Goal: Task Accomplishment & Management: Use online tool/utility

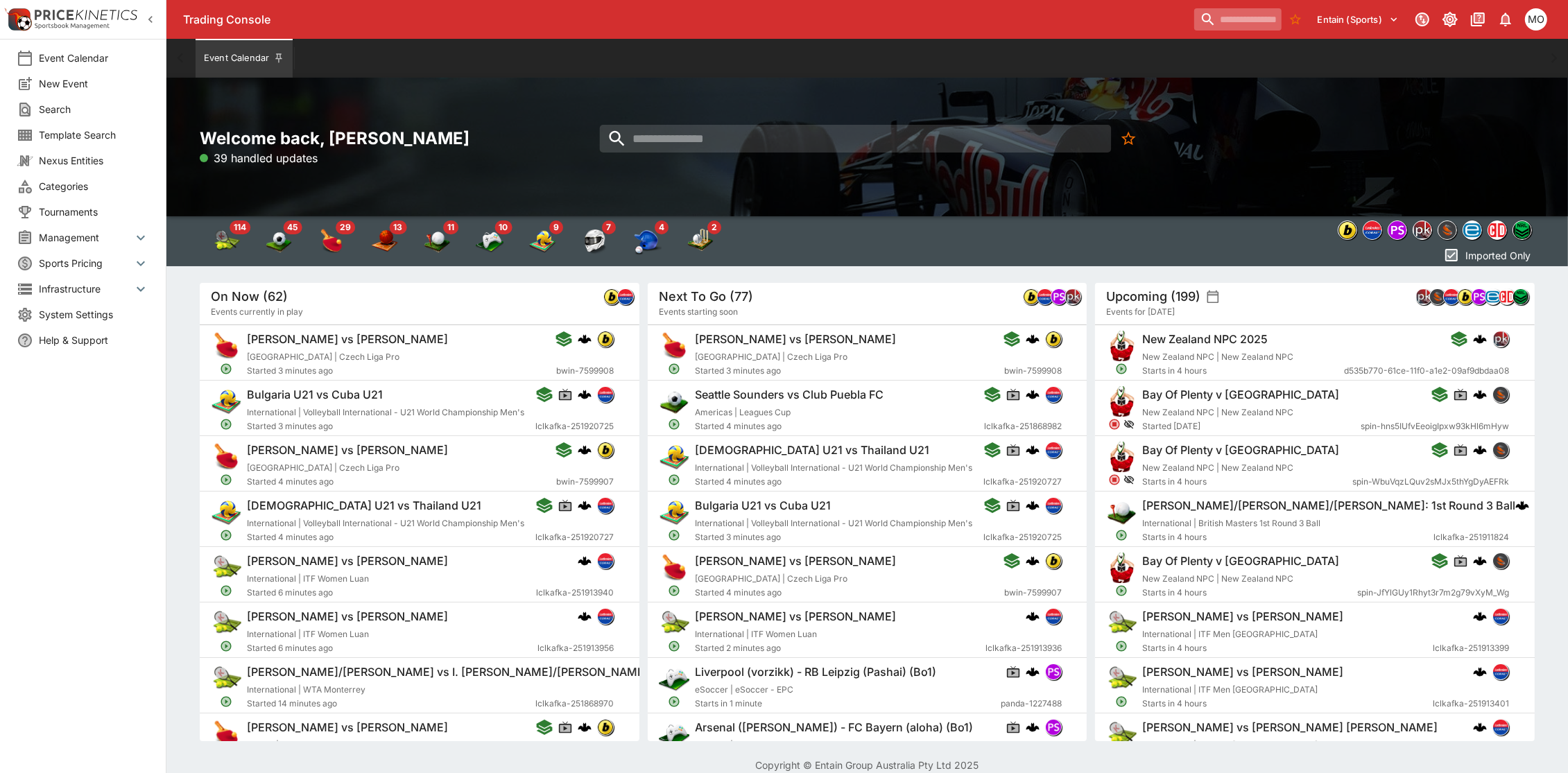
click at [1209, 18] on input "search" at bounding box center [1238, 19] width 87 height 22
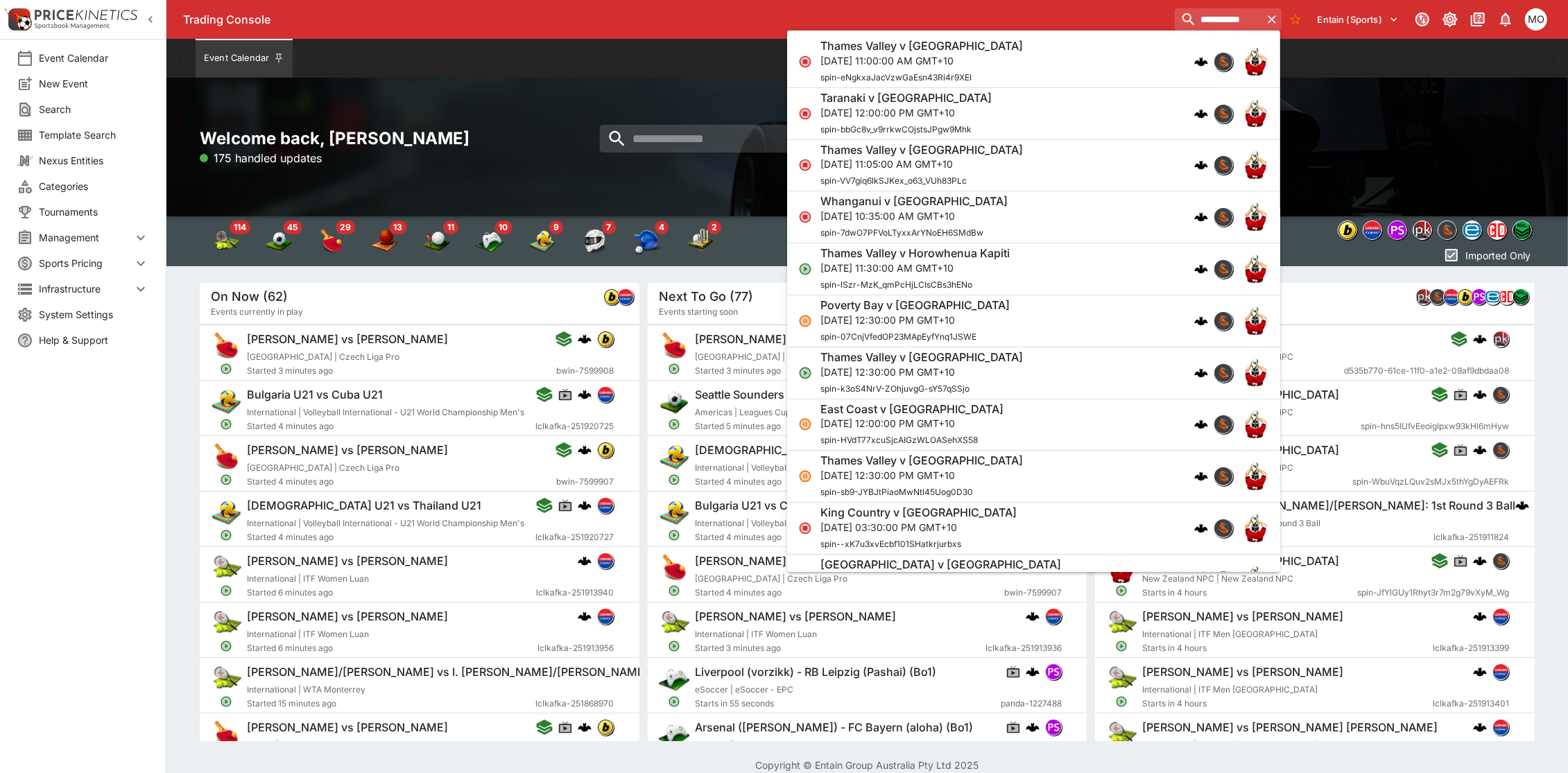
type input "**********"
click at [914, 49] on h6 "Thames Valley v [GEOGRAPHIC_DATA]" at bounding box center [921, 46] width 202 height 15
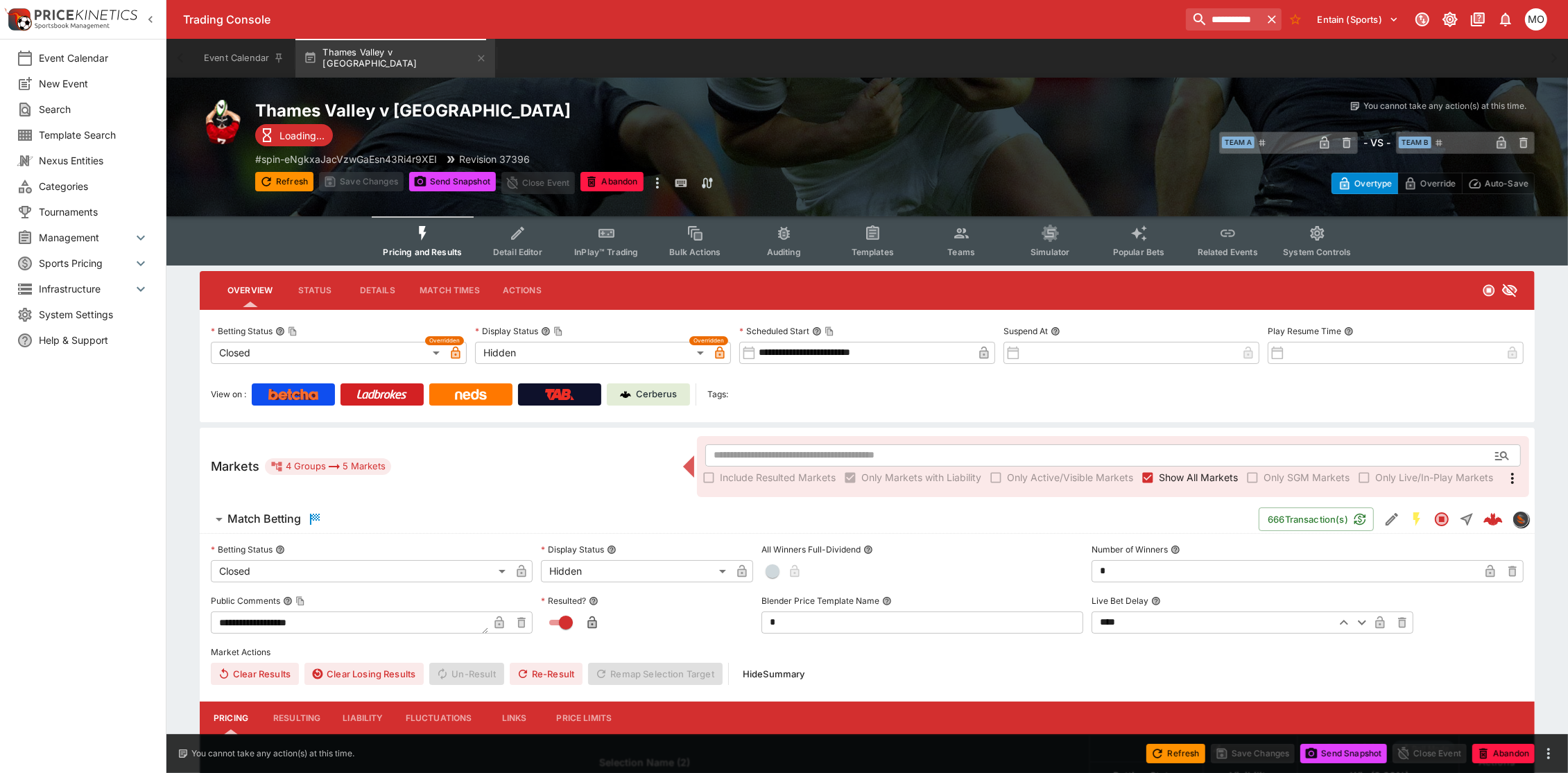
click at [871, 247] on span "Templates" at bounding box center [872, 252] width 42 height 10
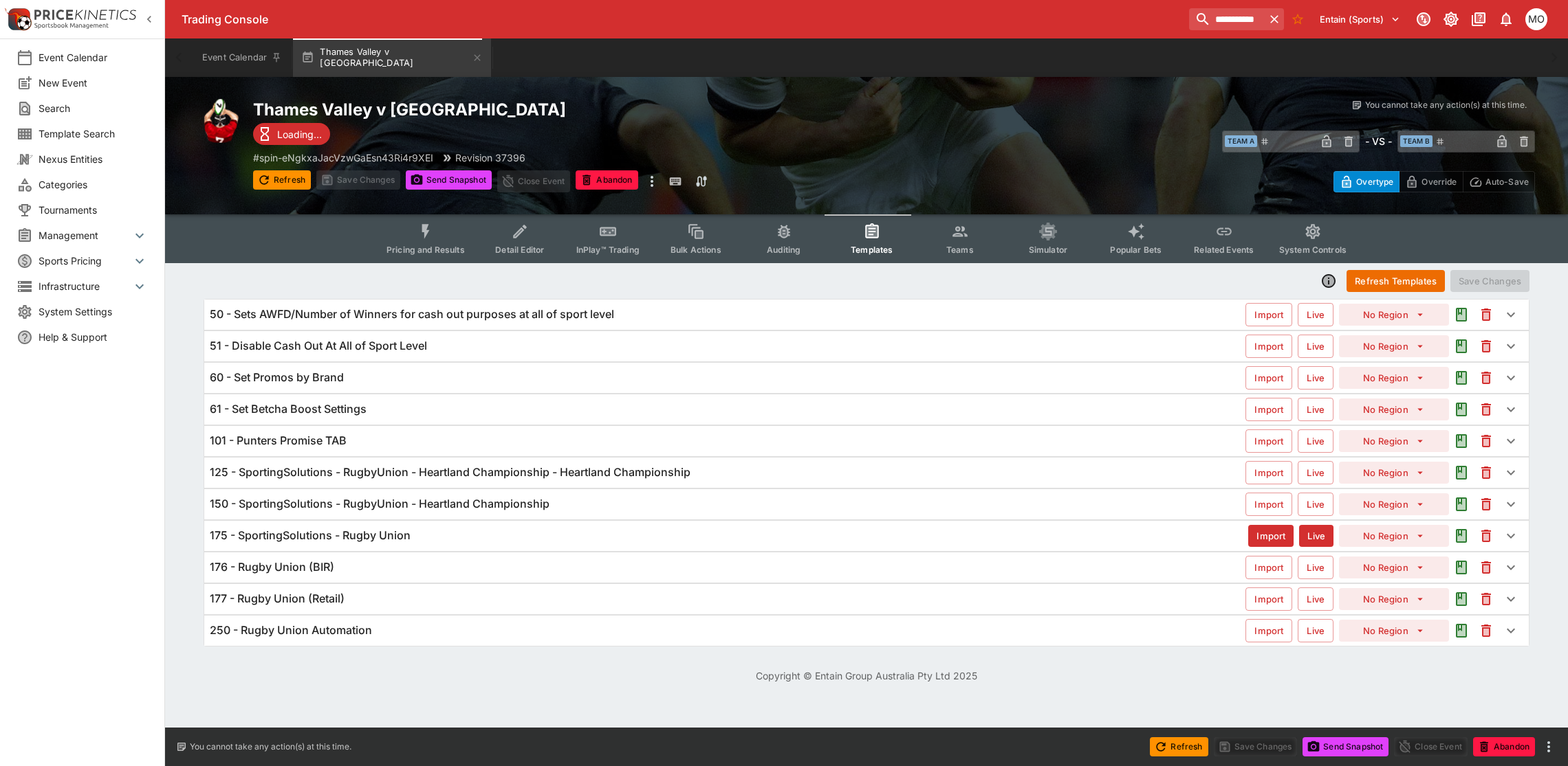
click at [173, 509] on div "Refresh Templates Save Changes 50 - Sets AWFD/Number of Winners for cash out pu…" at bounding box center [866, 458] width 1403 height 389
click at [306, 447] on h6 "101 - Punters Promise TAB" at bounding box center [278, 441] width 137 height 15
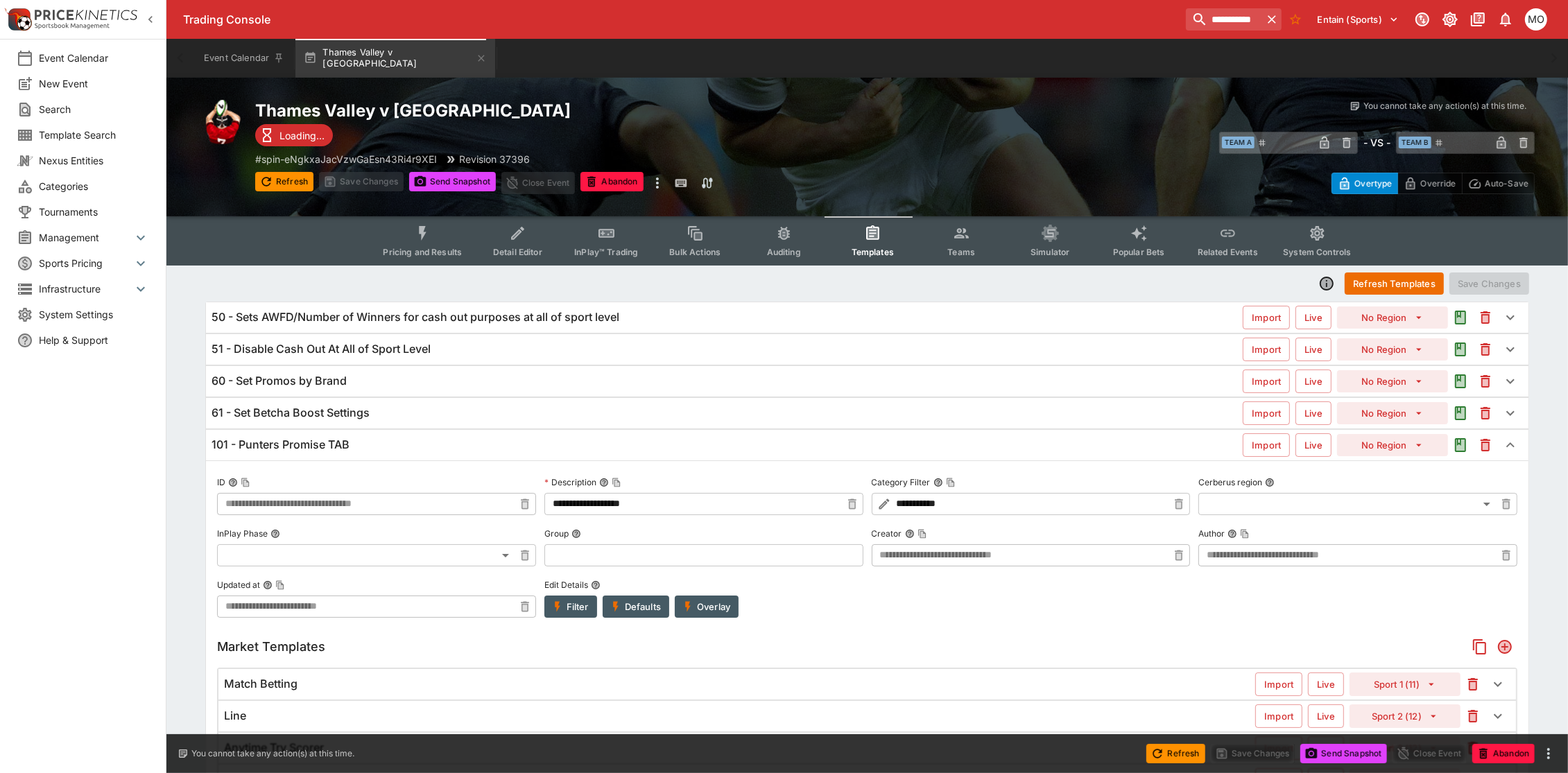
type input "**********"
click at [585, 614] on button "Filter" at bounding box center [571, 607] width 53 height 22
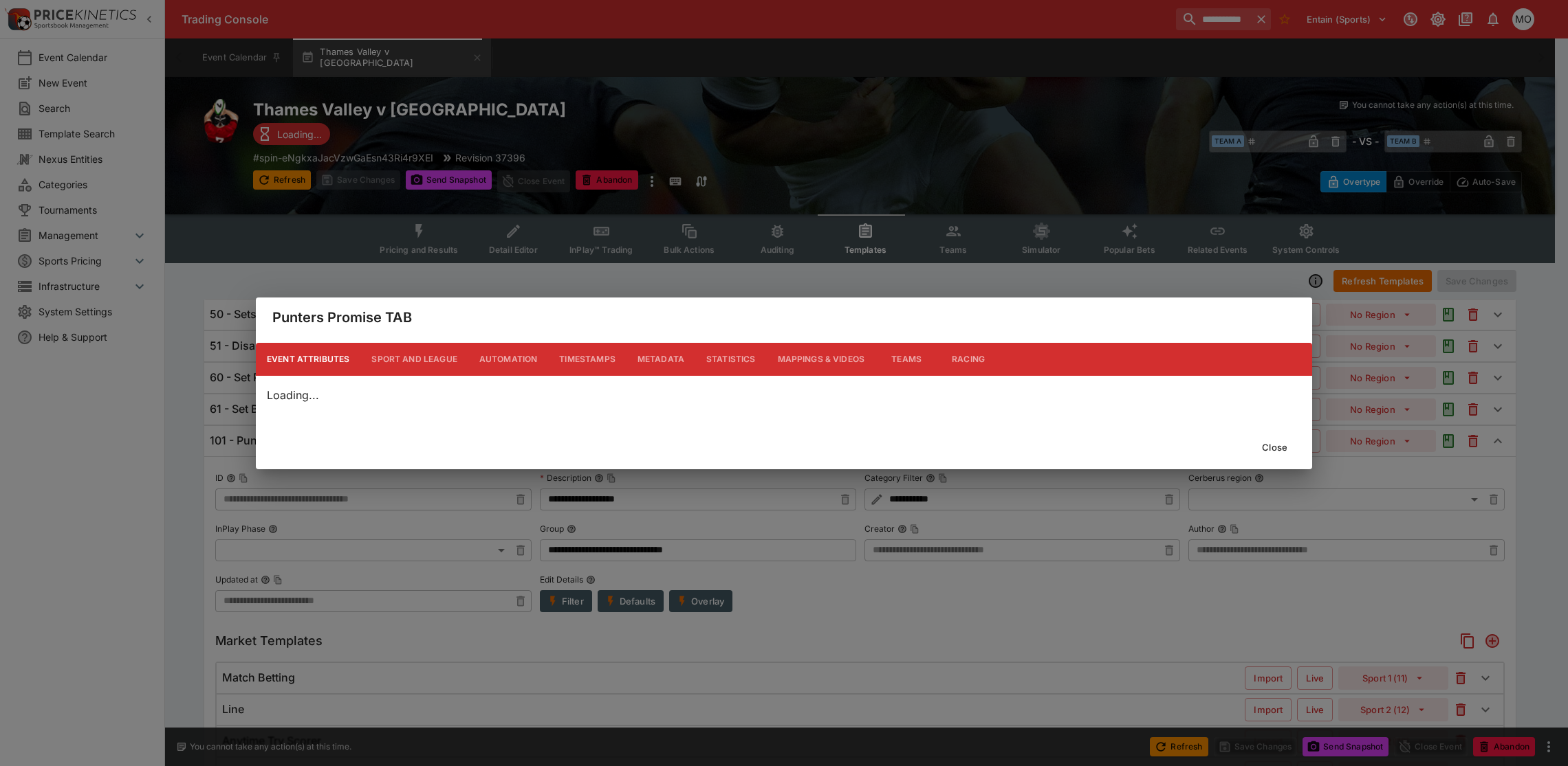
click at [580, 607] on div "Punters Promise TAB Event Attributes Sport and League Automation Timestamps Met…" at bounding box center [784, 383] width 1568 height 766
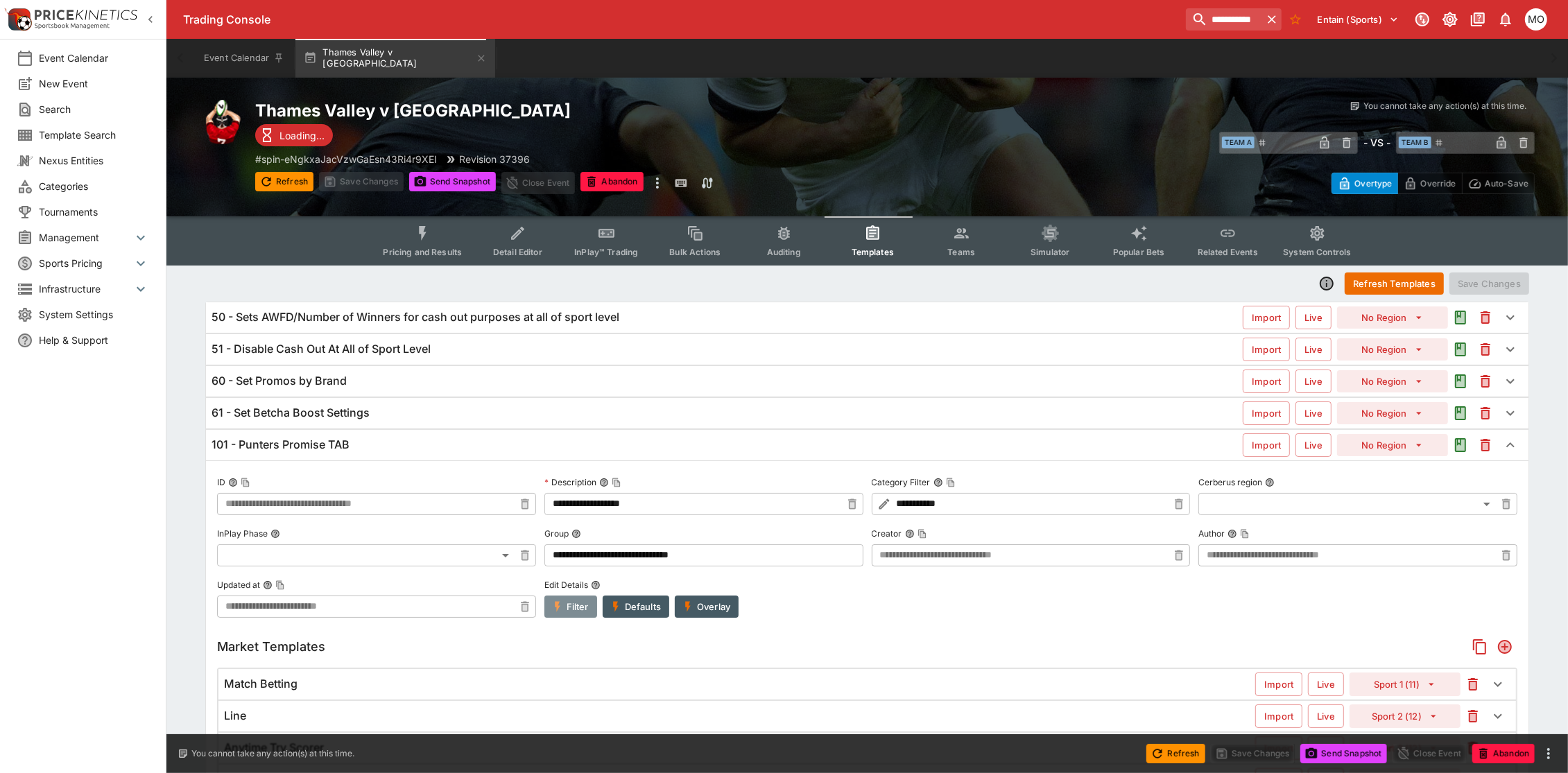
click at [587, 608] on button "Filter" at bounding box center [571, 607] width 53 height 22
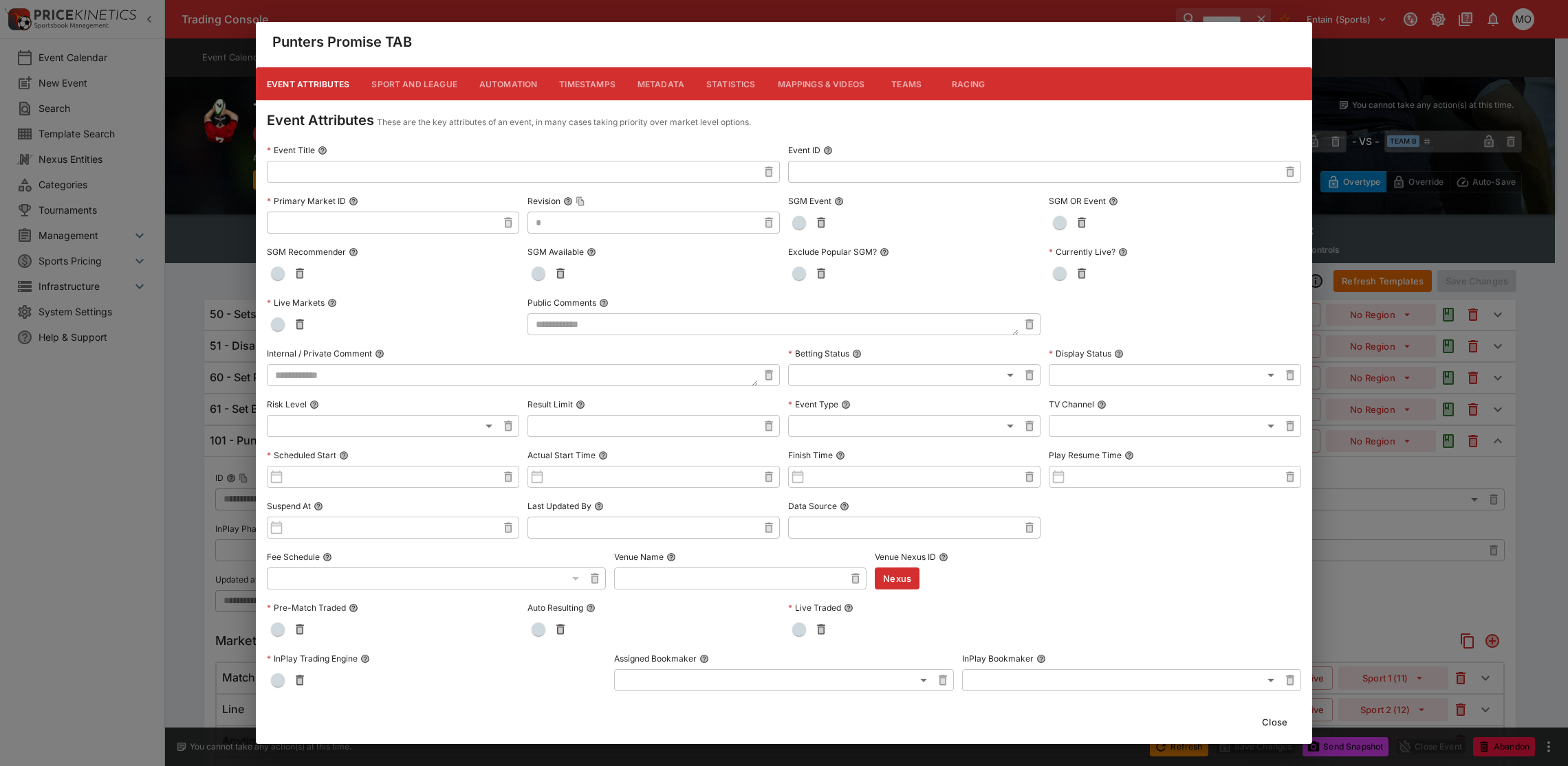
click at [660, 90] on button "Metadata" at bounding box center [661, 84] width 69 height 33
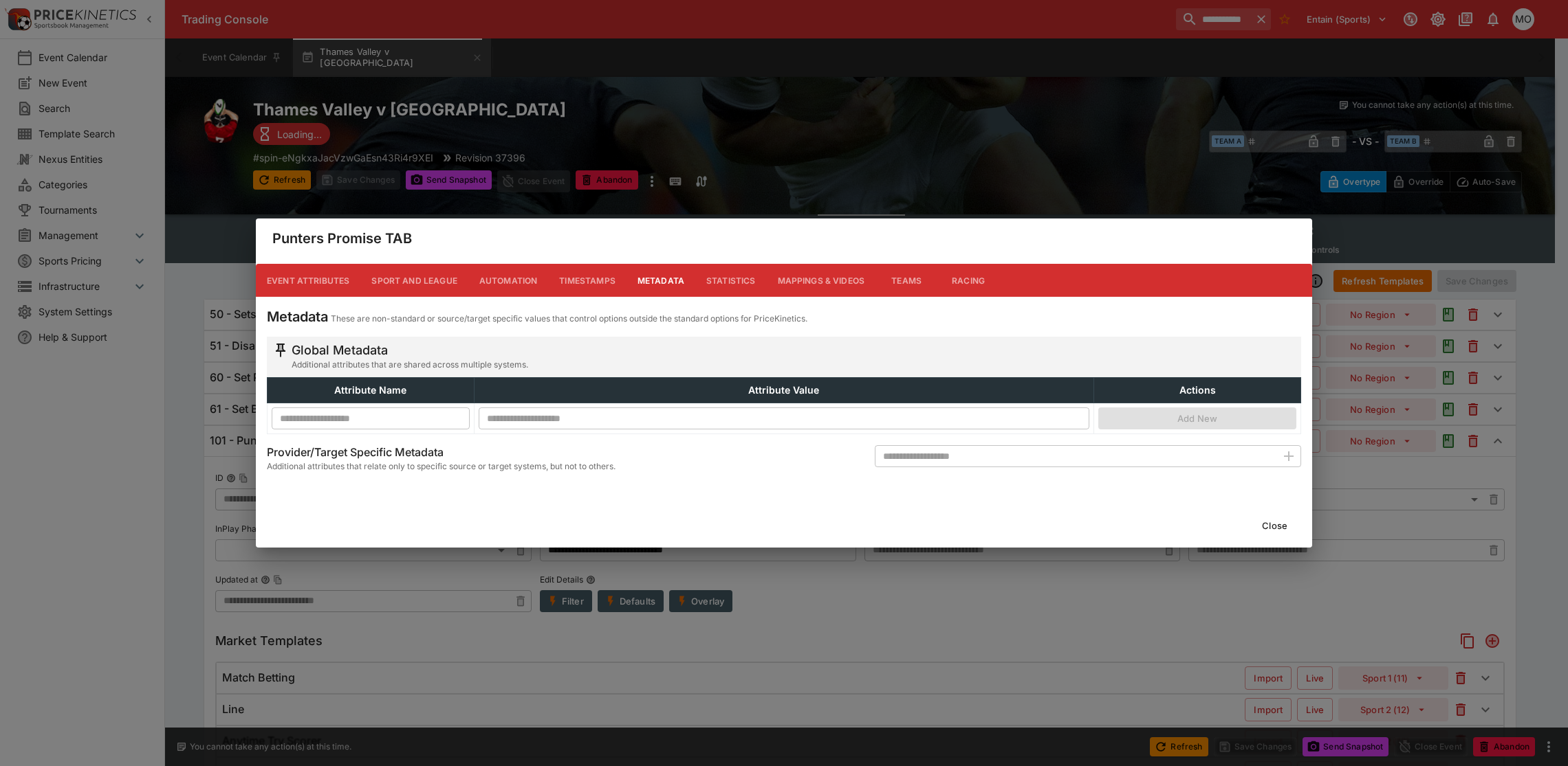
click at [1283, 528] on button "Close" at bounding box center [1274, 526] width 42 height 22
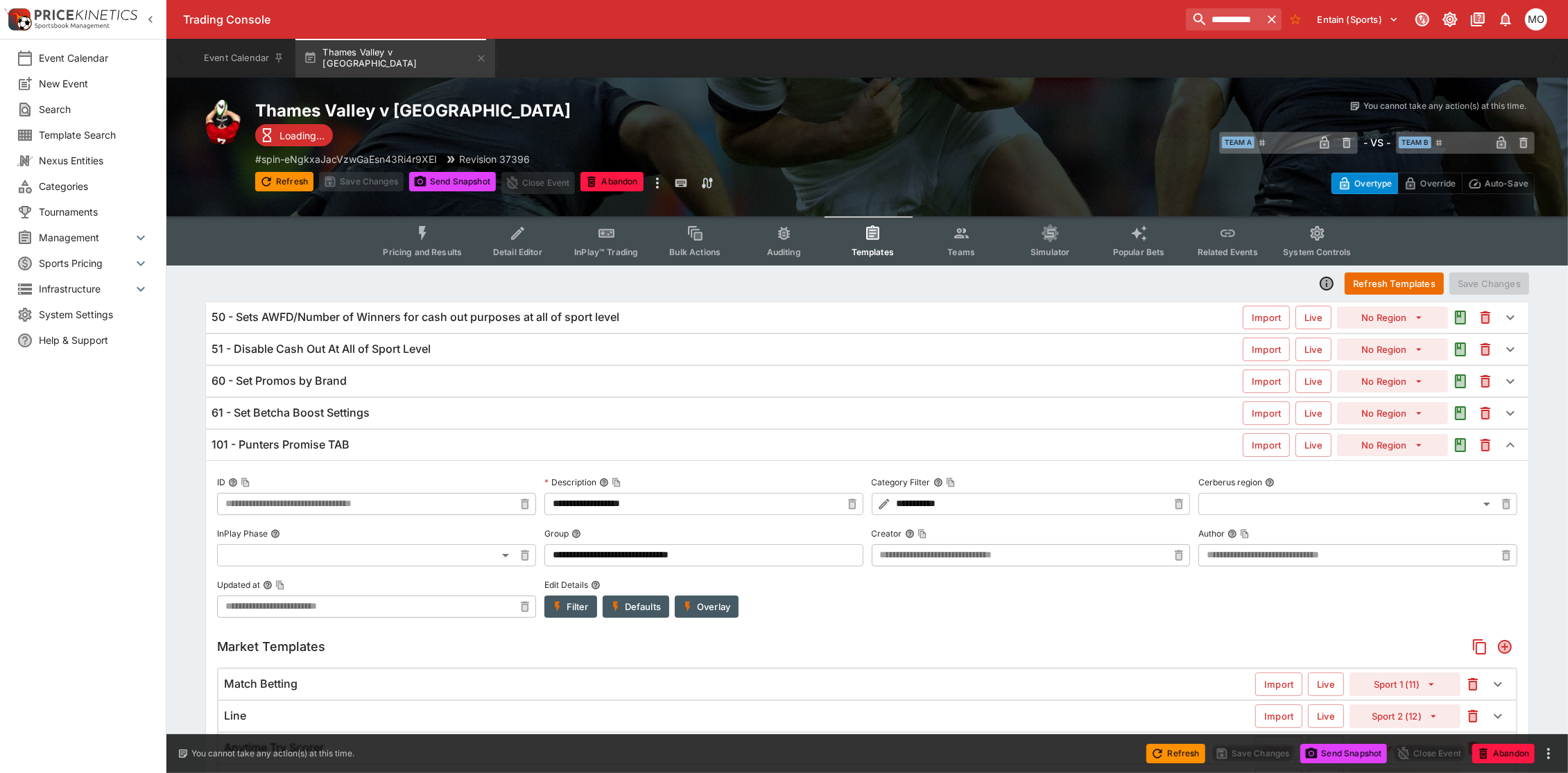
click at [712, 617] on button "Overlay" at bounding box center [707, 607] width 64 height 22
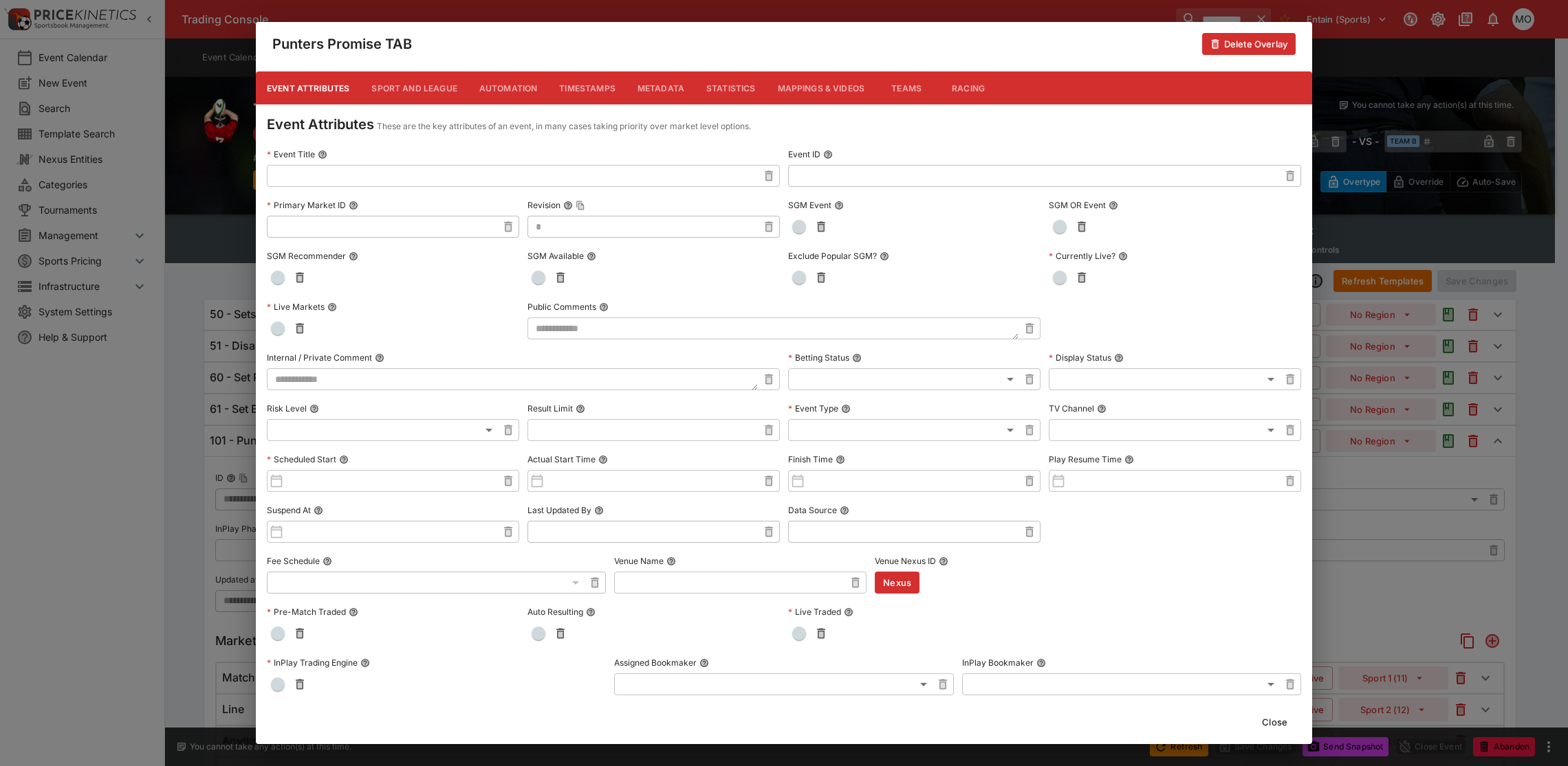
click at [675, 93] on button "Metadata" at bounding box center [661, 87] width 69 height 33
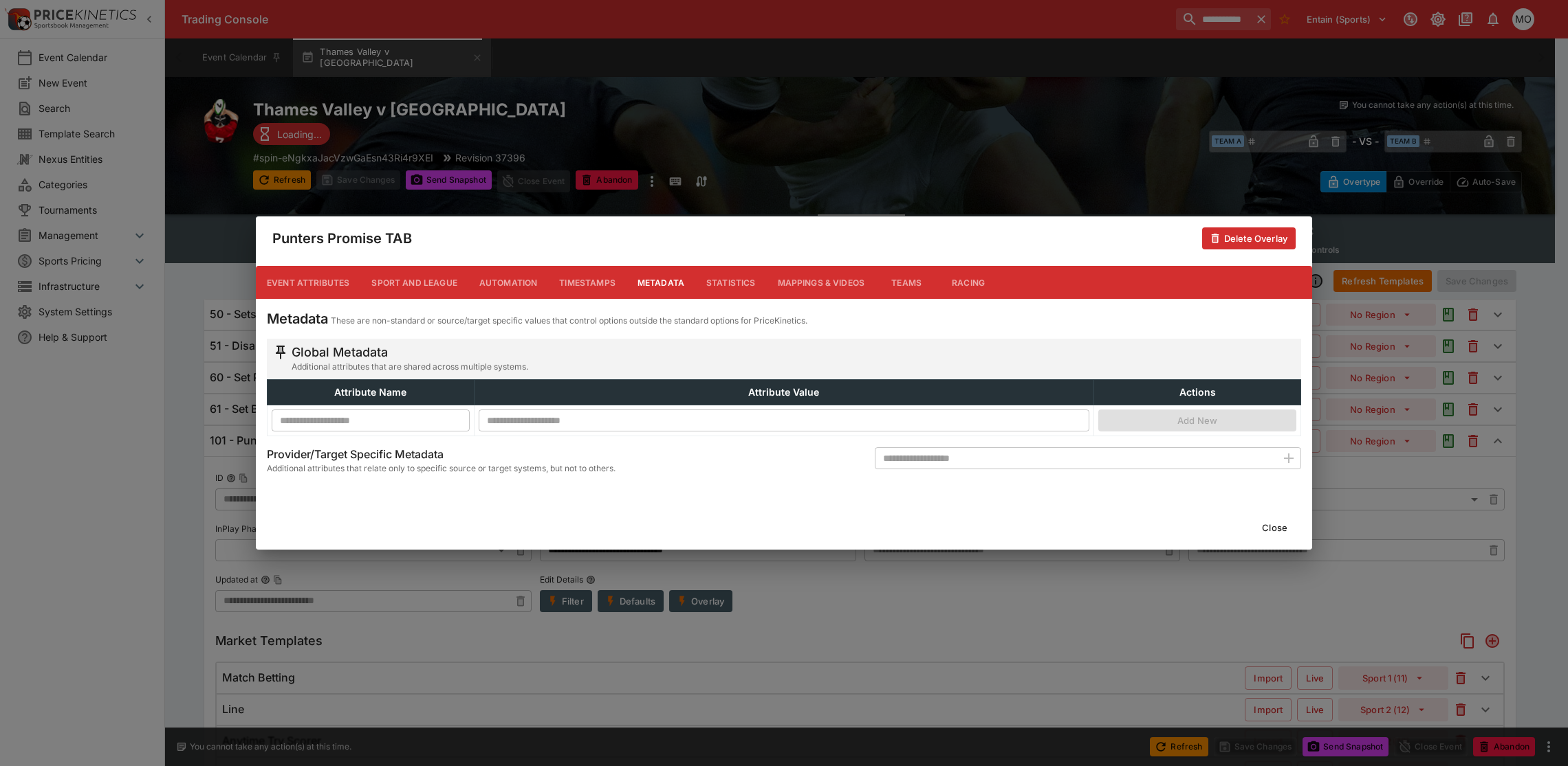
click at [1283, 530] on button "Close" at bounding box center [1274, 528] width 42 height 22
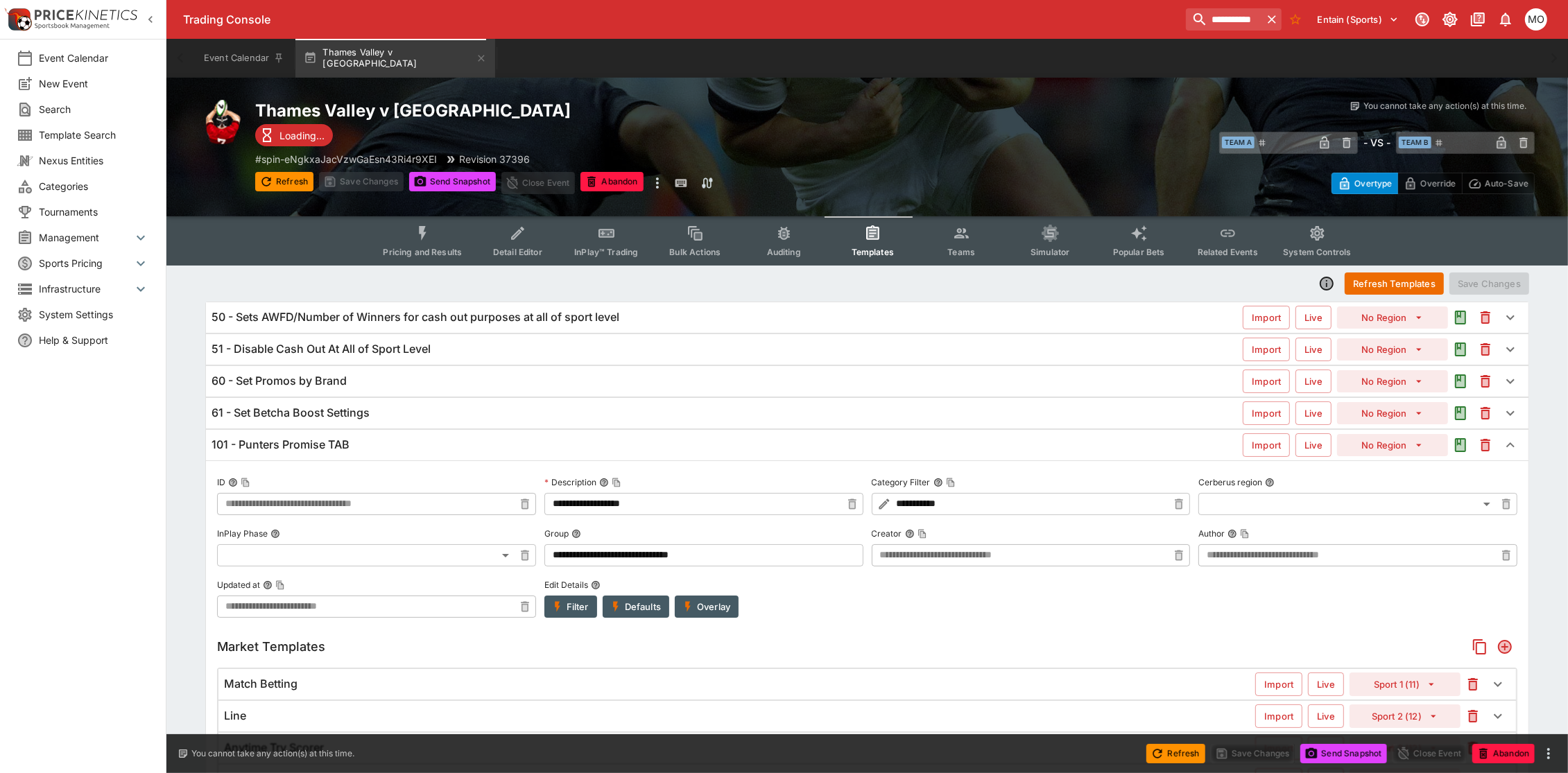
click at [573, 441] on div "101 - Punters Promise TAB" at bounding box center [727, 445] width 1032 height 15
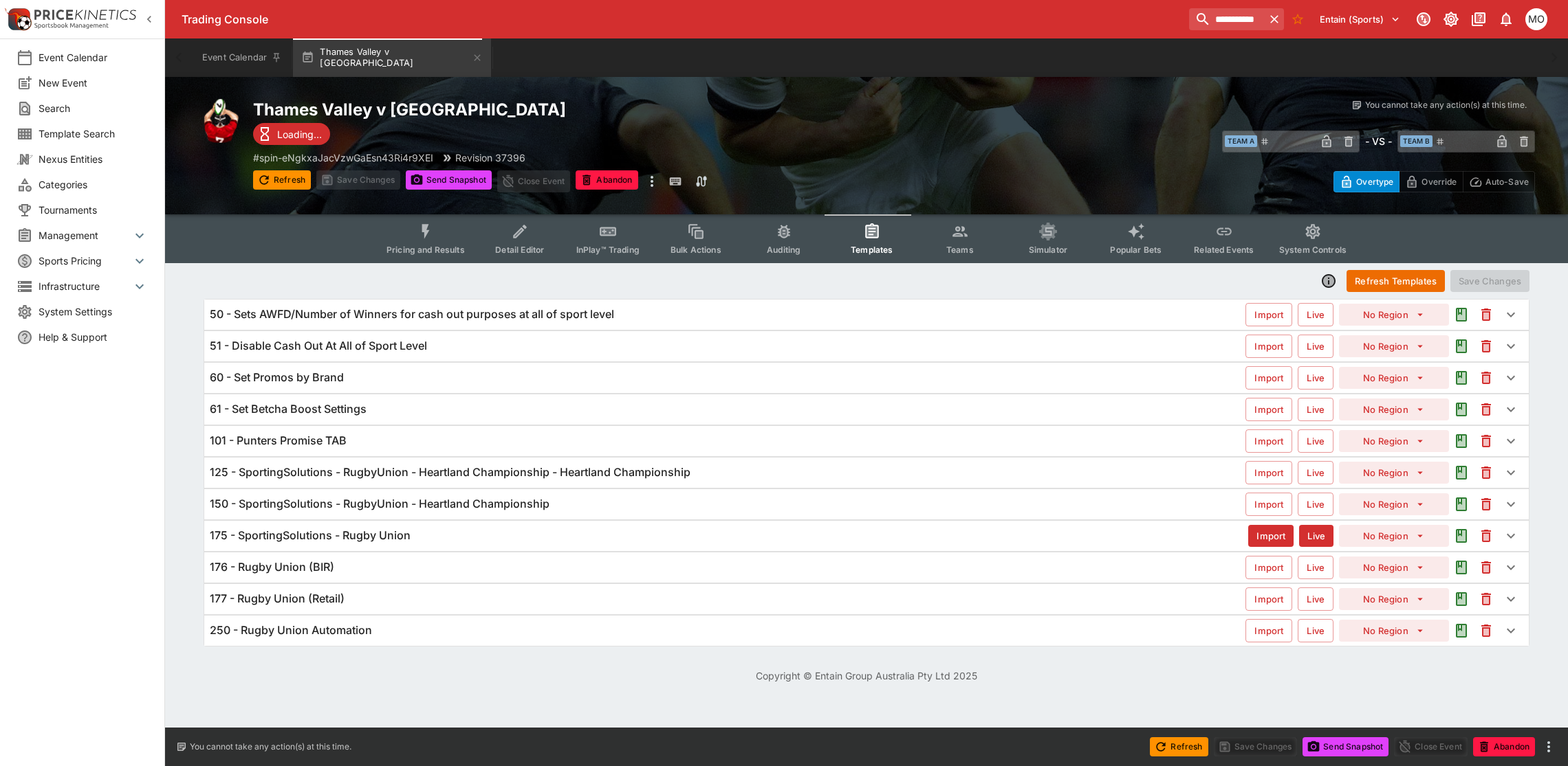
click at [565, 468] on h6 "125 - SportingSolutions - RugbyUnion - Heartland Championship - Heartland Champ…" at bounding box center [450, 473] width 481 height 15
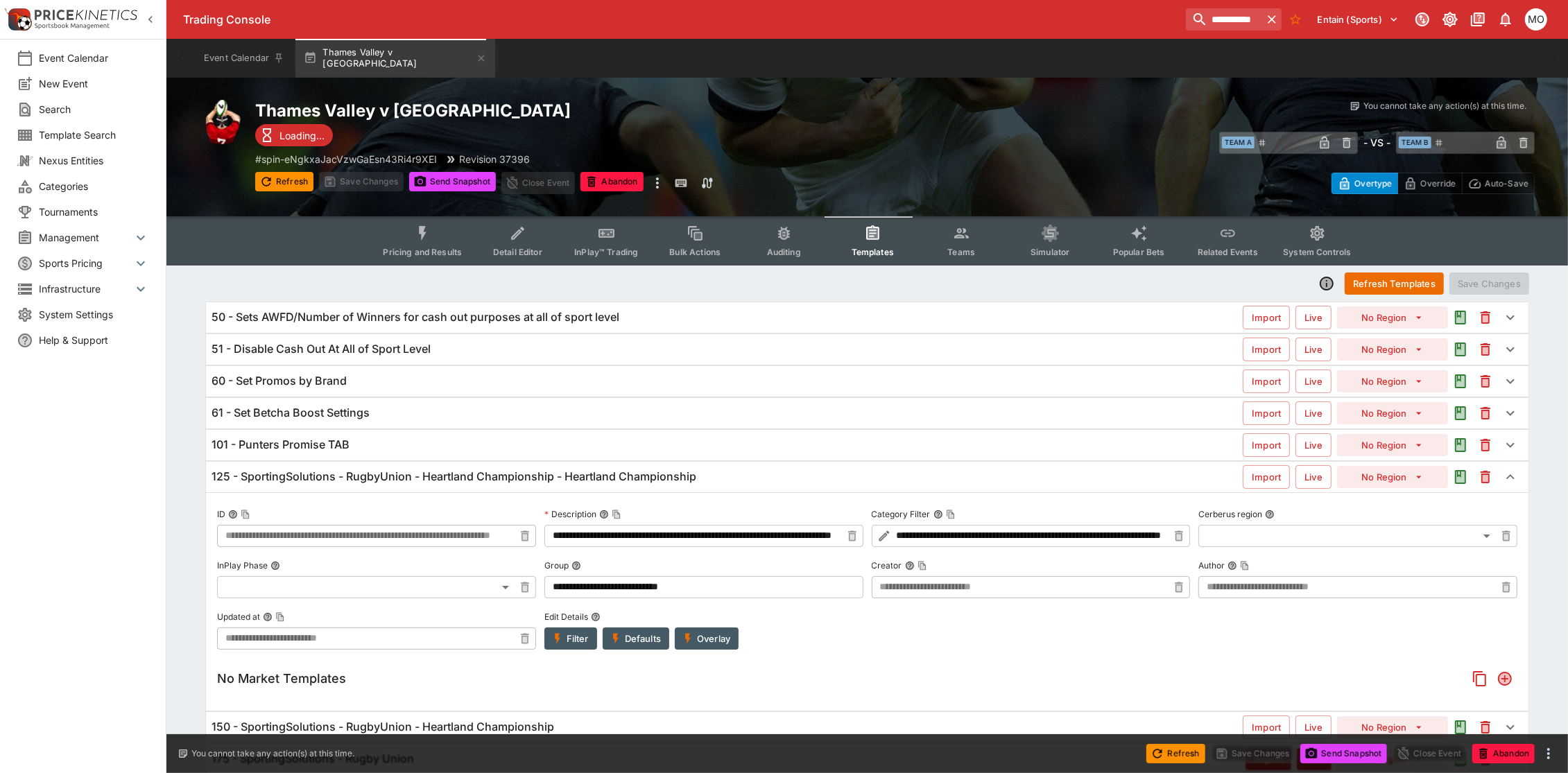
click at [387, 455] on div "101 - Punters Promise TAB Import Live No Region" at bounding box center [867, 445] width 1323 height 30
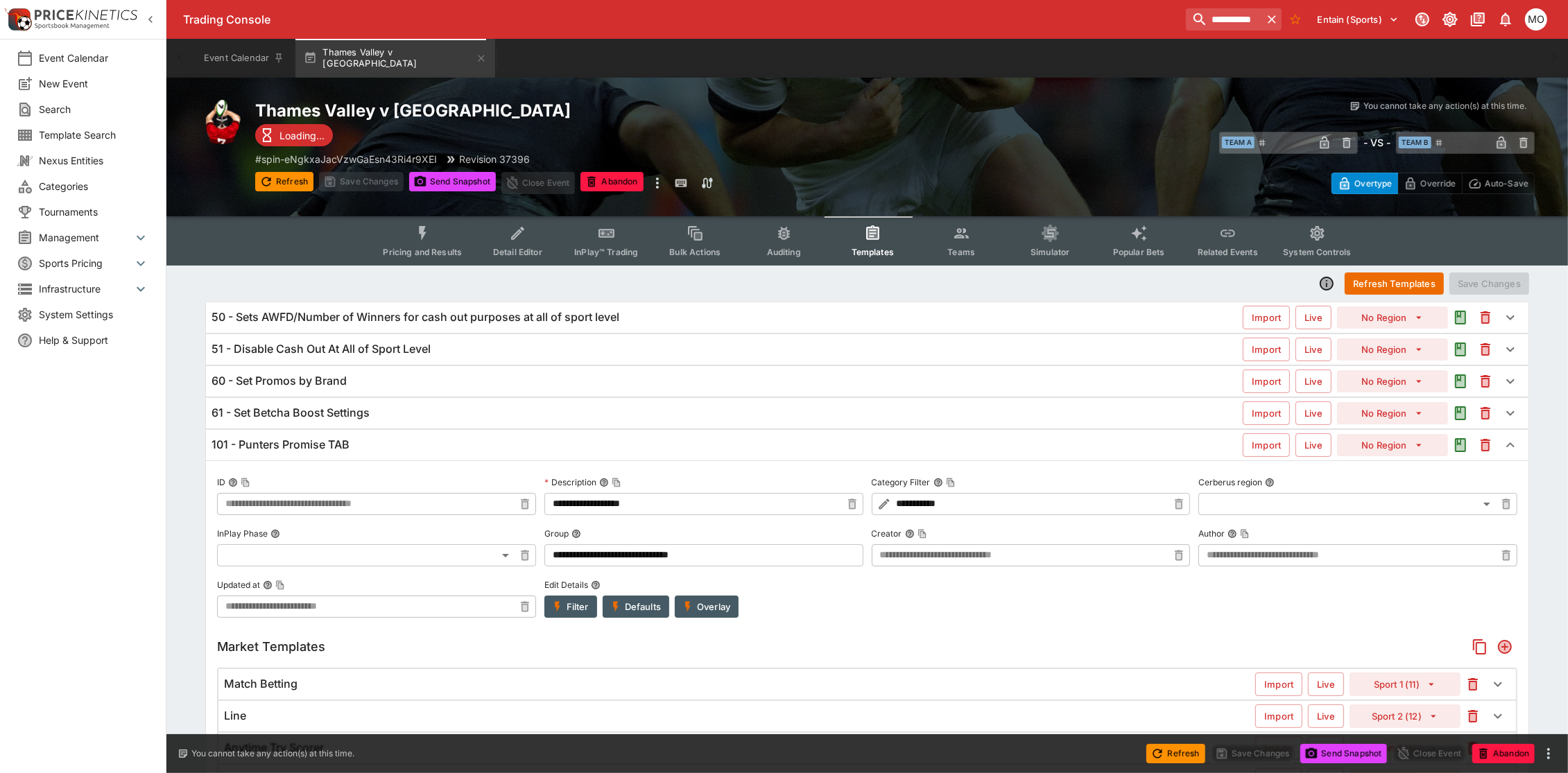
click at [448, 233] on button "Pricing and Results" at bounding box center [422, 241] width 102 height 49
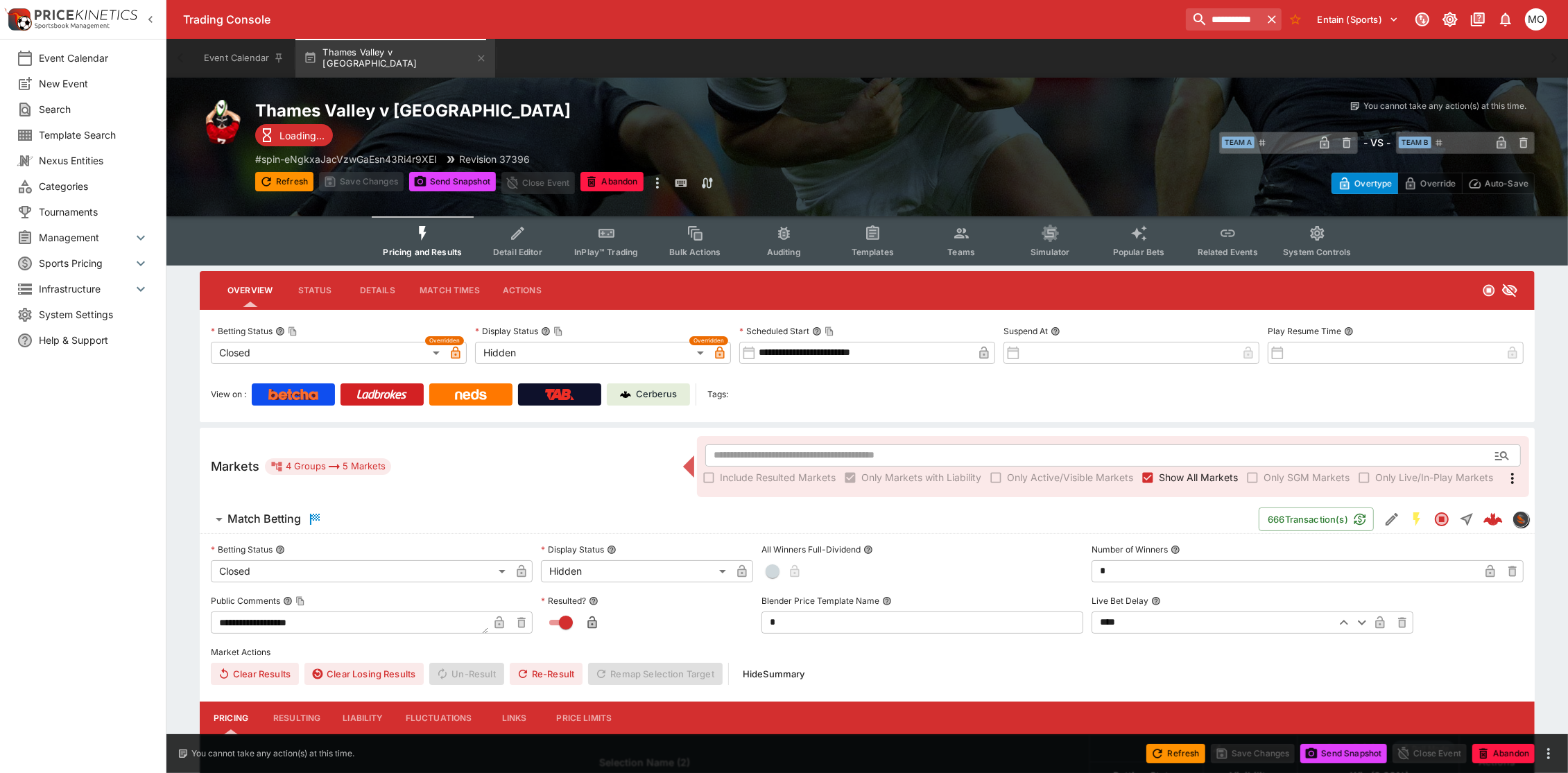
click at [633, 391] on div "Cerberus" at bounding box center [649, 394] width 58 height 14
click at [107, 593] on div "Event Calendar New Event Search Template Search Nexus Entities Categories Tourn…" at bounding box center [83, 386] width 167 height 773
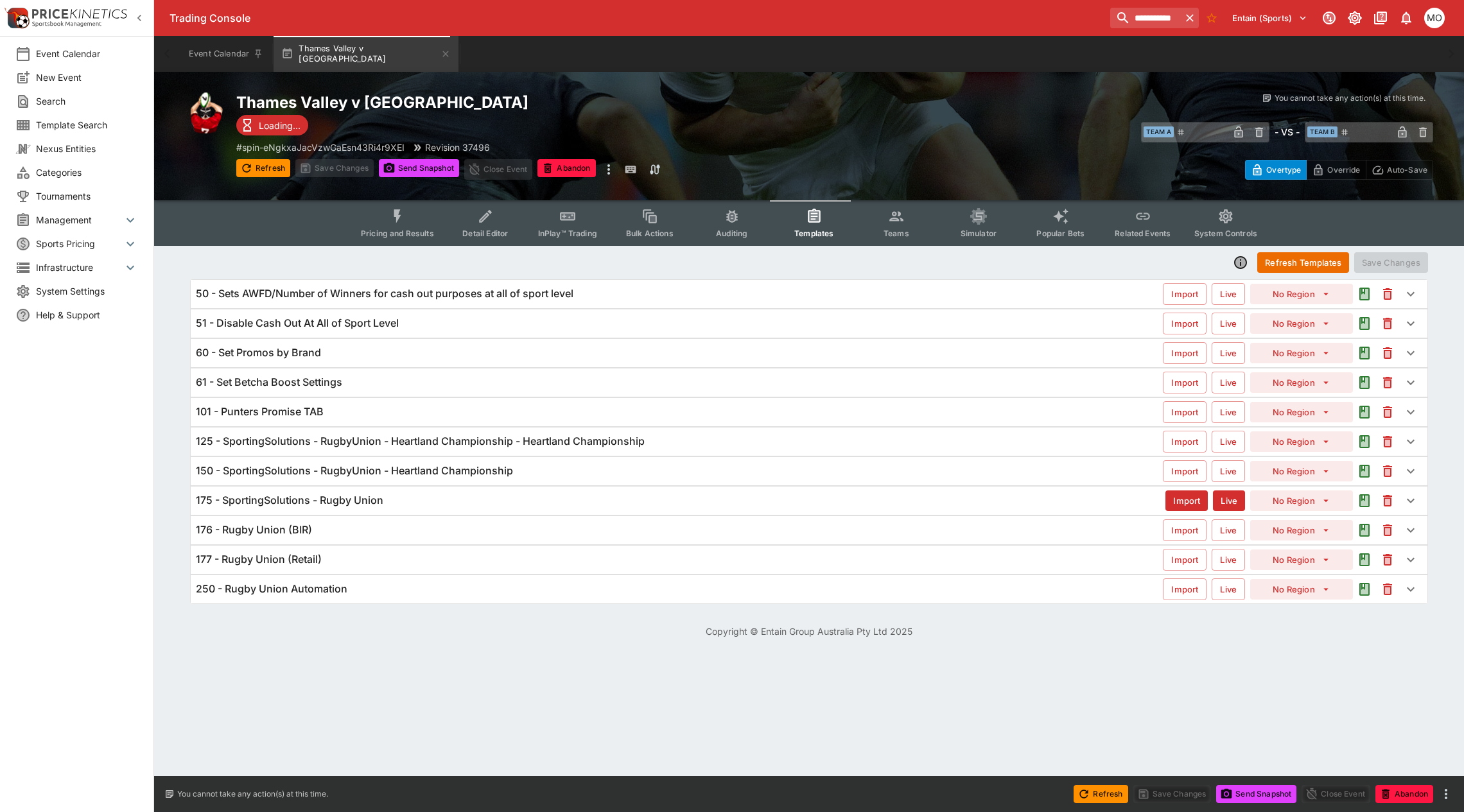
click at [460, 414] on div "101 - Punters Promise TAB" at bounding box center [678, 412] width 967 height 14
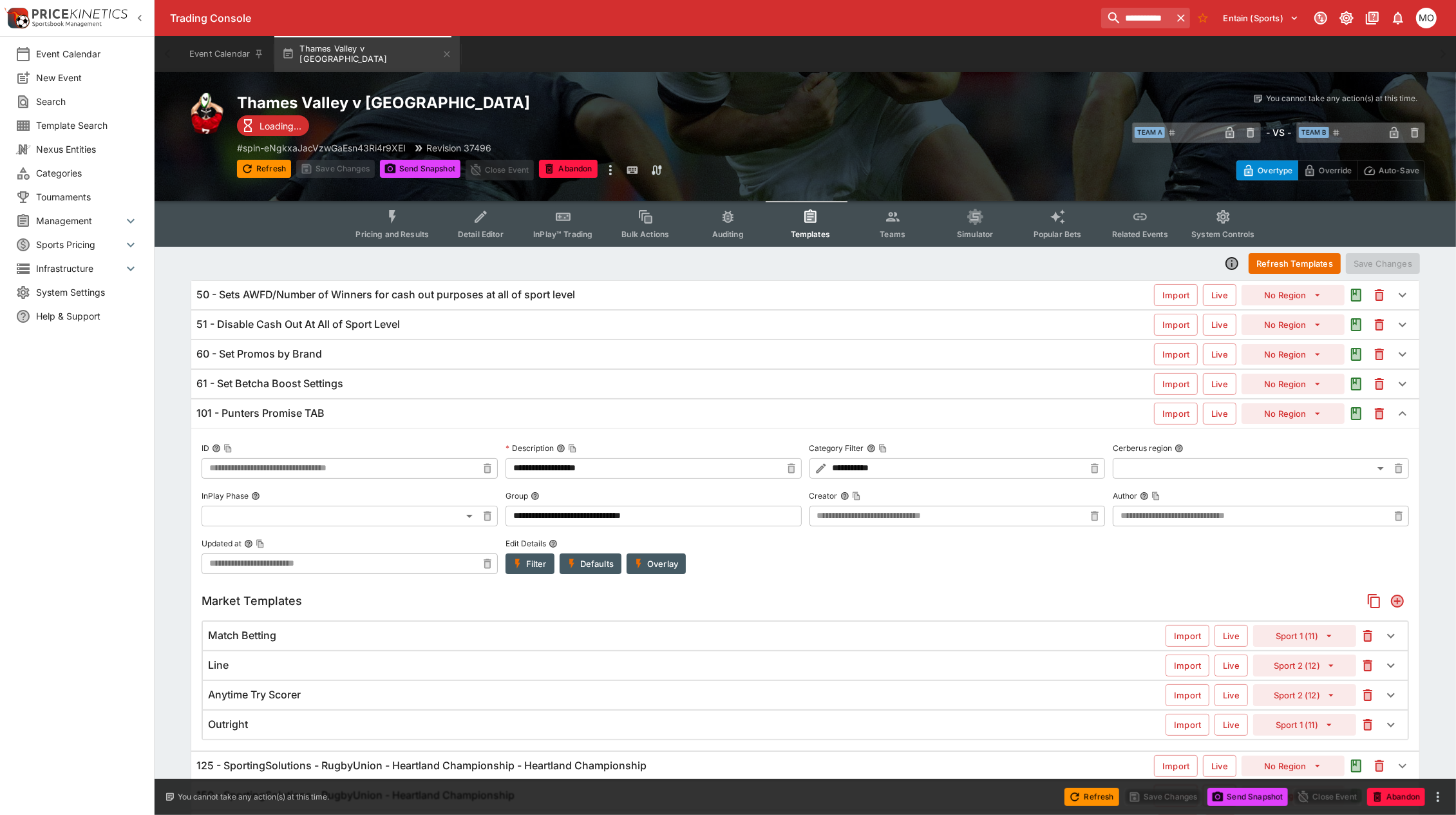
click at [462, 416] on div "101 - Punters Promise TAB" at bounding box center [675, 414] width 958 height 14
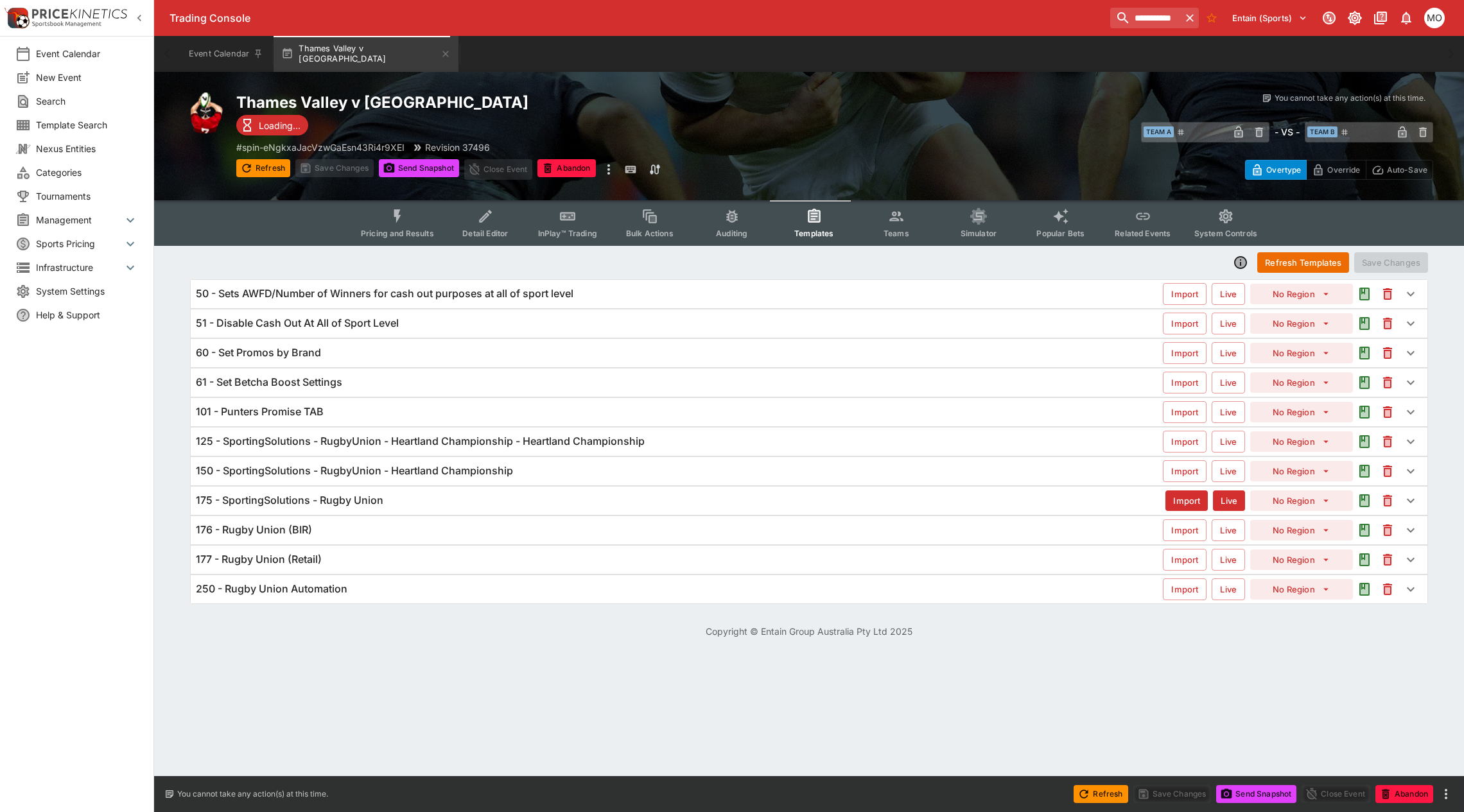
click at [460, 414] on div "101 - Punters Promise TAB" at bounding box center [678, 412] width 967 height 14
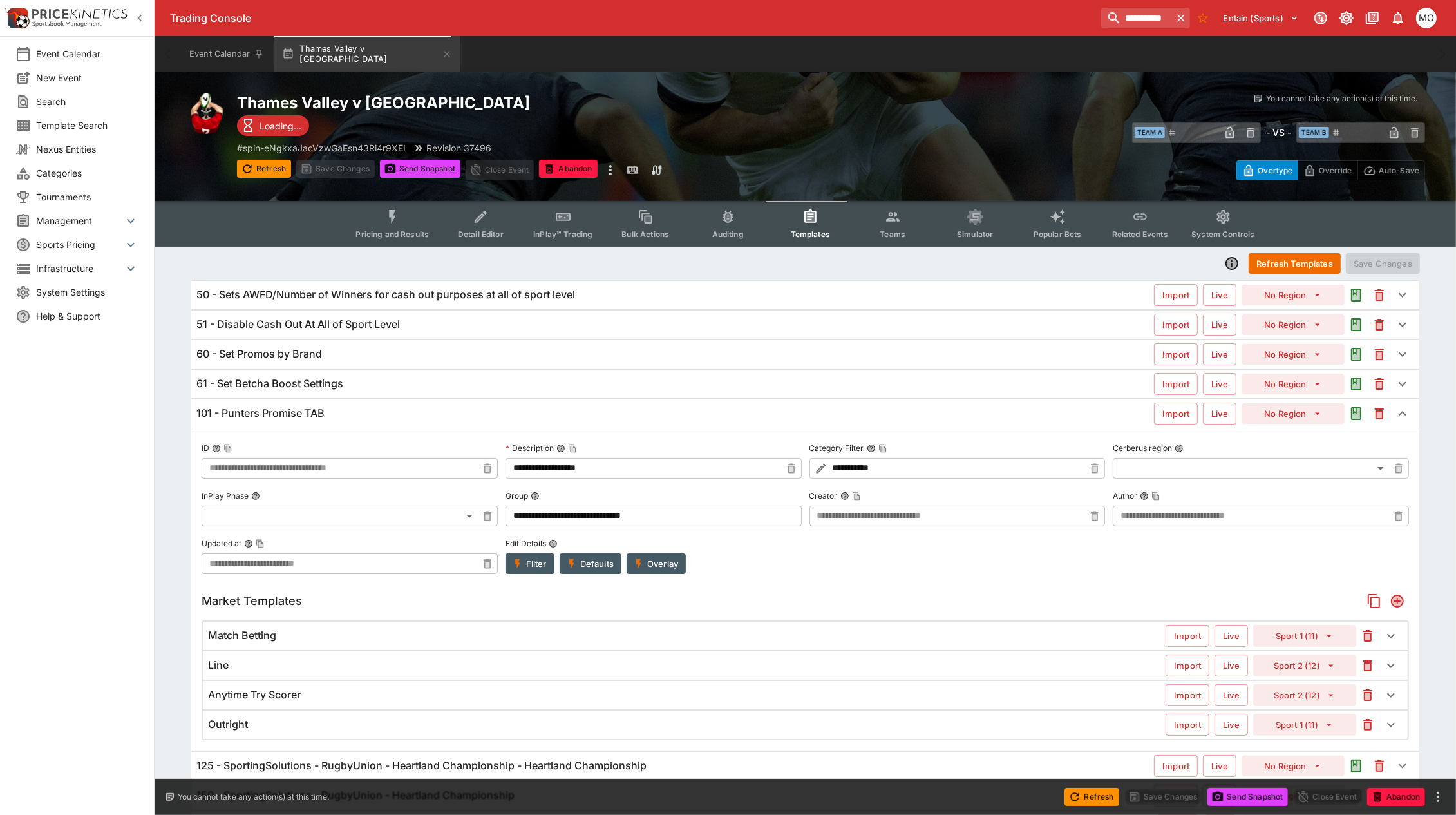
click at [543, 567] on button "Filter" at bounding box center [530, 564] width 49 height 21
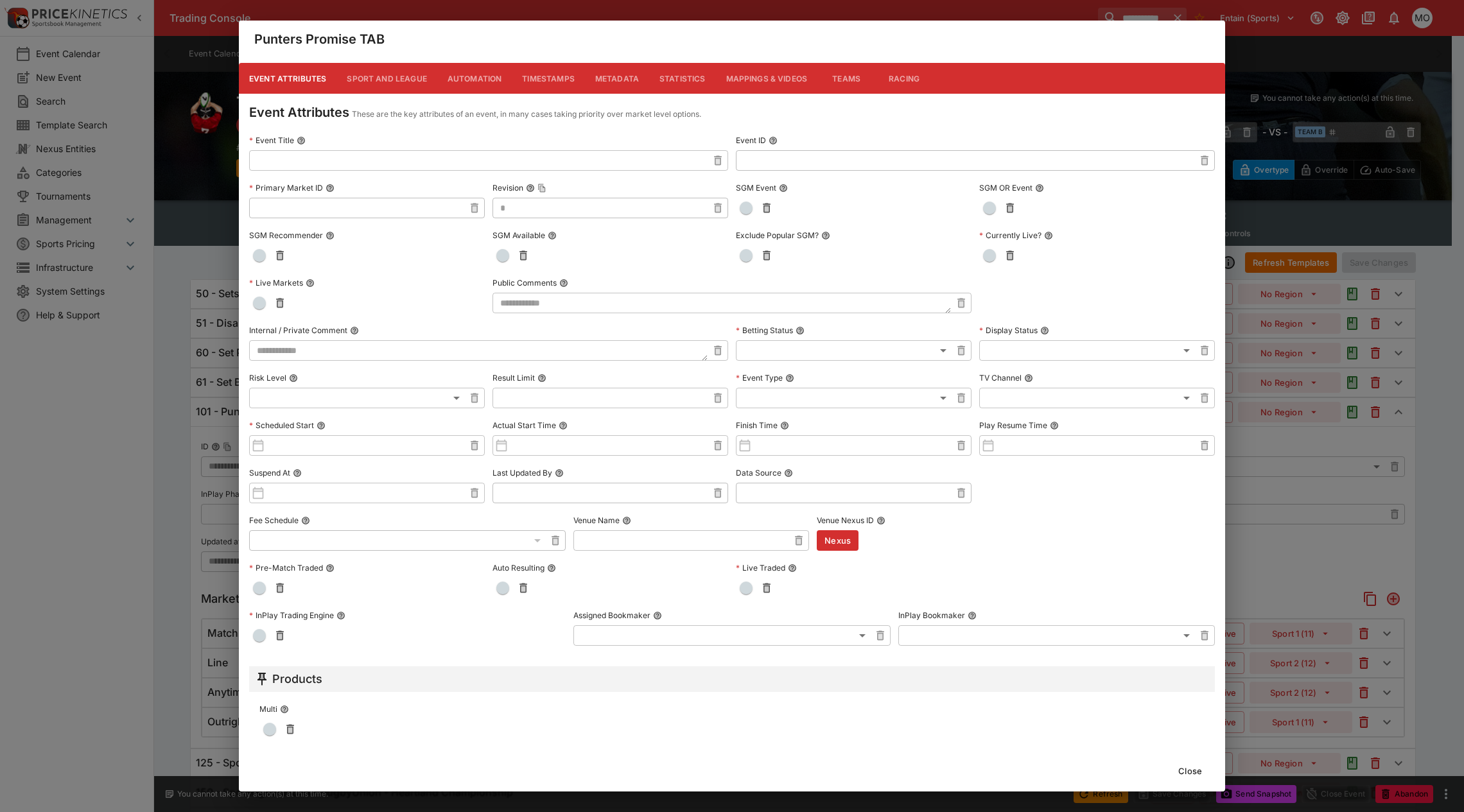
click at [620, 75] on button "Metadata" at bounding box center [617, 78] width 64 height 31
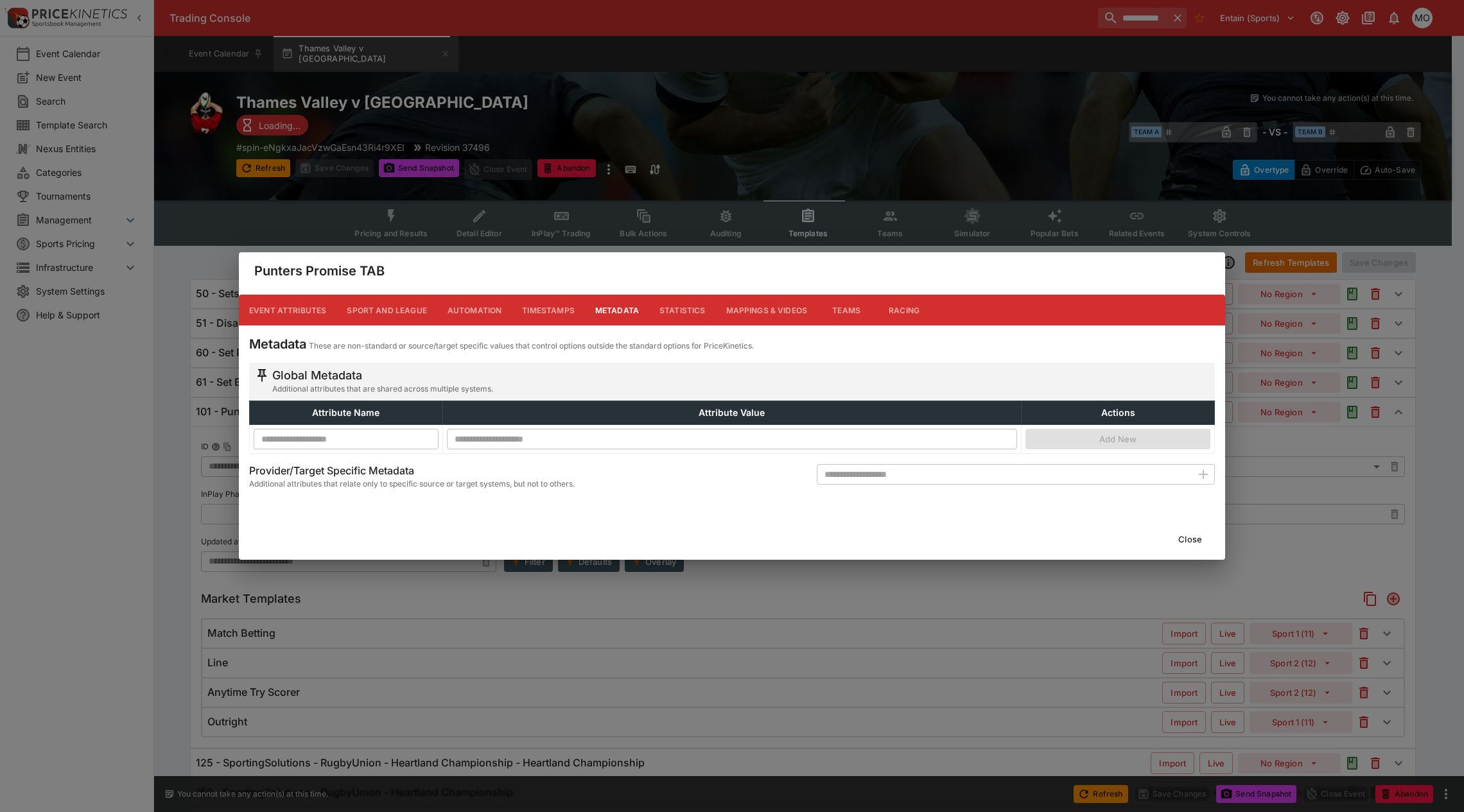
click at [1198, 539] on button "Close" at bounding box center [1190, 539] width 39 height 21
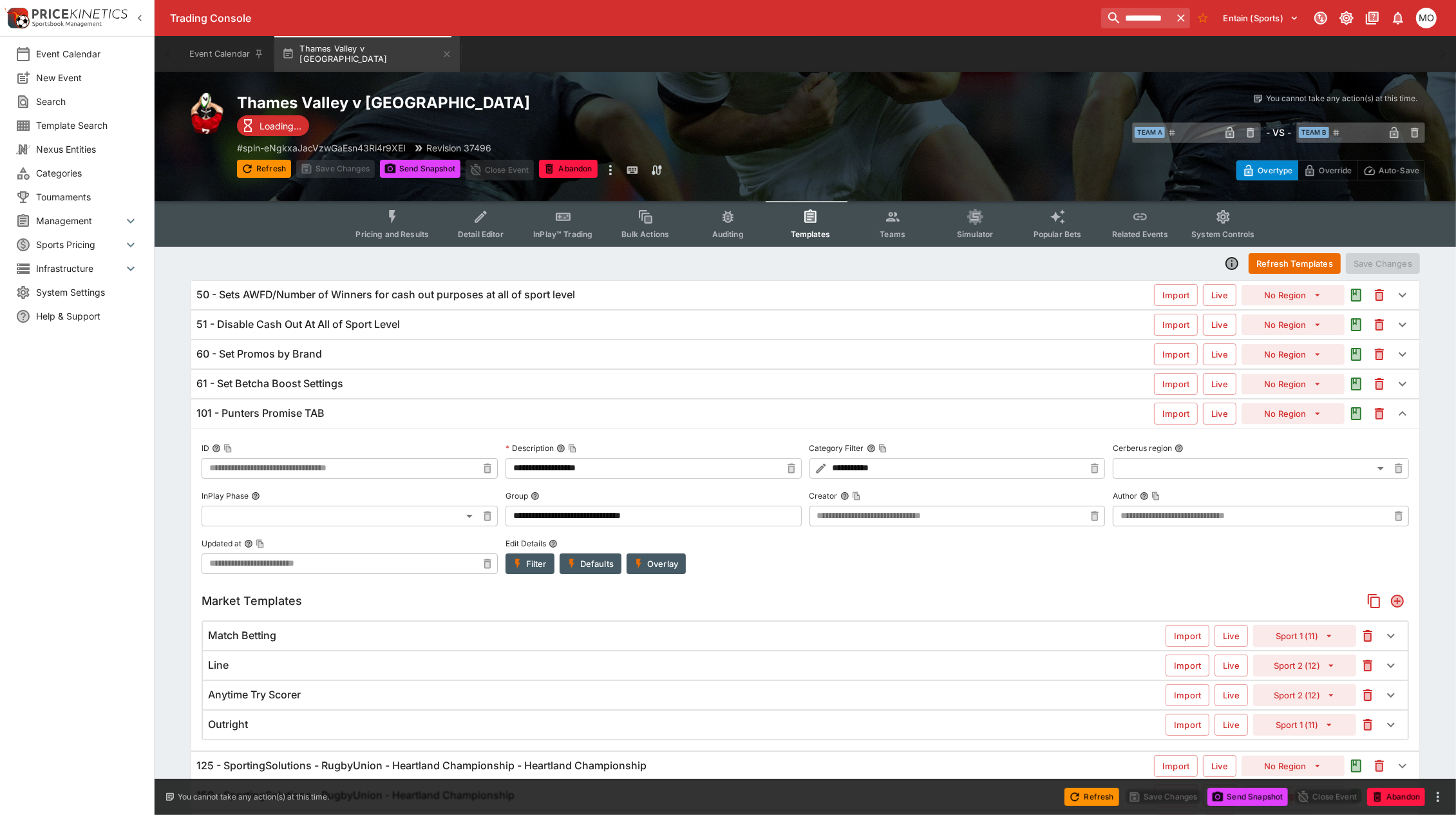
click at [675, 562] on button "Overlay" at bounding box center [656, 564] width 59 height 21
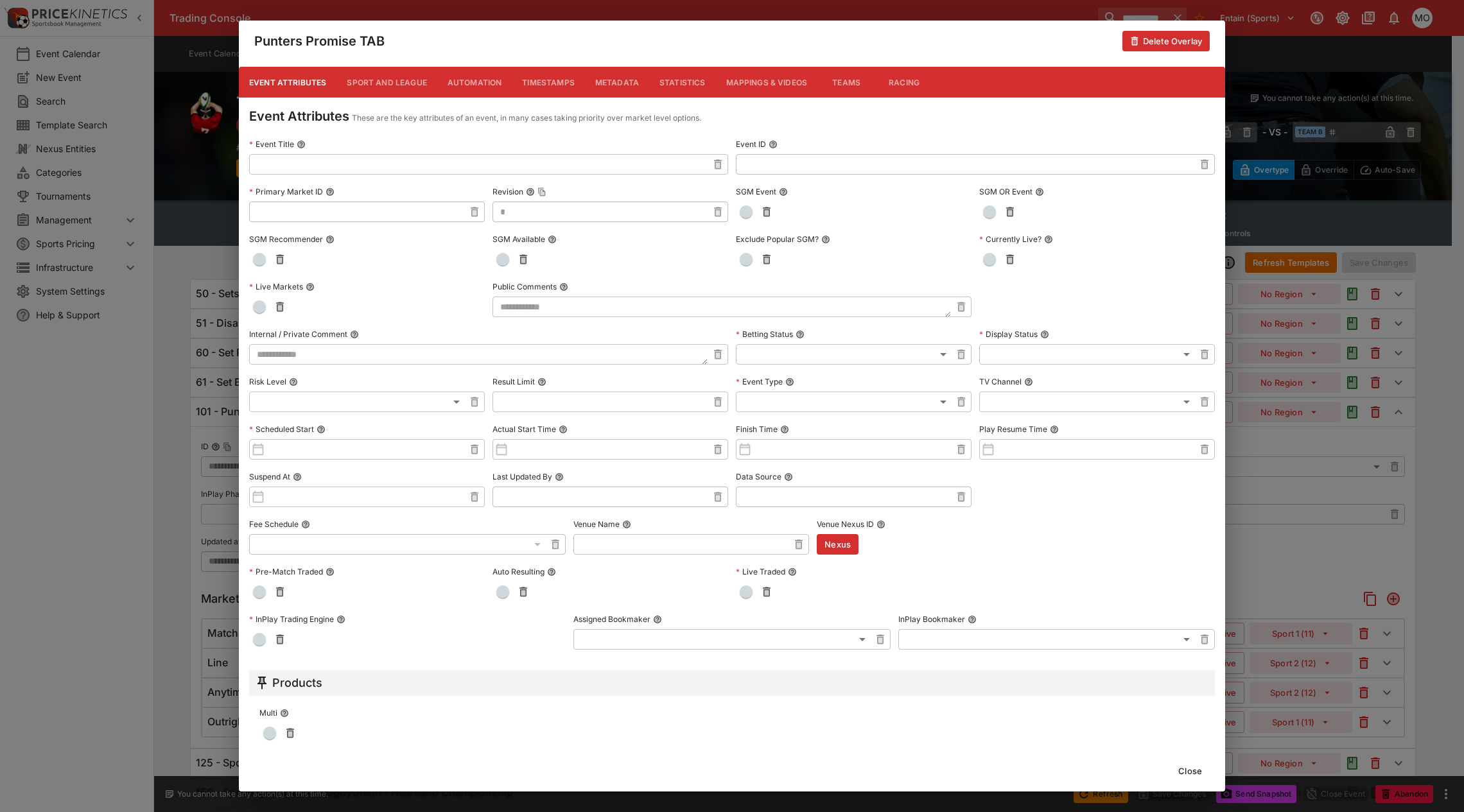
click at [611, 80] on button "Metadata" at bounding box center [617, 82] width 64 height 31
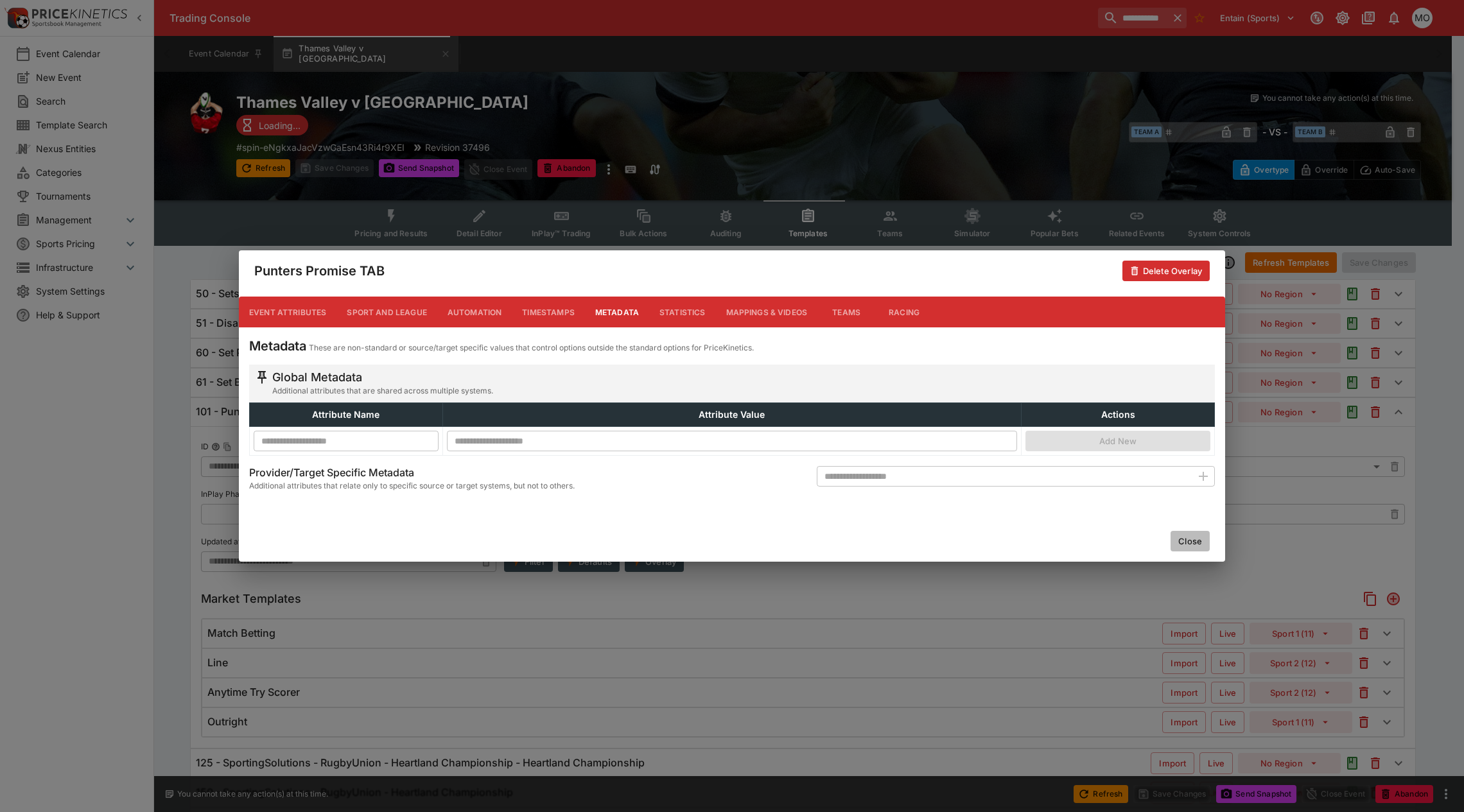
click at [1185, 536] on button "Close" at bounding box center [1190, 541] width 39 height 21
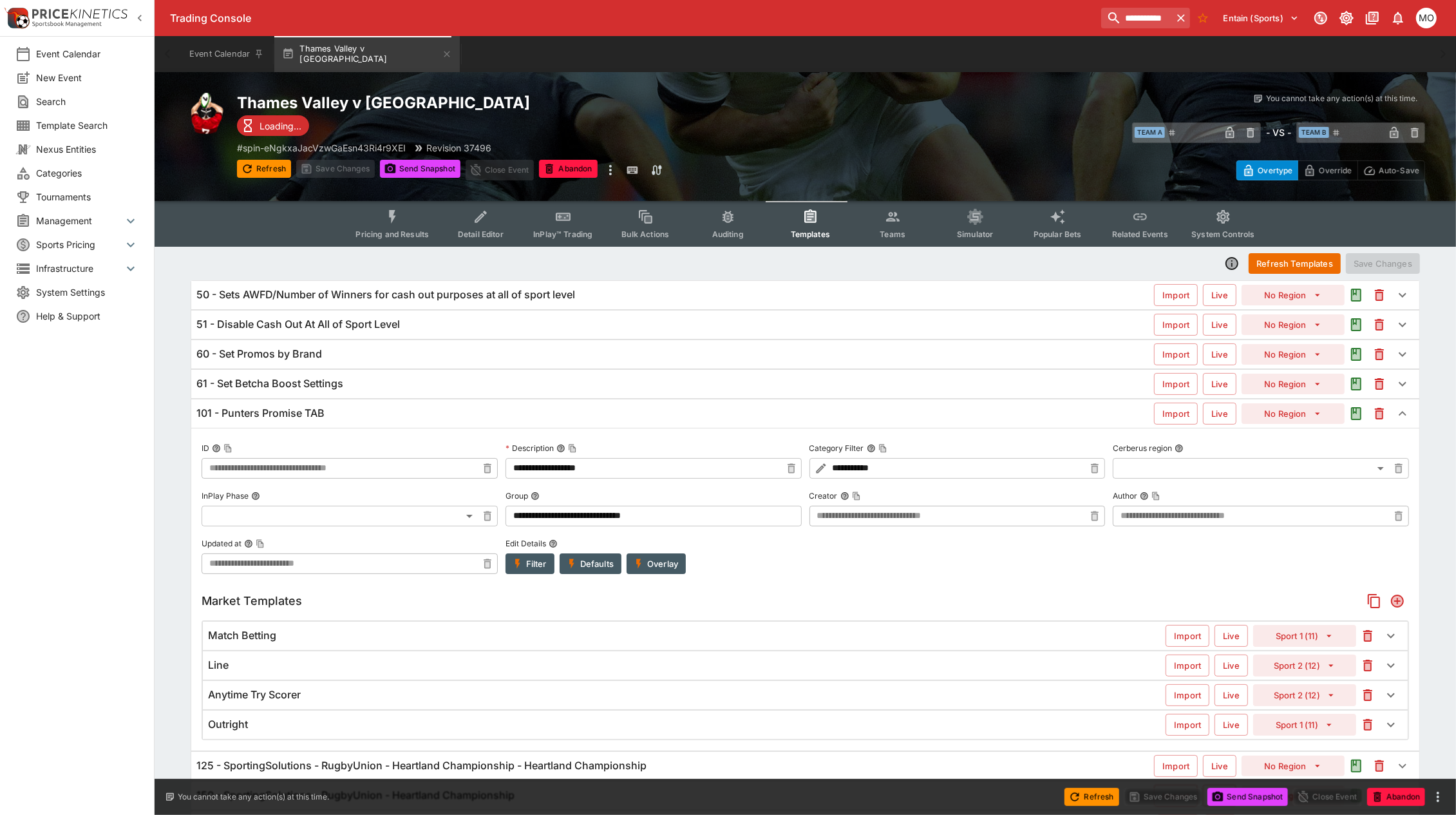
click at [369, 414] on div "101 - Punters Promise TAB" at bounding box center [675, 414] width 958 height 14
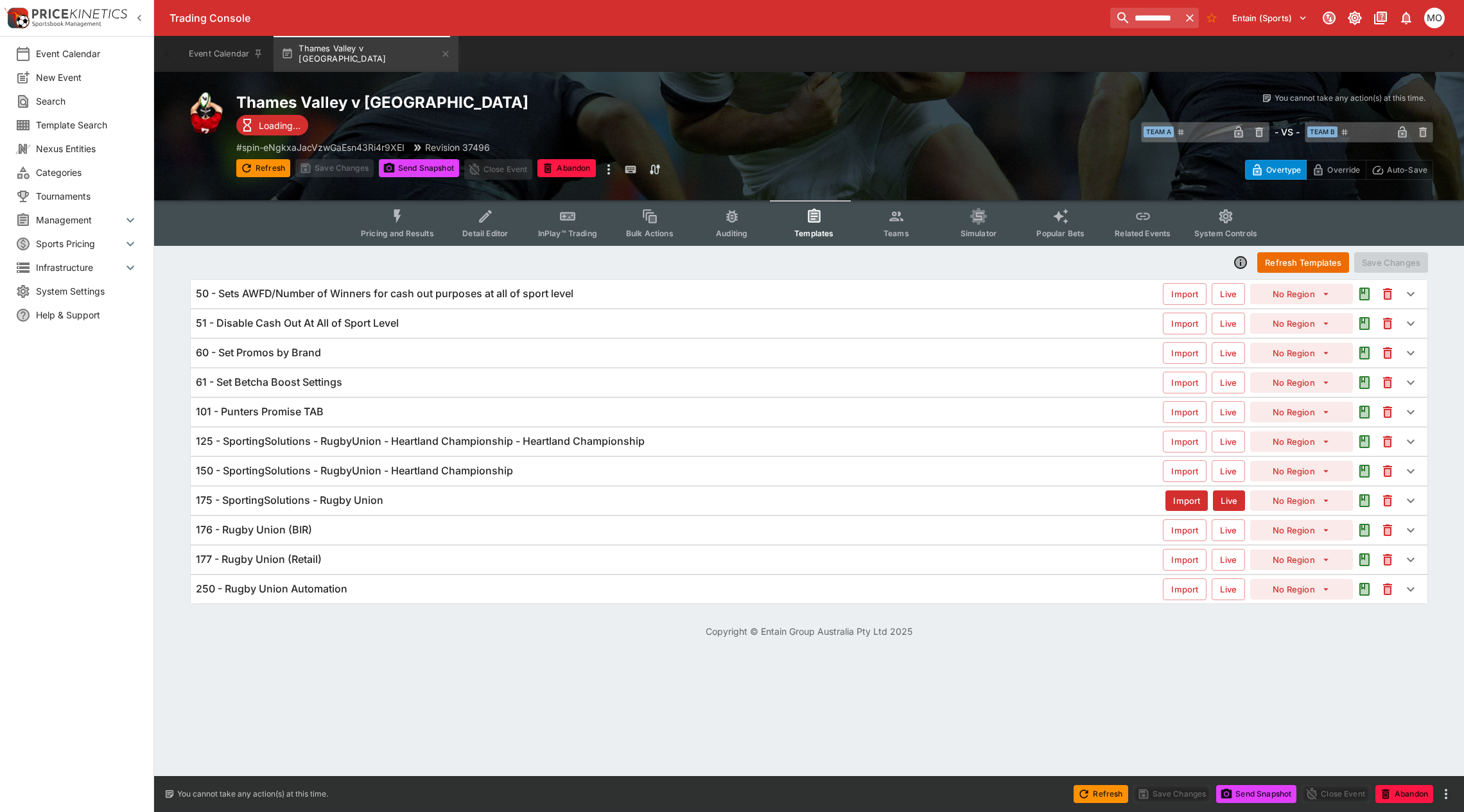
click at [88, 167] on span "Categories" at bounding box center [86, 172] width 102 height 14
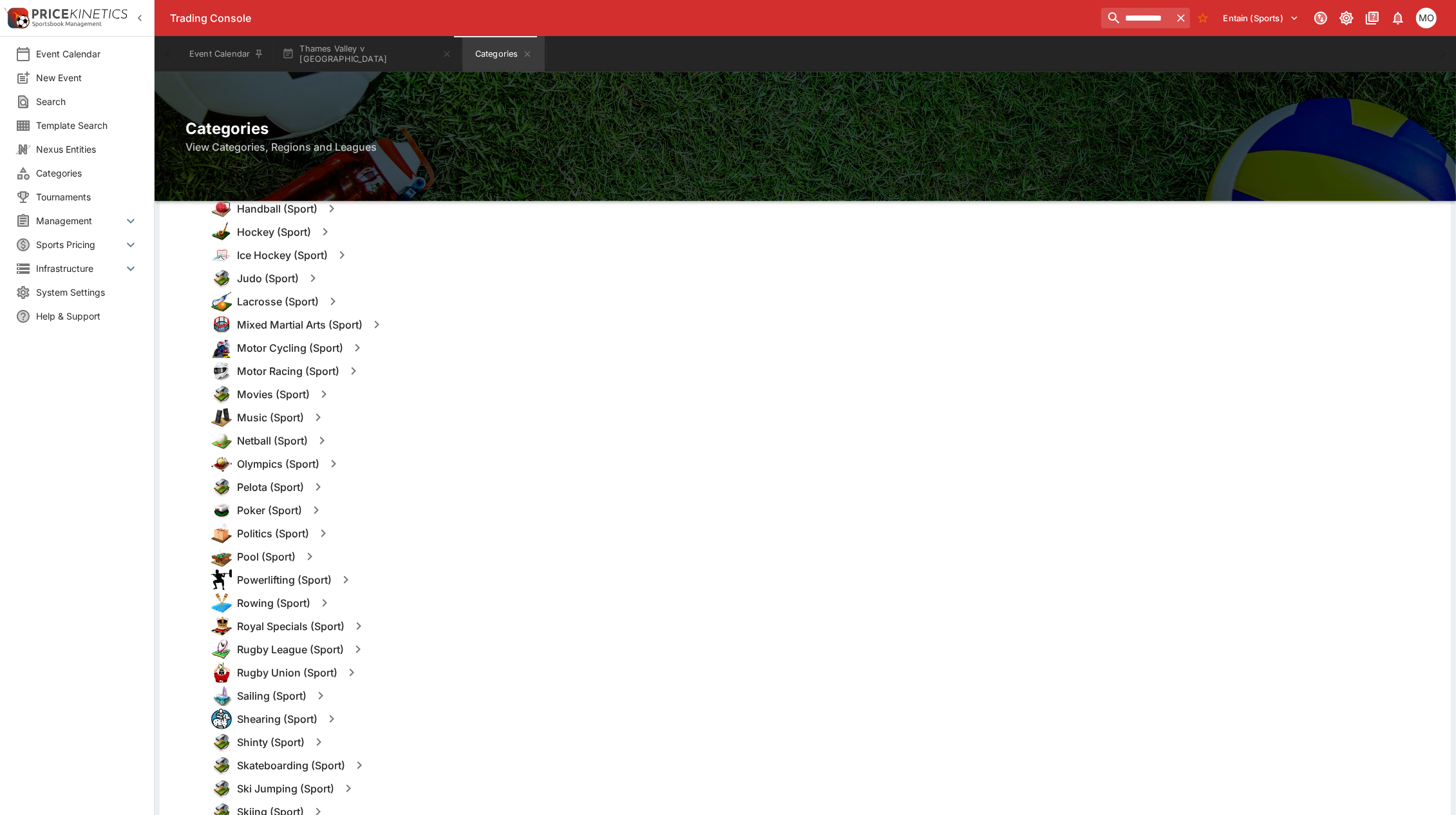
scroll to position [966, 0]
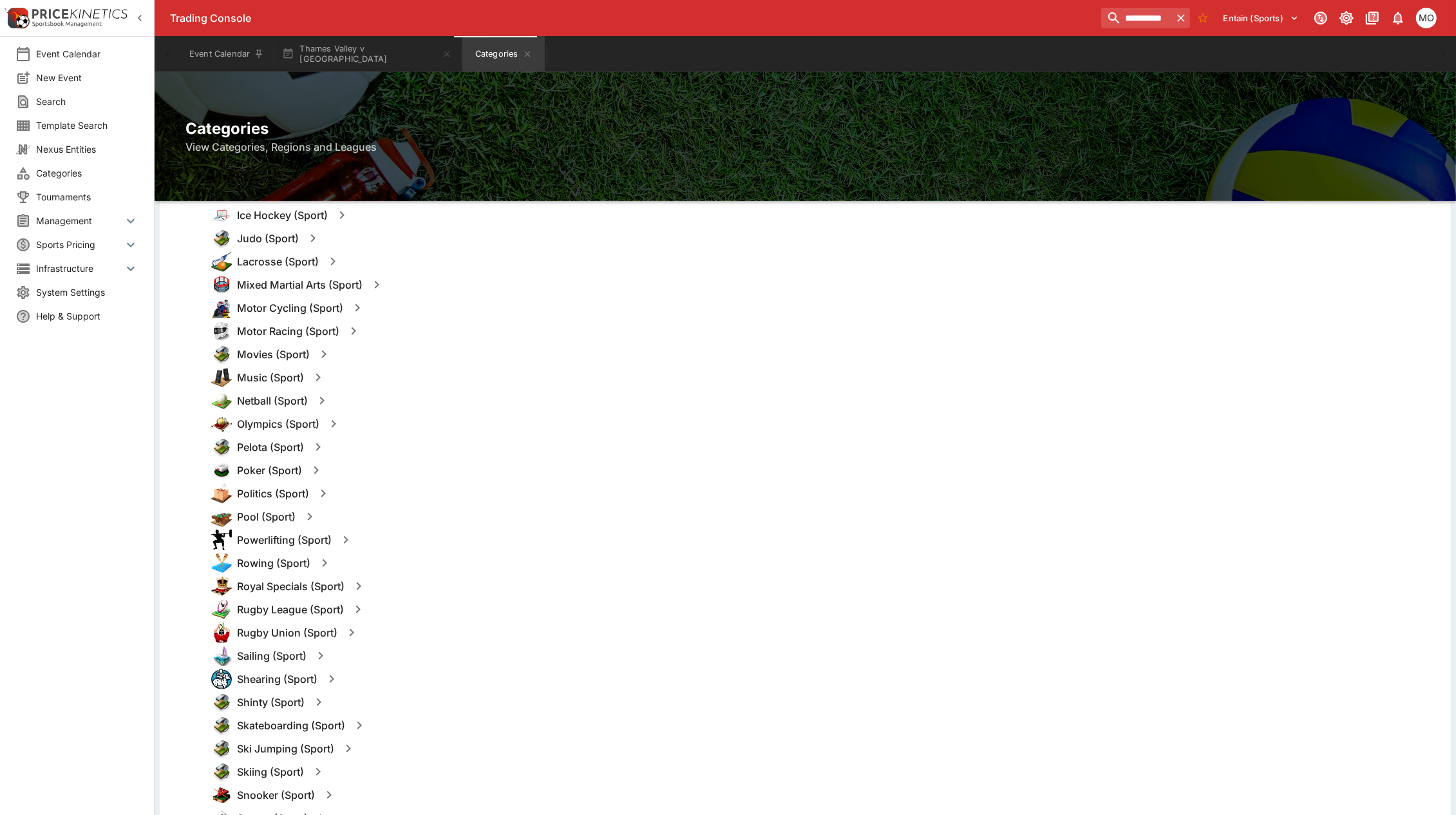
click at [352, 637] on icon "button" at bounding box center [352, 633] width 15 height 15
click at [466, 629] on button "Templates" at bounding box center [475, 633] width 57 height 21
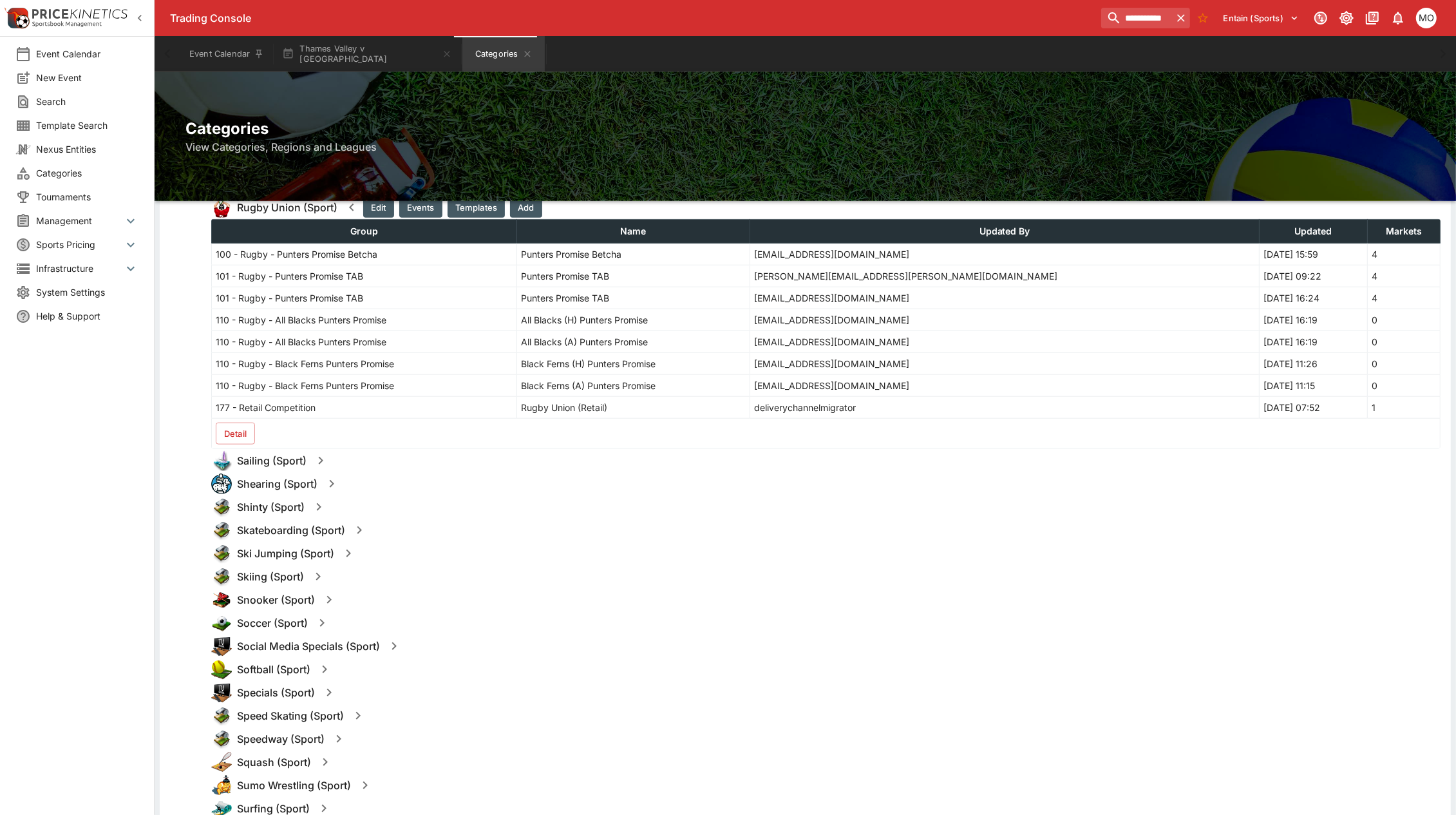
scroll to position [1450, 0]
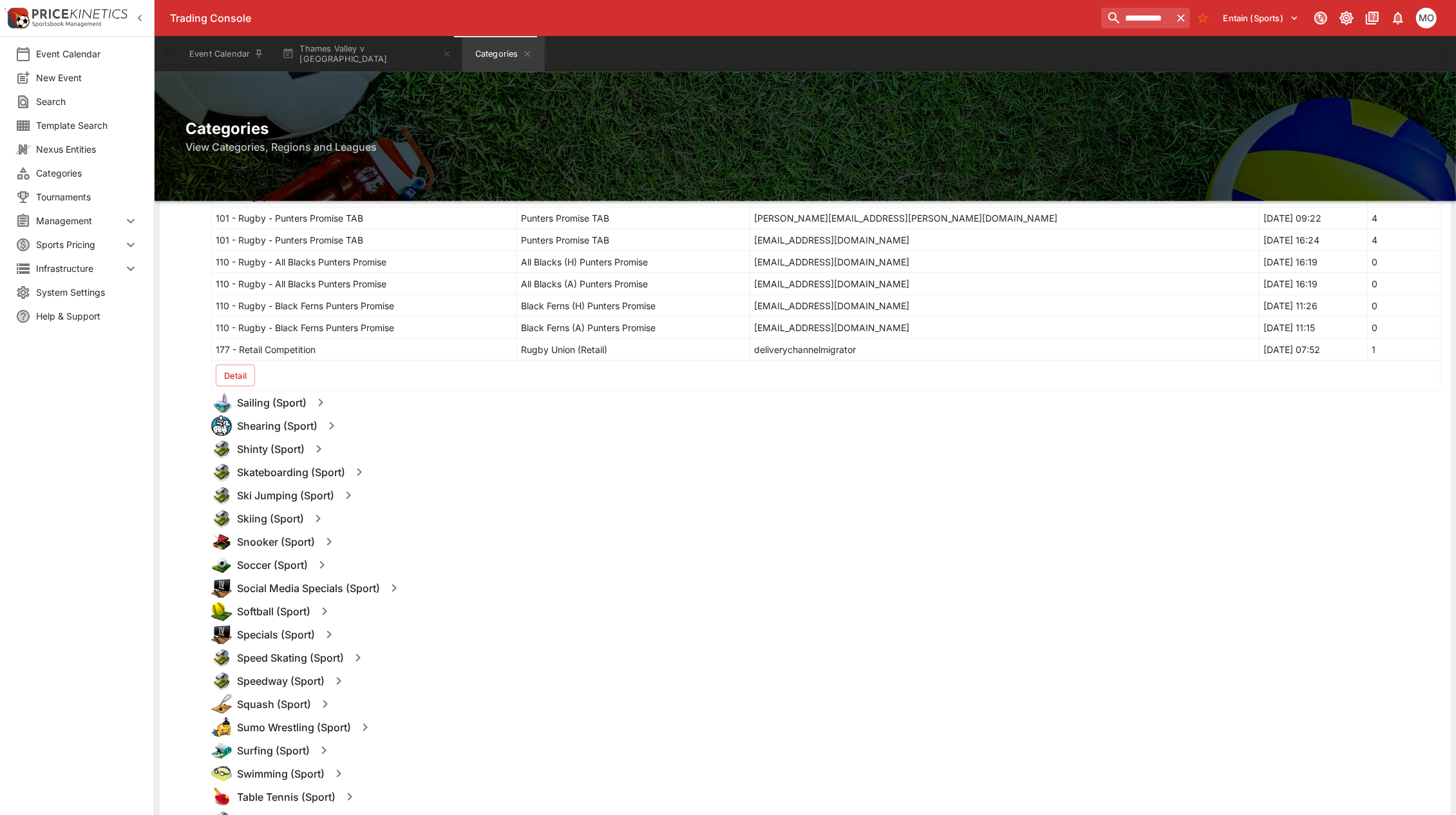
click at [246, 378] on button "Detail" at bounding box center [235, 376] width 39 height 22
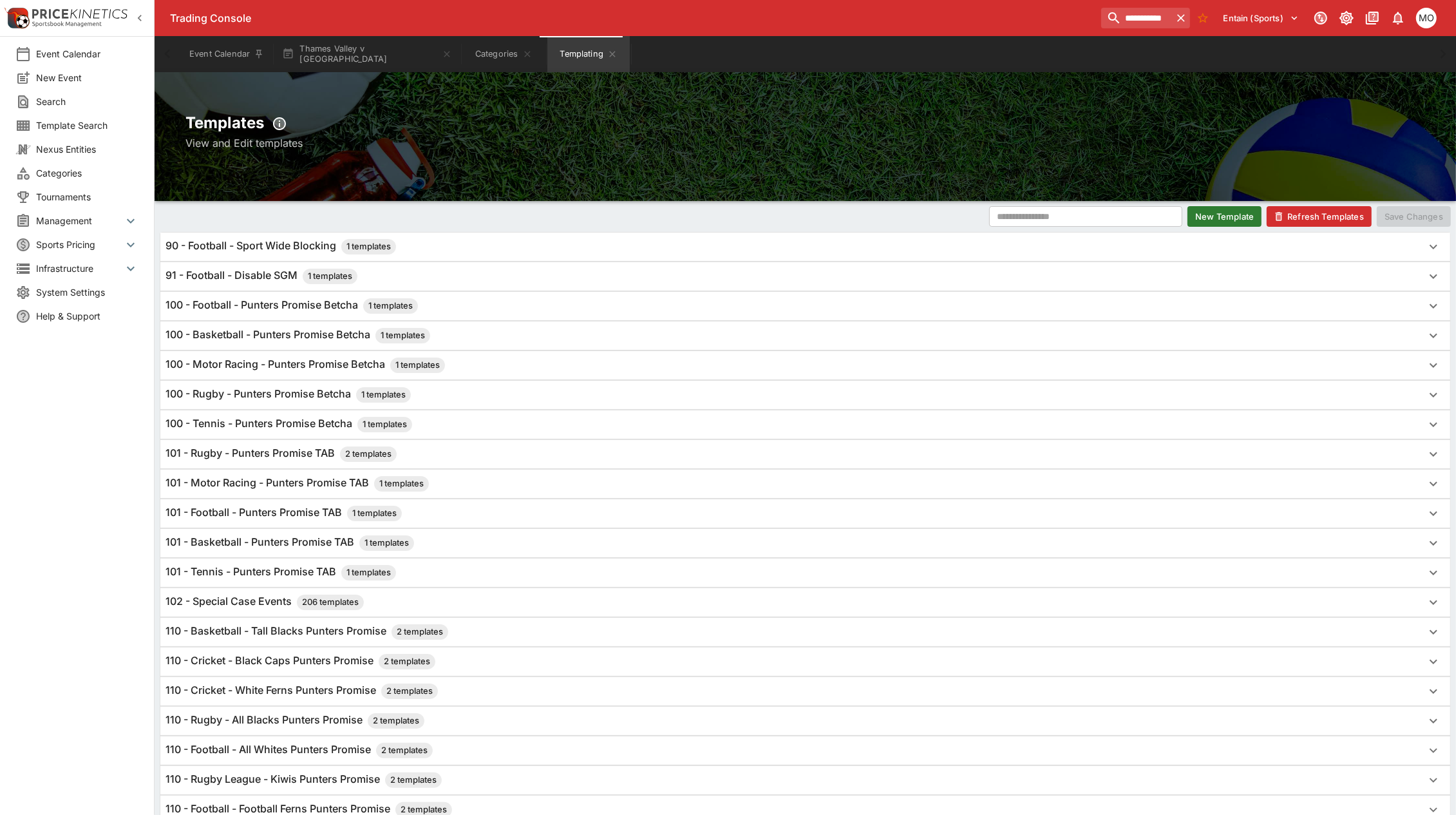
click at [309, 452] on h6 "101 - Rugby - Punters Promise TAB 2 templates" at bounding box center [281, 454] width 231 height 15
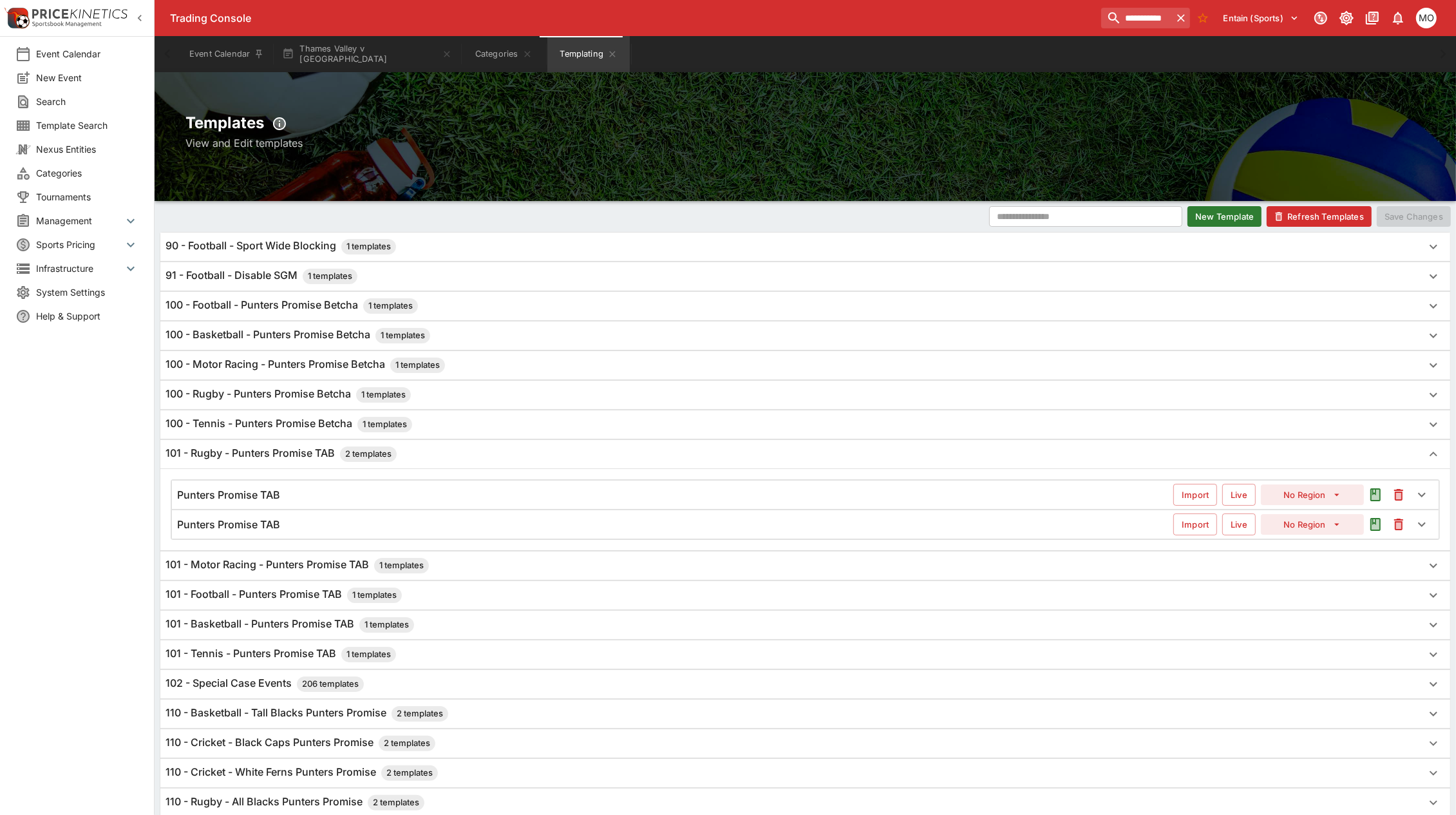
click at [301, 493] on div "Punters Promise TAB" at bounding box center [675, 495] width 996 height 14
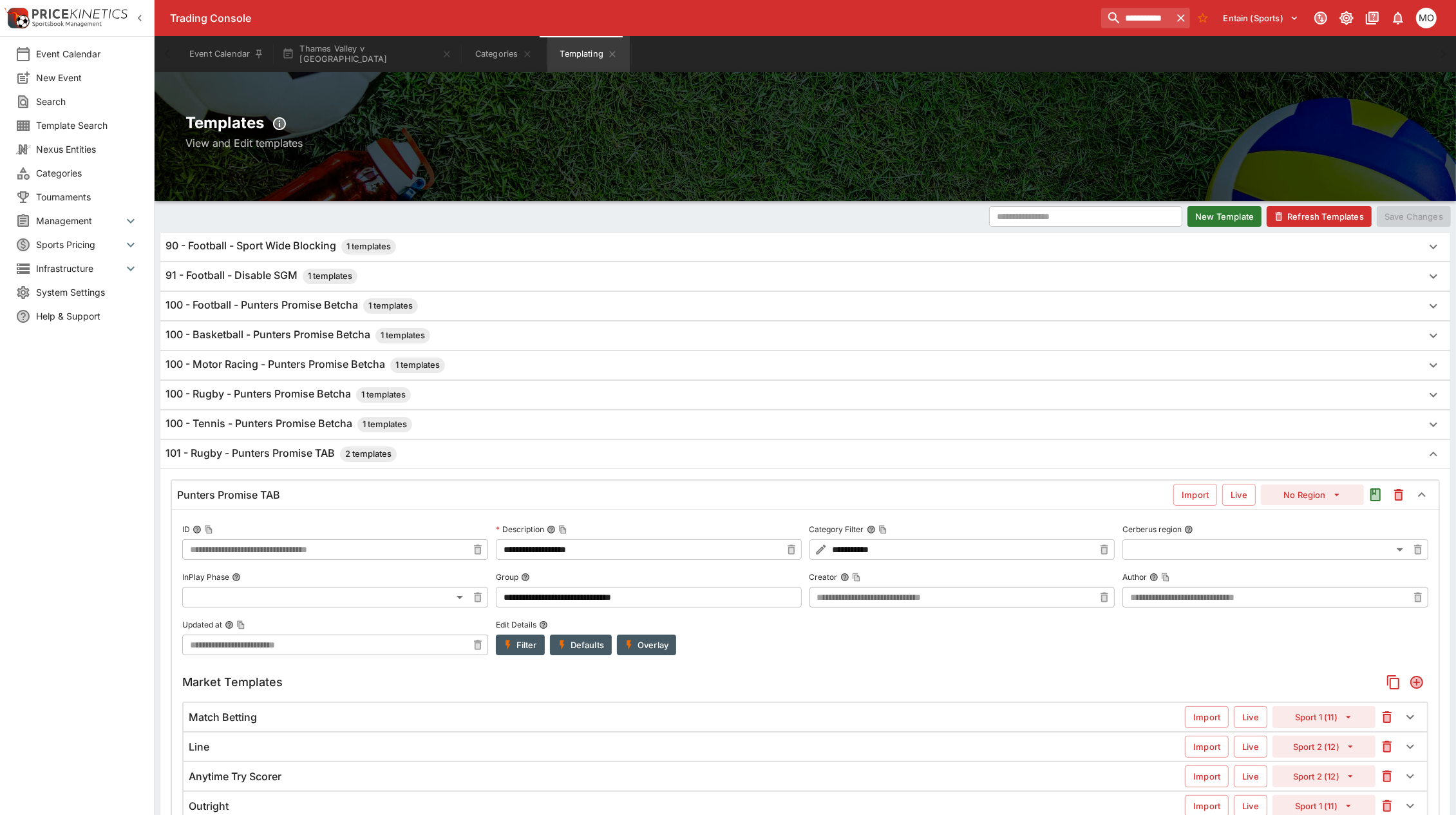
scroll to position [161, 0]
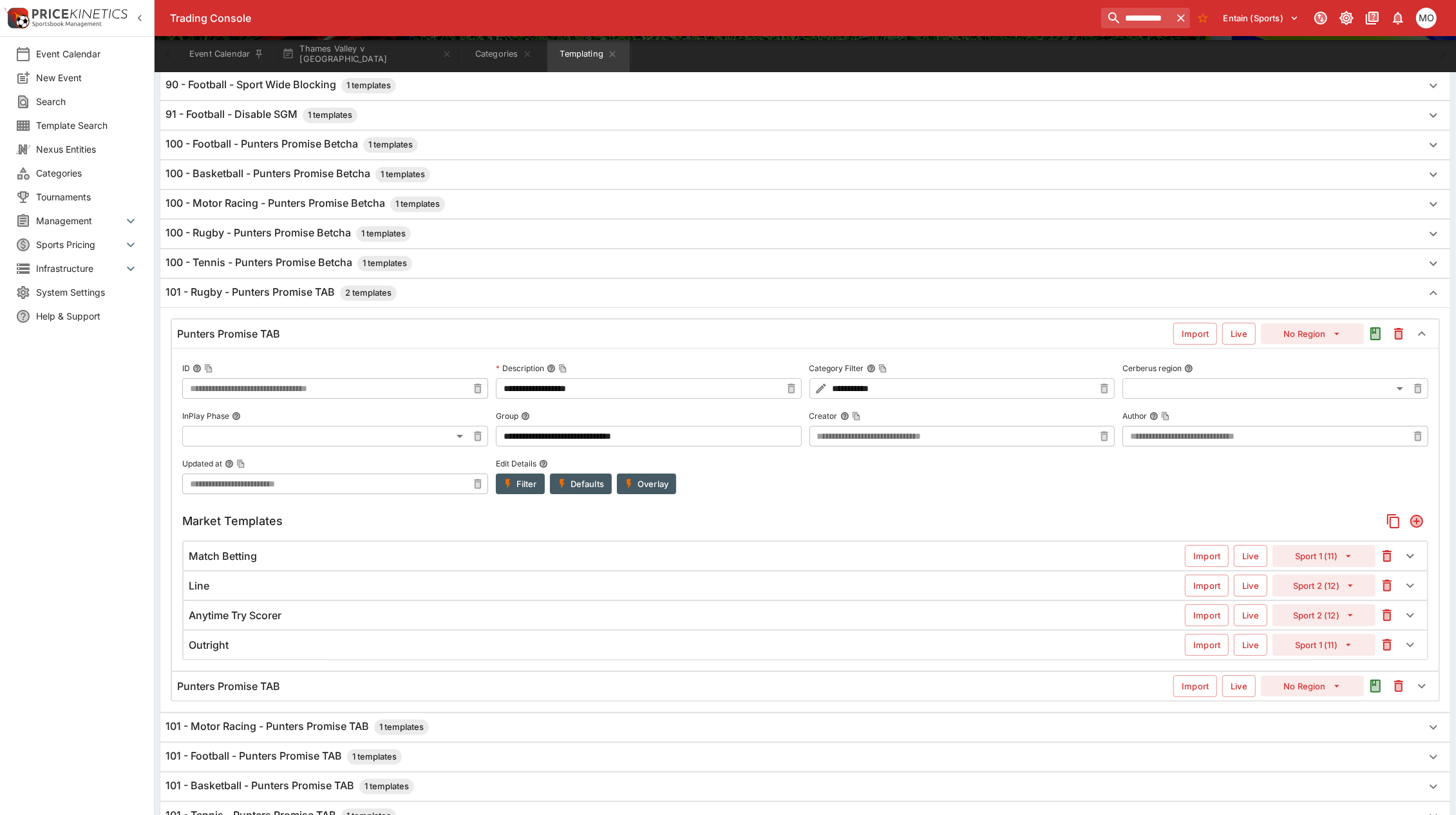
click at [281, 320] on div "**********" at bounding box center [805, 509] width 1270 height 383
click at [281, 330] on div "Punters Promise TAB" at bounding box center [675, 334] width 996 height 14
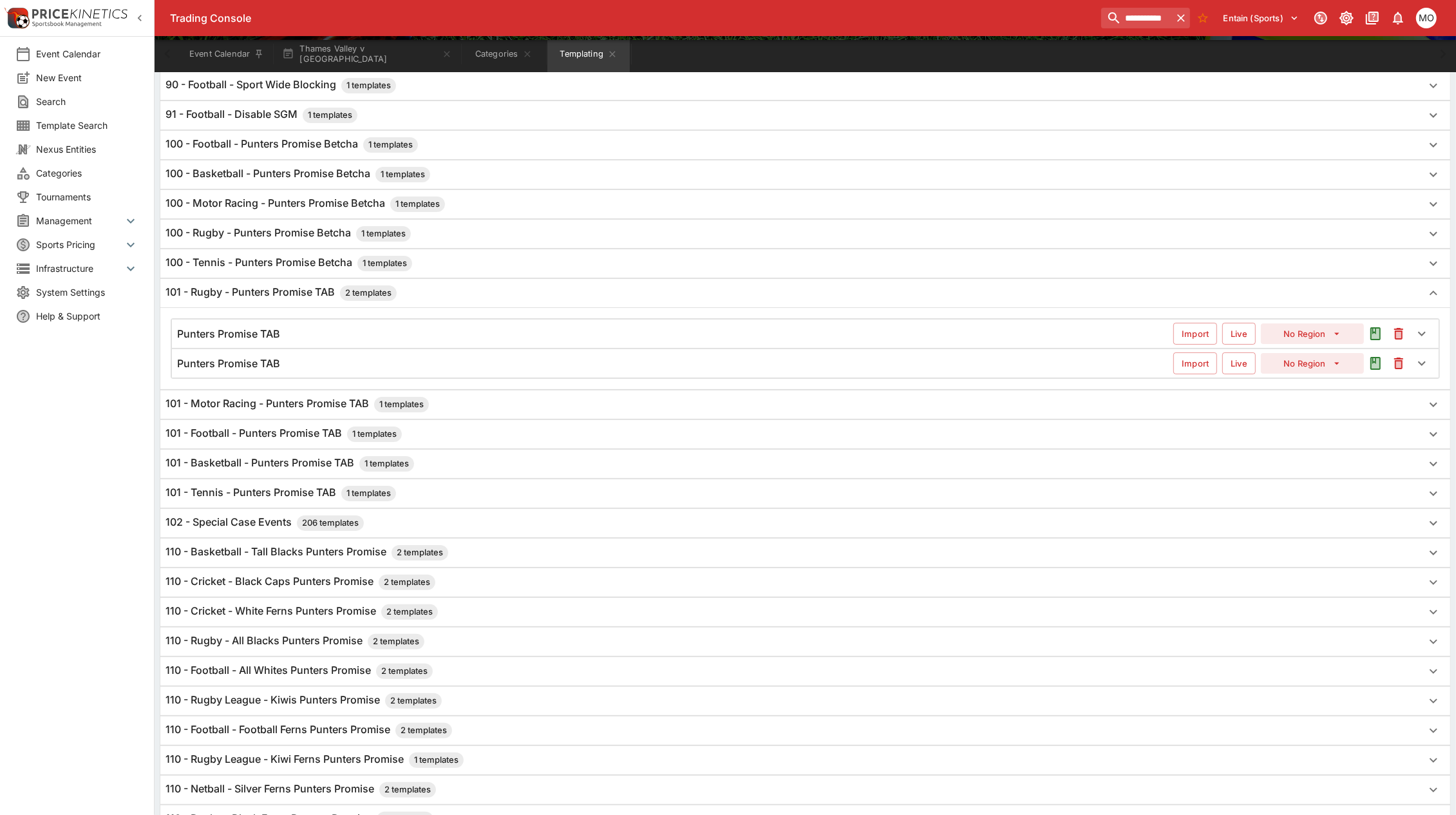
click at [296, 330] on div "Punters Promise TAB" at bounding box center [675, 334] width 996 height 14
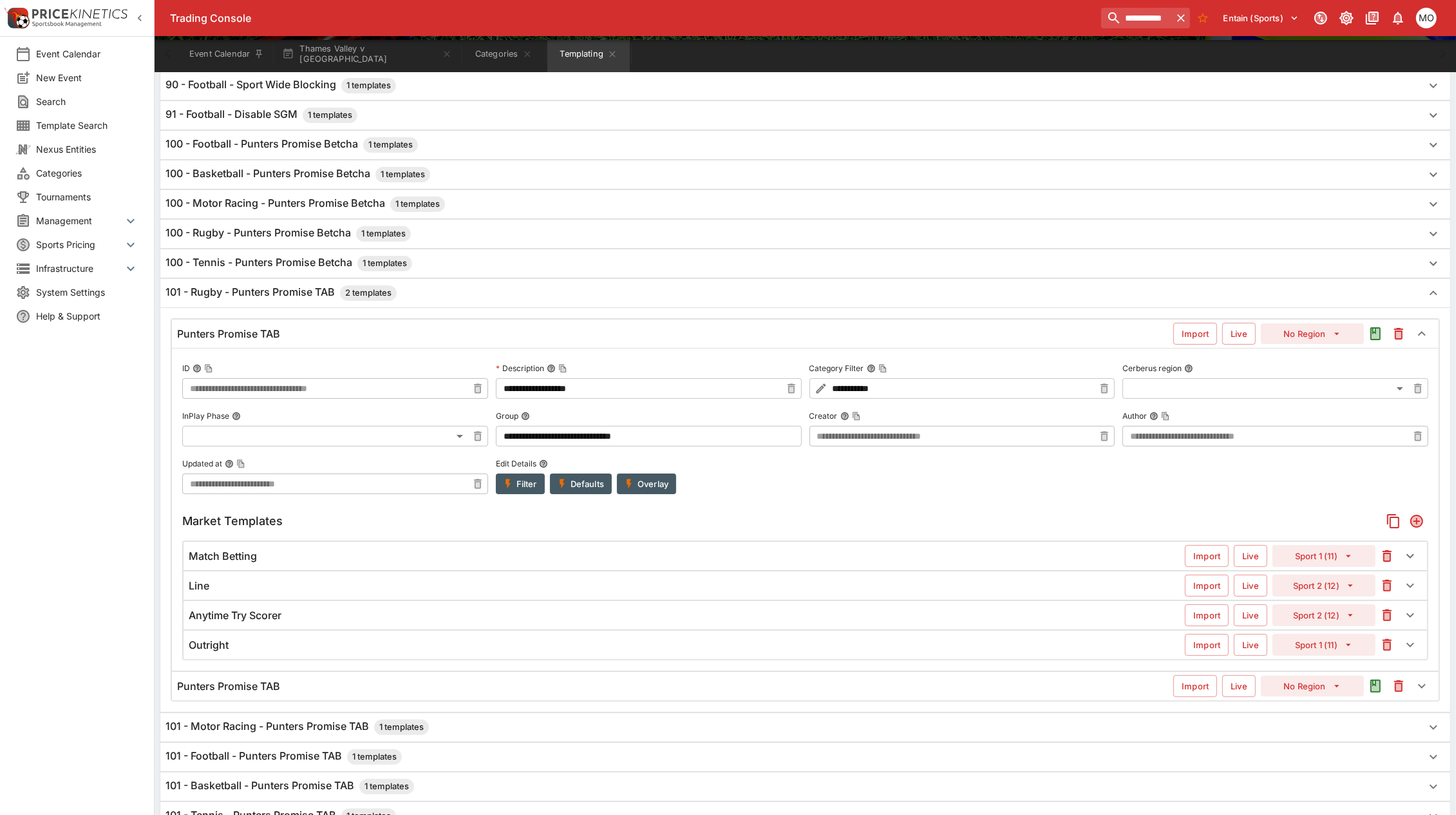
click at [319, 693] on div "Punters Promise TAB" at bounding box center [675, 686] width 996 height 14
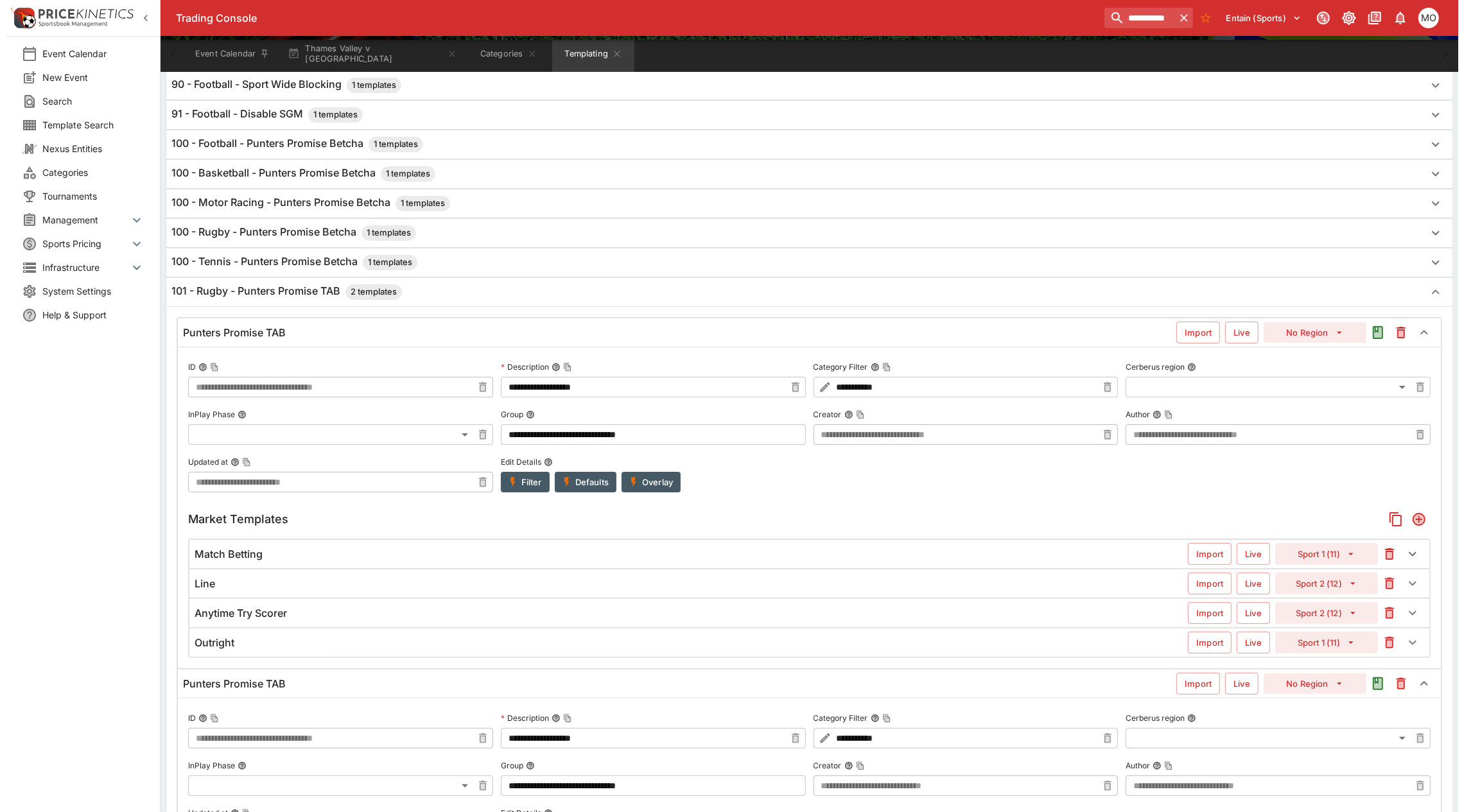
scroll to position [321, 0]
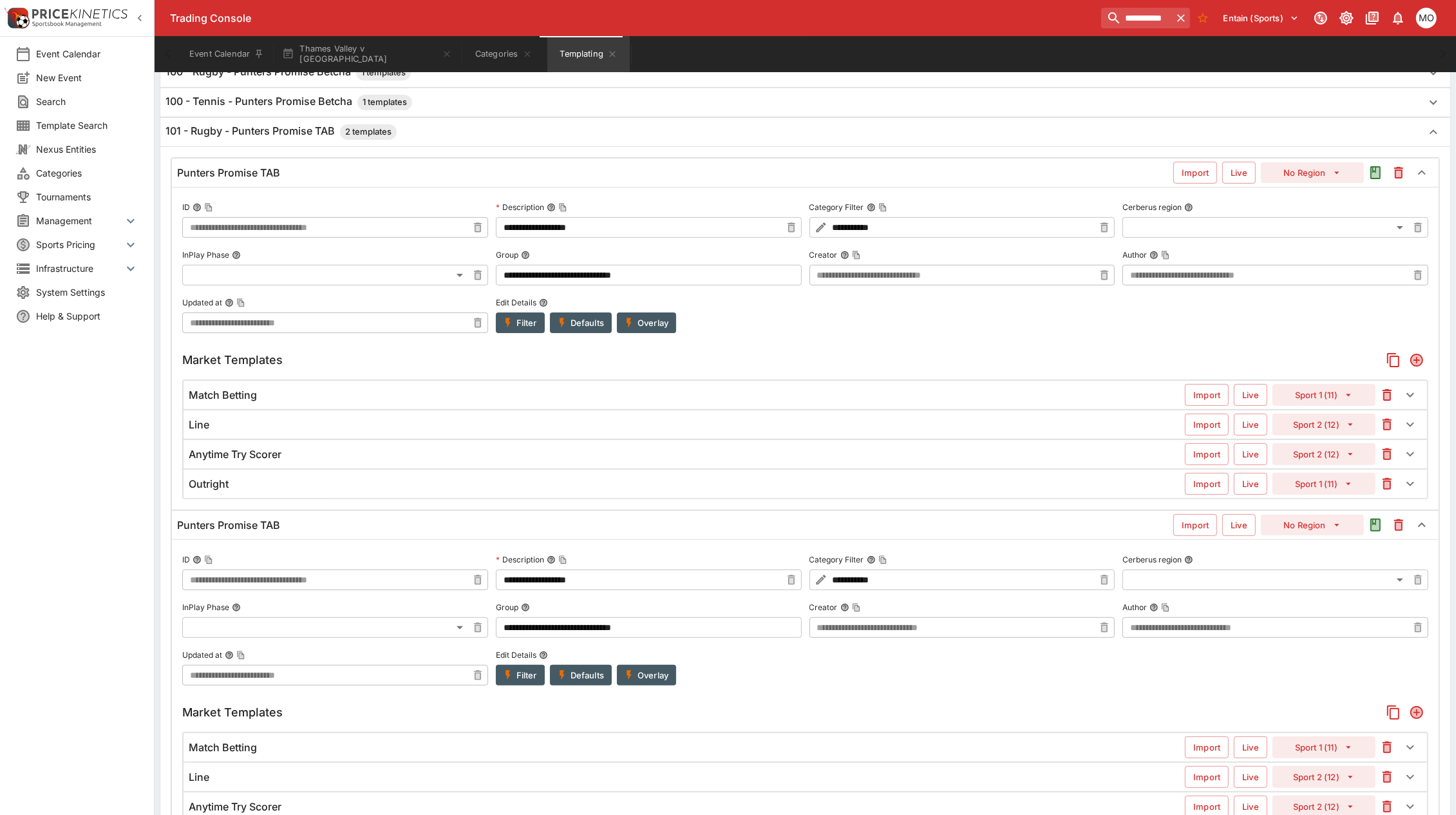
click at [528, 684] on button "Filter" at bounding box center [520, 675] width 49 height 21
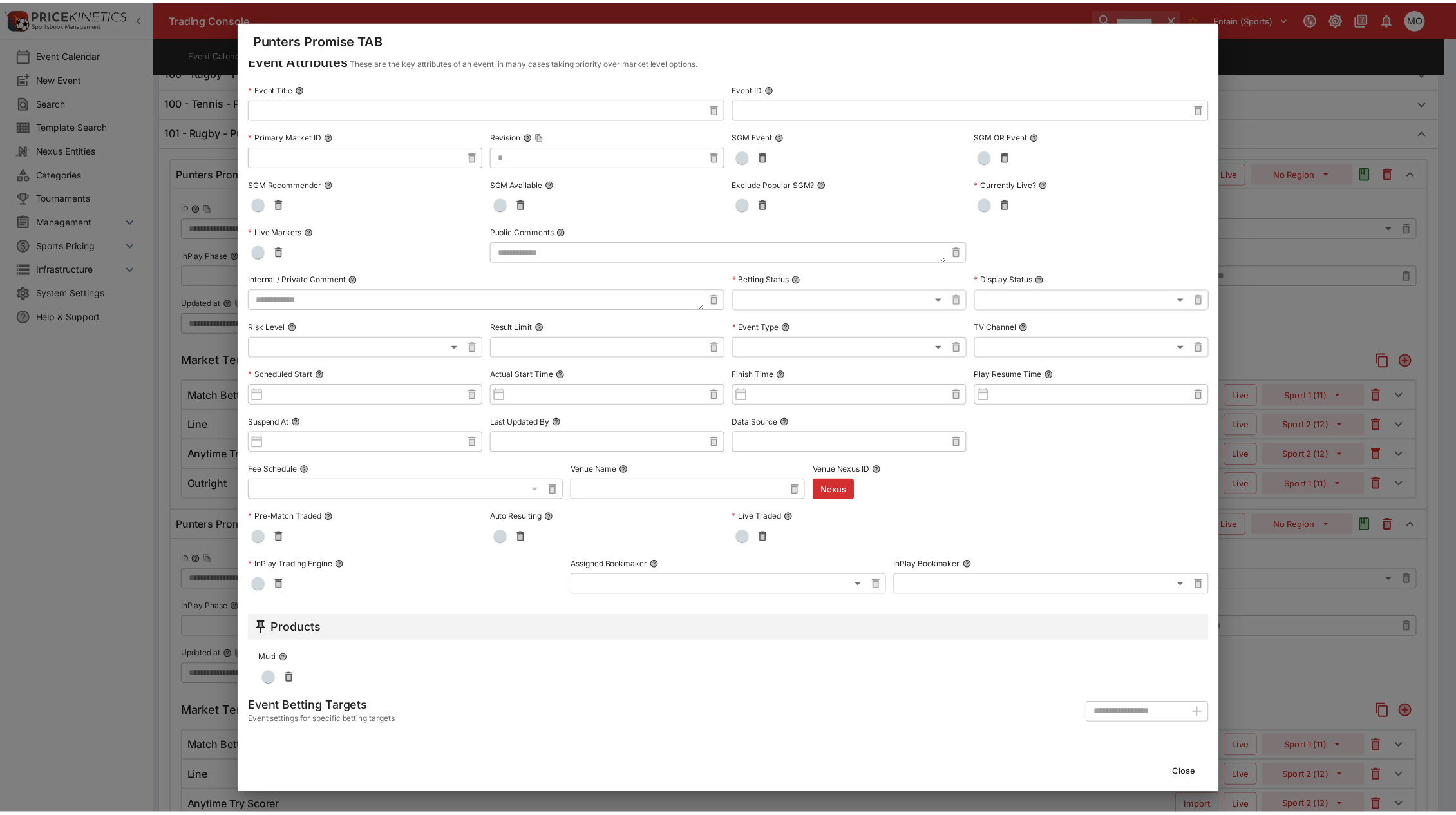
scroll to position [0, 0]
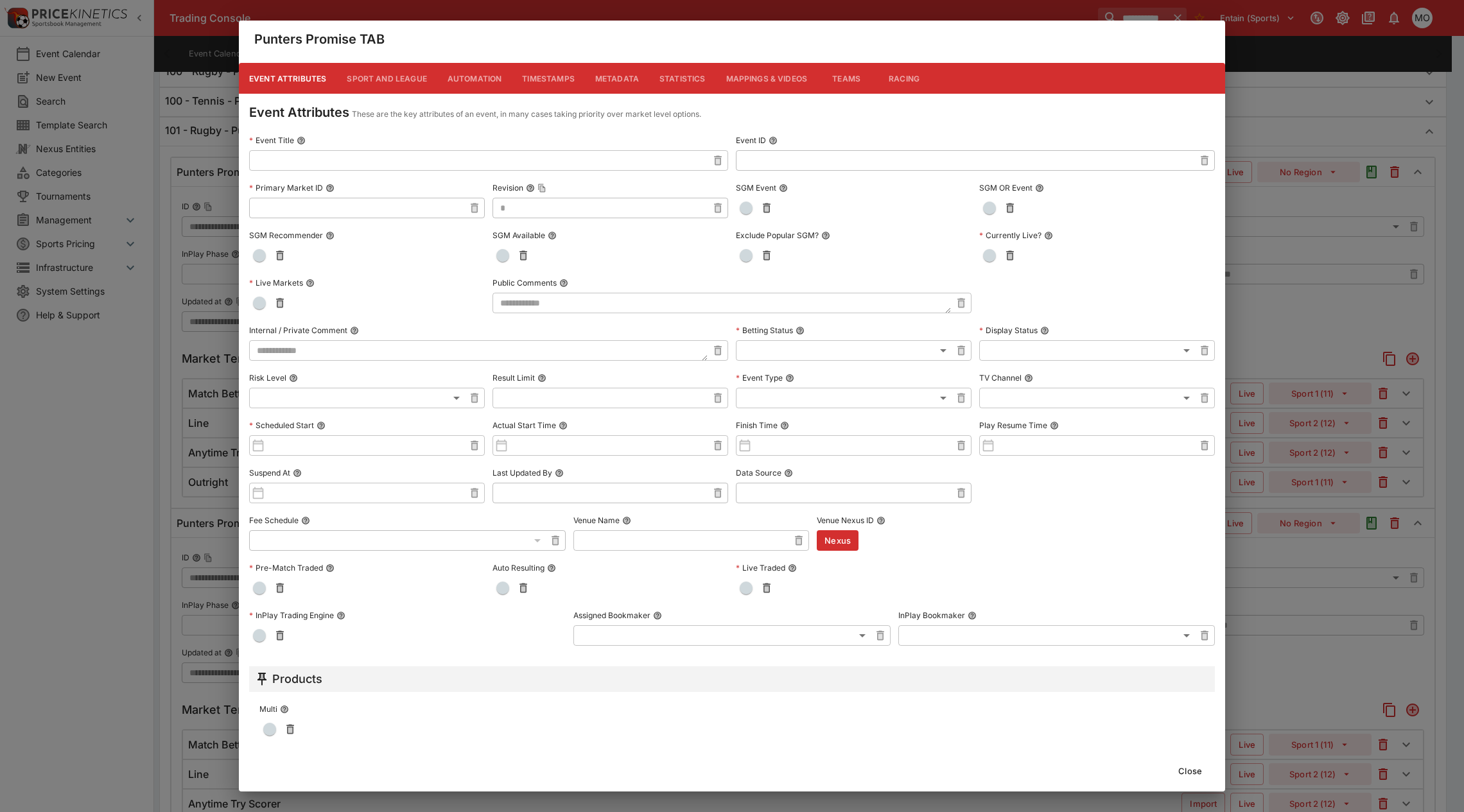
click at [621, 75] on button "Metadata" at bounding box center [617, 78] width 64 height 31
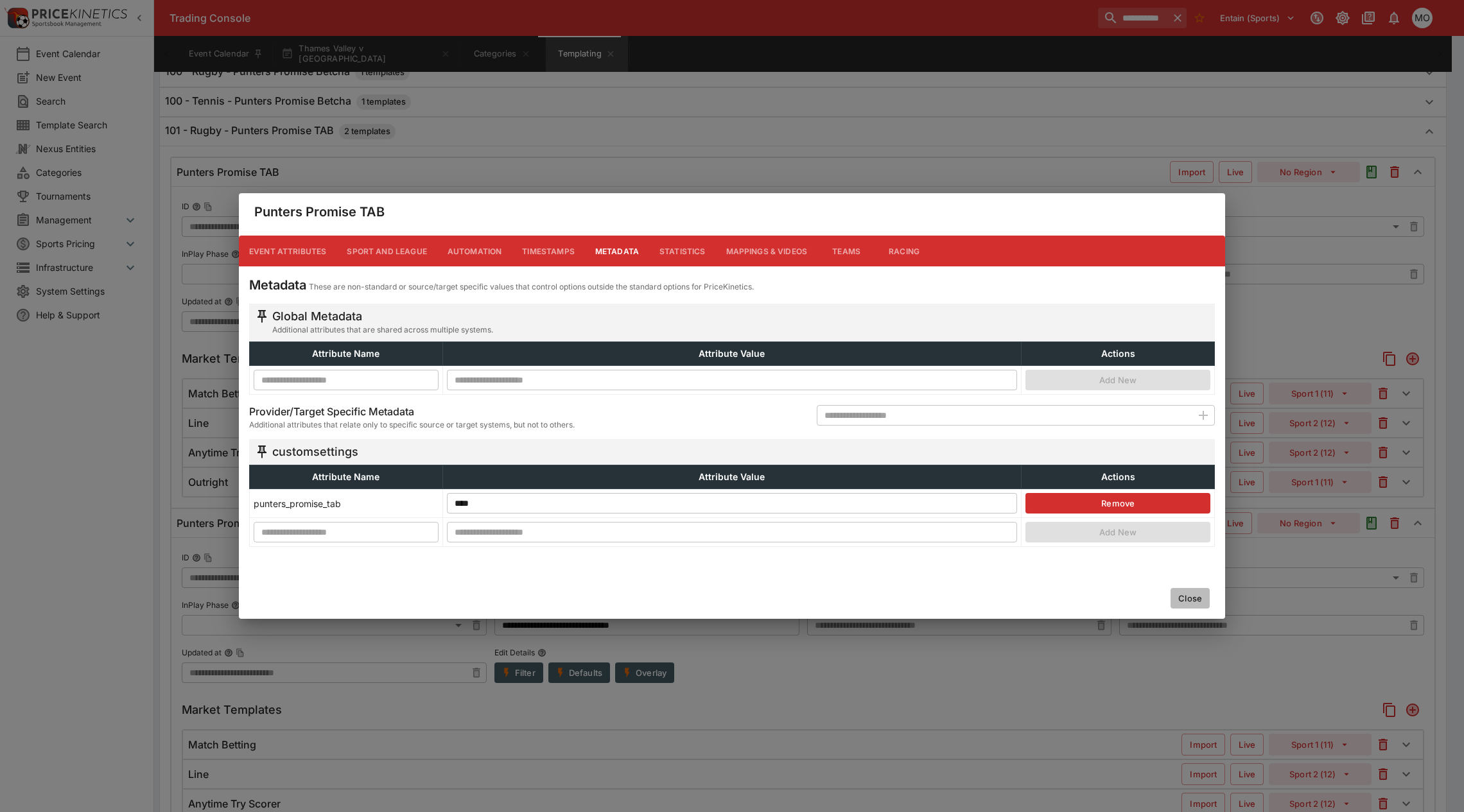
click at [1194, 600] on button "Close" at bounding box center [1190, 598] width 39 height 21
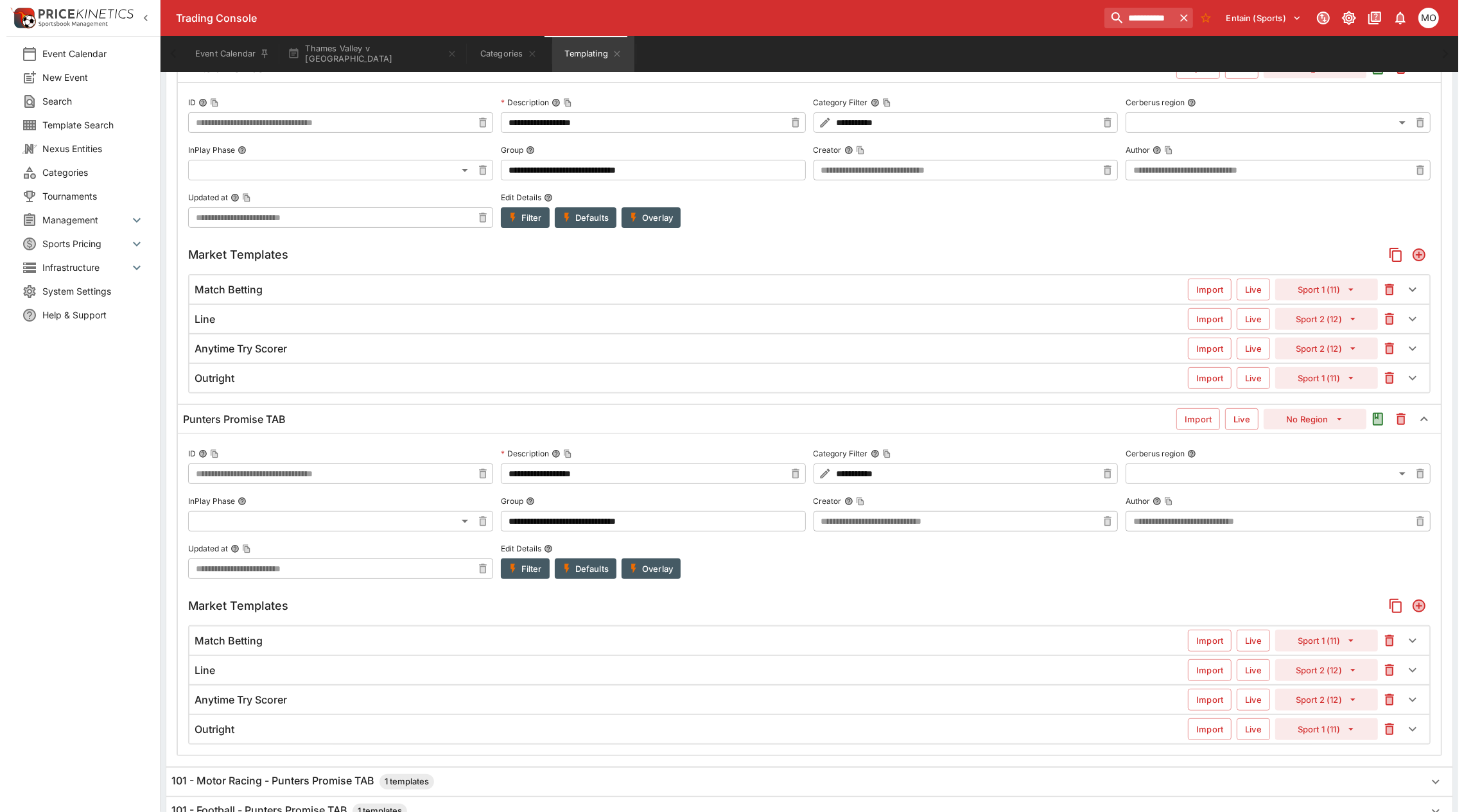
scroll to position [481, 0]
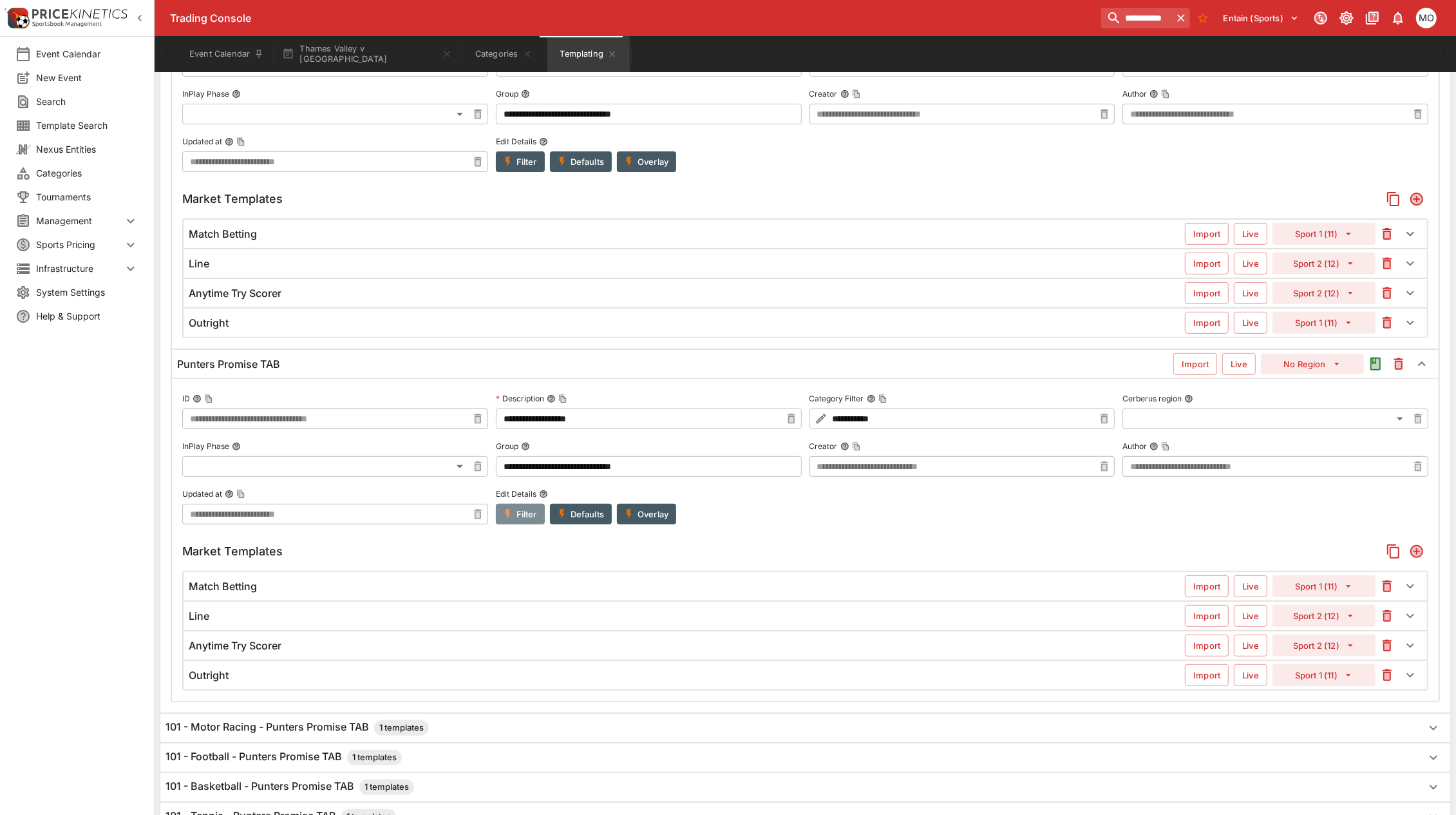
click at [518, 522] on button "Filter" at bounding box center [520, 514] width 49 height 21
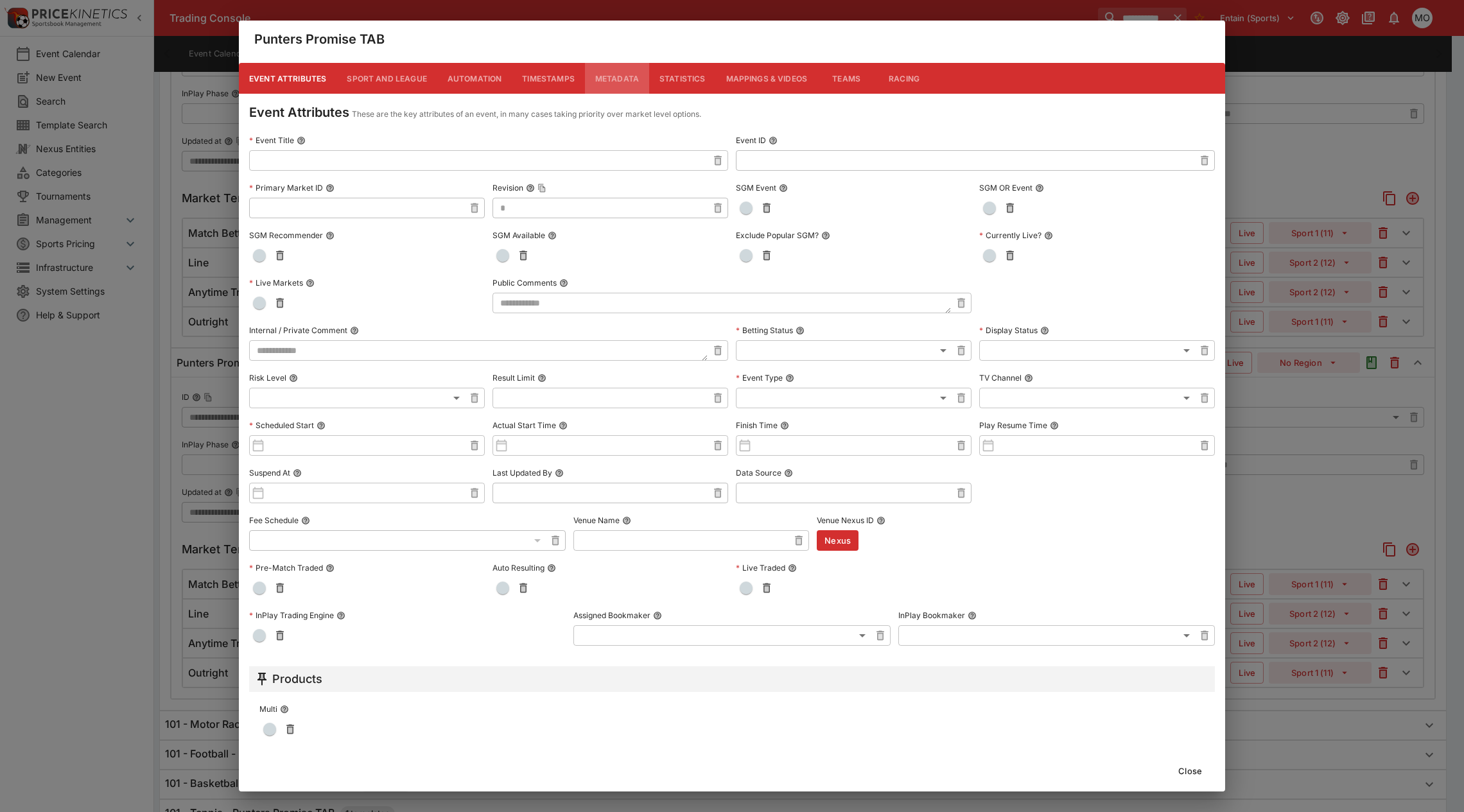
click at [629, 81] on button "Metadata" at bounding box center [617, 78] width 64 height 31
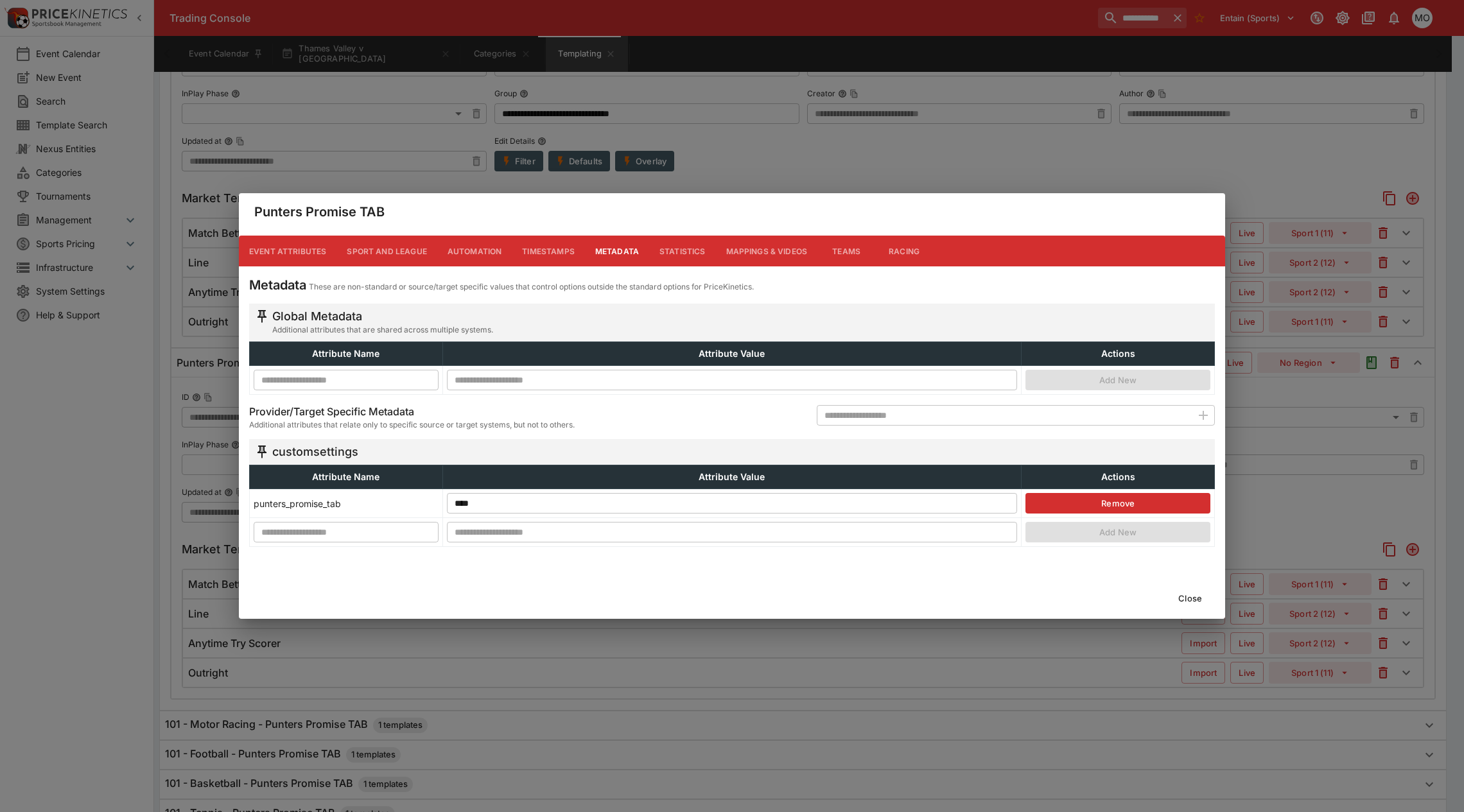
click at [1183, 600] on button "Close" at bounding box center [1190, 598] width 39 height 21
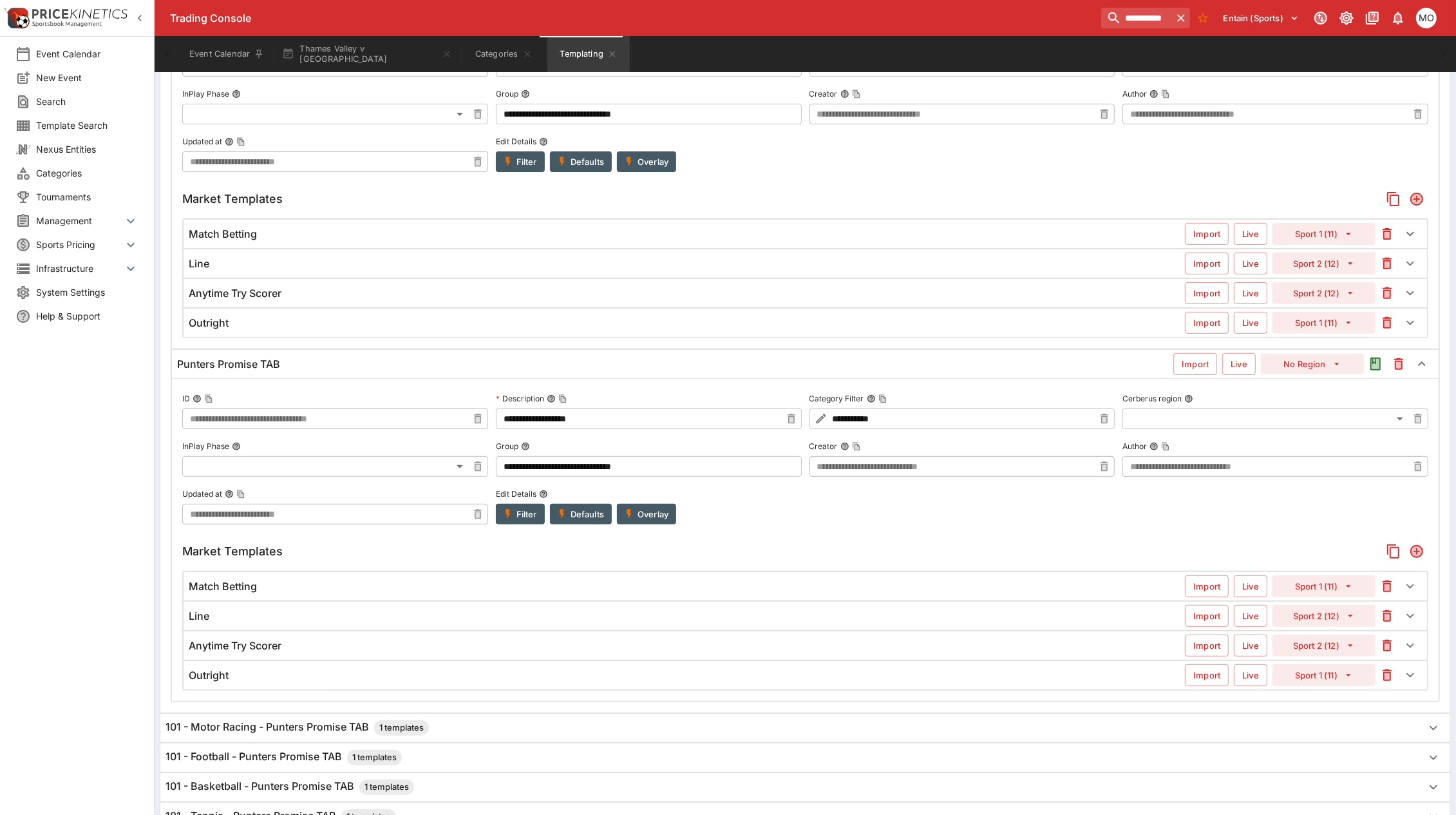
click at [651, 511] on button "Overlay" at bounding box center [647, 514] width 59 height 21
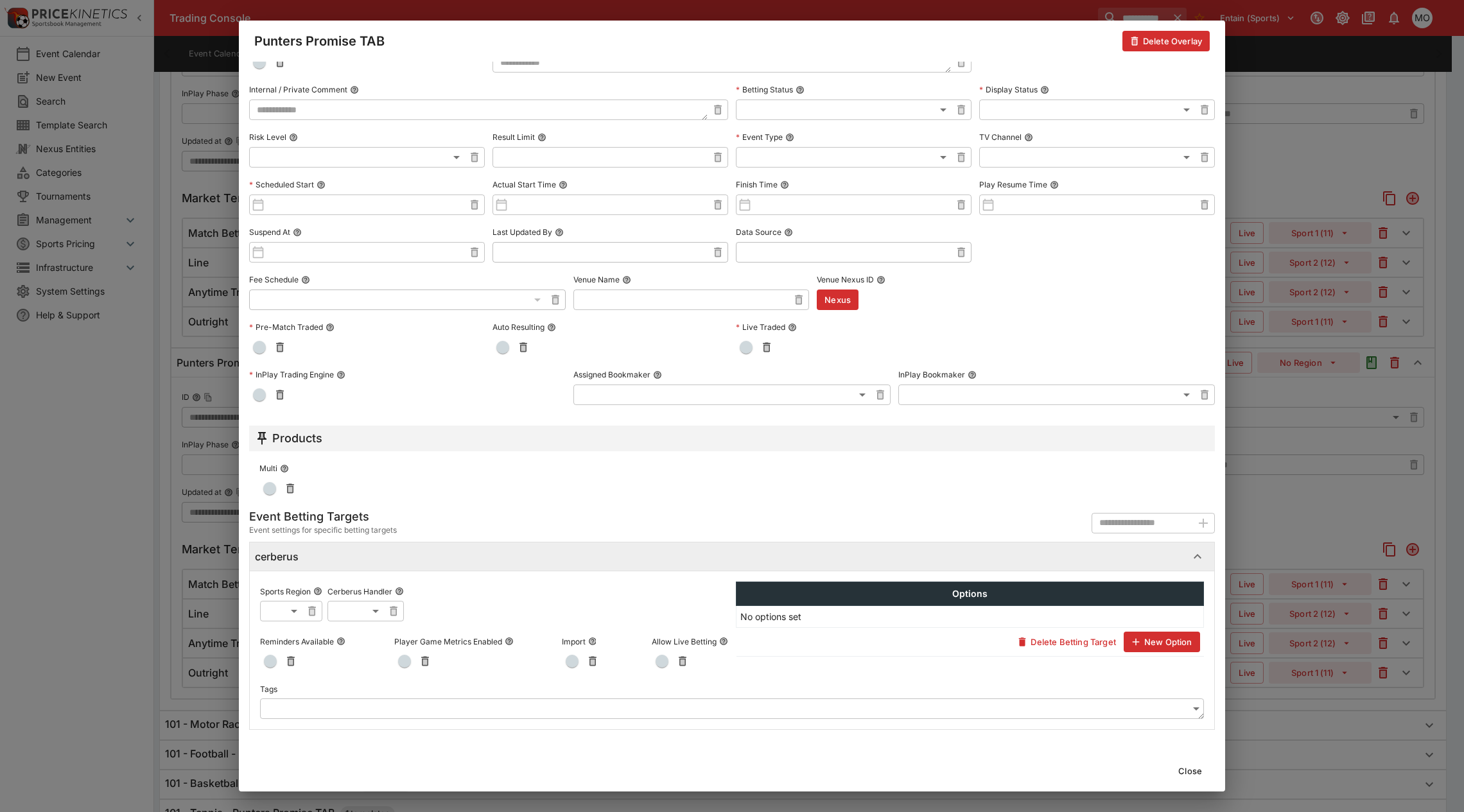
scroll to position [0, 0]
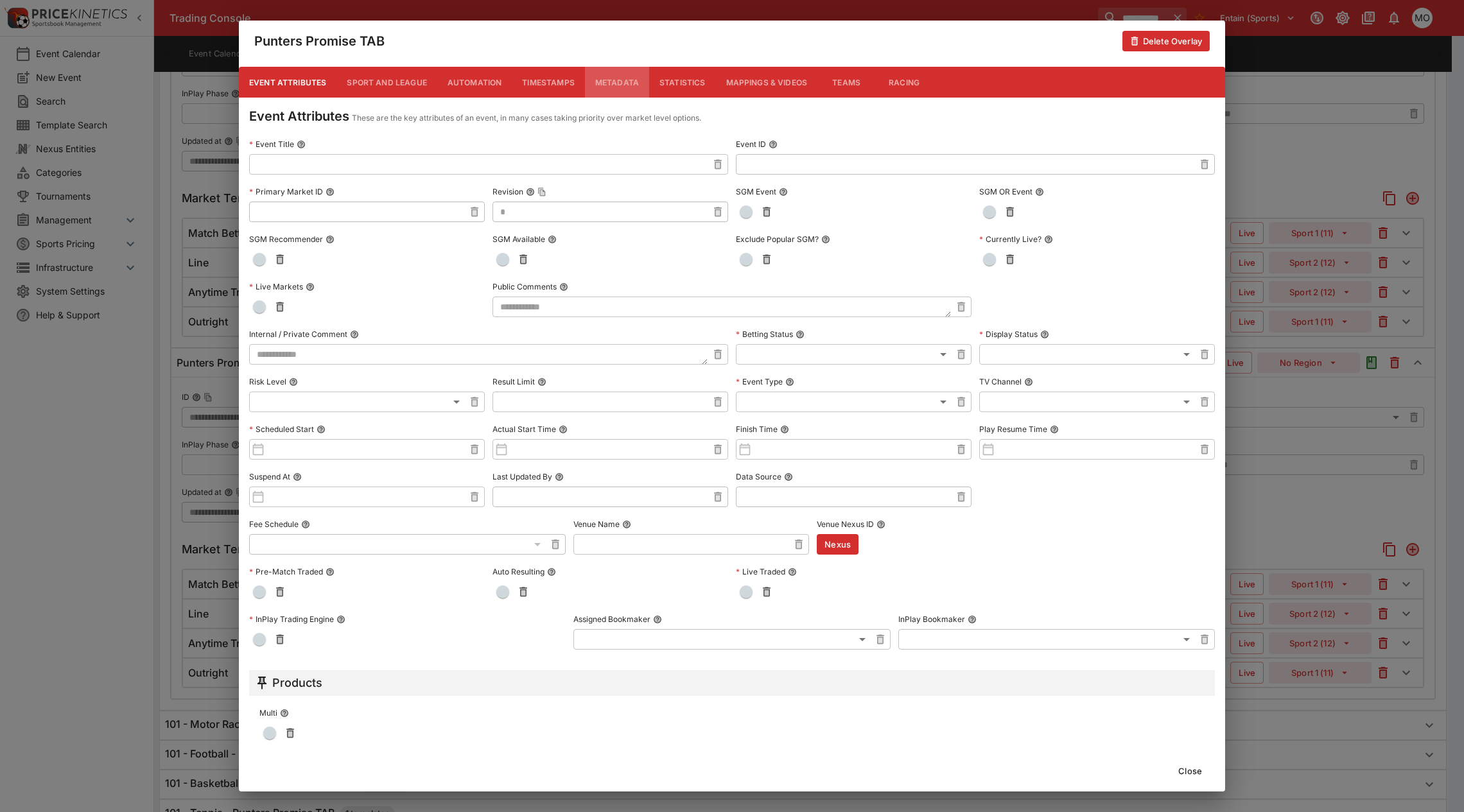
click at [599, 82] on button "Metadata" at bounding box center [617, 82] width 64 height 31
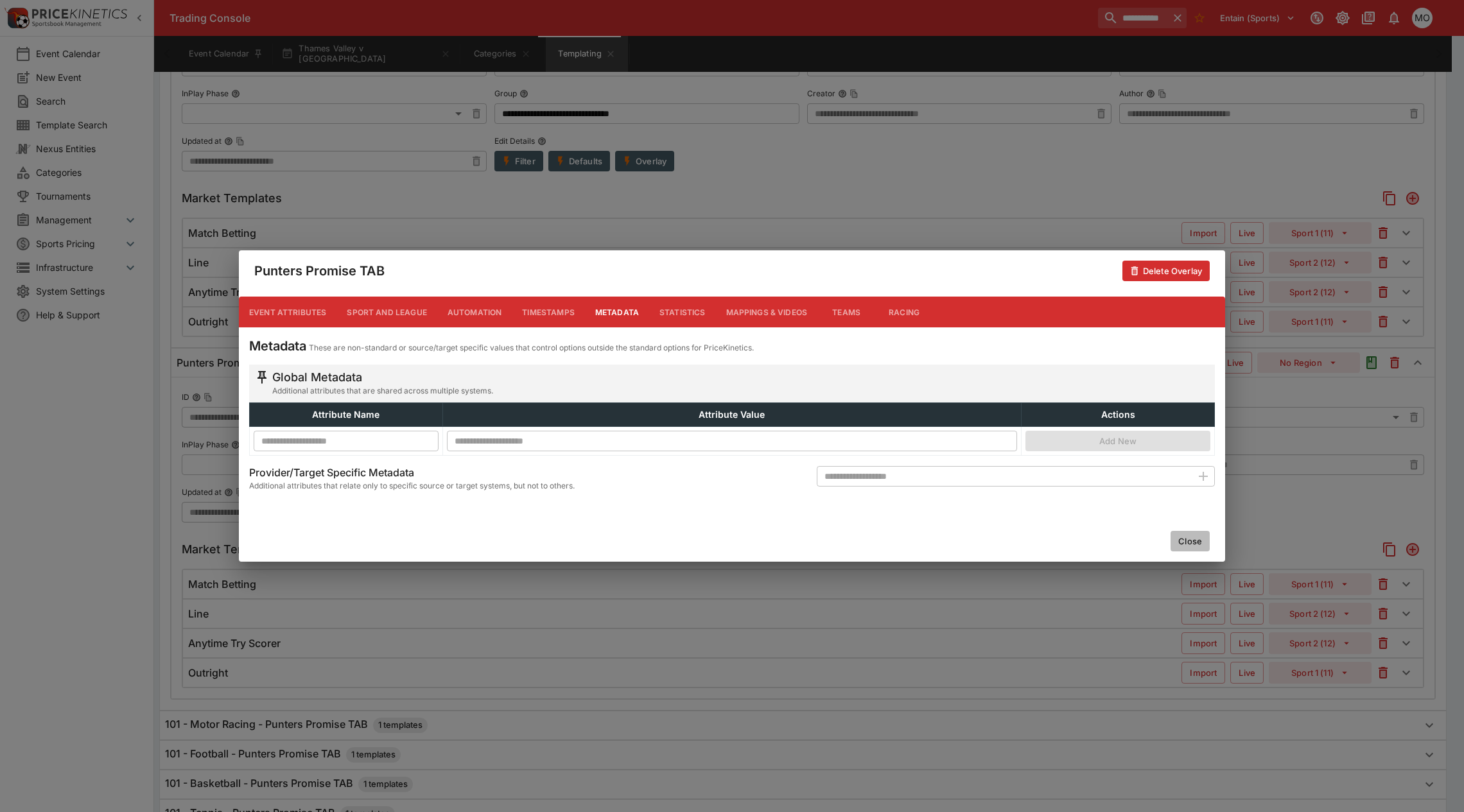
click at [1201, 540] on button "Close" at bounding box center [1190, 541] width 39 height 21
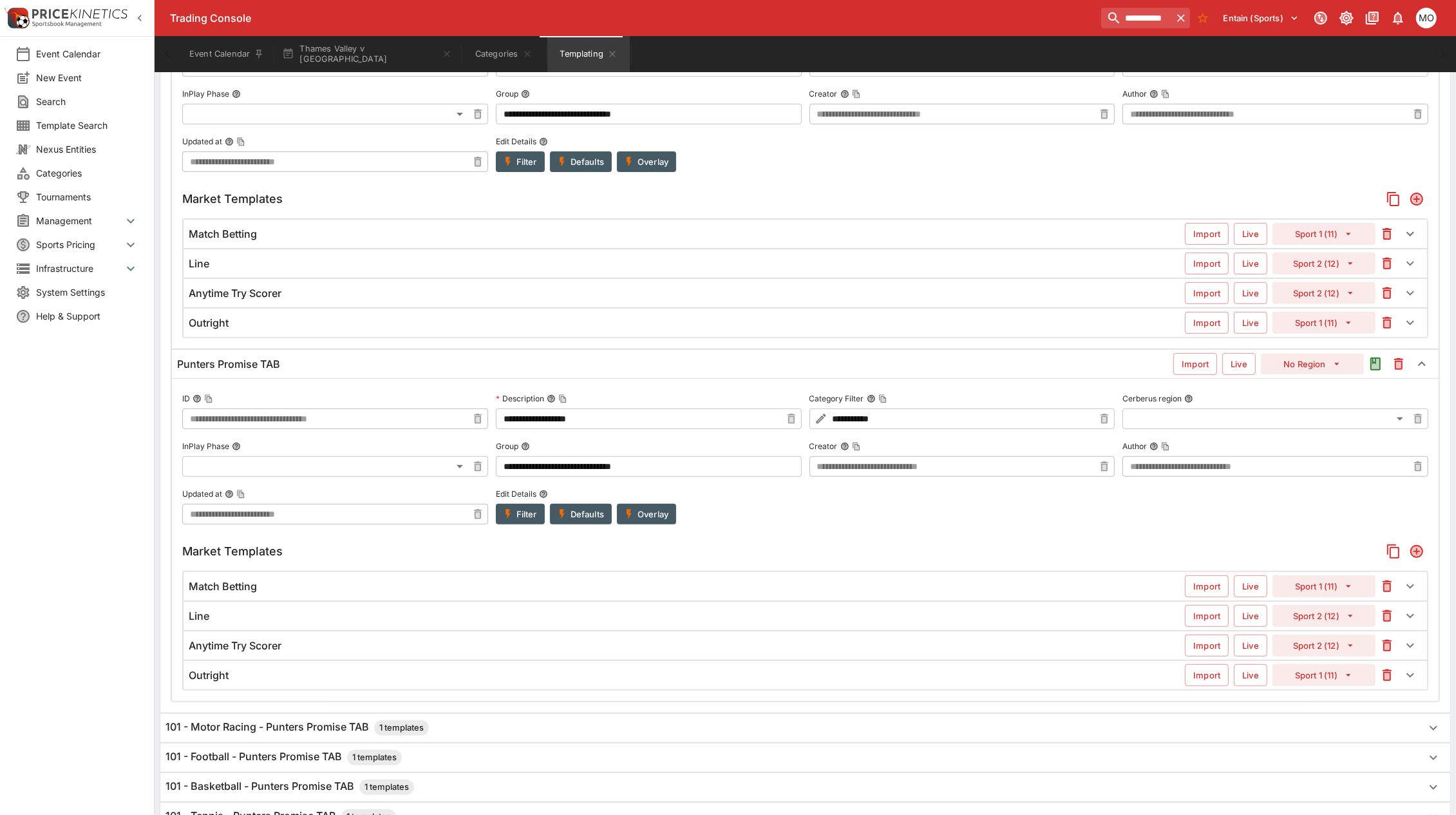
click at [520, 522] on button "Filter" at bounding box center [520, 514] width 49 height 21
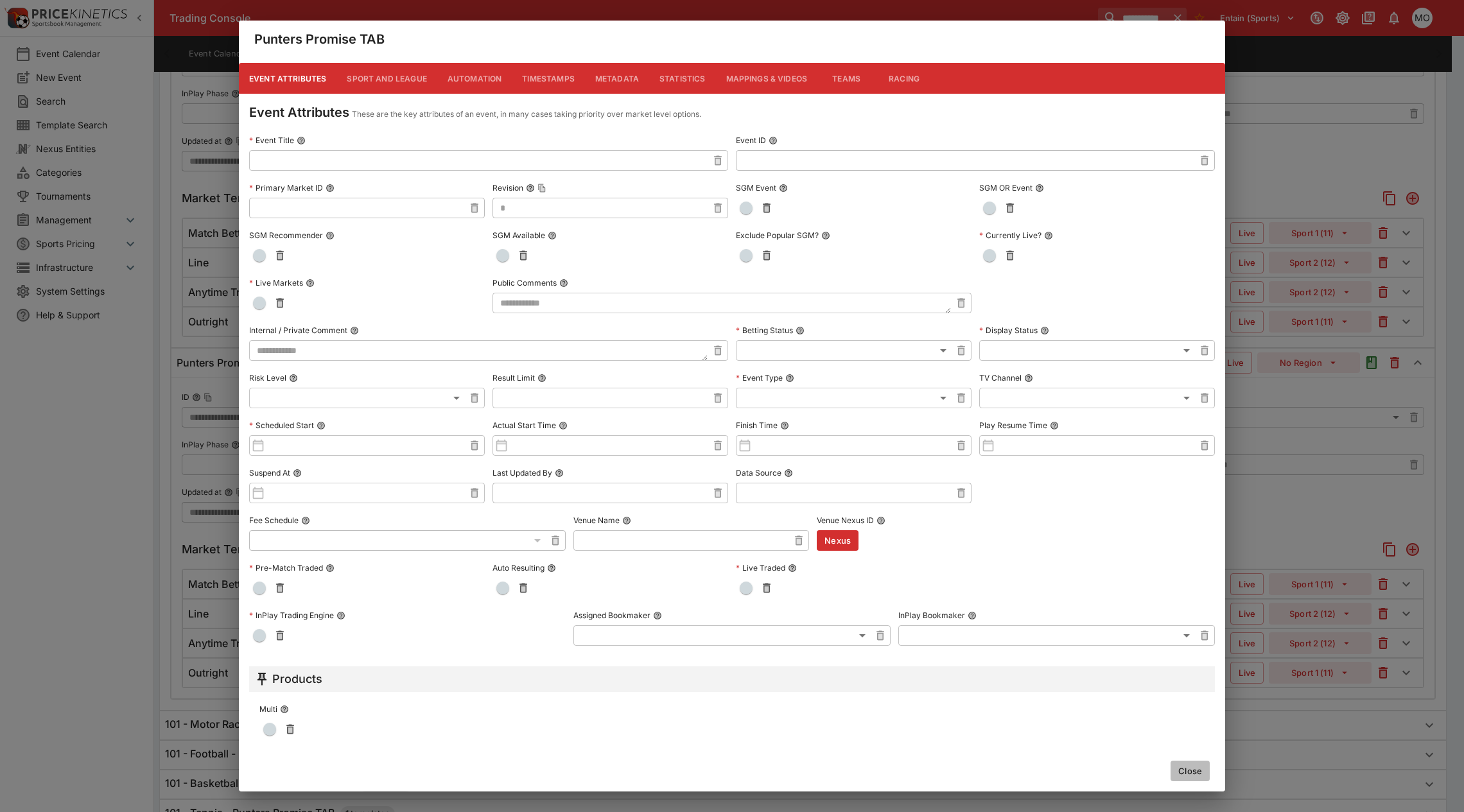
click at [1188, 715] on button "Close" at bounding box center [1190, 771] width 39 height 21
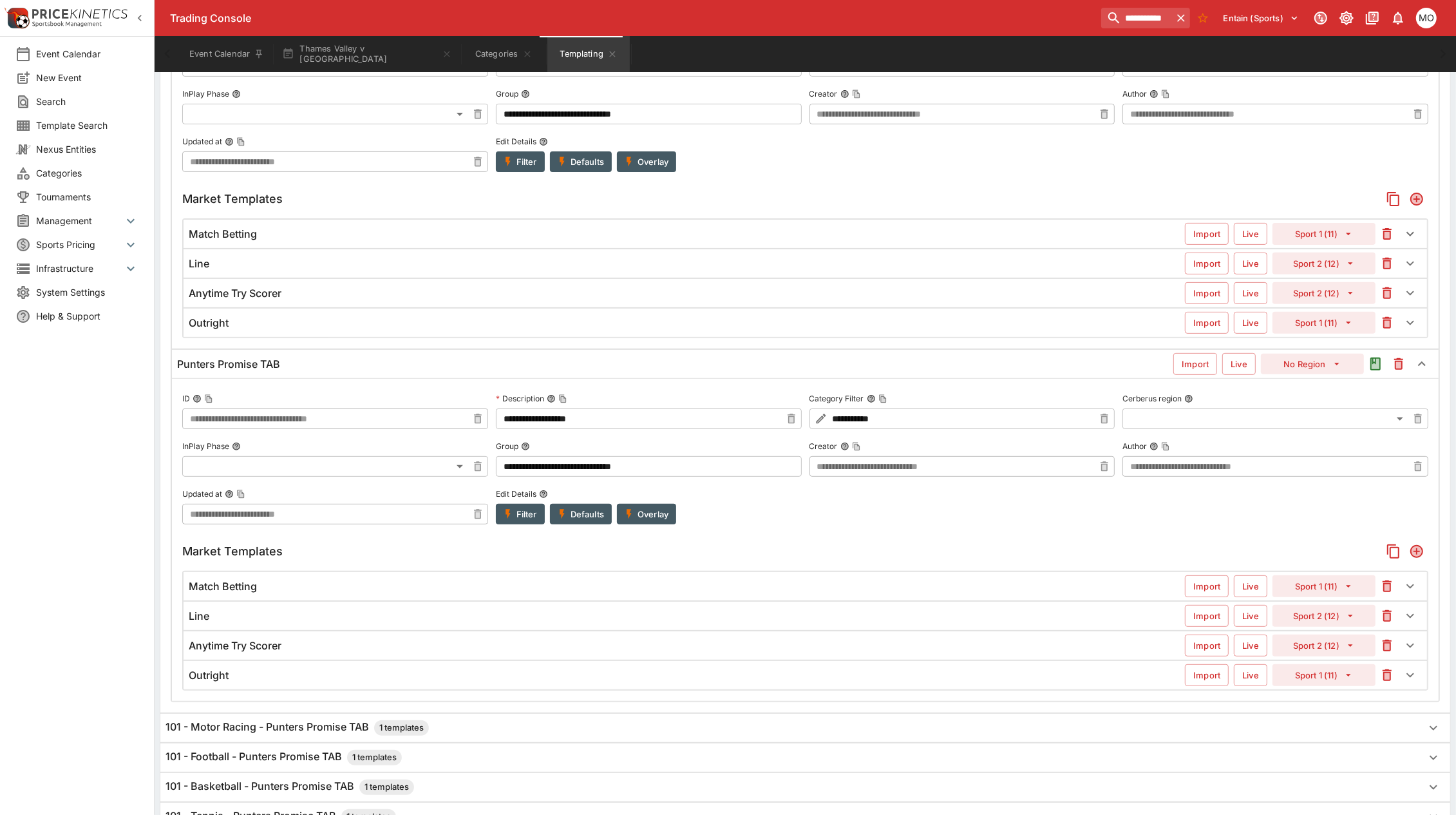
click at [1029, 593] on div "Match Betting" at bounding box center [687, 586] width 996 height 14
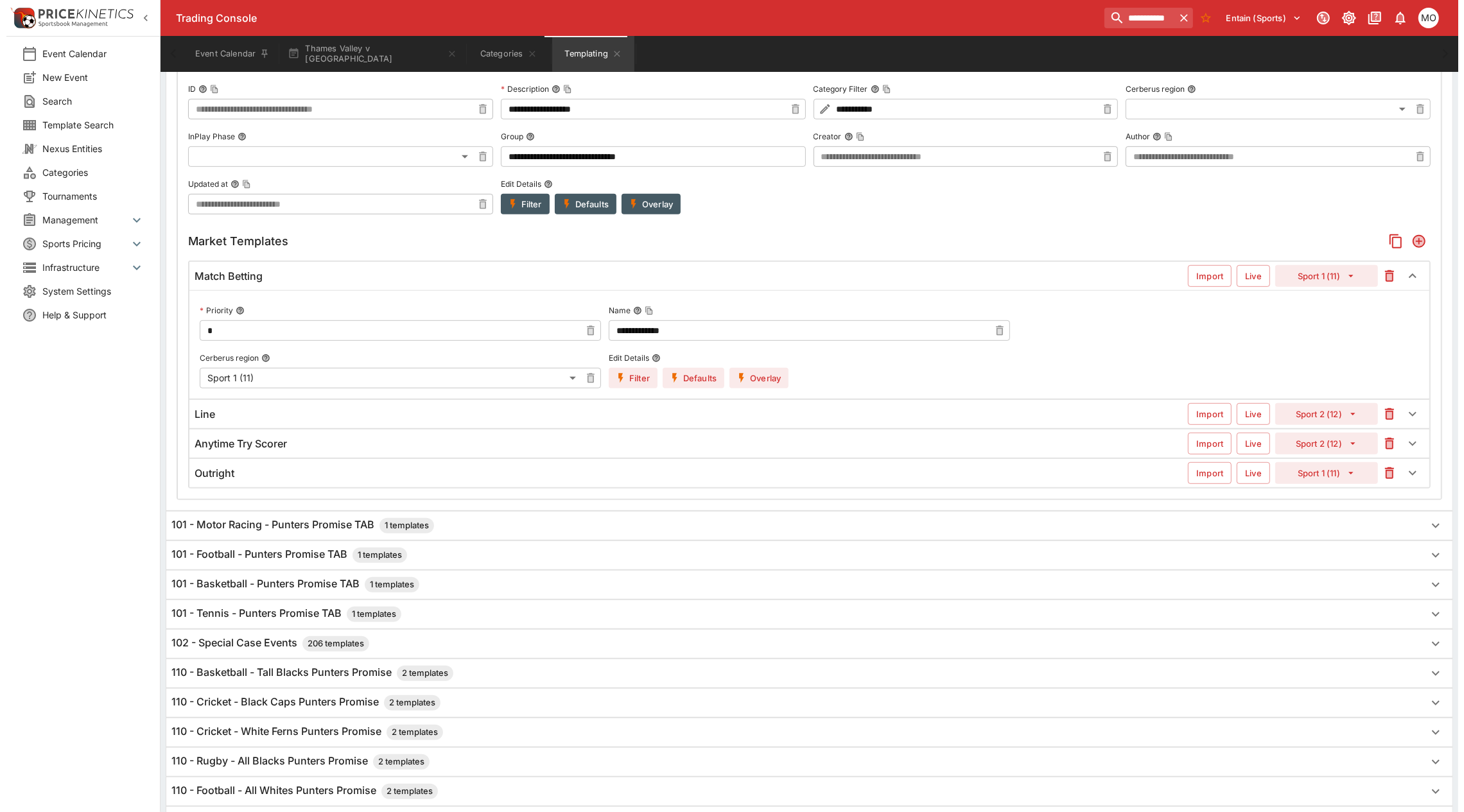
scroll to position [802, 0]
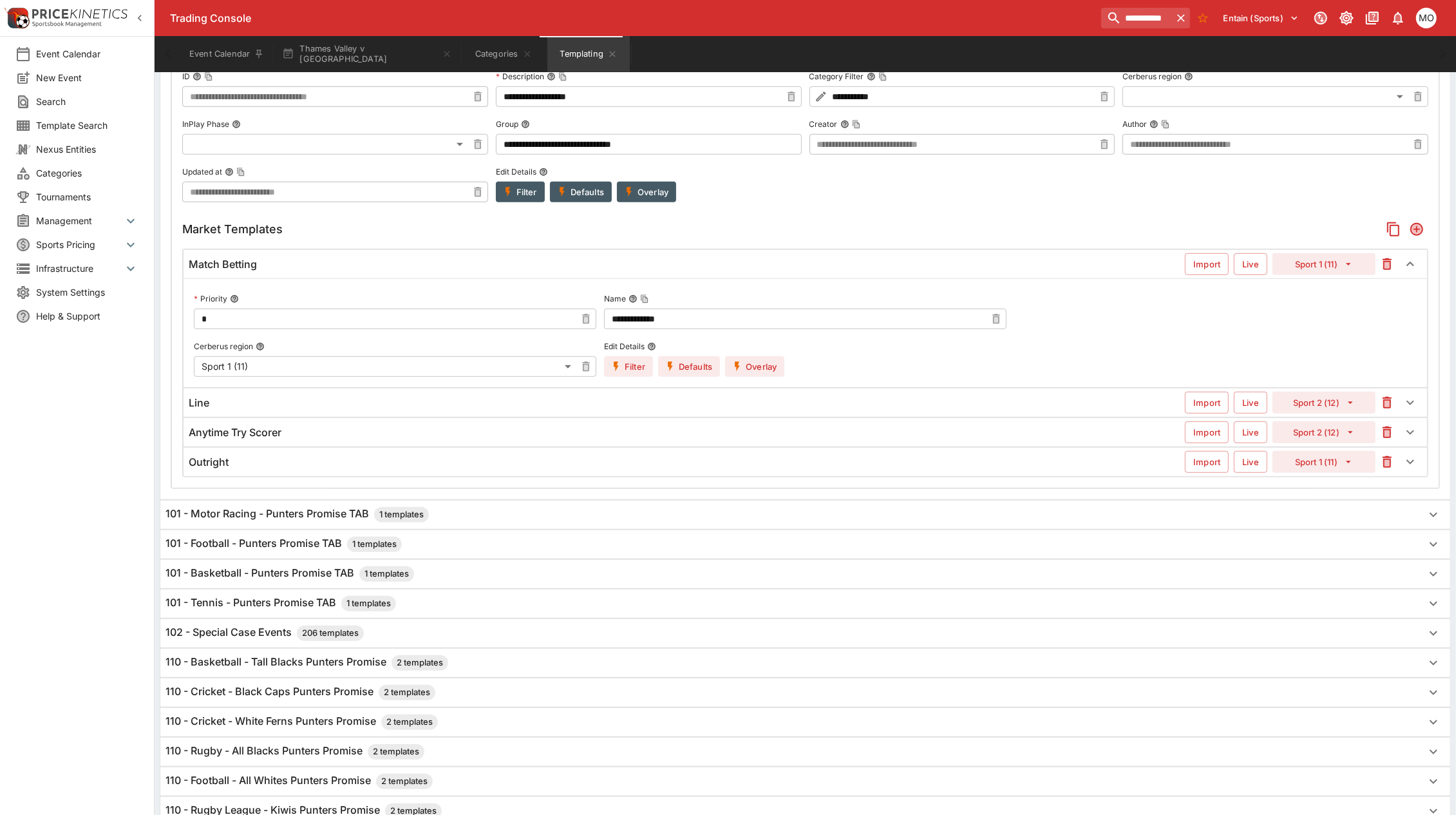
click at [751, 374] on button "Overlay" at bounding box center [755, 367] width 59 height 21
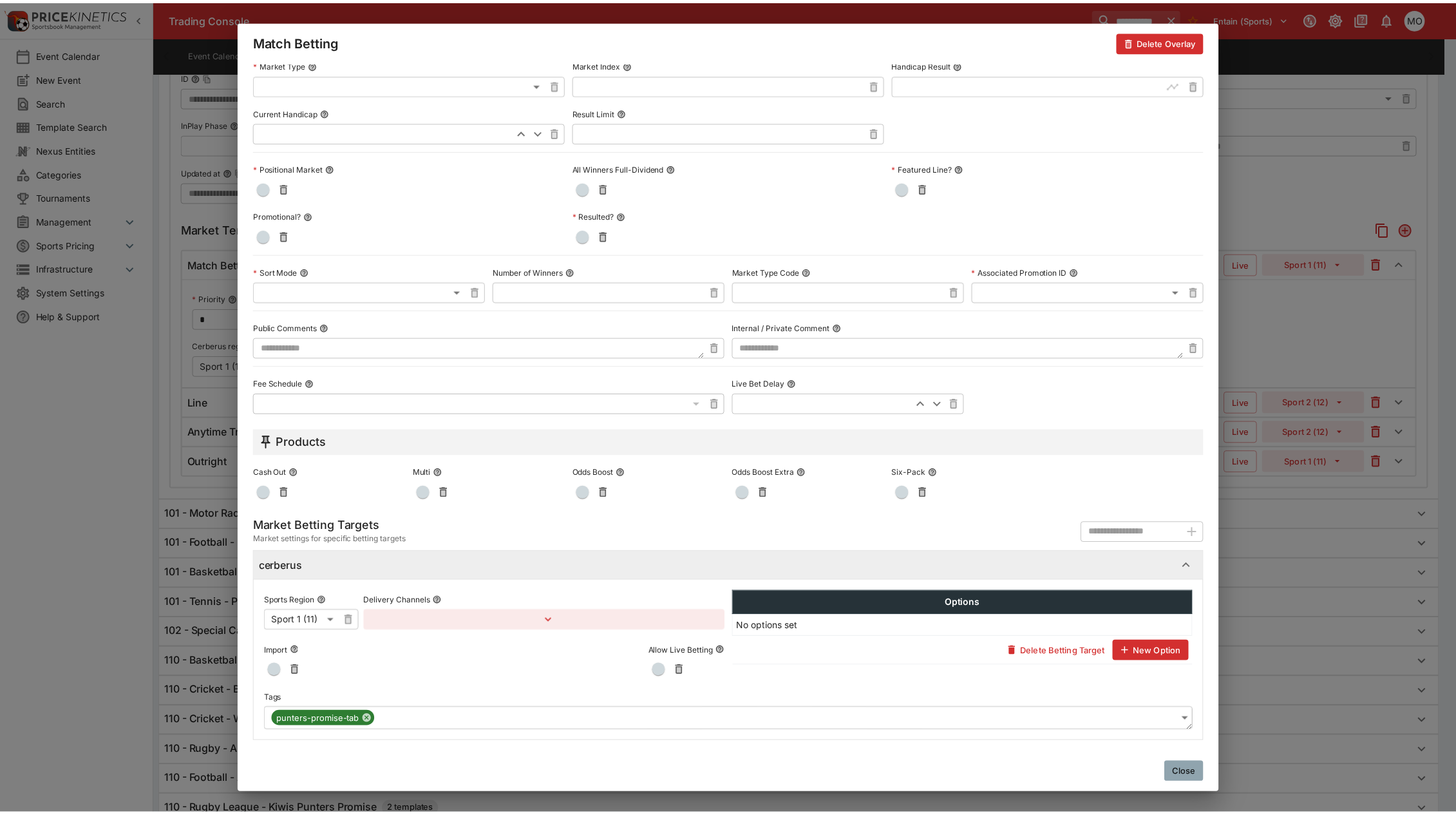
scroll to position [0, 0]
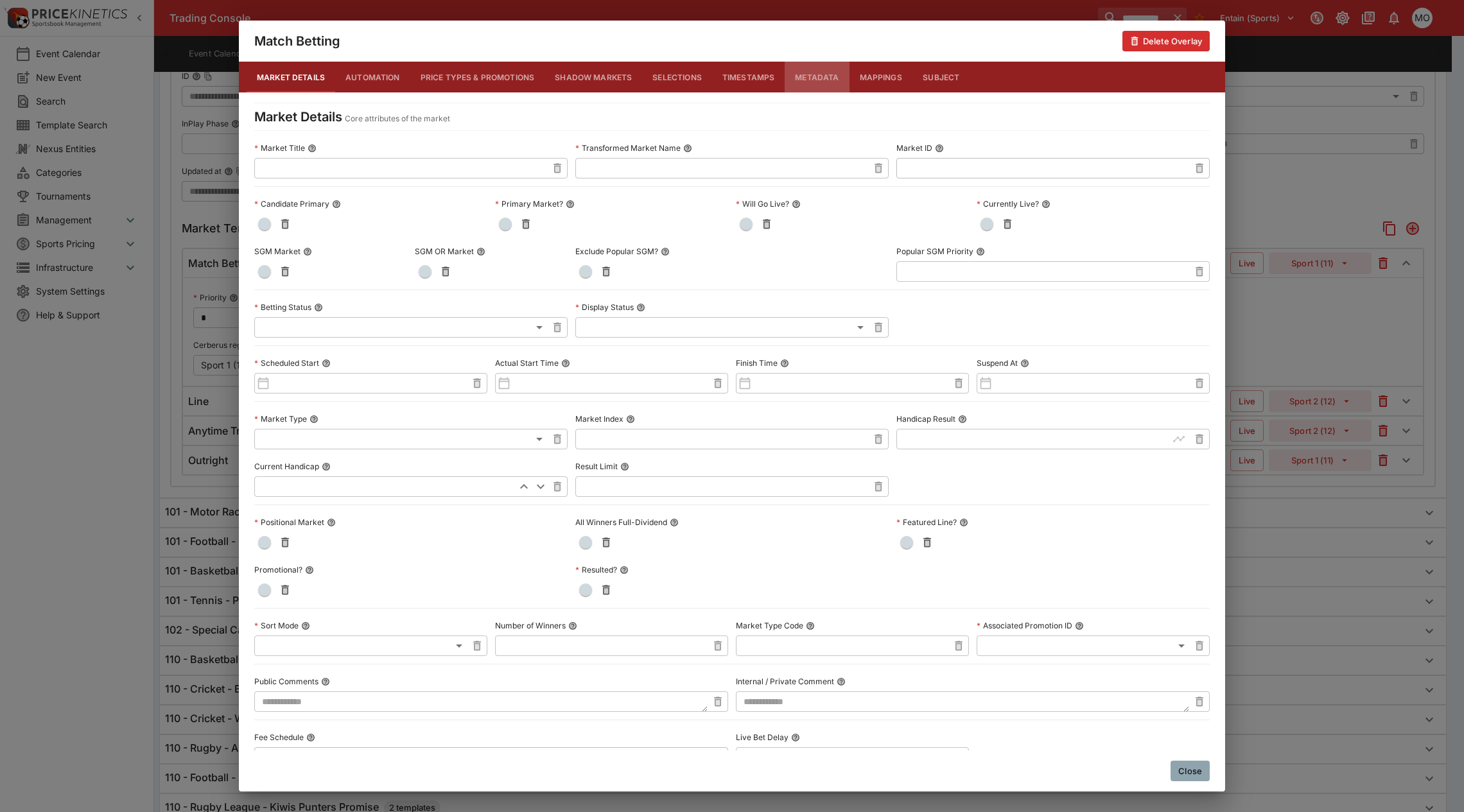
click at [816, 77] on button "Metadata" at bounding box center [817, 77] width 64 height 31
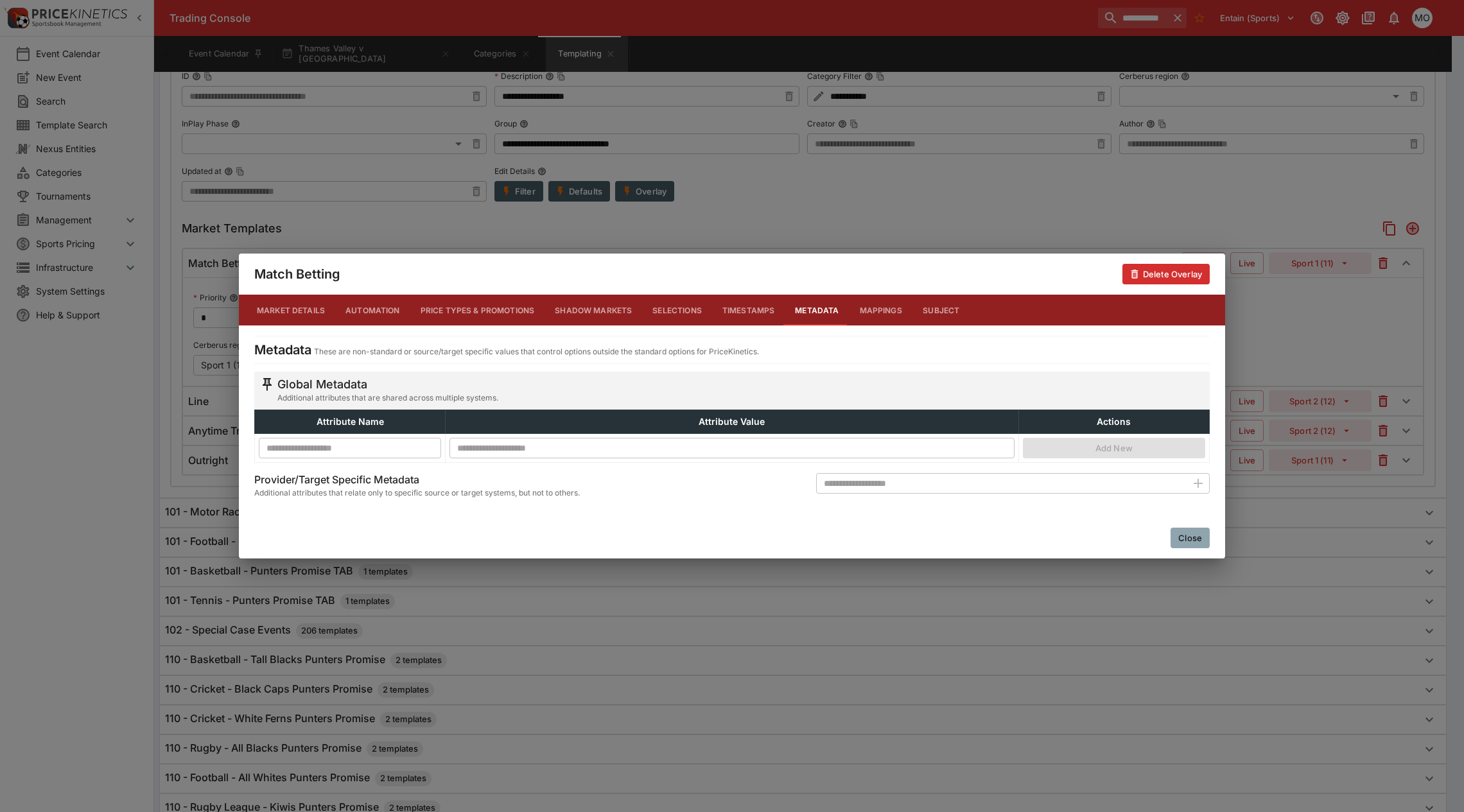
click at [1174, 534] on button "Close" at bounding box center [1190, 538] width 39 height 21
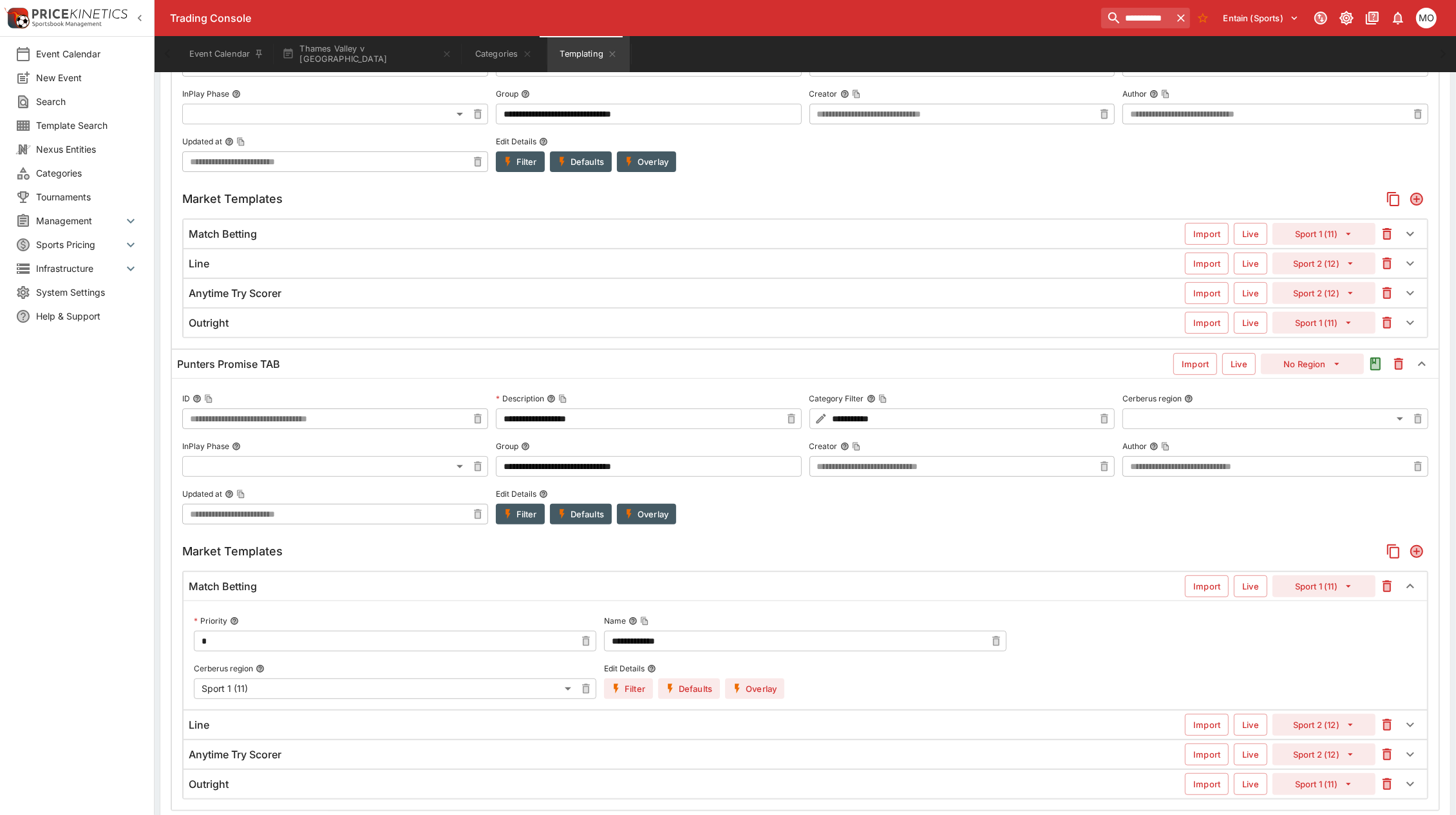
scroll to position [644, 0]
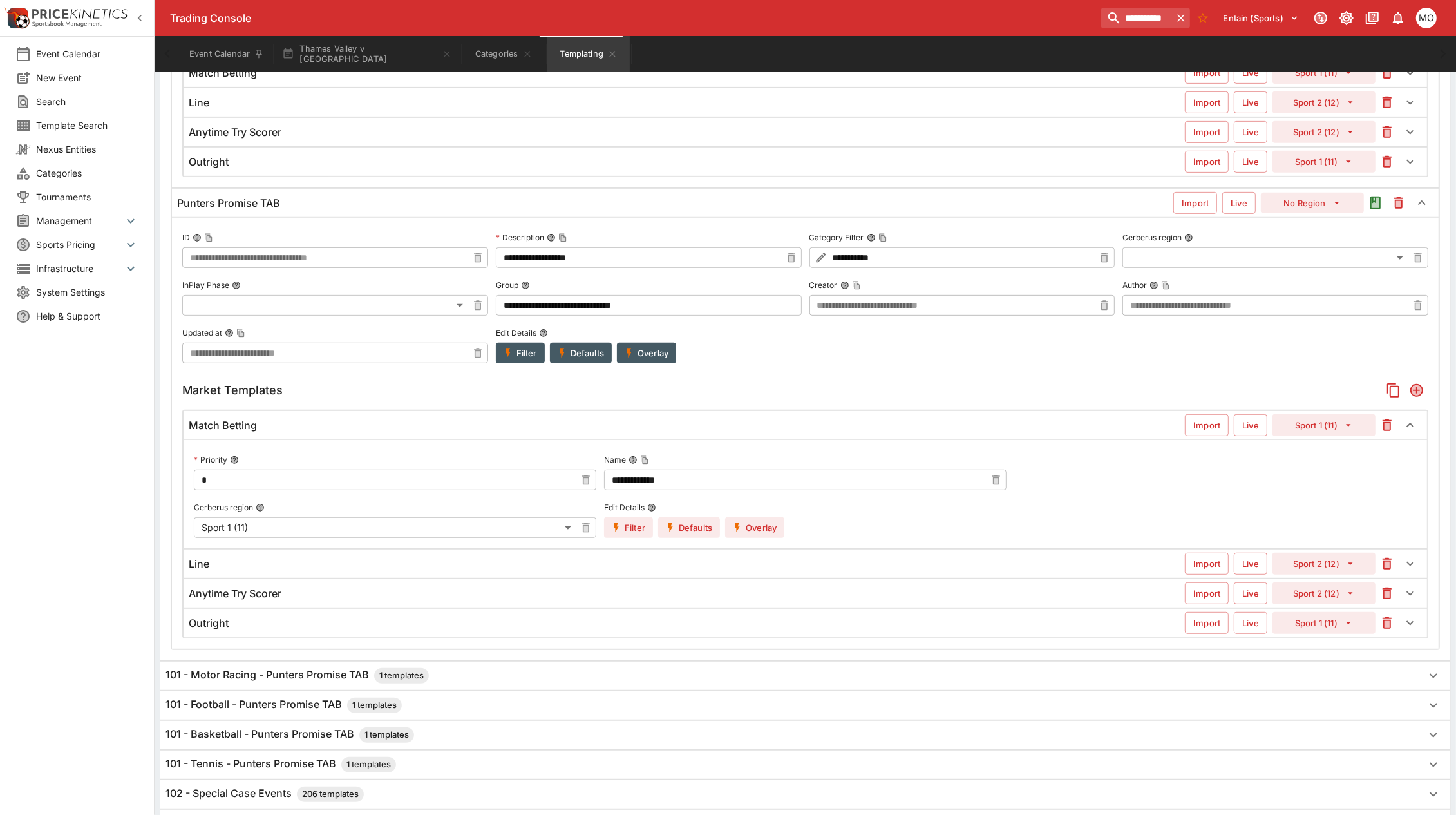
click at [512, 427] on div "Match Betting" at bounding box center [687, 425] width 996 height 14
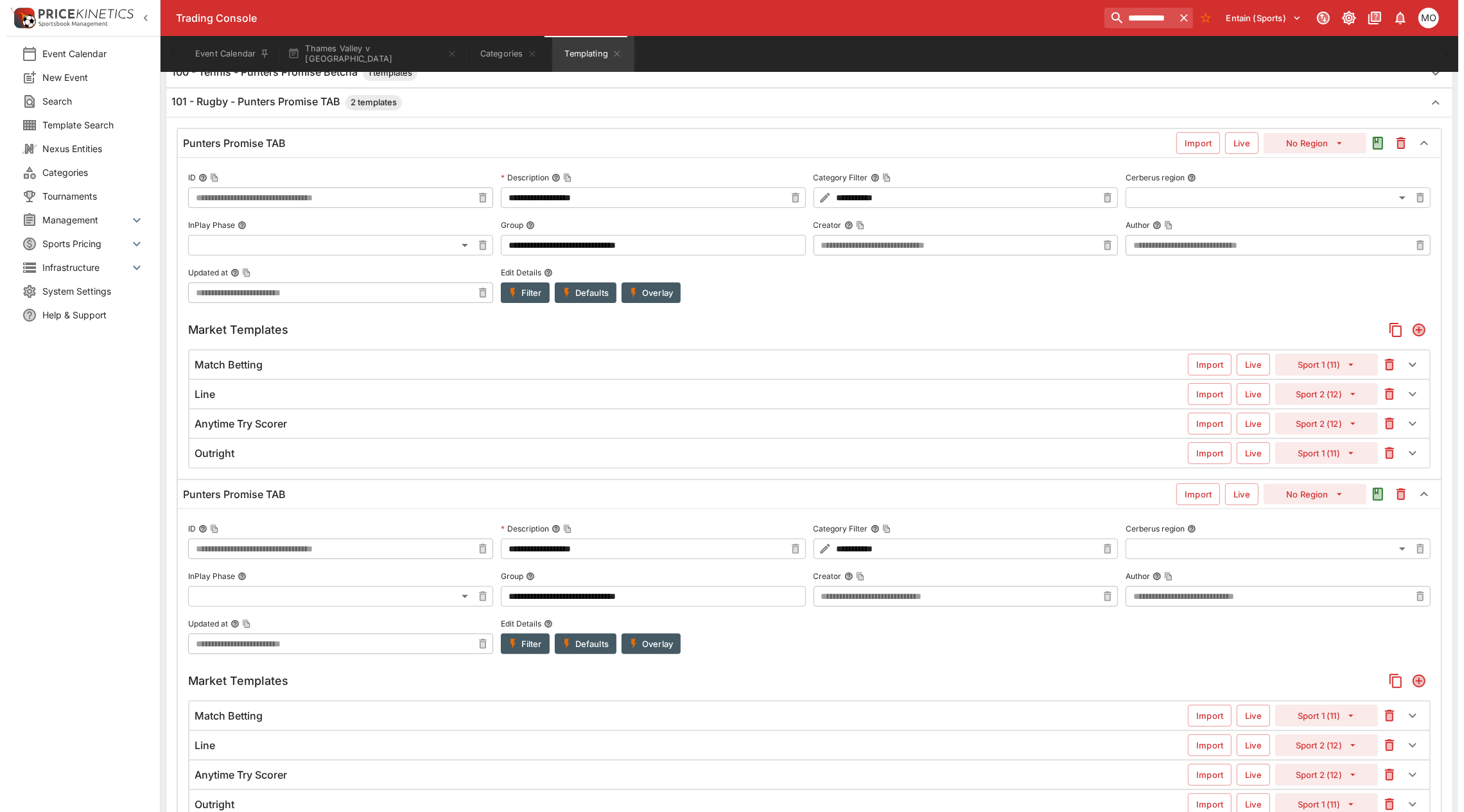
scroll to position [321, 0]
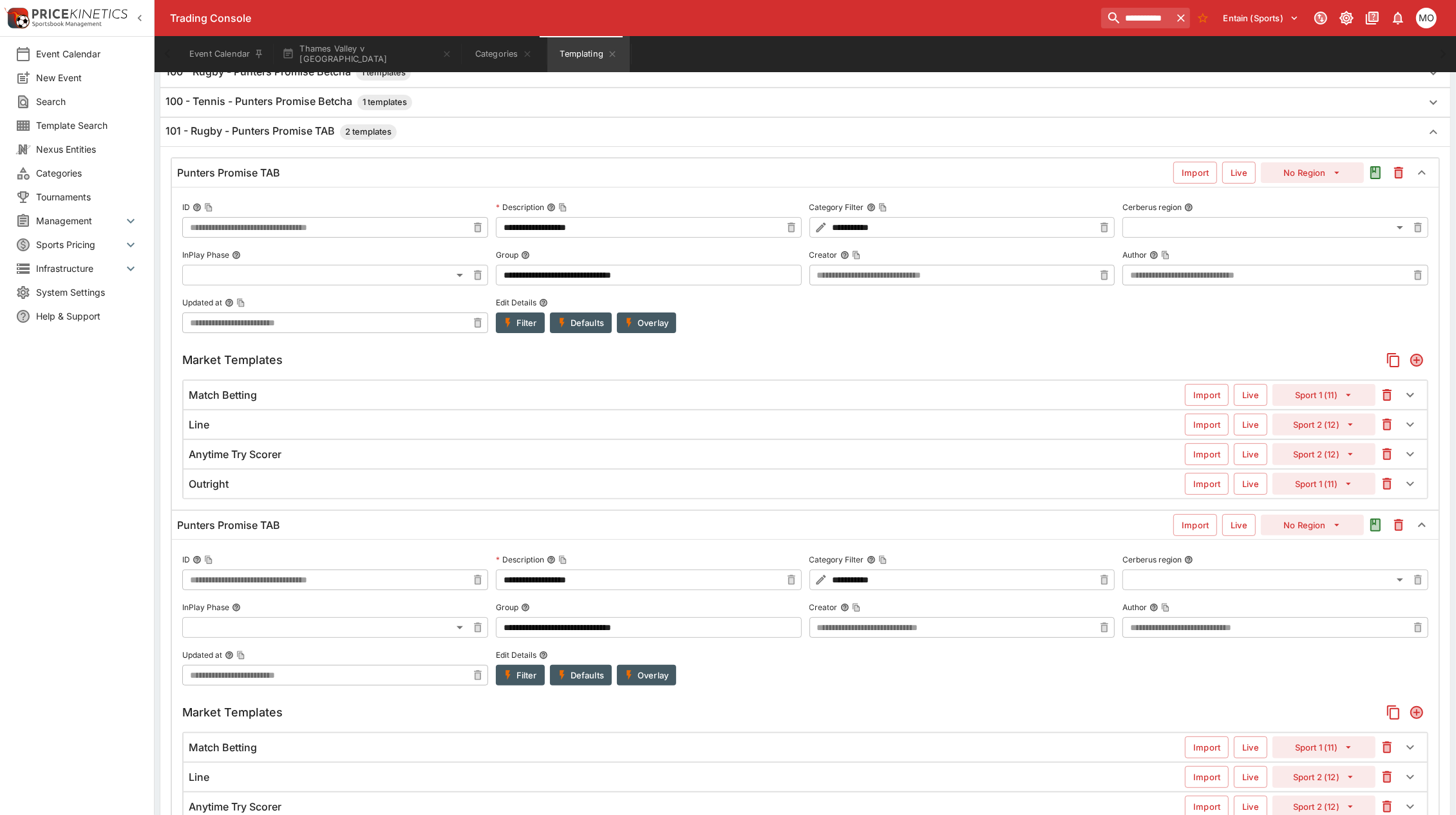
click at [533, 679] on button "Filter" at bounding box center [520, 675] width 49 height 21
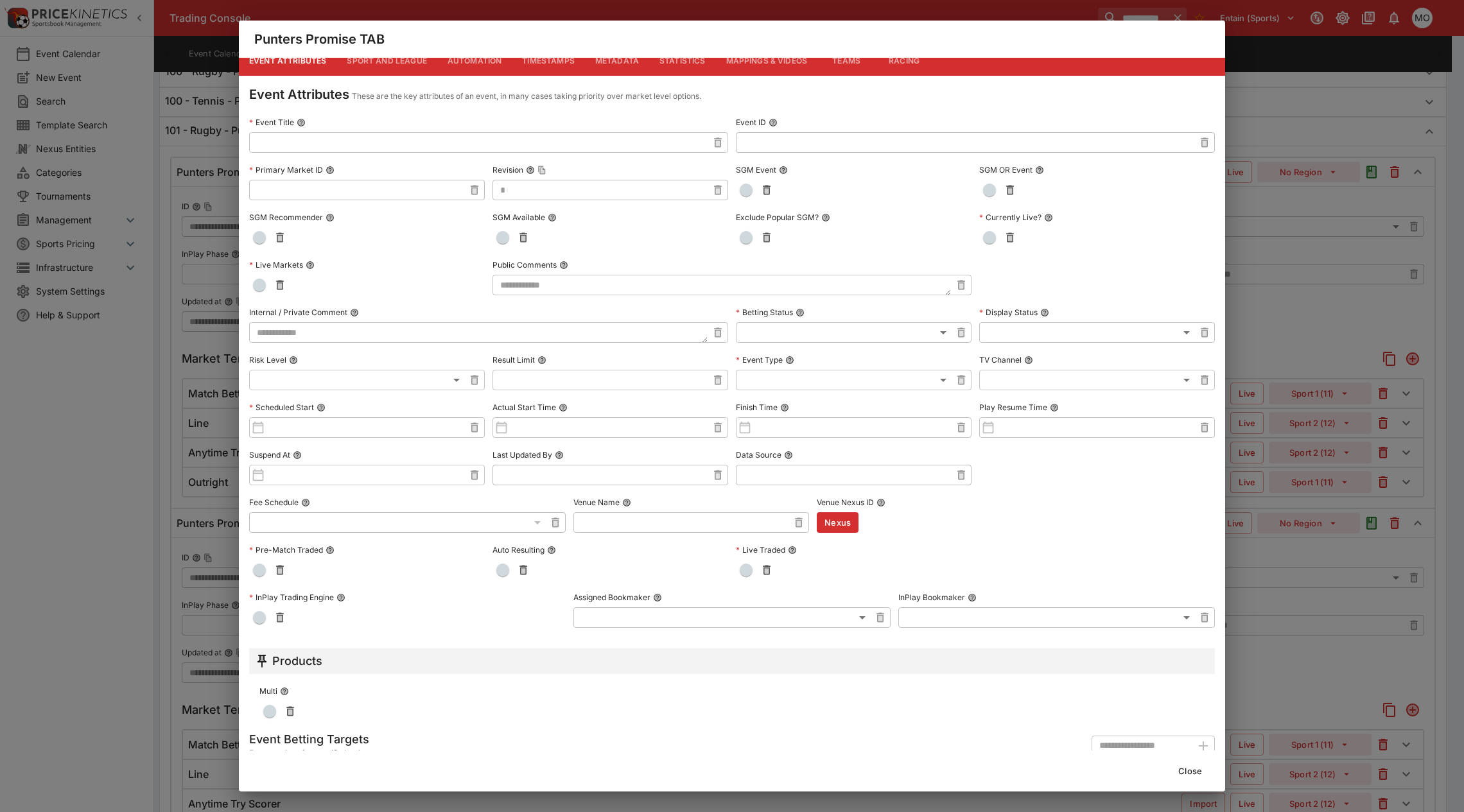
scroll to position [0, 0]
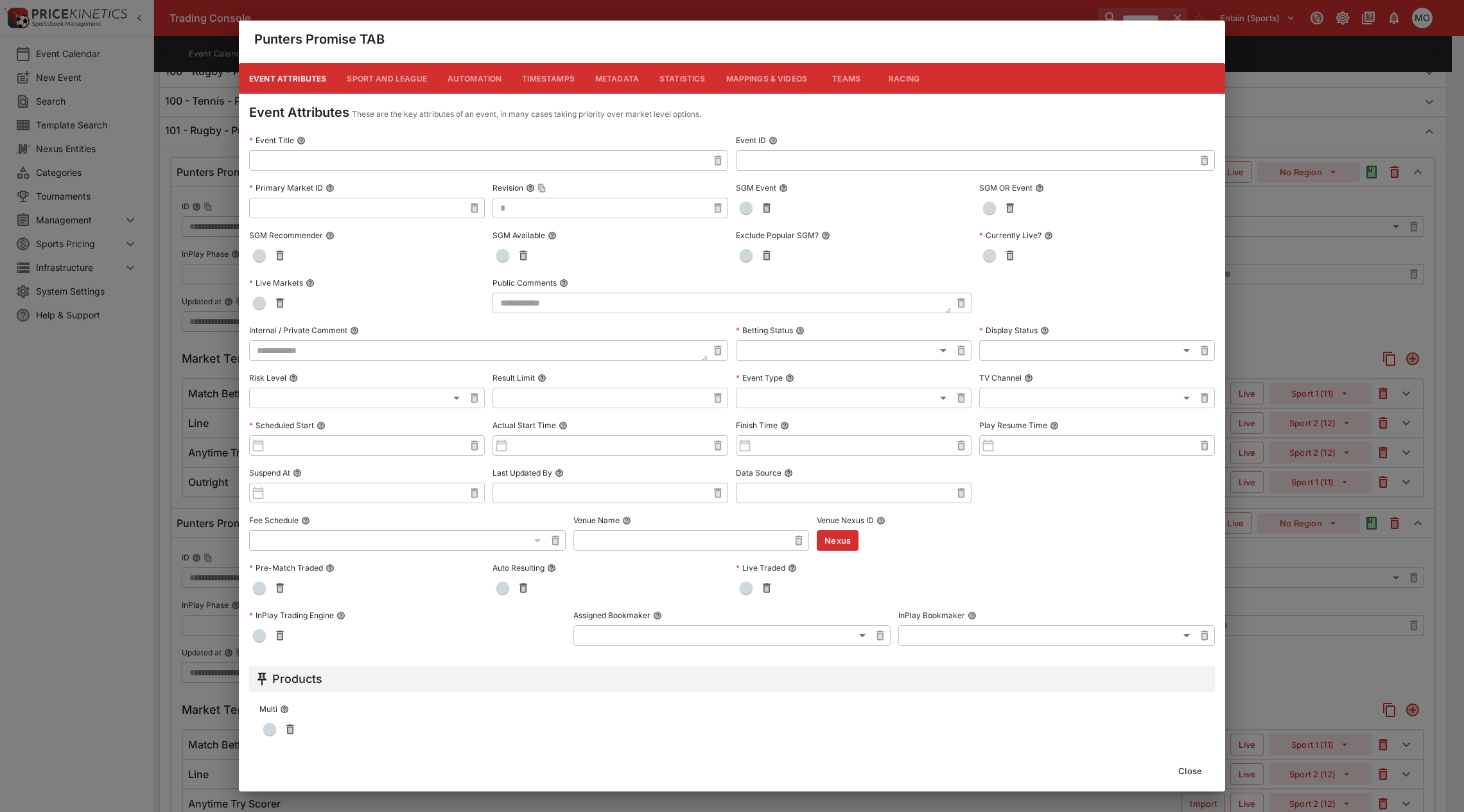
click at [617, 75] on button "Metadata" at bounding box center [617, 78] width 64 height 31
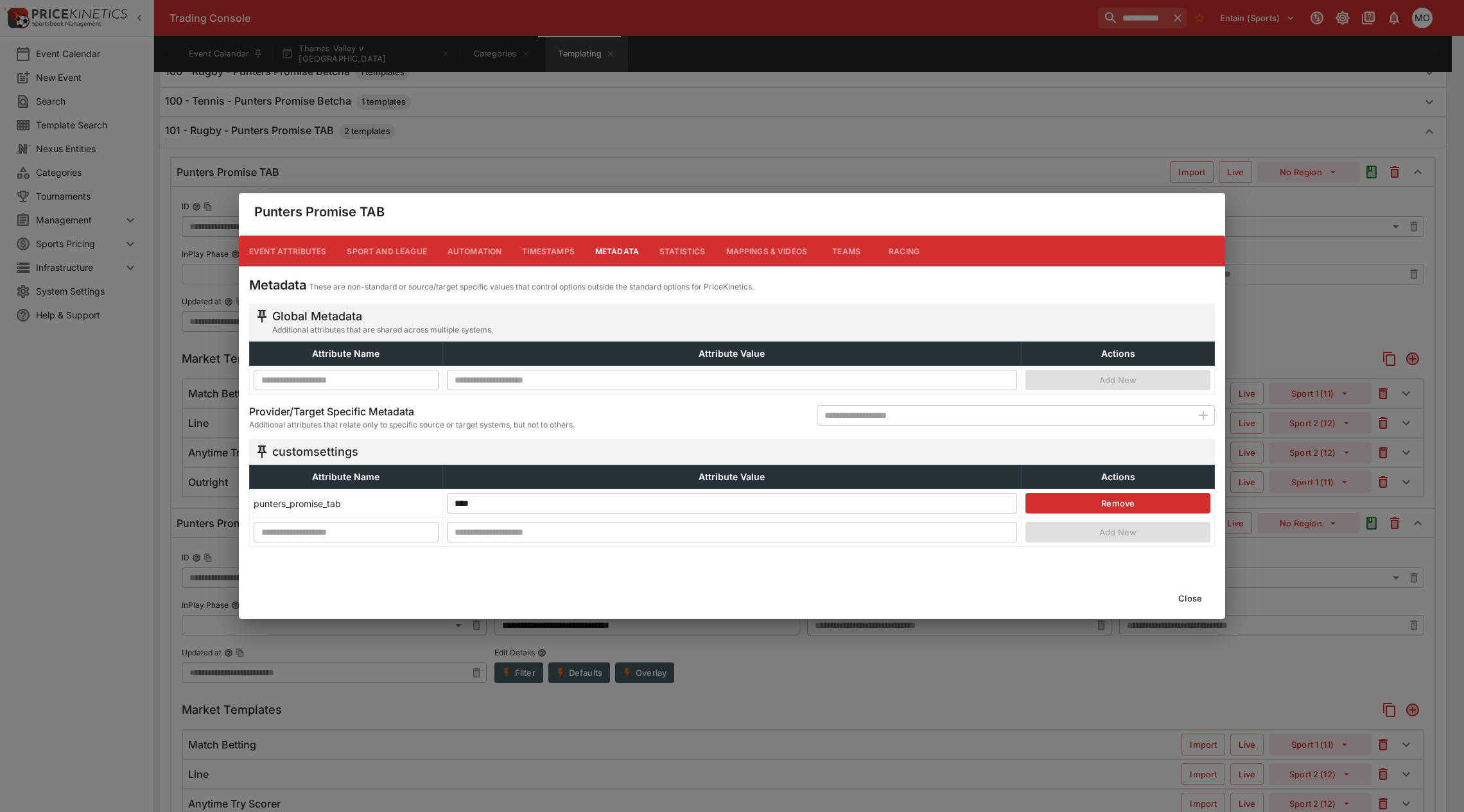
click at [1188, 595] on button "Close" at bounding box center [1190, 598] width 39 height 21
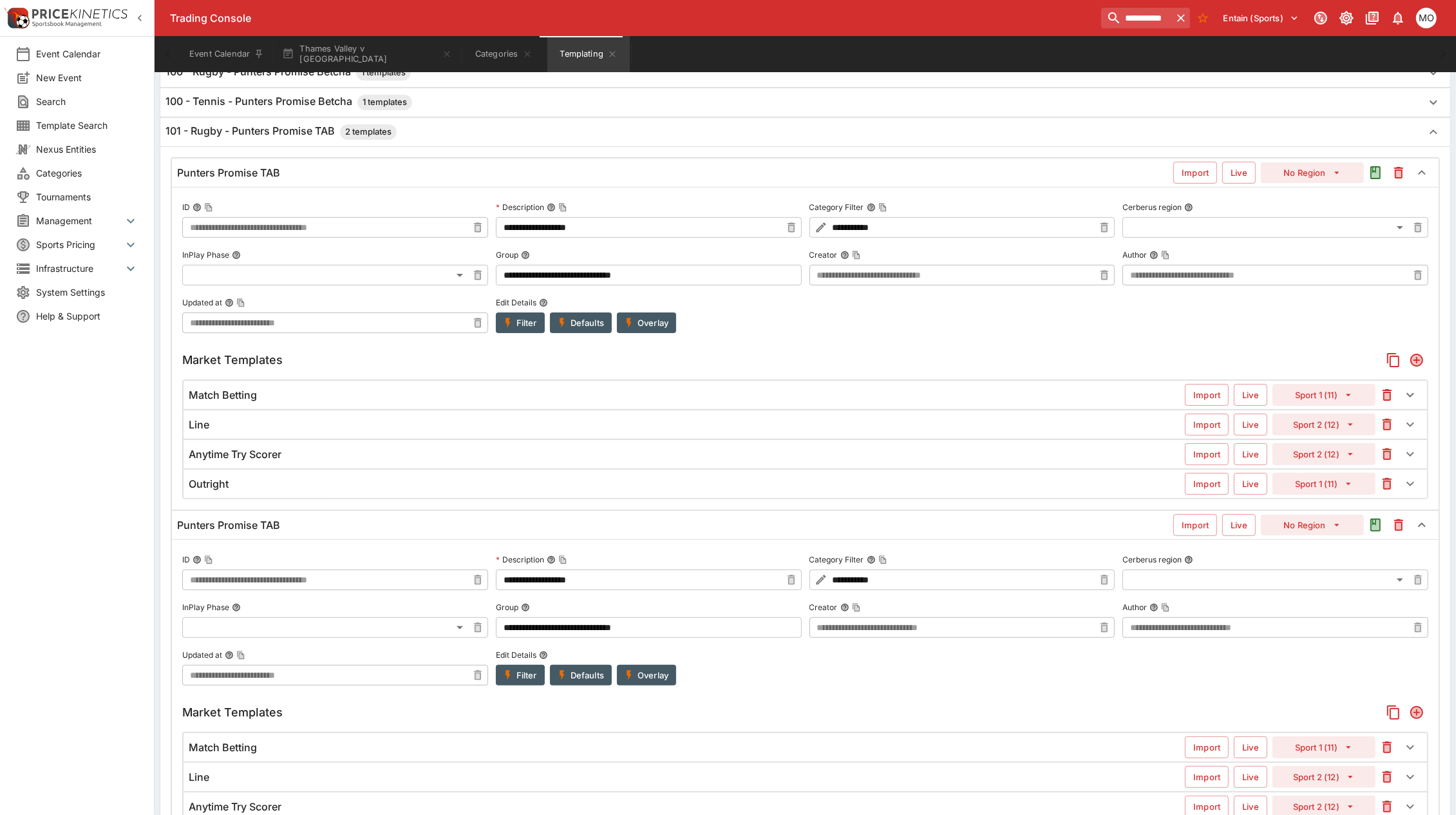
click at [664, 326] on button "Overlay" at bounding box center [647, 323] width 59 height 21
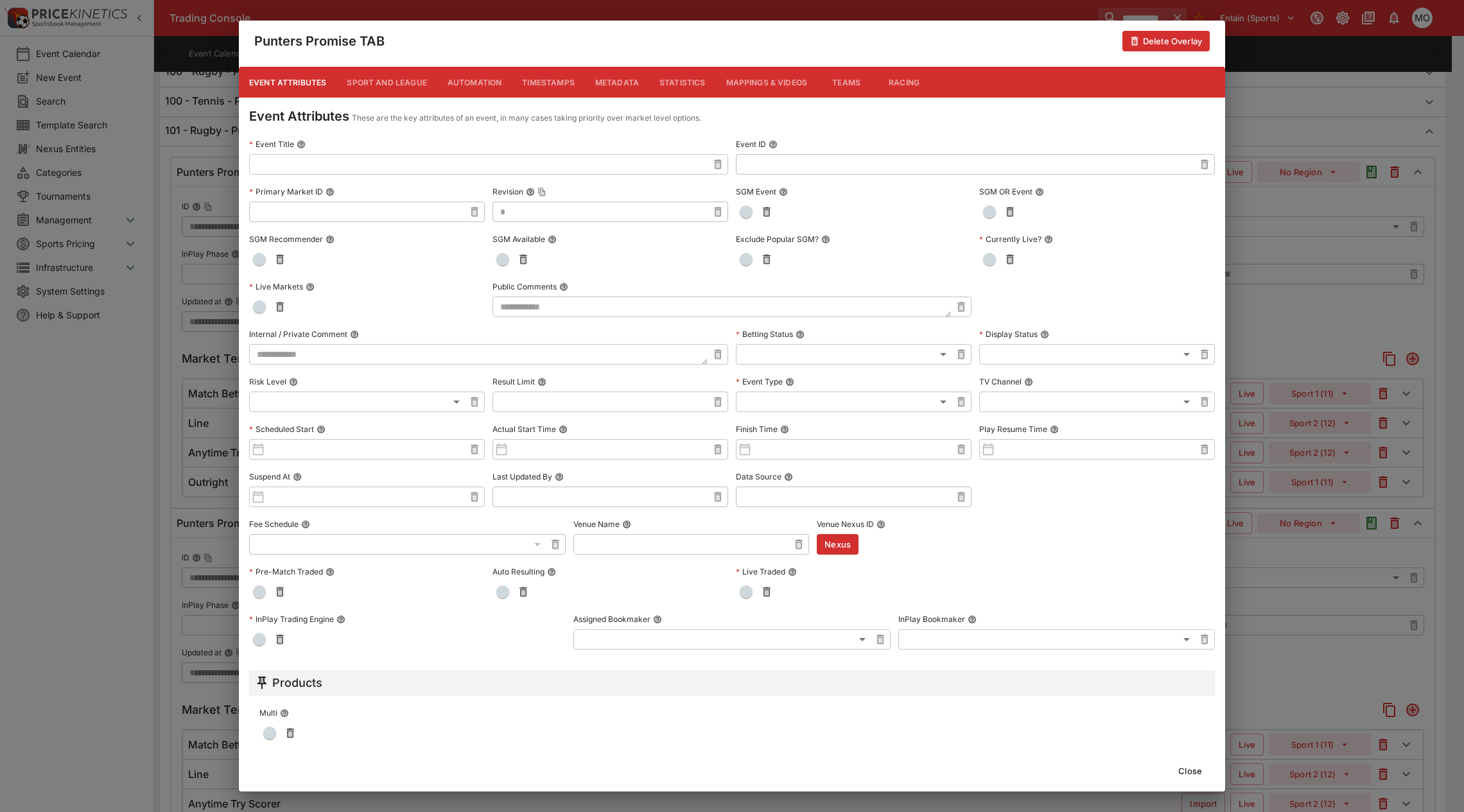
click at [614, 84] on button "Metadata" at bounding box center [617, 82] width 64 height 31
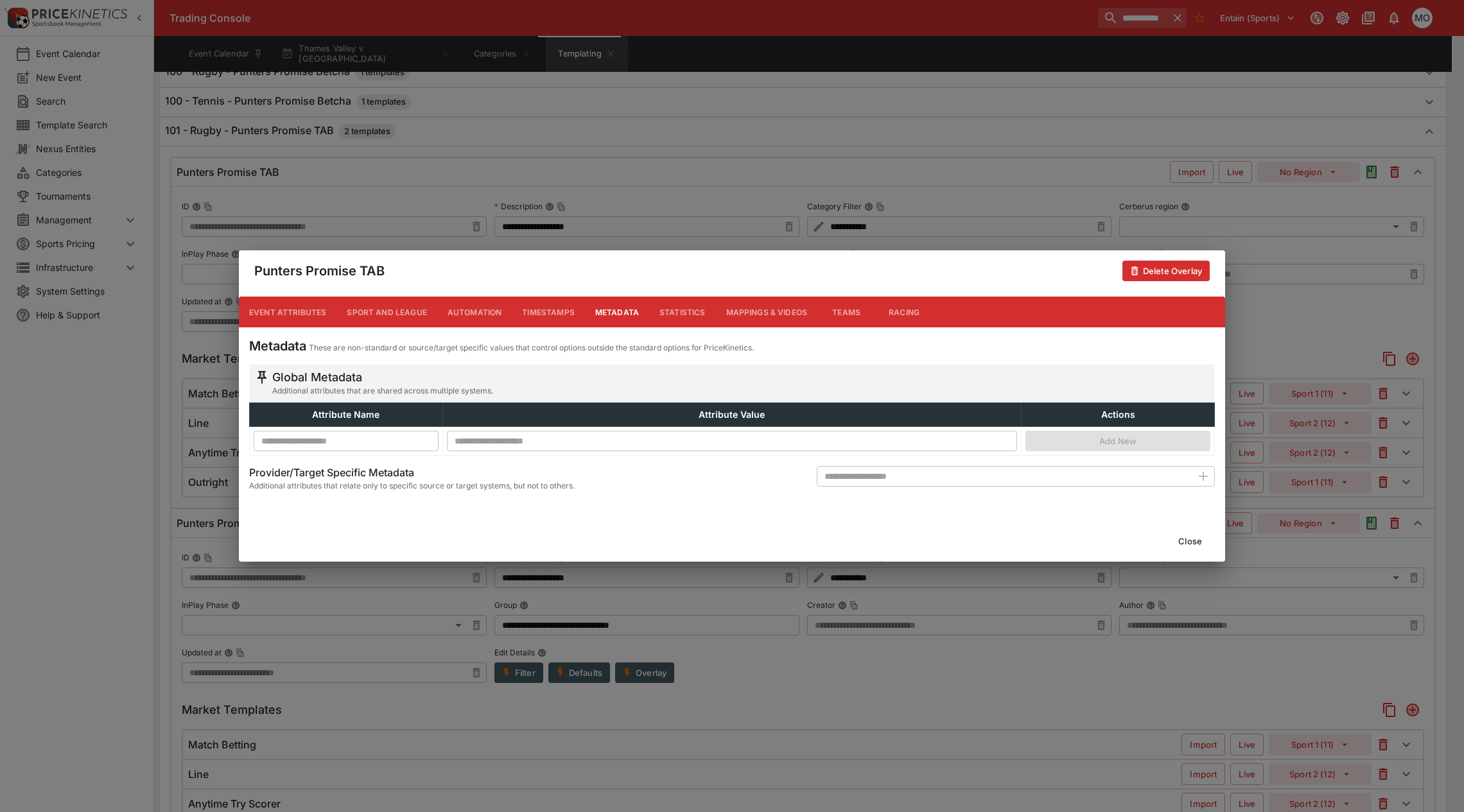
click at [1194, 537] on button "Close" at bounding box center [1190, 541] width 39 height 21
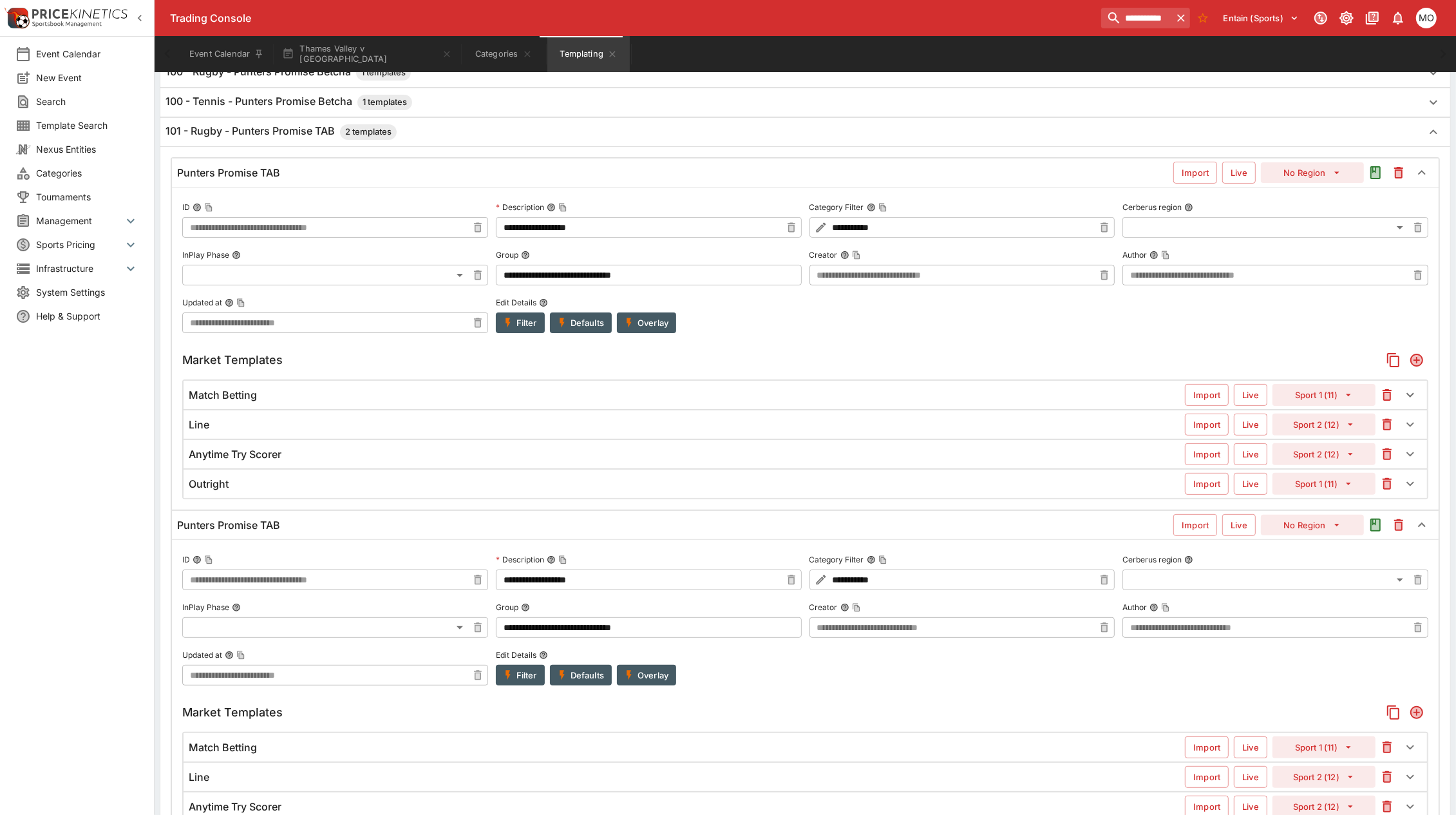
click at [548, 400] on div "Match Betting" at bounding box center [687, 395] width 996 height 14
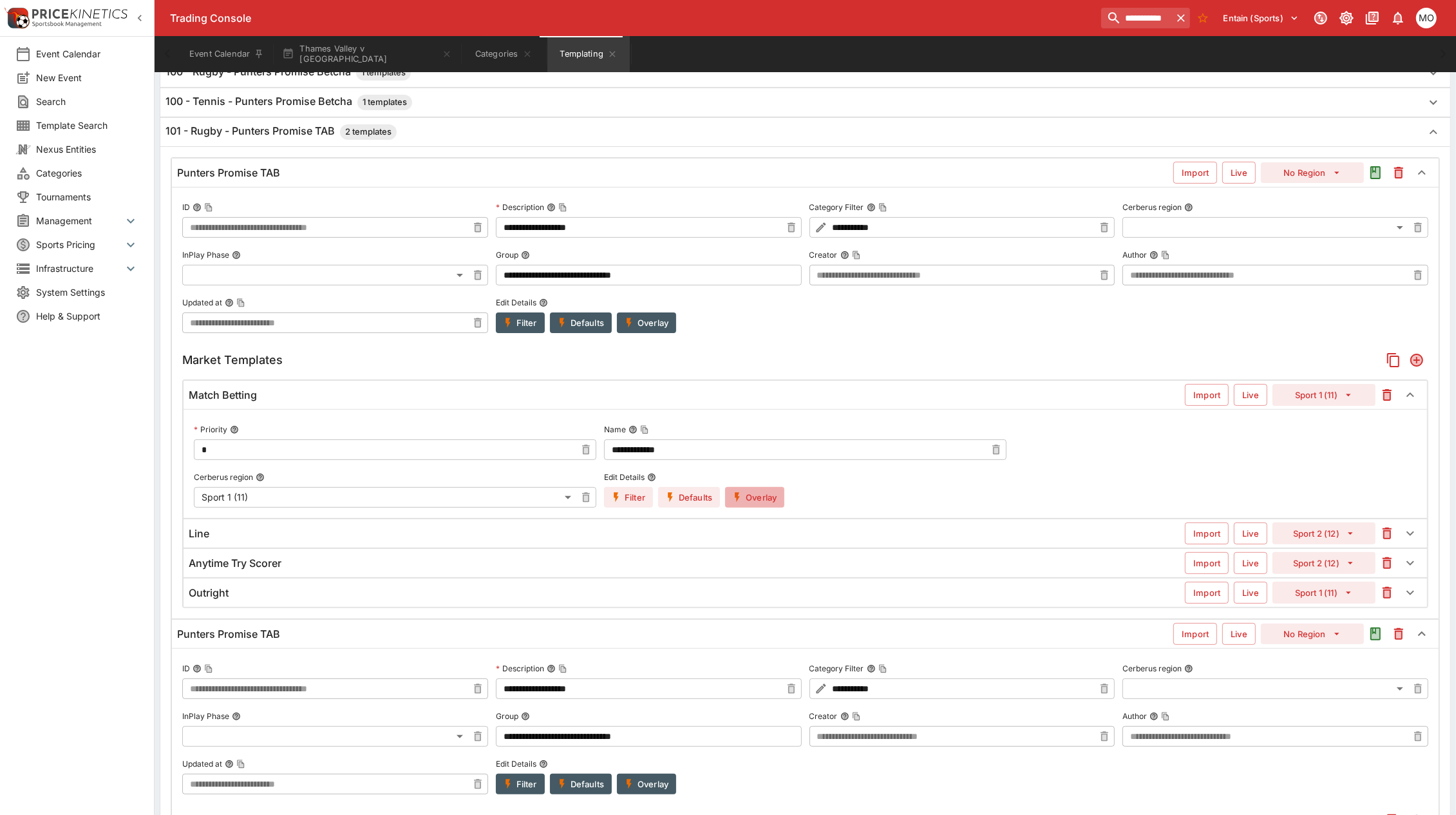
click at [742, 497] on icon "button" at bounding box center [737, 497] width 12 height 12
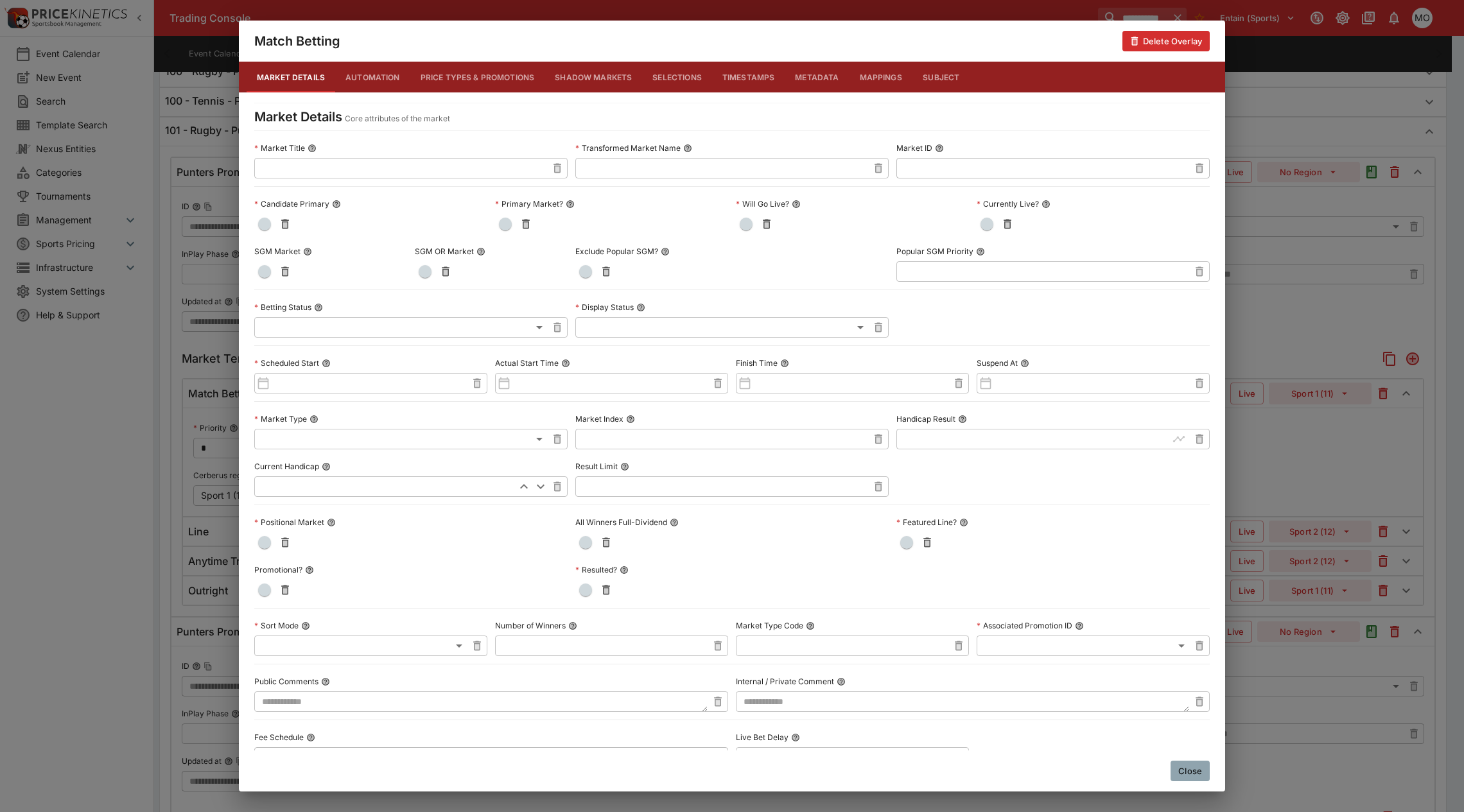
click at [814, 82] on button "Metadata" at bounding box center [817, 77] width 64 height 31
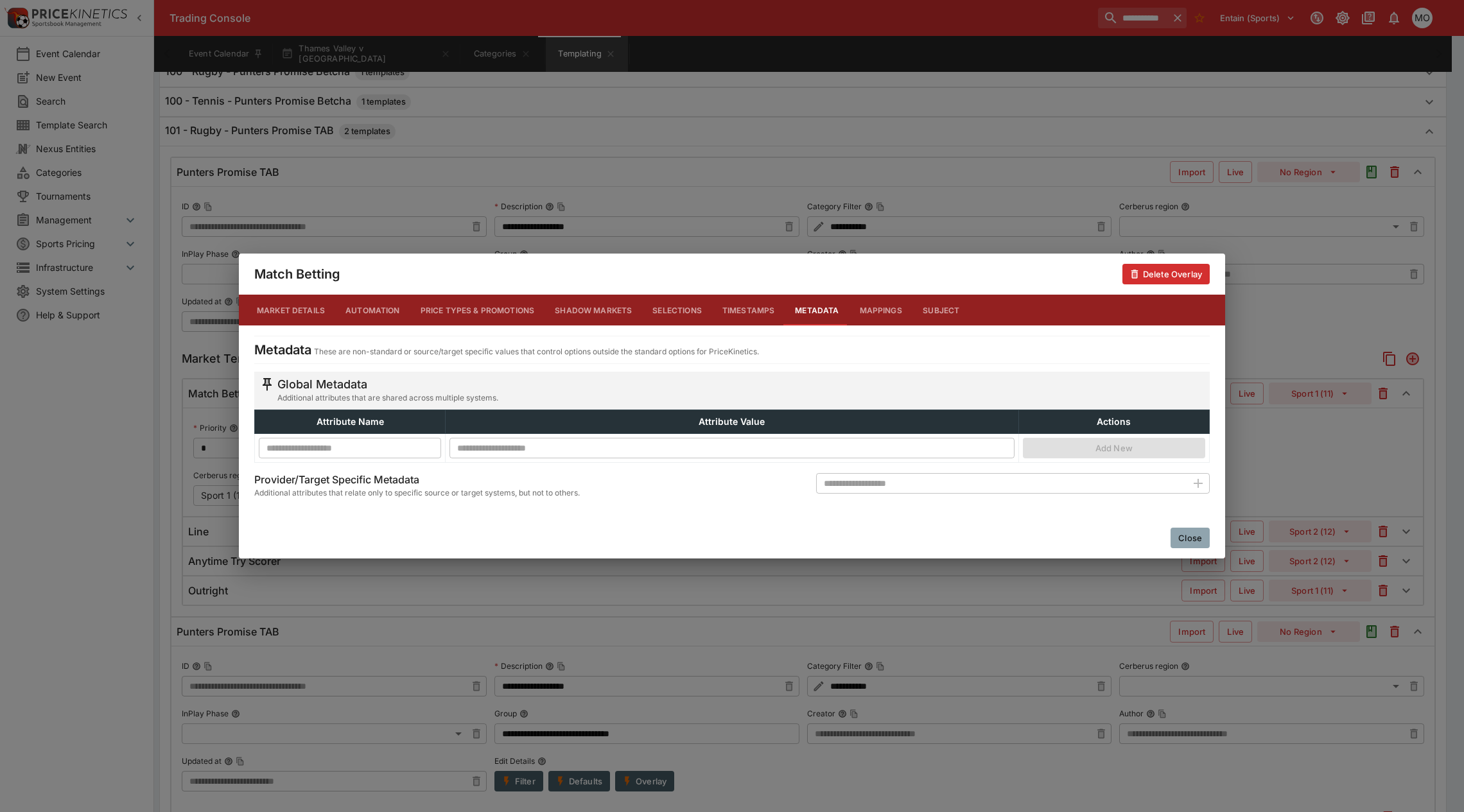
click at [1182, 532] on button "Close" at bounding box center [1190, 538] width 39 height 21
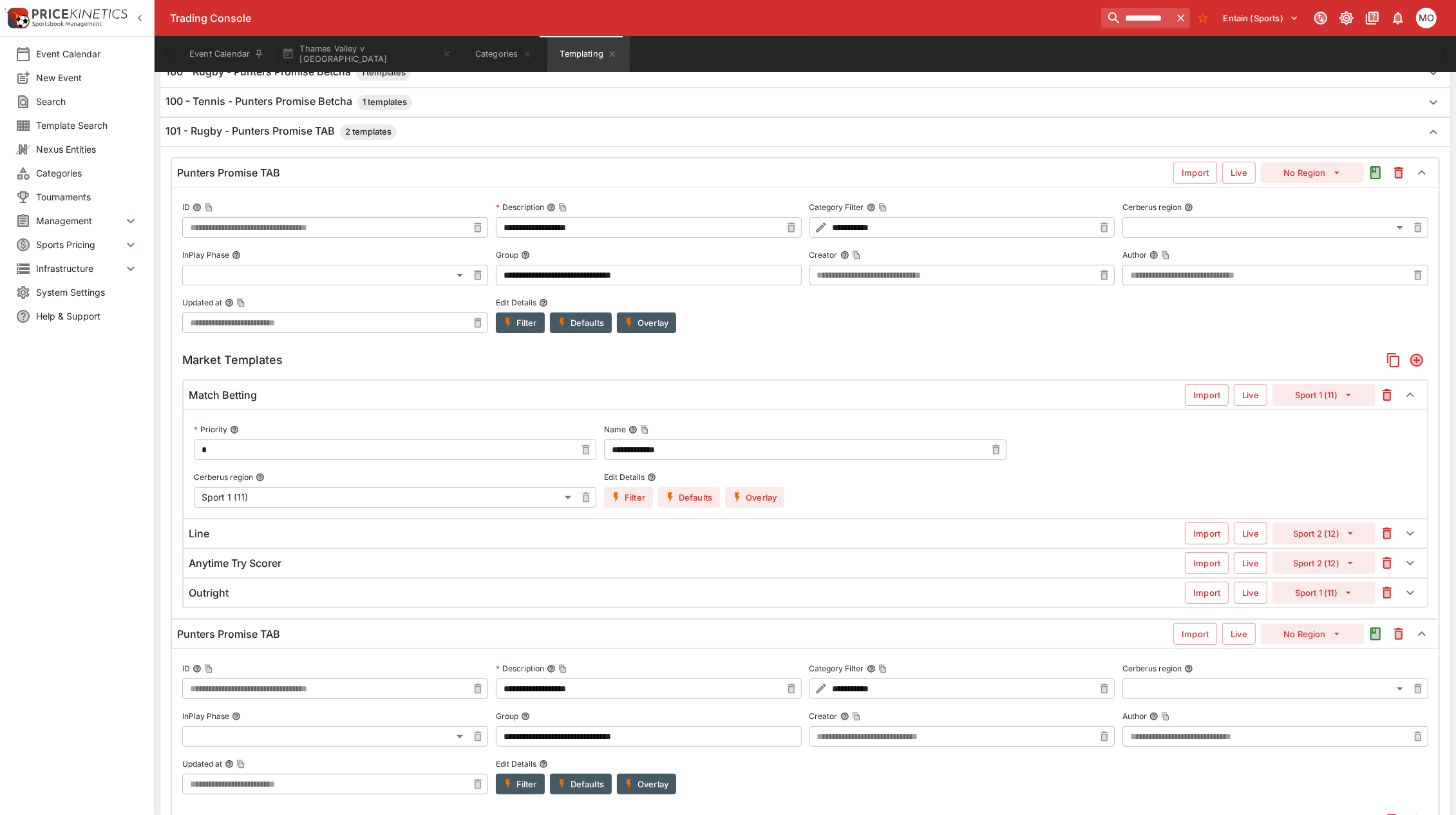
click at [753, 499] on button "Overlay" at bounding box center [755, 498] width 59 height 21
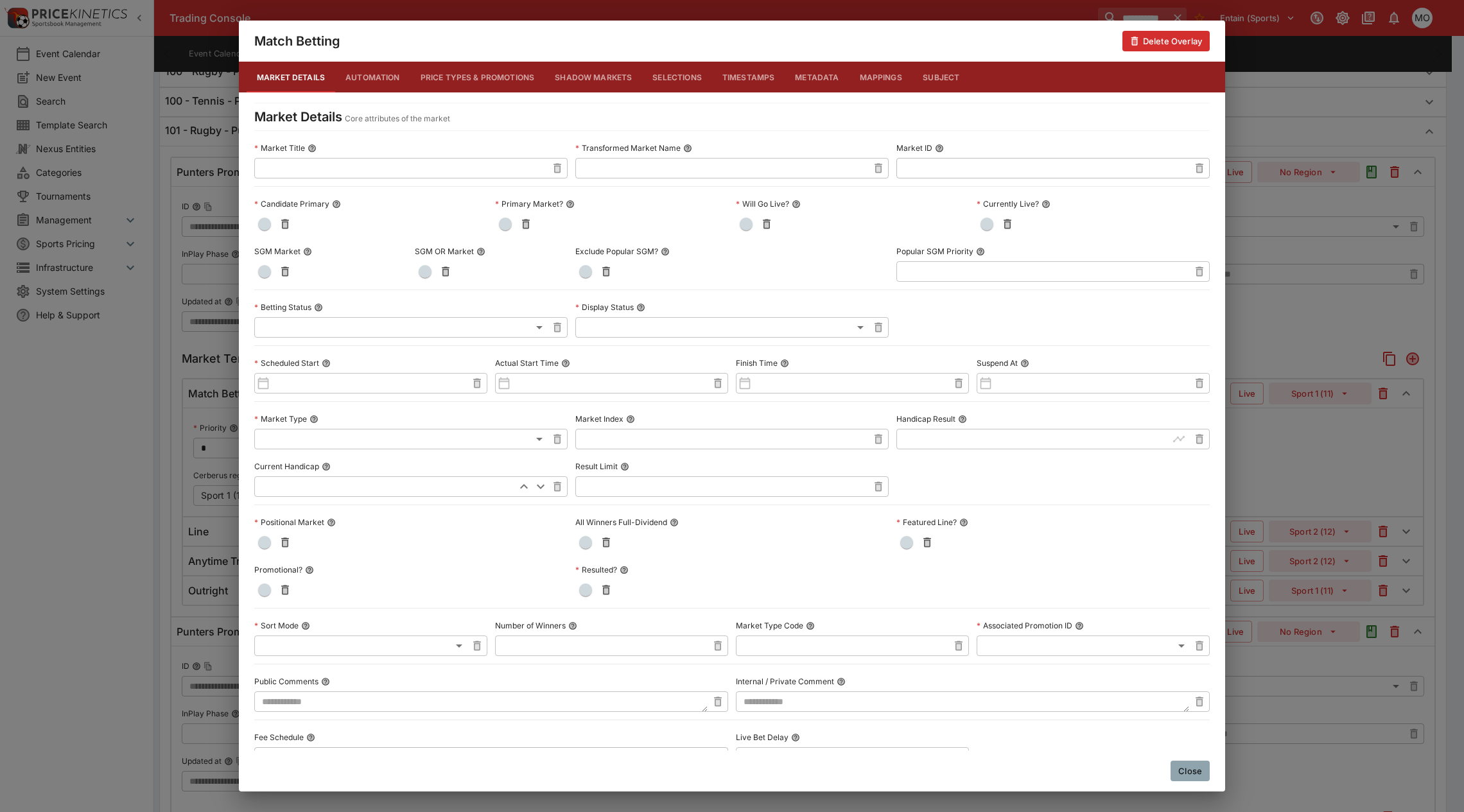
click at [1190, 715] on button "Close" at bounding box center [1190, 771] width 39 height 21
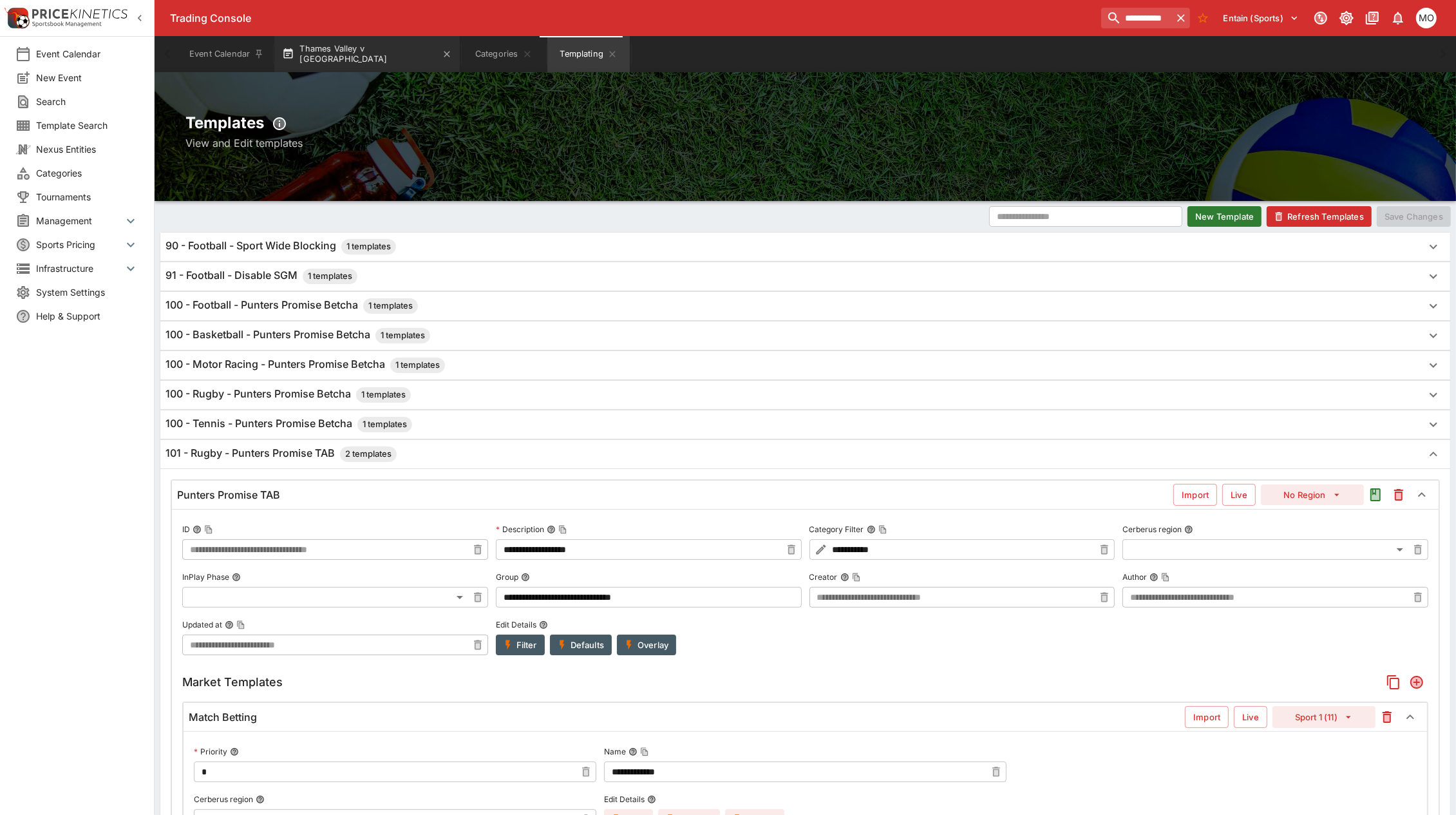
click at [359, 49] on button "Thames Valley v [GEOGRAPHIC_DATA]" at bounding box center [367, 54] width 186 height 36
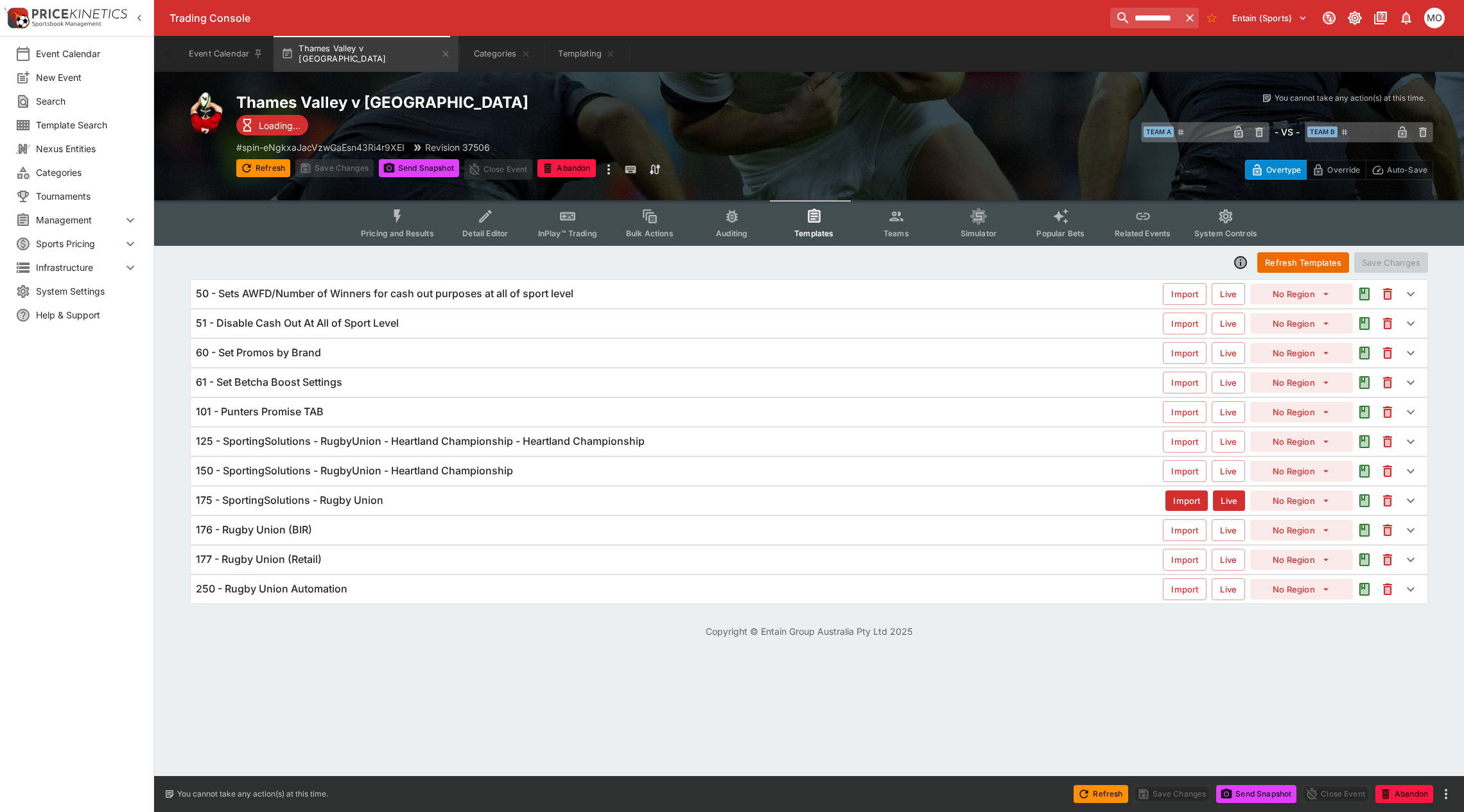
click at [368, 440] on h6 "125 - SportingSolutions - RugbyUnion - Heartland Championship - Heartland Champ…" at bounding box center [420, 442] width 449 height 14
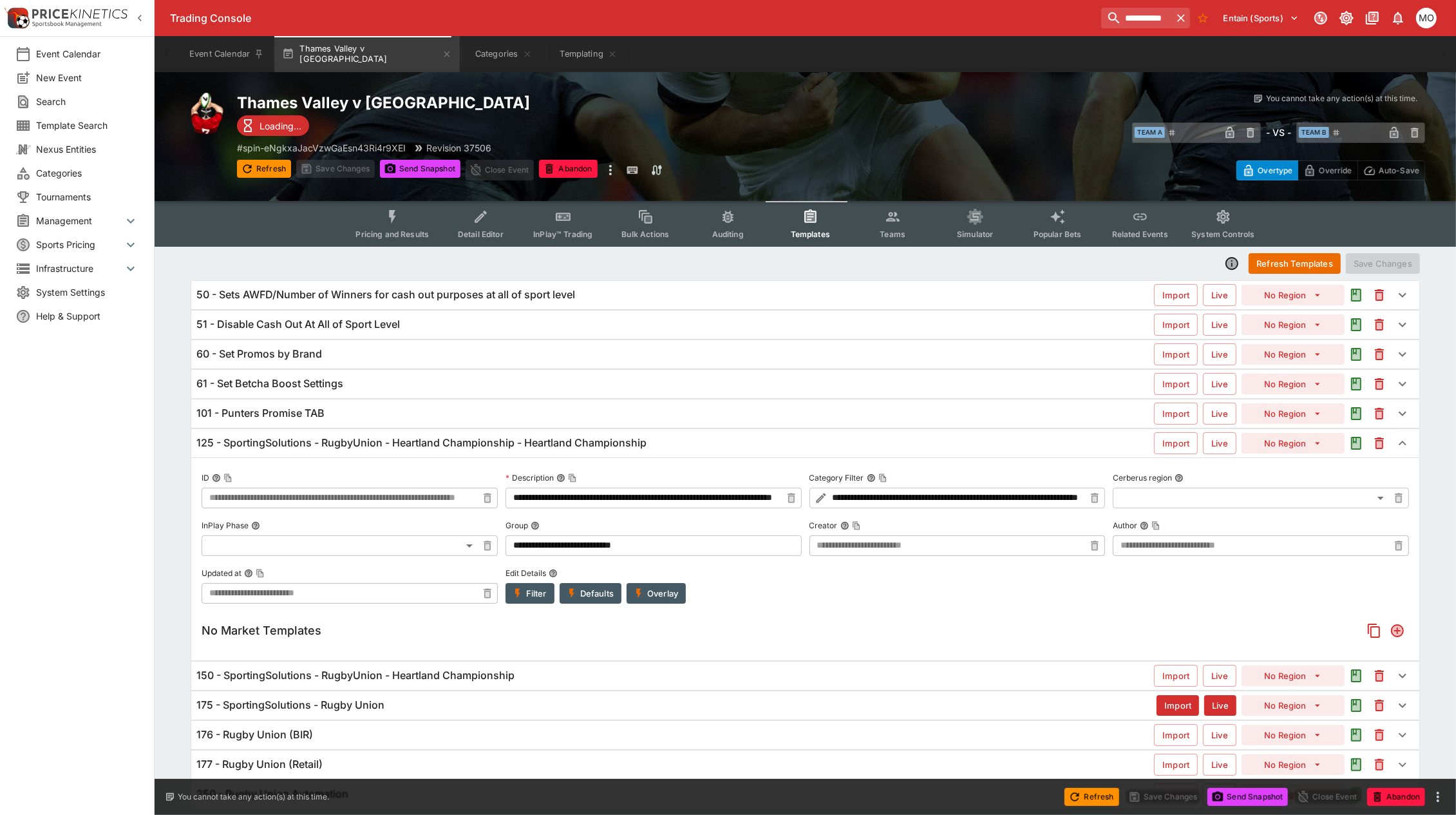
click at [533, 593] on button "Filter" at bounding box center [530, 593] width 49 height 21
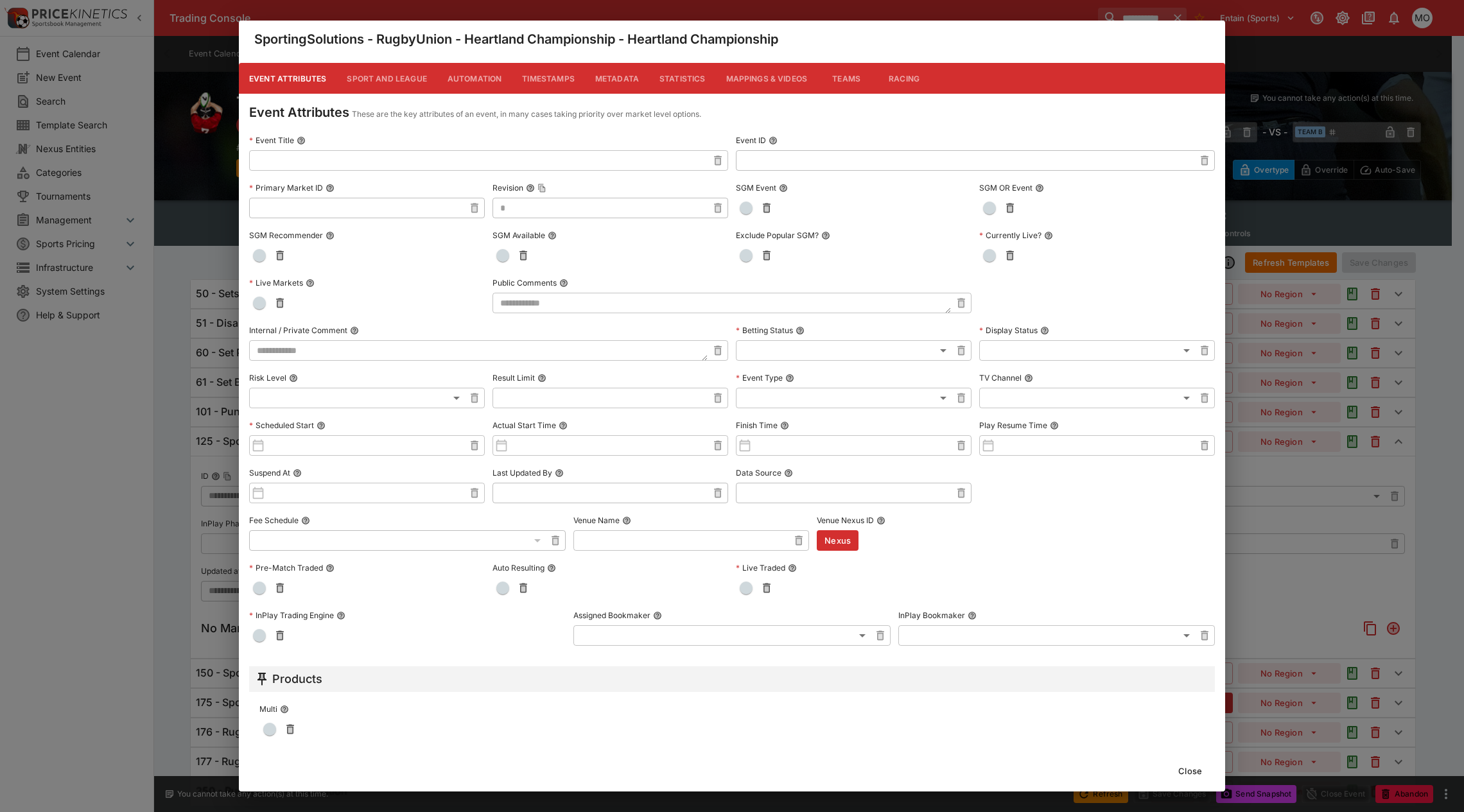
click at [621, 77] on button "Metadata" at bounding box center [617, 78] width 64 height 31
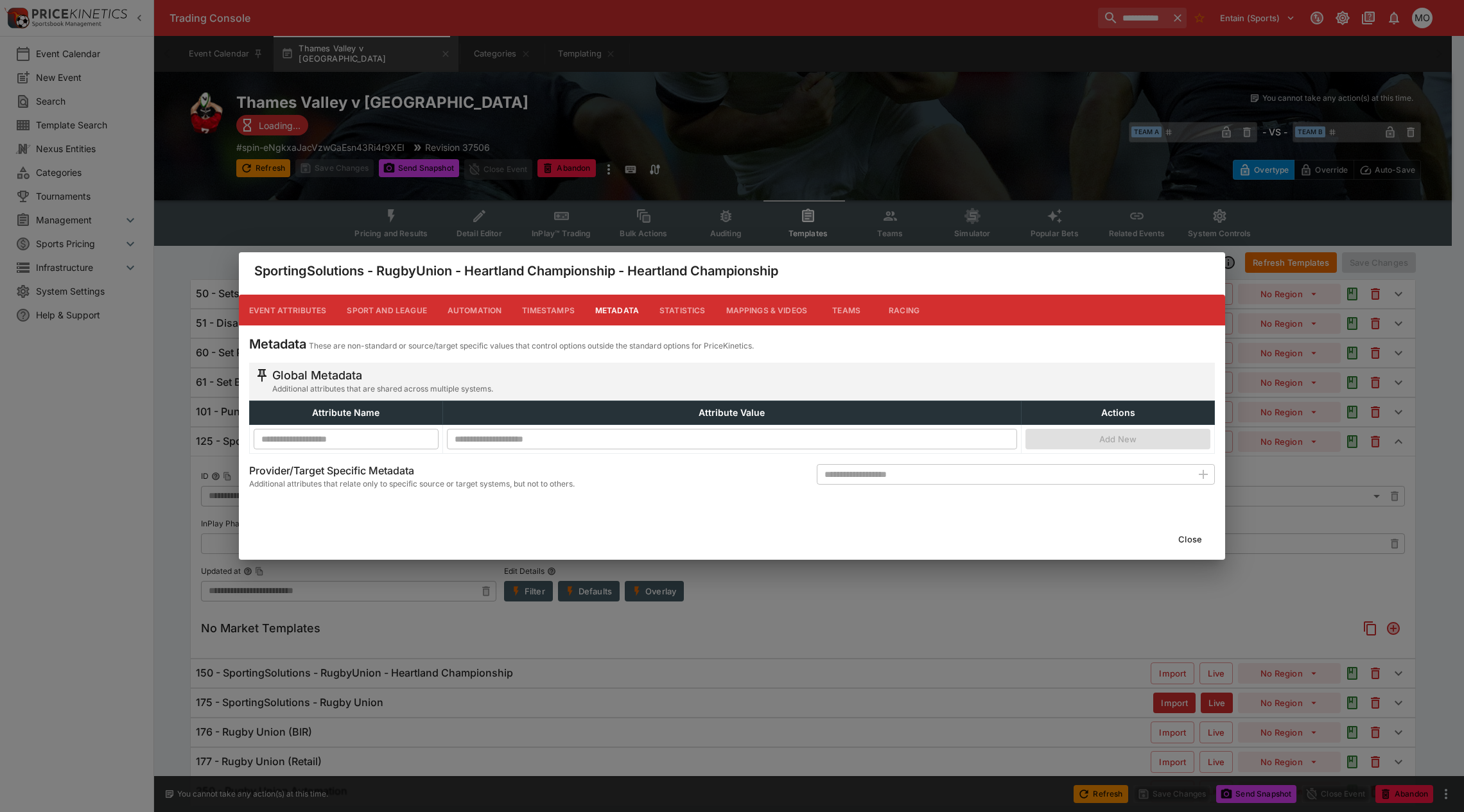
click at [1192, 538] on button "Close" at bounding box center [1190, 539] width 39 height 21
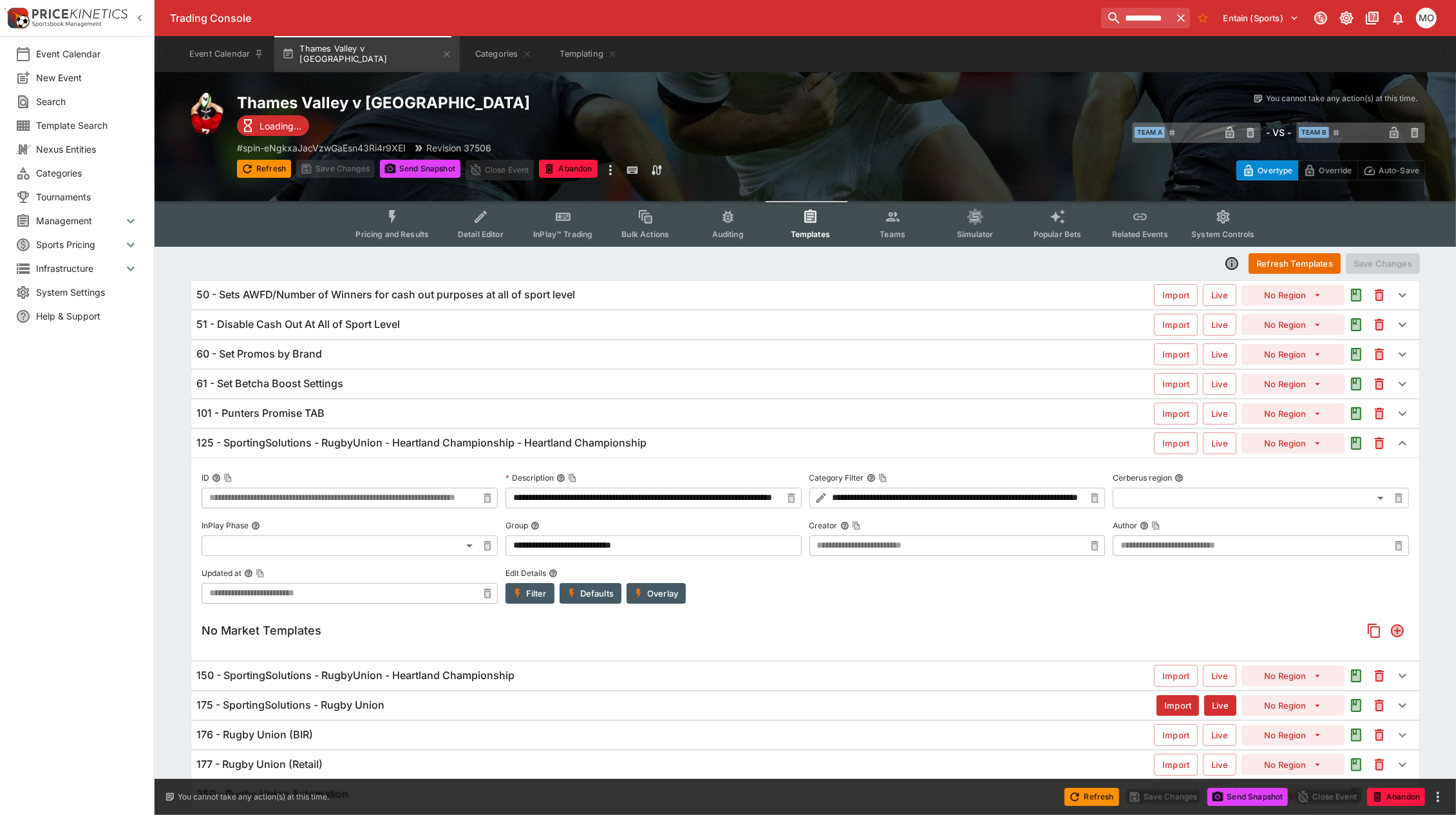
click at [659, 589] on button "Overlay" at bounding box center [656, 593] width 59 height 21
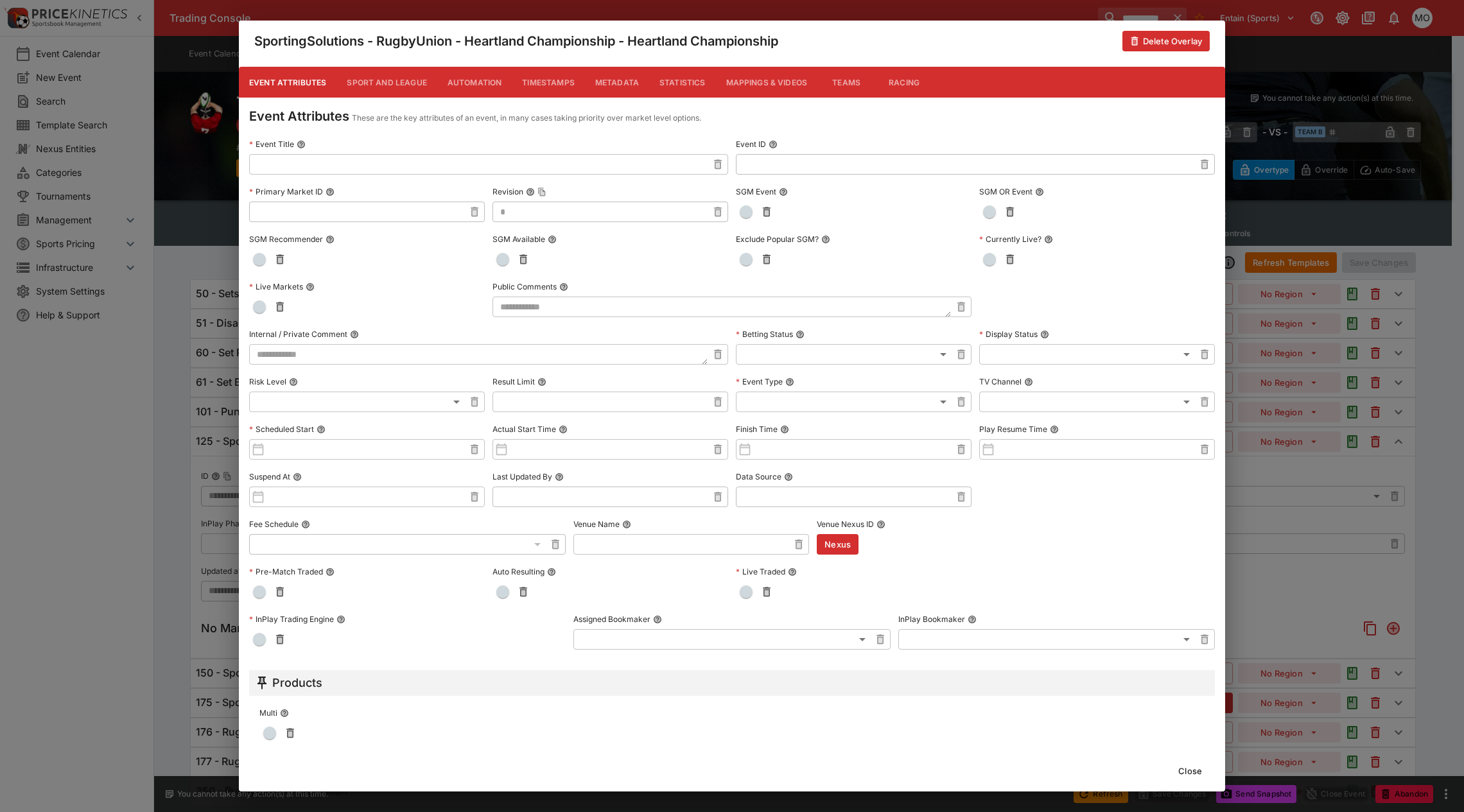
click at [611, 82] on button "Metadata" at bounding box center [617, 82] width 64 height 31
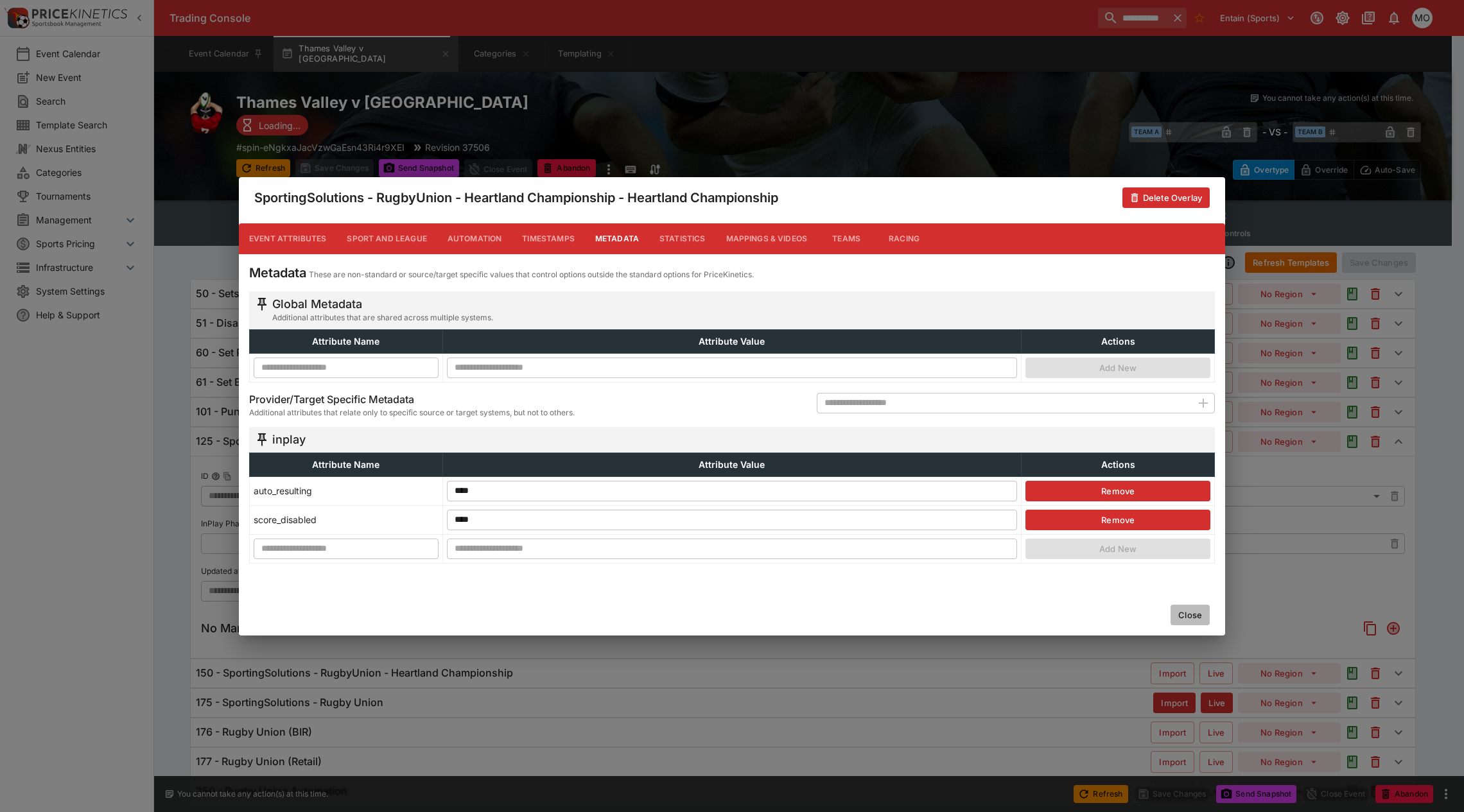
click at [1196, 617] on button "Close" at bounding box center [1190, 615] width 39 height 21
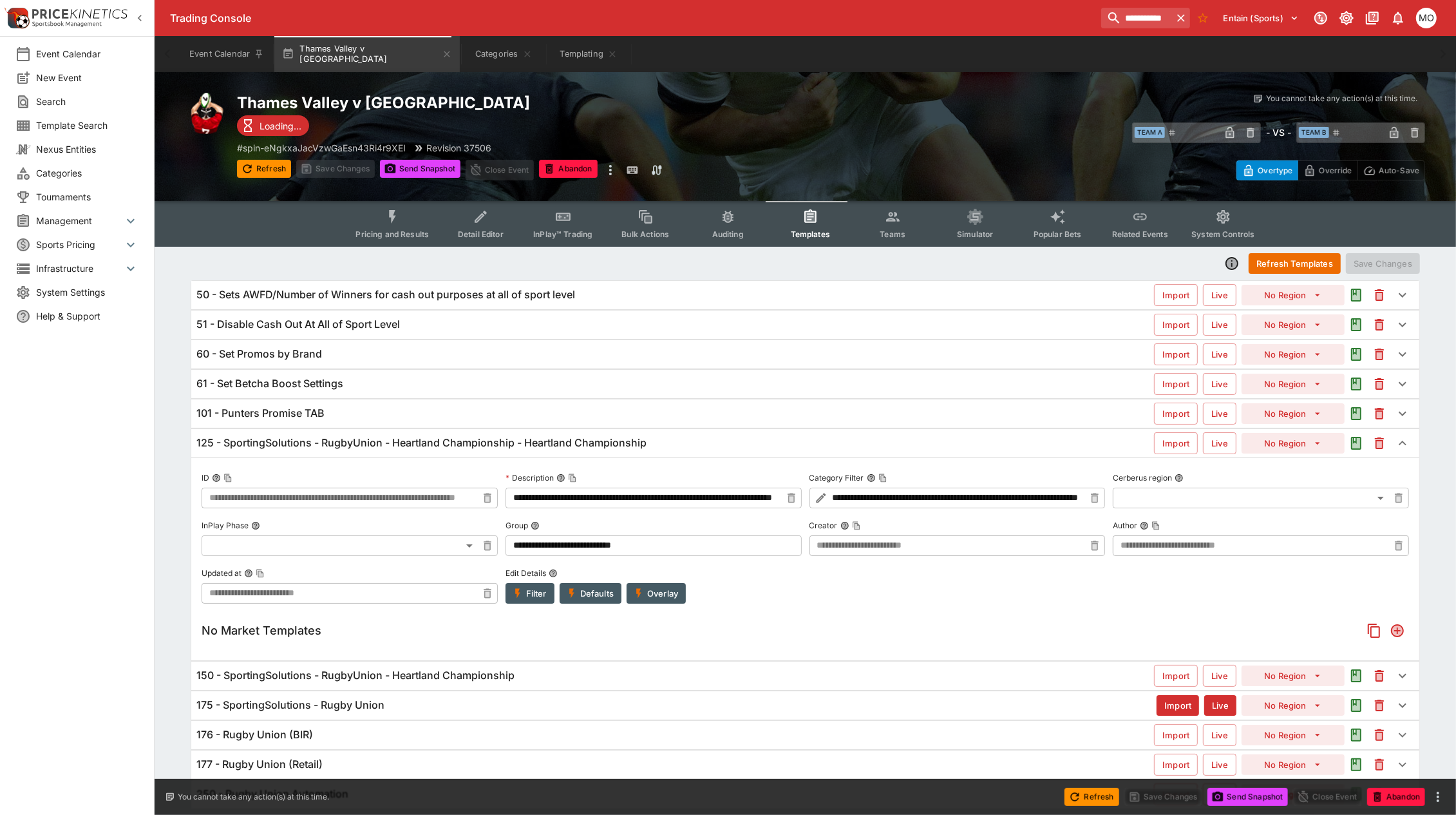
click at [604, 446] on h6 "125 - SportingSolutions - RugbyUnion - Heartland Championship - Heartland Champ…" at bounding box center [421, 443] width 450 height 14
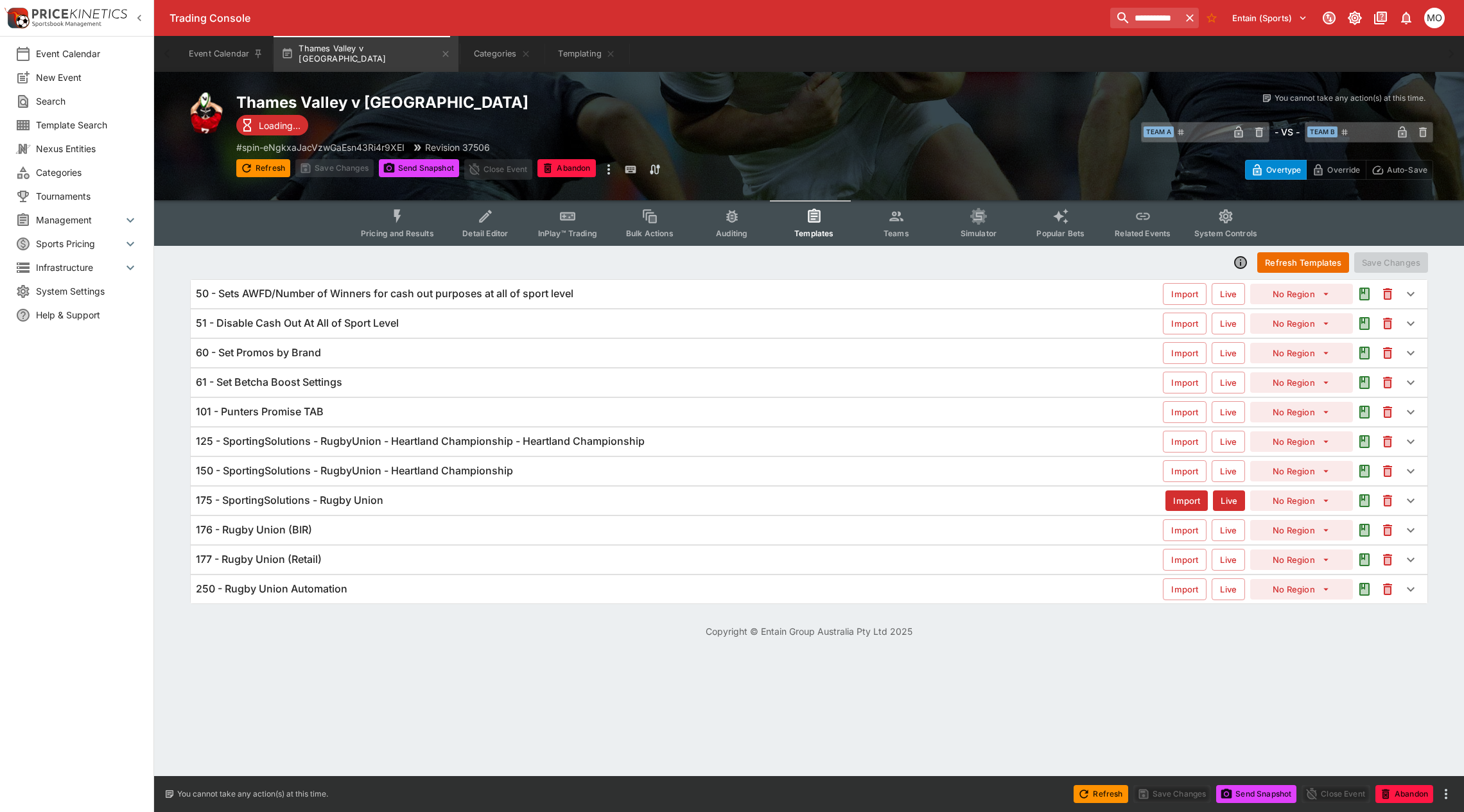
click at [528, 473] on div "150 - SportingSolutions - RugbyUnion - Heartland Championship" at bounding box center [678, 471] width 967 height 14
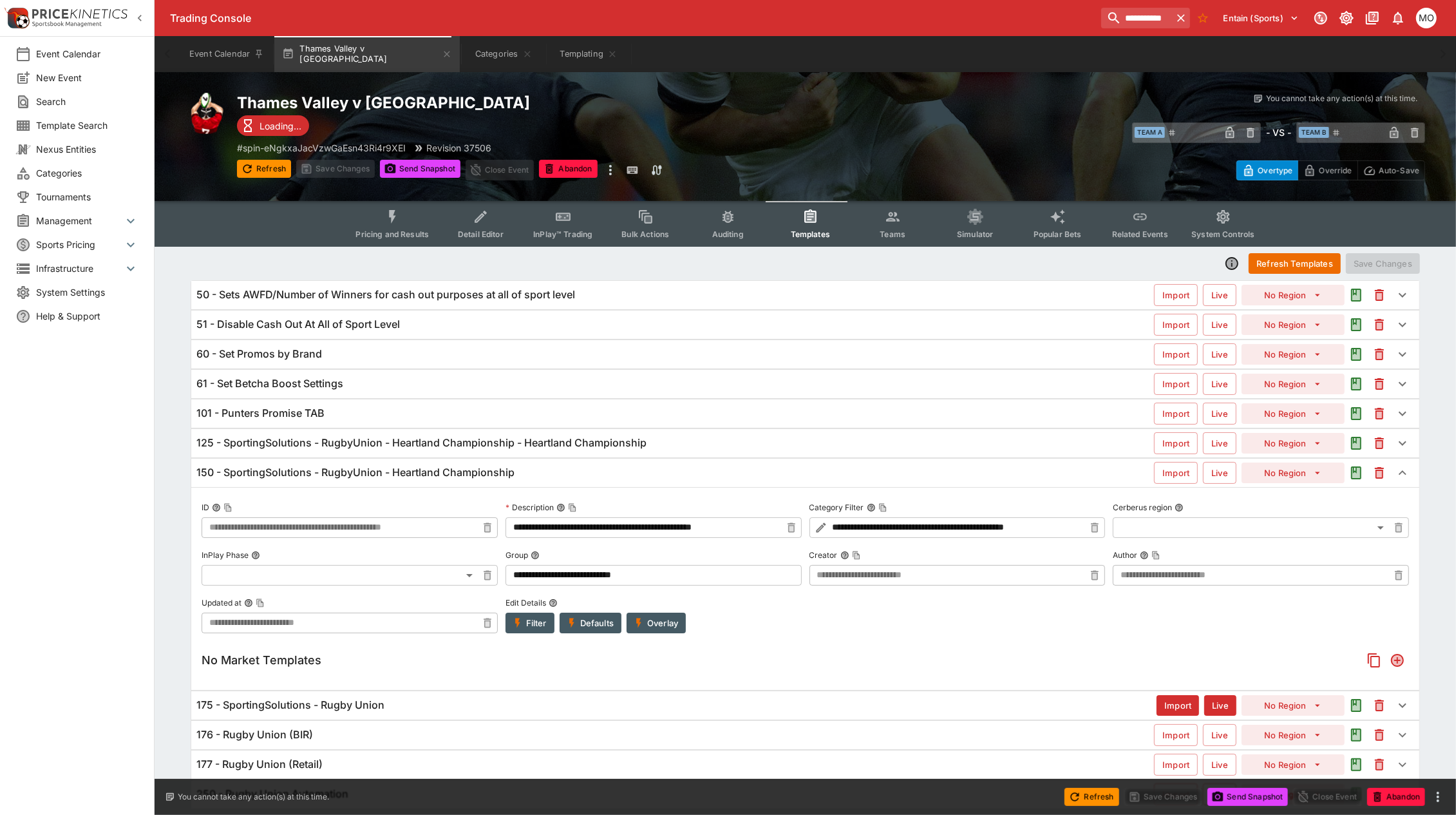
click at [636, 620] on icon "button" at bounding box center [639, 623] width 12 height 12
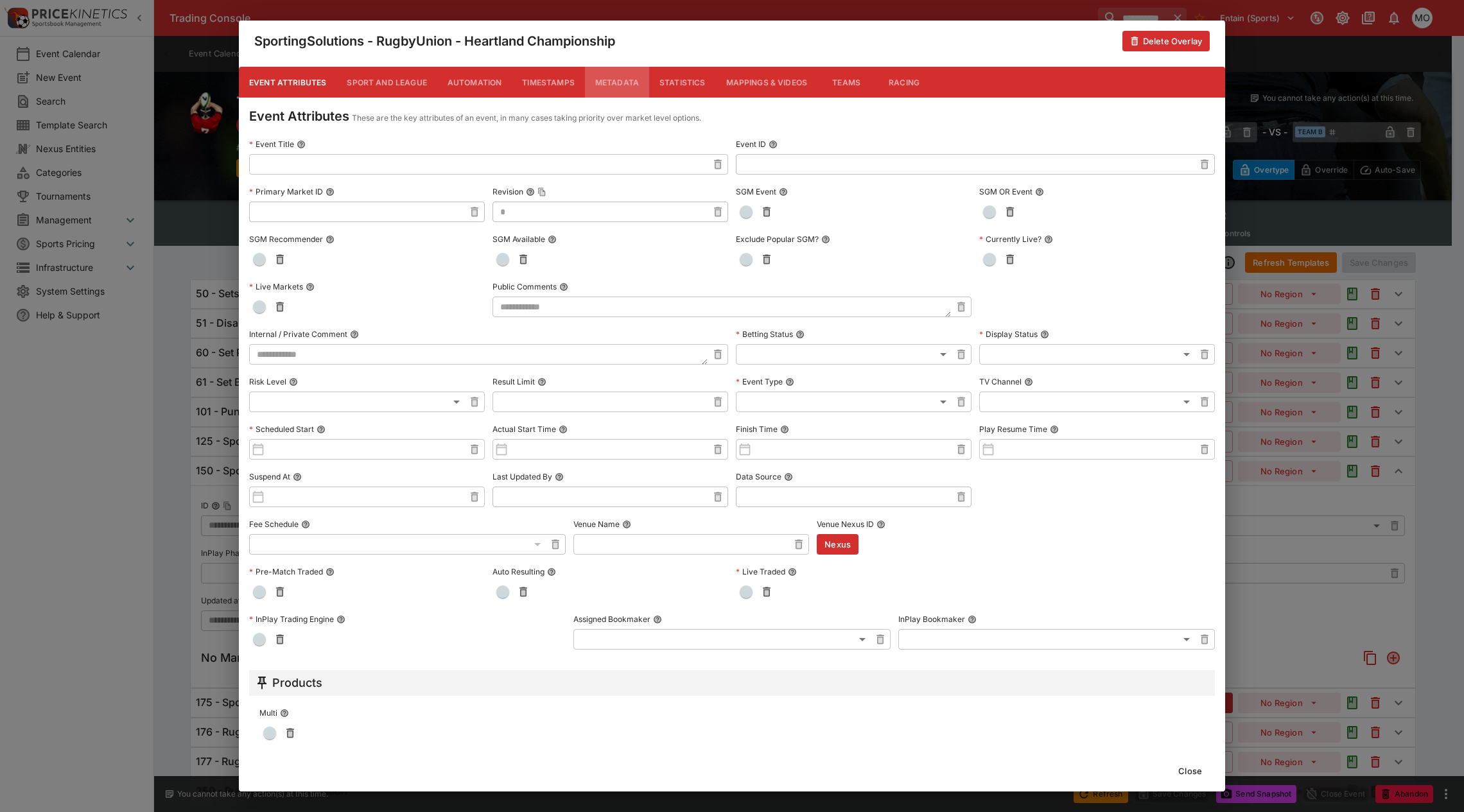
click at [620, 82] on button "Metadata" at bounding box center [617, 82] width 64 height 31
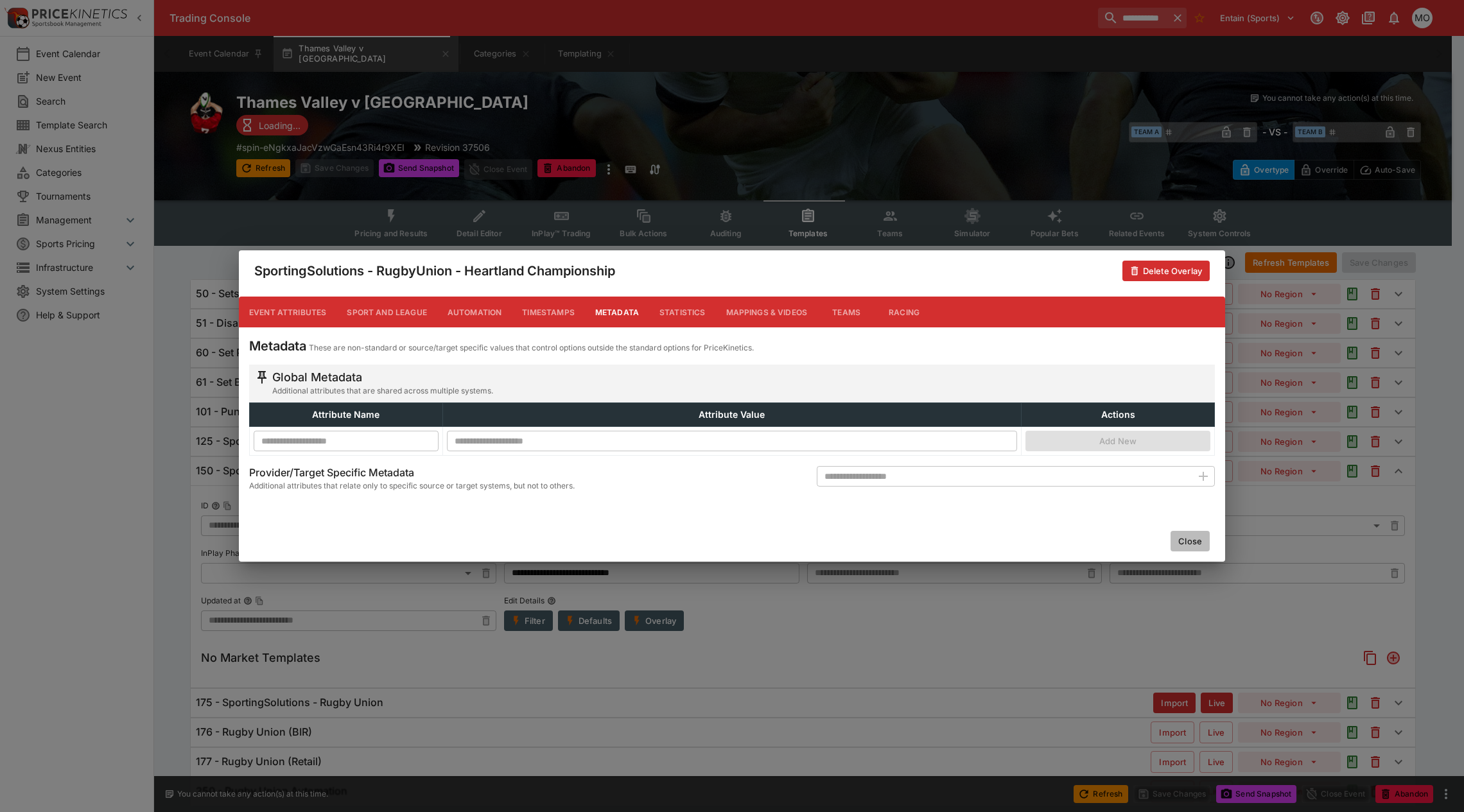
click at [1186, 537] on button "Close" at bounding box center [1190, 541] width 39 height 21
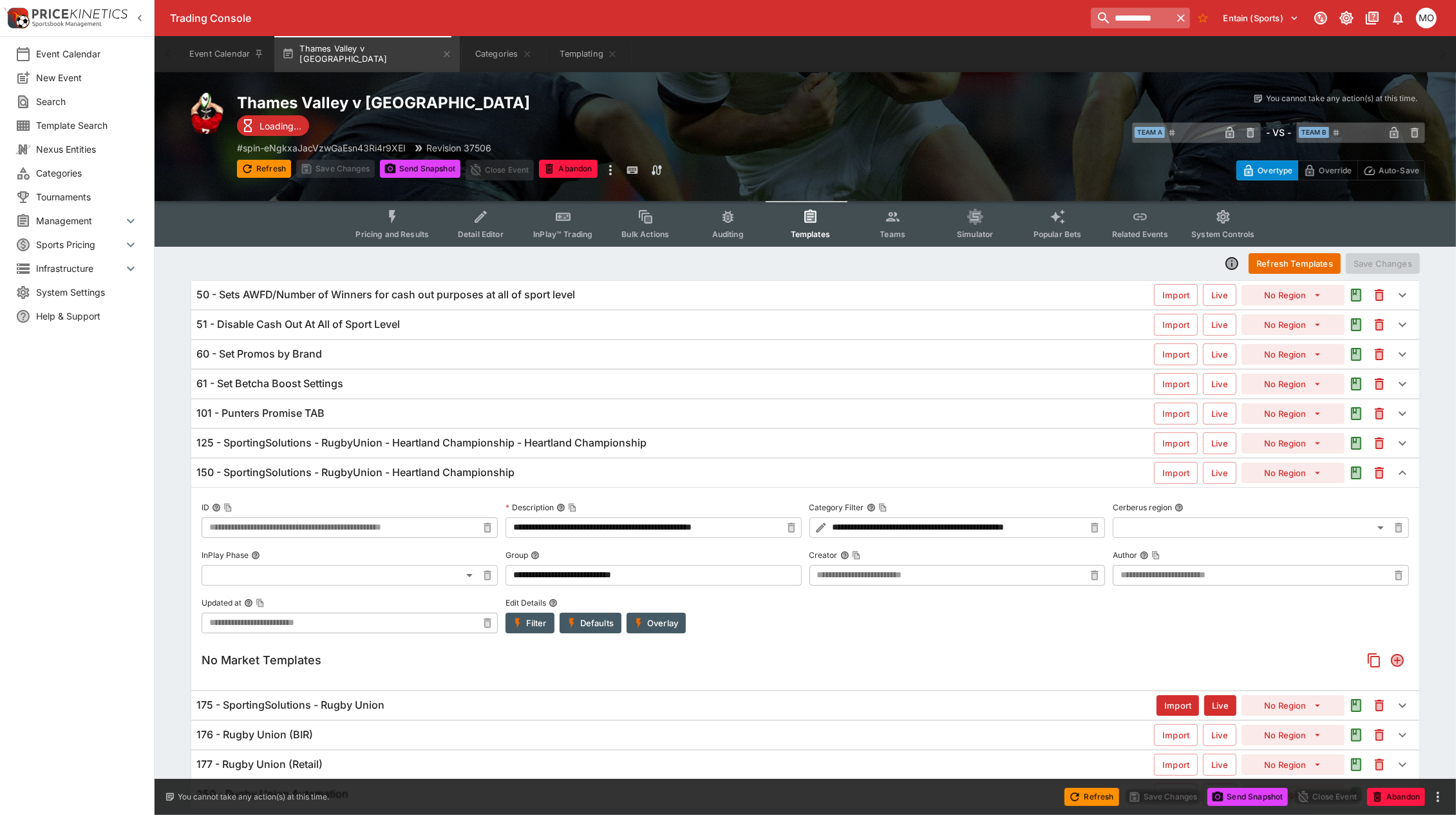
click at [1091, 14] on input "**********" at bounding box center [1131, 18] width 81 height 21
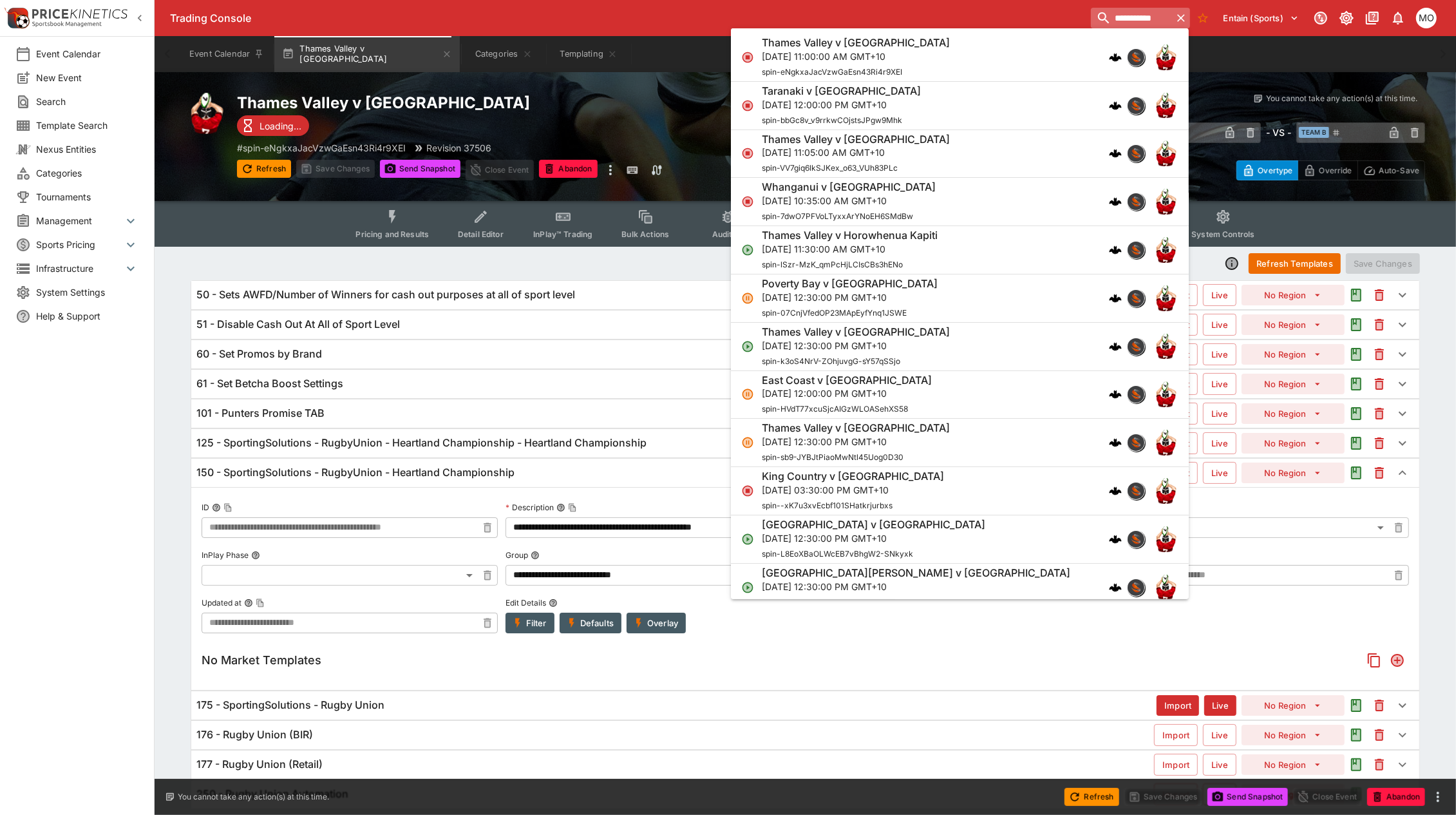
click at [1091, 14] on input "**********" at bounding box center [1131, 18] width 81 height 21
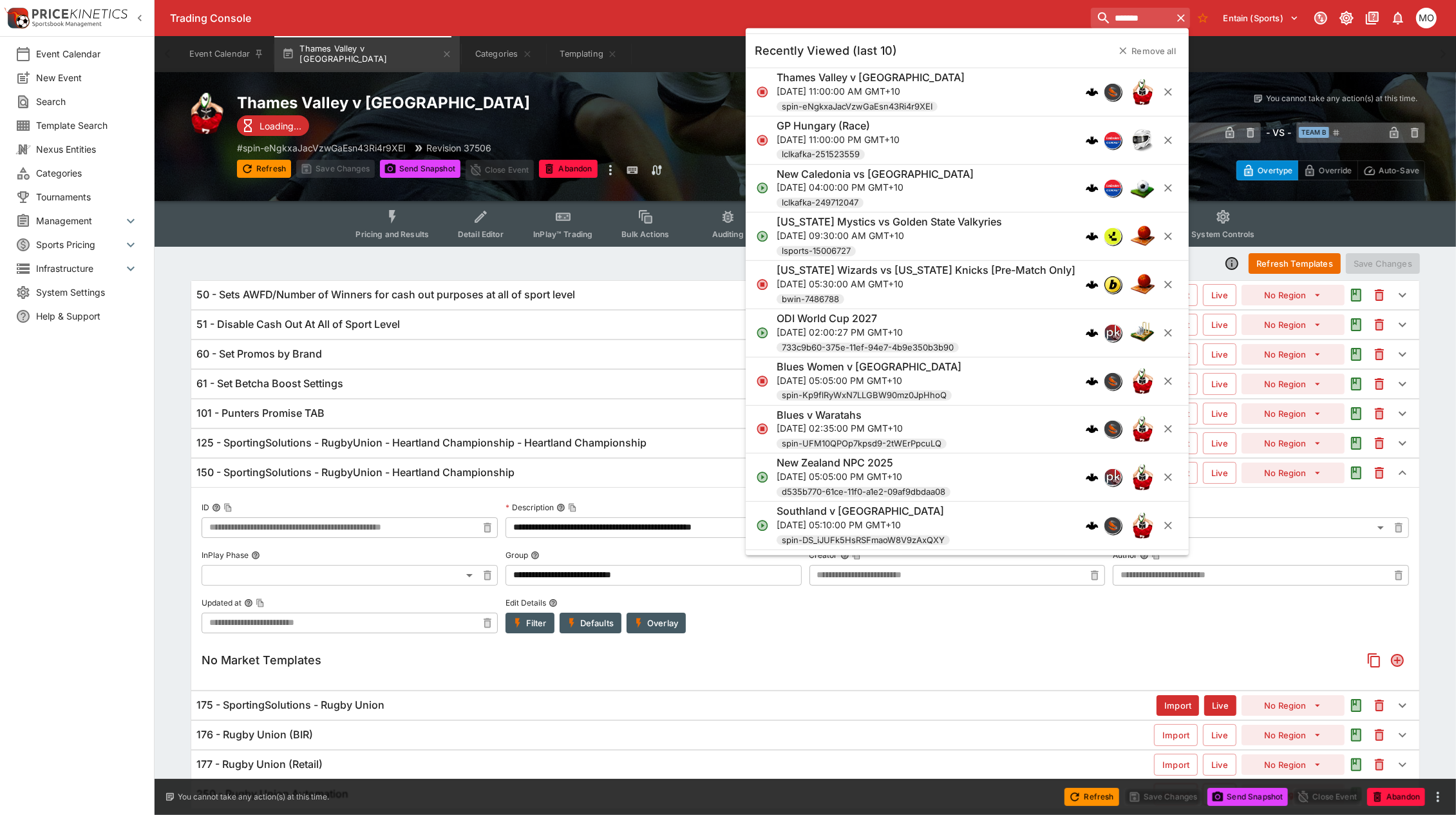
type input "*******"
click at [880, 514] on h6 "Southland v [GEOGRAPHIC_DATA]" at bounding box center [860, 511] width 167 height 14
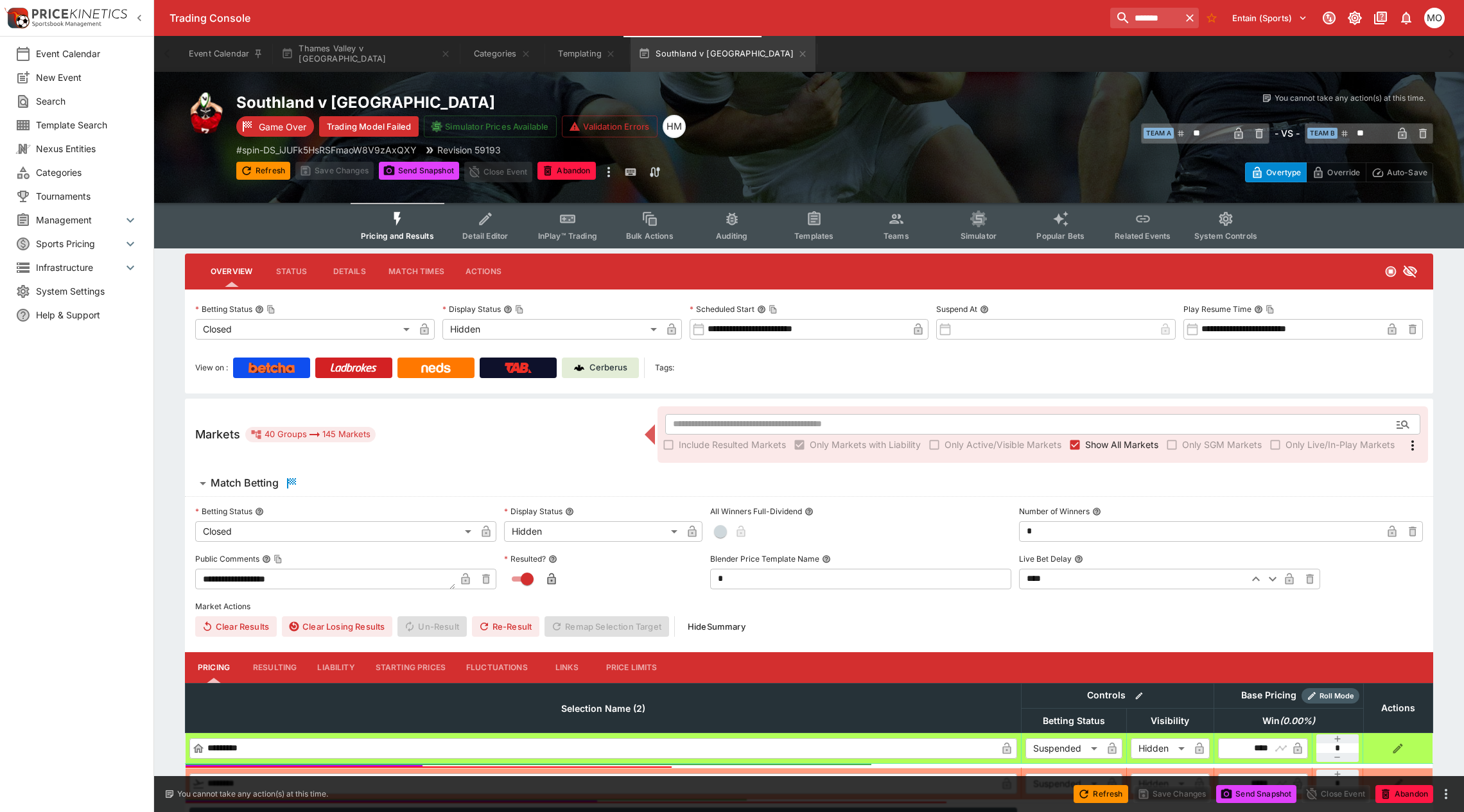
type input "**********"
type input "******"
type input "**********"
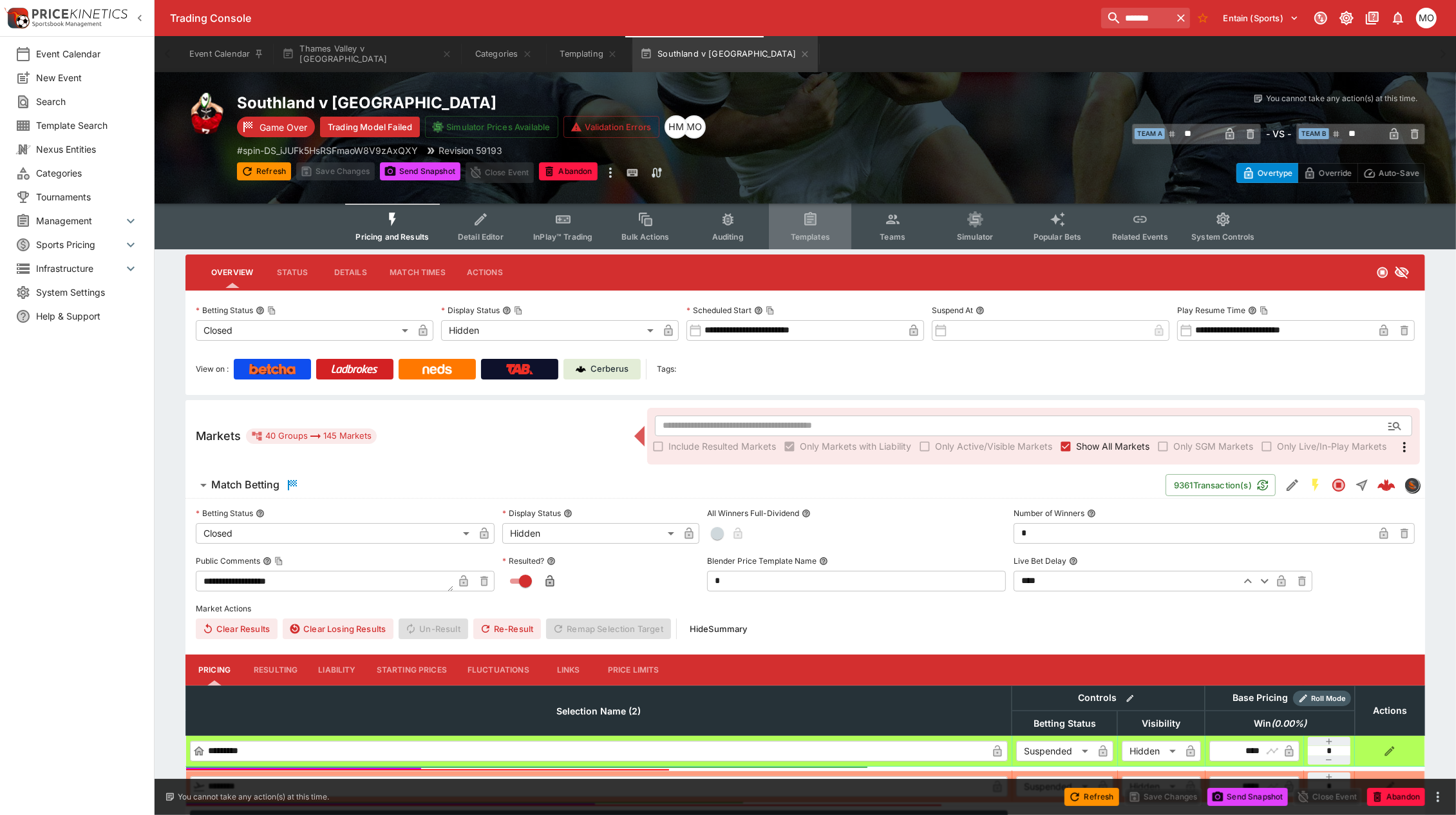
click at [806, 224] on icon "Event type filters" at bounding box center [811, 219] width 12 height 14
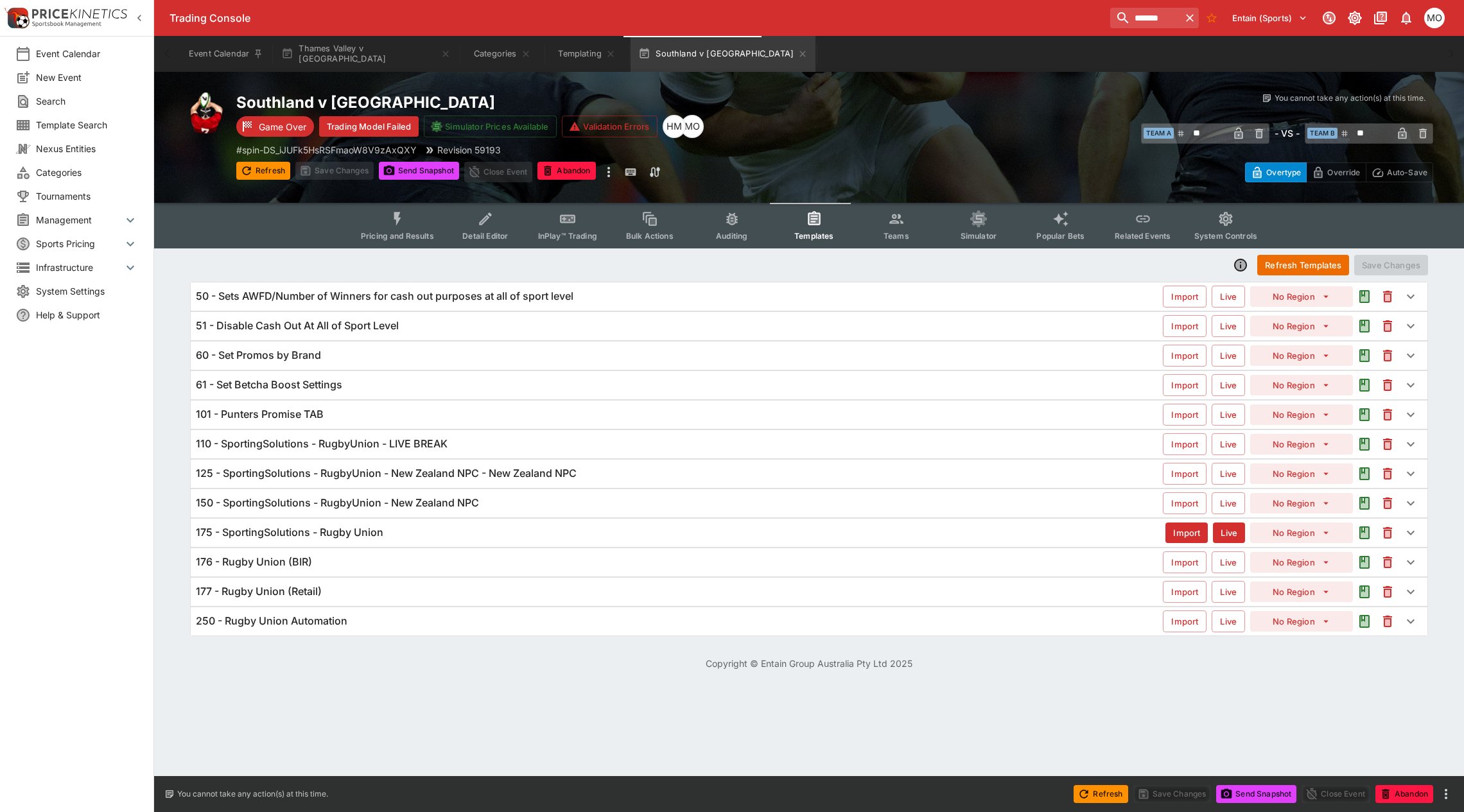
click at [451, 473] on h6 "125 - SportingSolutions - RugbyUnion - New Zealand NPC - New Zealand NPC" at bounding box center [386, 473] width 381 height 14
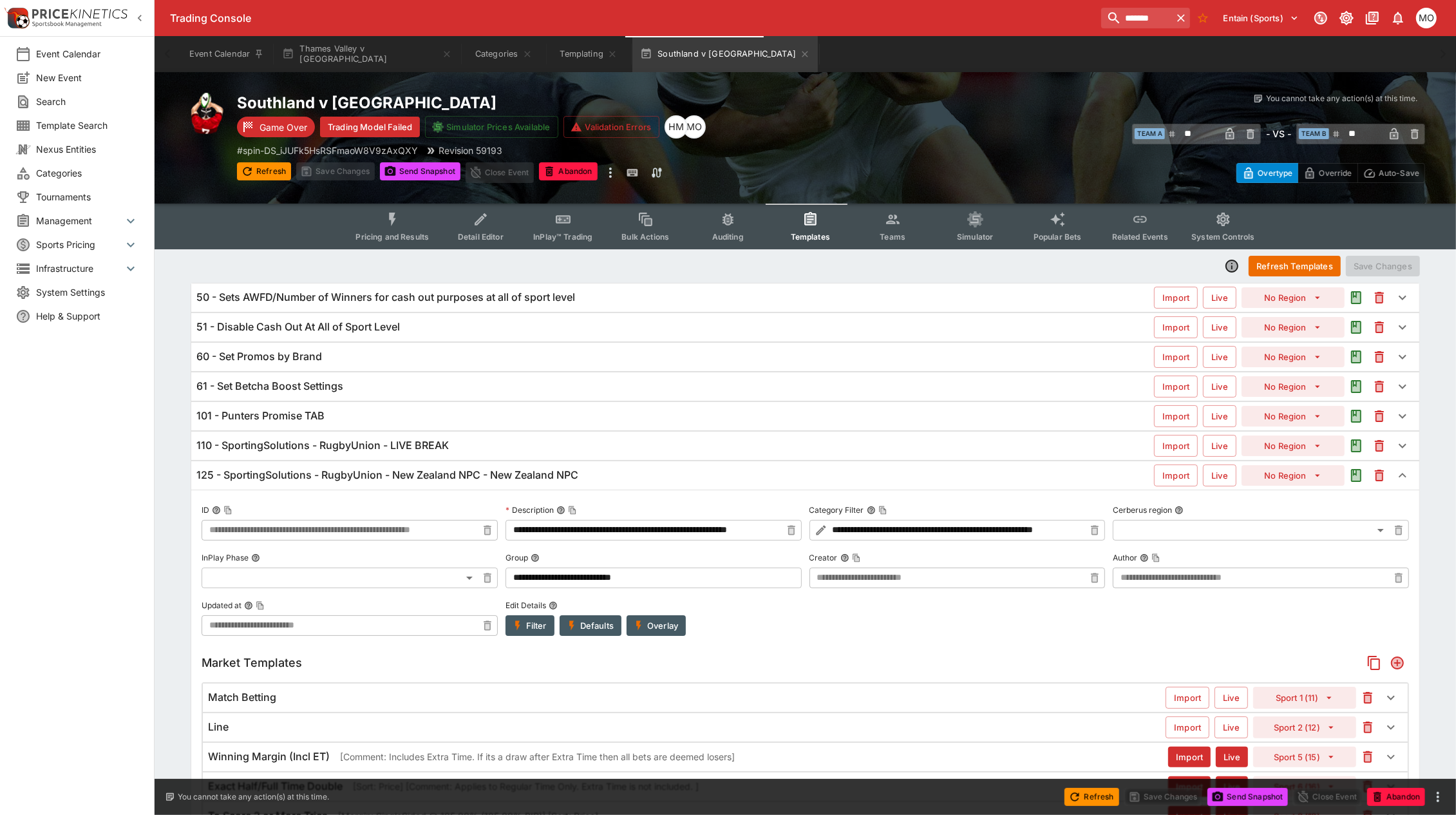
click at [652, 624] on button "Overlay" at bounding box center [656, 626] width 59 height 21
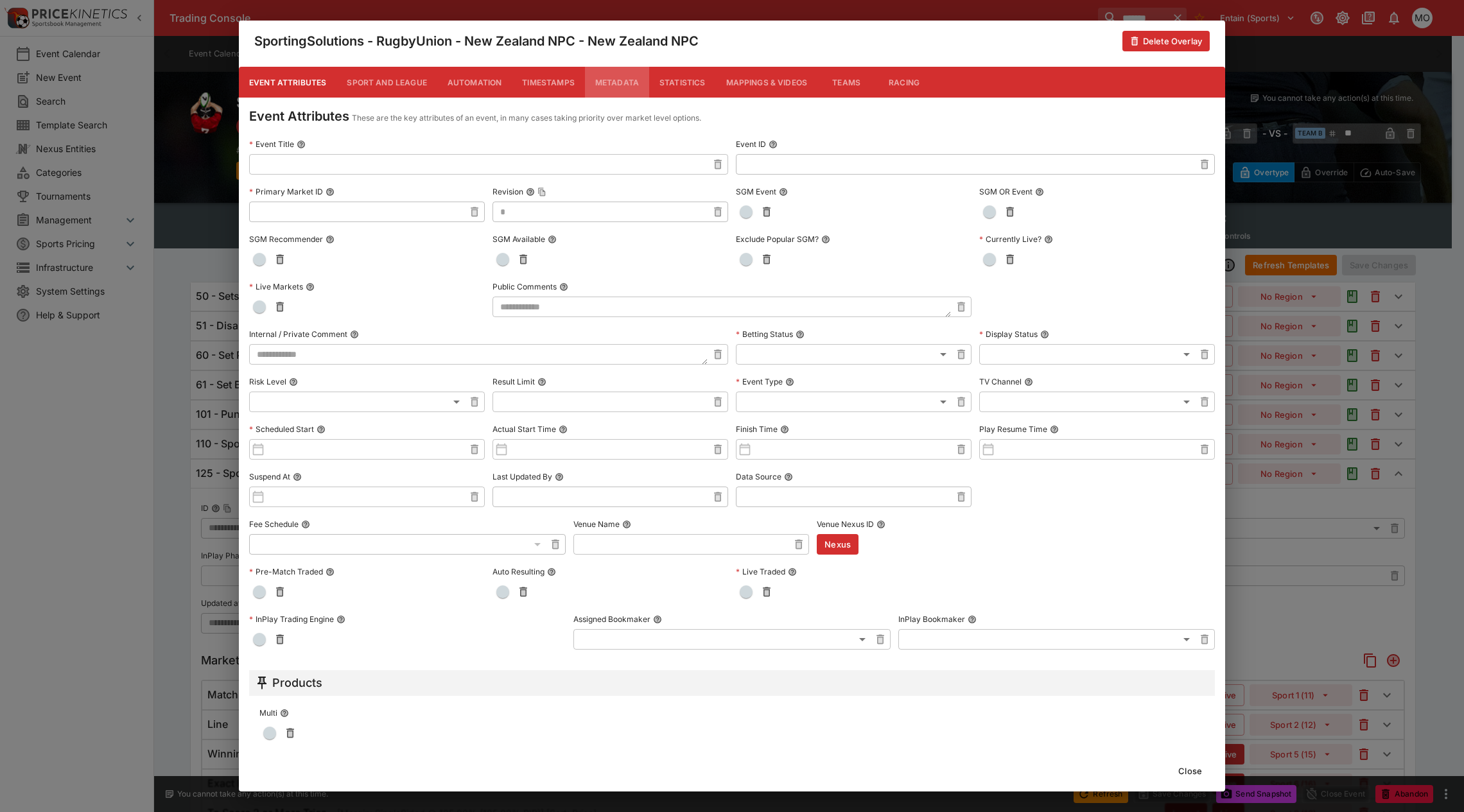
click at [611, 87] on button "Metadata" at bounding box center [617, 82] width 64 height 31
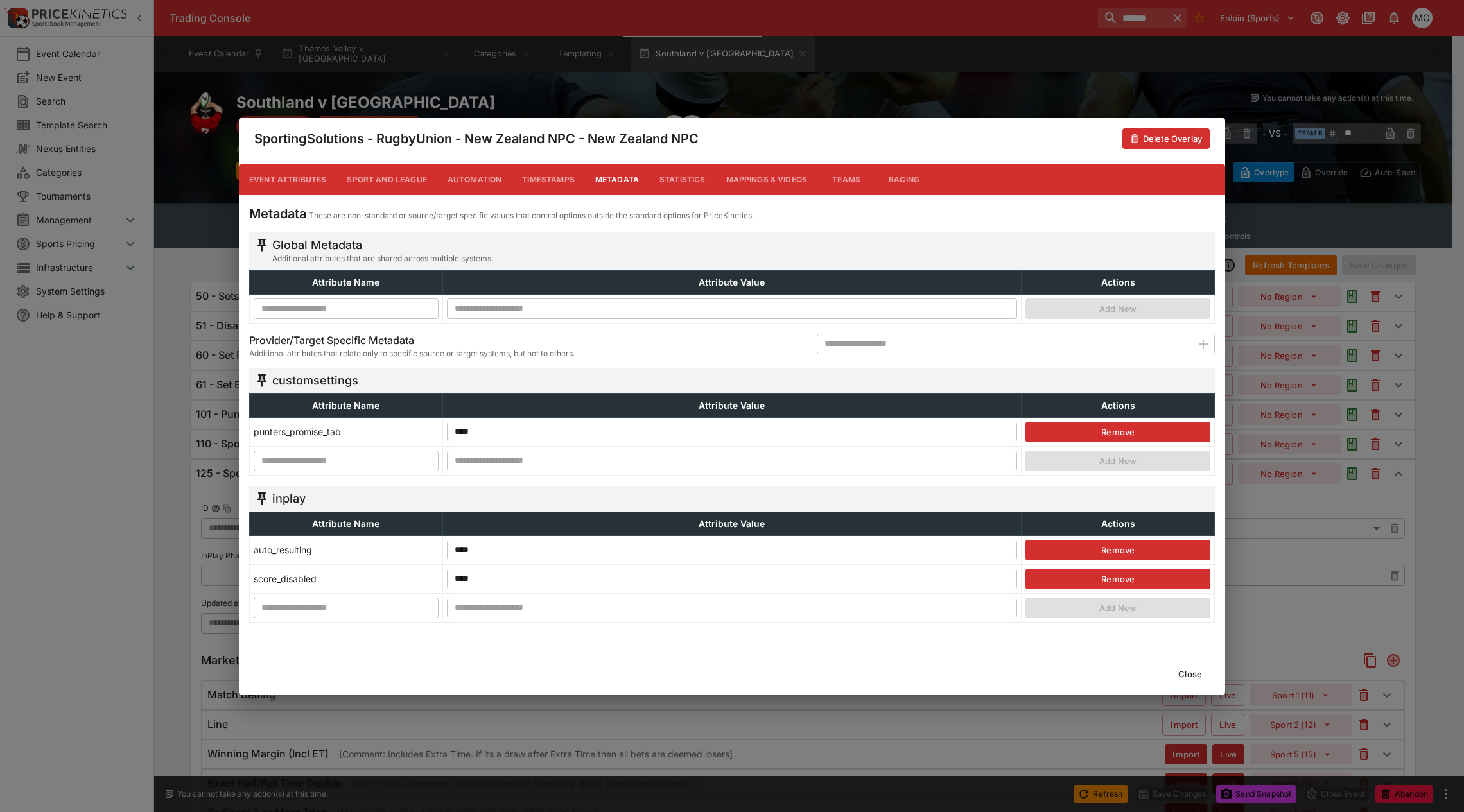
click at [1199, 679] on button "Close" at bounding box center [1190, 674] width 39 height 21
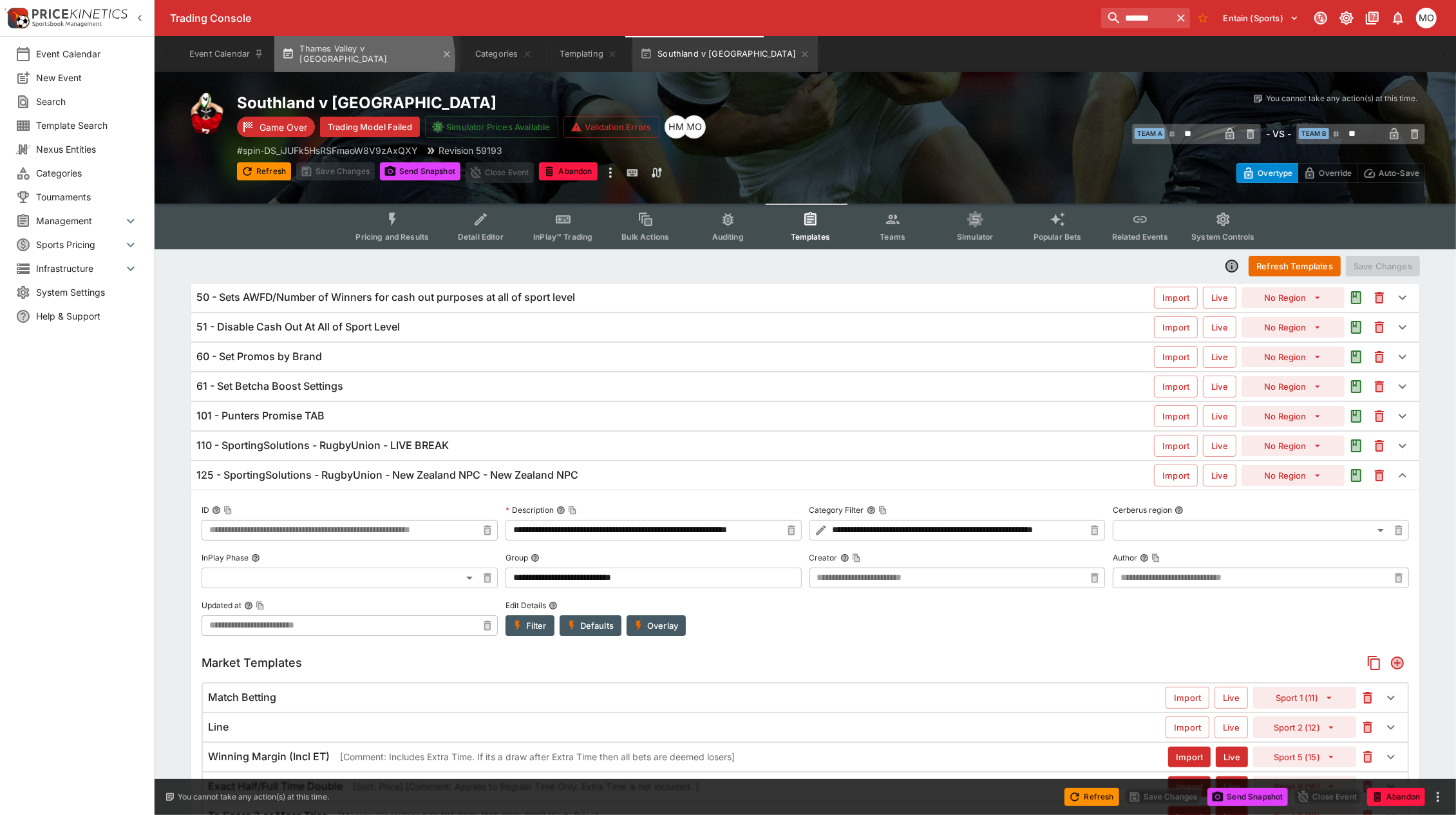
click at [357, 59] on button "Thames Valley v [GEOGRAPHIC_DATA]" at bounding box center [367, 54] width 186 height 36
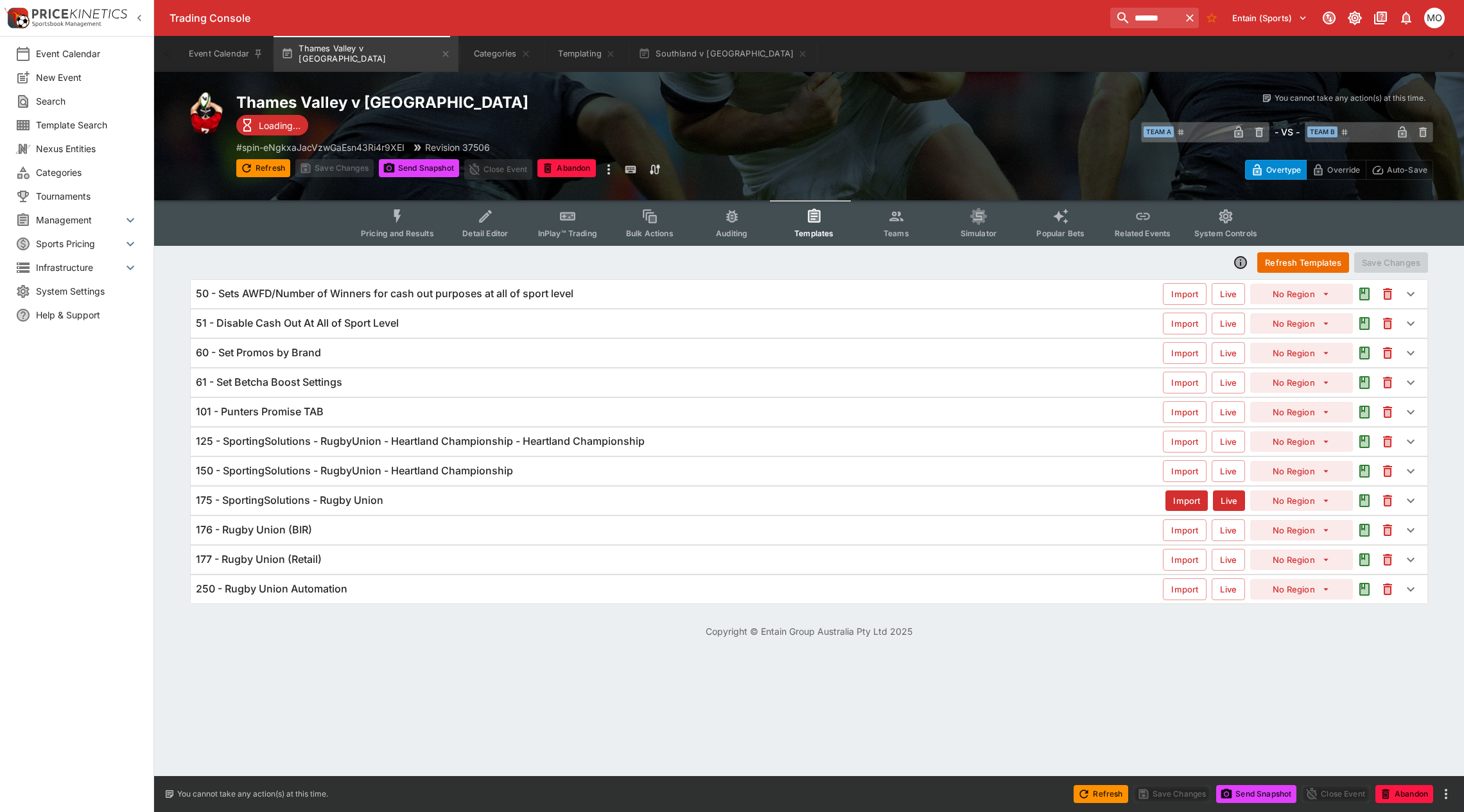
click at [346, 445] on h6 "125 - SportingSolutions - RugbyUnion - Heartland Championship - Heartland Champ…" at bounding box center [420, 442] width 449 height 14
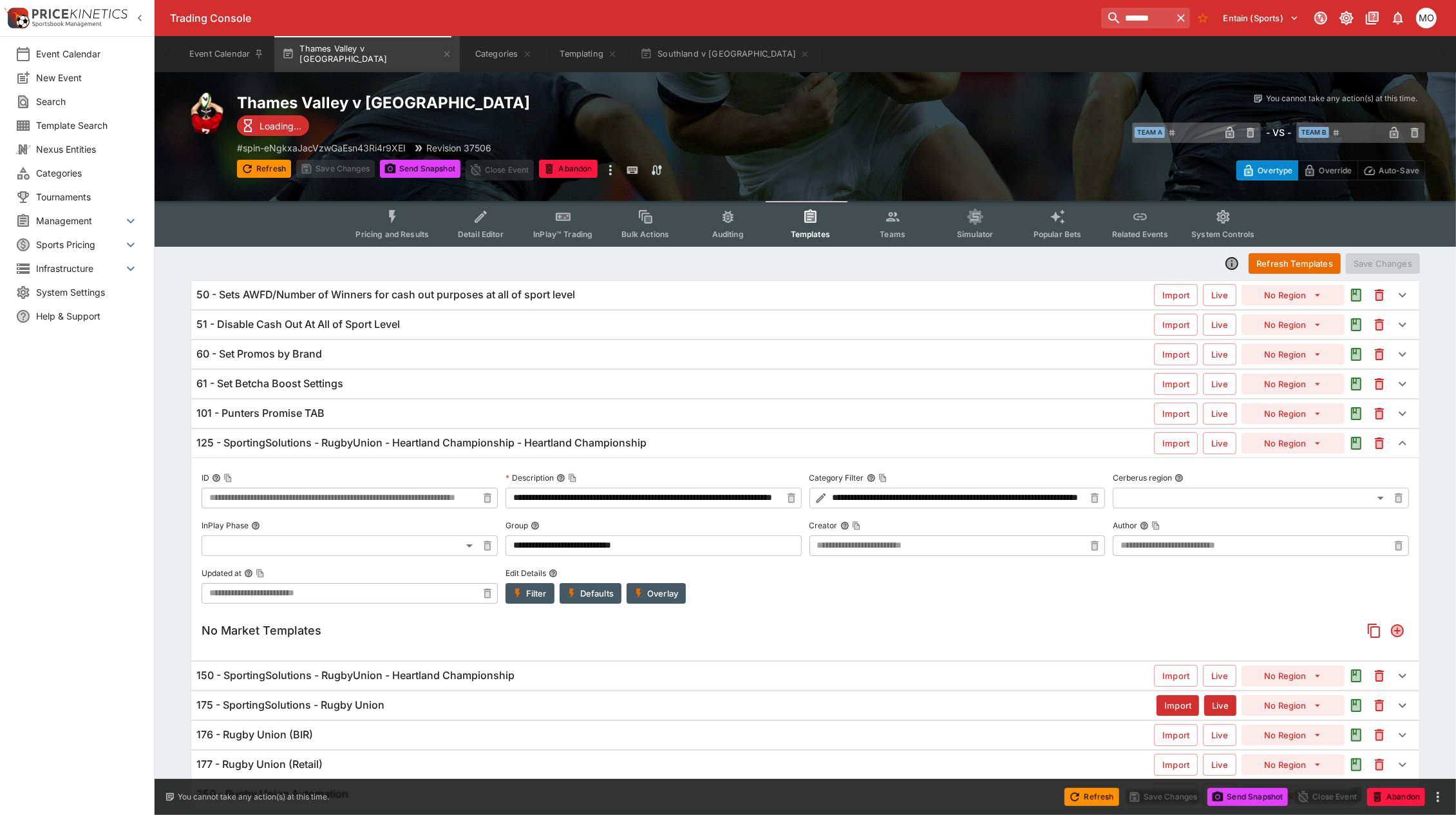
click at [636, 596] on icon "button" at bounding box center [639, 593] width 12 height 12
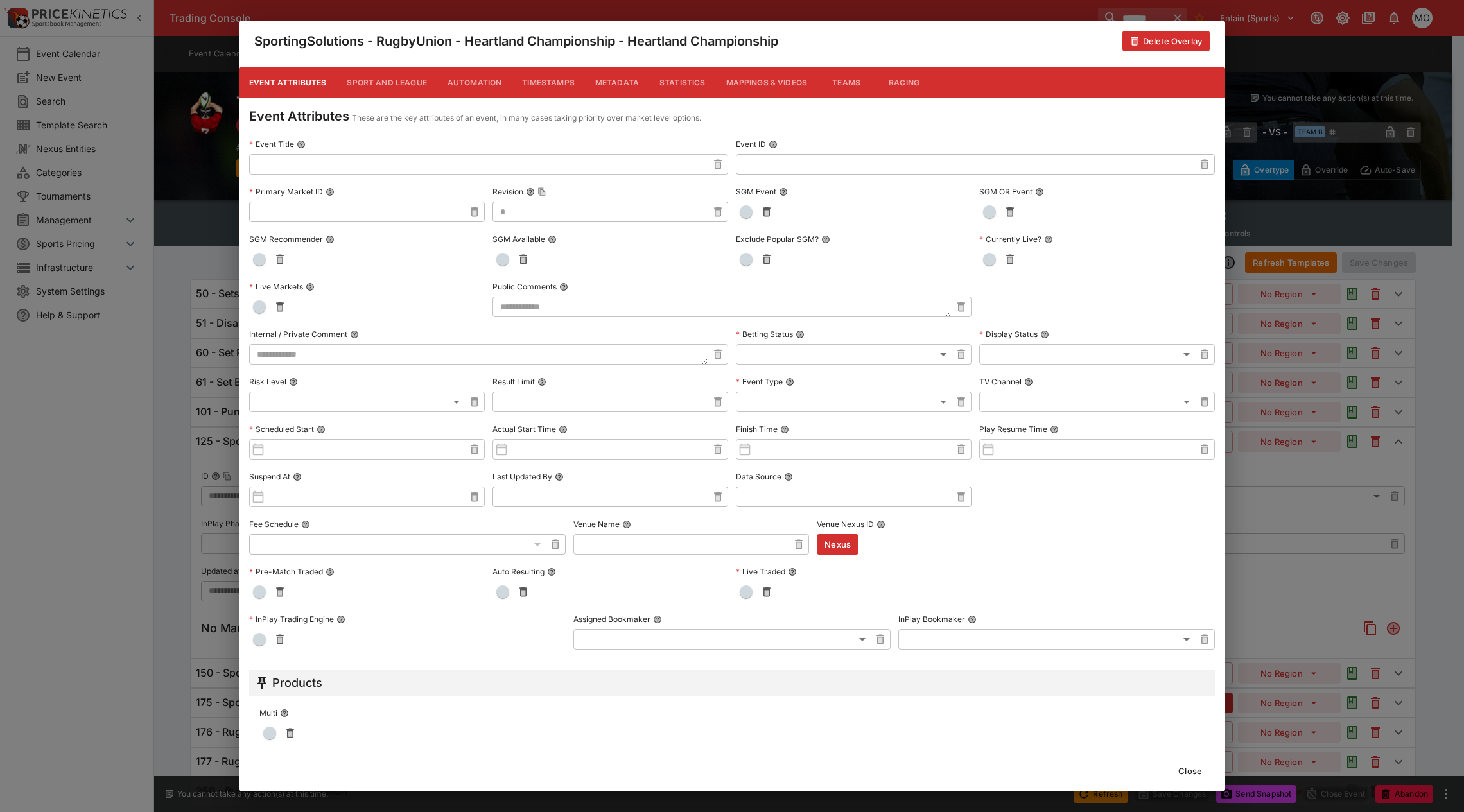
click at [606, 84] on button "Metadata" at bounding box center [617, 82] width 64 height 31
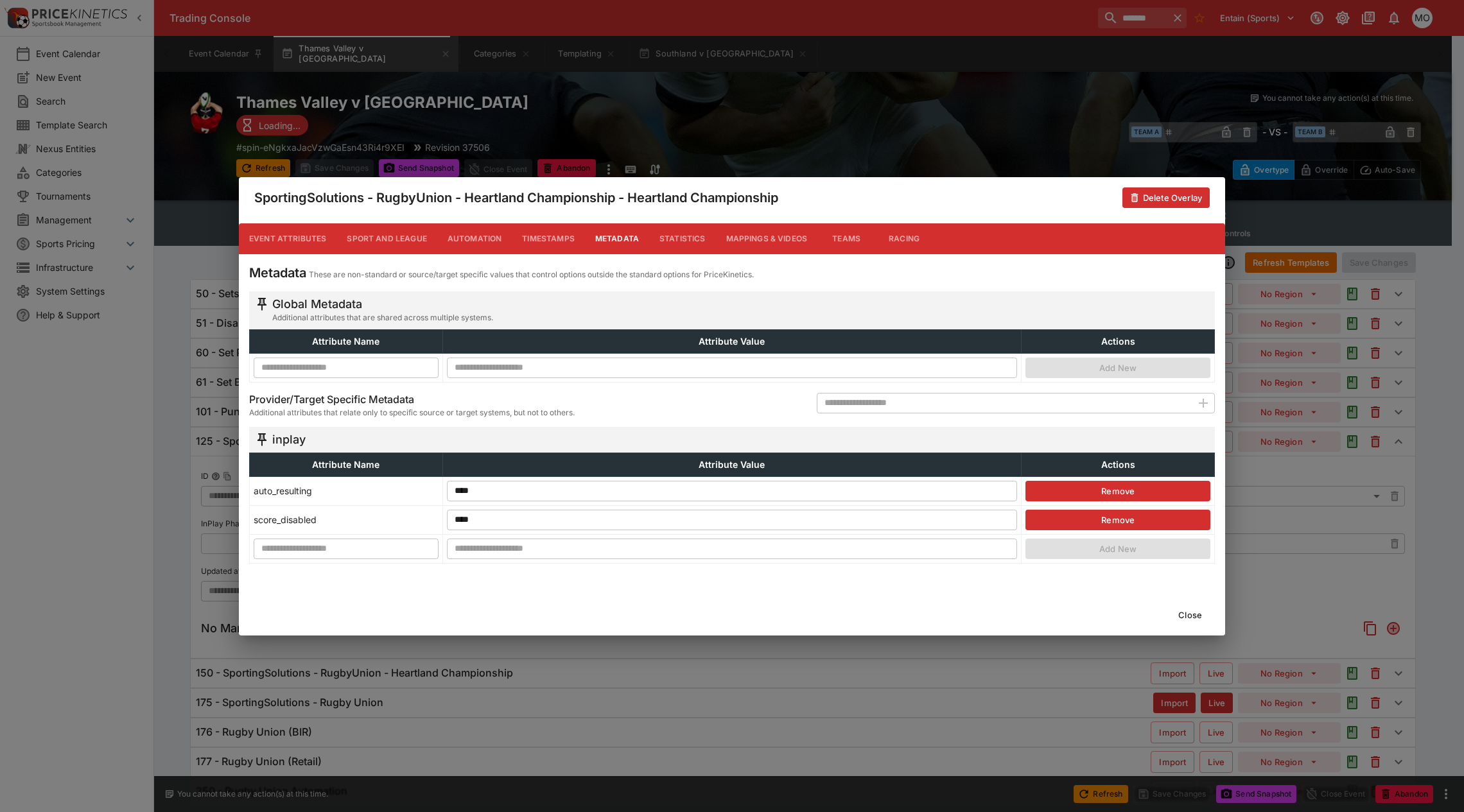
click at [1196, 616] on button "Close" at bounding box center [1190, 615] width 39 height 21
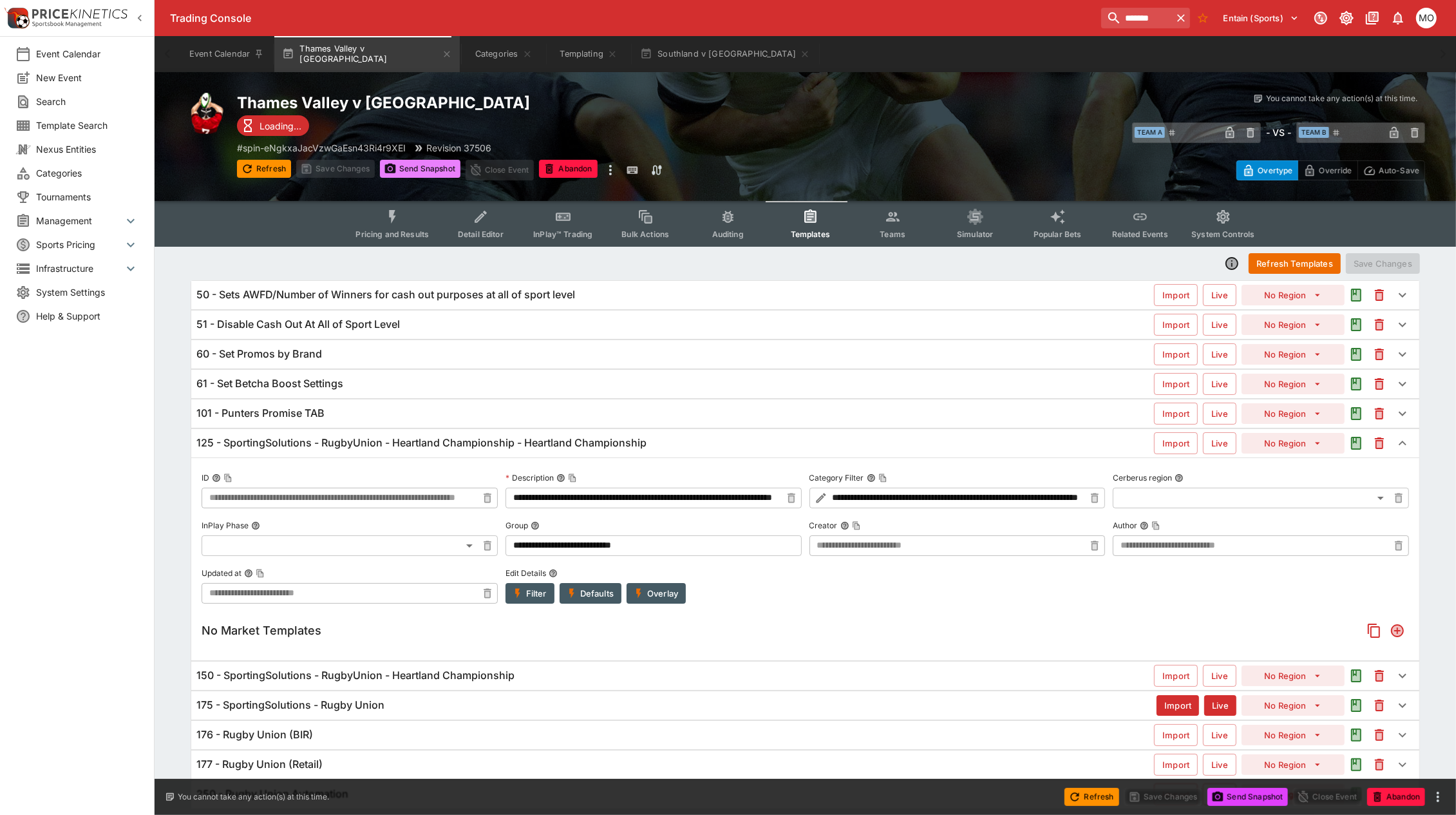
click at [423, 166] on button "Send Snapshot" at bounding box center [420, 169] width 81 height 18
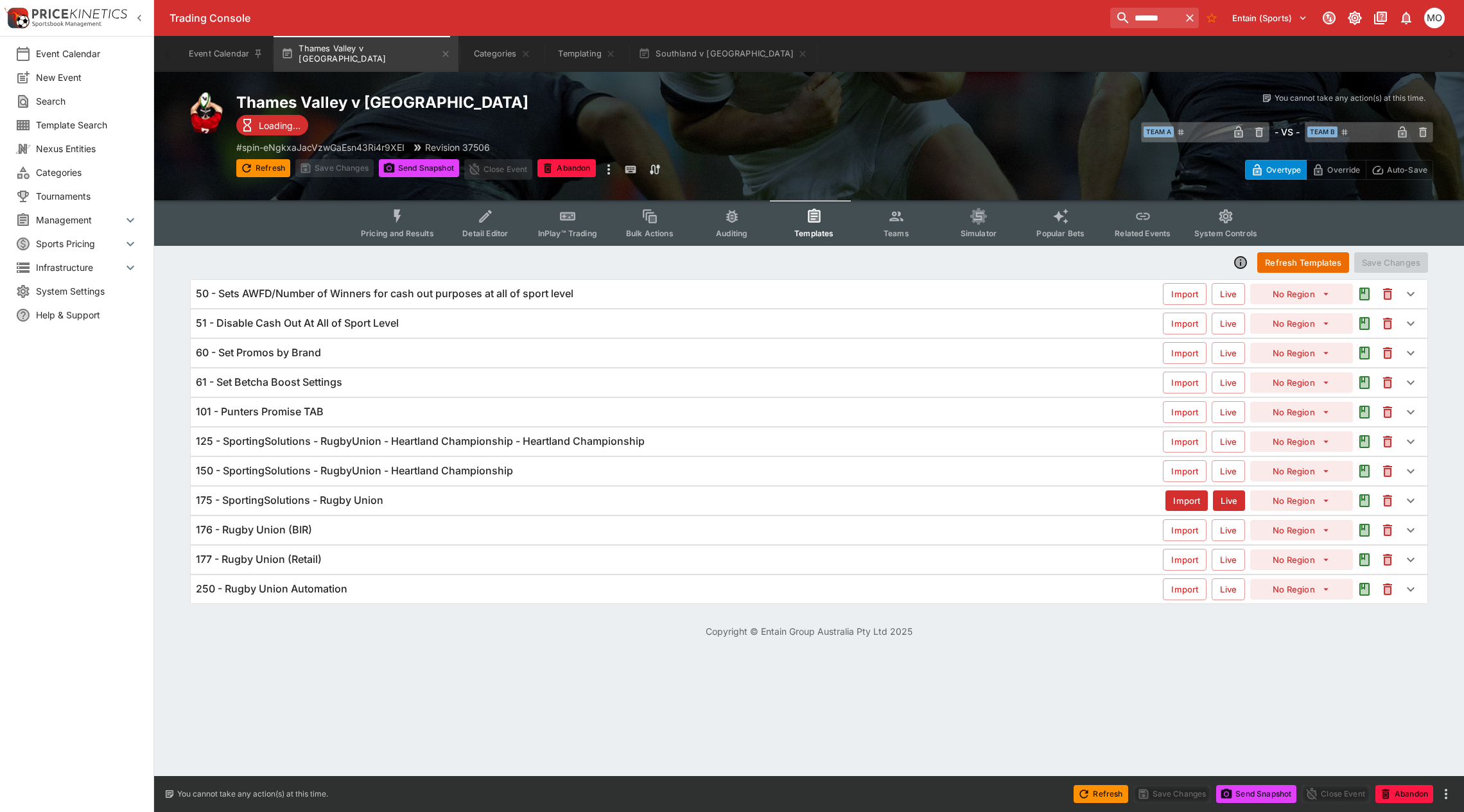
click at [641, 446] on h6 "125 - SportingSolutions - RugbyUnion - Heartland Championship - Heartland Champ…" at bounding box center [420, 442] width 449 height 14
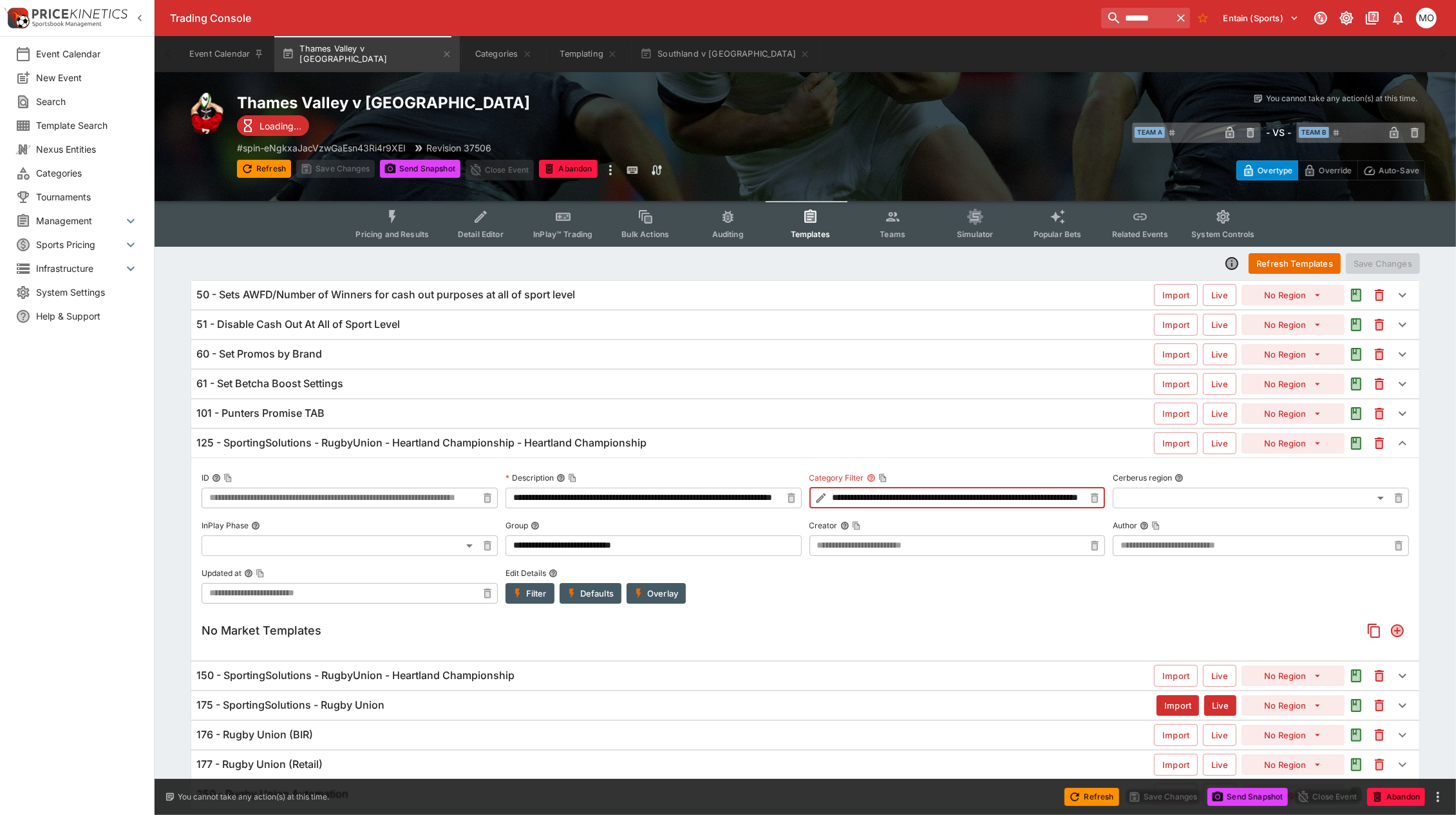
scroll to position [0, 100]
drag, startPoint x: 875, startPoint y: 499, endPoint x: 1091, endPoint y: 502, distance: 216.0
click at [1091, 502] on div "**********" at bounding box center [957, 498] width 296 height 21
click at [999, 520] on label "Creator" at bounding box center [957, 526] width 296 height 19
click at [849, 521] on button "Creator" at bounding box center [844, 525] width 9 height 9
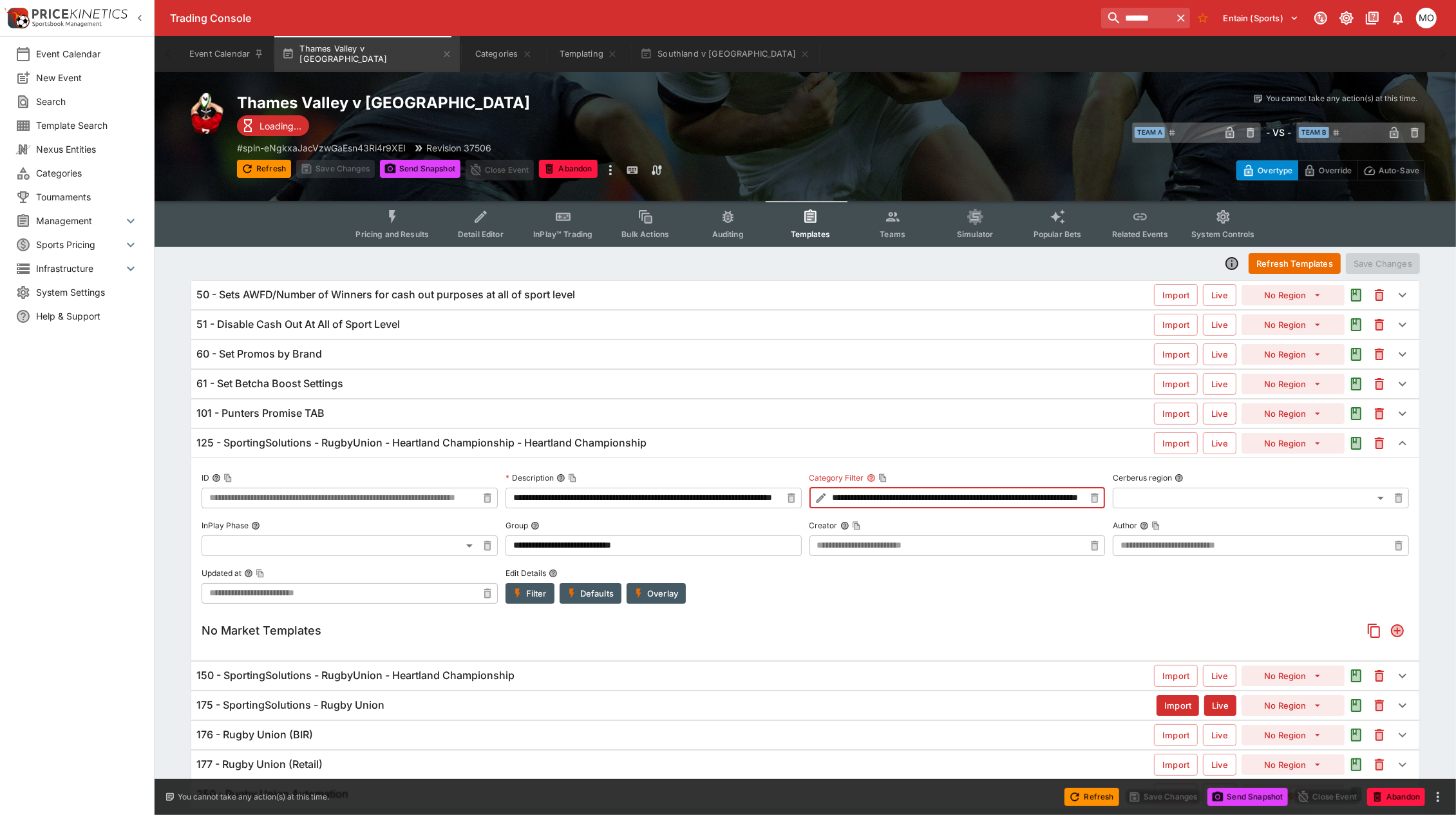
scroll to position [0, 0]
click at [670, 56] on button "Southland v [GEOGRAPHIC_DATA]" at bounding box center [725, 54] width 186 height 36
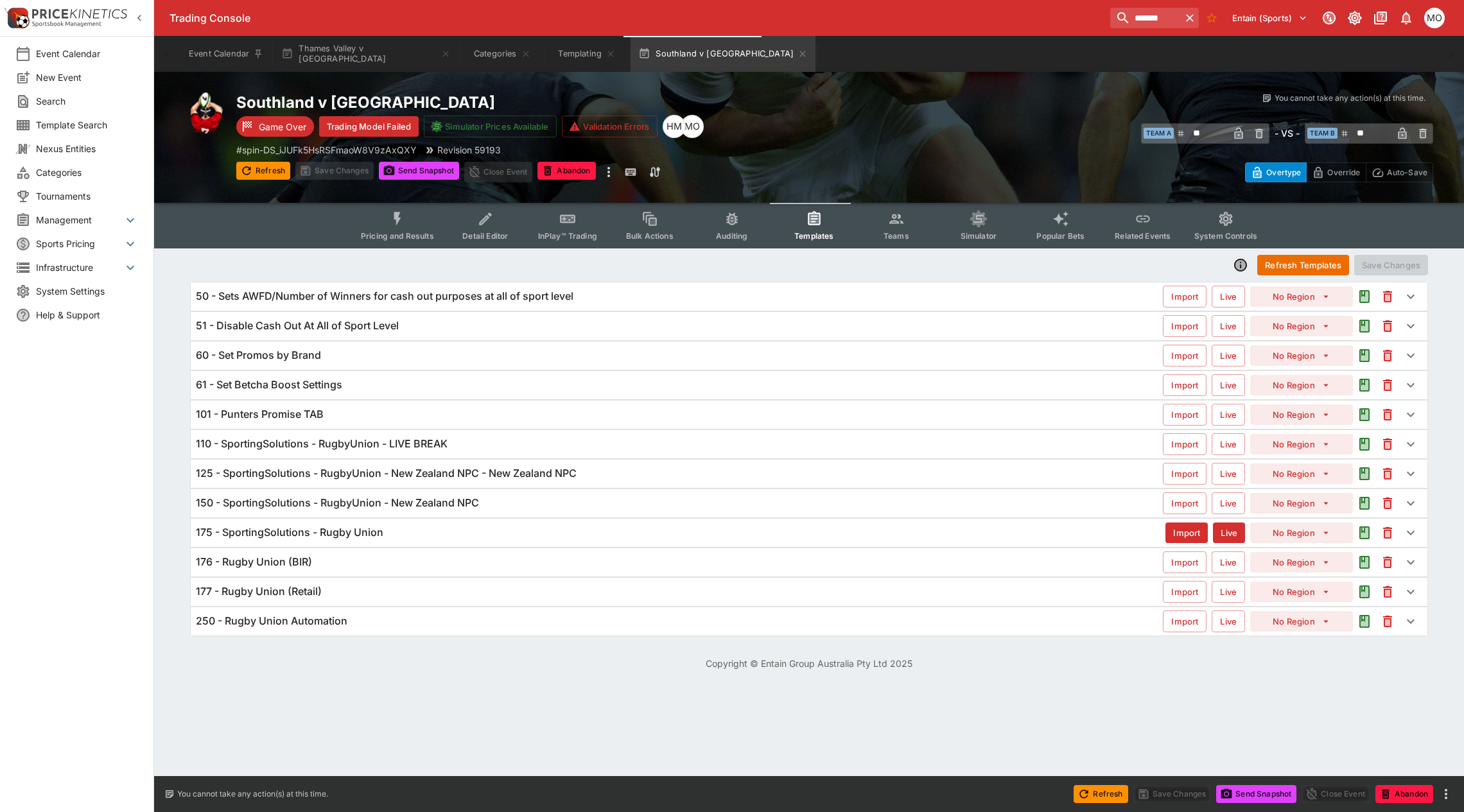
click at [531, 460] on div "125 - SportingSolutions - RugbyUnion - New Zealand NPC - New Zealand NPC Import…" at bounding box center [809, 473] width 1236 height 28
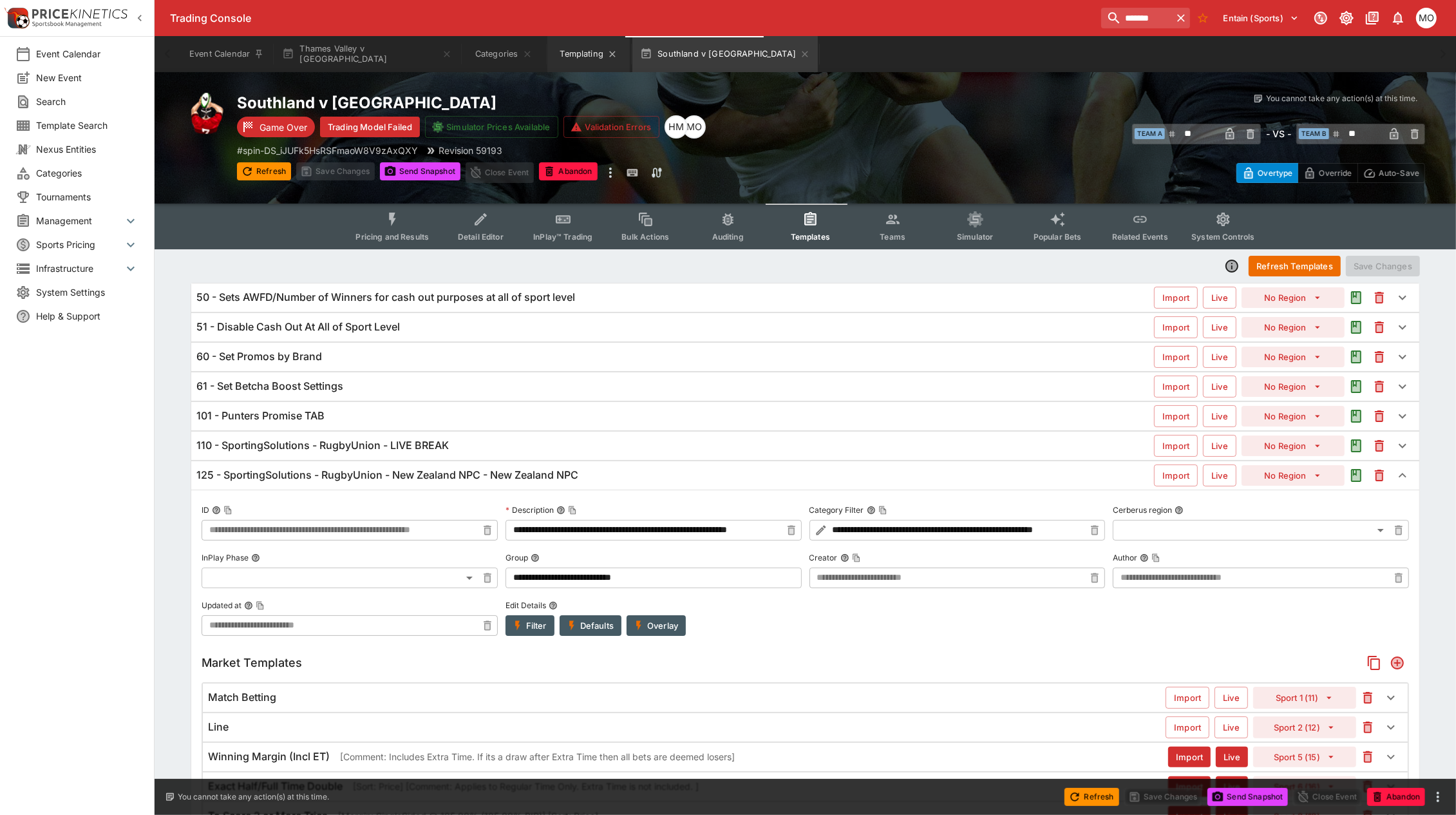
click at [584, 58] on button "Templating" at bounding box center [588, 54] width 83 height 36
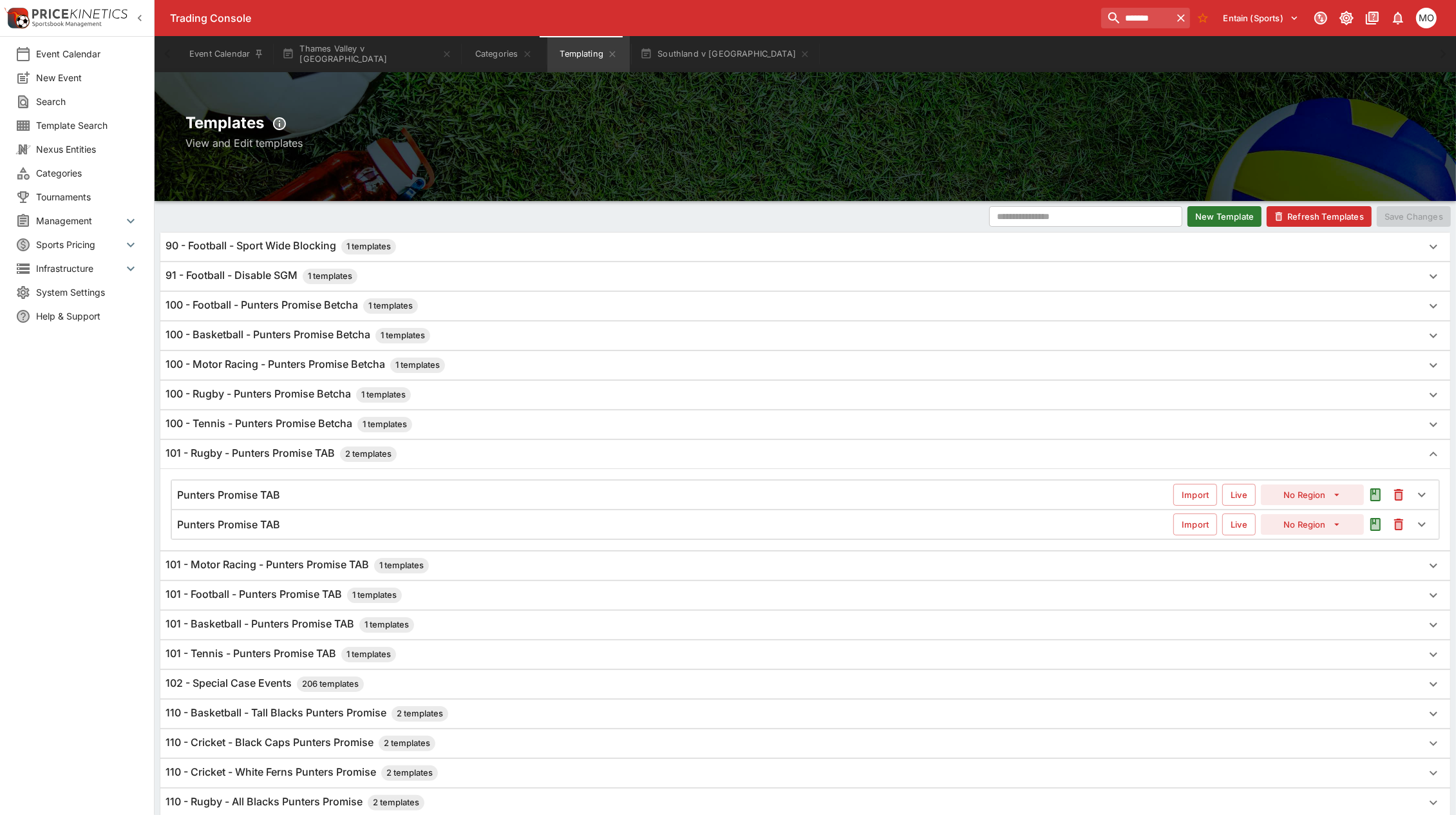
click at [407, 461] on div "101 - Rugby - Punters Promise TAB 2 templates" at bounding box center [794, 454] width 1256 height 15
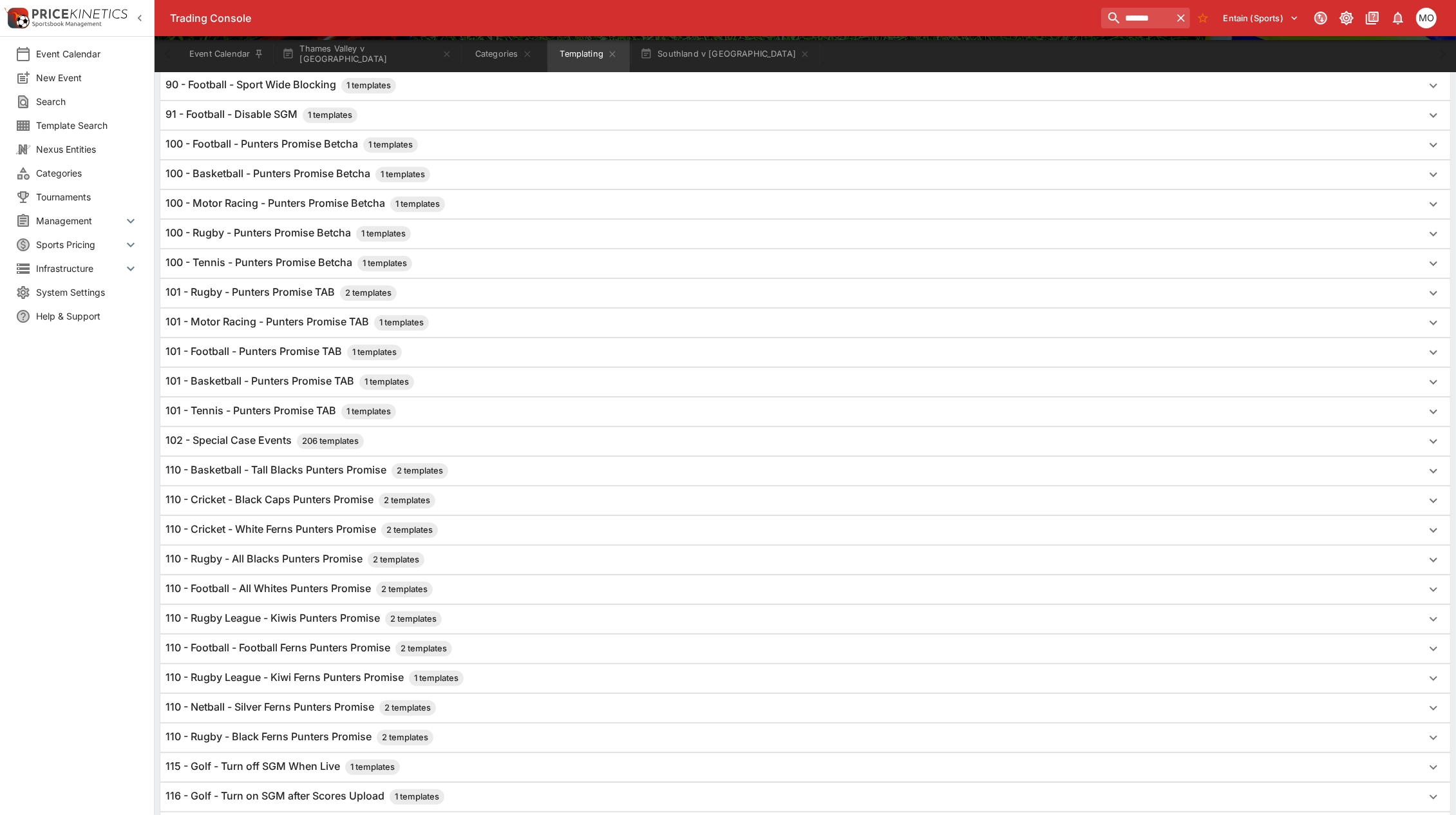
scroll to position [322, 0]
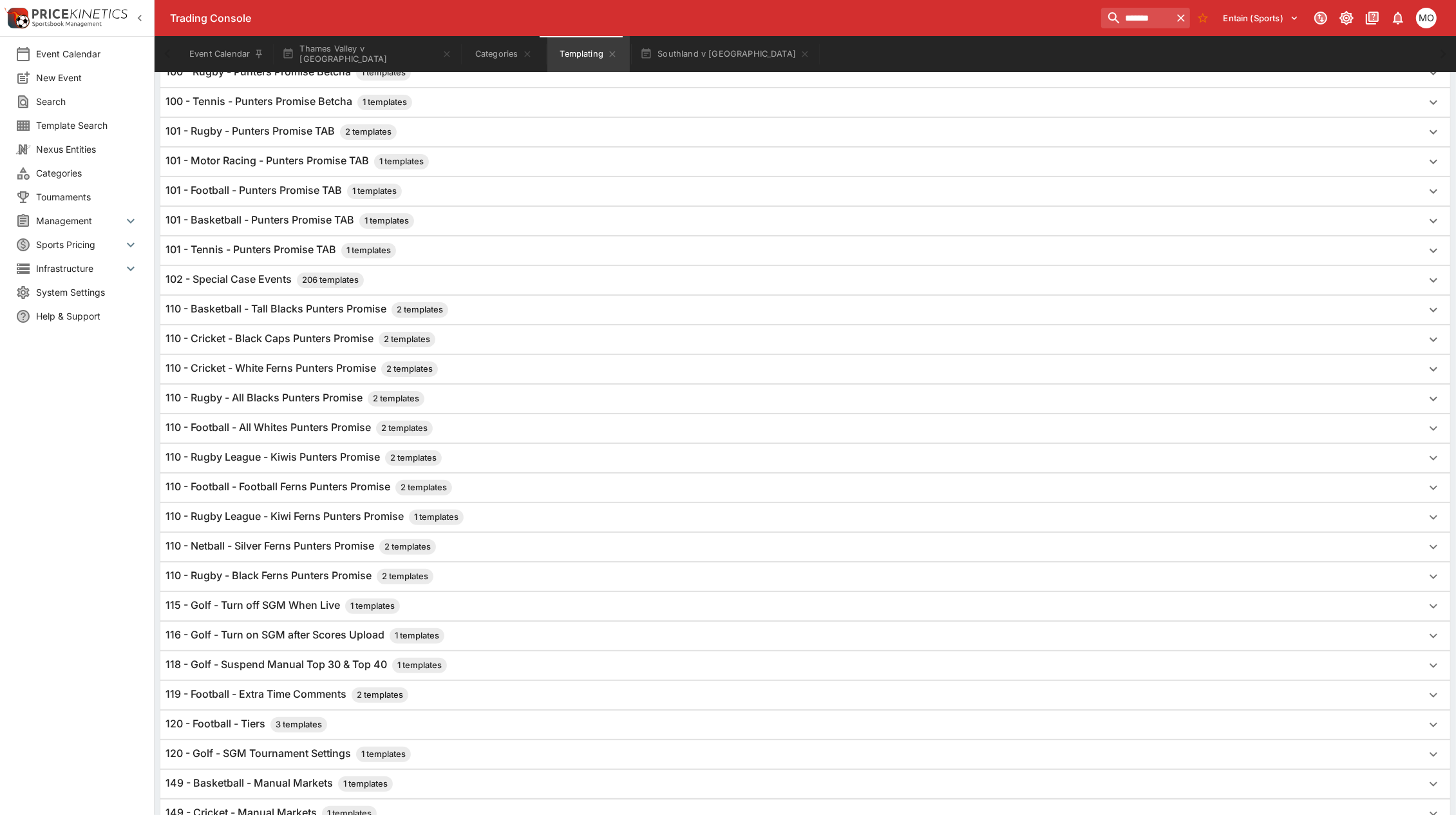
click at [308, 405] on h6 "110 - Rugby - All Blacks Punters Promise 2 templates" at bounding box center [295, 399] width 259 height 15
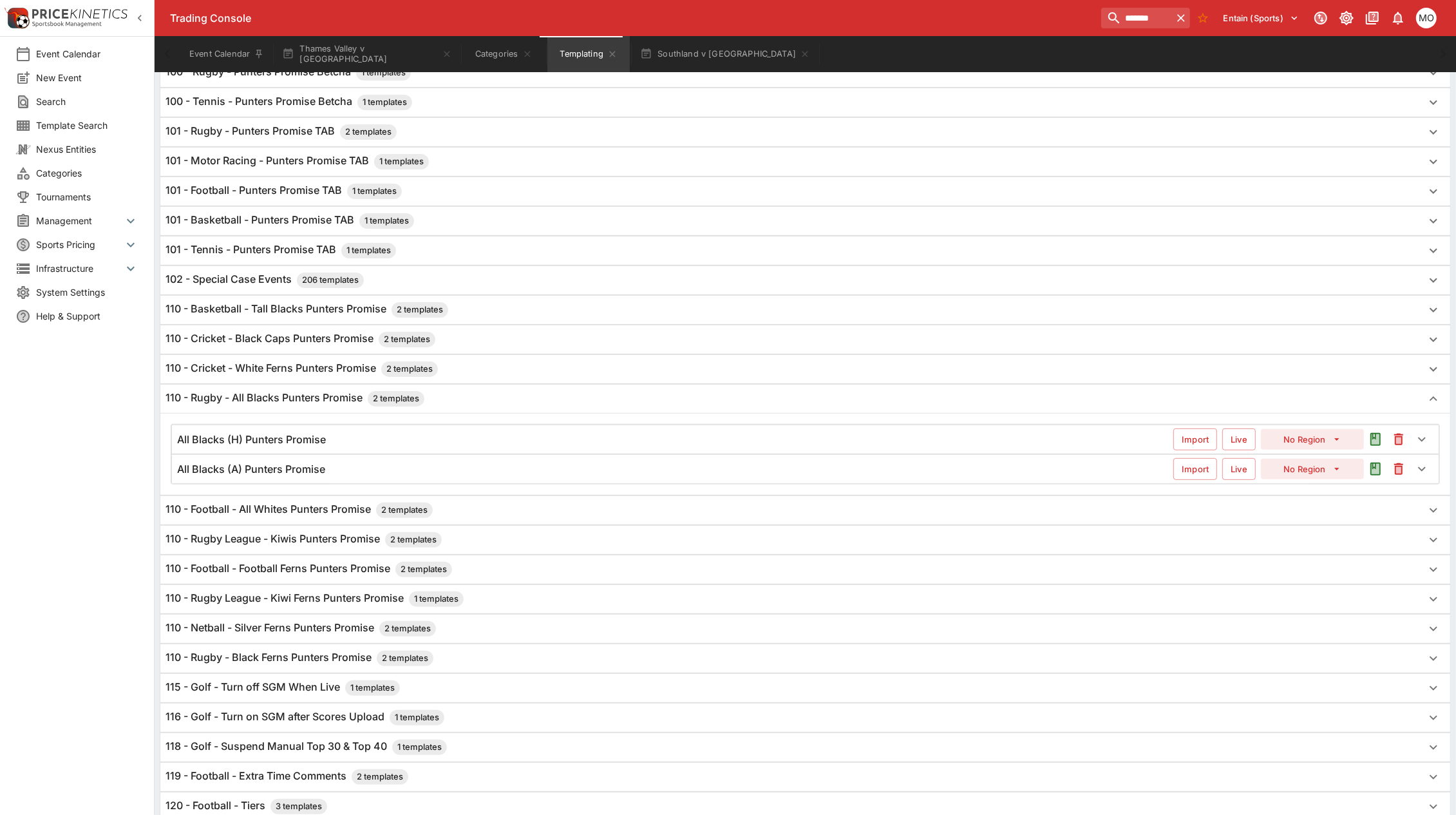
click at [317, 445] on h6 "All Blacks (H) Punters Promise" at bounding box center [251, 440] width 149 height 14
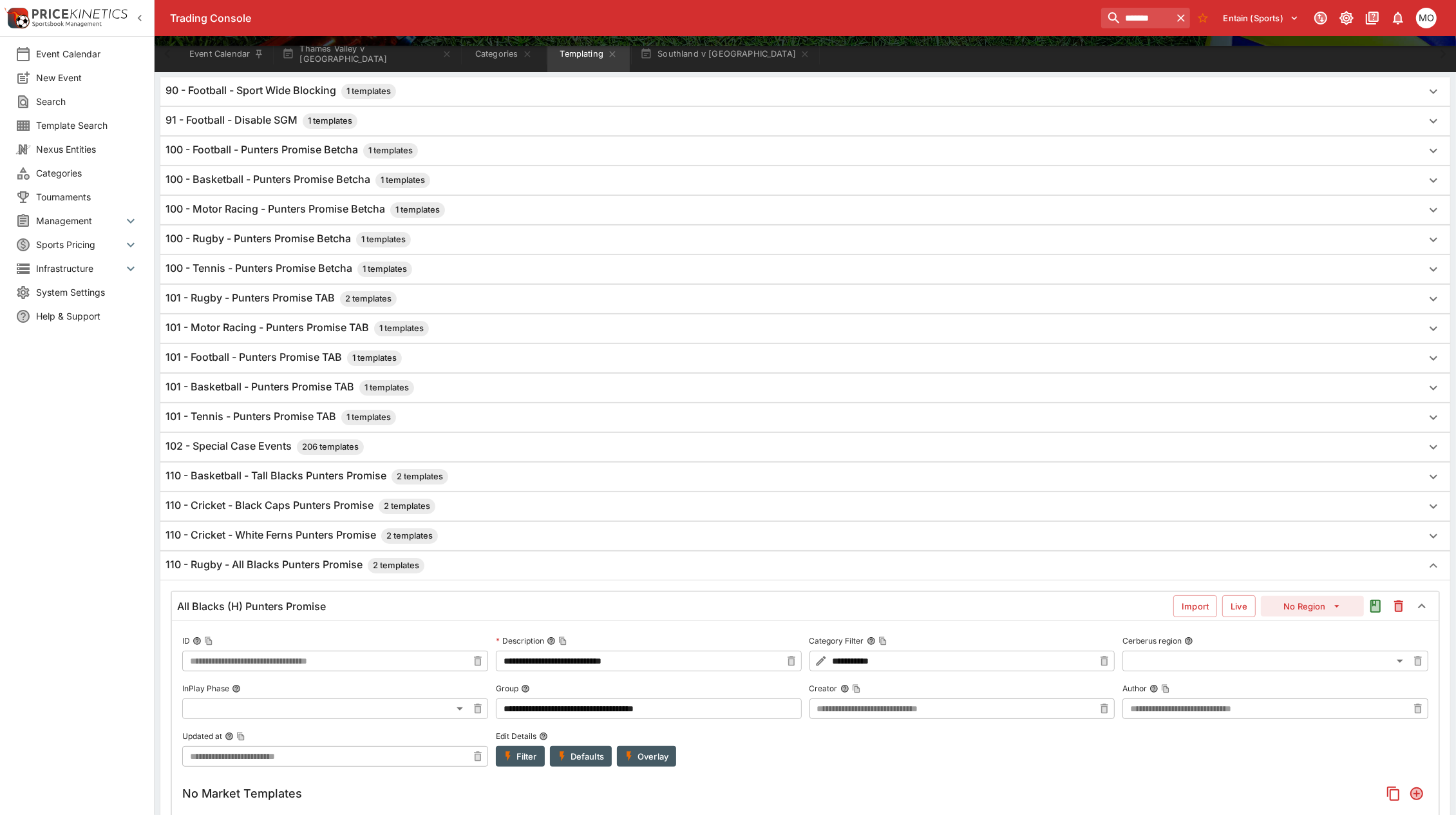
scroll to position [0, 0]
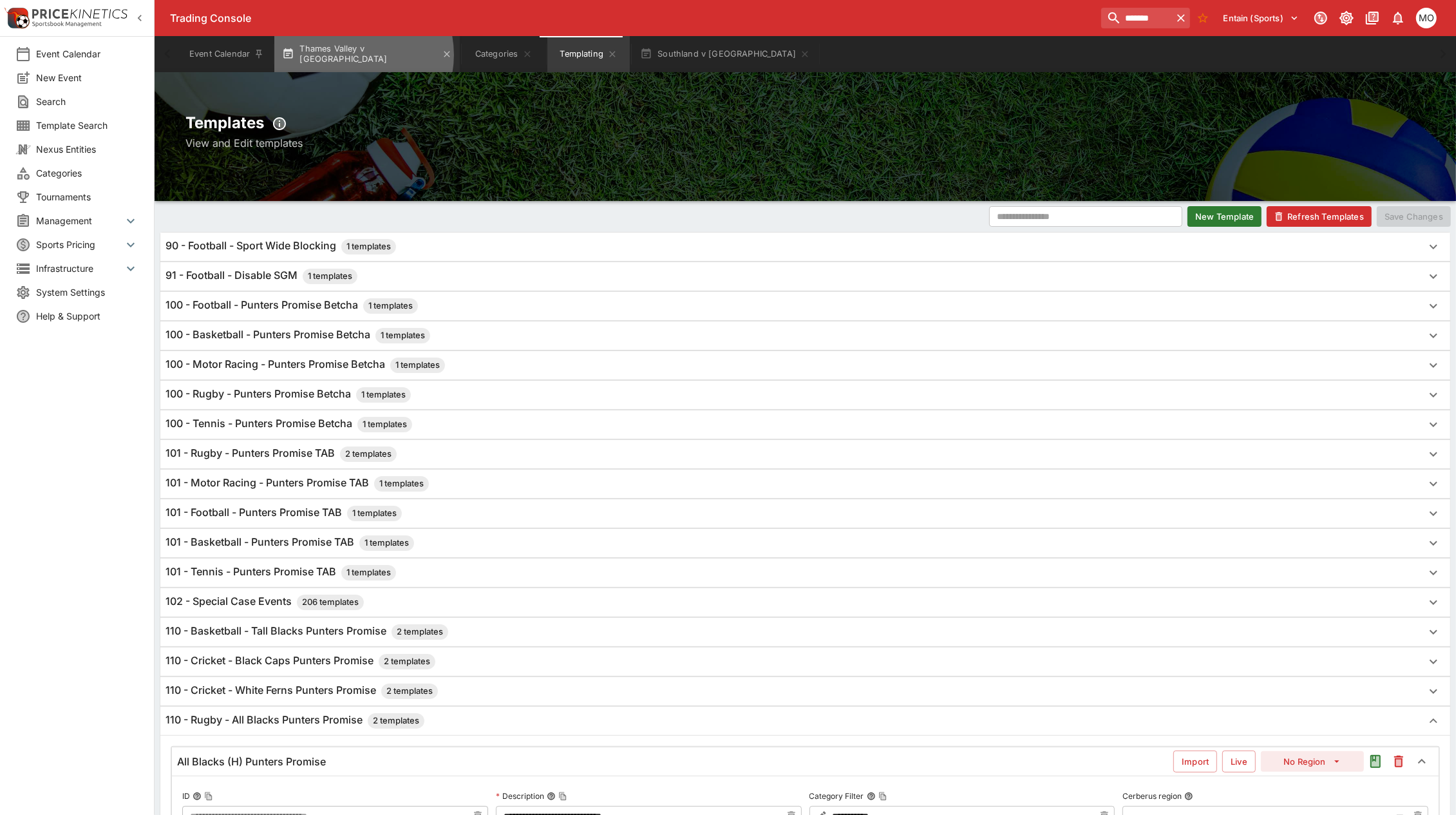
click at [350, 55] on button "Thames Valley v [GEOGRAPHIC_DATA]" at bounding box center [367, 54] width 186 height 36
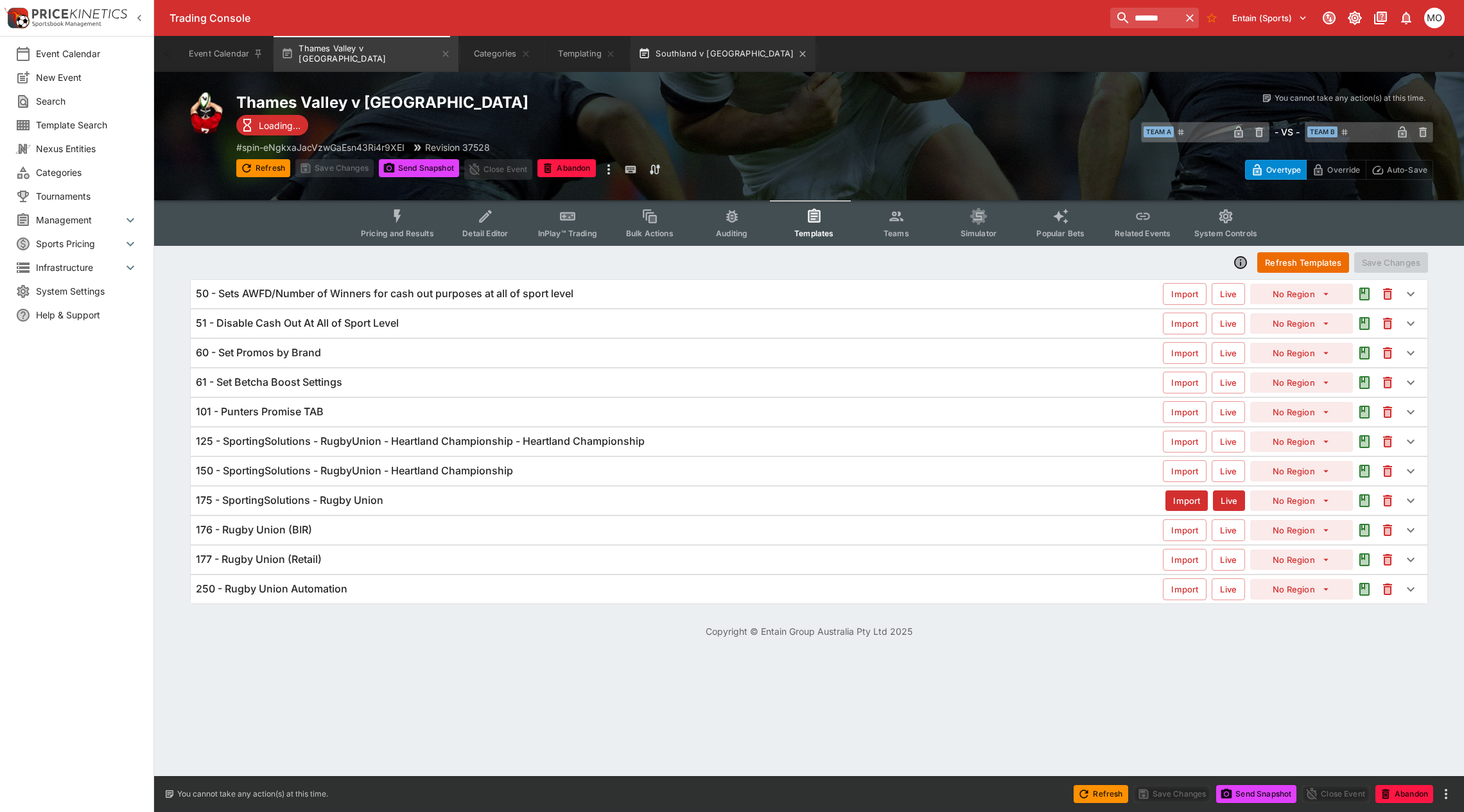
click at [668, 45] on button "Southland v [GEOGRAPHIC_DATA]" at bounding box center [723, 53] width 185 height 36
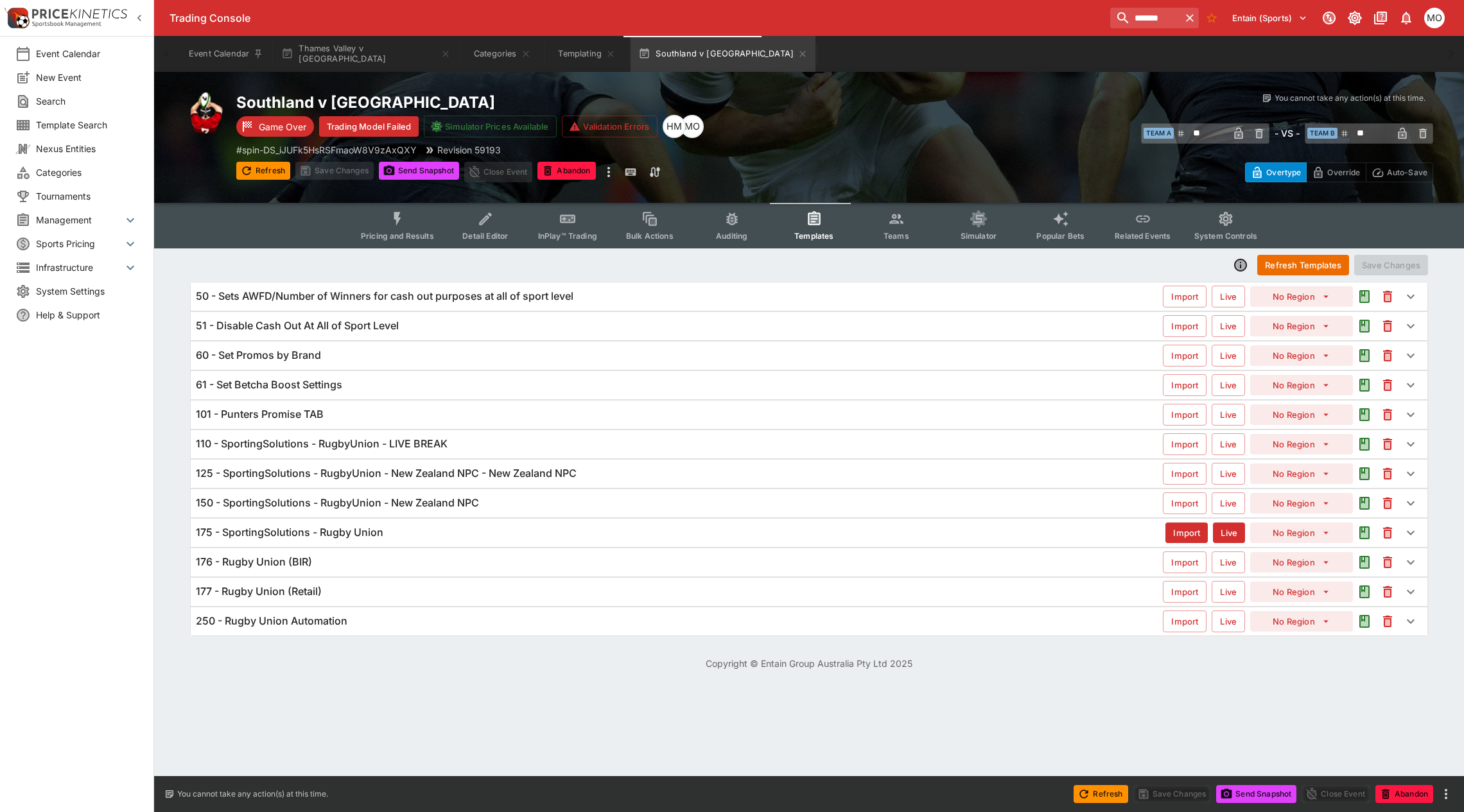
click at [469, 488] on div "150 - SportingSolutions - RugbyUnion - New Zealand NPC Import Live No Region" at bounding box center [809, 503] width 1238 height 29
click at [478, 477] on h6 "125 - SportingSolutions - RugbyUnion - New Zealand NPC - New Zealand NPC" at bounding box center [386, 473] width 381 height 14
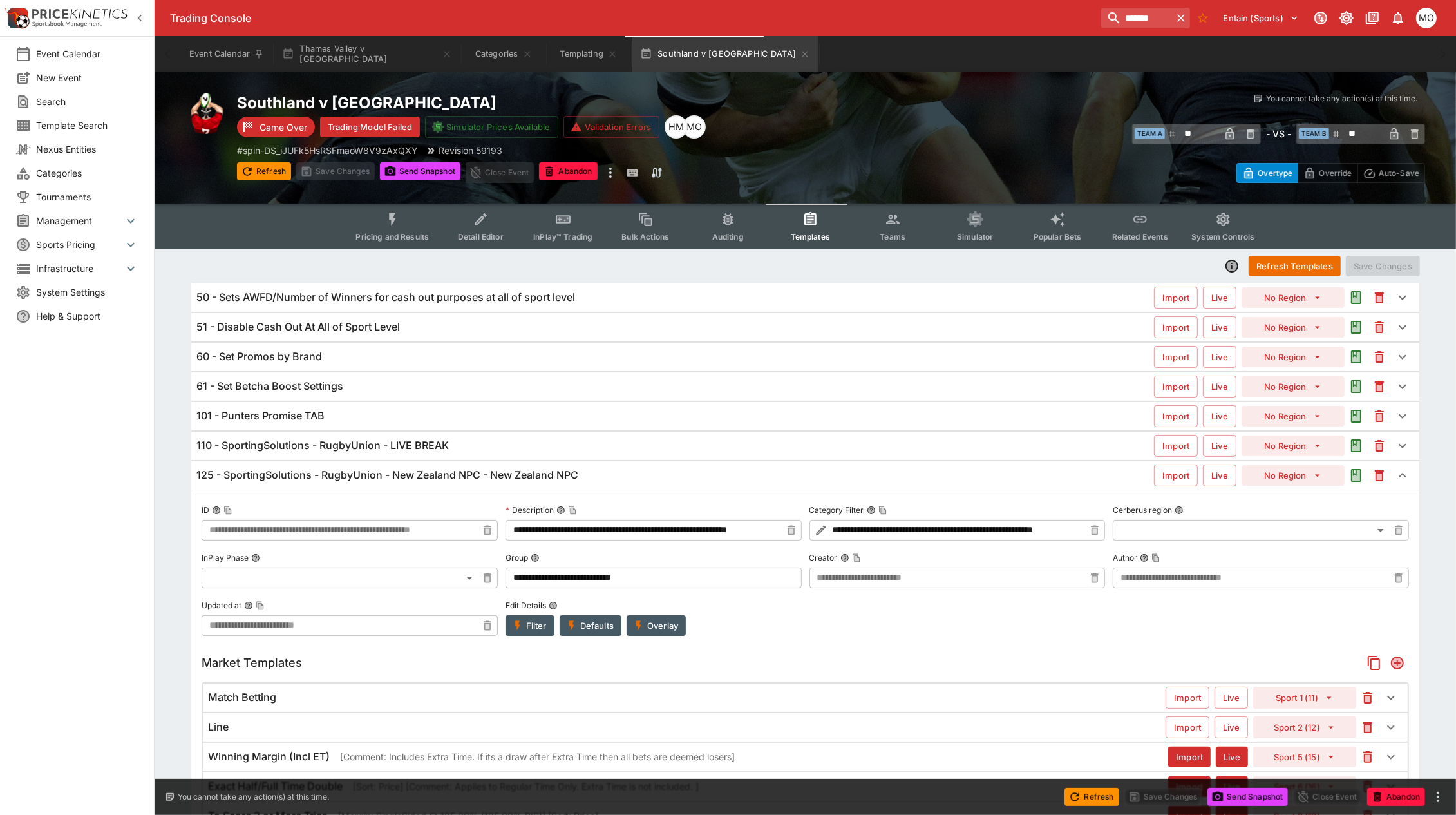
click at [671, 630] on button "Overlay" at bounding box center [656, 626] width 59 height 21
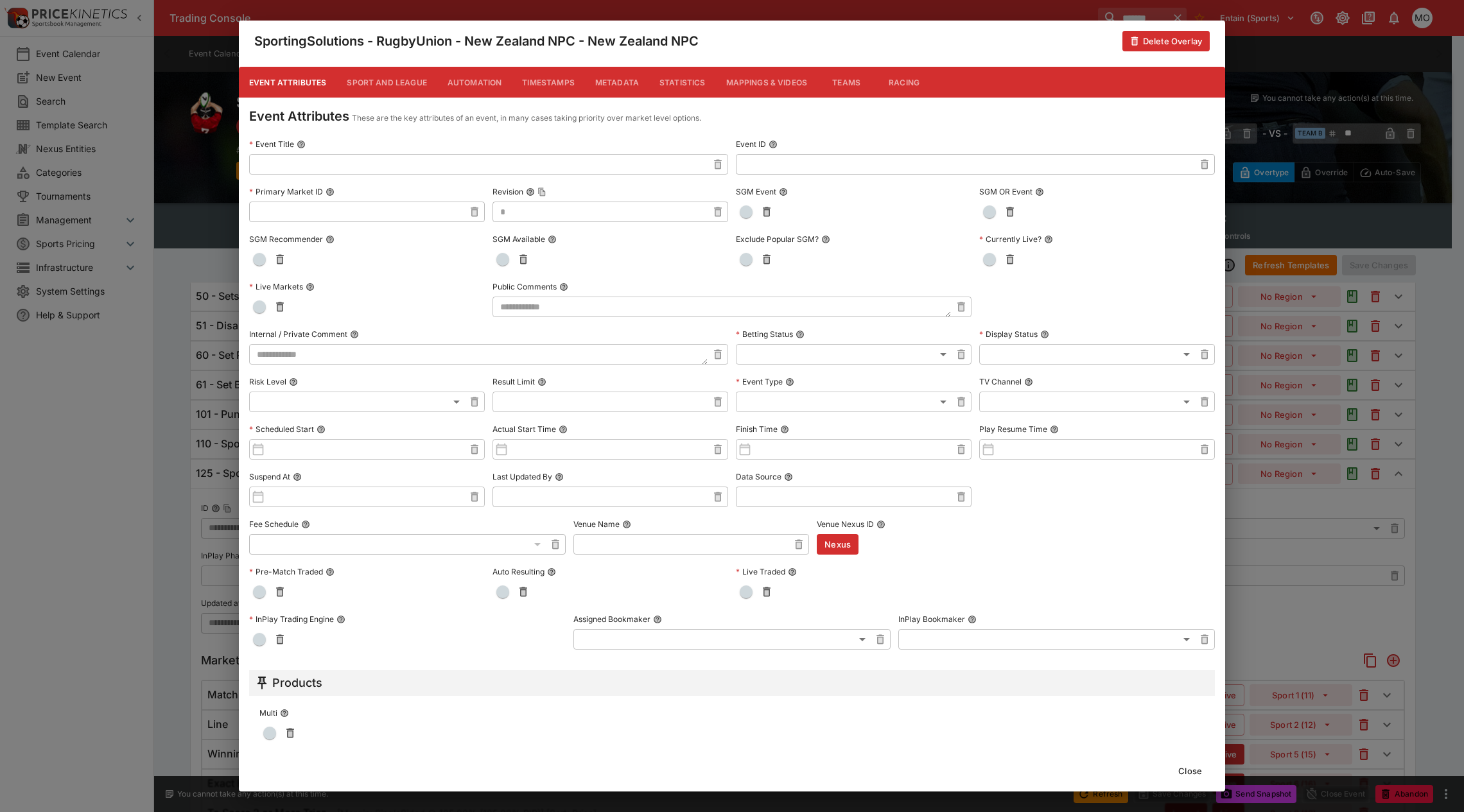
click at [618, 86] on button "Metadata" at bounding box center [617, 82] width 64 height 31
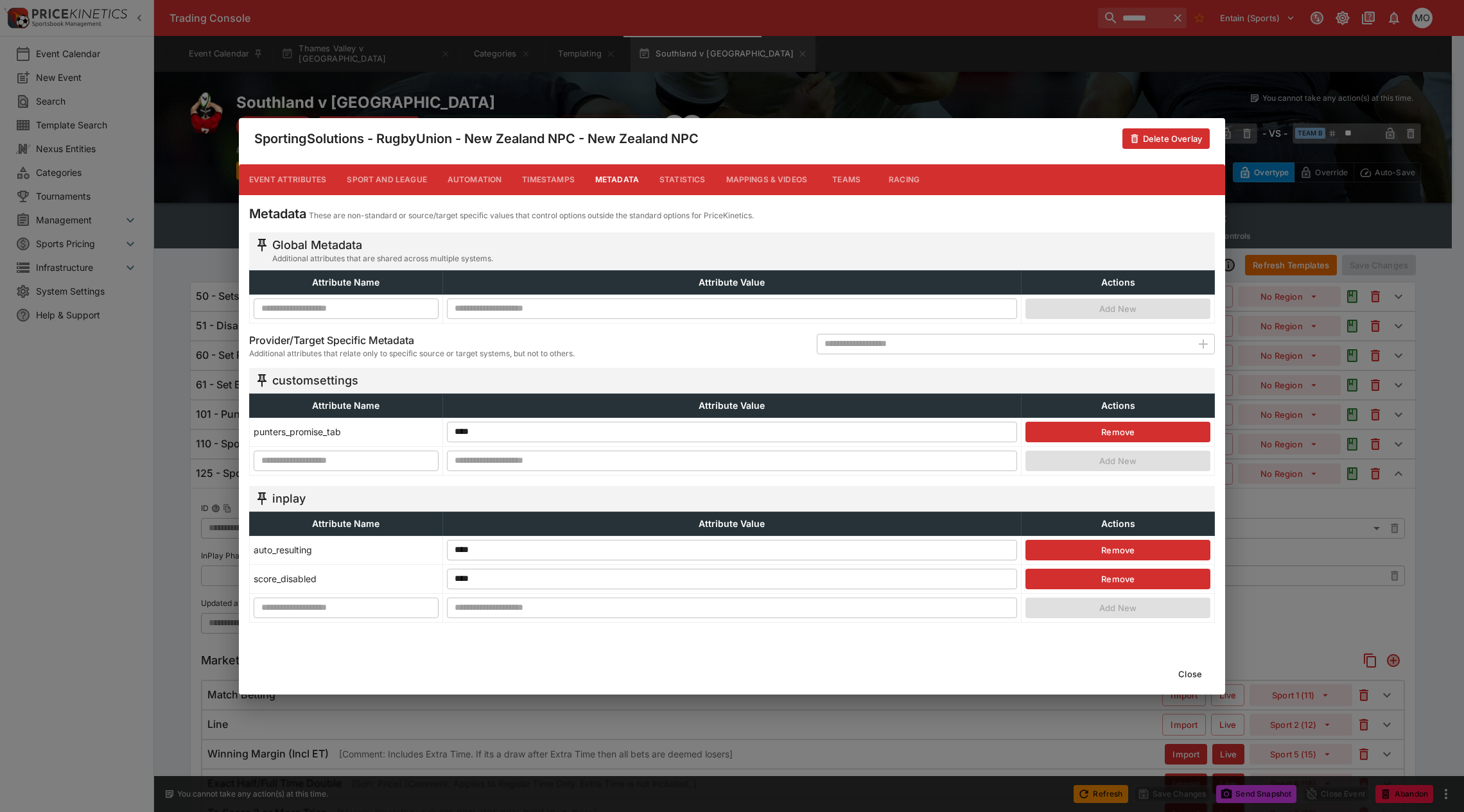
click at [1193, 675] on button "Close" at bounding box center [1190, 674] width 39 height 21
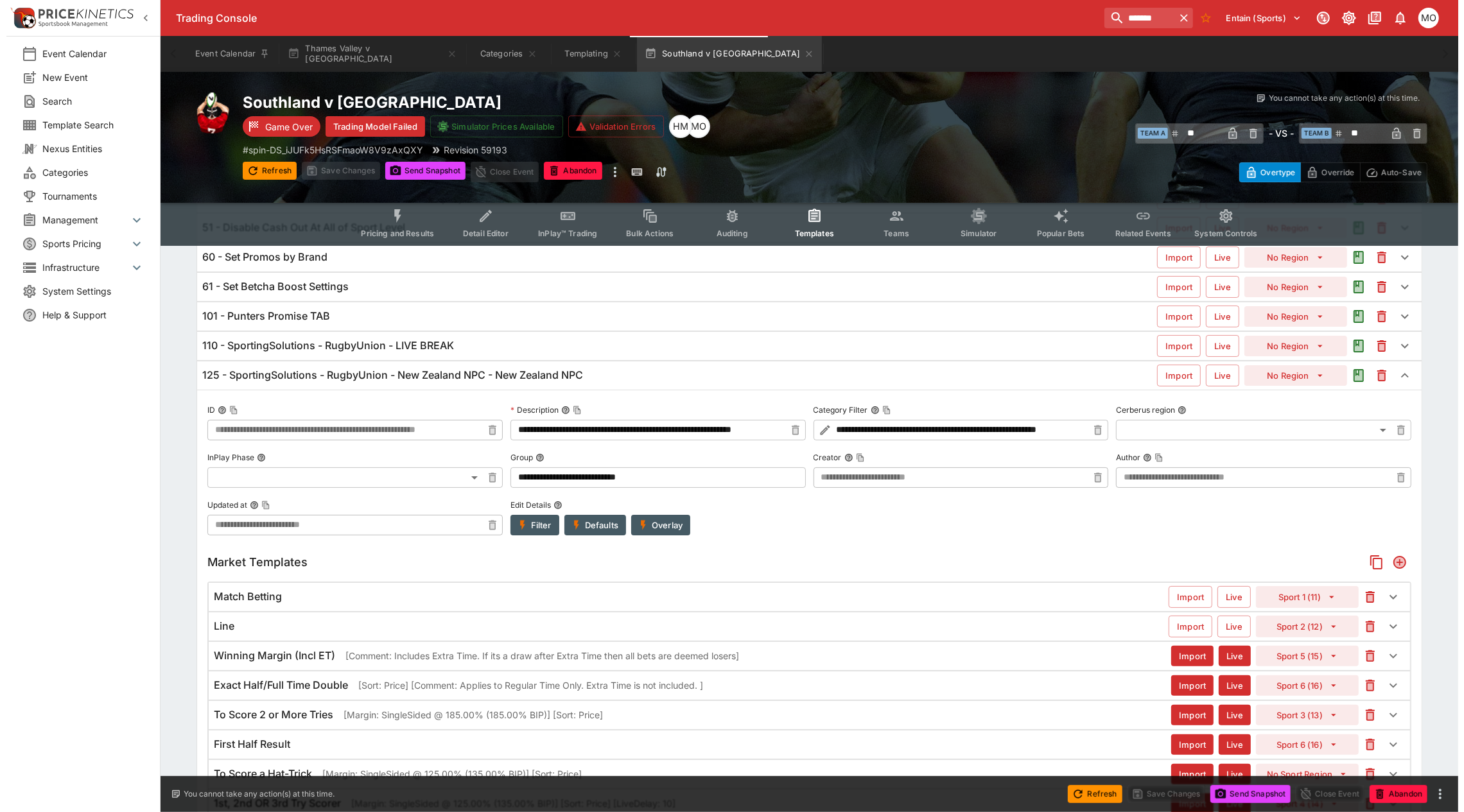
scroll to position [160, 0]
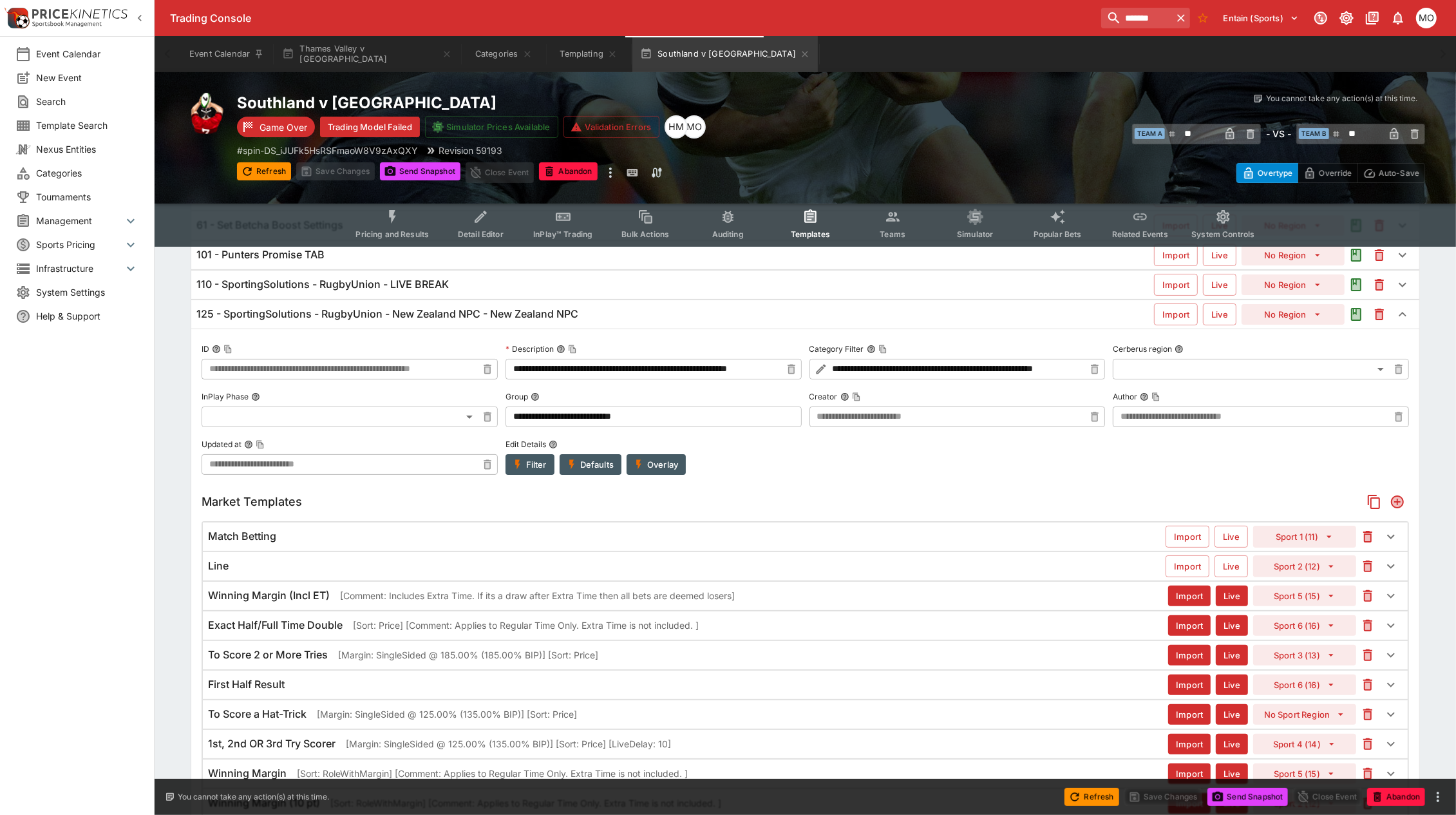
click at [581, 541] on div "Match Betting" at bounding box center [687, 536] width 958 height 14
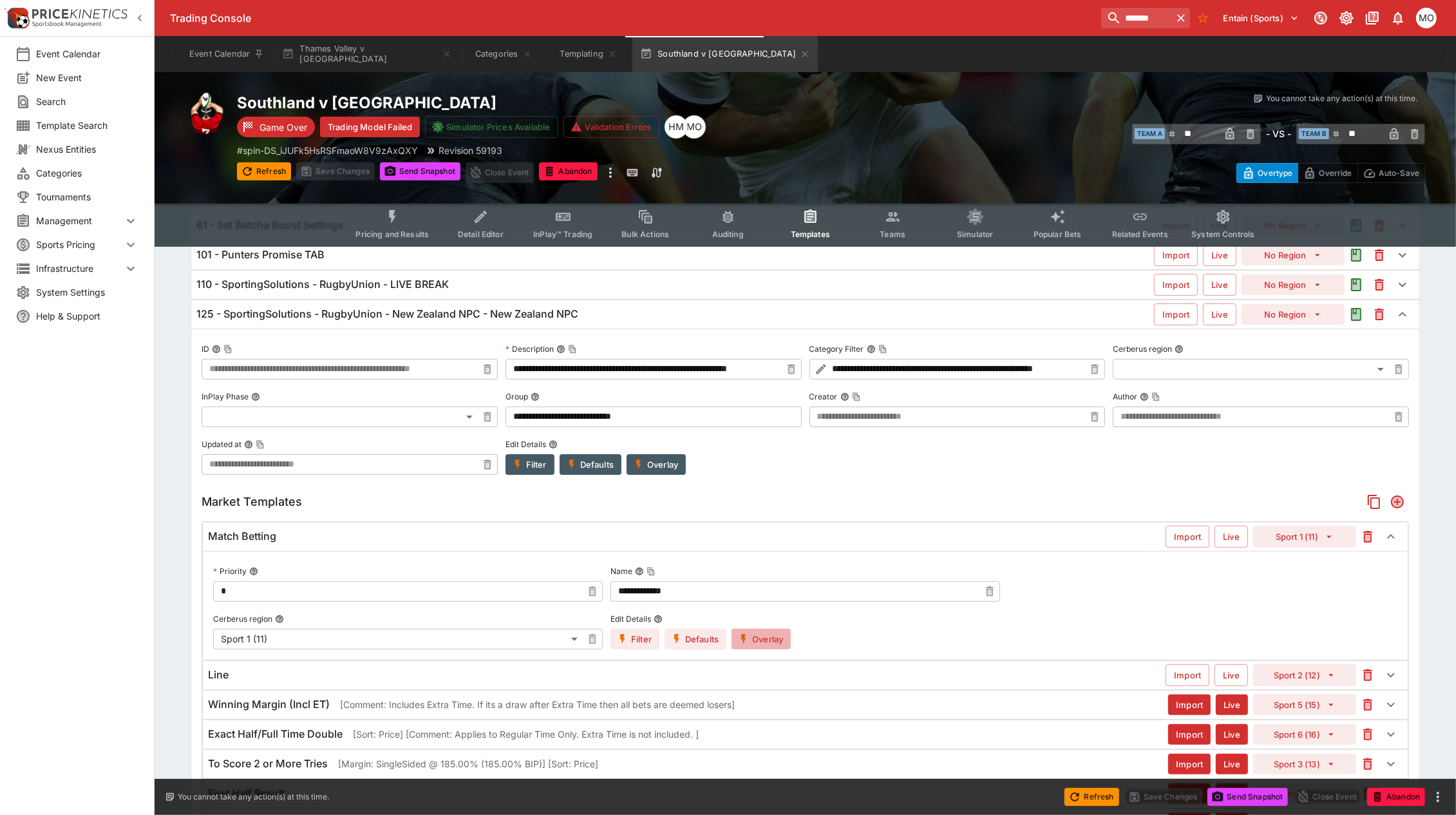
click at [748, 636] on icon "button" at bounding box center [744, 639] width 12 height 12
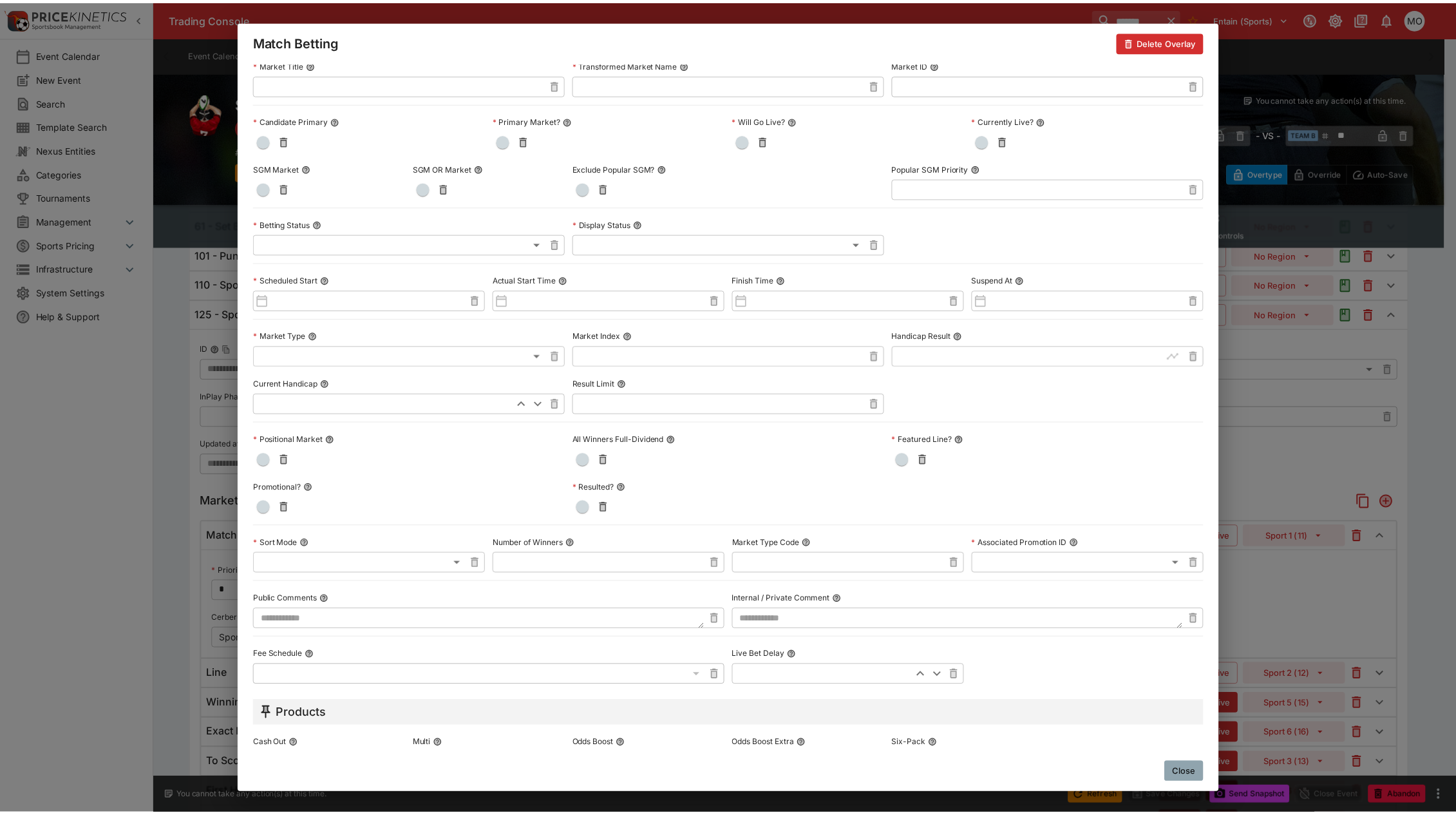
scroll to position [0, 0]
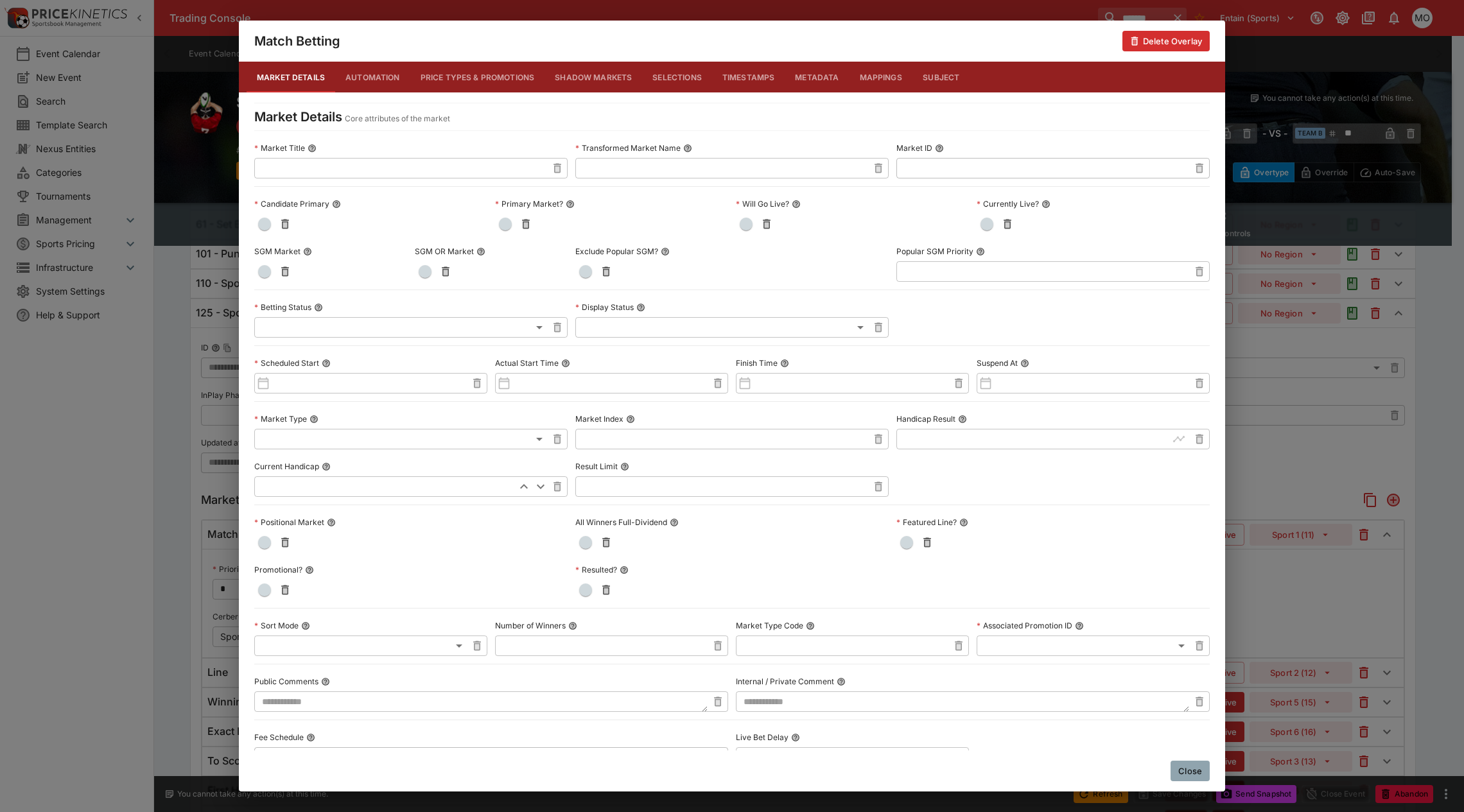
click at [1192, 715] on button "Close" at bounding box center [1190, 771] width 39 height 21
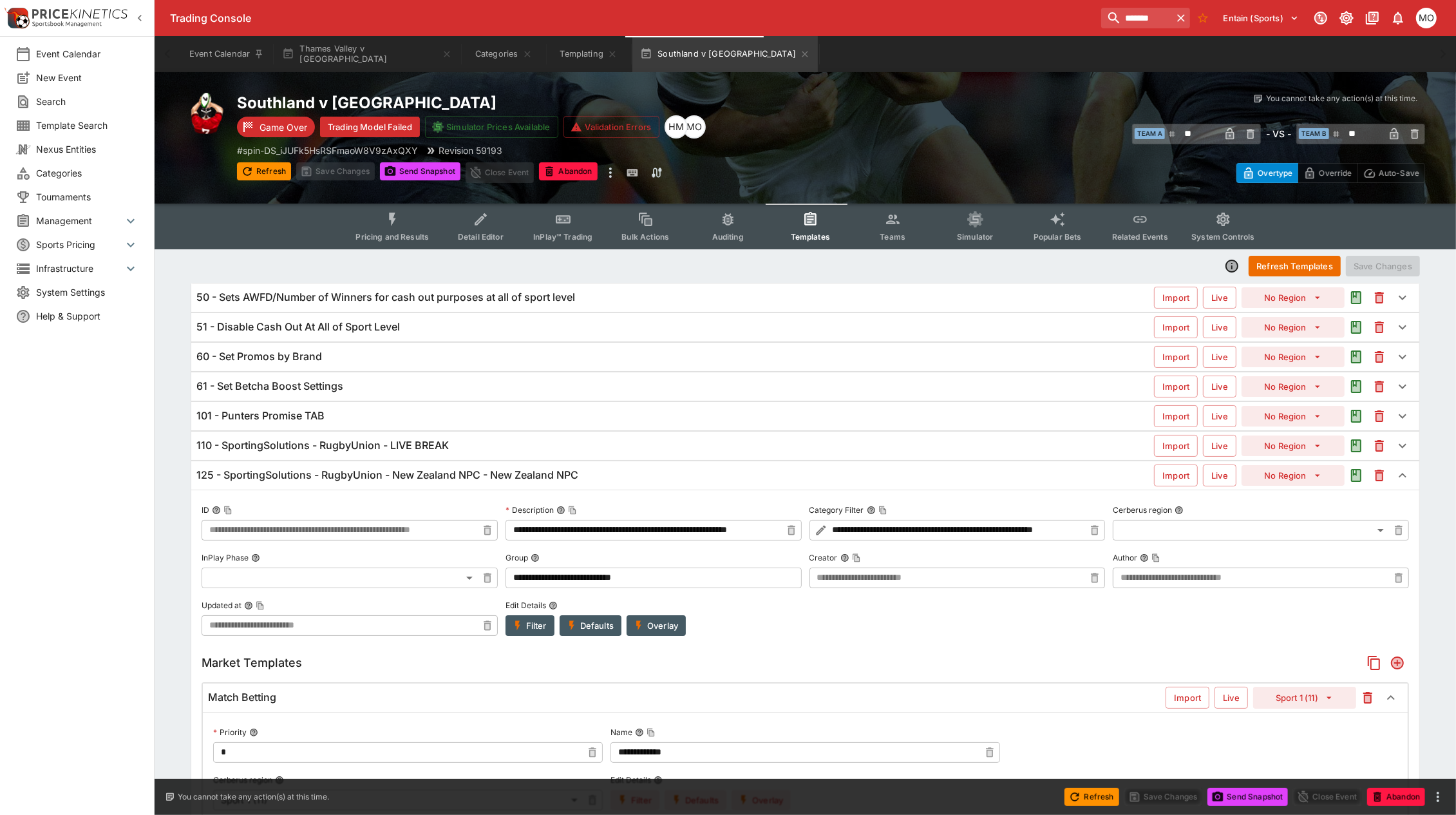
click at [438, 420] on div "101 - Punters Promise TAB" at bounding box center [675, 416] width 958 height 14
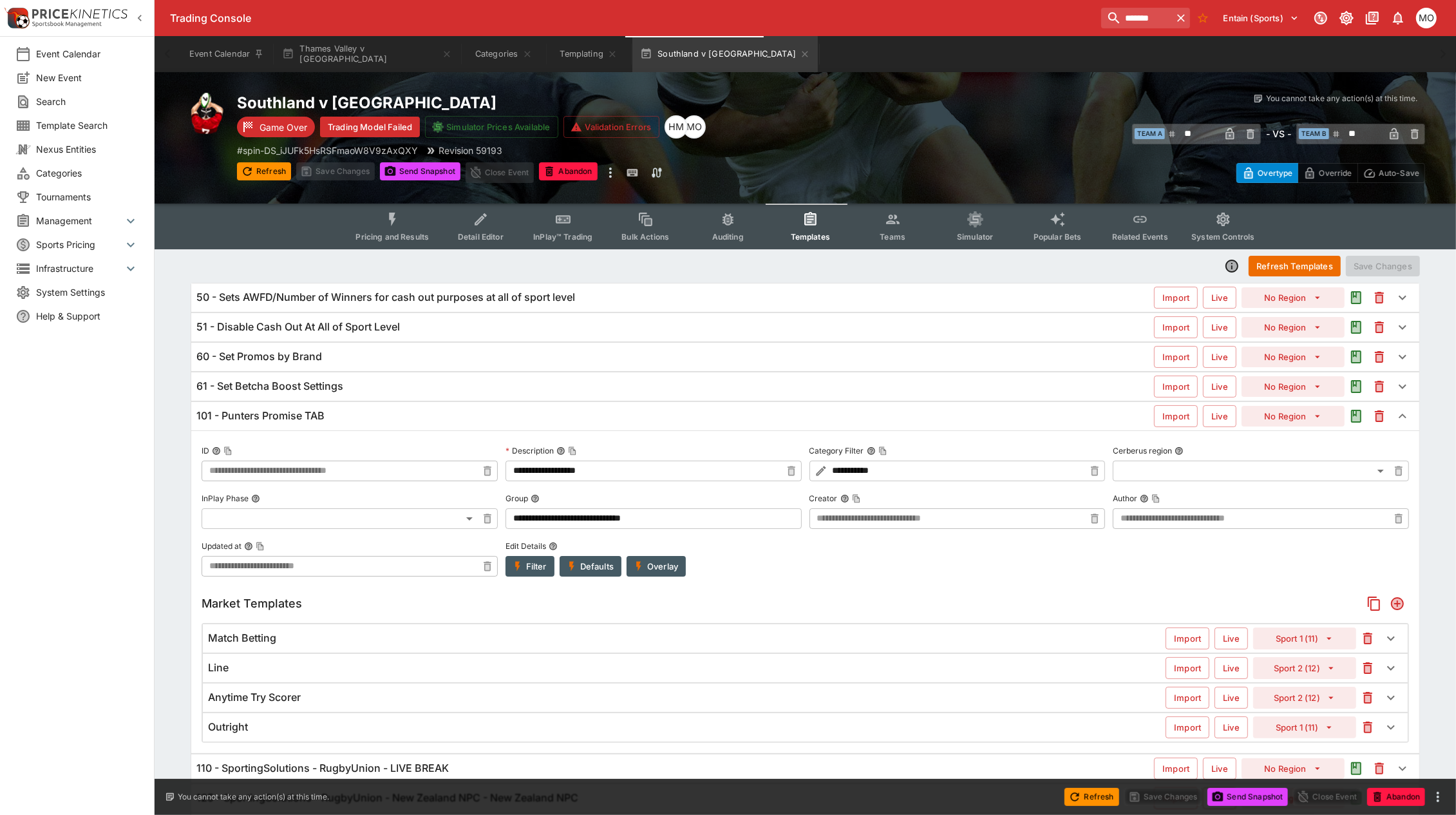
click at [503, 648] on div "Match Betting Import Live Sport 1 (11)" at bounding box center [805, 638] width 1205 height 28
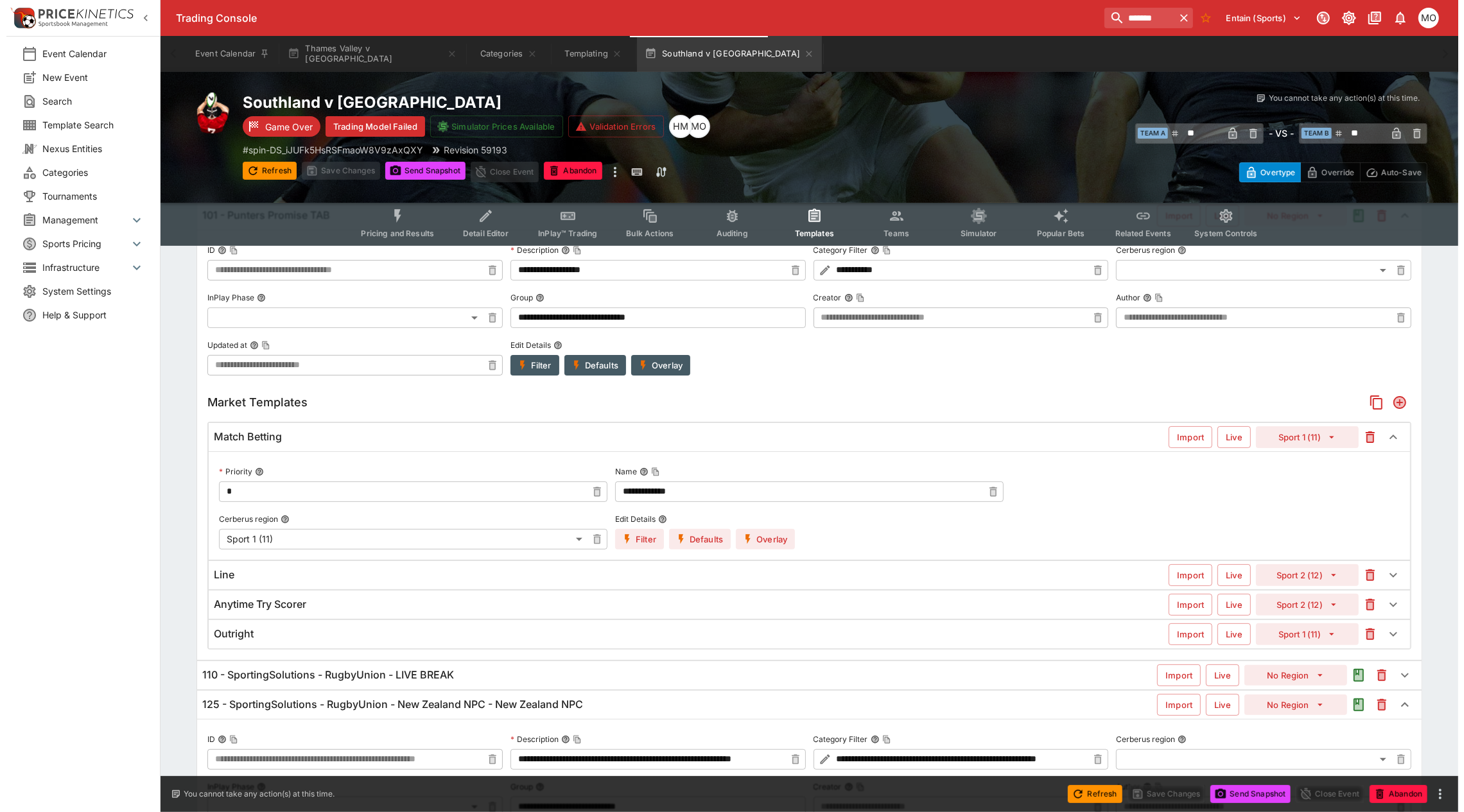
scroll to position [160, 0]
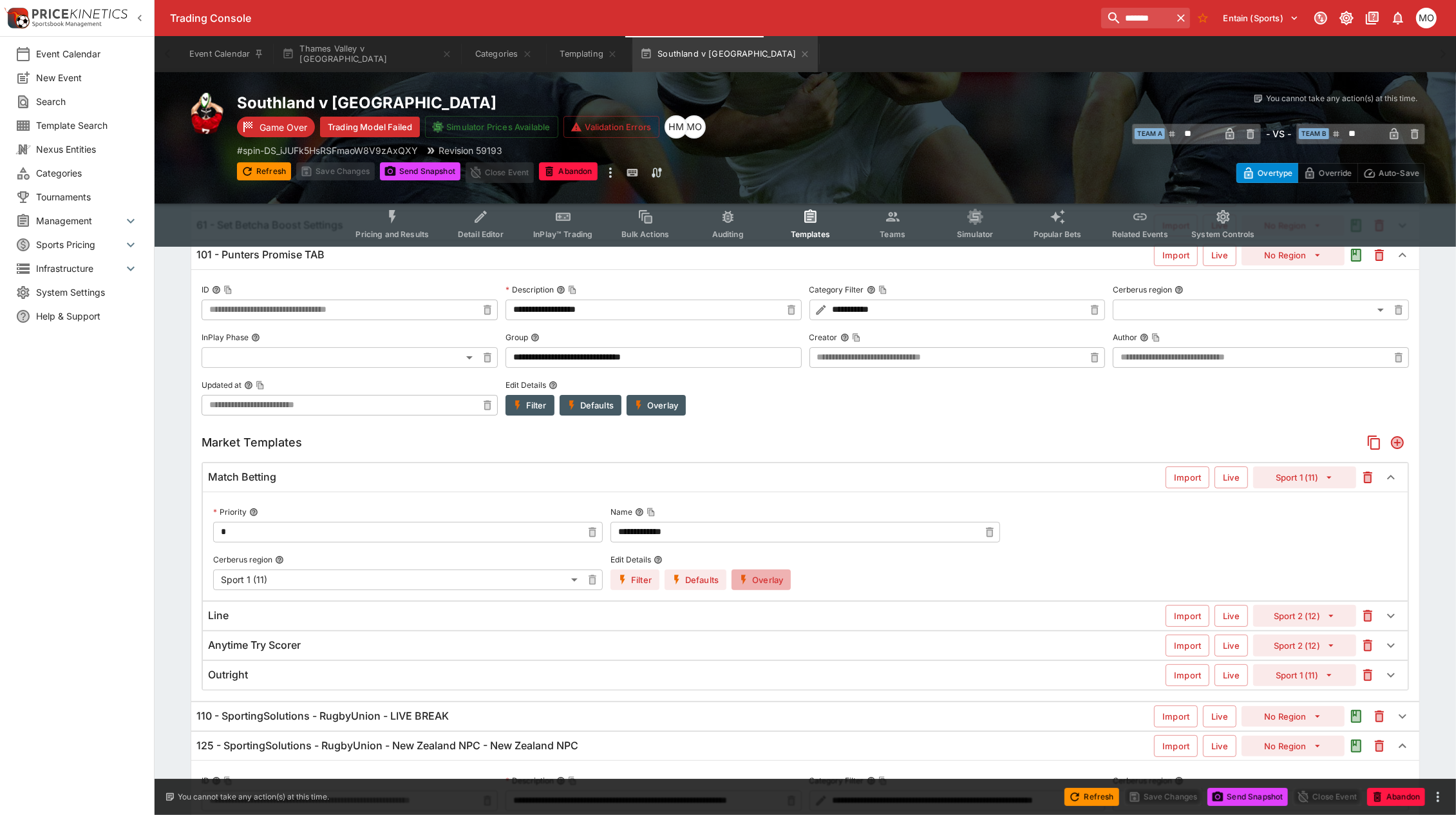
click at [776, 584] on button "Overlay" at bounding box center [761, 580] width 59 height 21
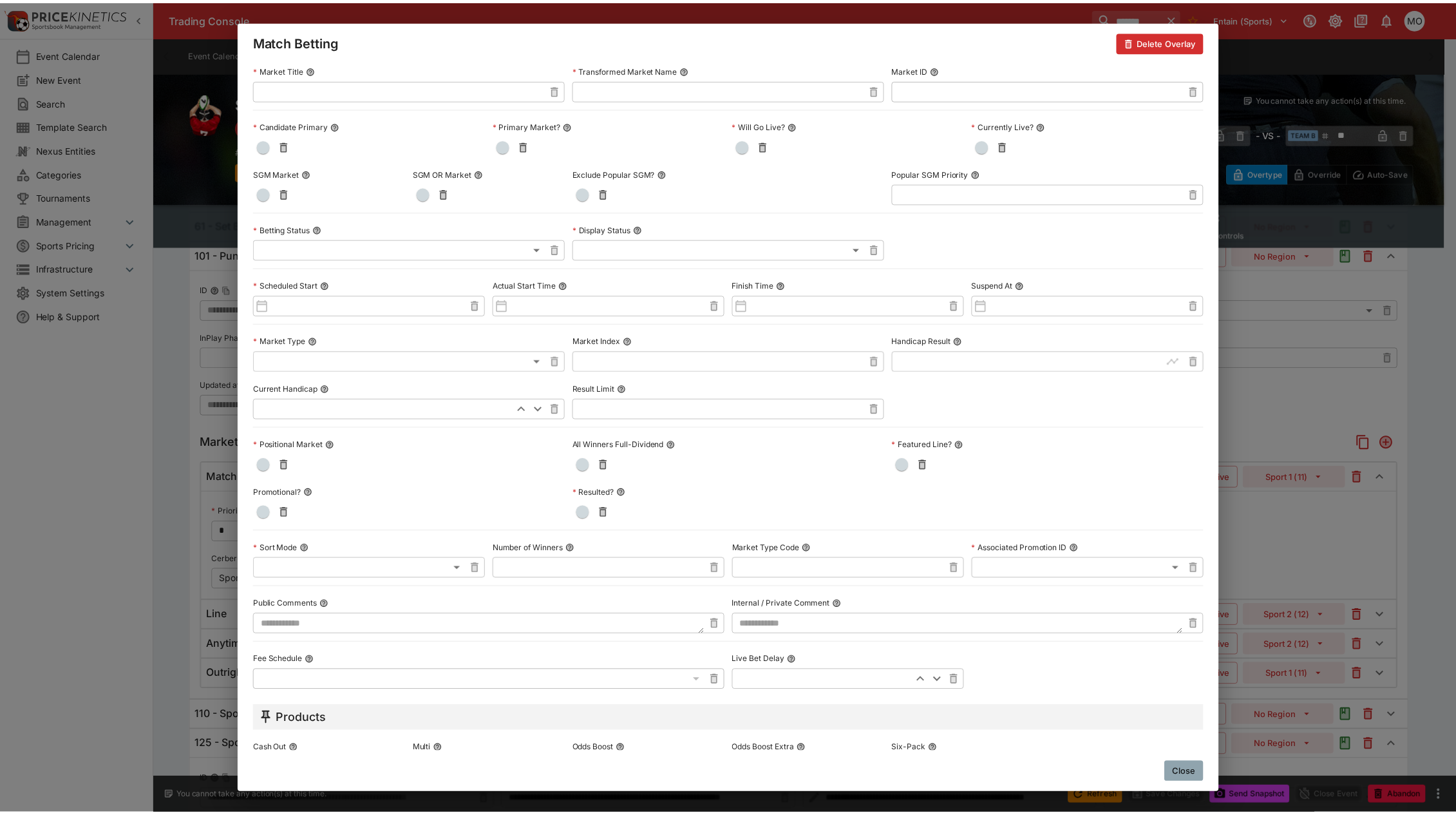
scroll to position [0, 0]
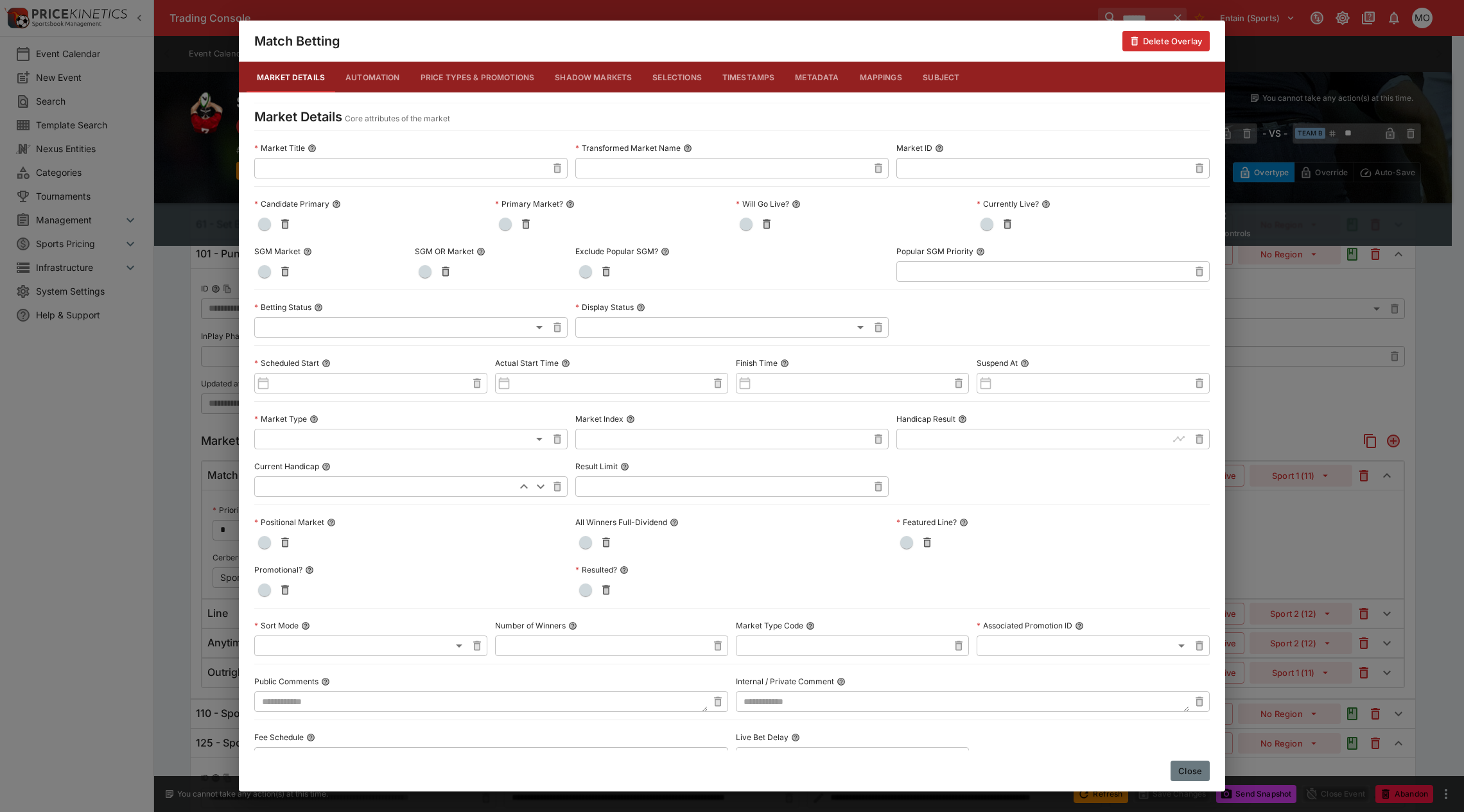
click at [1186, 715] on button "Close" at bounding box center [1190, 771] width 39 height 21
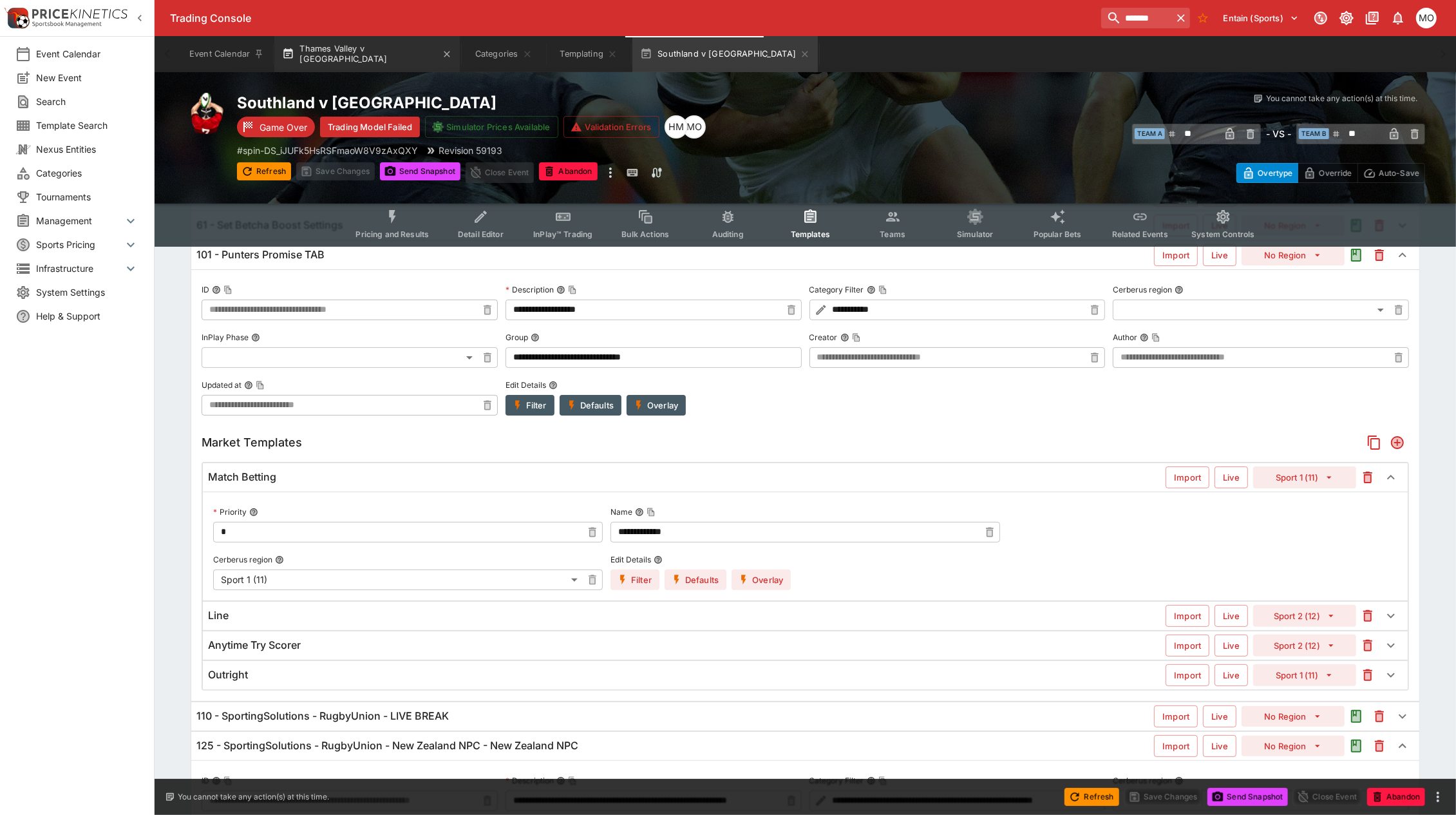
click at [374, 63] on button "Thames Valley v [GEOGRAPHIC_DATA]" at bounding box center [367, 54] width 186 height 36
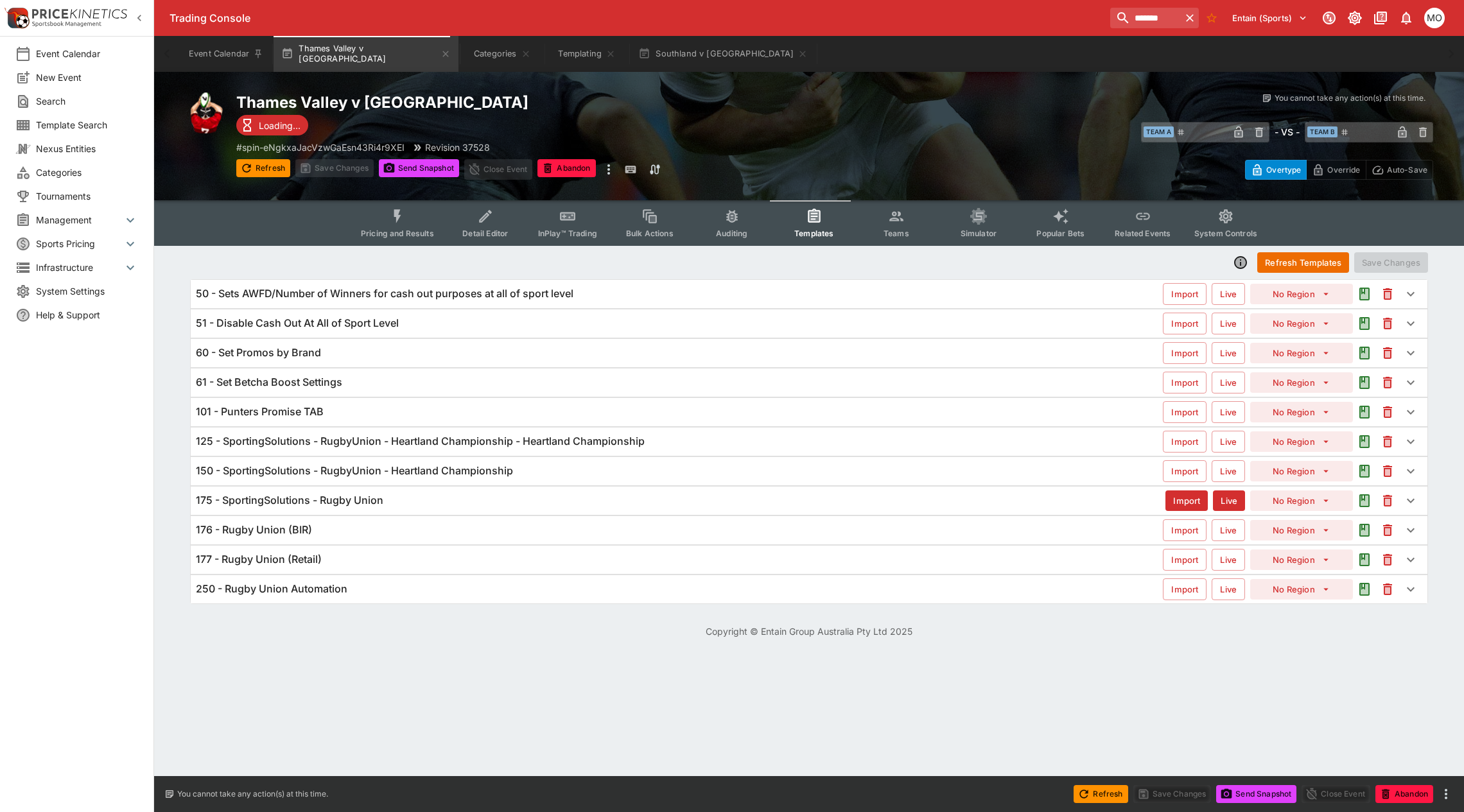
click at [390, 409] on div "101 - Punters Promise TAB" at bounding box center [678, 412] width 967 height 14
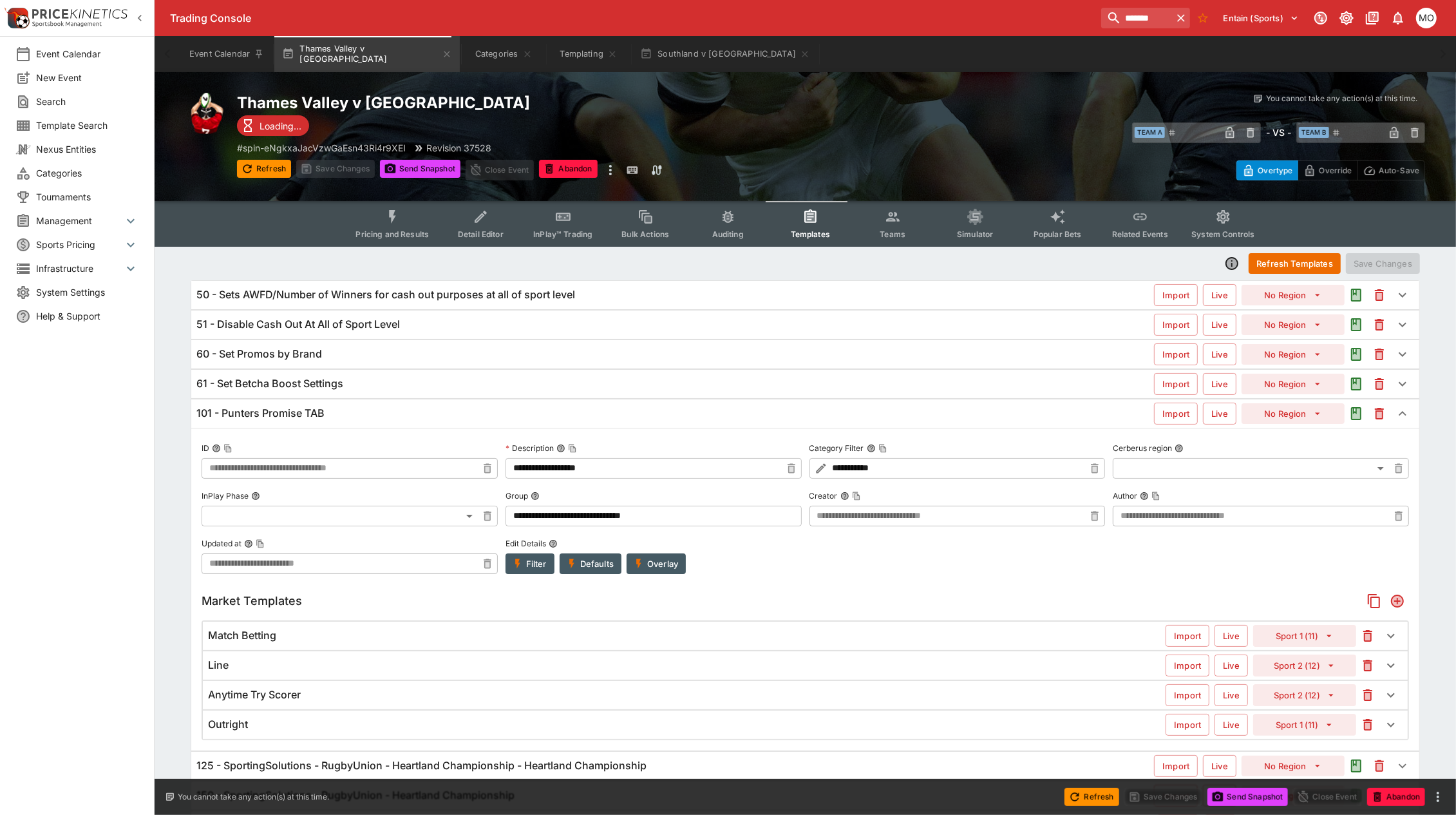
click at [857, 636] on div "Match Betting" at bounding box center [687, 635] width 958 height 14
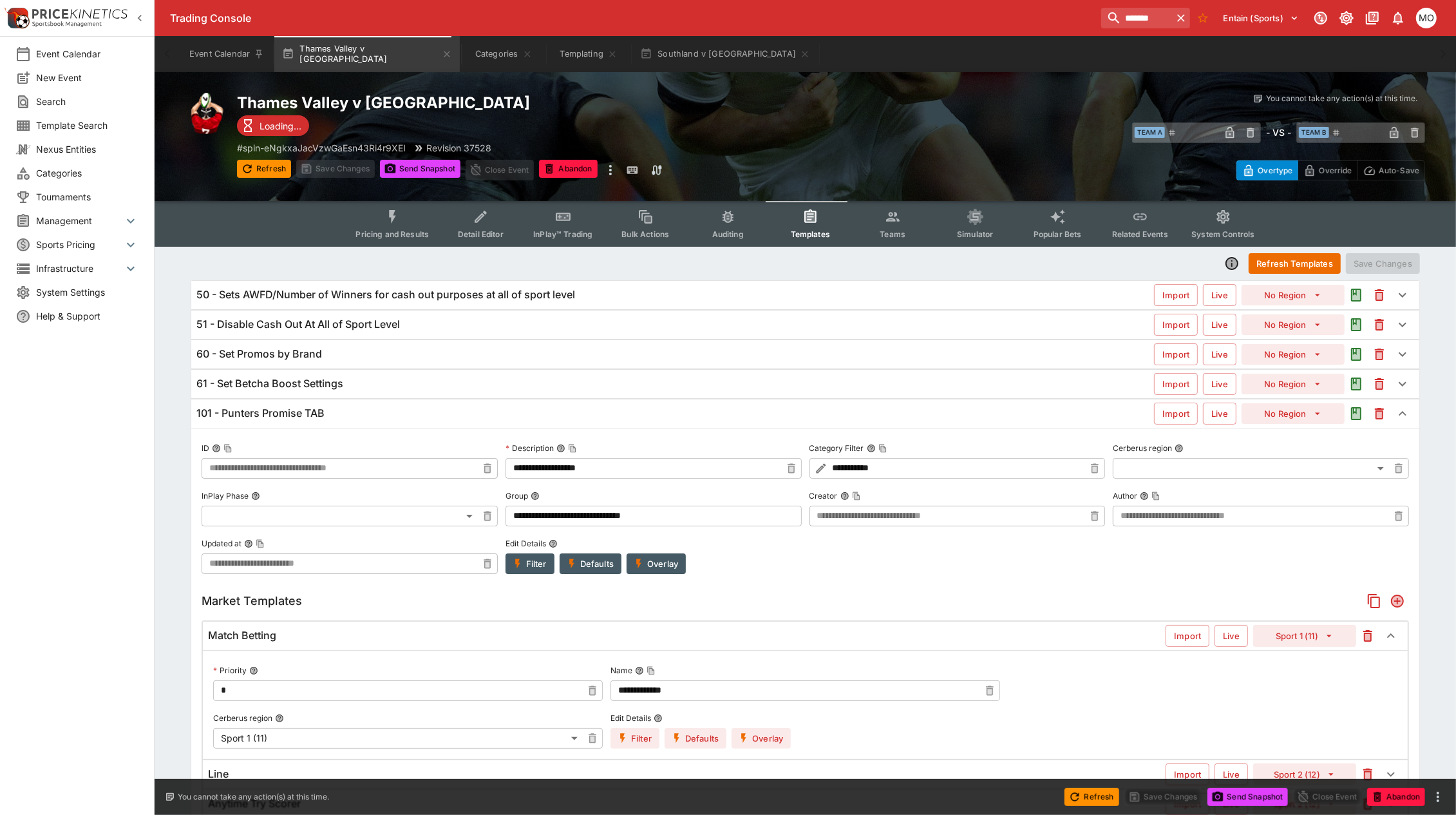
click at [368, 413] on div "101 - Punters Promise TAB" at bounding box center [675, 414] width 958 height 14
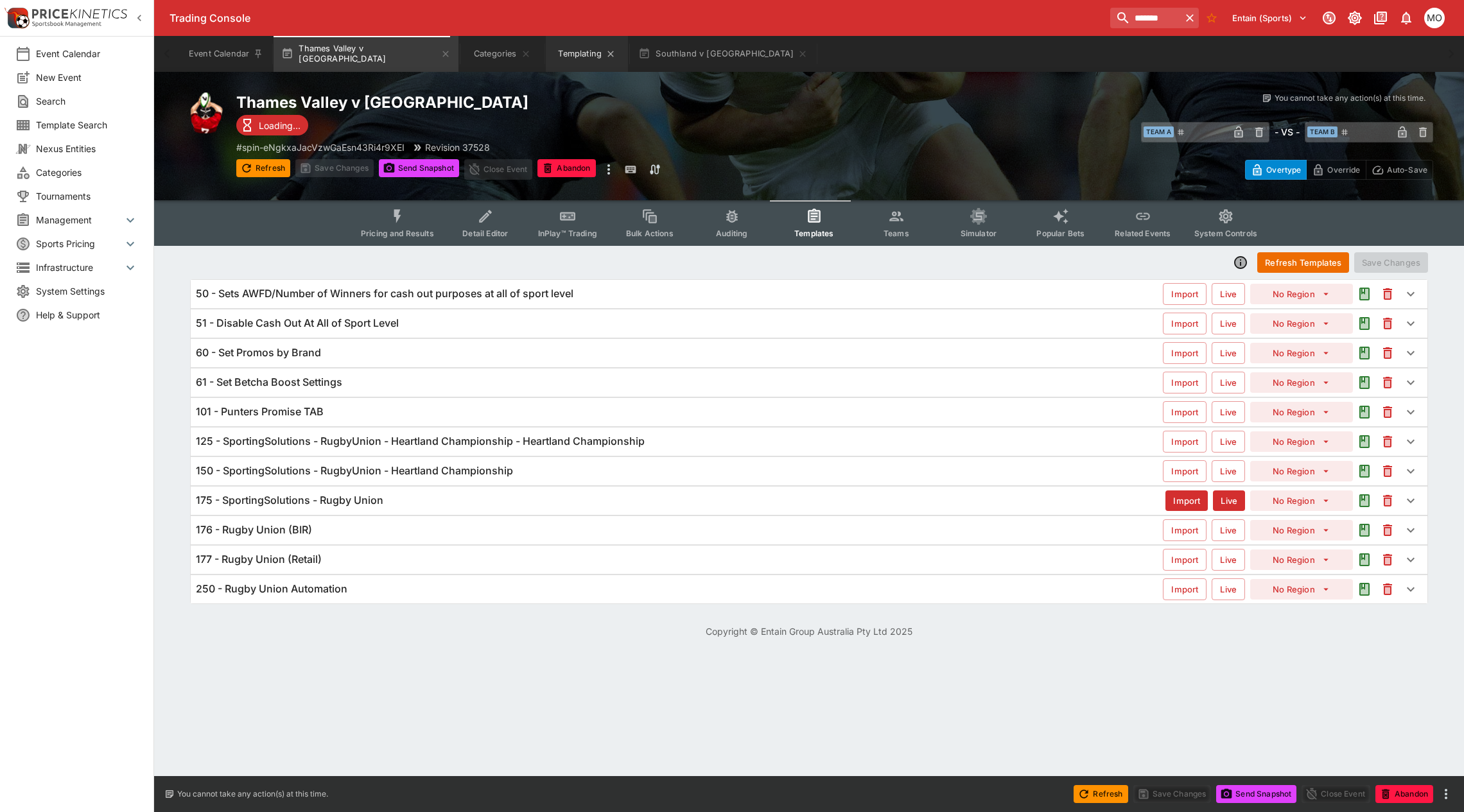
click at [574, 52] on button "Templating" at bounding box center [587, 53] width 82 height 36
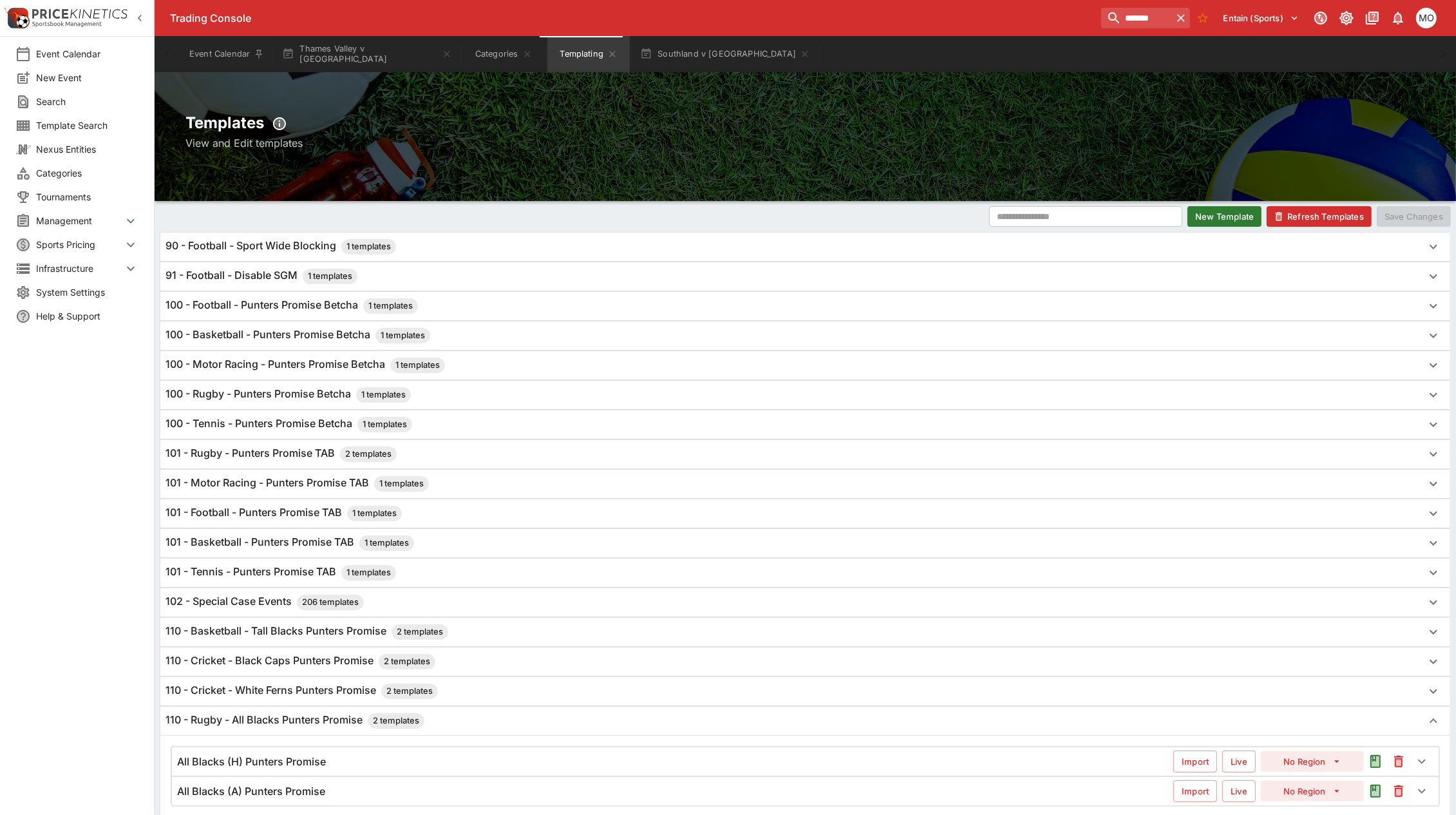
click at [324, 459] on h6 "101 - Rugby - Punters Promise TAB 2 templates" at bounding box center [281, 454] width 231 height 15
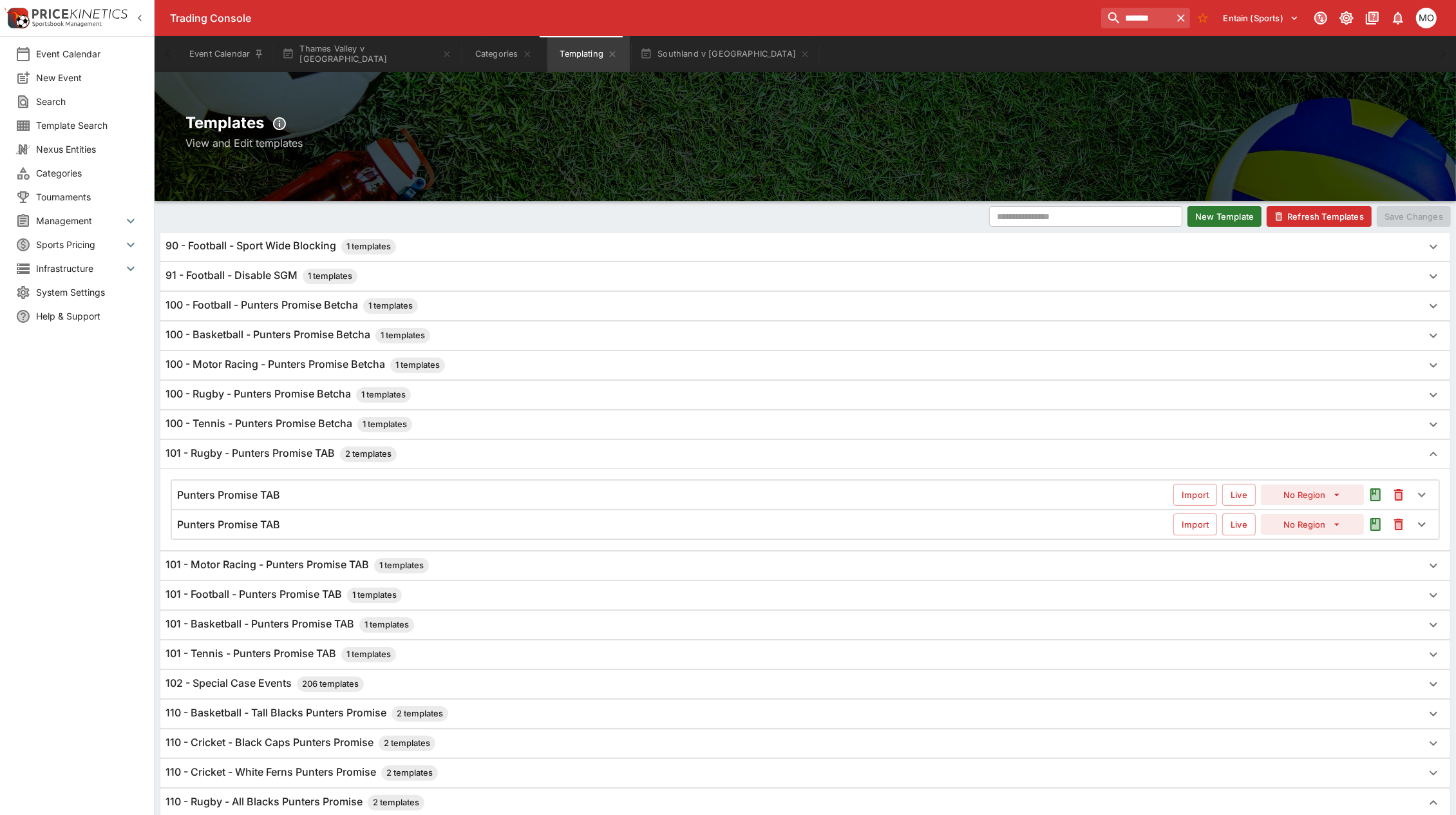
click at [466, 487] on div "Punters Promise TAB Import Live No Region" at bounding box center [805, 494] width 1267 height 28
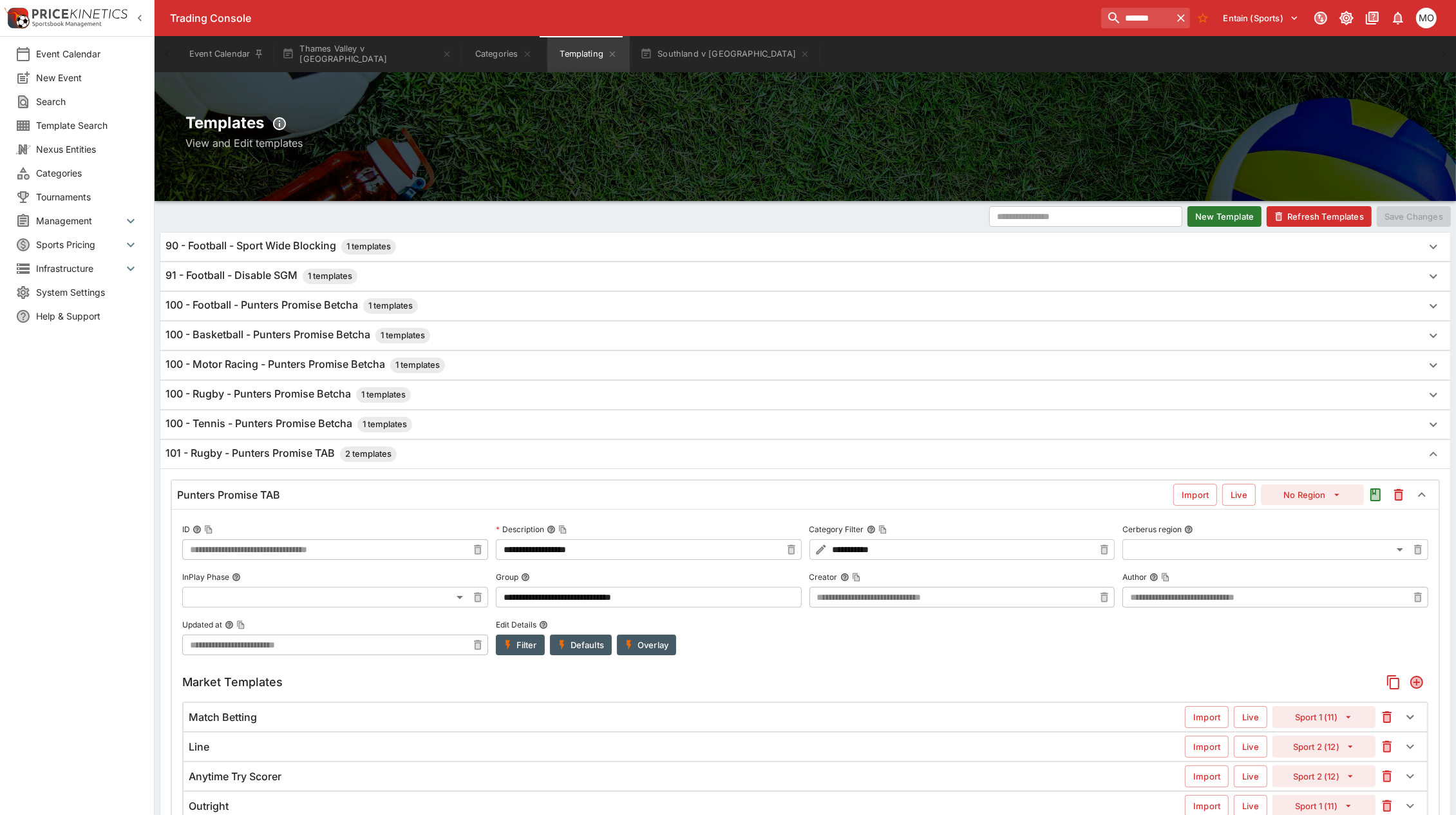
scroll to position [161, 0]
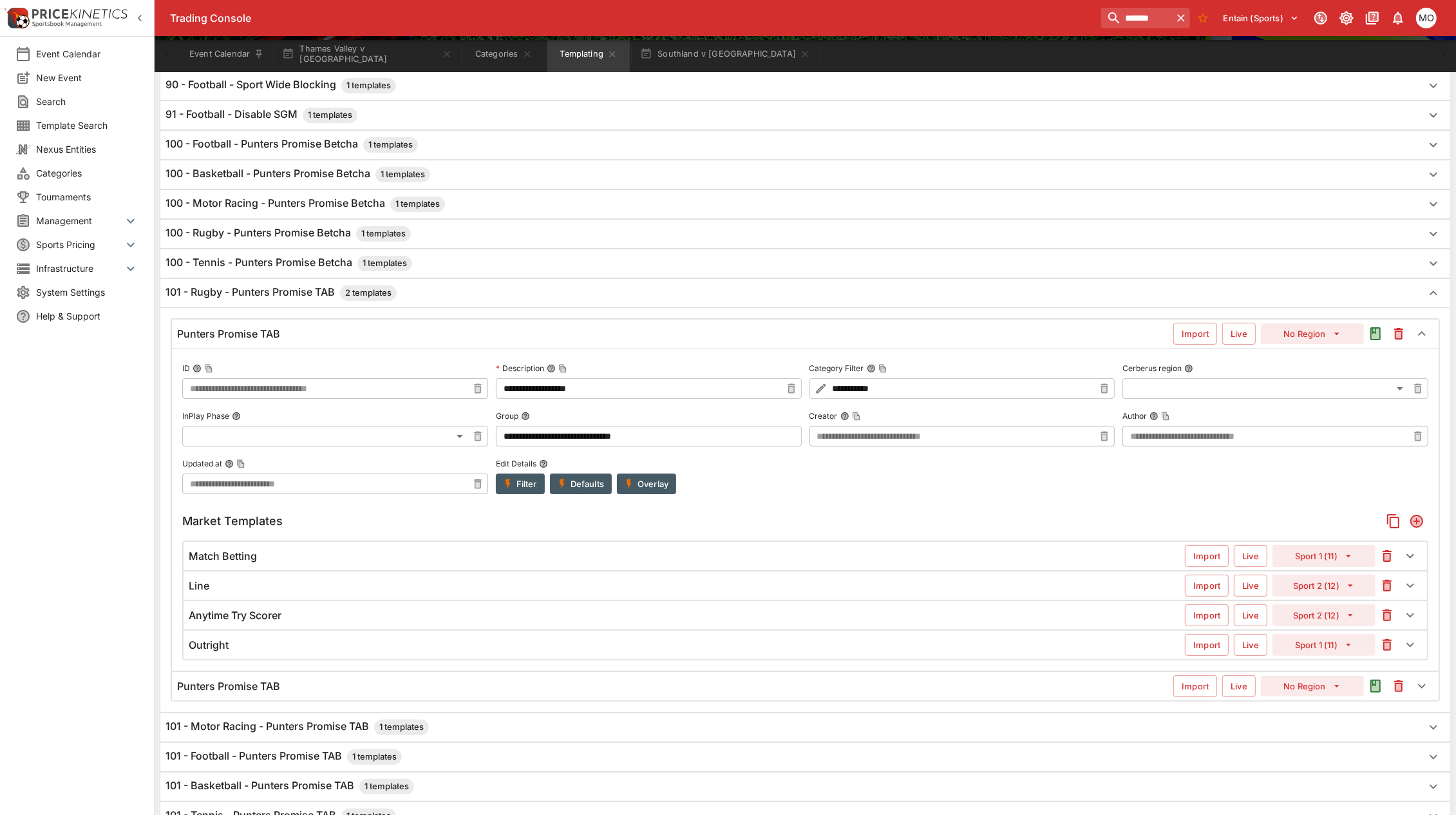
click at [422, 693] on div "Punters Promise TAB" at bounding box center [675, 686] width 996 height 14
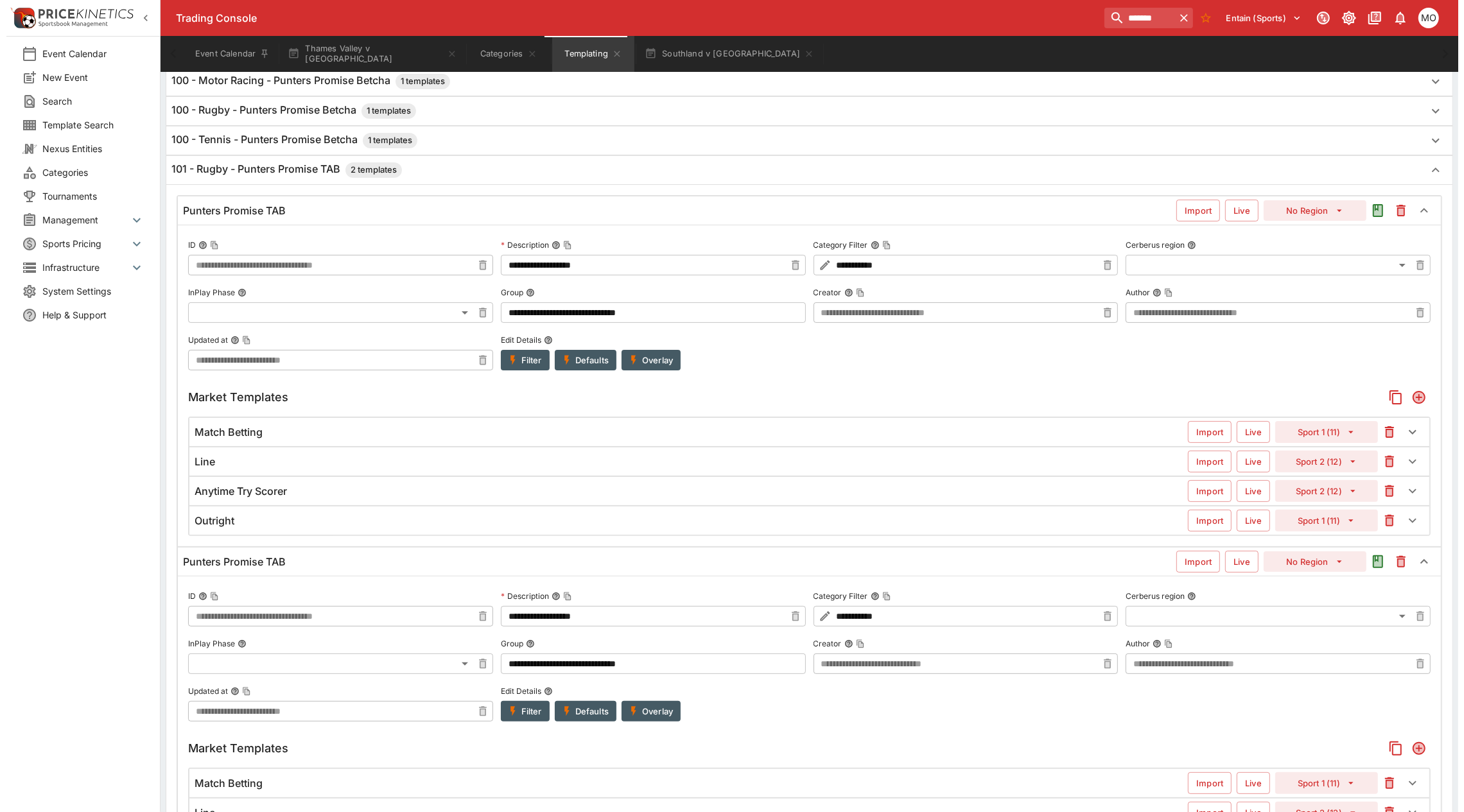
scroll to position [321, 0]
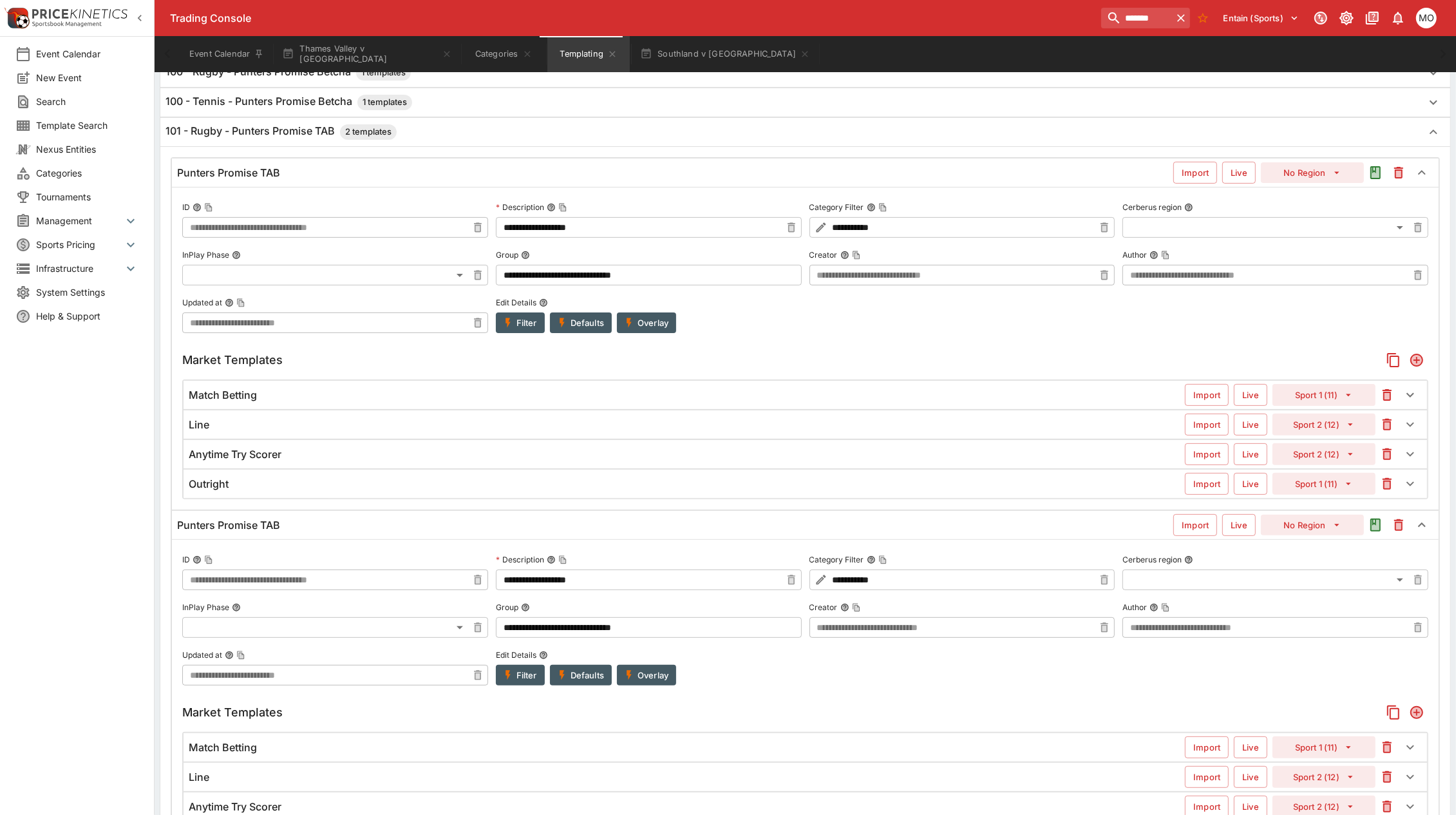
click at [536, 402] on div "Match Betting" at bounding box center [687, 395] width 996 height 14
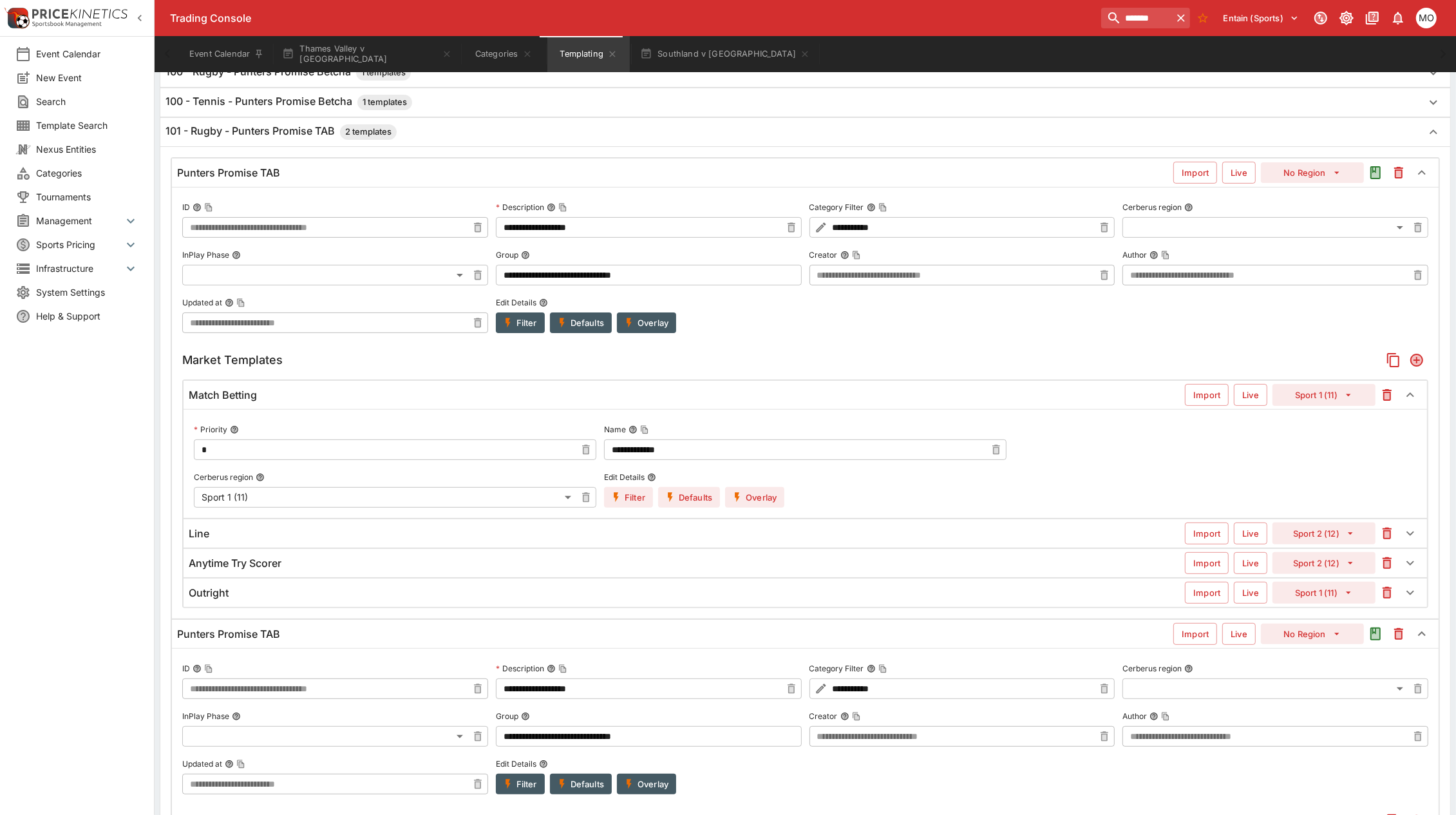
click at [626, 500] on button "Filter" at bounding box center [628, 498] width 49 height 21
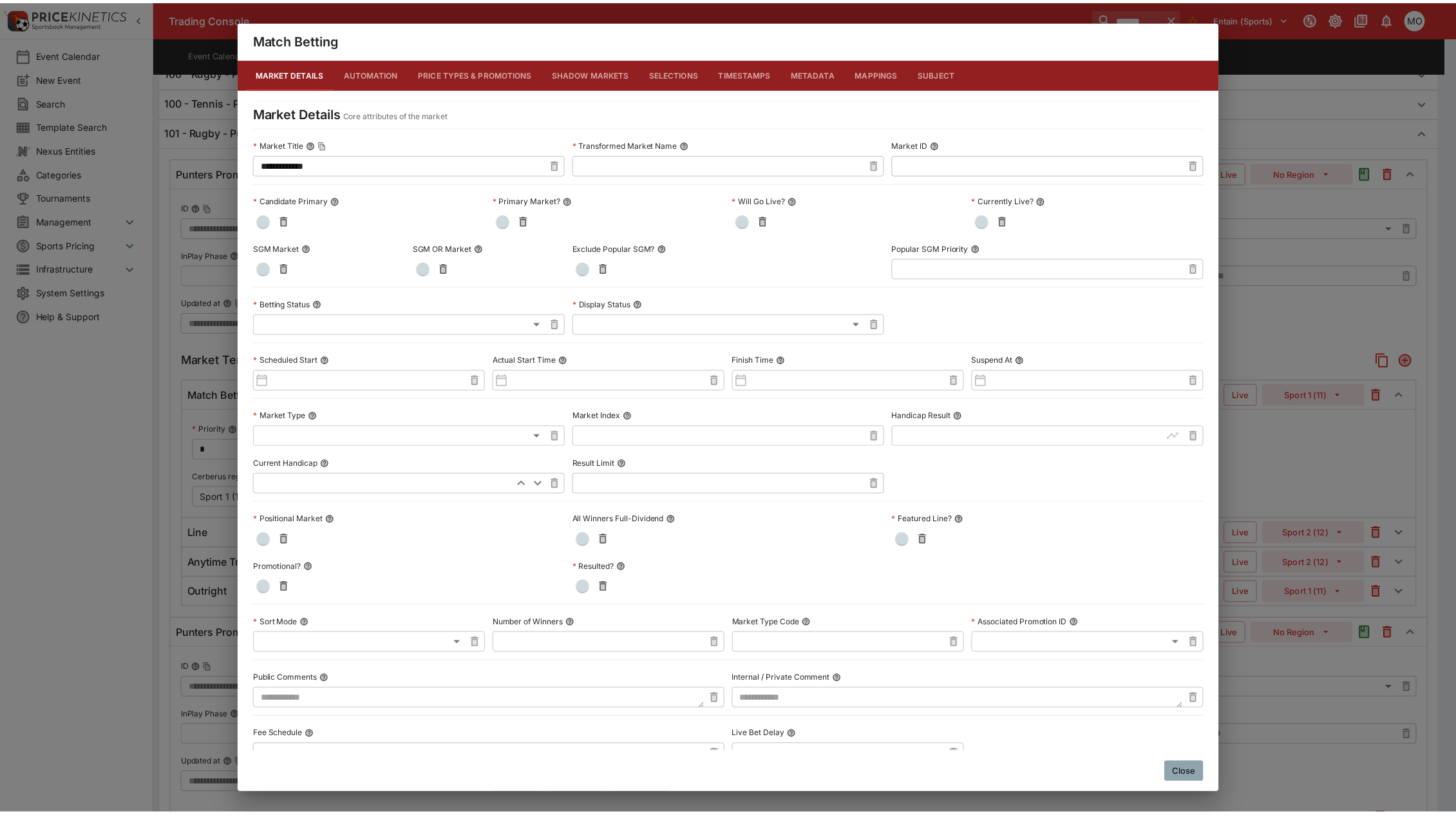
scroll to position [0, 0]
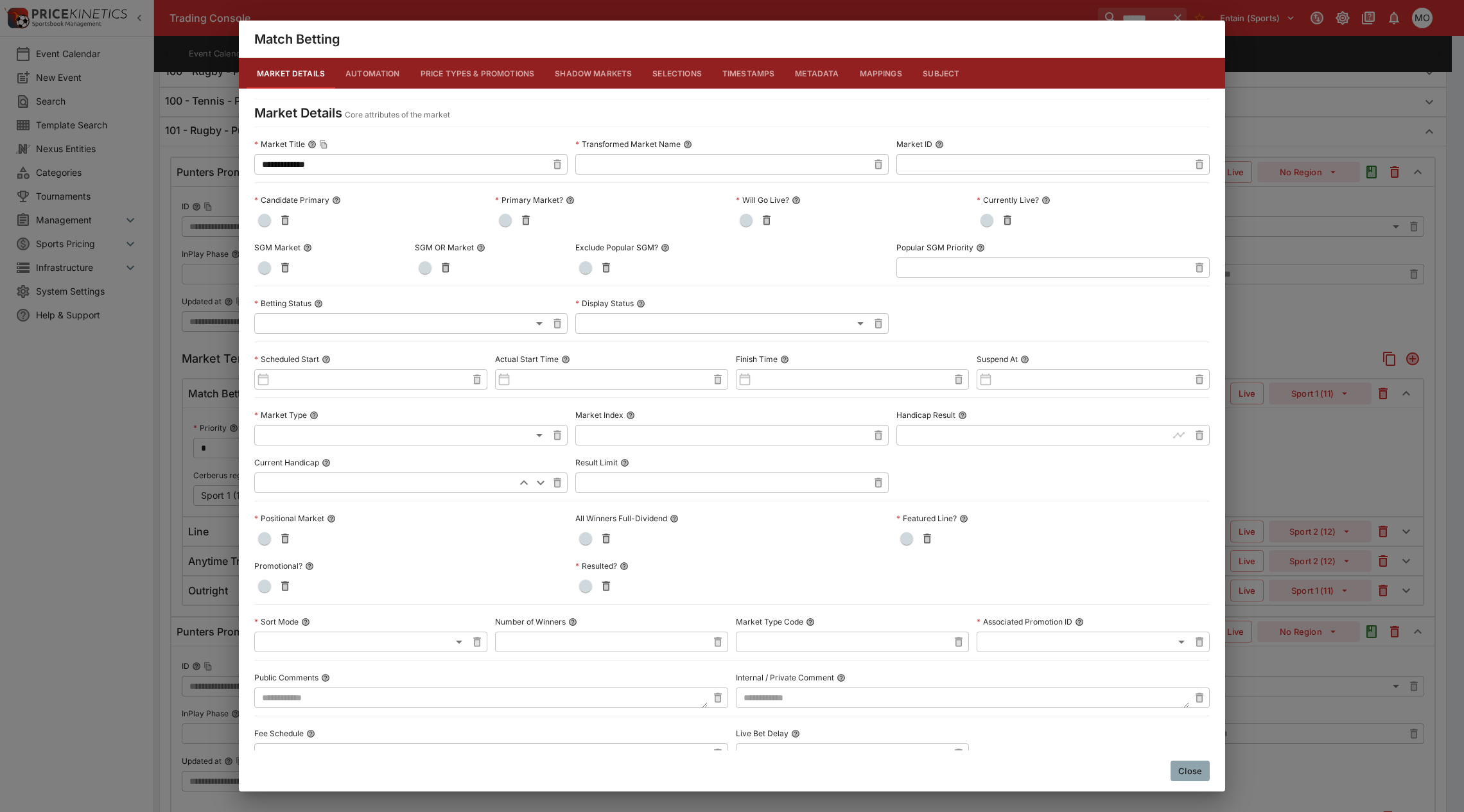
click at [794, 71] on button "Metadata" at bounding box center [817, 73] width 64 height 31
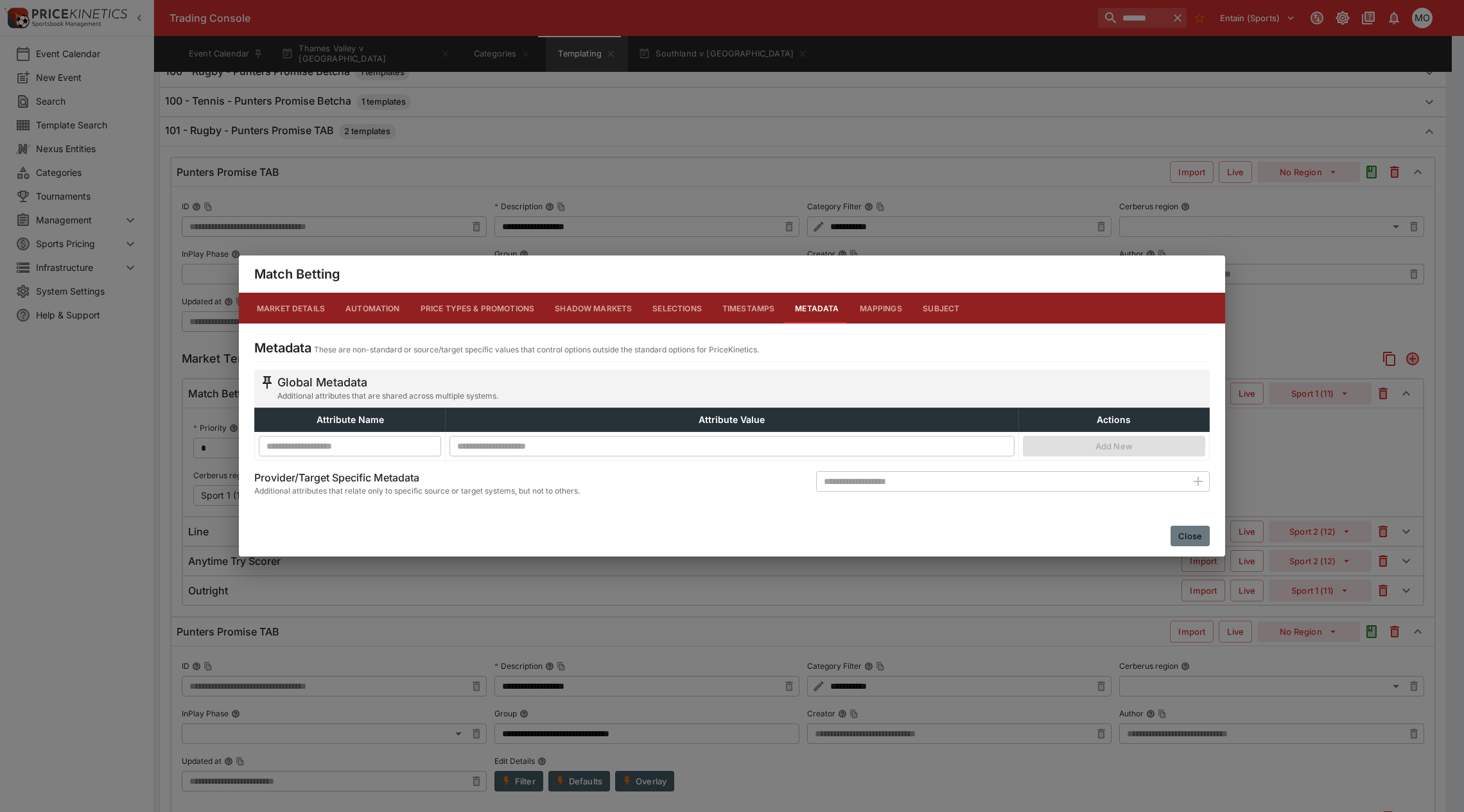
click at [1183, 533] on button "Close" at bounding box center [1190, 536] width 39 height 21
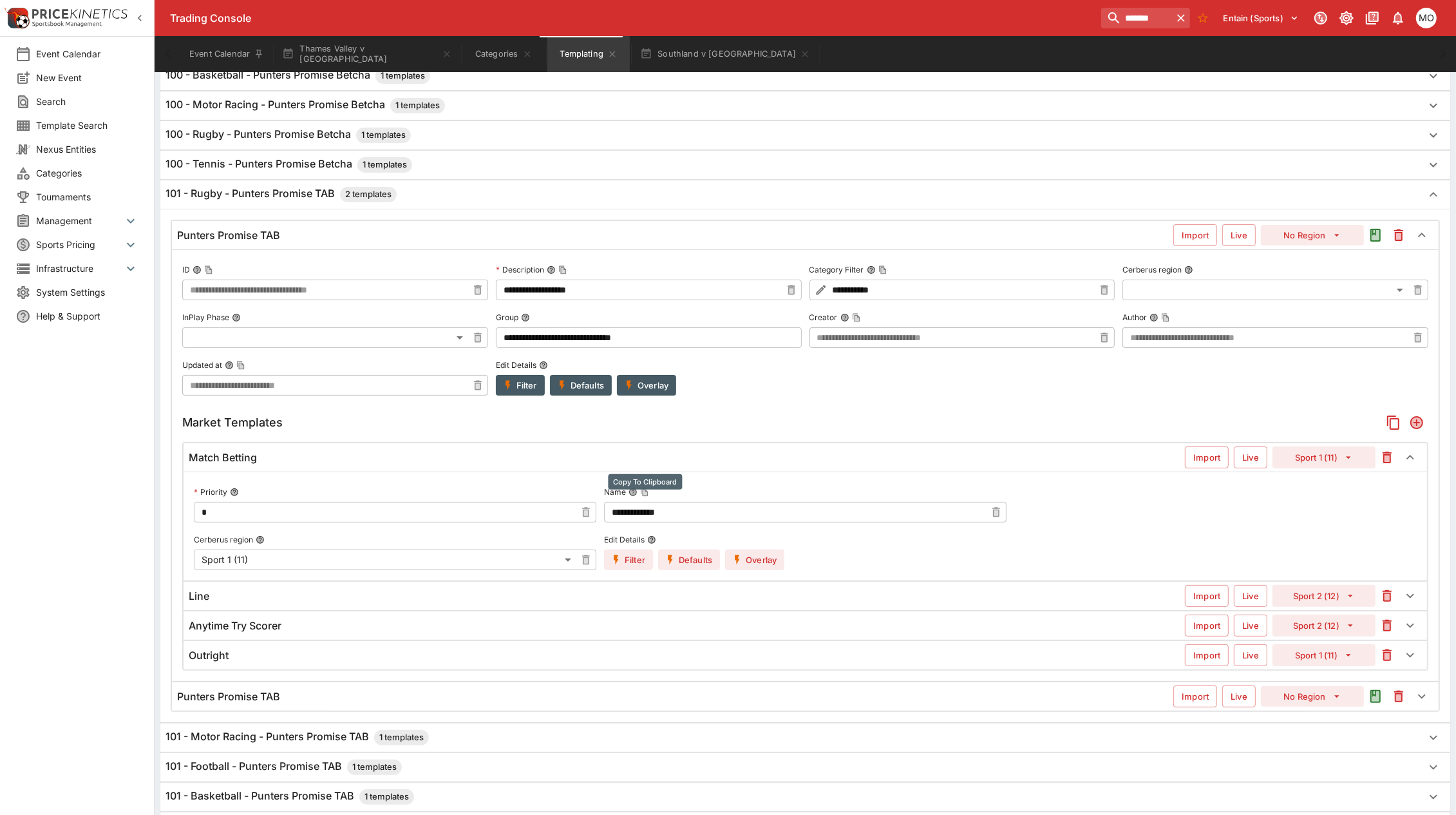
scroll to position [322, 0]
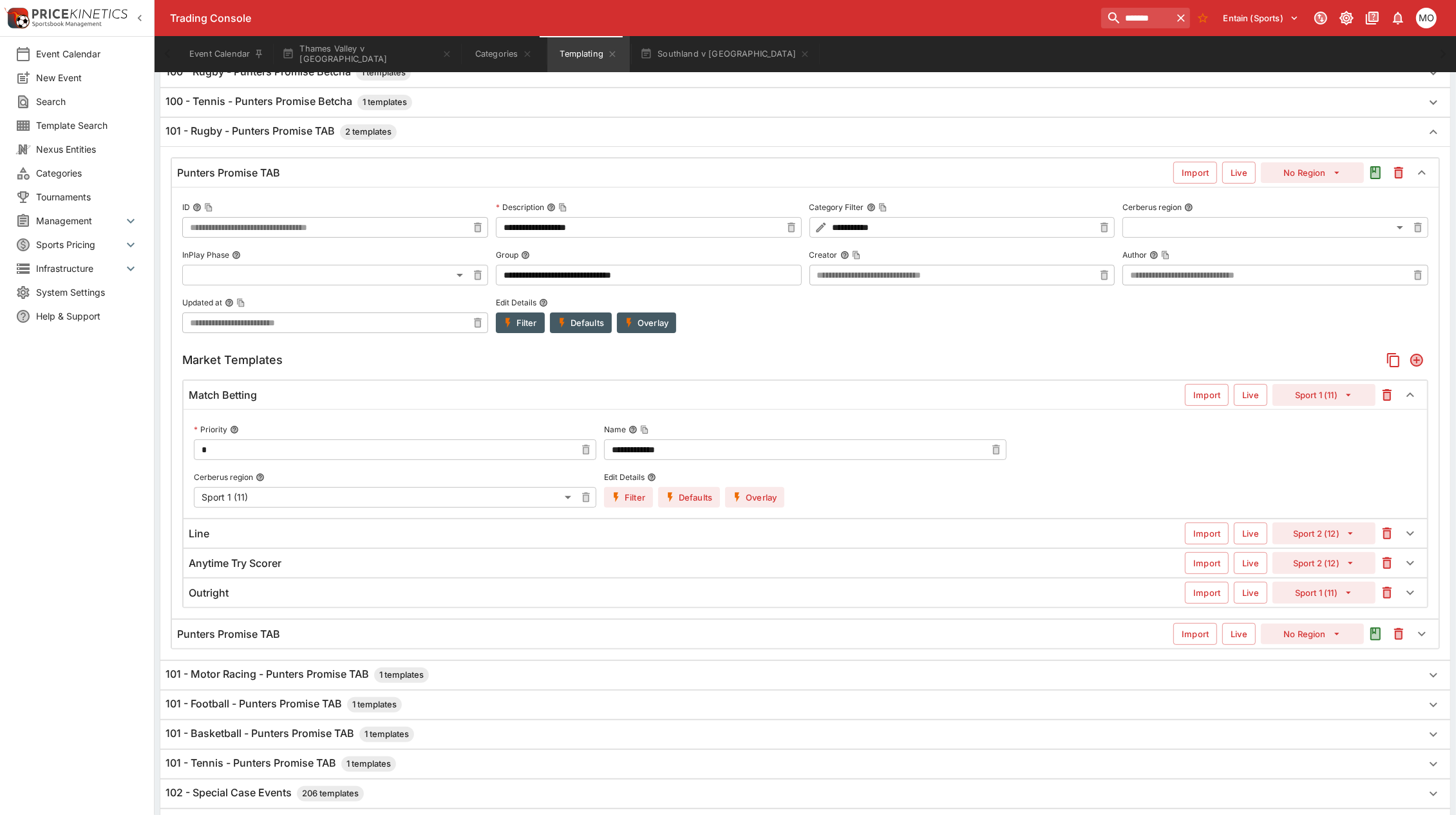
click at [641, 631] on div "Punters Promise TAB" at bounding box center [675, 635] width 996 height 14
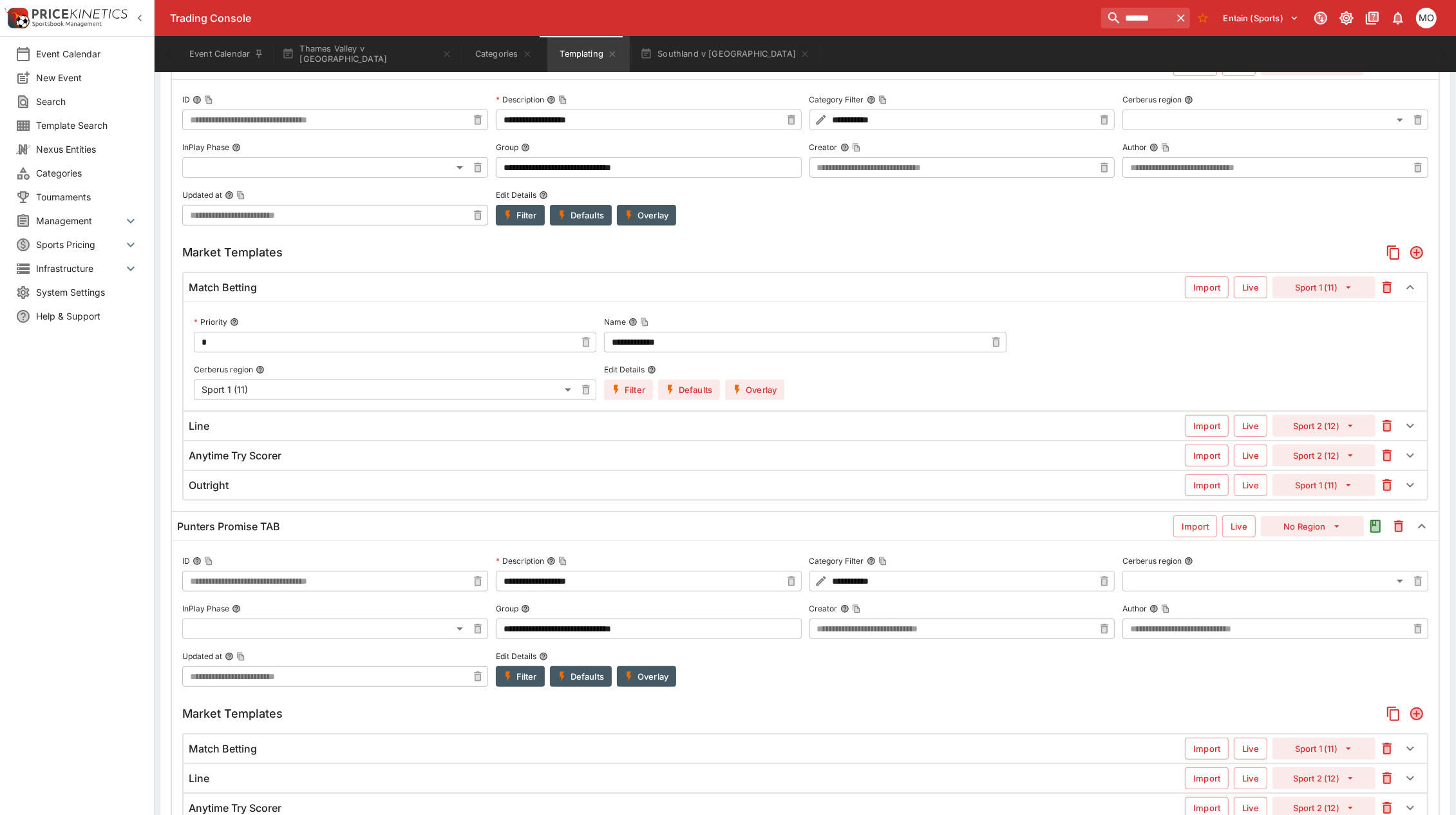
scroll to position [483, 0]
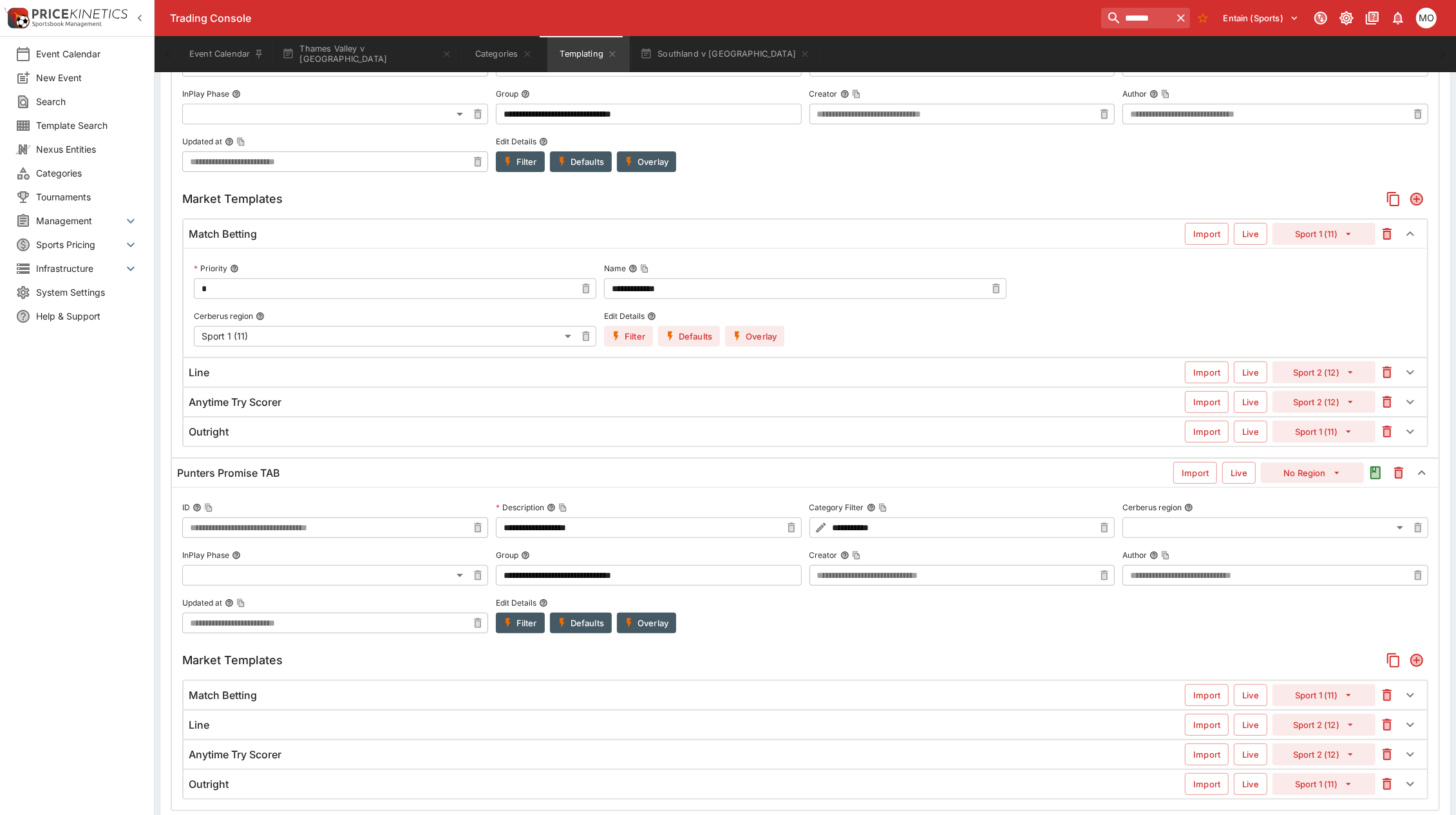
click at [627, 702] on div "Match Betting" at bounding box center [687, 695] width 996 height 14
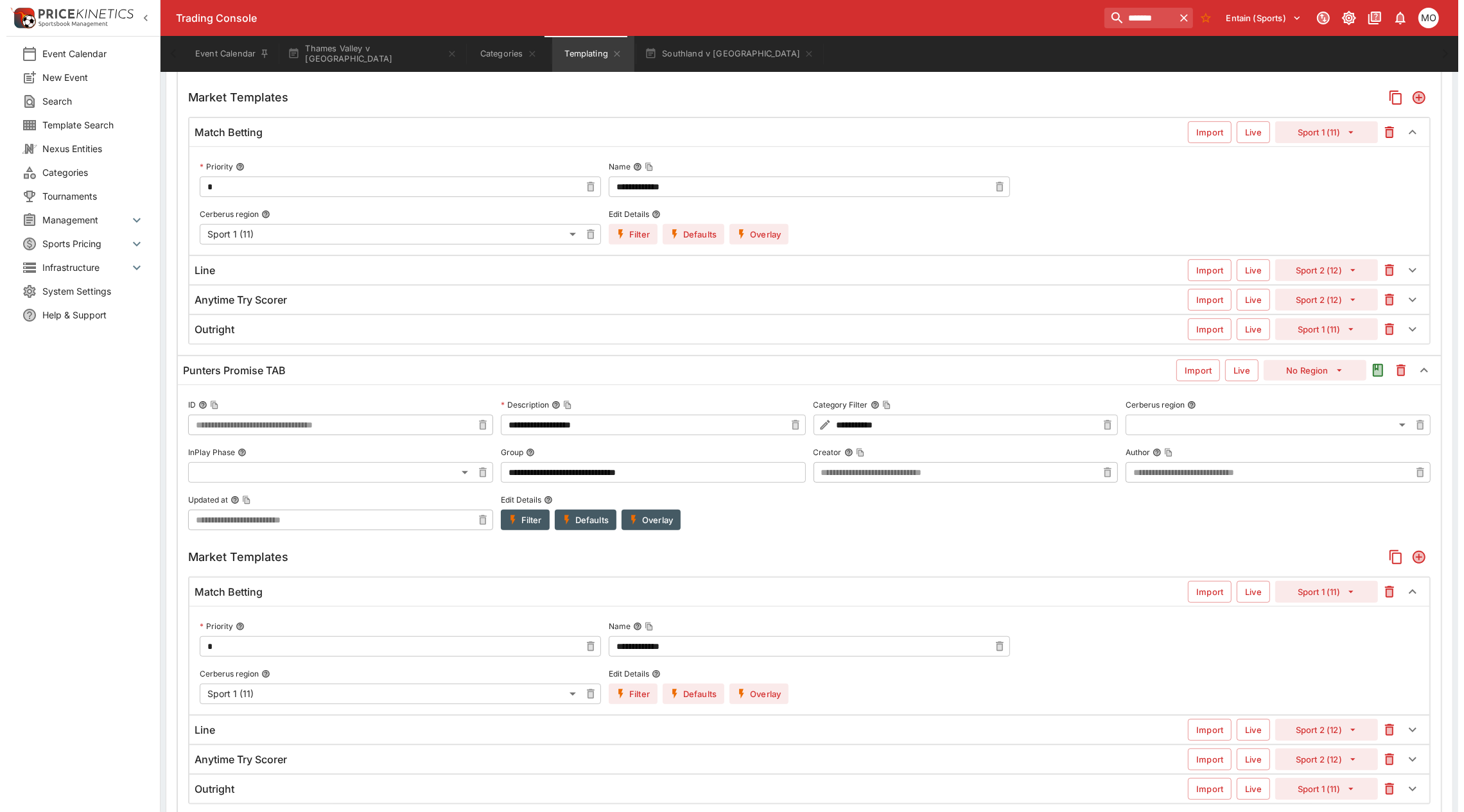
scroll to position [642, 0]
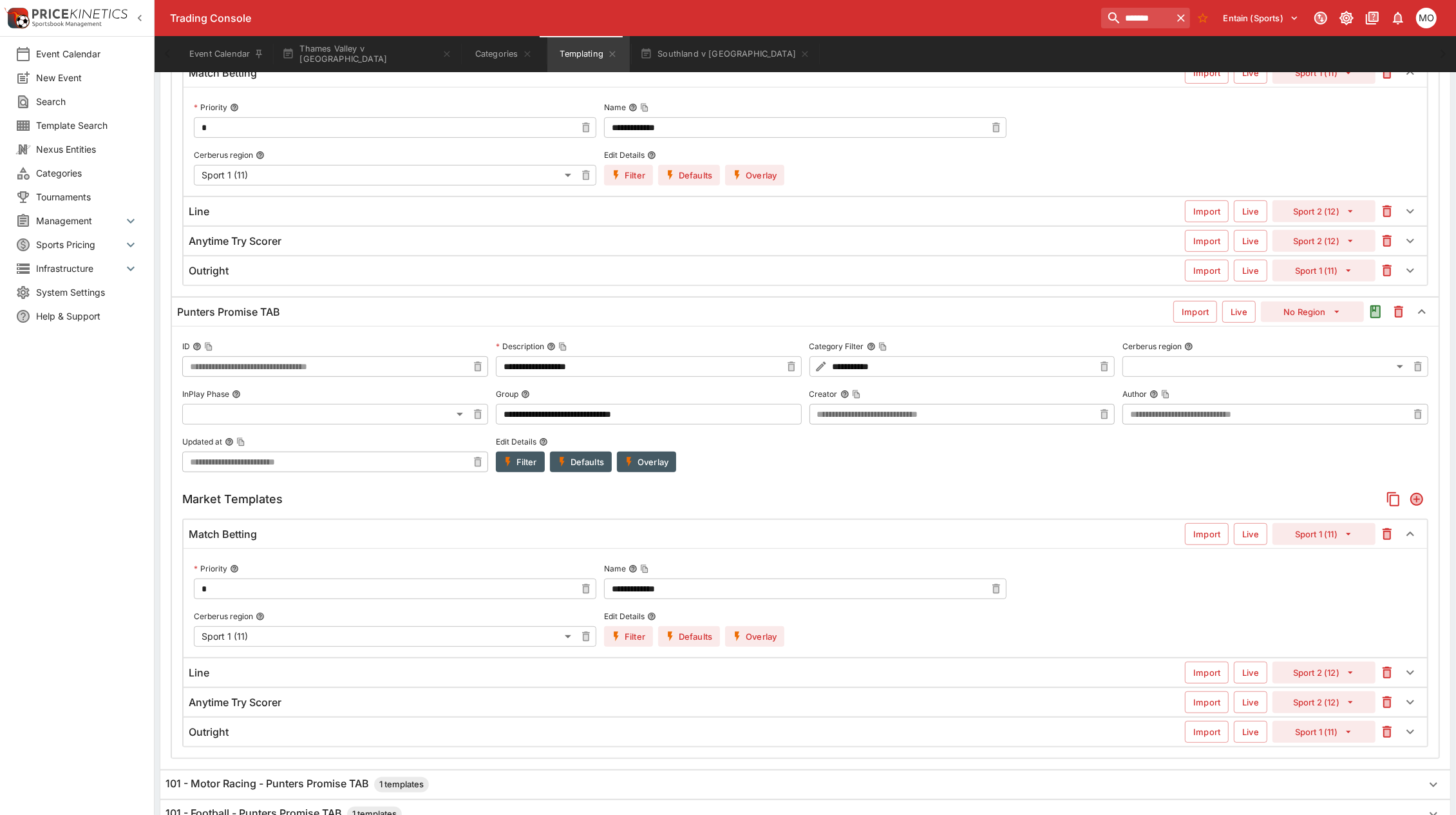
click at [619, 637] on icon "button" at bounding box center [616, 636] width 12 height 12
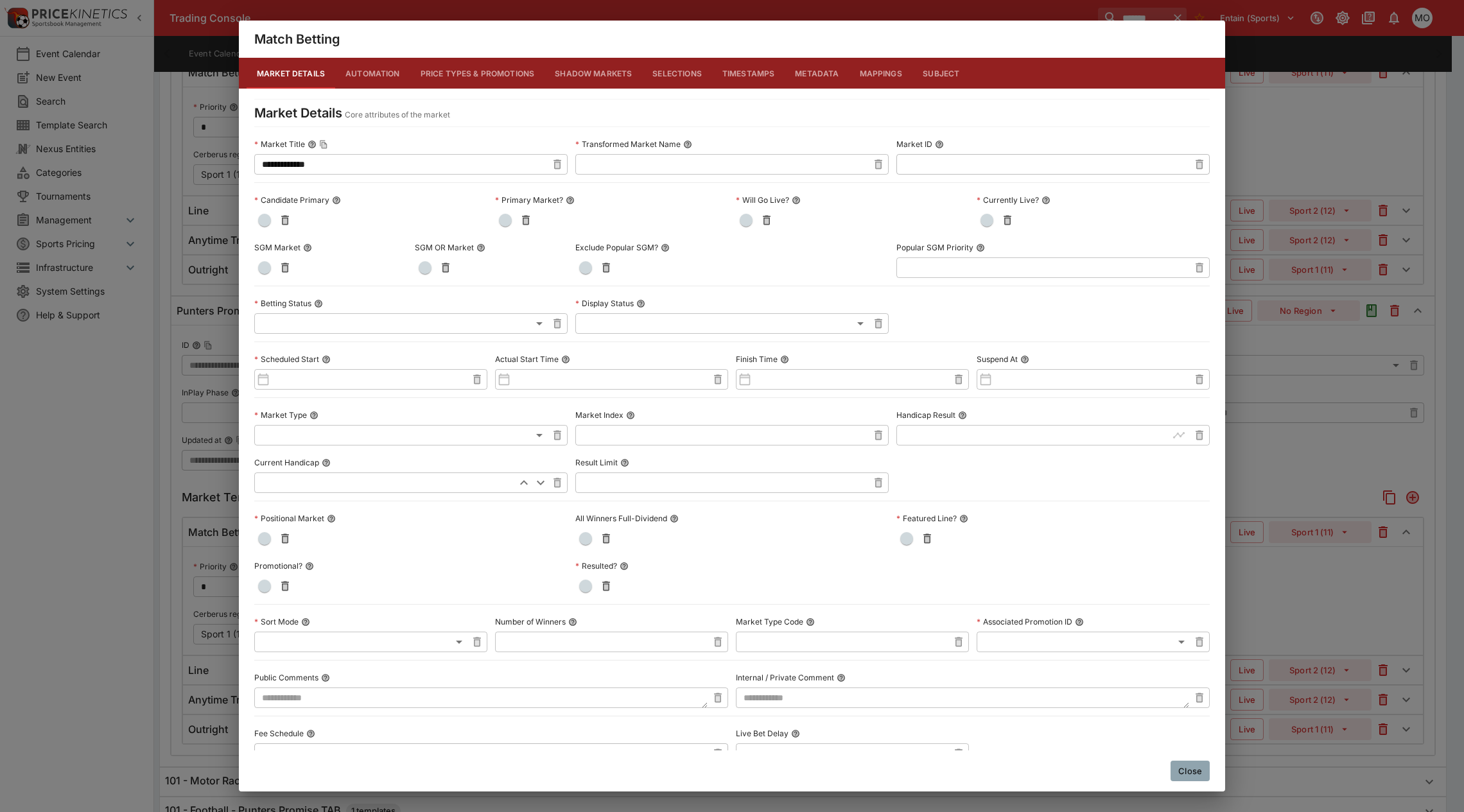
click at [792, 73] on button "Metadata" at bounding box center [817, 73] width 64 height 31
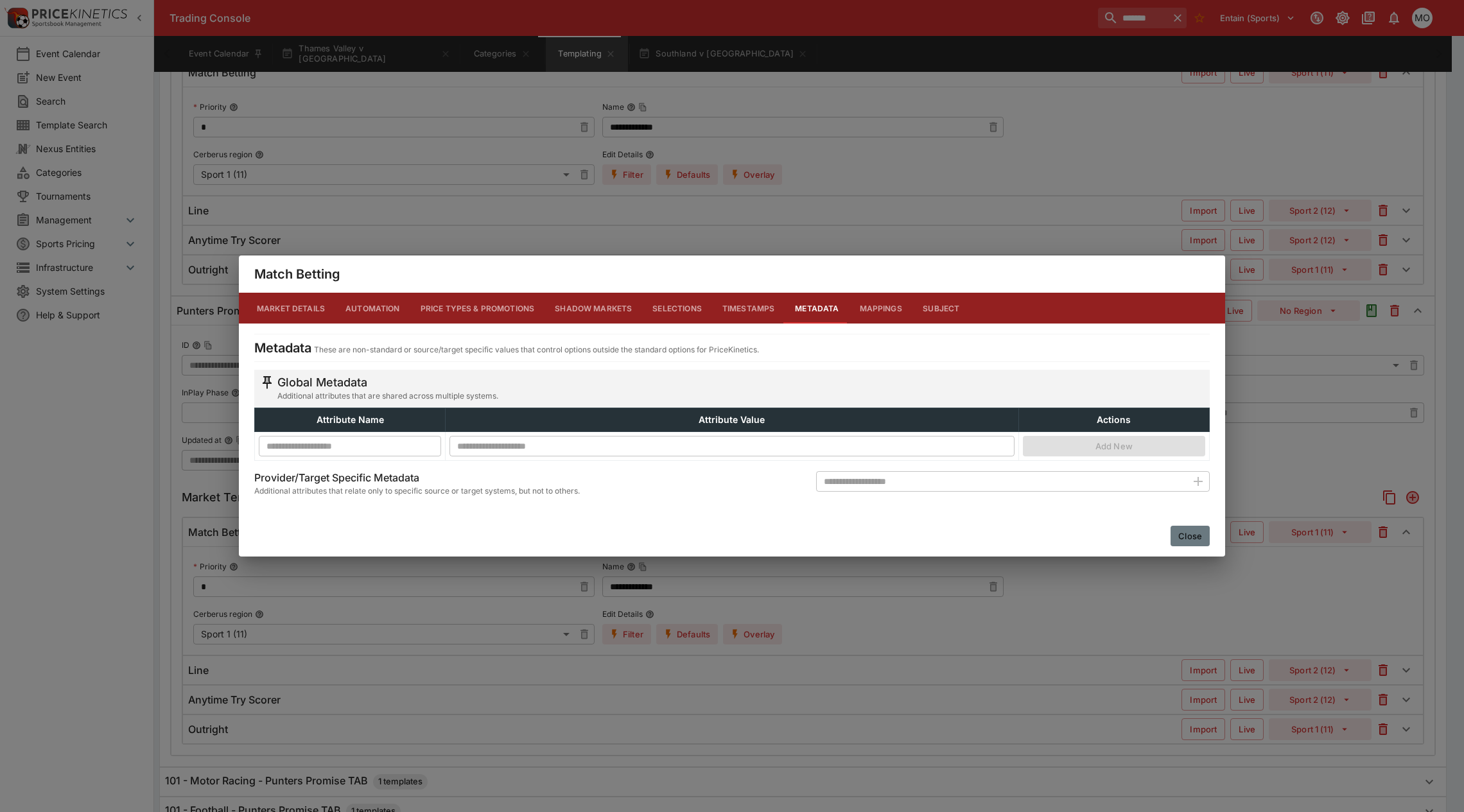
click at [1182, 535] on button "Close" at bounding box center [1190, 536] width 39 height 21
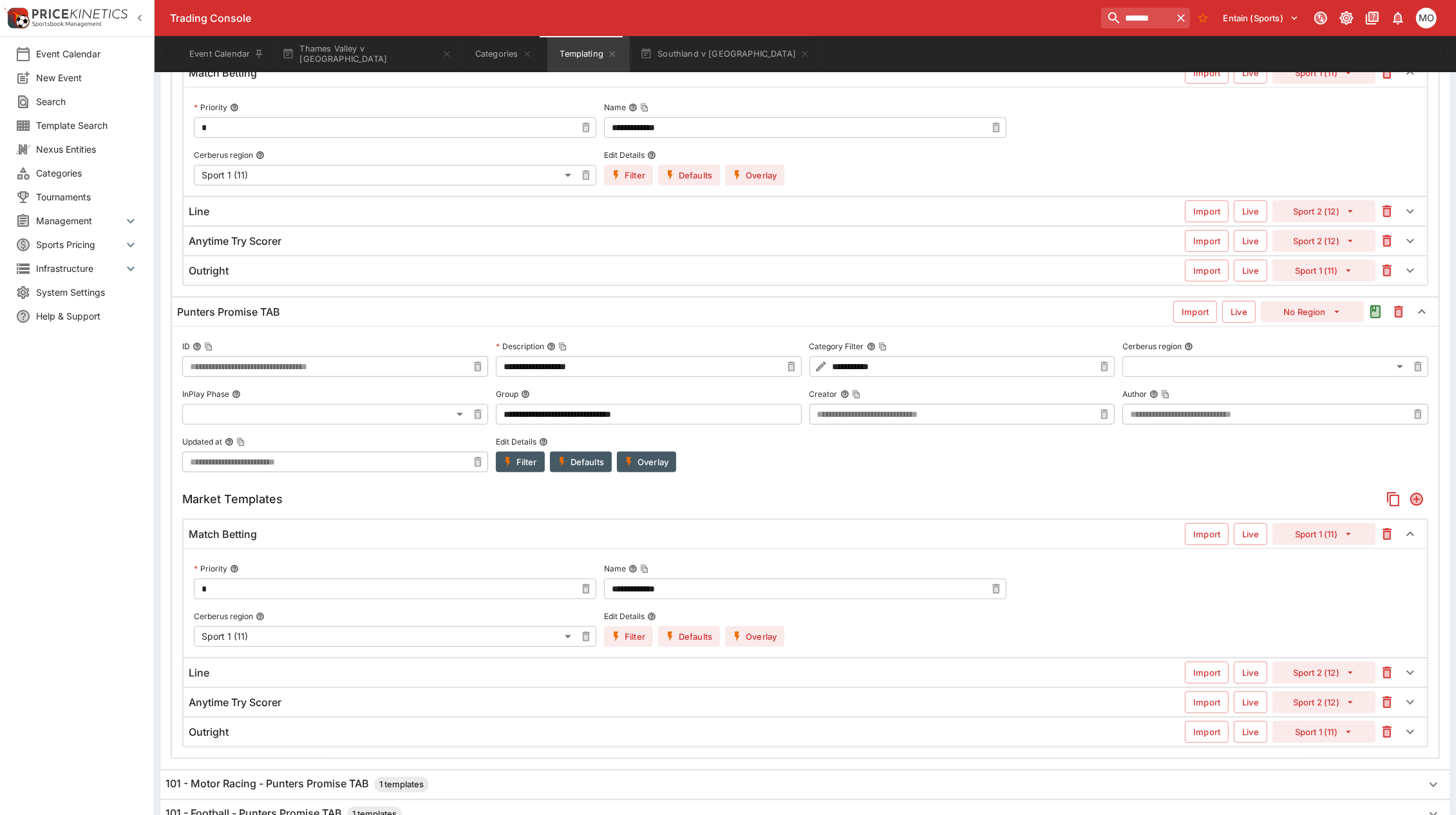
click at [765, 641] on button "Overlay" at bounding box center [755, 637] width 59 height 21
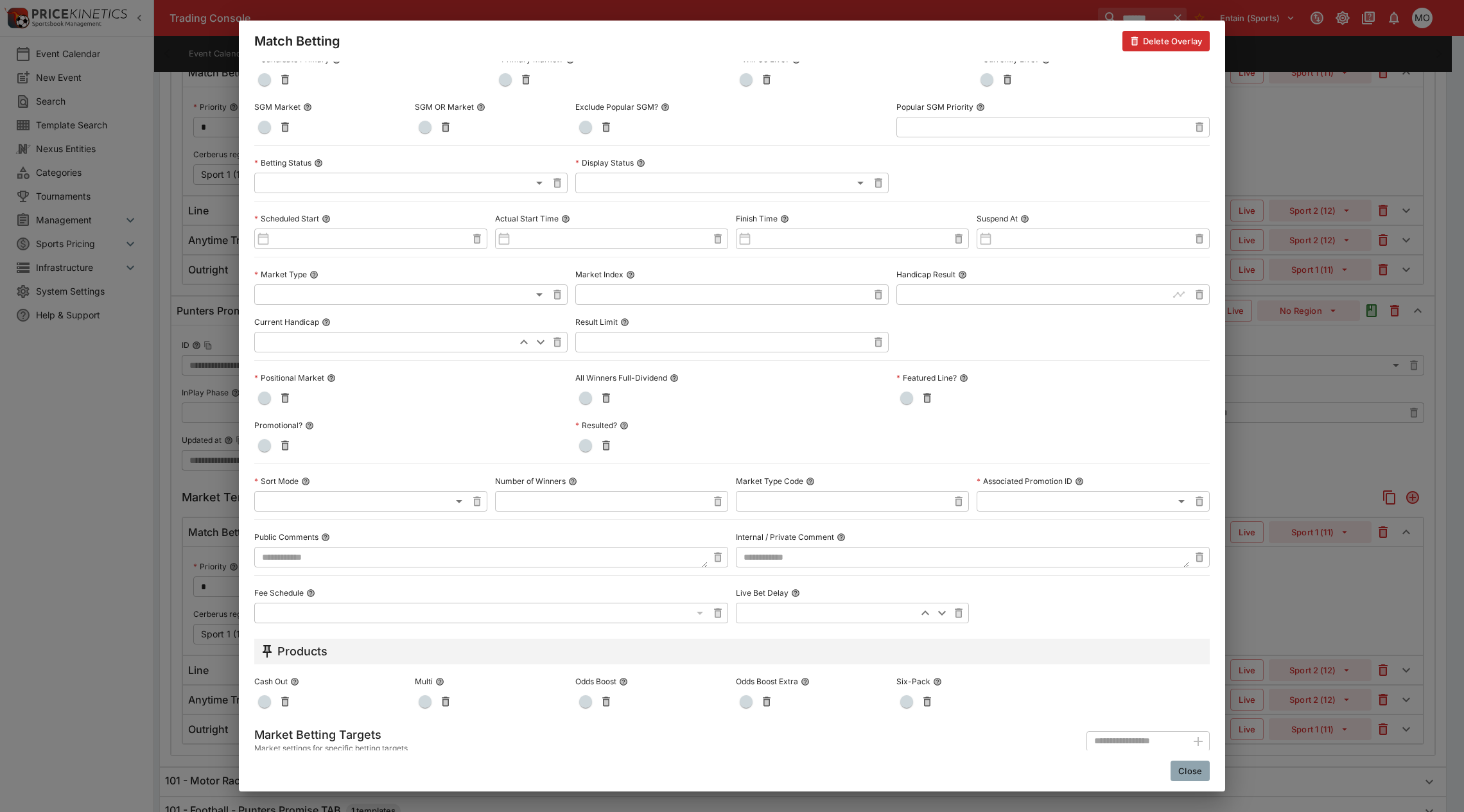
scroll to position [0, 0]
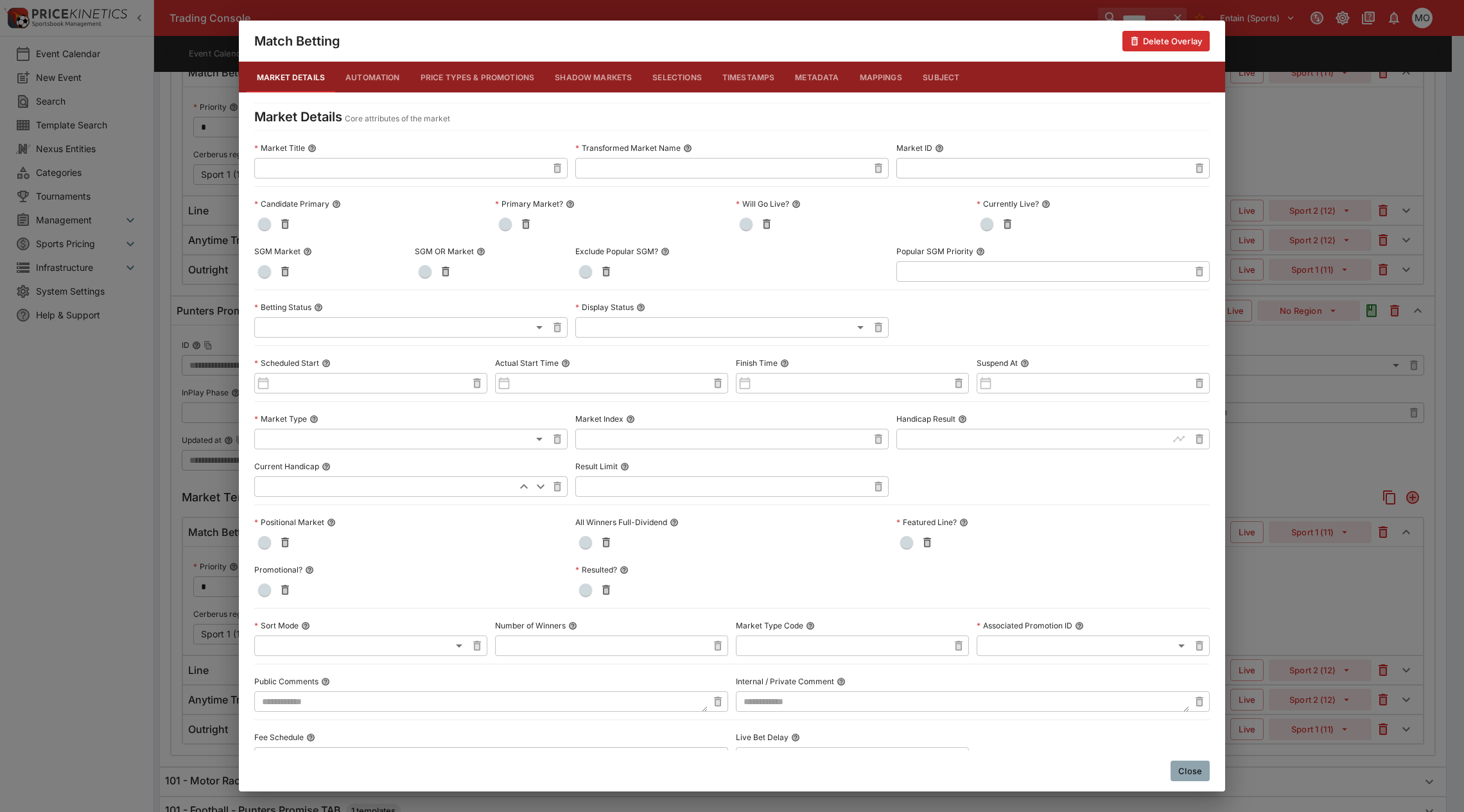
click at [803, 75] on button "Metadata" at bounding box center [817, 77] width 64 height 31
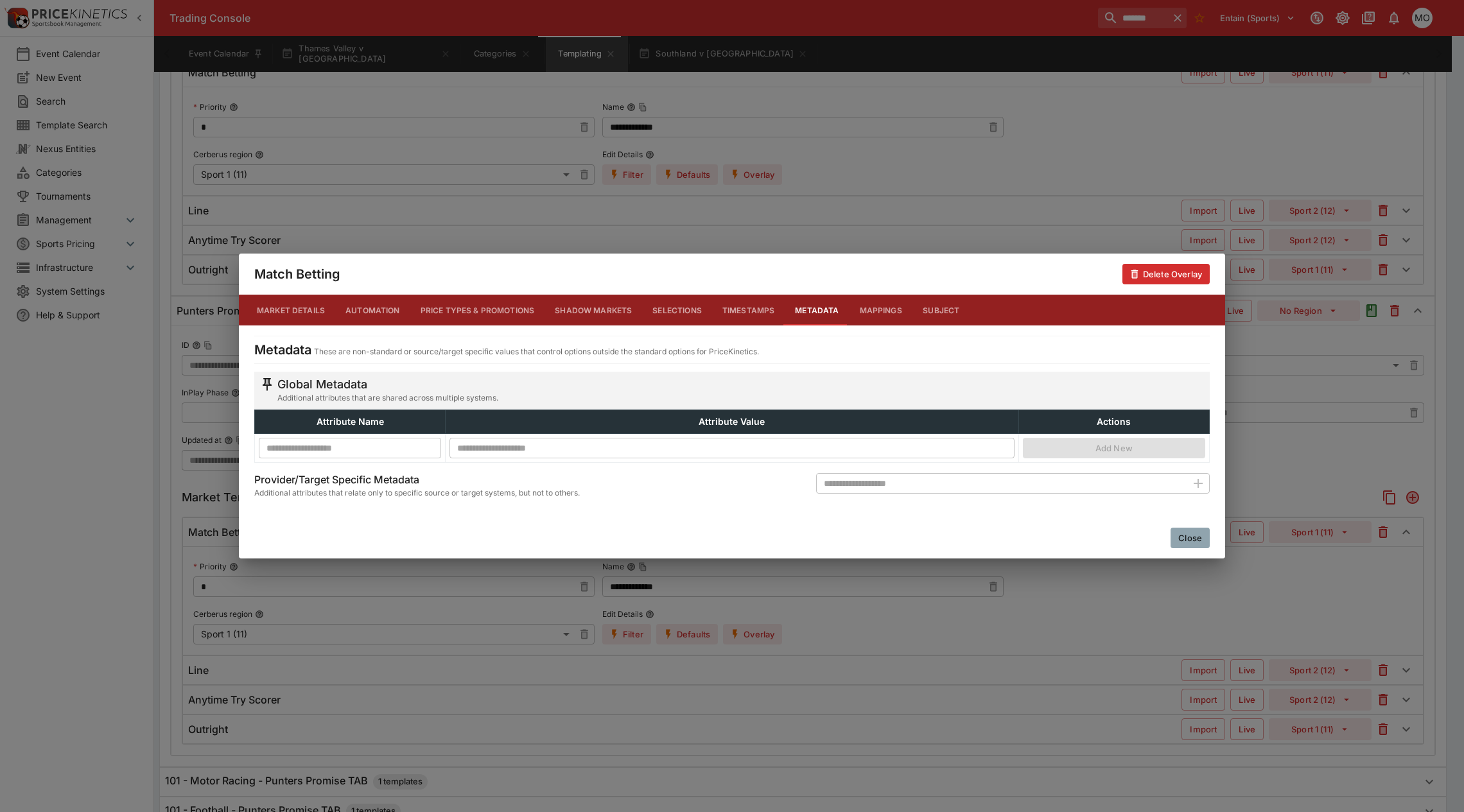
click at [1196, 536] on button "Close" at bounding box center [1190, 538] width 39 height 21
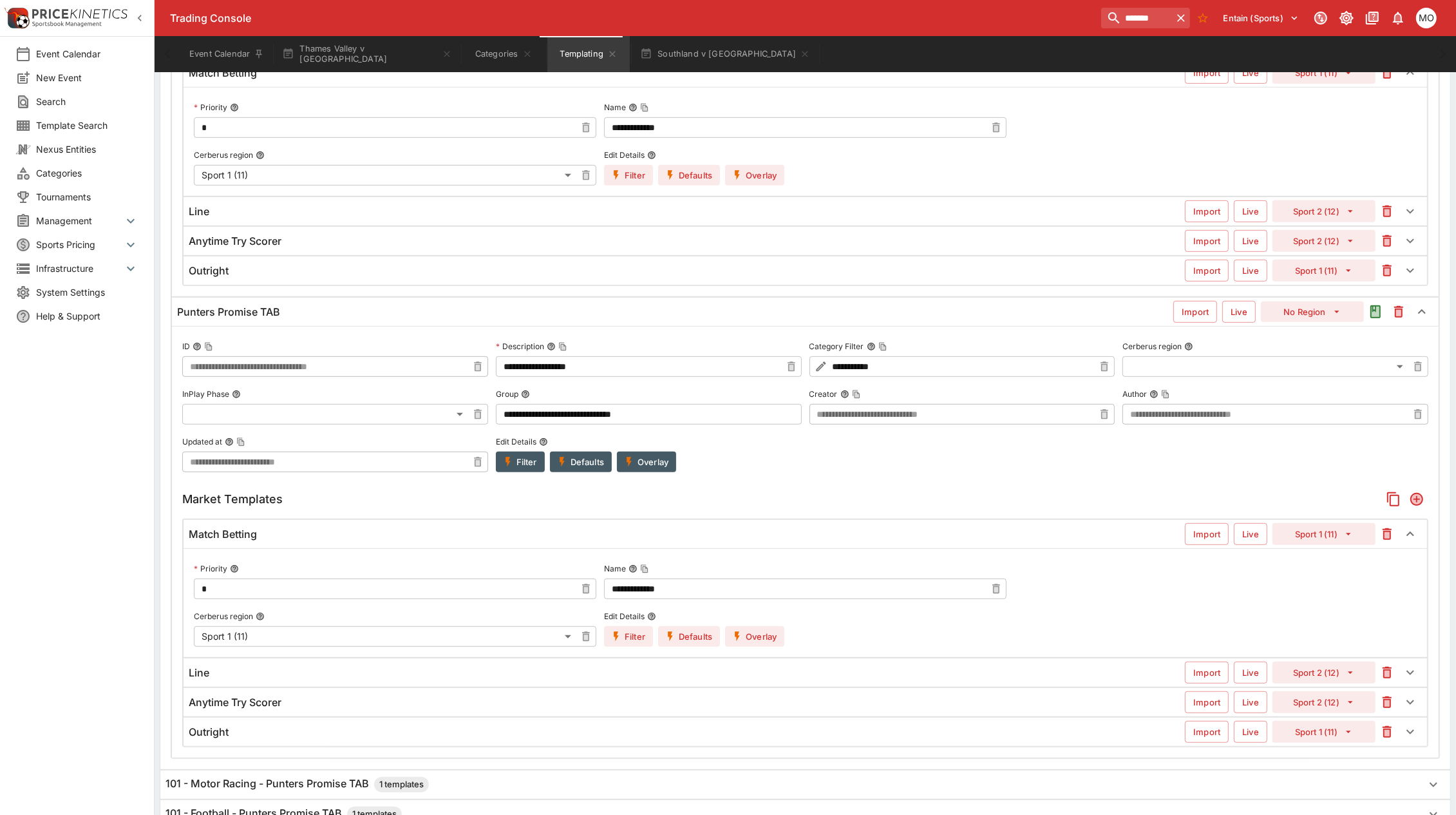
click at [751, 176] on button "Overlay" at bounding box center [755, 176] width 59 height 21
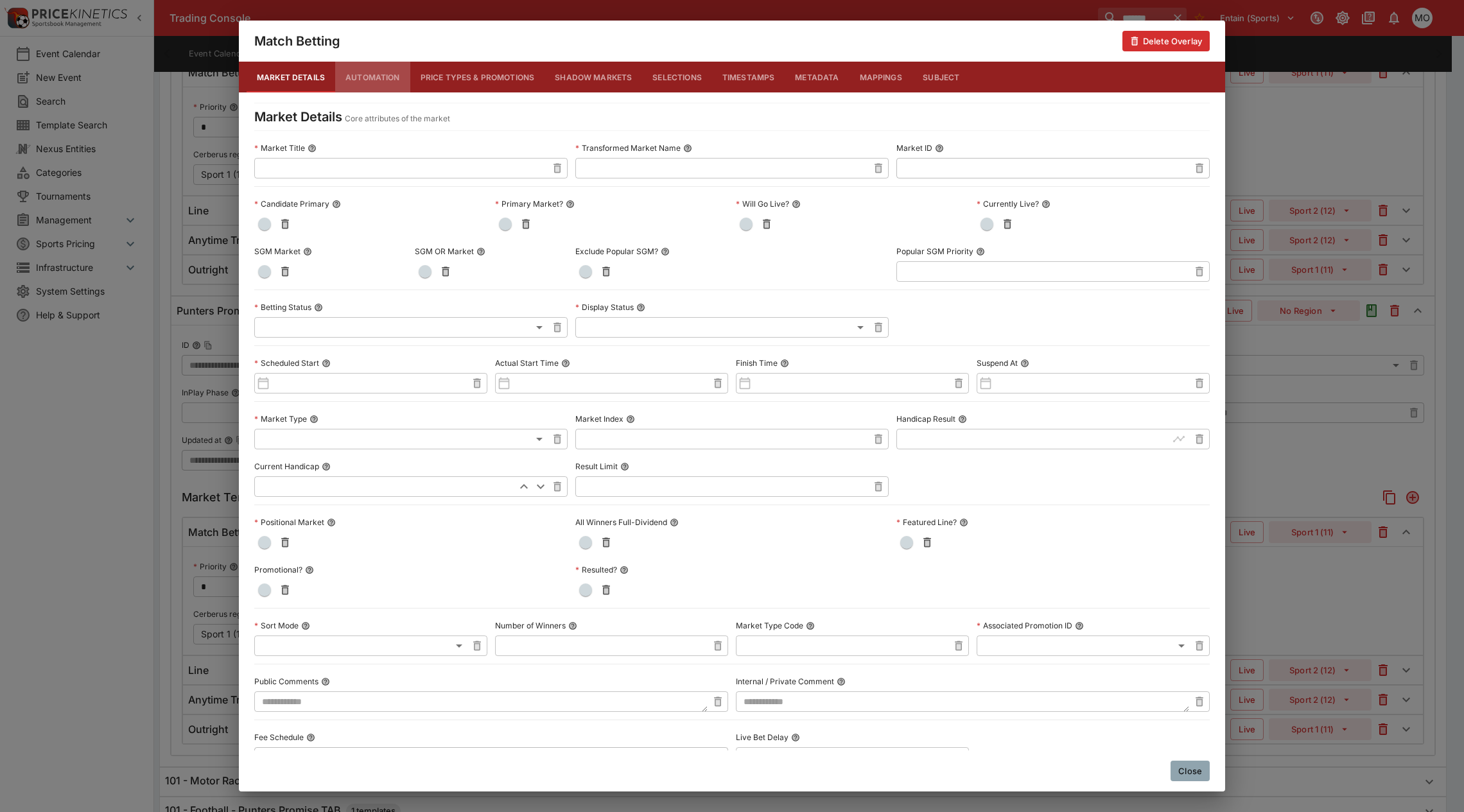
click at [387, 80] on button "Automation" at bounding box center [373, 77] width 75 height 31
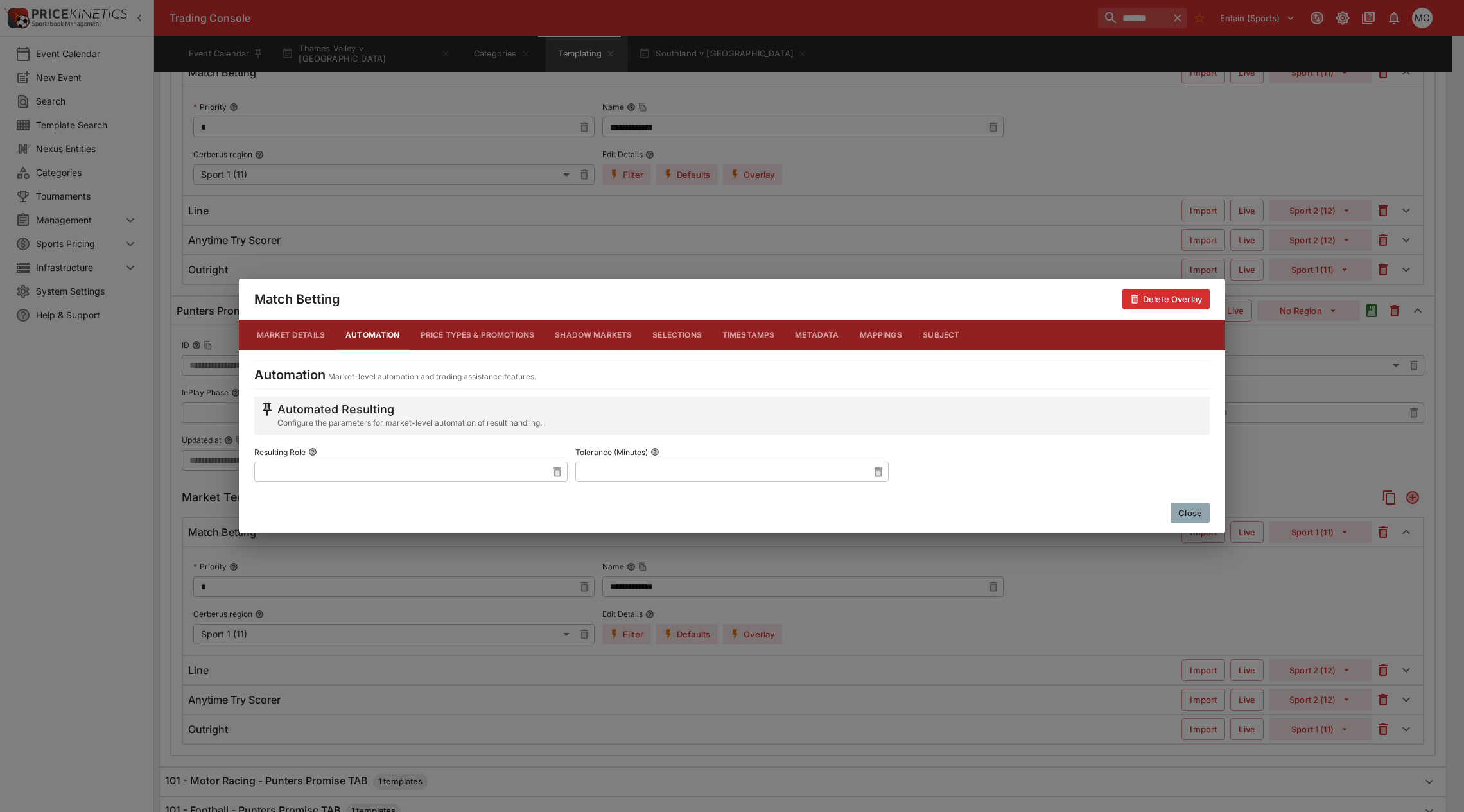
click at [484, 331] on button "Price Types & Promotions" at bounding box center [477, 335] width 135 height 31
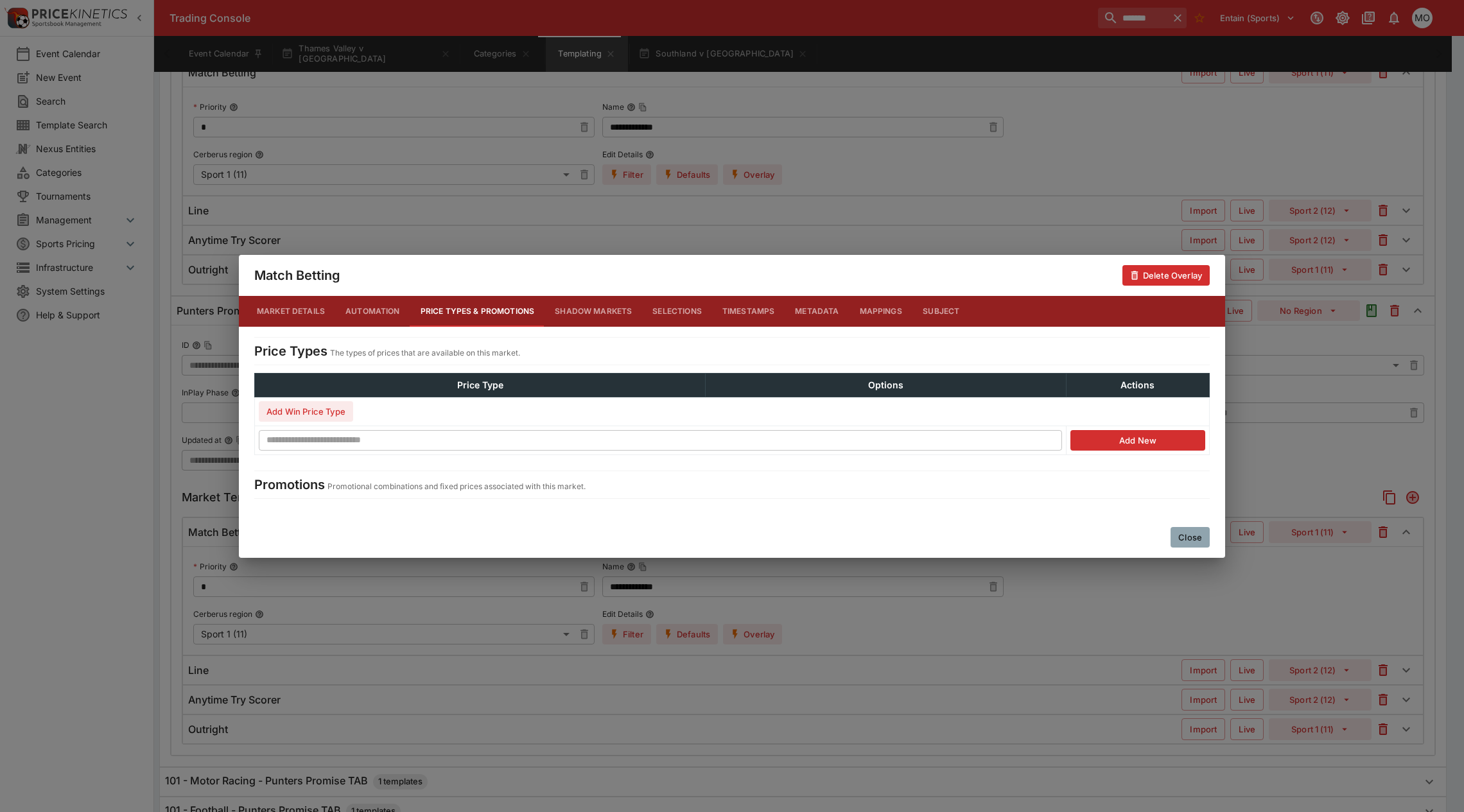
click at [569, 308] on button "Shadow Markets" at bounding box center [593, 311] width 97 height 31
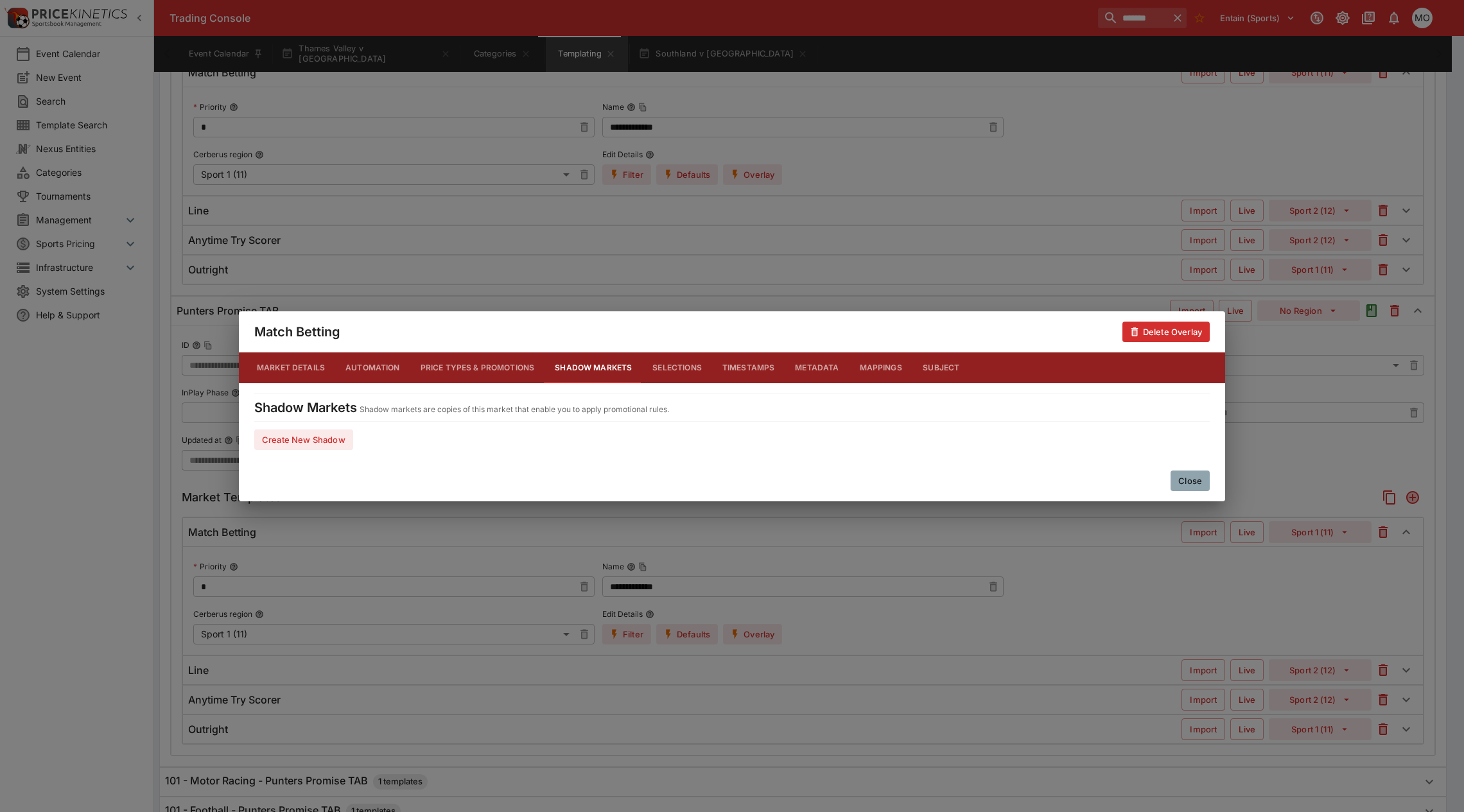
click at [1192, 479] on button "Close" at bounding box center [1190, 481] width 39 height 21
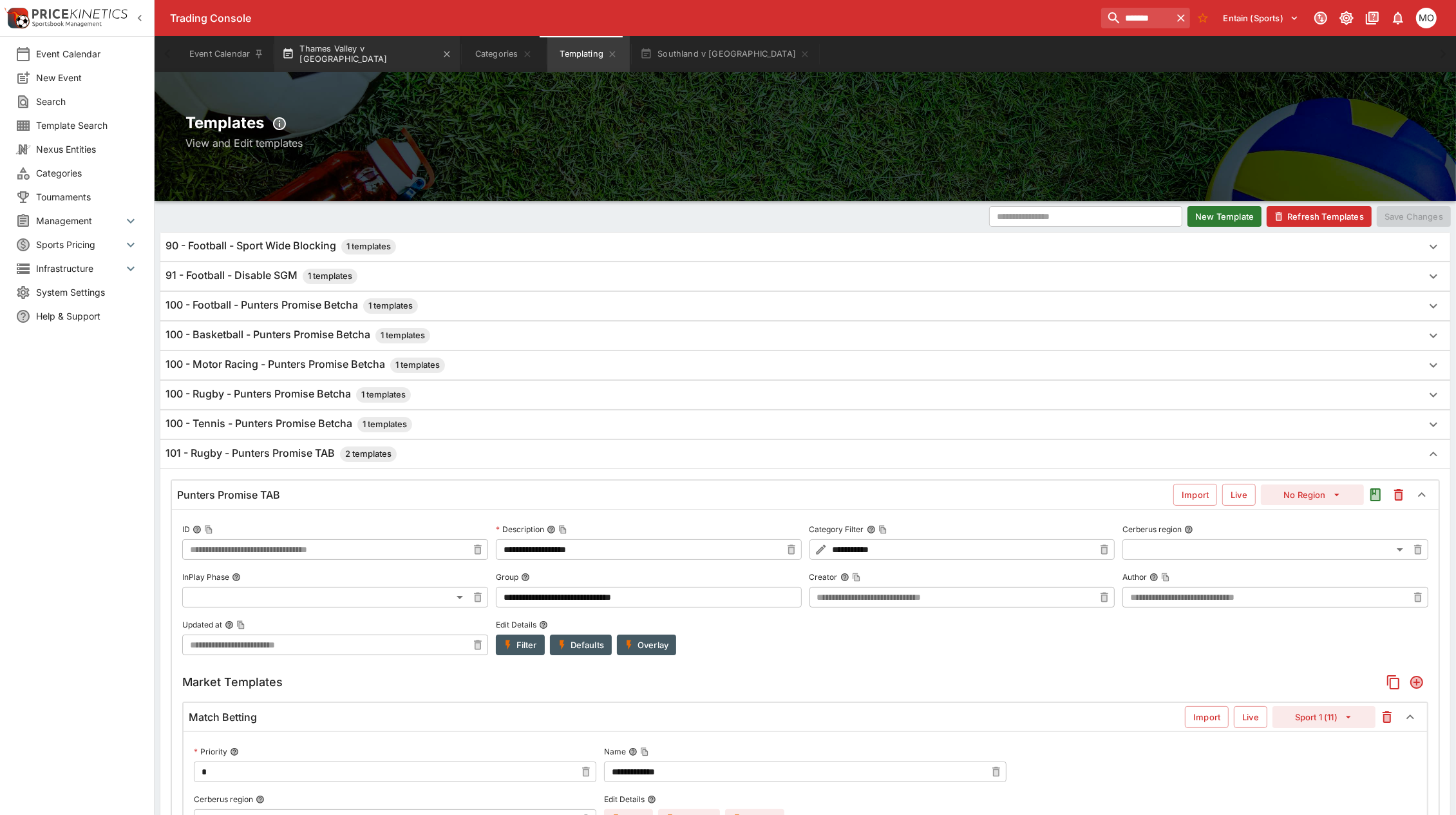
click at [358, 61] on button "Thames Valley v [GEOGRAPHIC_DATA]" at bounding box center [367, 54] width 186 height 36
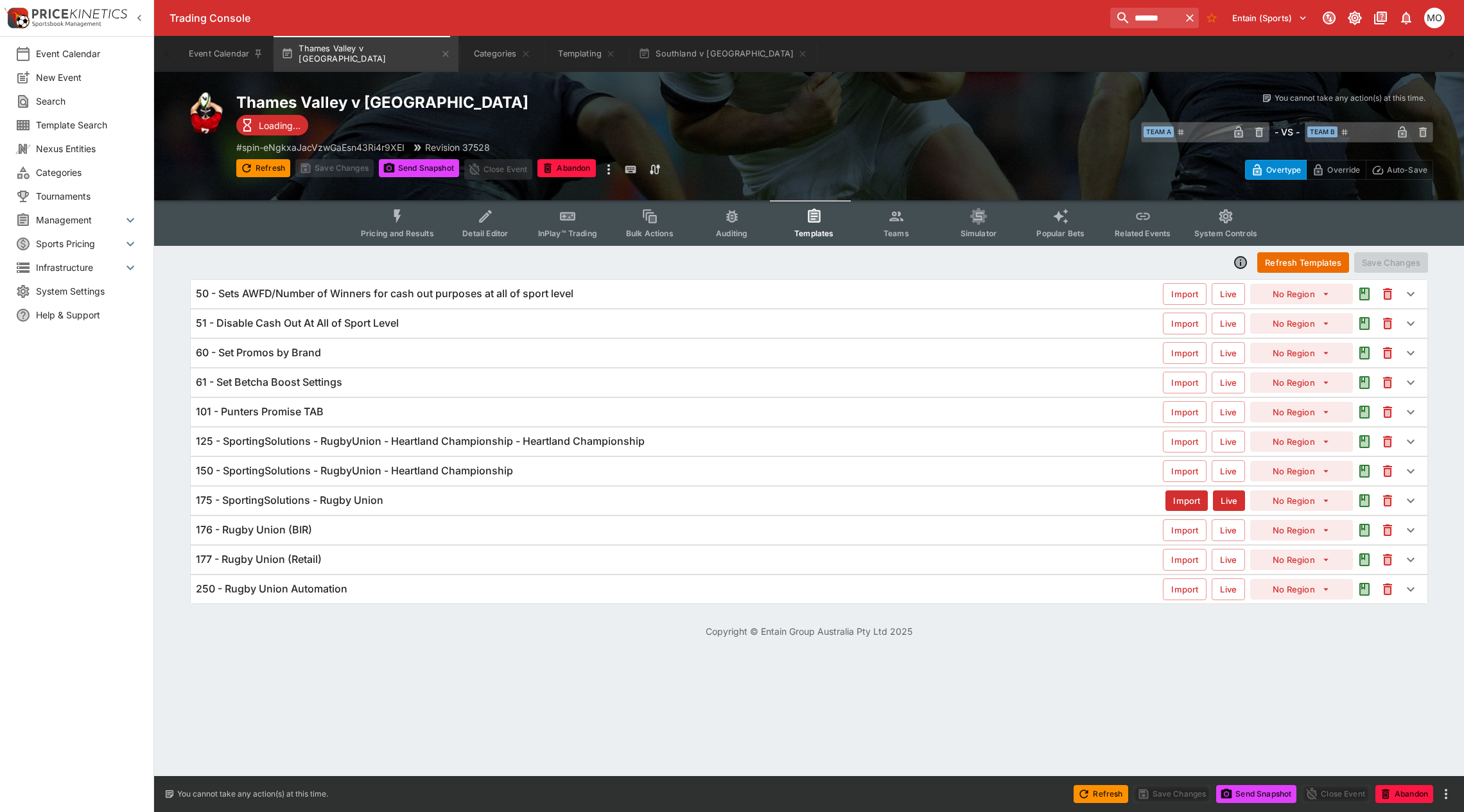
click at [382, 499] on h6 "175 - SportingSolutions - Rugby Union" at bounding box center [289, 501] width 187 height 14
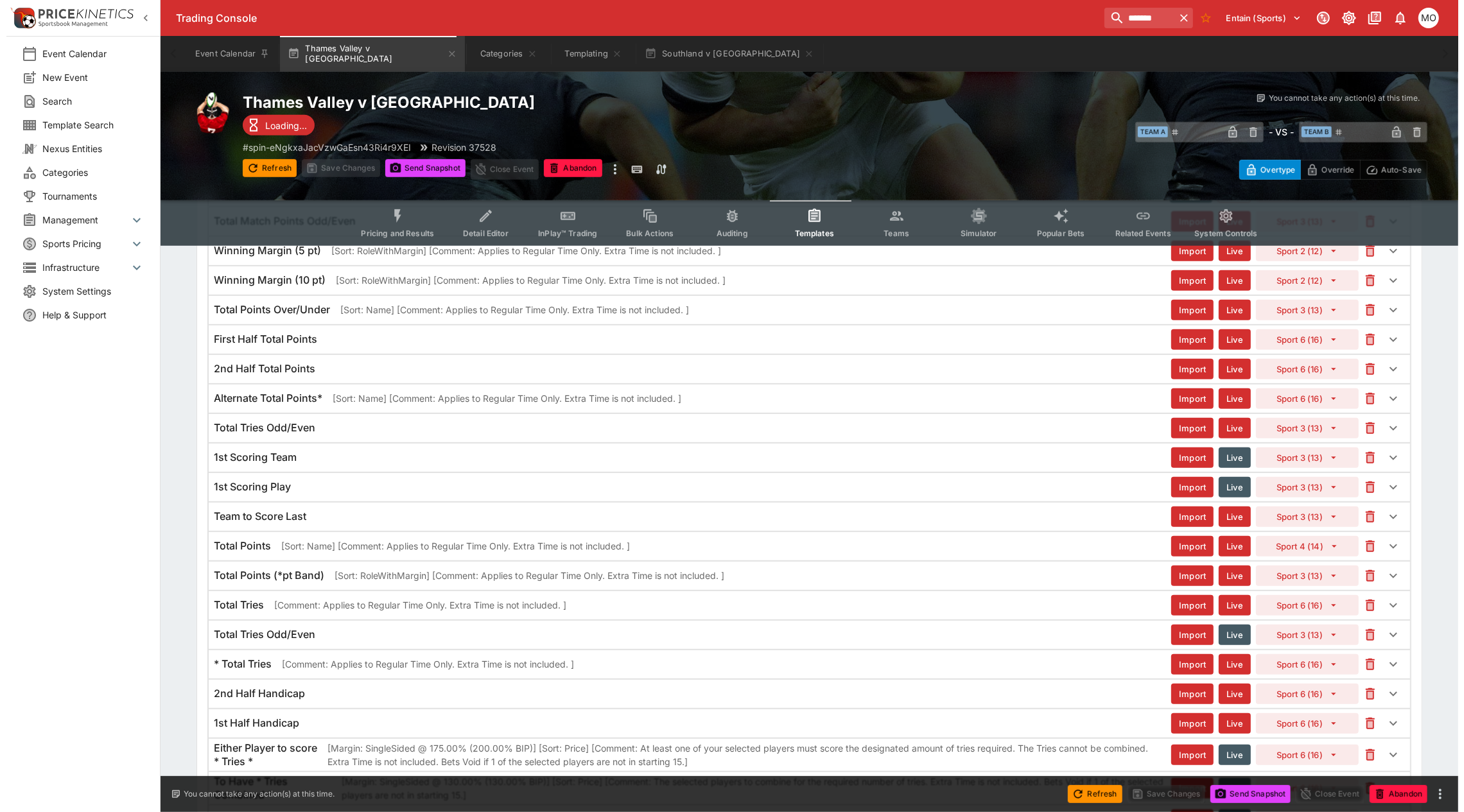
scroll to position [160, 0]
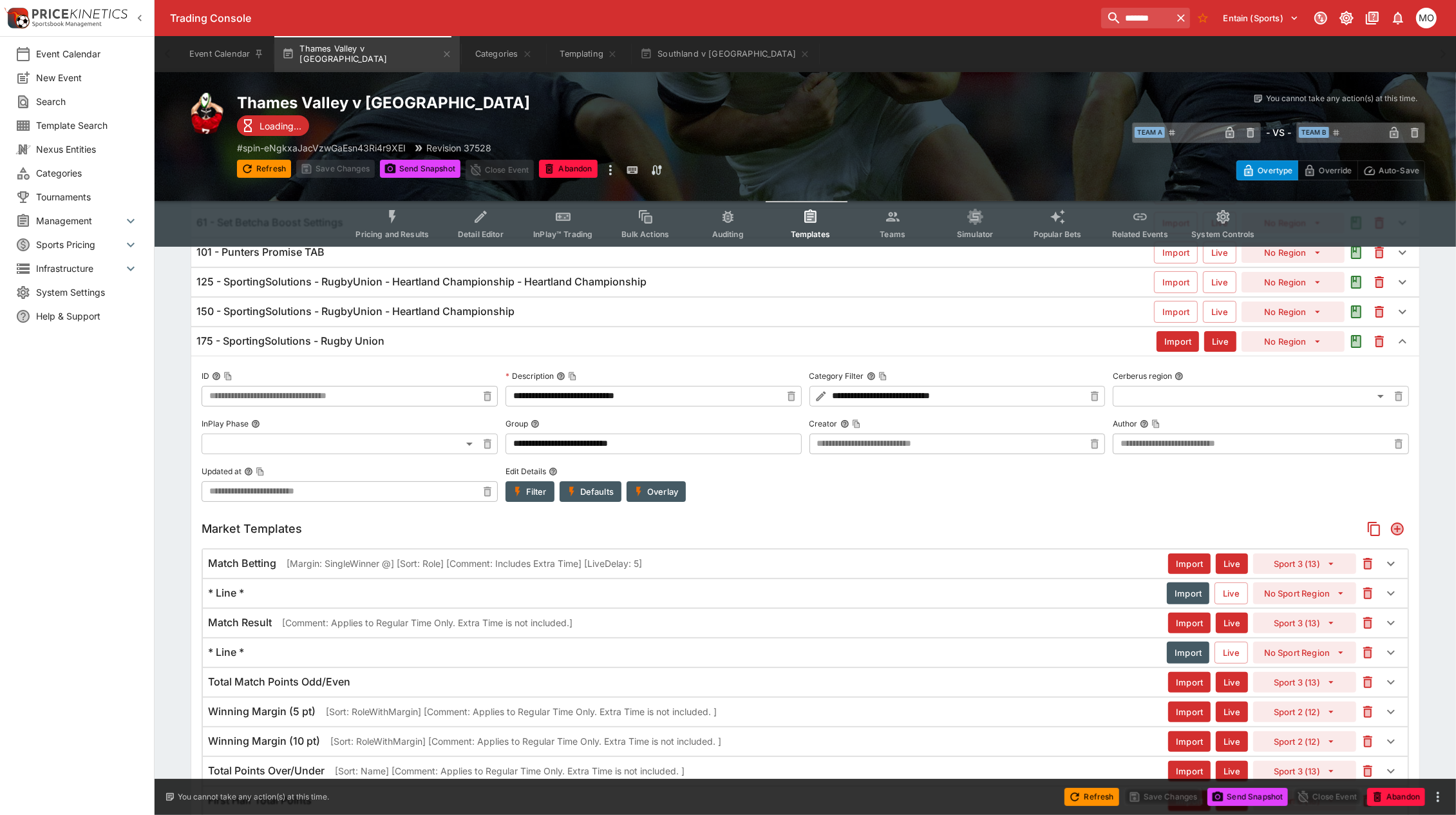
click at [528, 497] on button "Filter" at bounding box center [530, 491] width 49 height 21
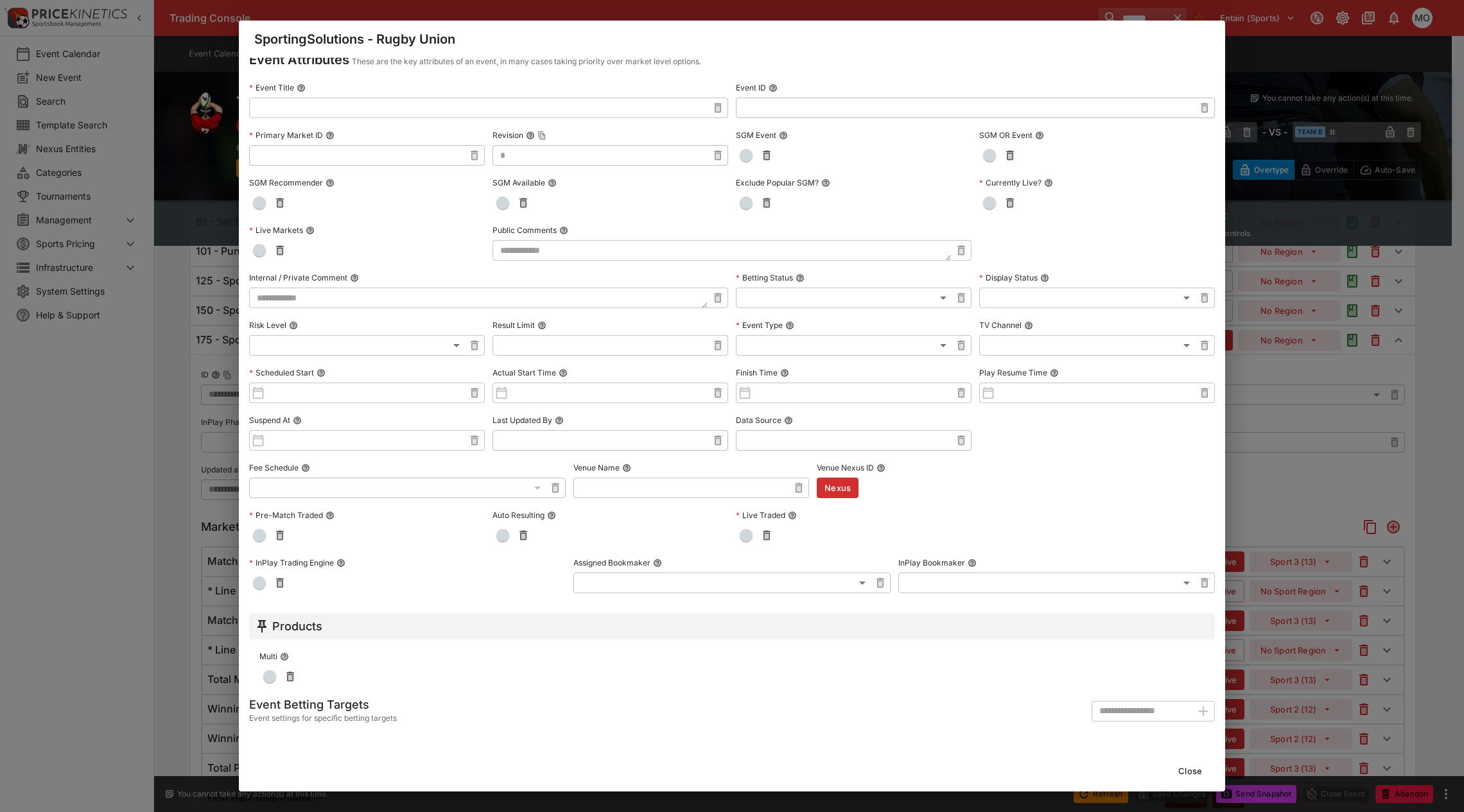
scroll to position [0, 0]
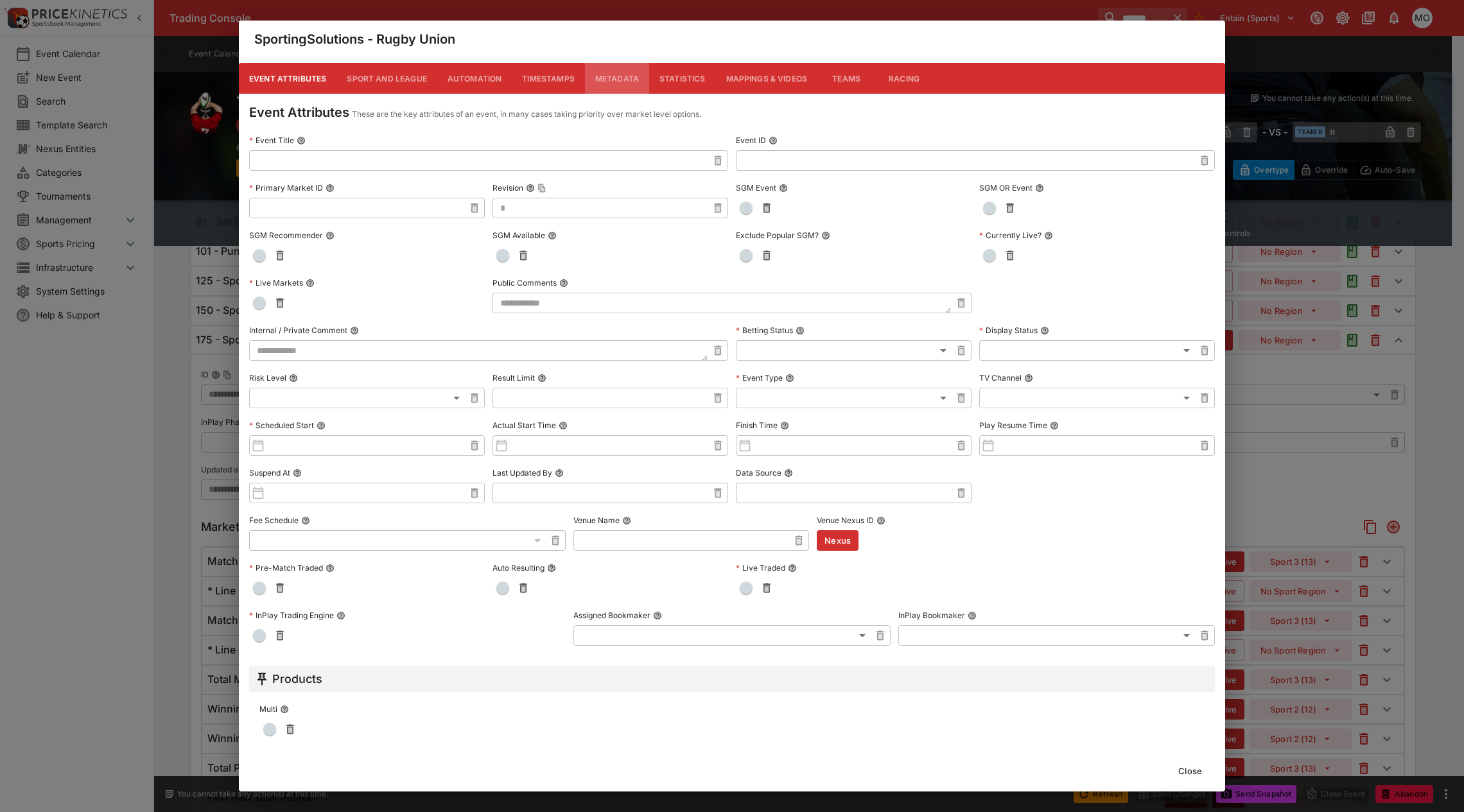
click at [634, 79] on button "Metadata" at bounding box center [617, 78] width 64 height 31
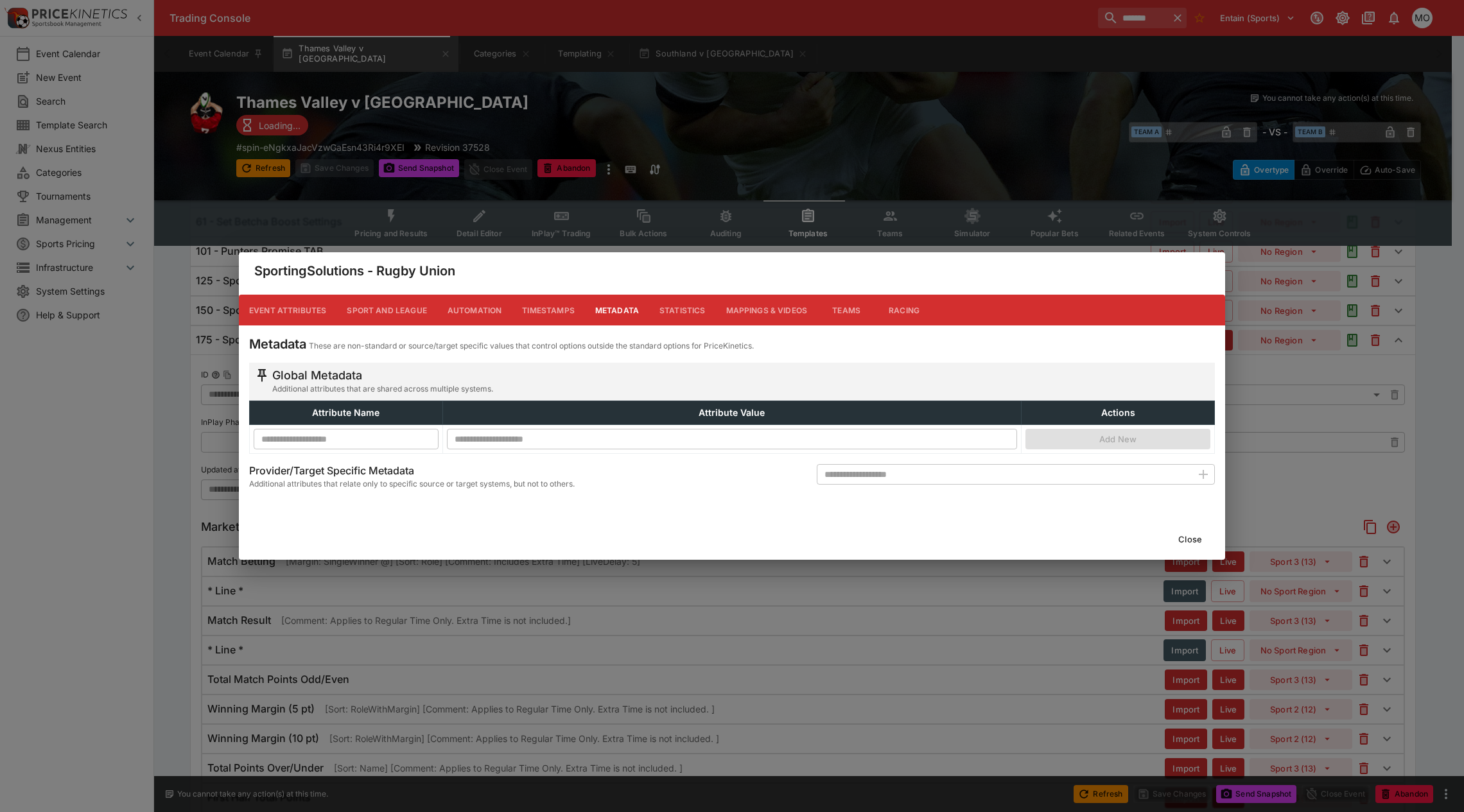
click at [1183, 540] on button "Close" at bounding box center [1190, 539] width 39 height 21
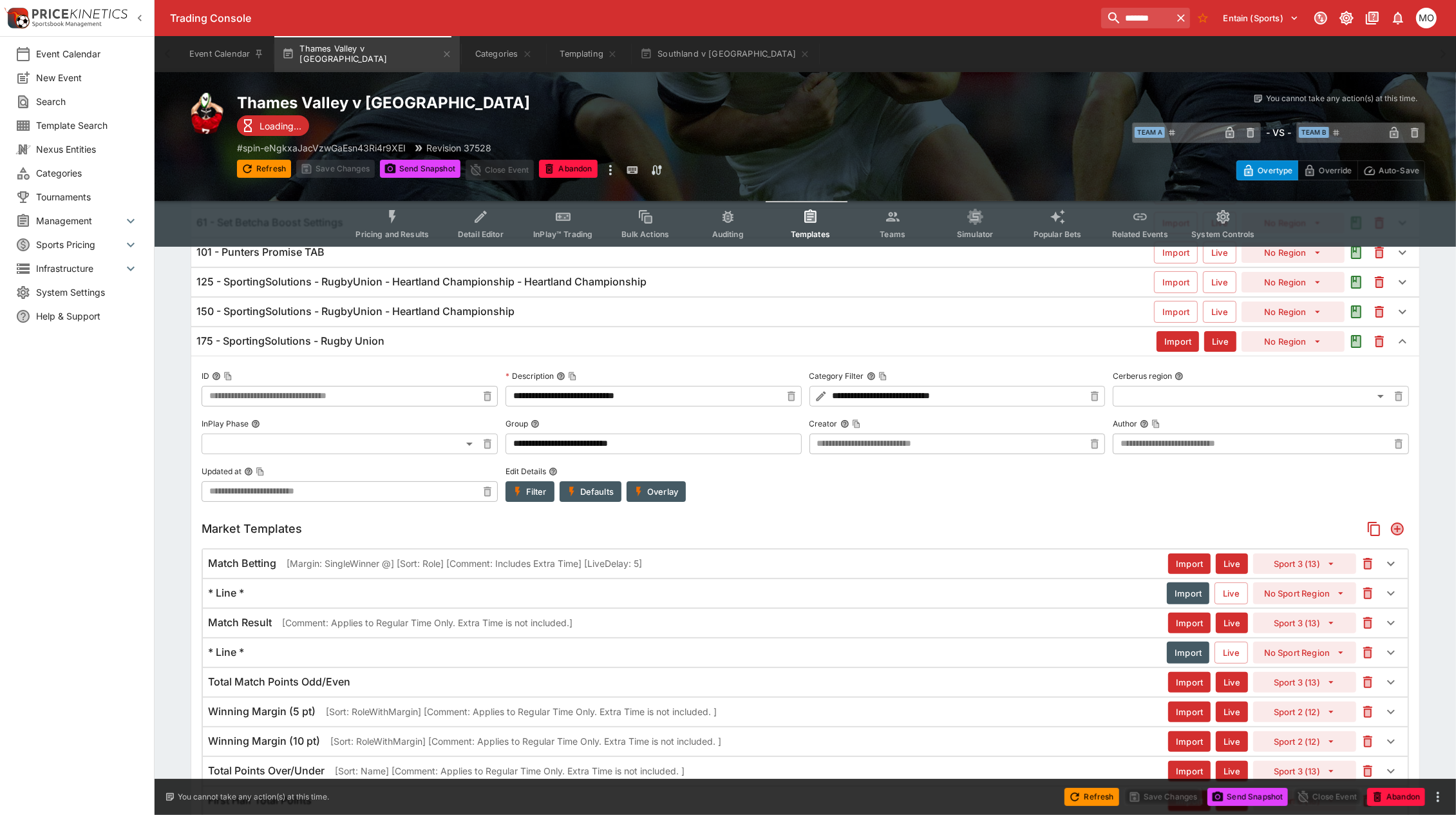
click at [648, 497] on button "Overlay" at bounding box center [656, 491] width 59 height 21
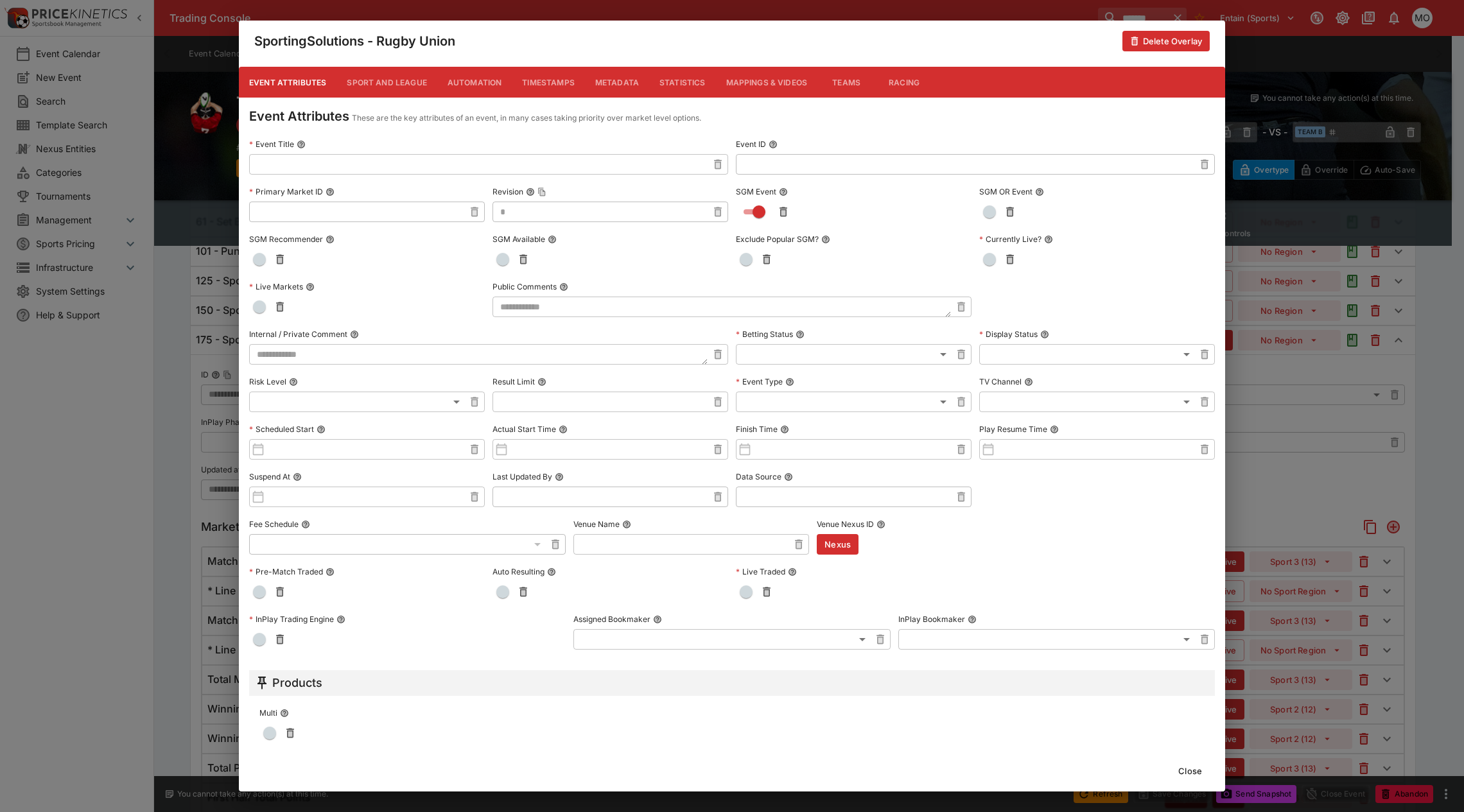
click at [626, 77] on button "Metadata" at bounding box center [617, 82] width 64 height 31
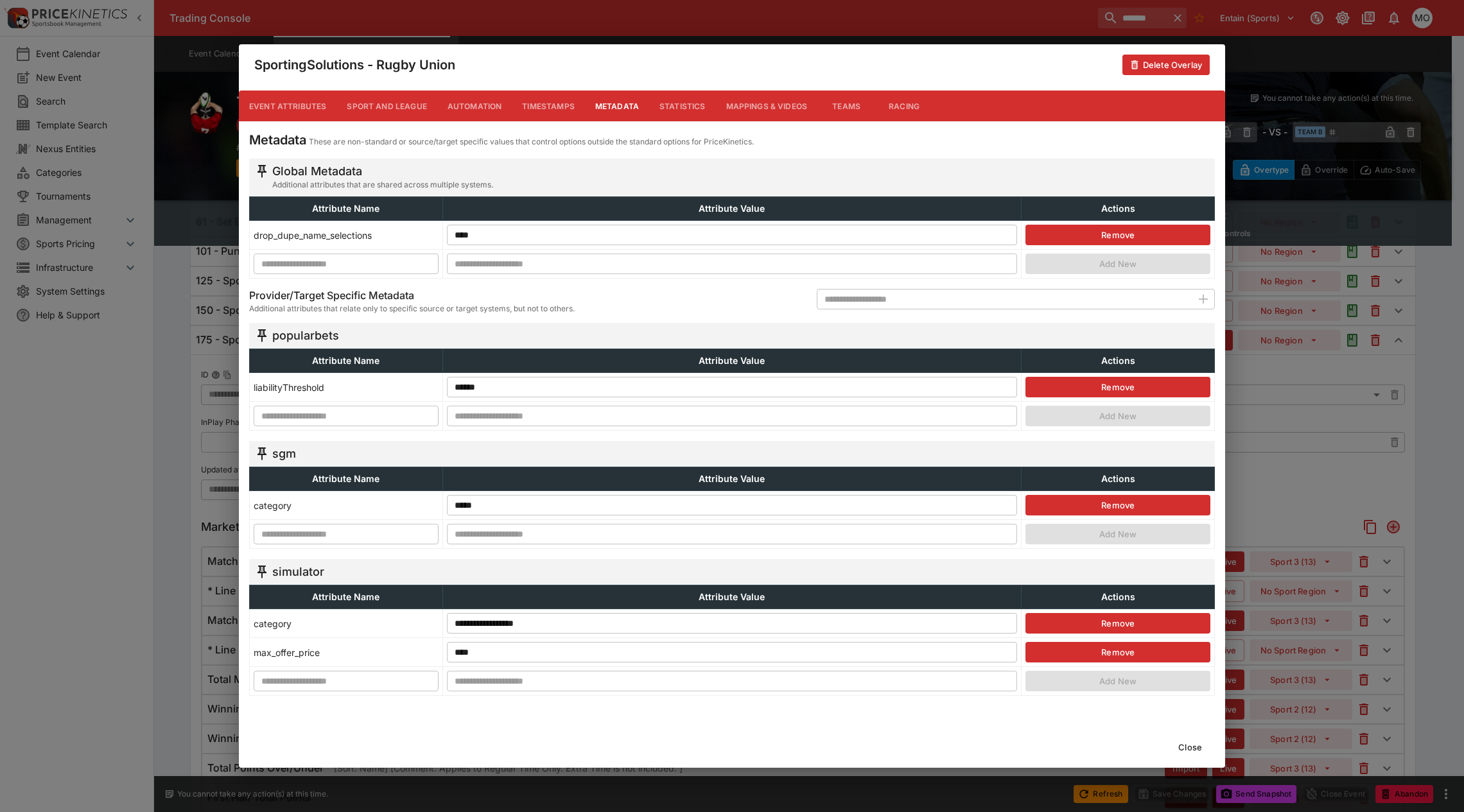
click at [1196, 715] on button "Close" at bounding box center [1190, 747] width 39 height 21
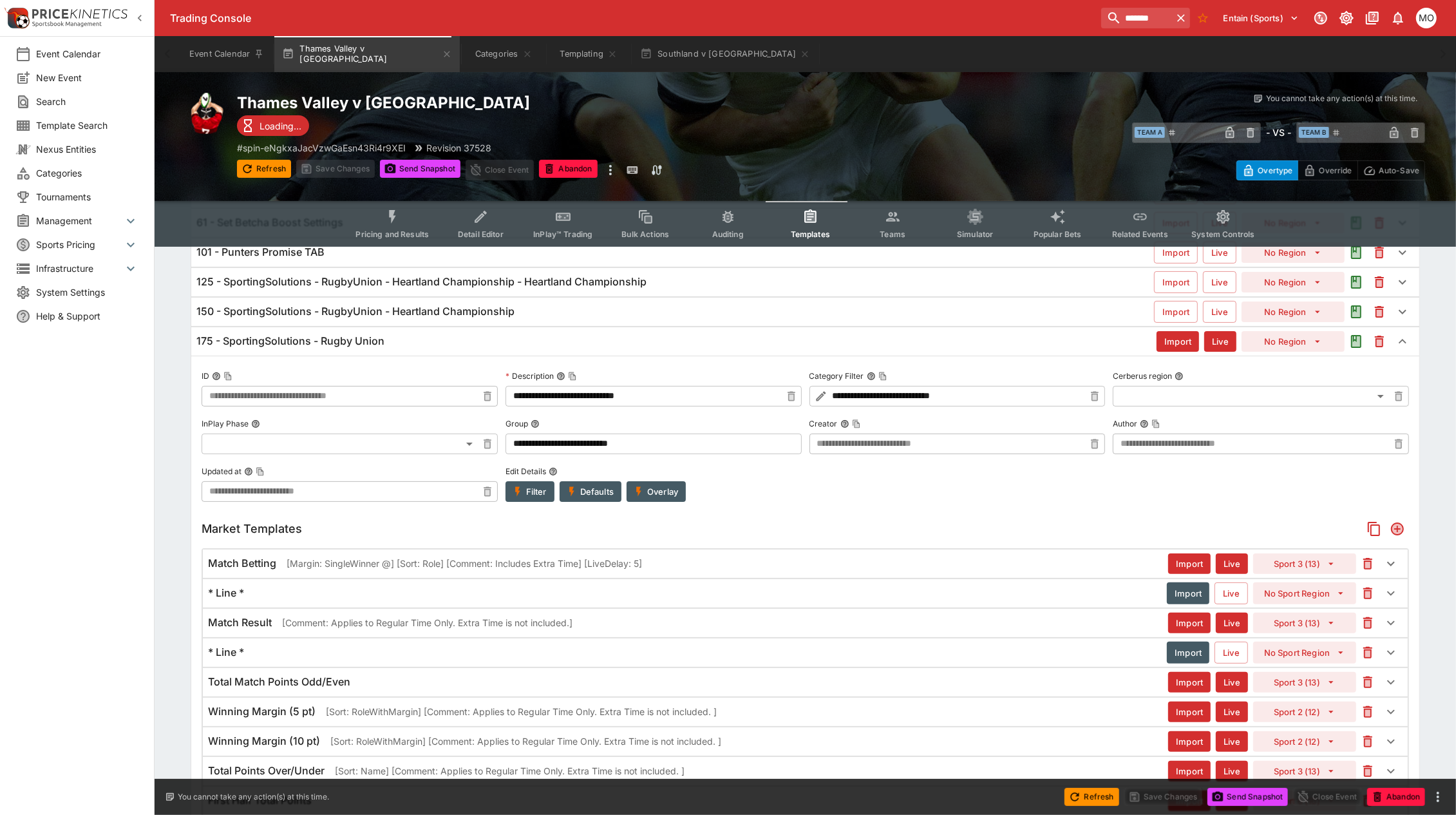
click at [383, 316] on h6 "150 - SportingSolutions - RugbyUnion - Heartland Championship" at bounding box center [355, 312] width 318 height 14
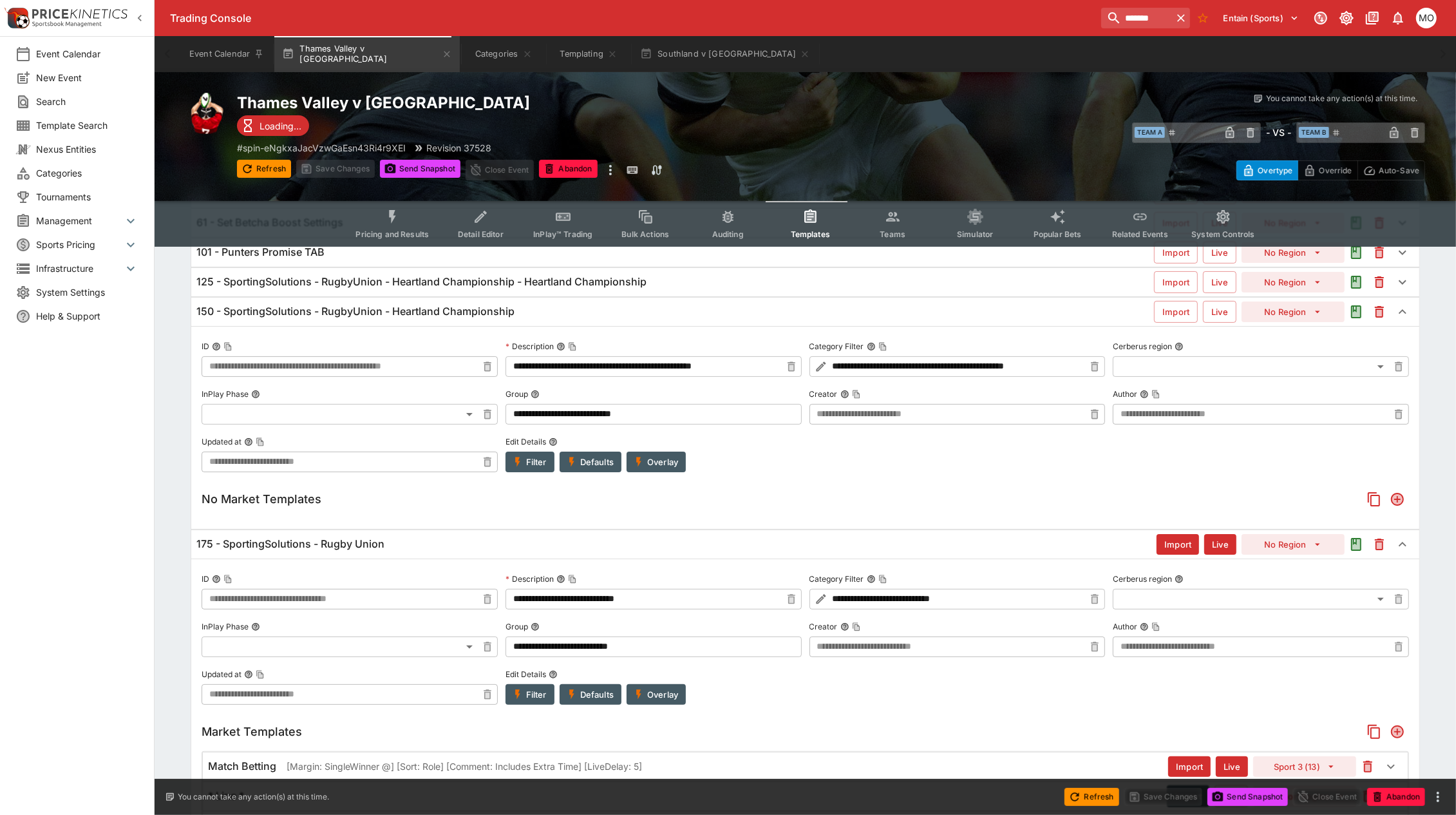
click at [541, 472] on button "Filter" at bounding box center [530, 462] width 49 height 21
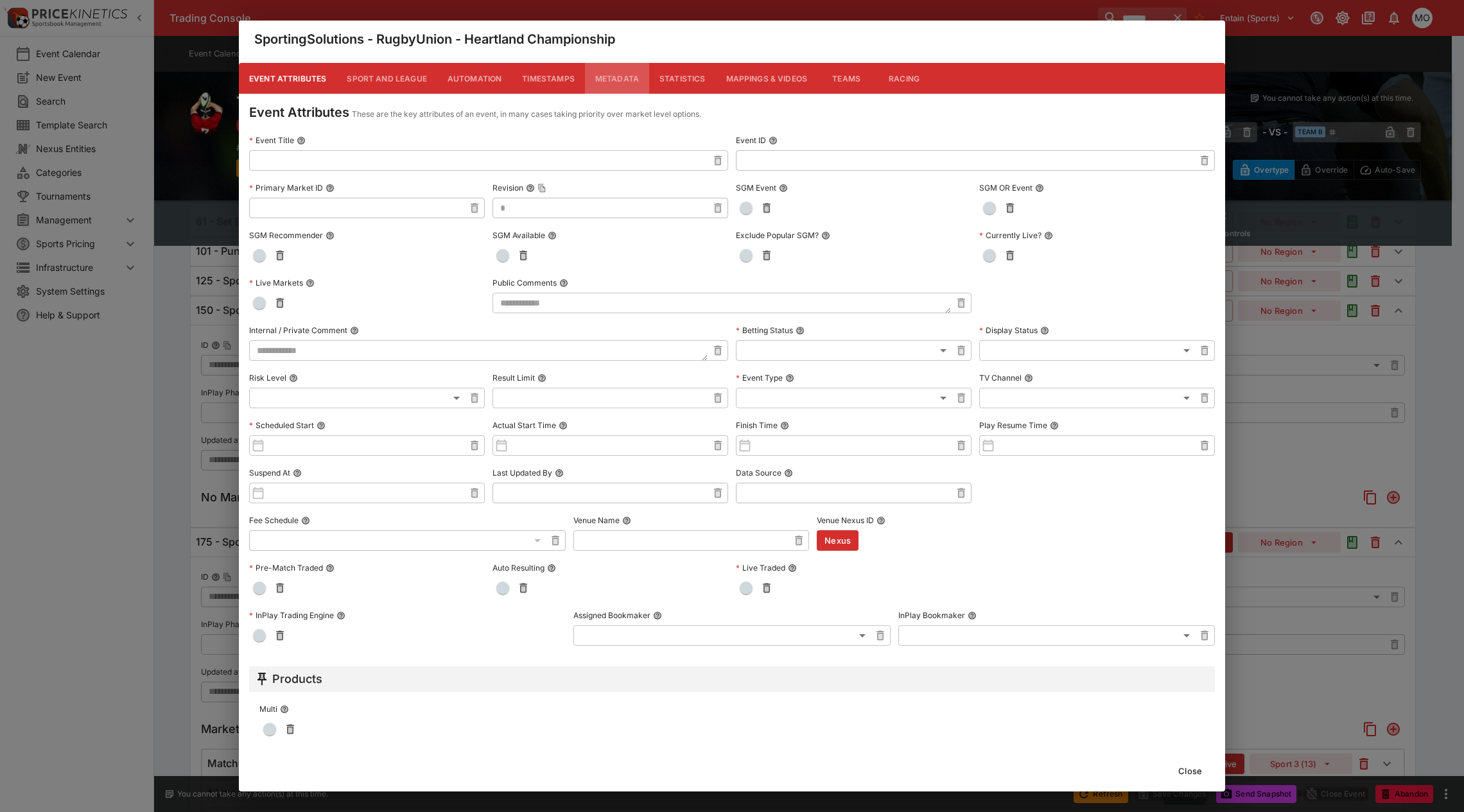
click at [608, 75] on button "Metadata" at bounding box center [617, 78] width 64 height 31
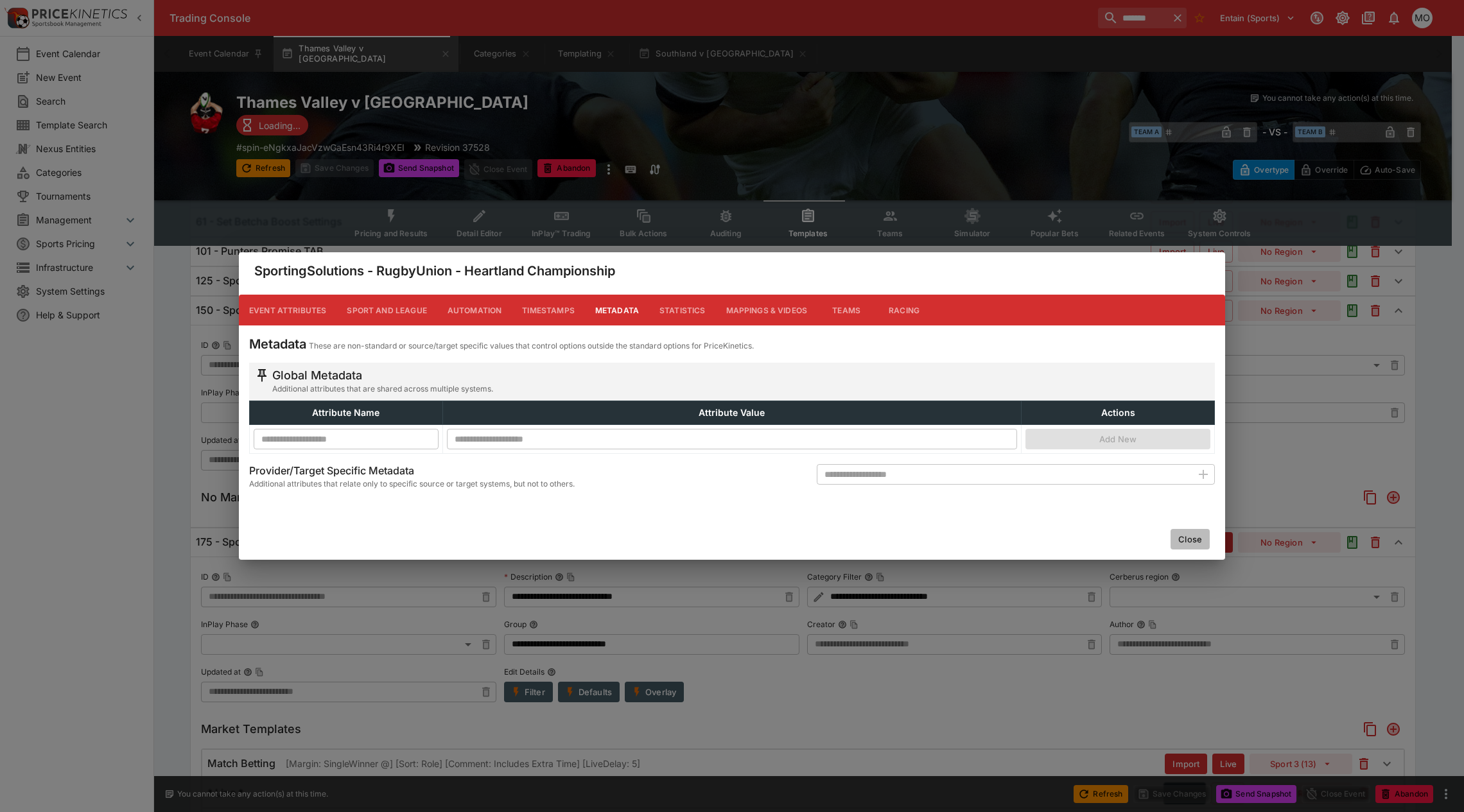
click at [1181, 541] on button "Close" at bounding box center [1190, 539] width 39 height 21
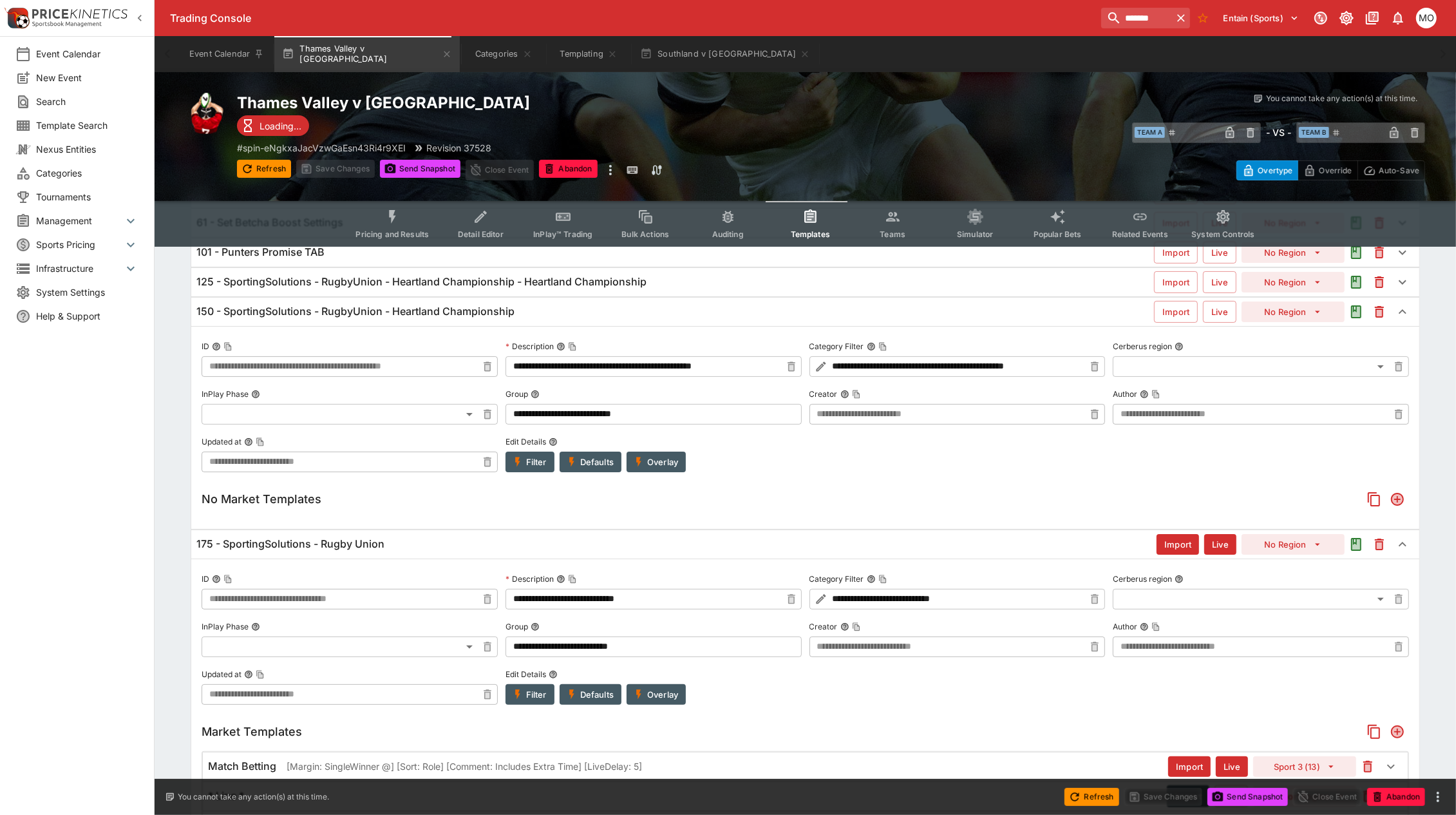
click at [397, 549] on div "175 - SportingSolutions - Rugby Union" at bounding box center [676, 544] width 960 height 14
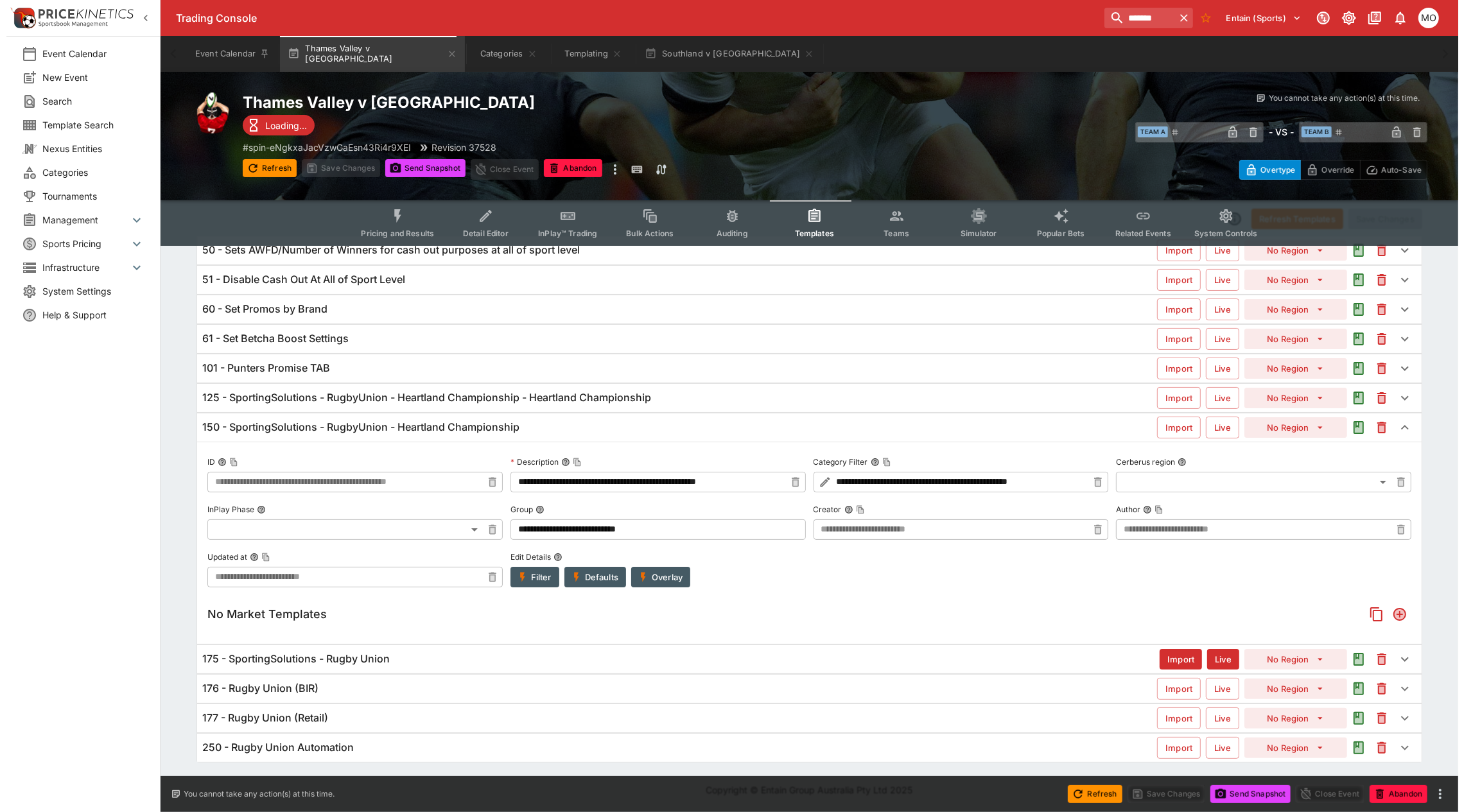
scroll to position [46, 0]
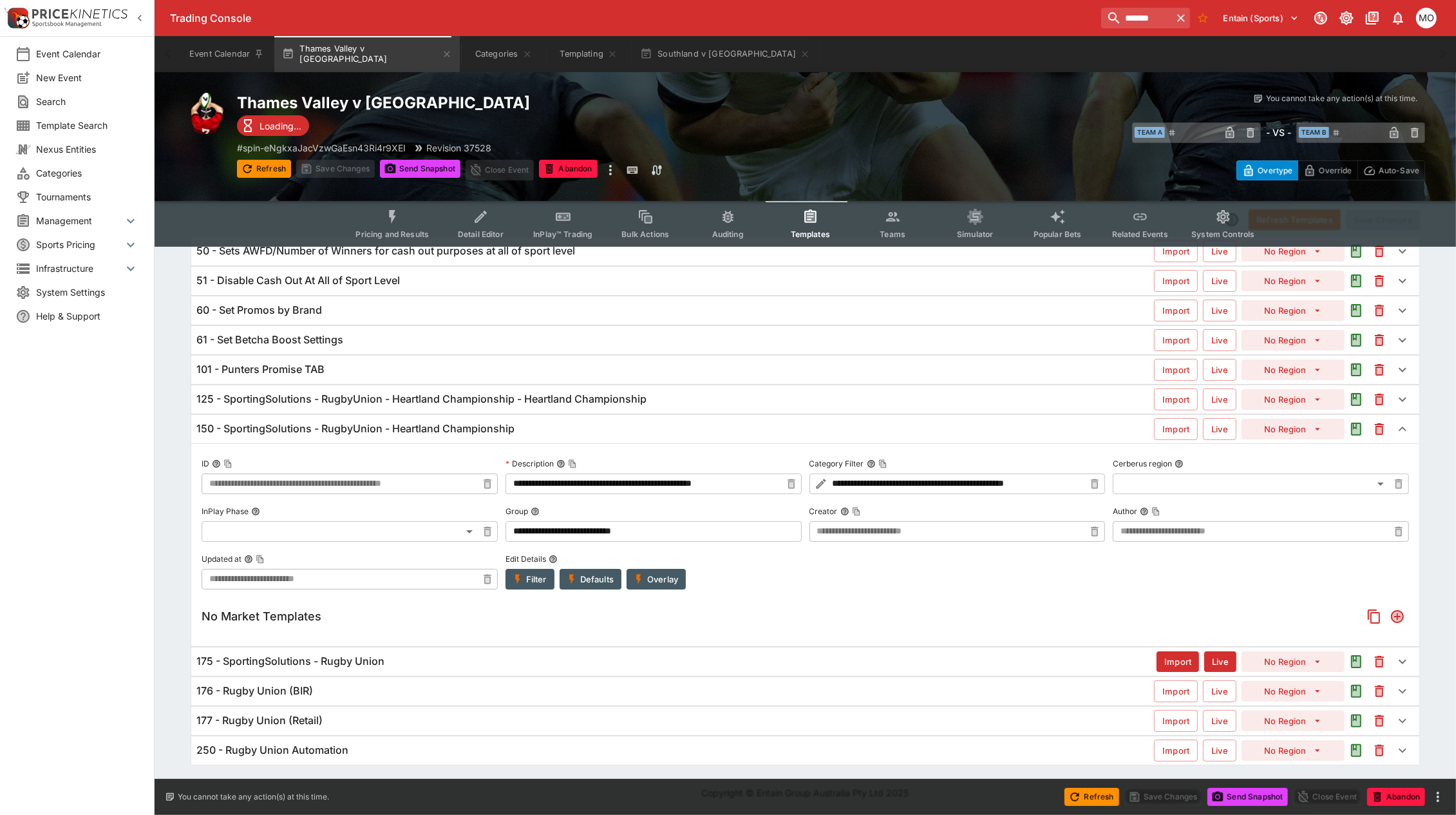
click at [665, 580] on button "Overlay" at bounding box center [656, 579] width 59 height 21
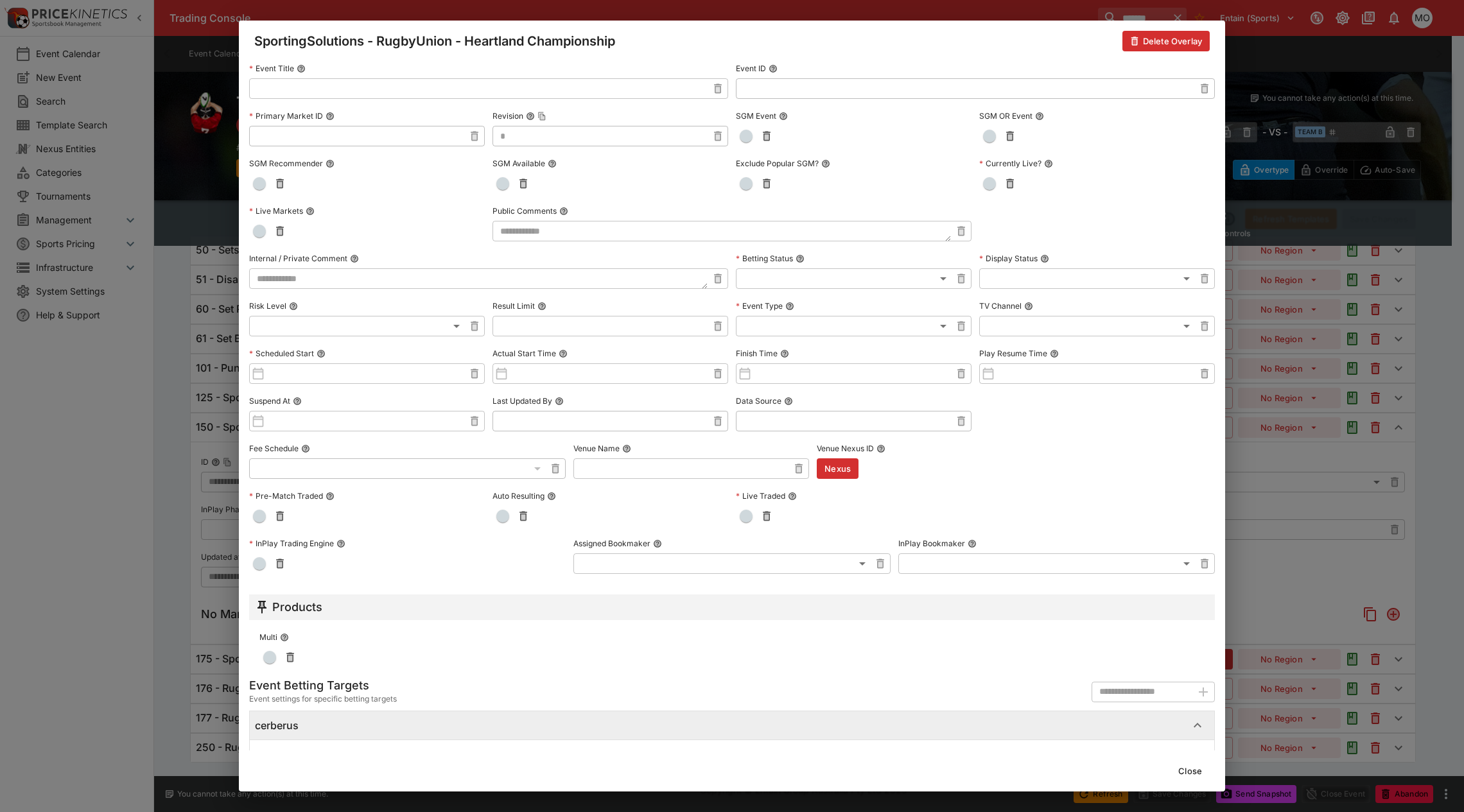
scroll to position [0, 0]
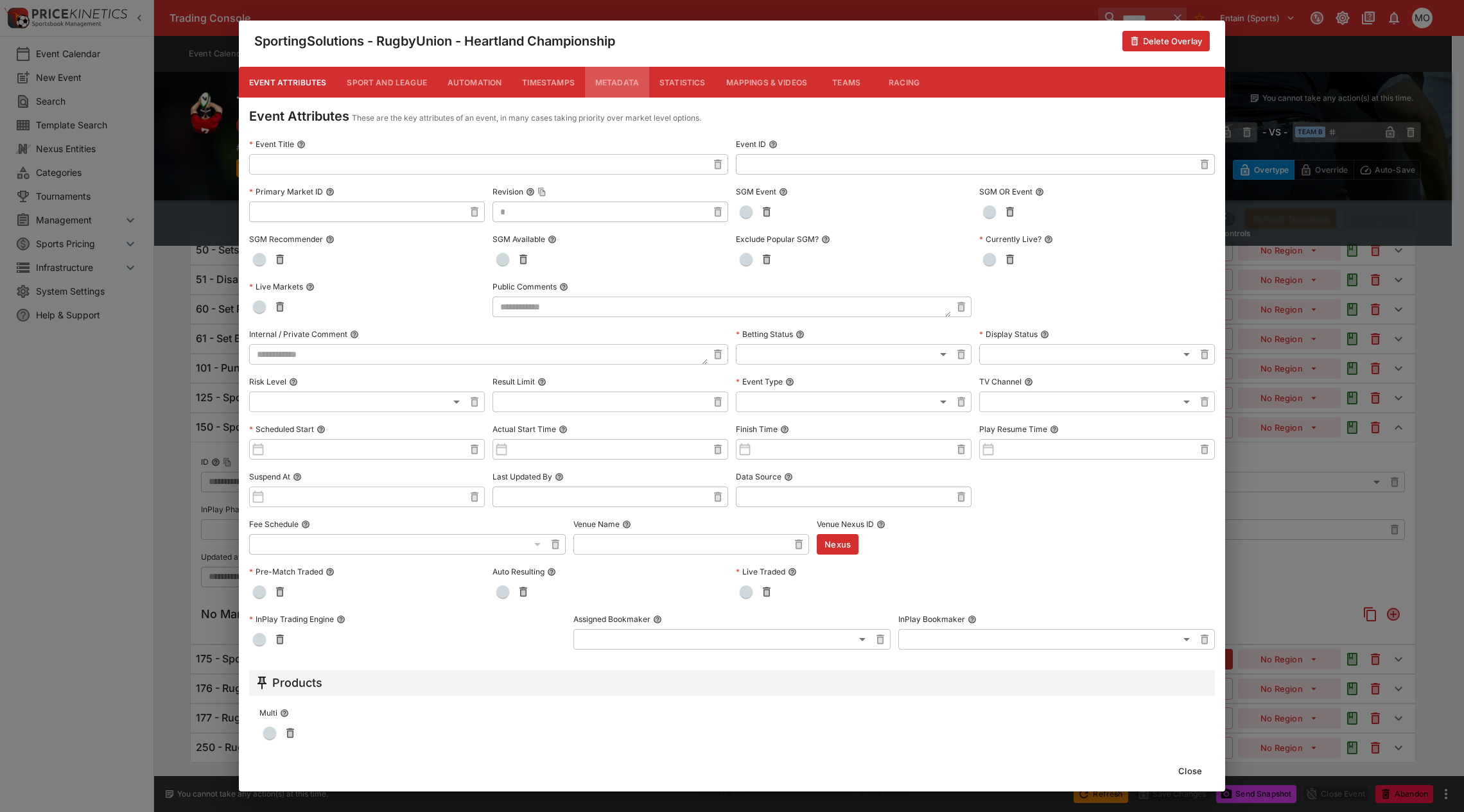
click at [617, 82] on button "Metadata" at bounding box center [617, 82] width 64 height 31
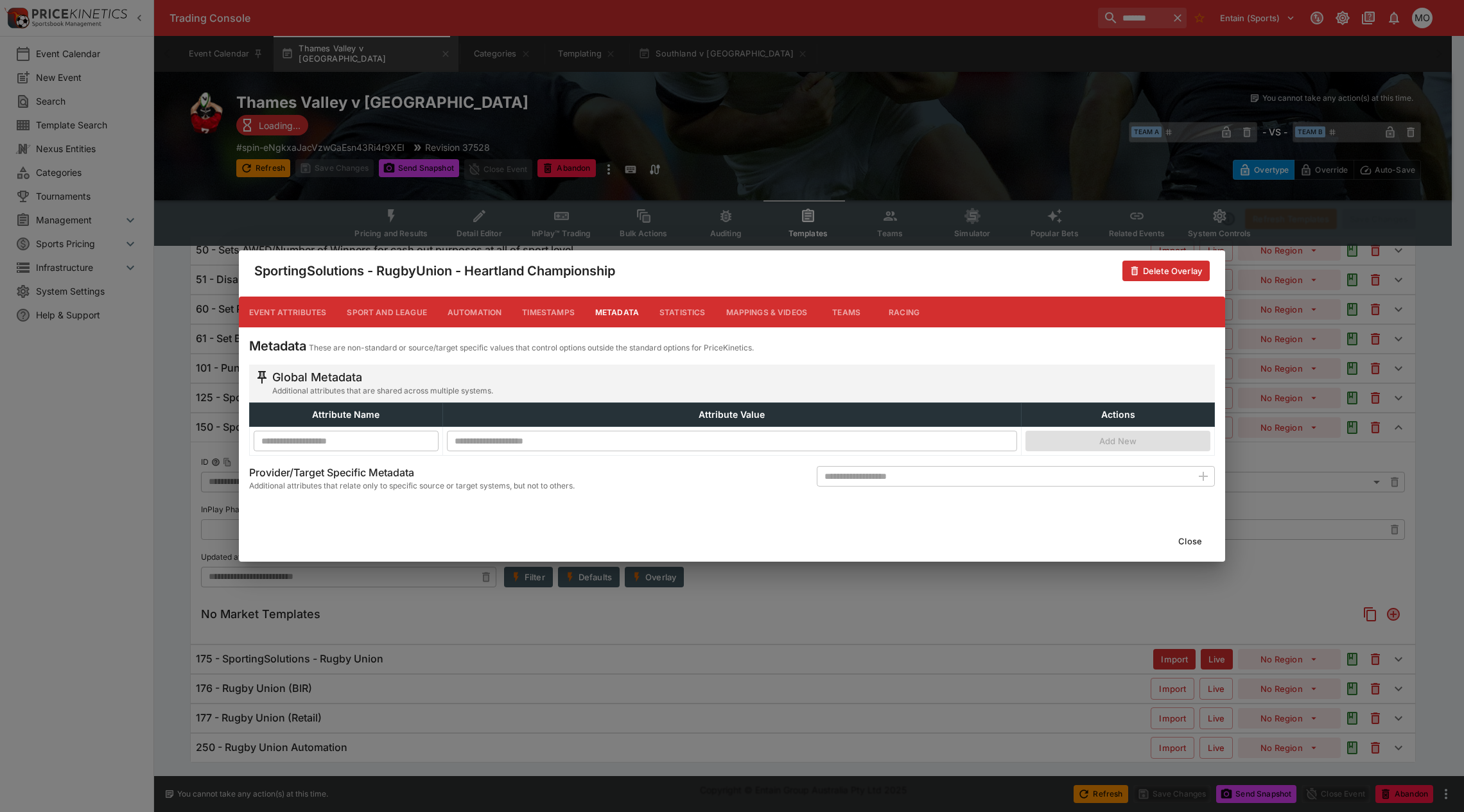
click at [1185, 534] on button "Close" at bounding box center [1190, 541] width 39 height 21
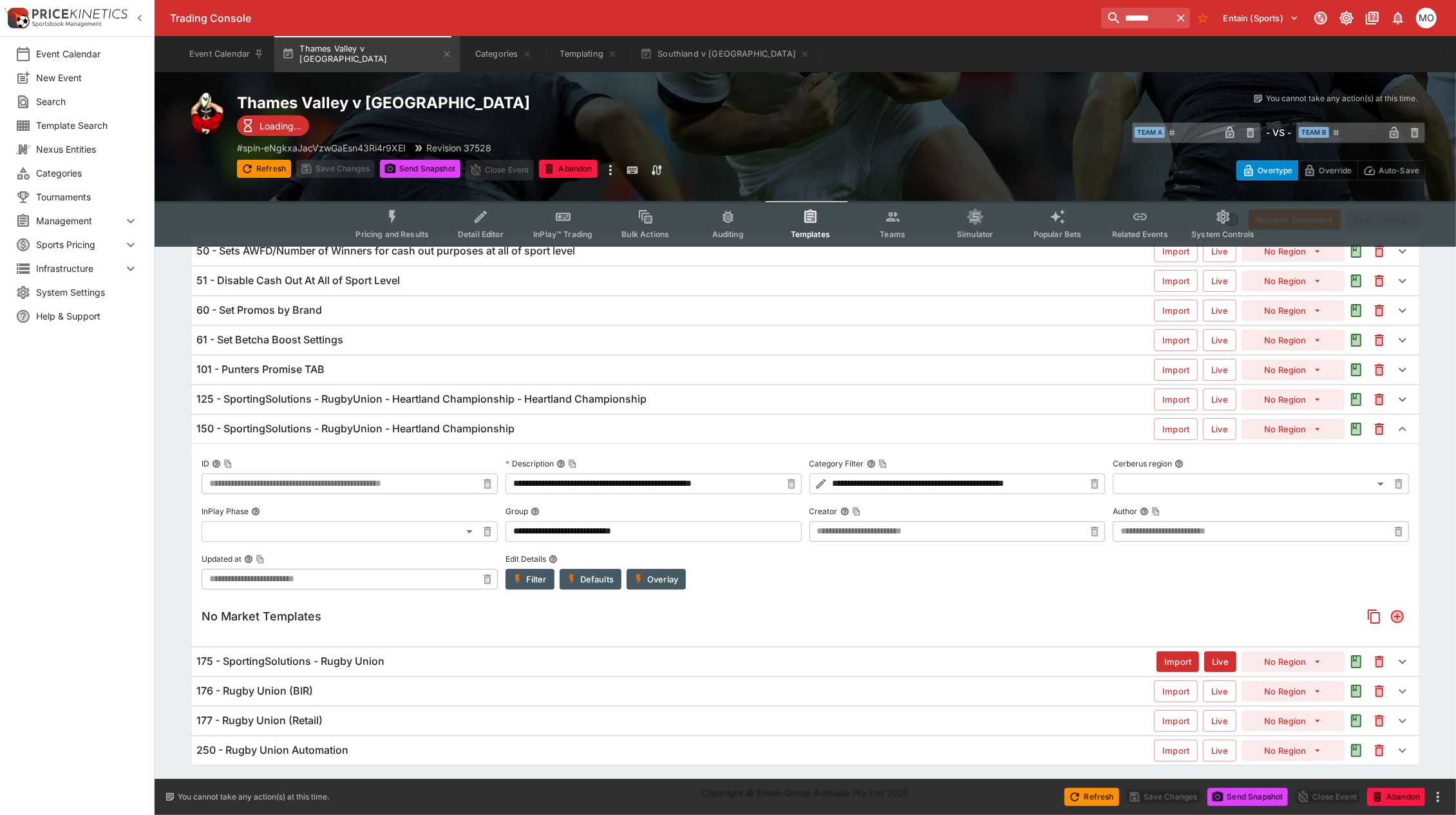
click at [606, 395] on h6 "125 - SportingSolutions - RugbyUnion - Heartland Championship - Heartland Champ…" at bounding box center [421, 399] width 450 height 14
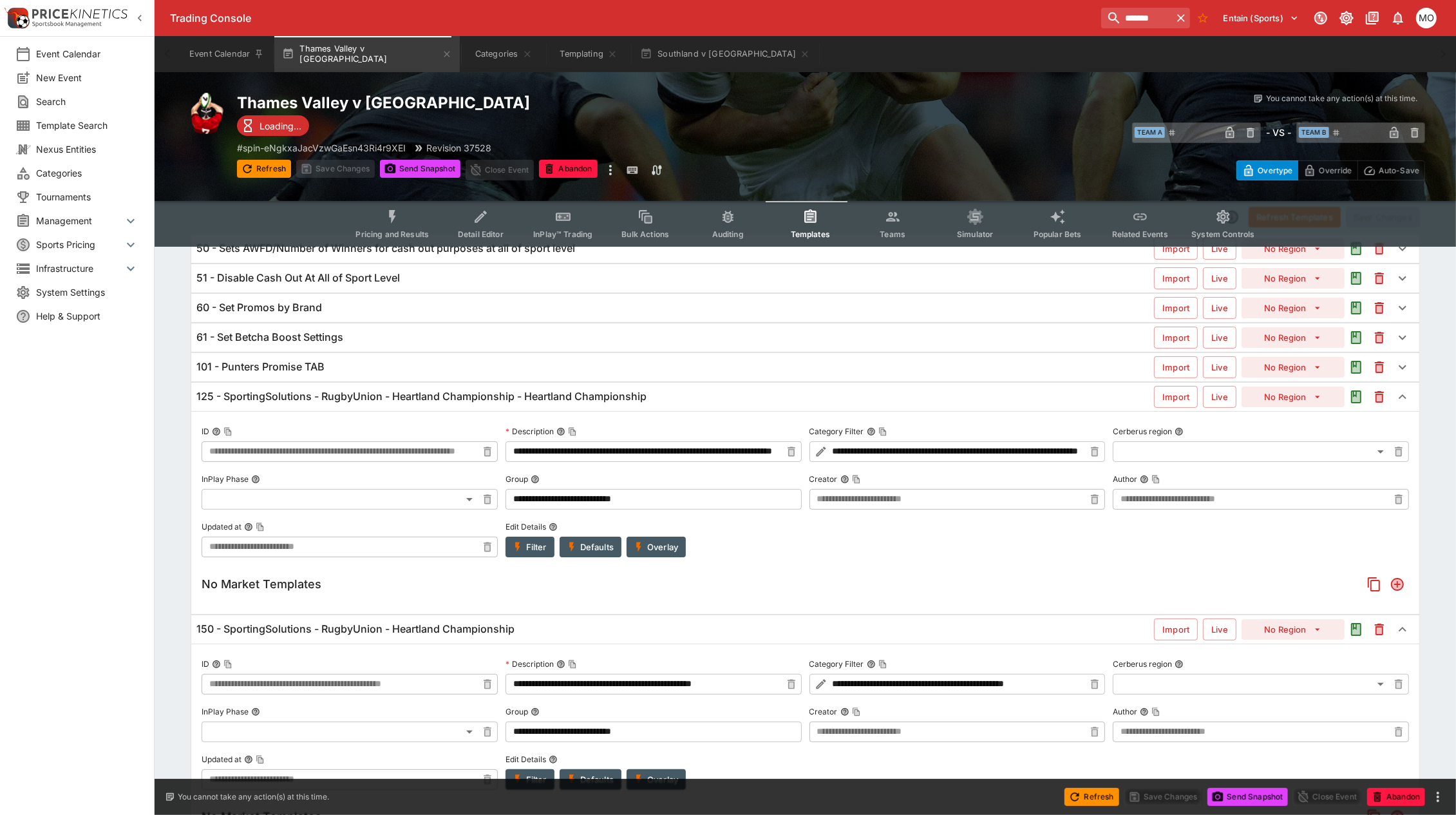
click at [469, 638] on div "150 - SportingSolutions - RugbyUnion - Heartland Championship Import Live No Re…" at bounding box center [805, 629] width 1228 height 28
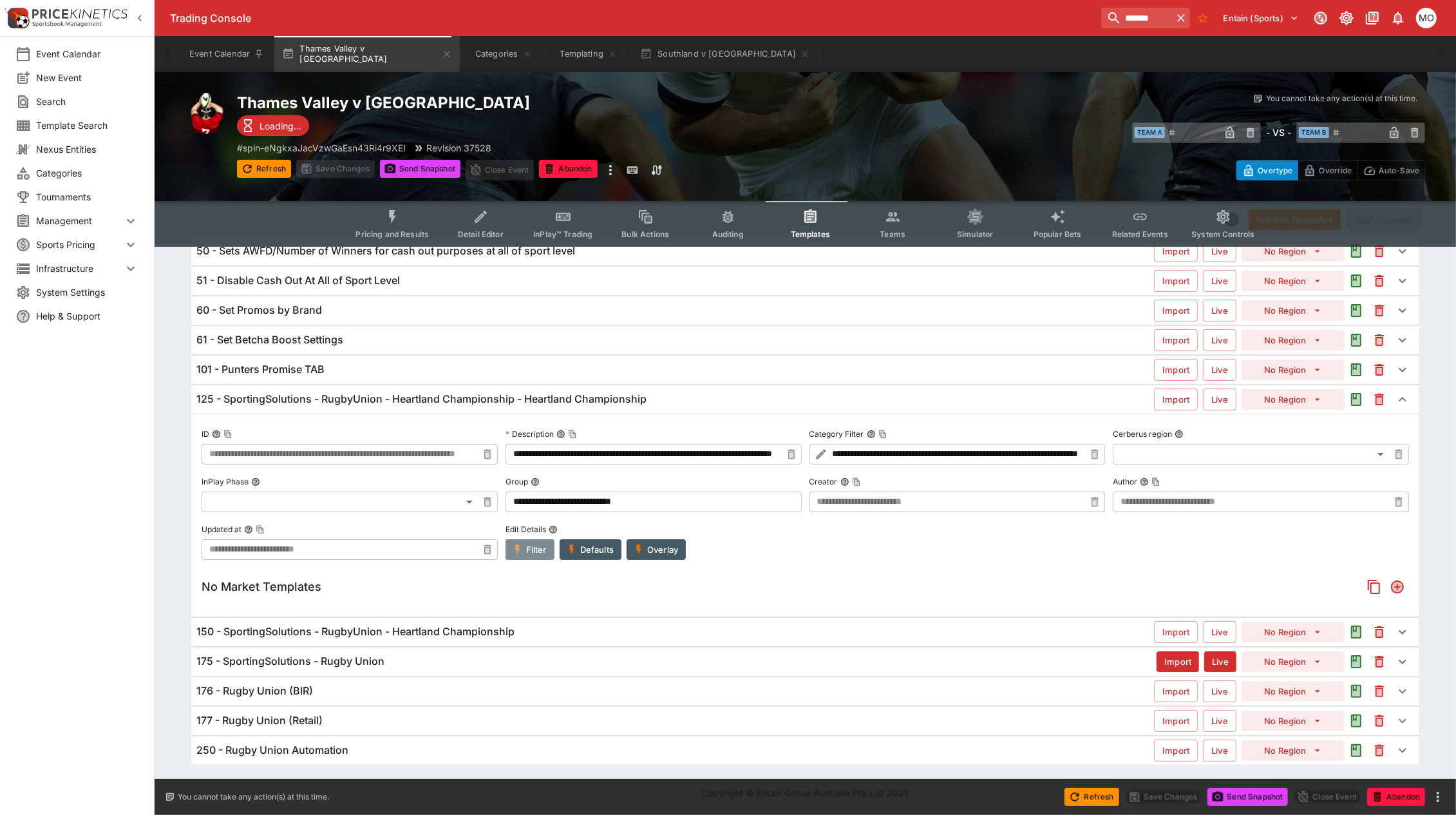
click at [522, 547] on icon "button" at bounding box center [517, 549] width 12 height 12
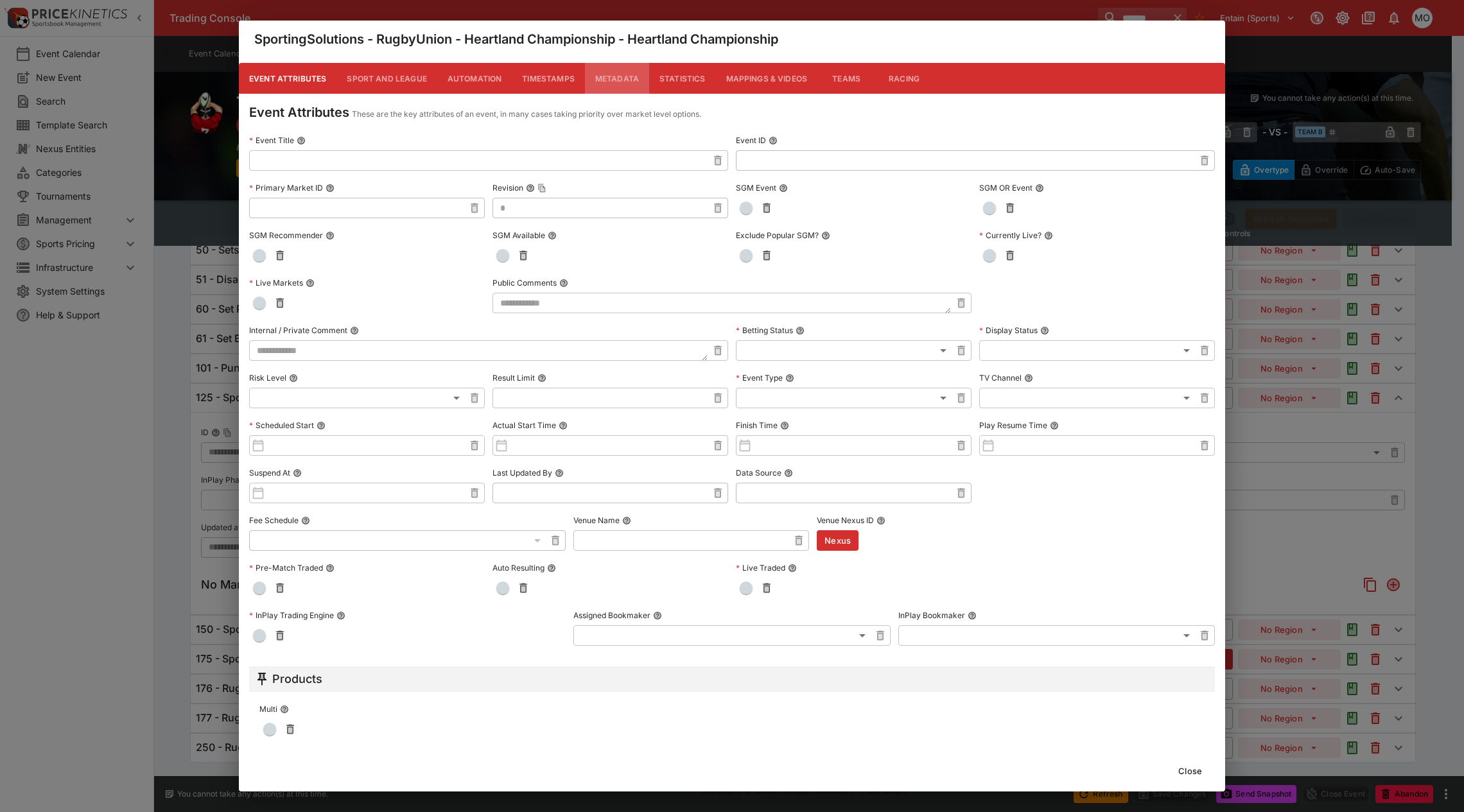
click at [598, 77] on button "Metadata" at bounding box center [617, 78] width 64 height 31
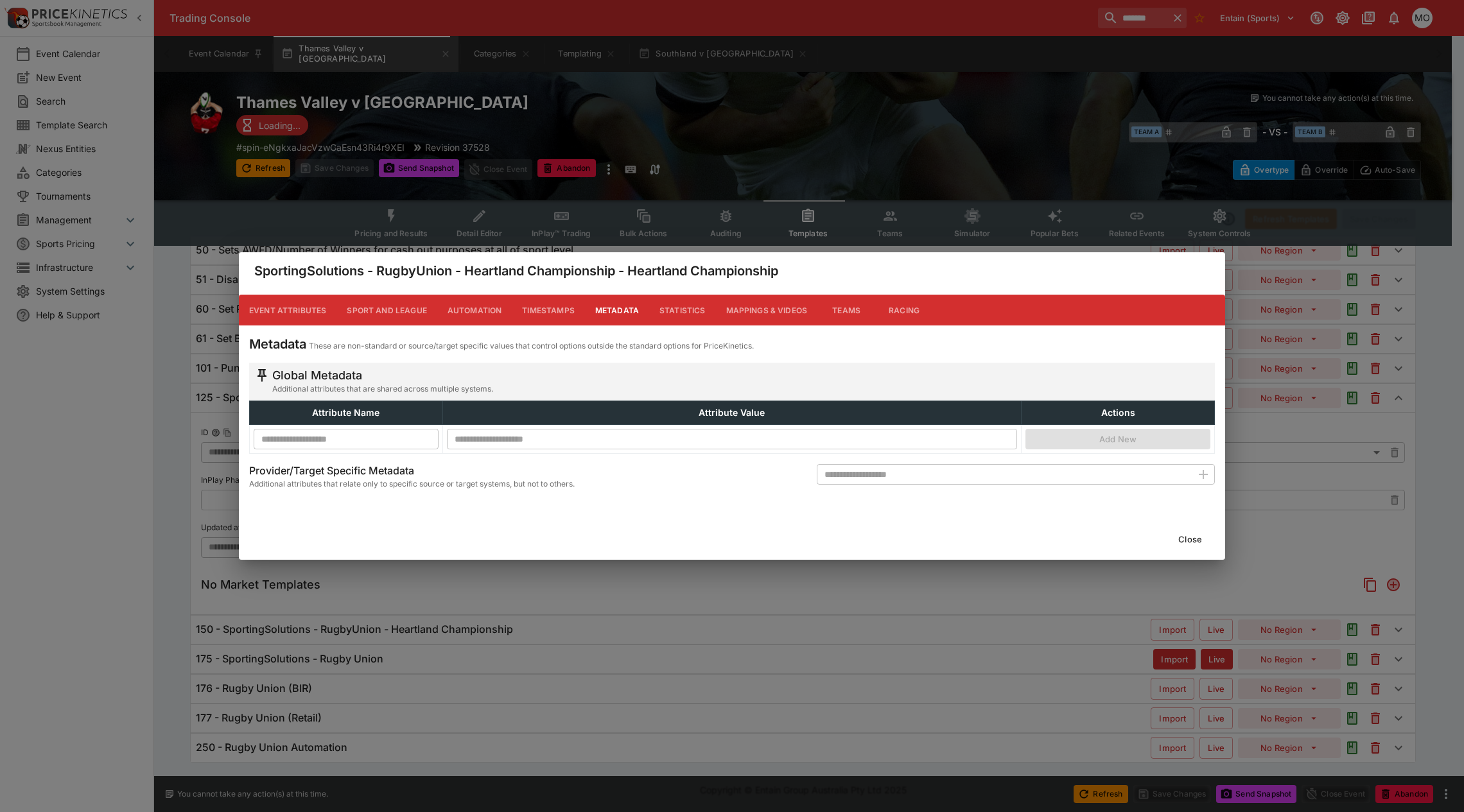
click at [1190, 539] on button "Close" at bounding box center [1190, 539] width 39 height 21
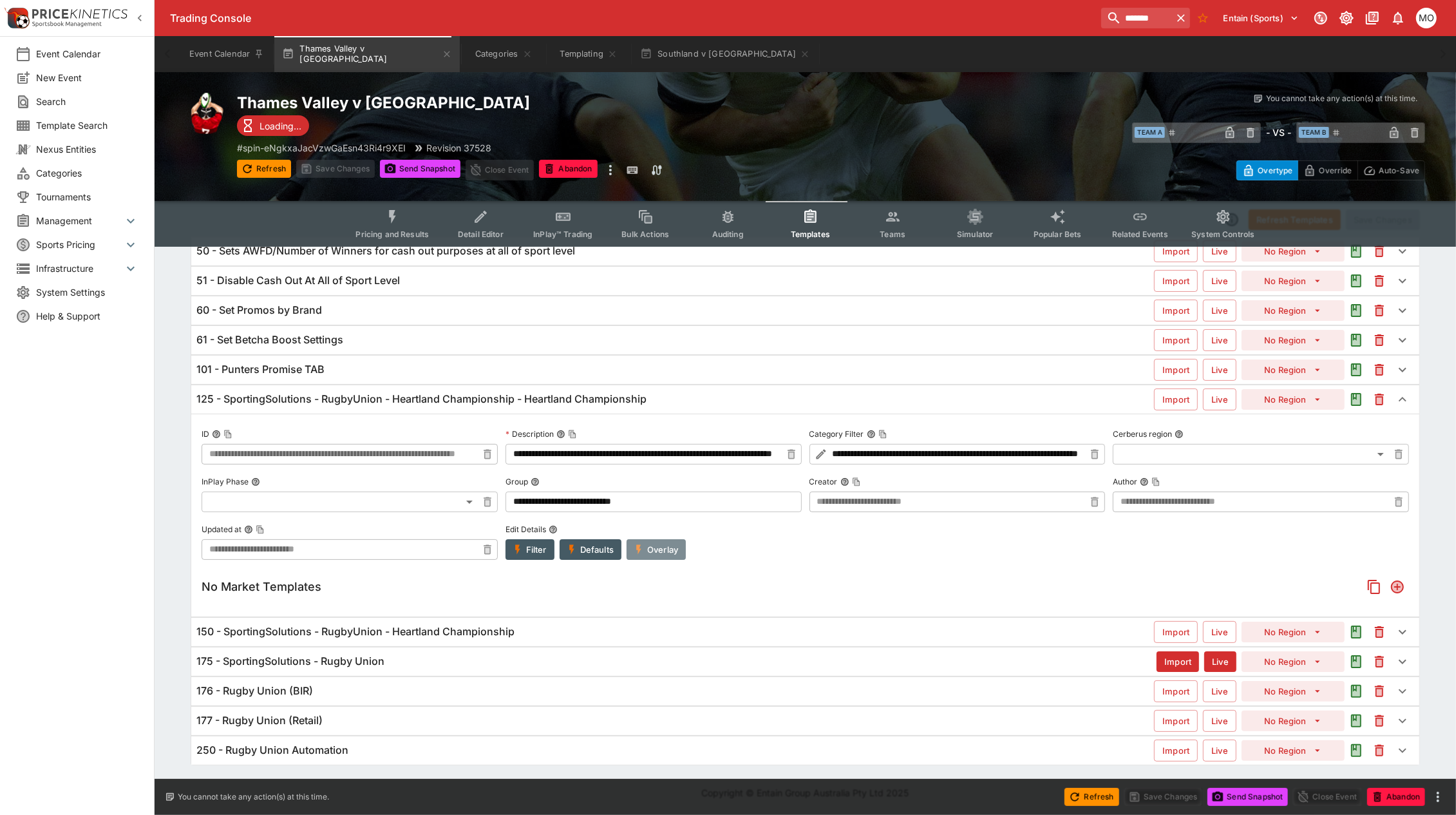
click at [658, 547] on button "Overlay" at bounding box center [656, 549] width 59 height 21
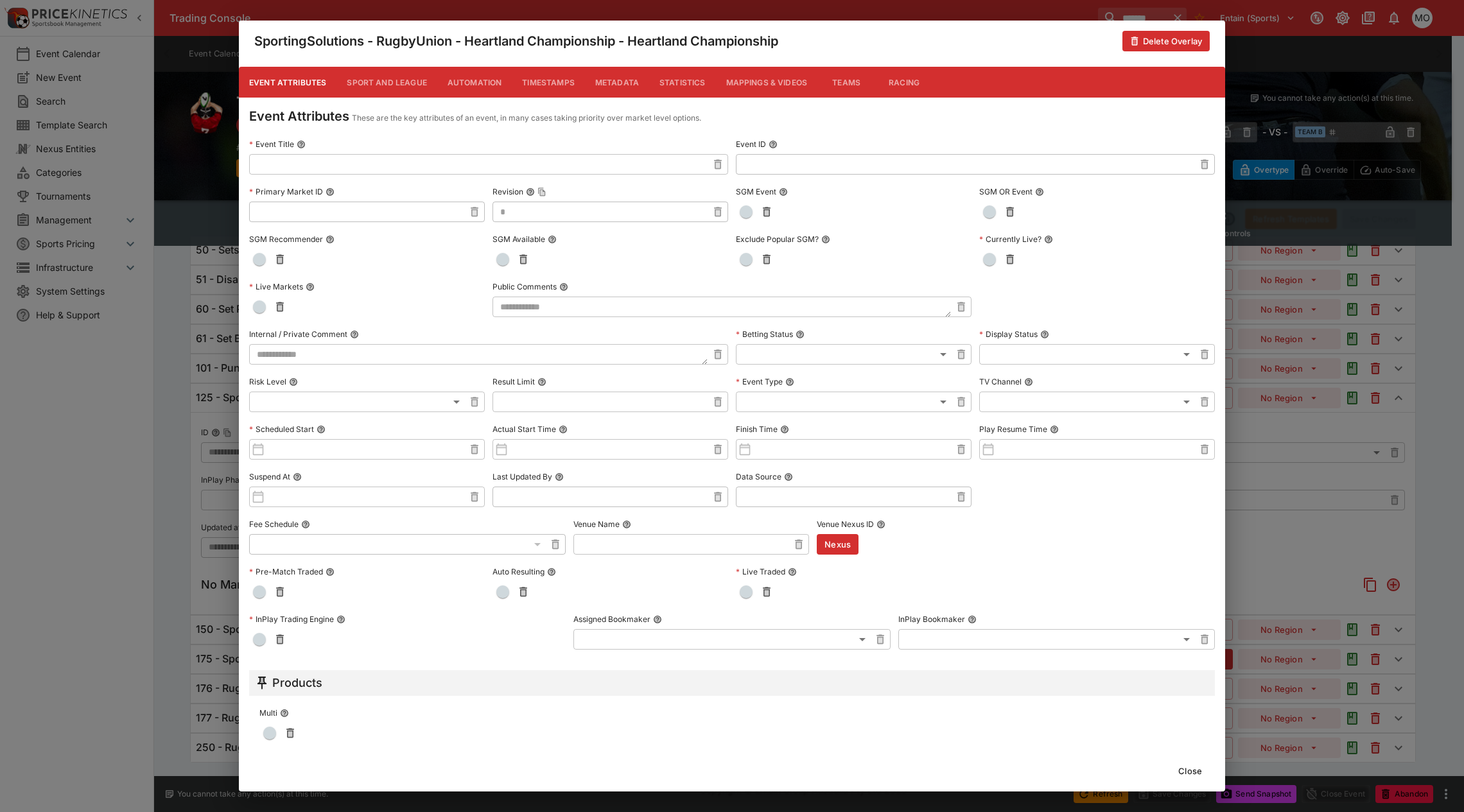
click at [604, 82] on button "Metadata" at bounding box center [617, 82] width 64 height 31
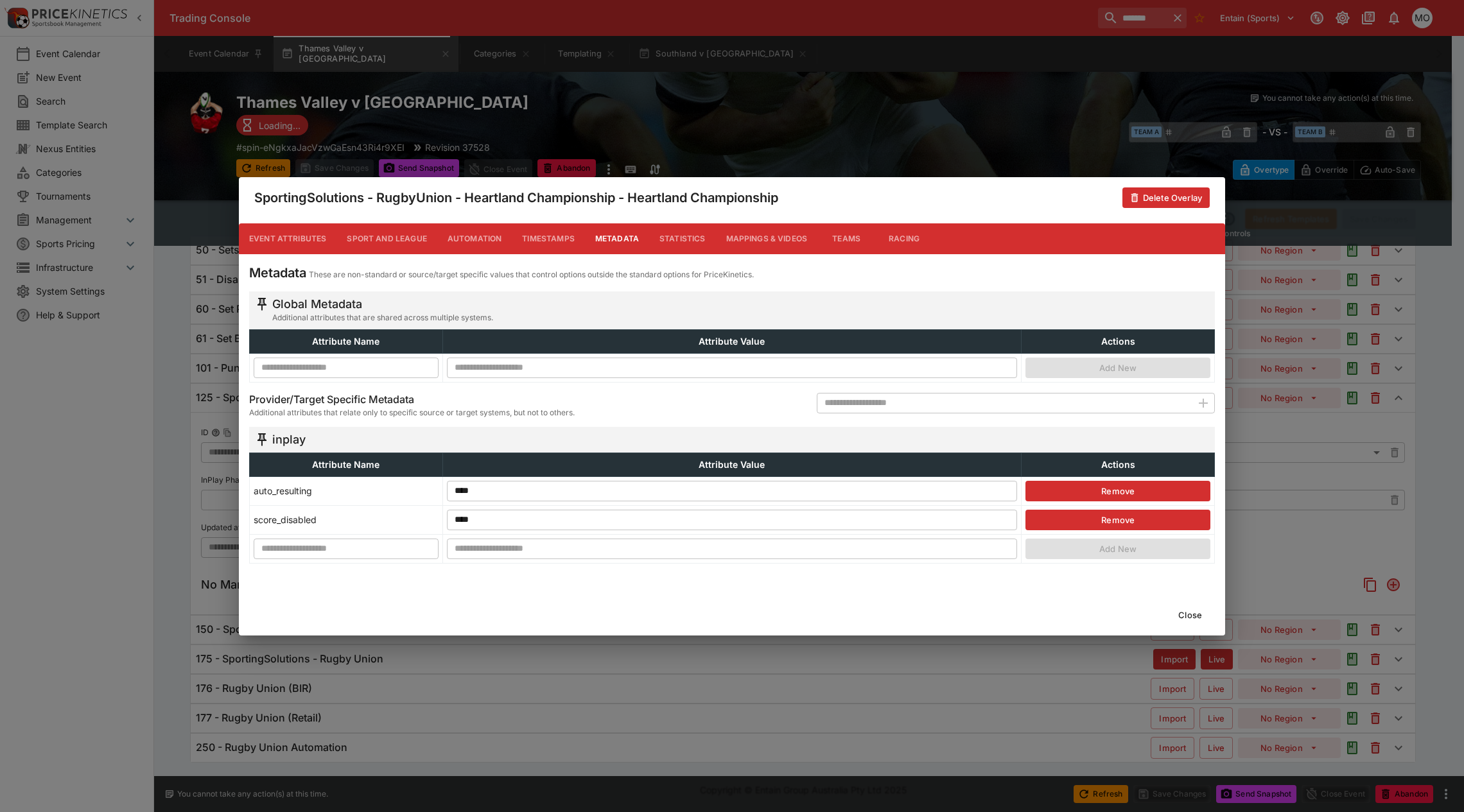
click at [1188, 615] on button "Close" at bounding box center [1190, 615] width 39 height 21
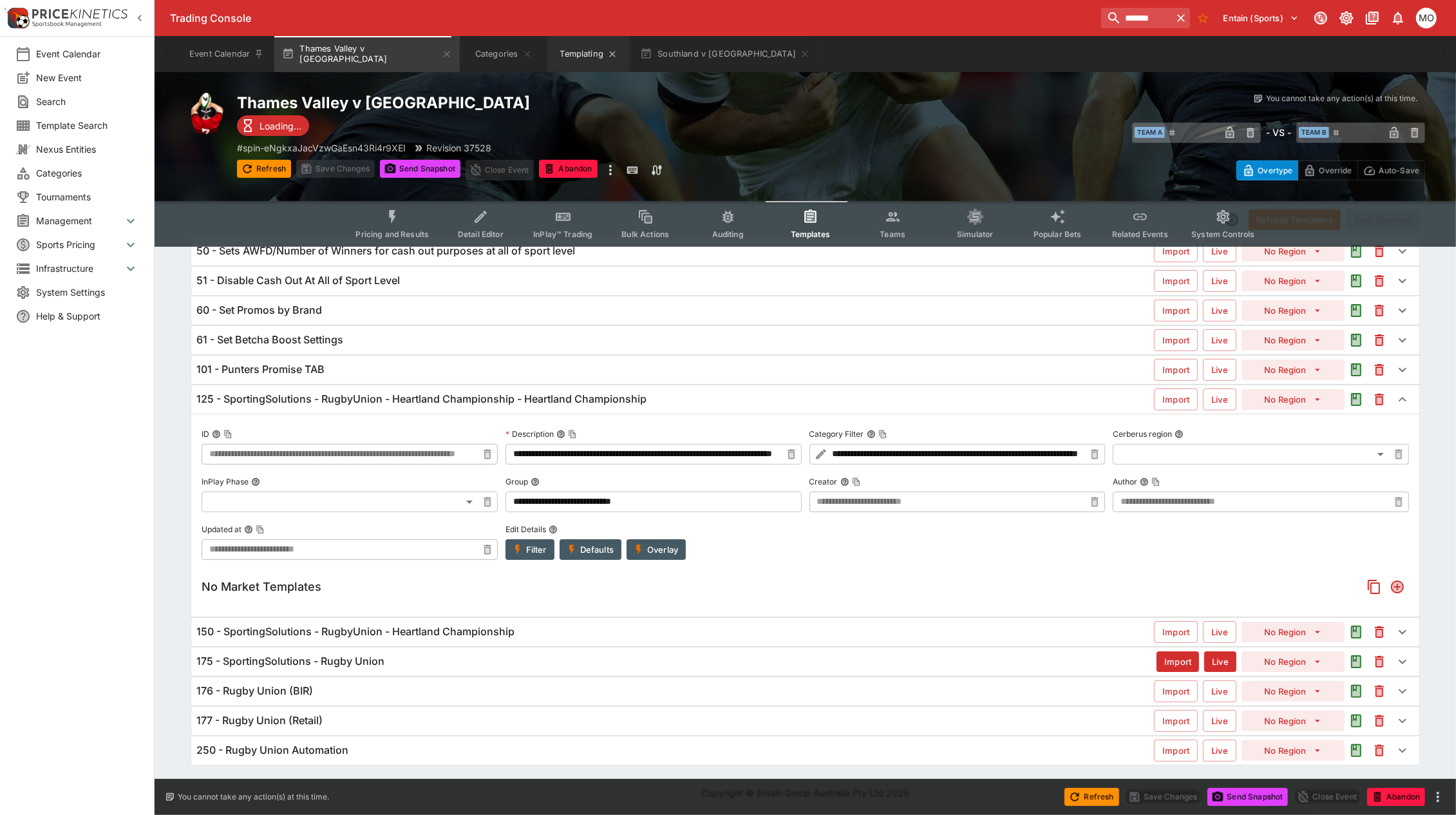
click at [570, 59] on button "Templating" at bounding box center [588, 54] width 83 height 36
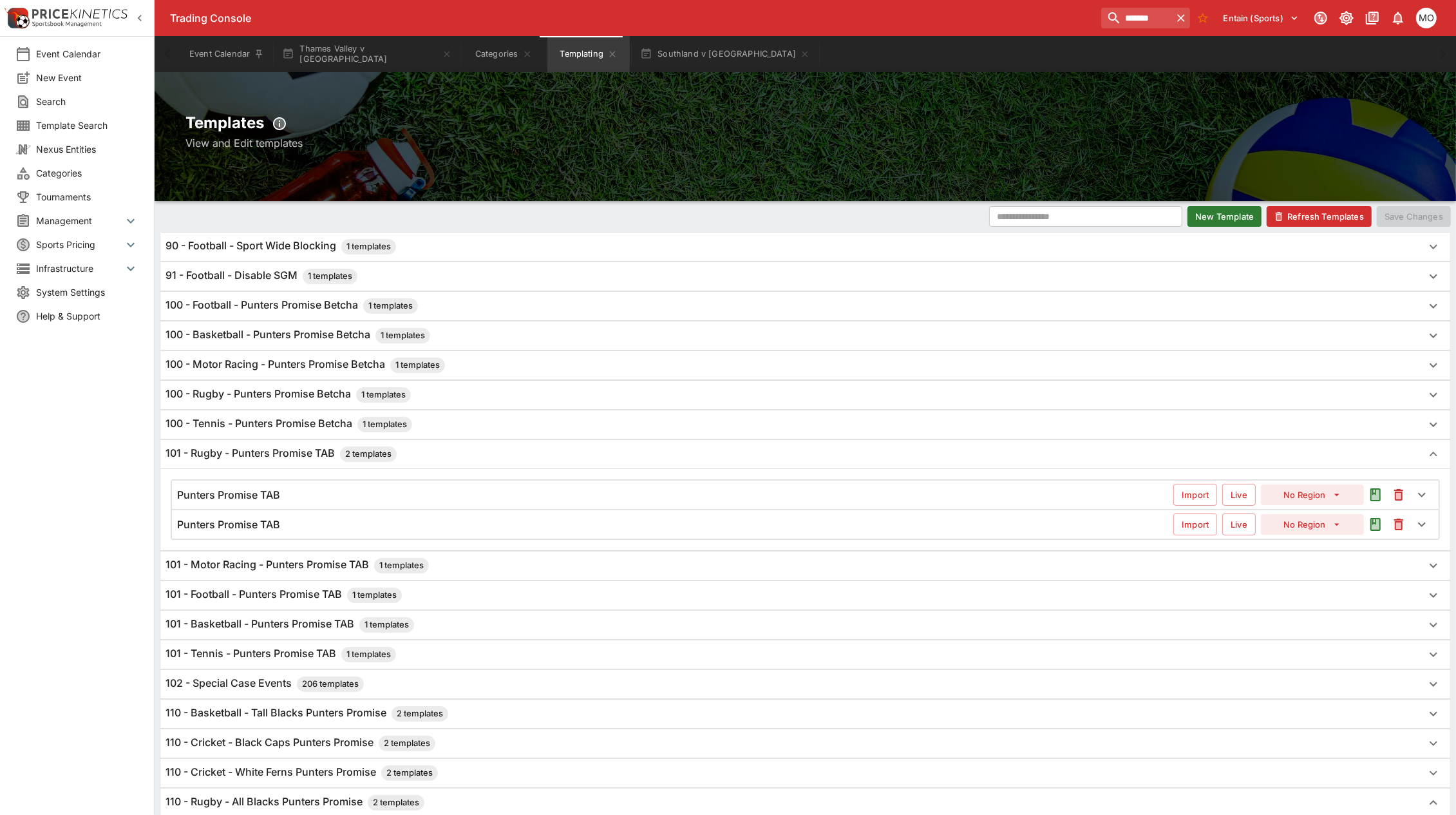
click at [256, 468] on div "101 - Rugby - Punters Promise TAB 2 templates" at bounding box center [805, 454] width 1290 height 28
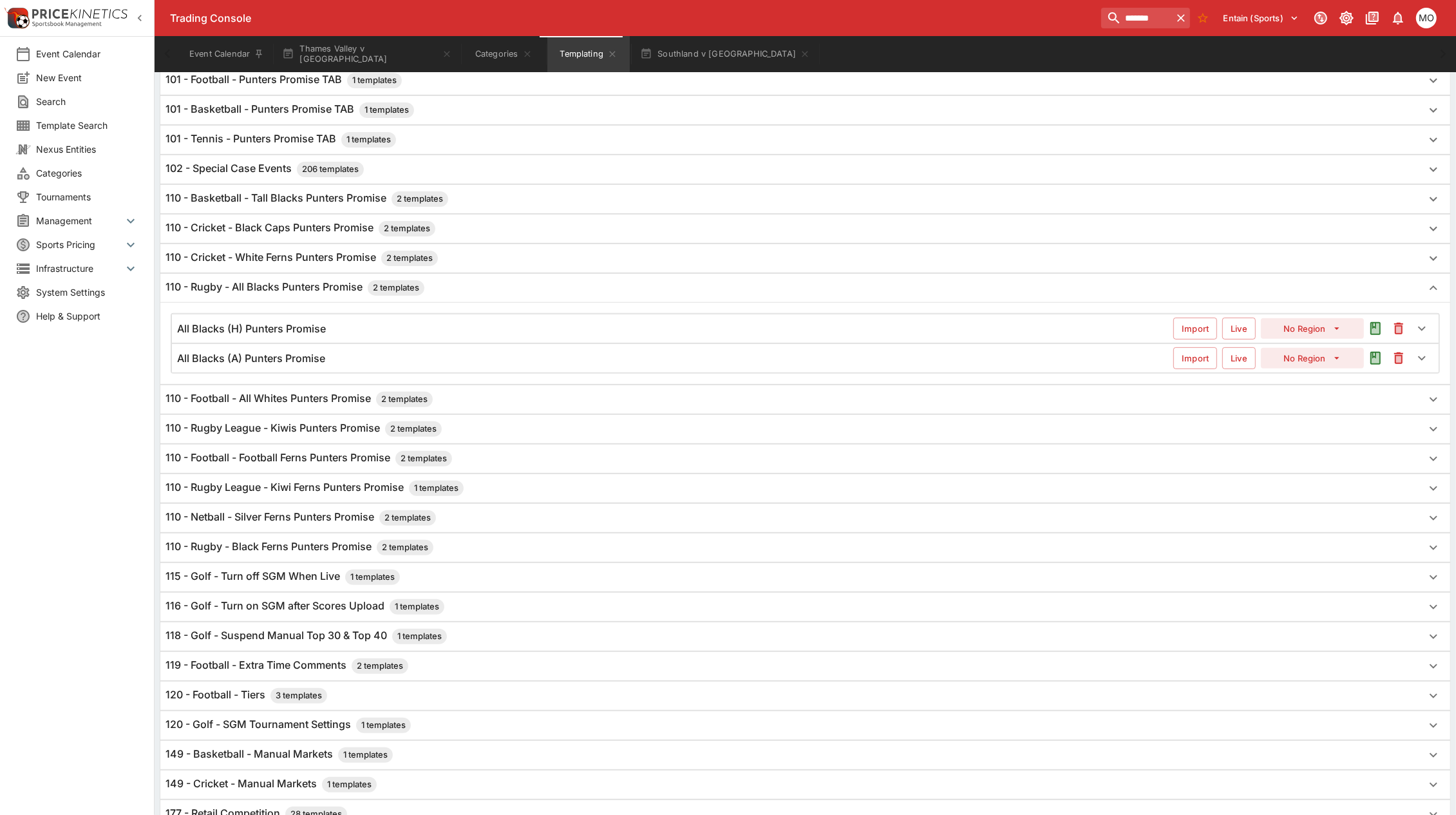
scroll to position [483, 0]
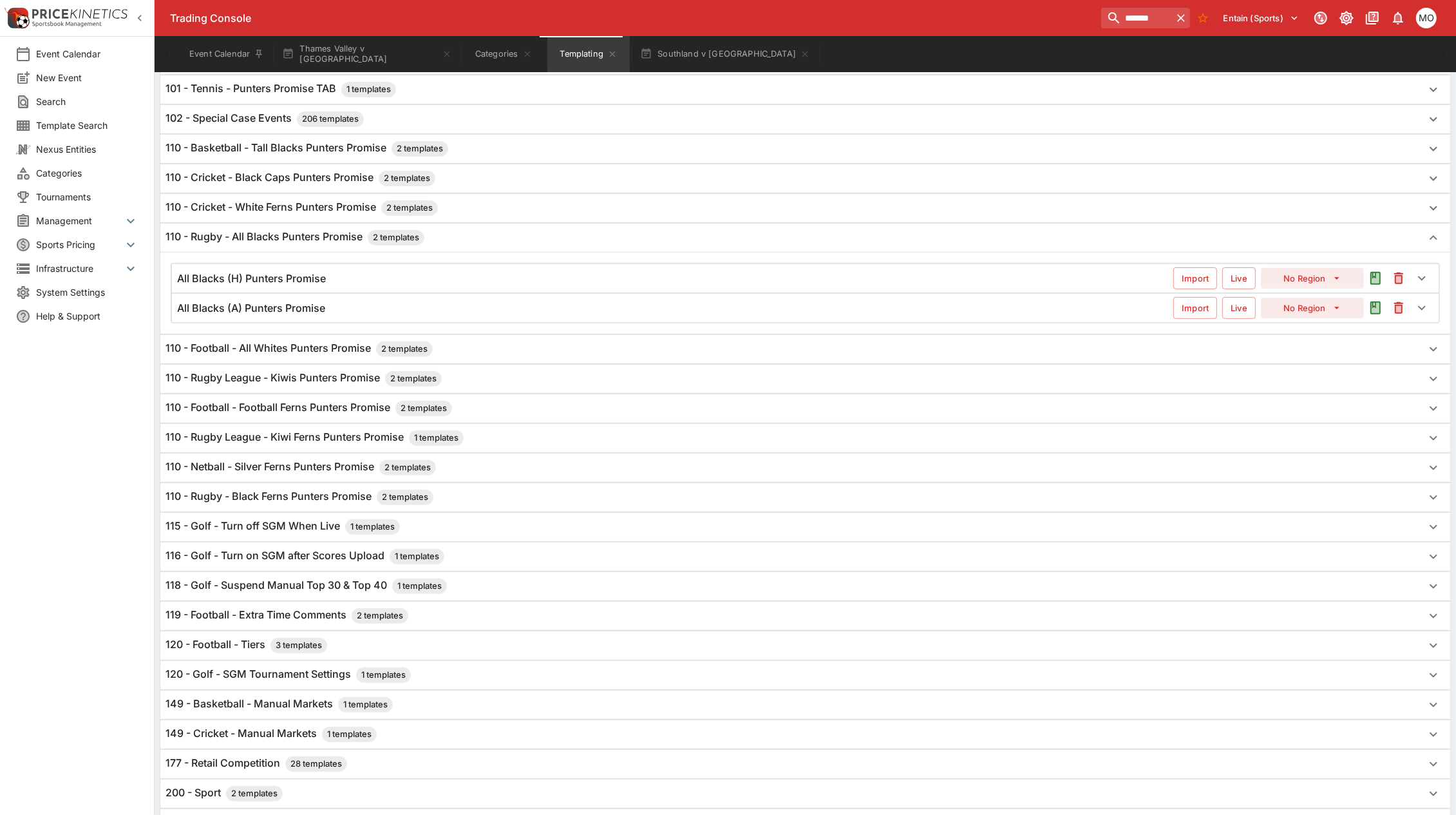
click at [305, 500] on h6 "110 - Rugby - Black Ferns Punters Promise 2 templates" at bounding box center [299, 497] width 268 height 15
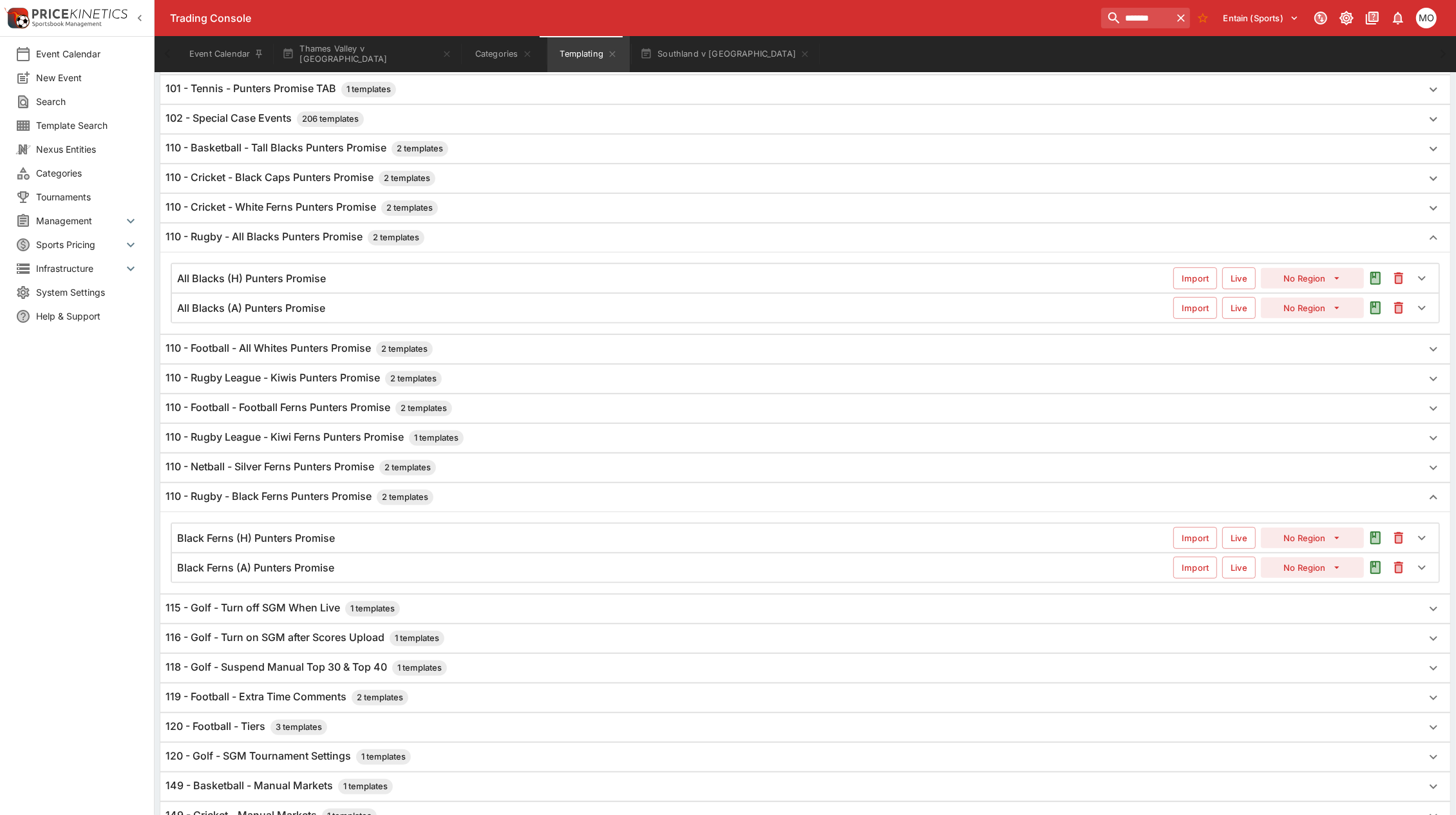
click at [311, 543] on h6 "Black Ferns (H) Punters Promise" at bounding box center [255, 538] width 158 height 14
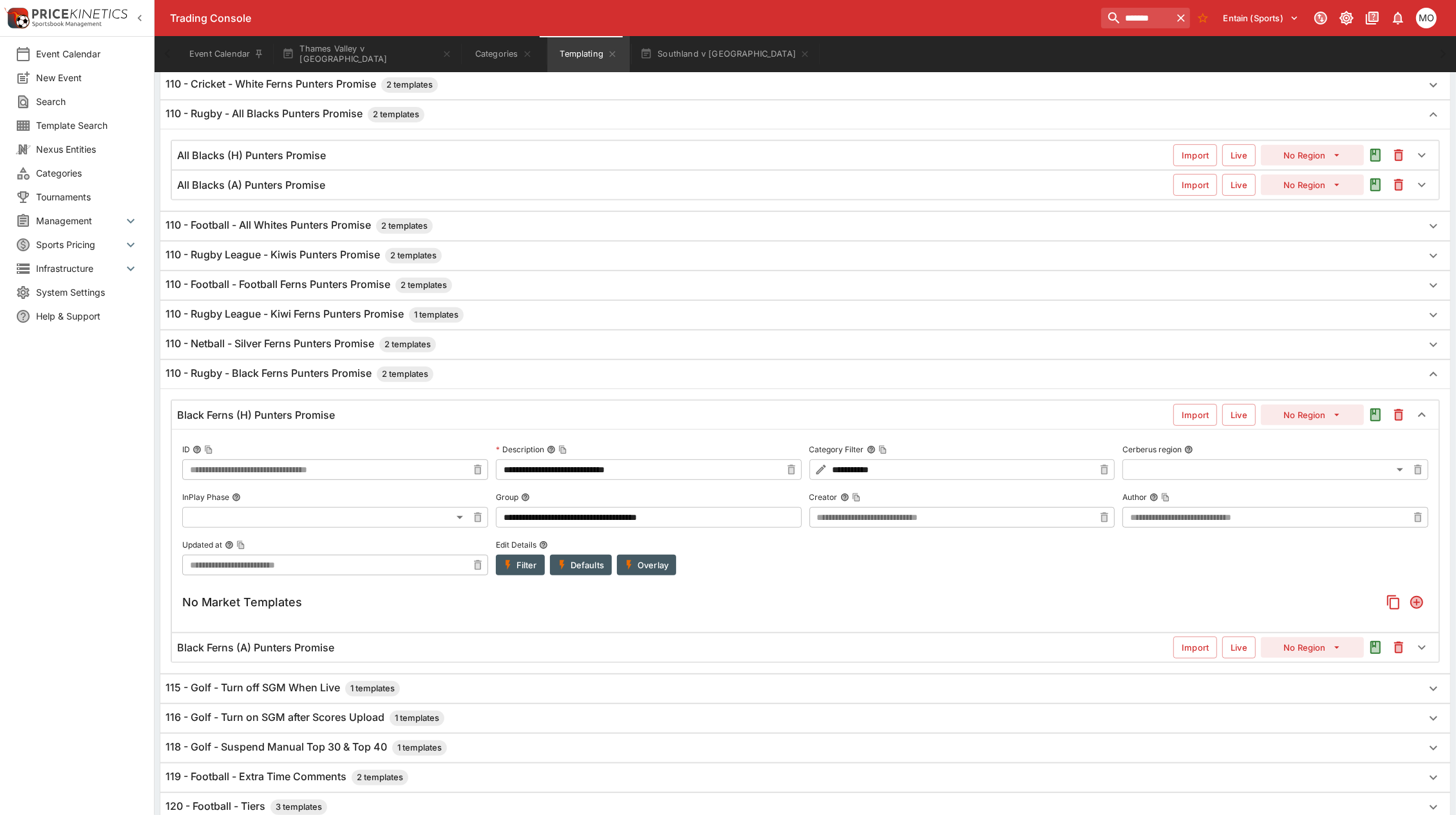
scroll to position [644, 0]
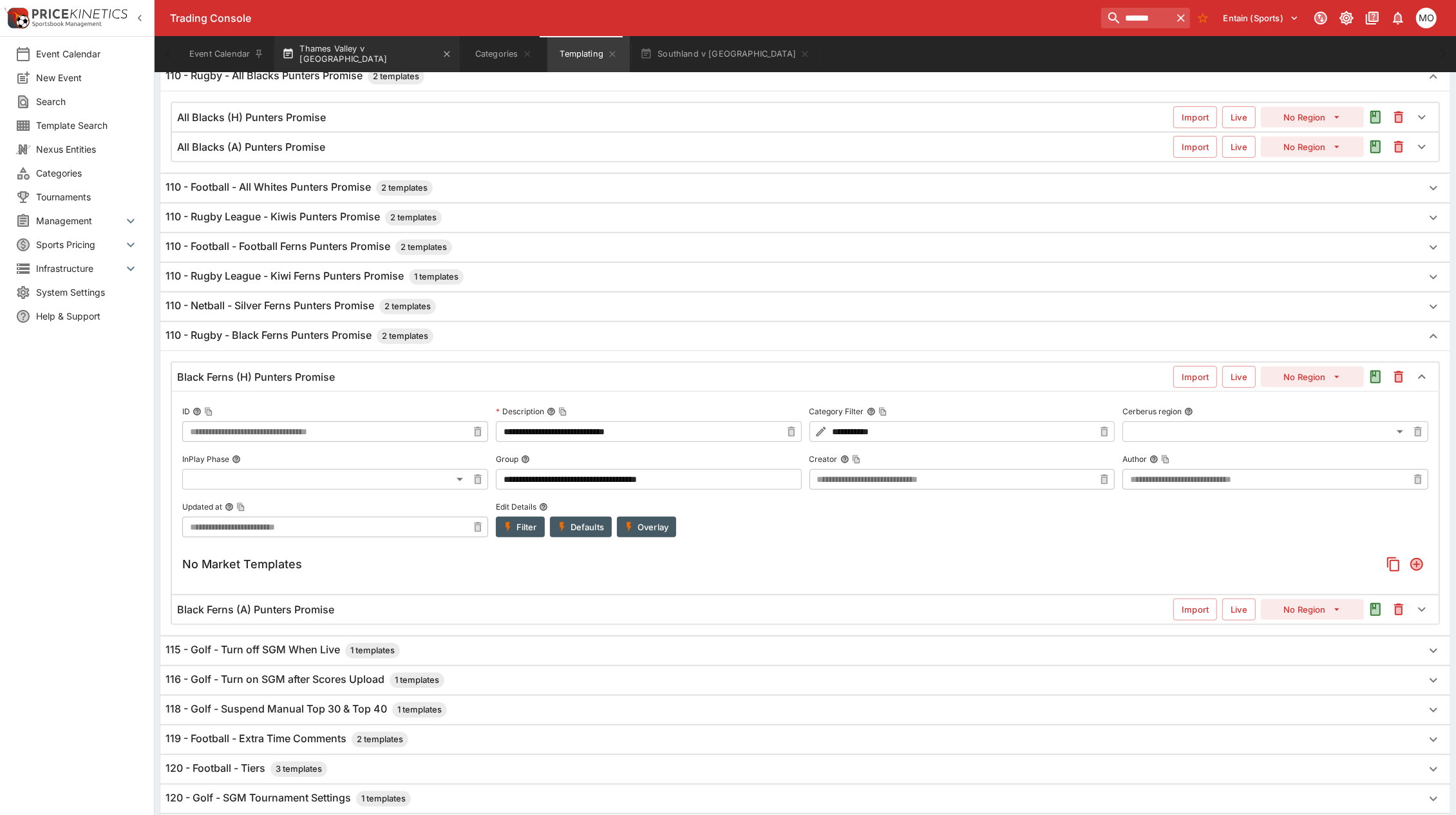
click at [340, 56] on button "Thames Valley v [GEOGRAPHIC_DATA]" at bounding box center [367, 54] width 186 height 36
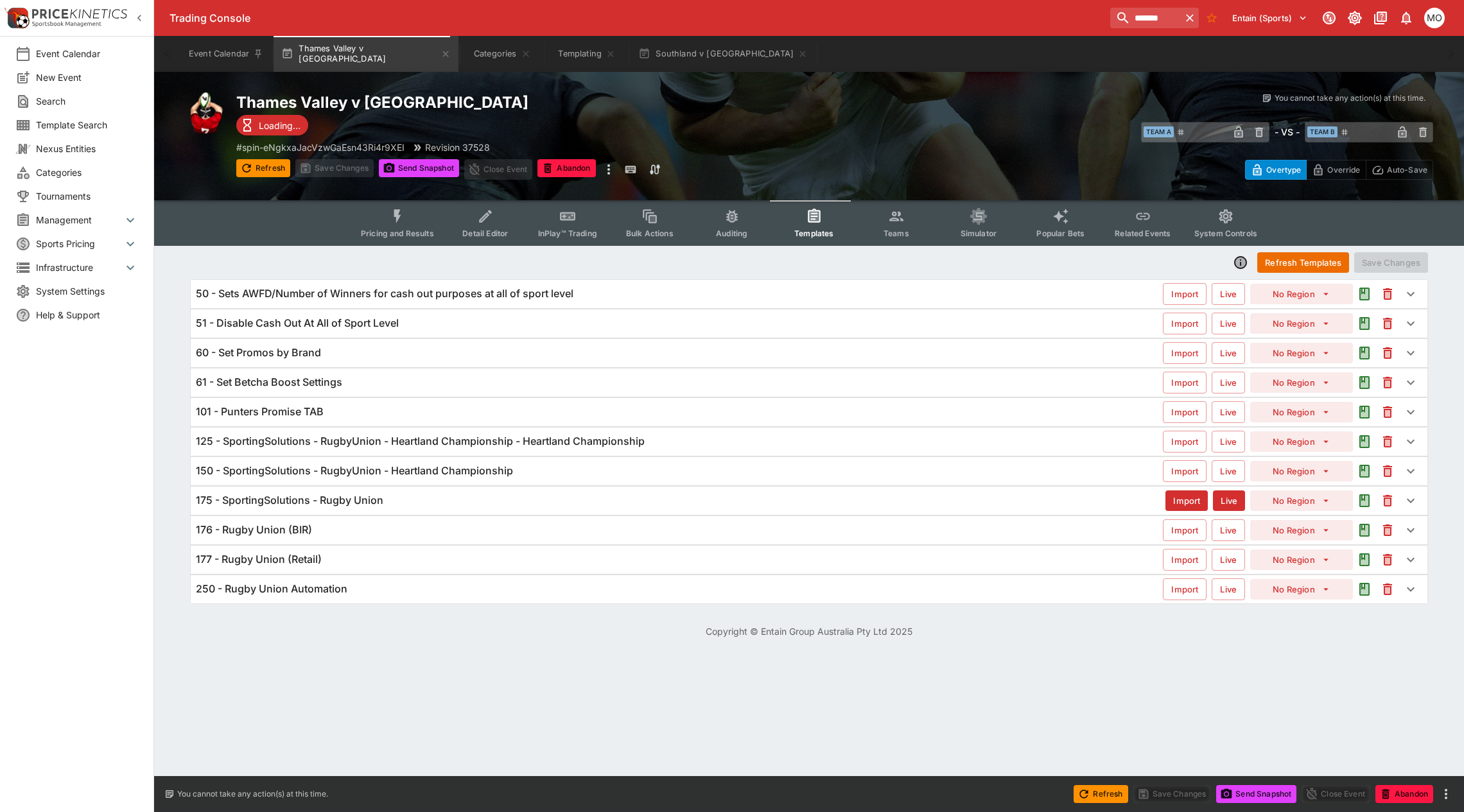
click at [402, 232] on span "Pricing and Results" at bounding box center [397, 233] width 73 height 10
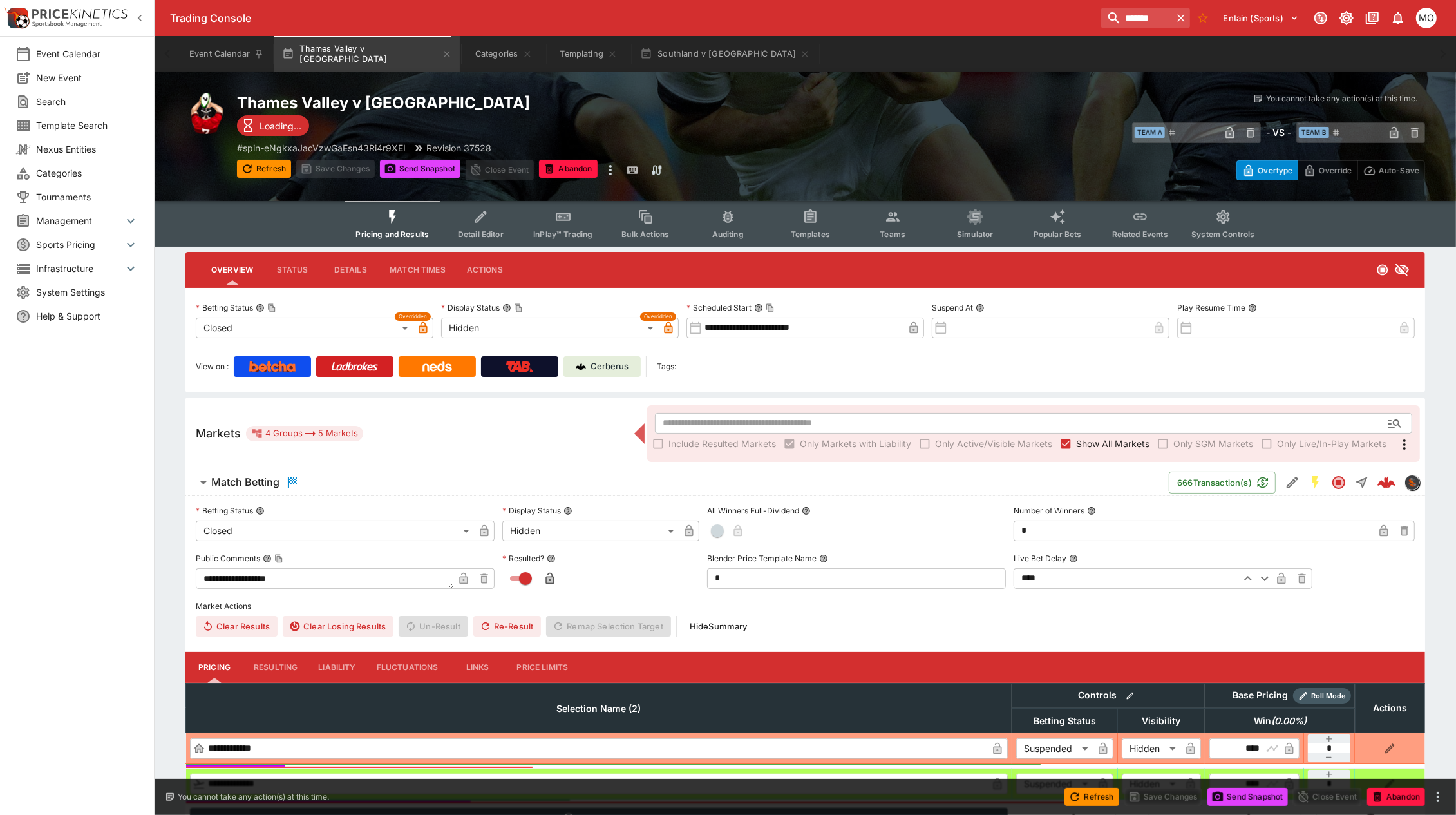
click at [608, 366] on p "Cerberus" at bounding box center [610, 366] width 38 height 13
click at [614, 169] on icon "more" at bounding box center [610, 170] width 15 height 15
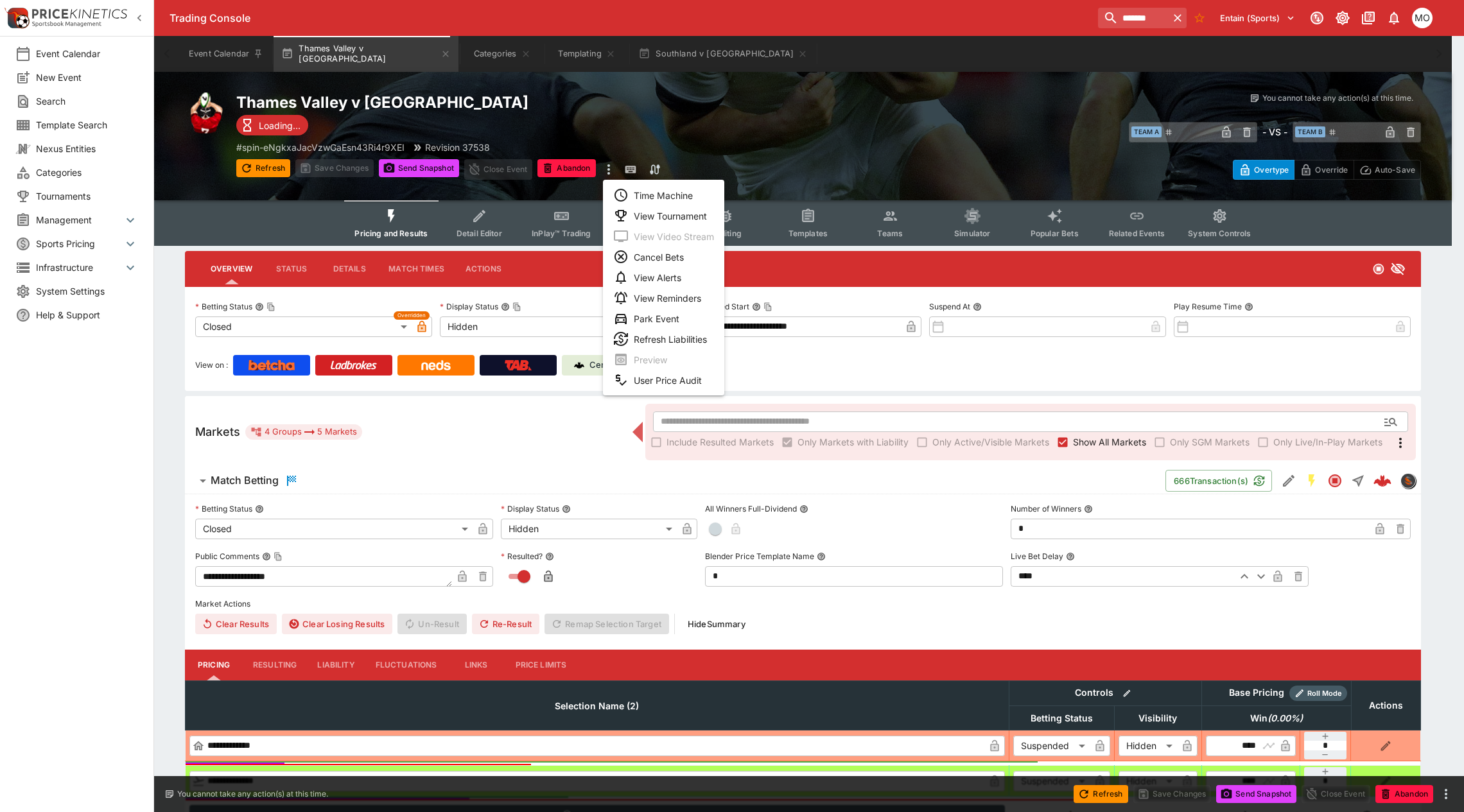
click at [639, 210] on li "View Tournament" at bounding box center [663, 215] width 121 height 21
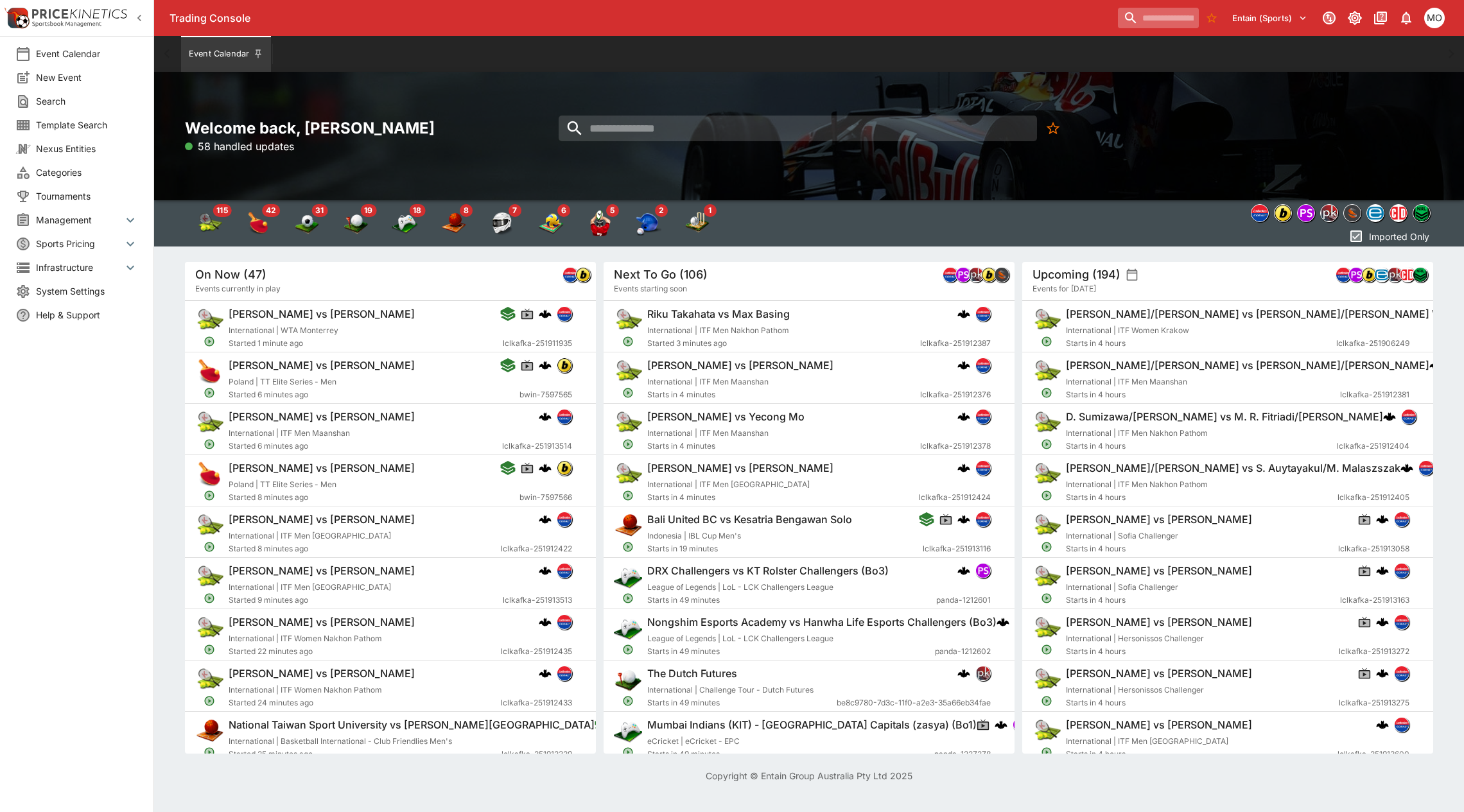
click at [1120, 16] on input "search" at bounding box center [1158, 18] width 81 height 21
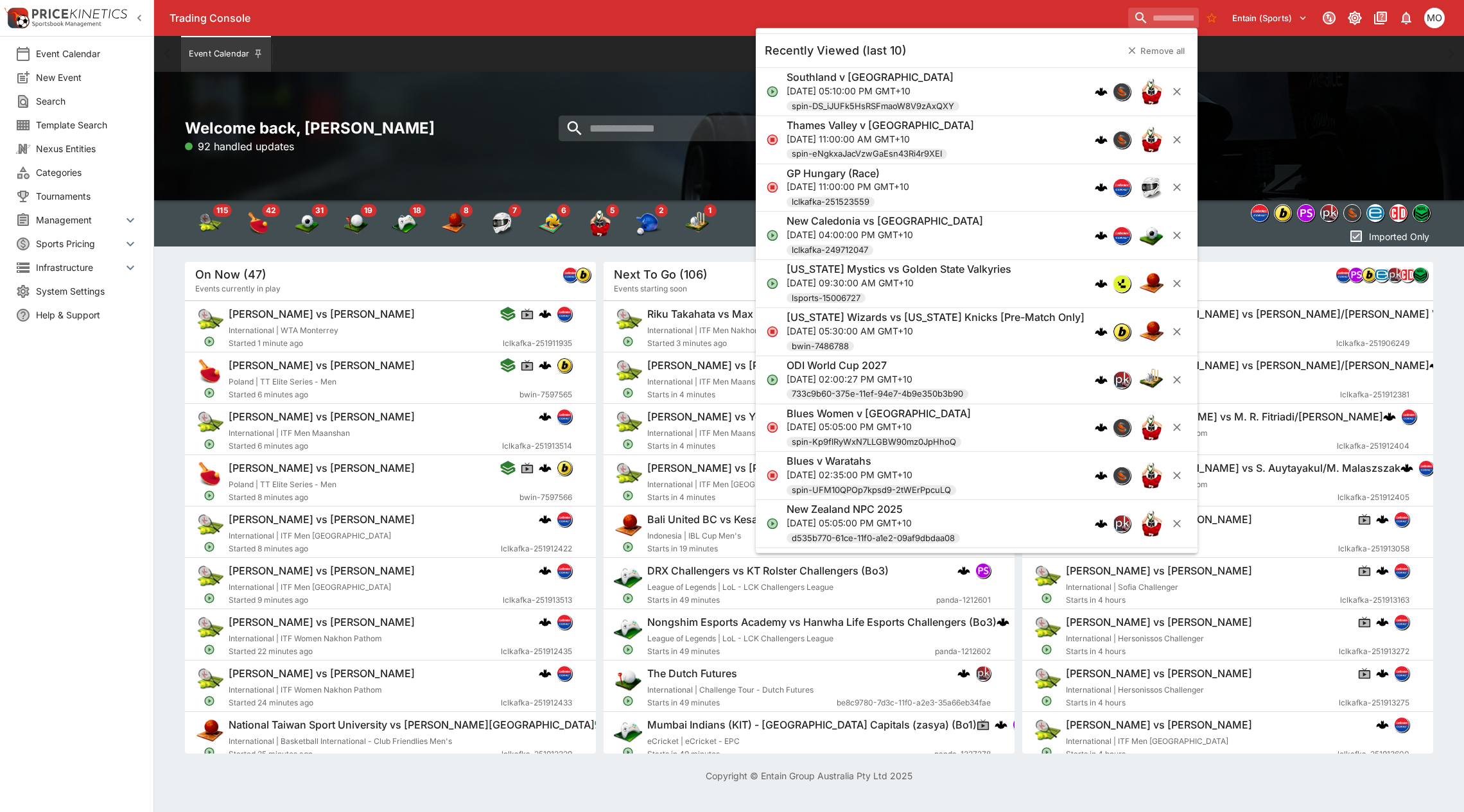
click at [932, 77] on div "Southland v [GEOGRAPHIC_DATA]" at bounding box center [873, 77] width 173 height 14
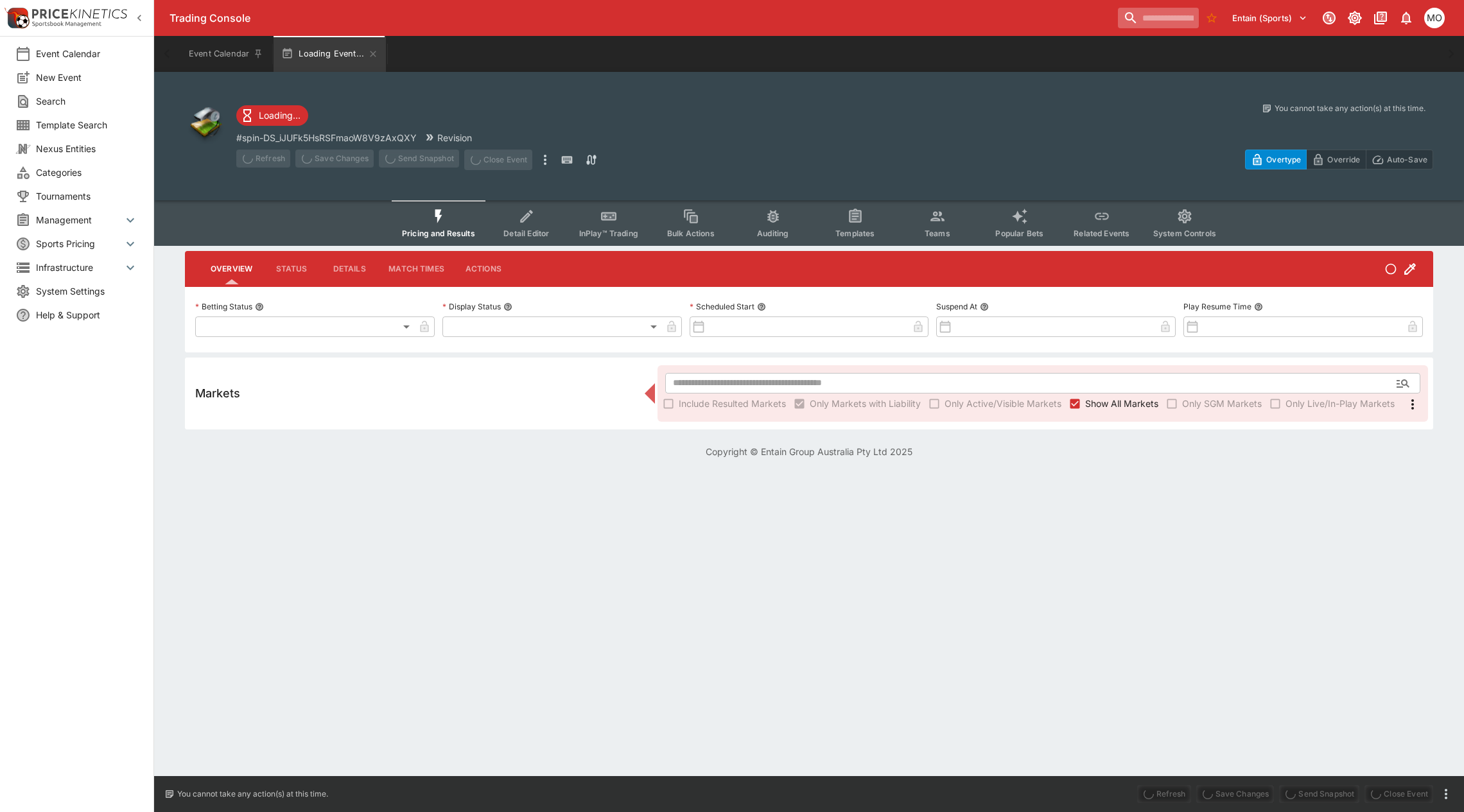
click at [1149, 13] on input "search" at bounding box center [1158, 18] width 81 height 21
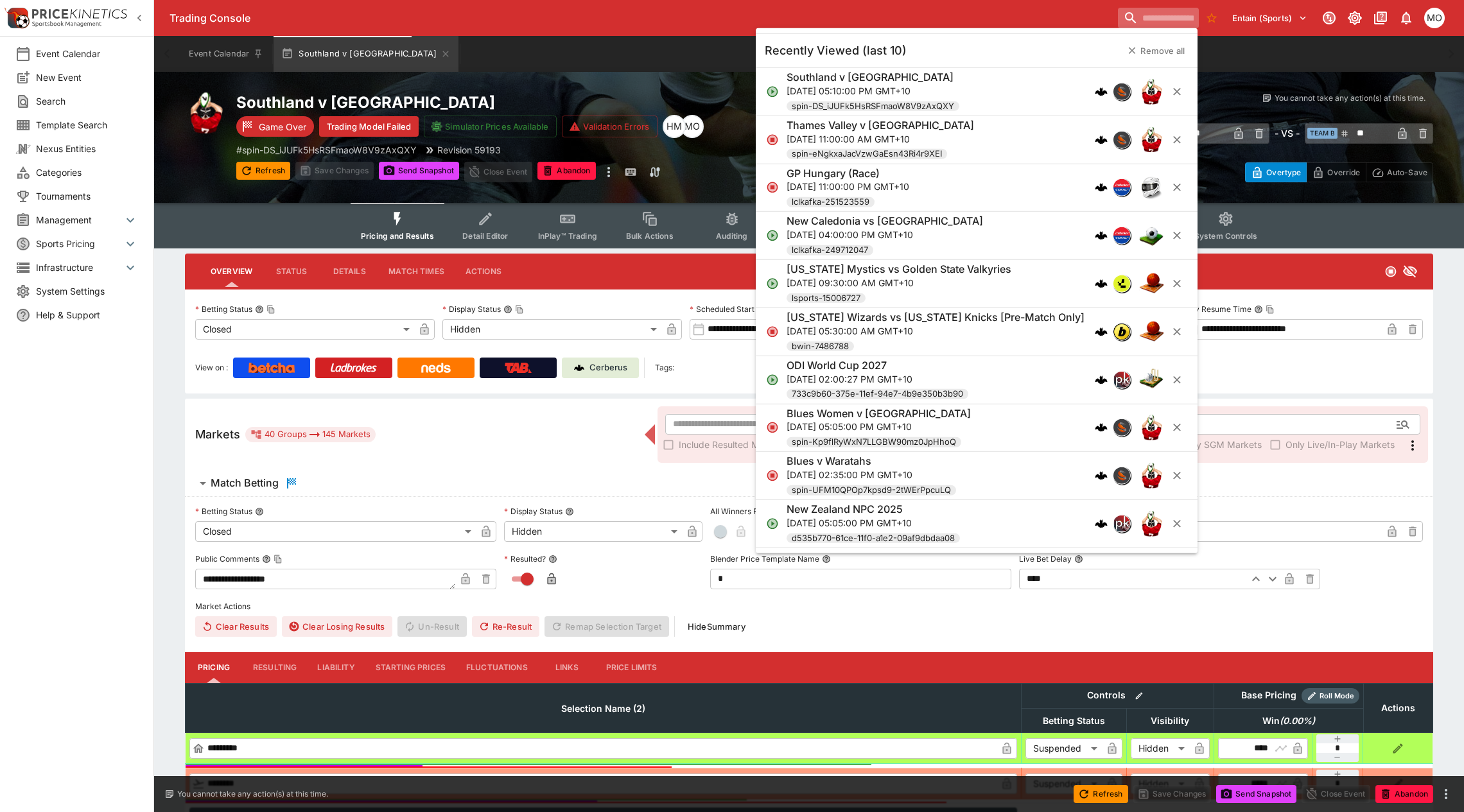
type input "**********"
type input "******"
type input "**********"
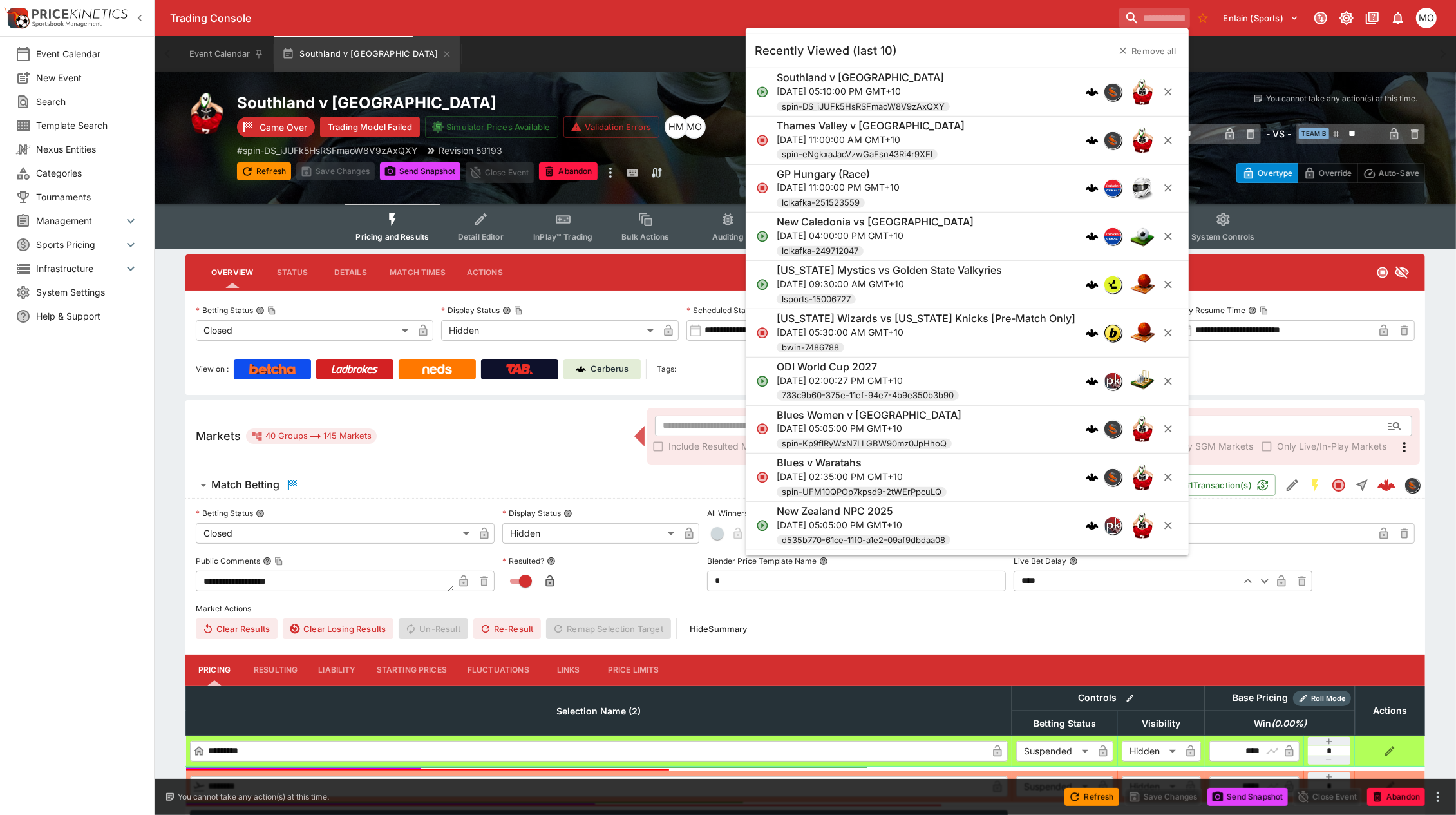
click at [944, 145] on p "[DATE] 11:00:00 AM GMT+10" at bounding box center [870, 139] width 188 height 14
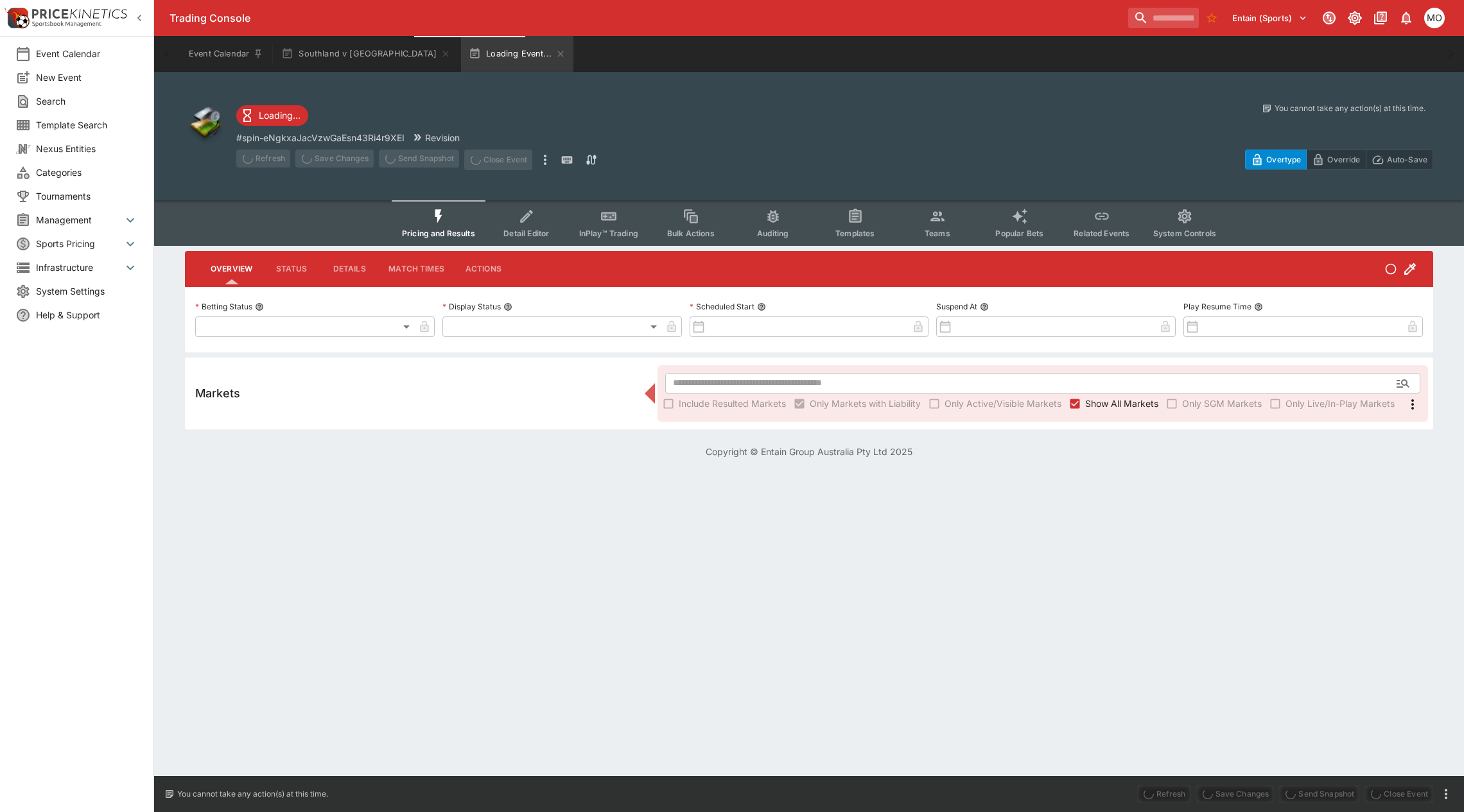
type input "**********"
type input "******"
type input "**********"
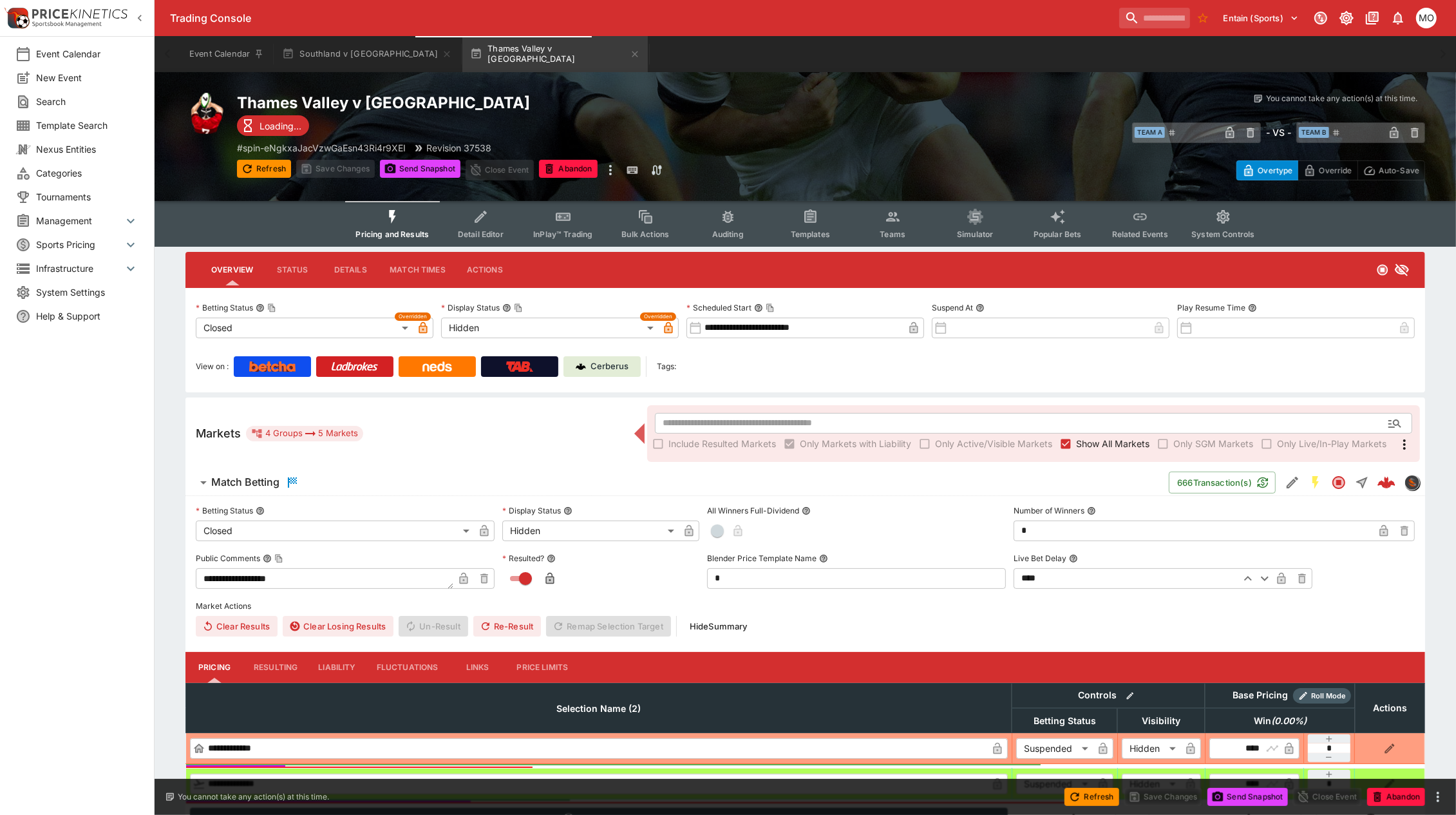
click at [61, 171] on span "Categories" at bounding box center [87, 173] width 103 height 14
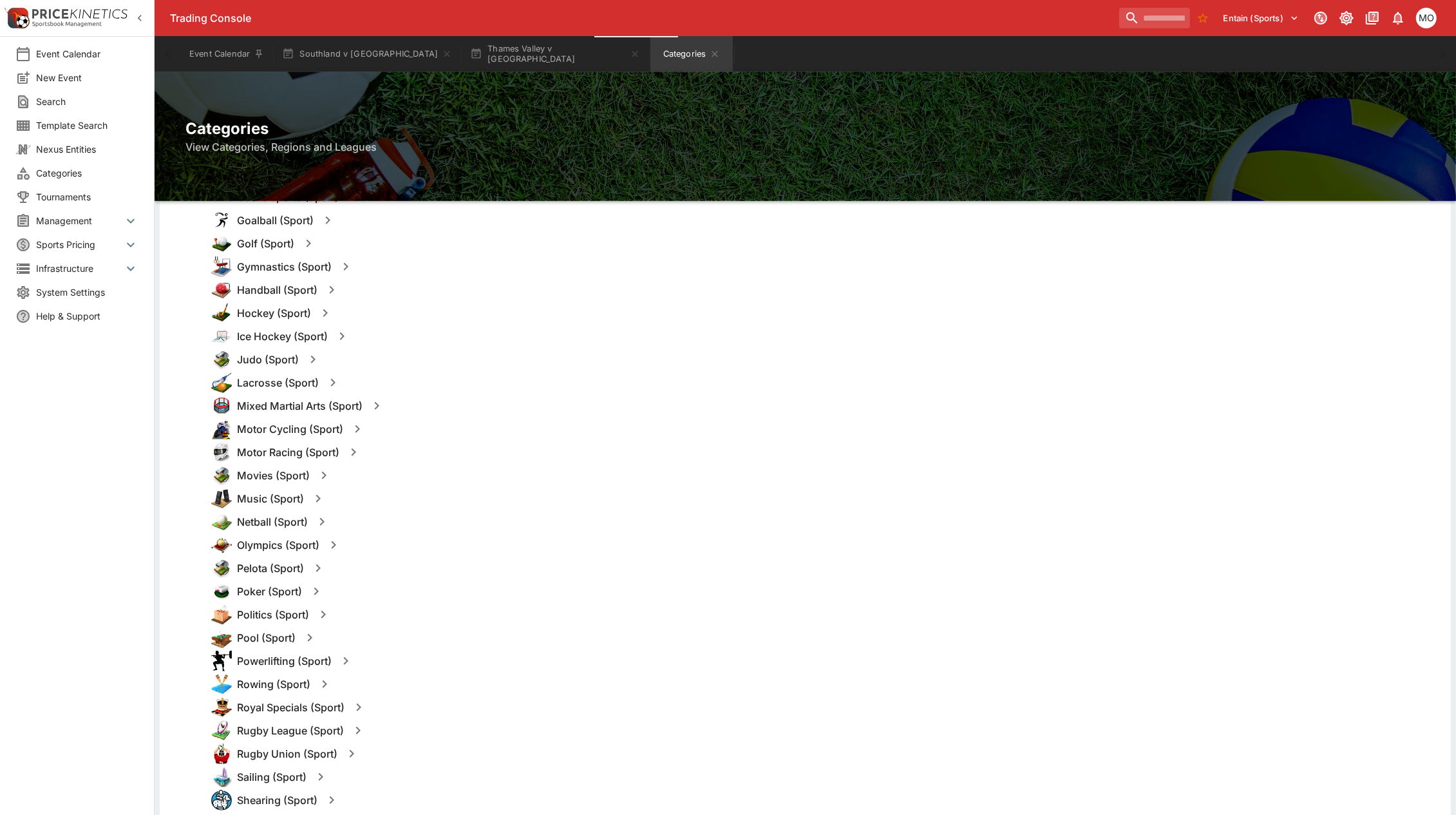
scroll to position [966, 0]
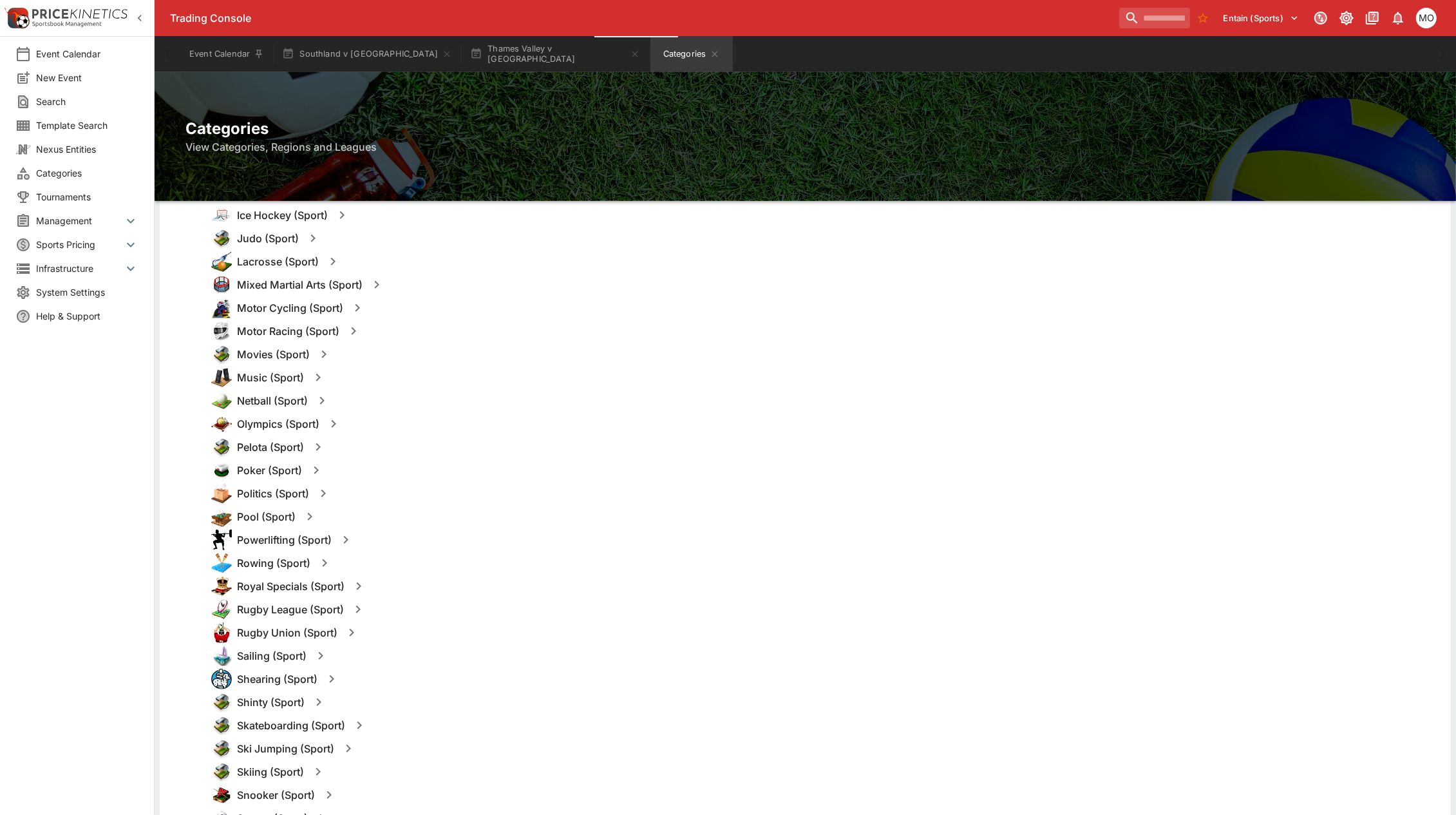
click at [350, 638] on icon "button" at bounding box center [352, 633] width 15 height 15
click at [459, 623] on button "Templates" at bounding box center [475, 633] width 57 height 21
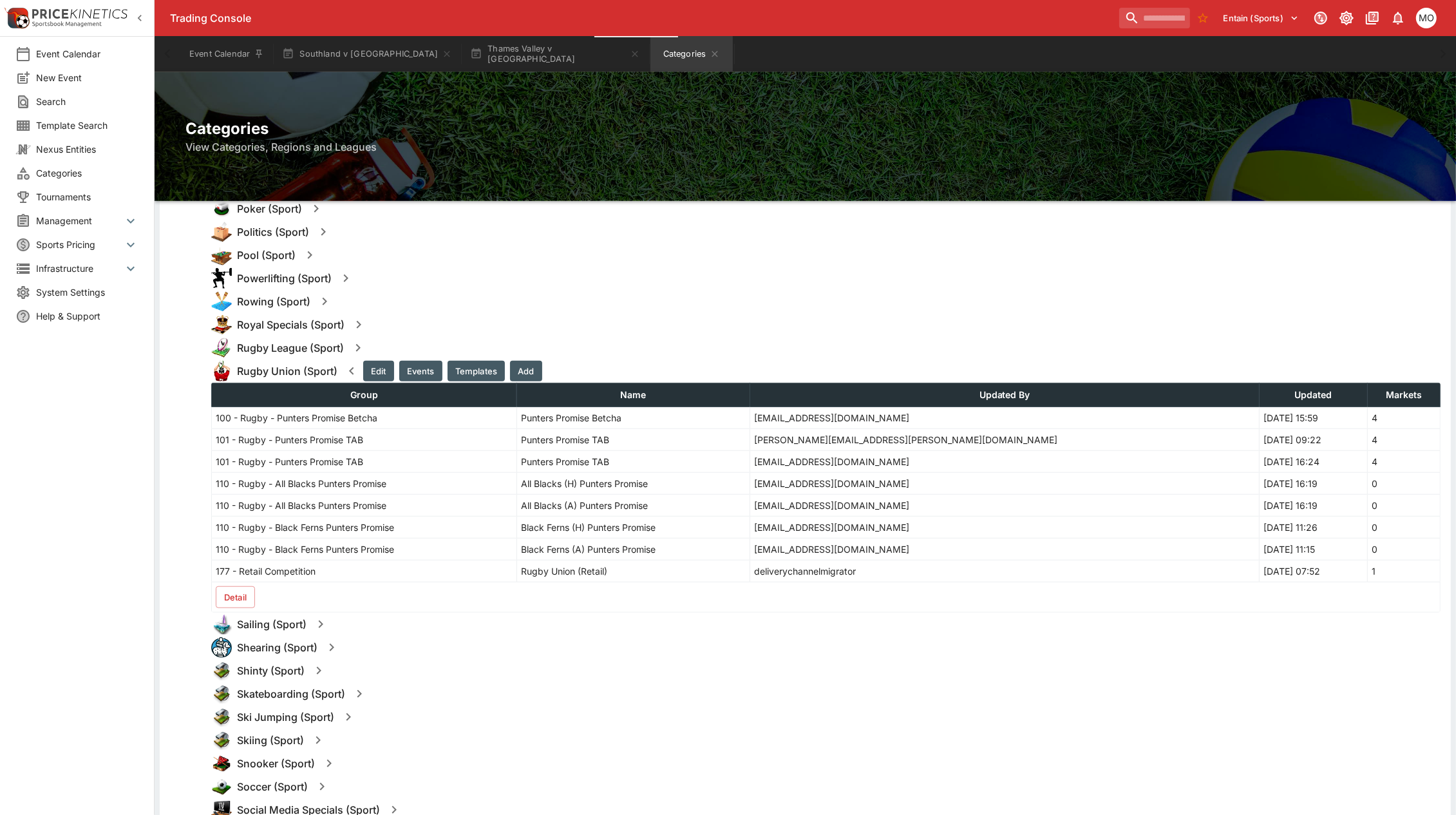
scroll to position [1450, 0]
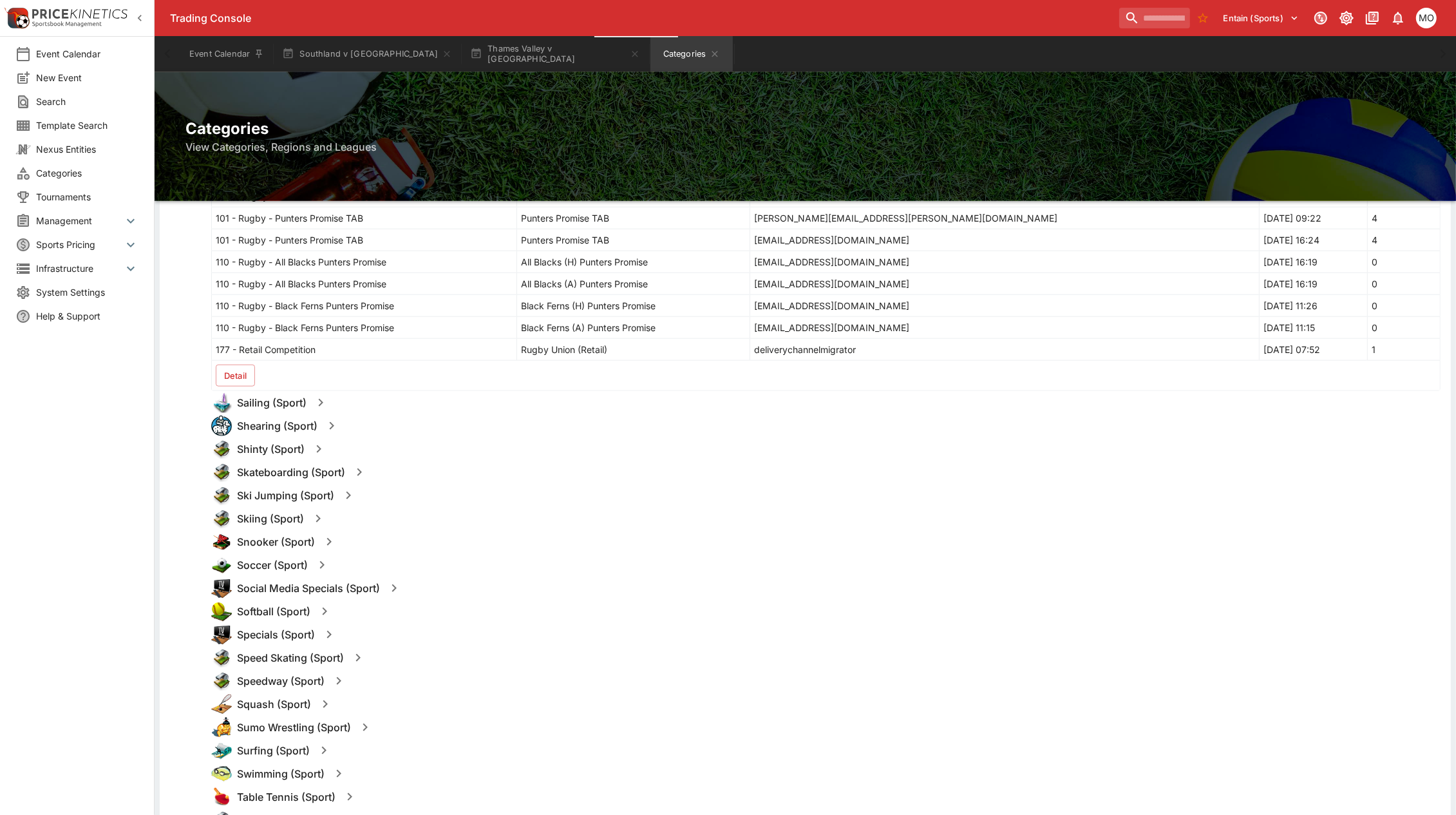
click at [237, 372] on button "Detail" at bounding box center [235, 376] width 39 height 22
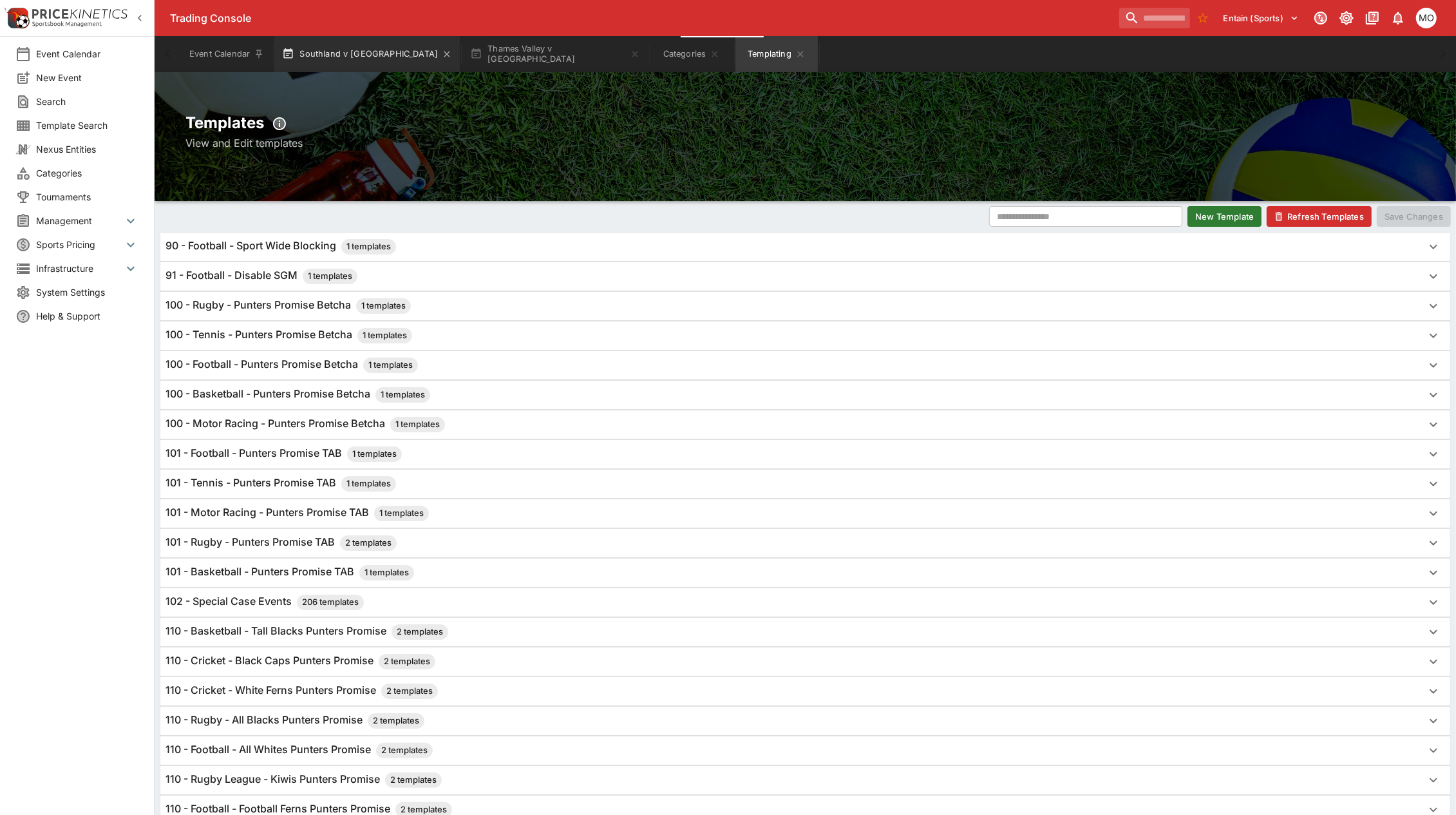
click at [330, 52] on button "Southland v [GEOGRAPHIC_DATA]" at bounding box center [367, 54] width 186 height 36
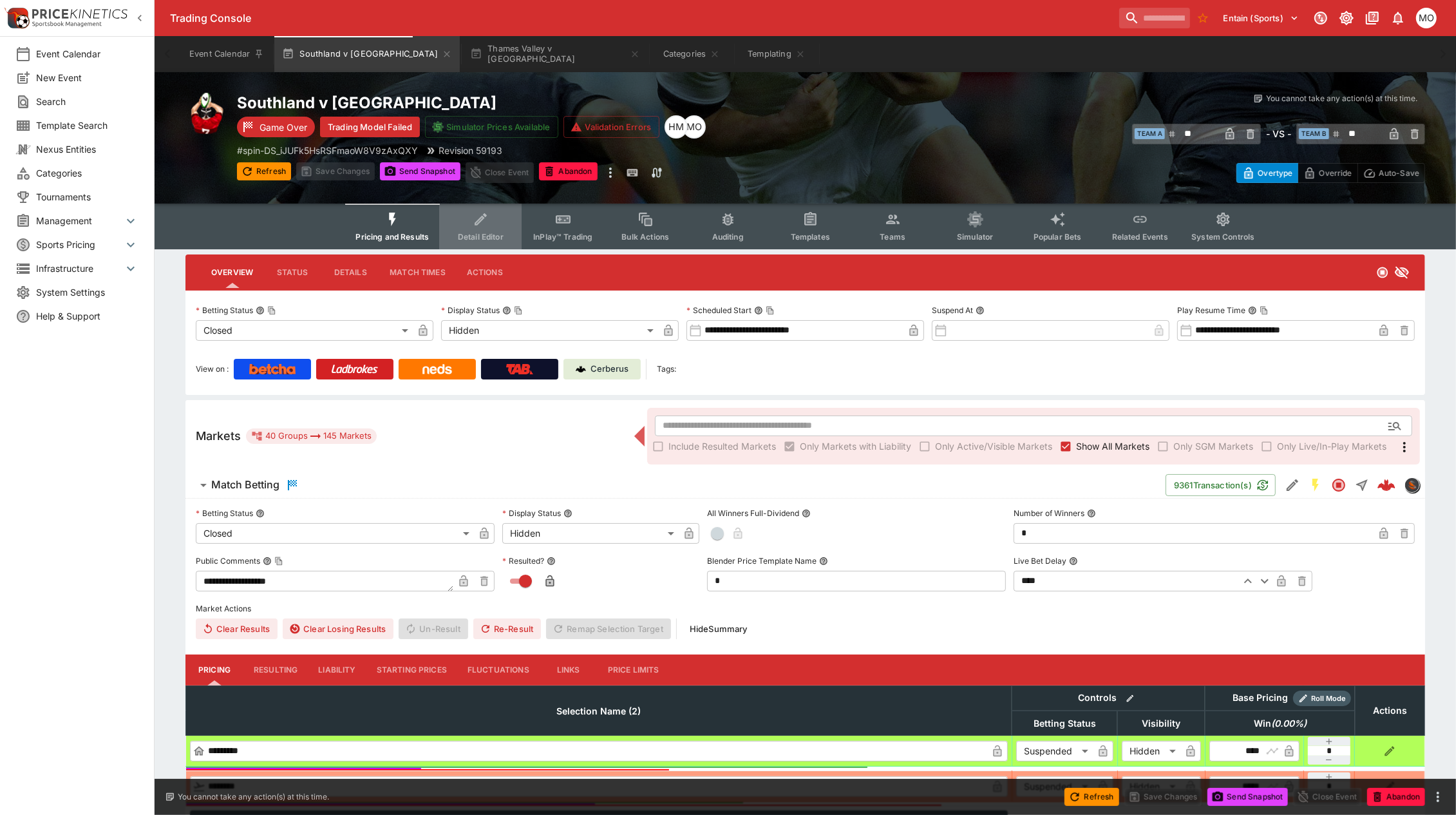
click at [489, 224] on icon "Event type filters" at bounding box center [481, 220] width 17 height 17
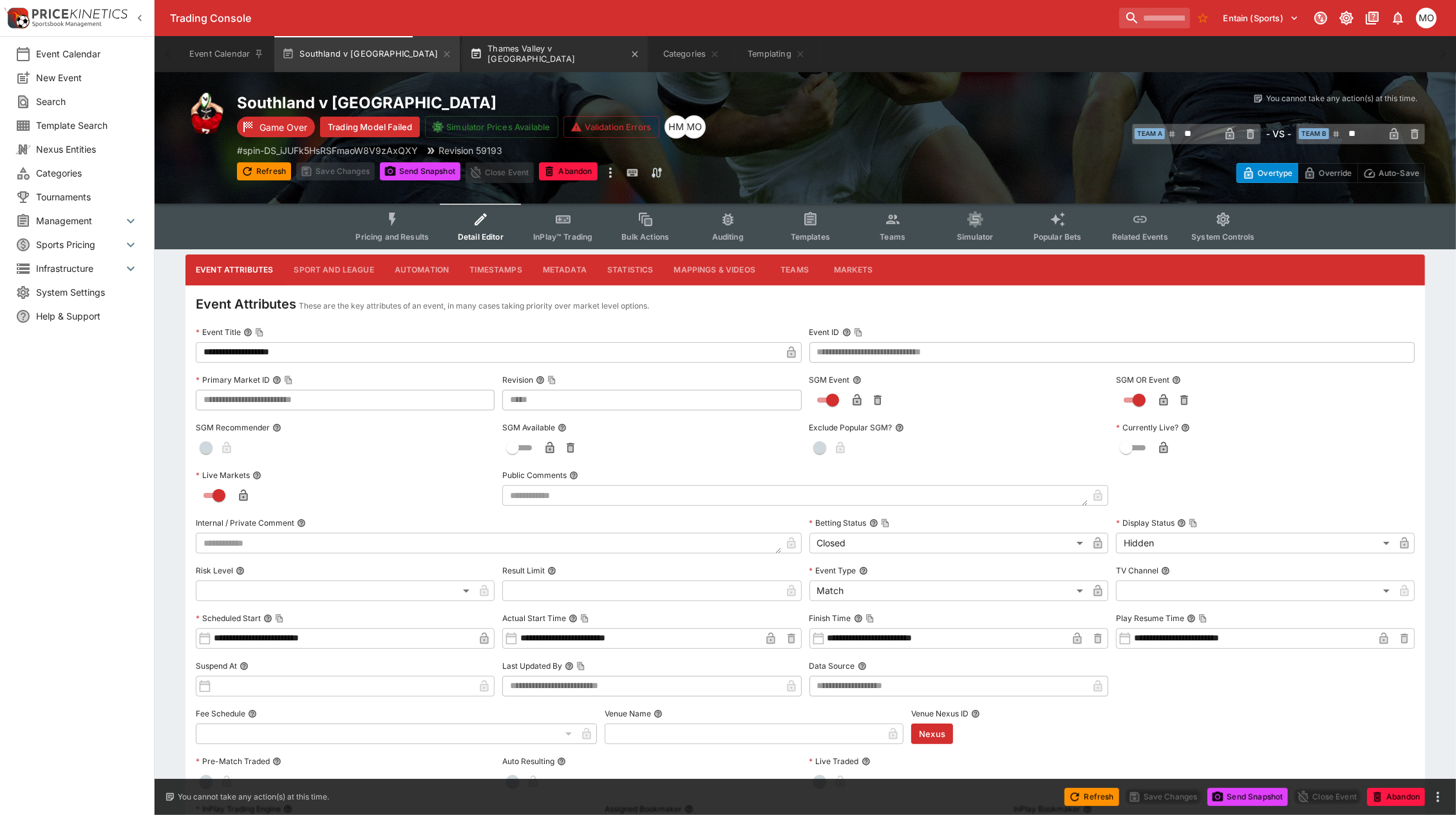
click at [467, 56] on button "Thames Valley v [GEOGRAPHIC_DATA]" at bounding box center [555, 54] width 186 height 36
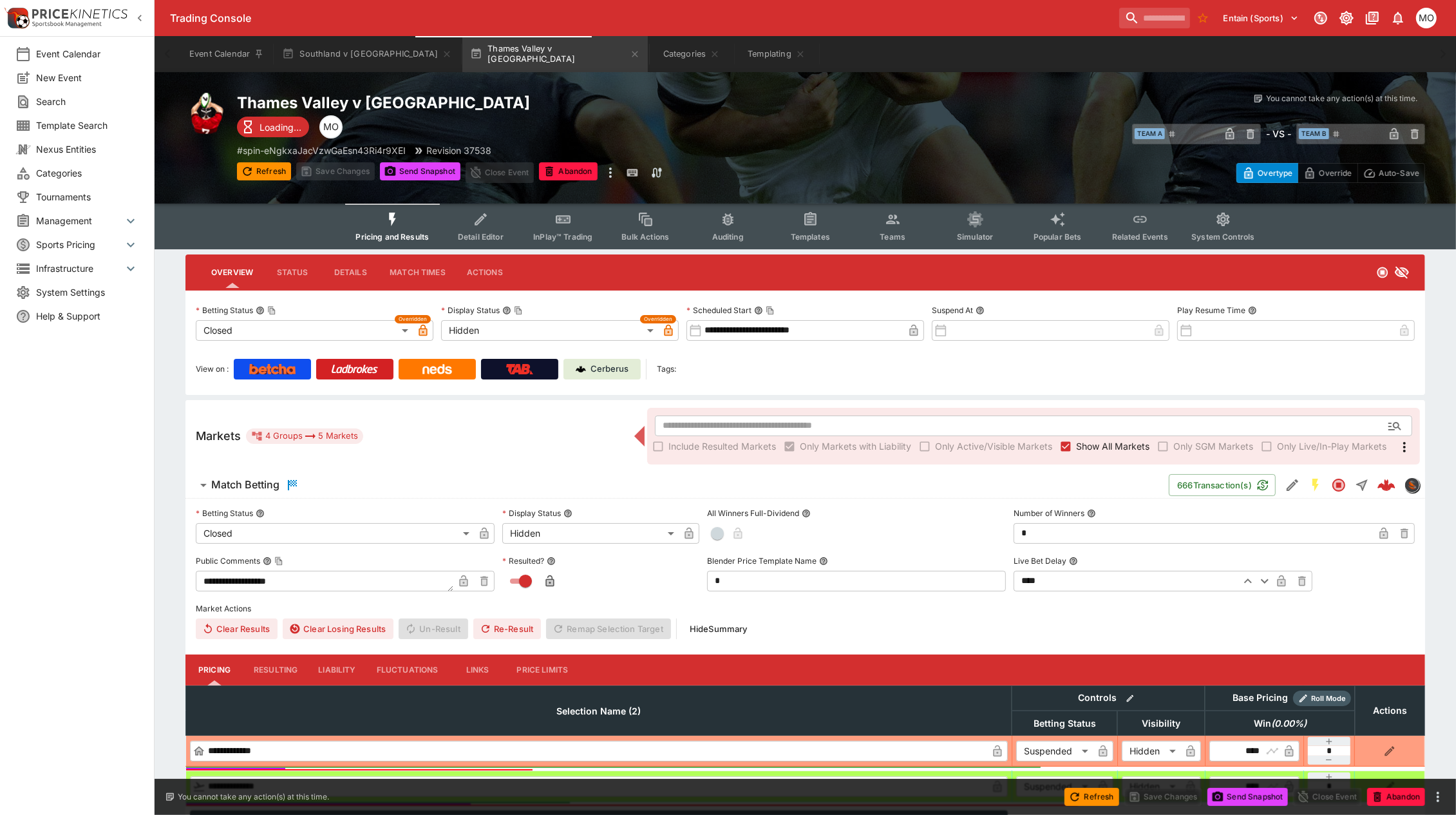
click at [489, 224] on icon "Event type filters" at bounding box center [481, 220] width 17 height 17
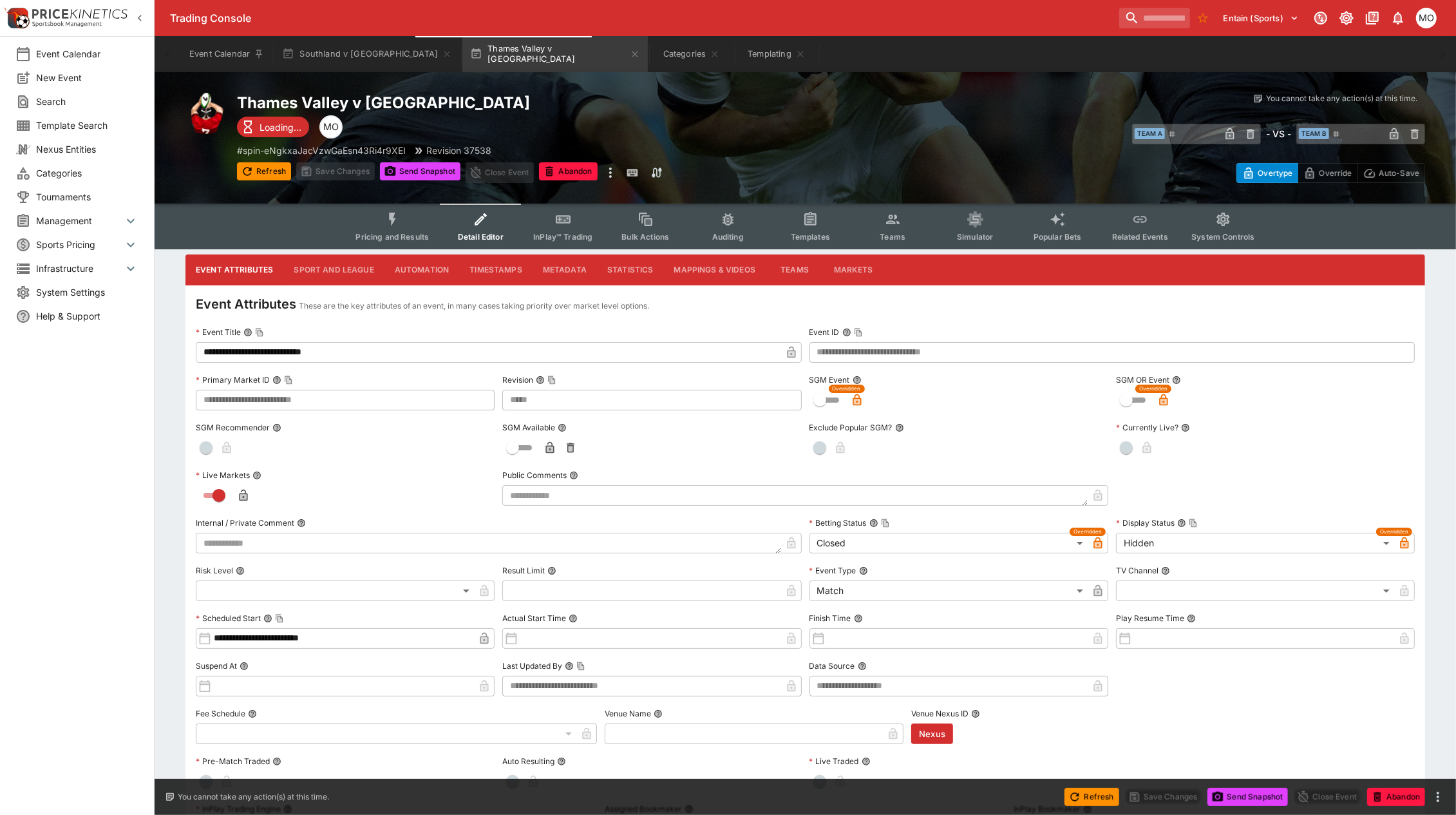
click at [350, 268] on button "Sport and League" at bounding box center [334, 270] width 100 height 31
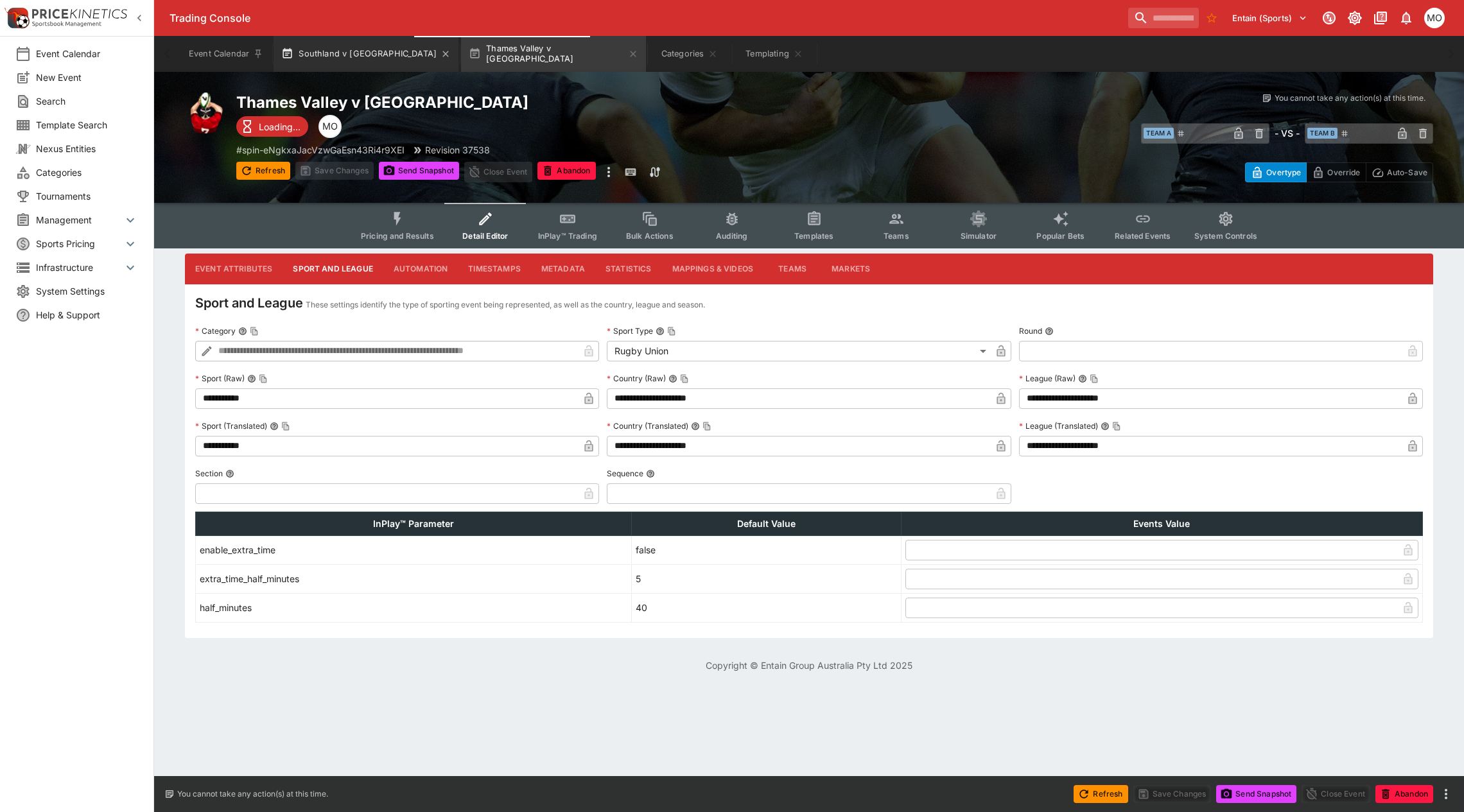
click at [342, 61] on button "Southland v [GEOGRAPHIC_DATA]" at bounding box center [366, 53] width 185 height 36
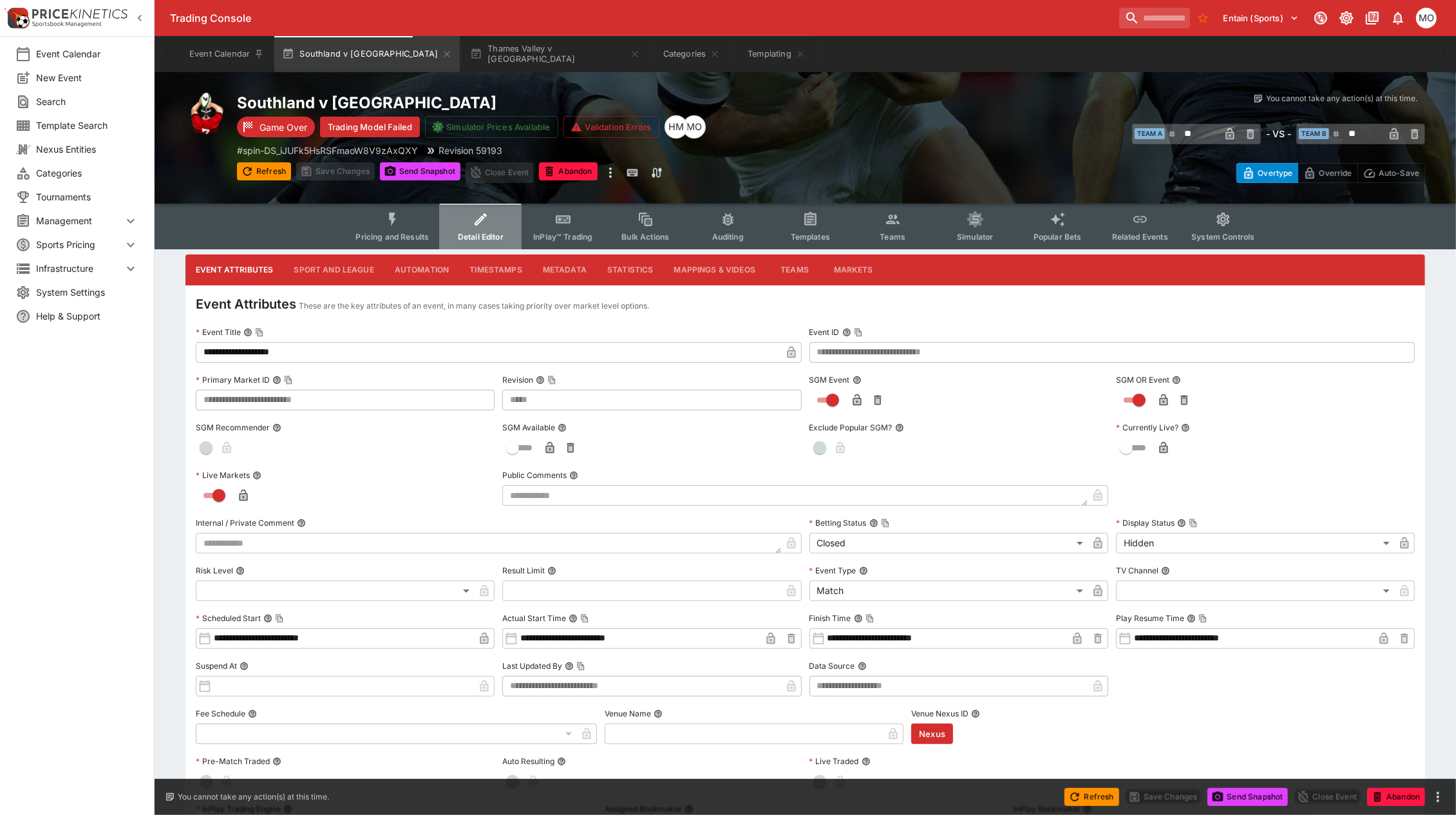
click at [480, 227] on button "Detail Editor" at bounding box center [480, 226] width 83 height 45
click at [334, 269] on button "Sport and League" at bounding box center [334, 270] width 100 height 31
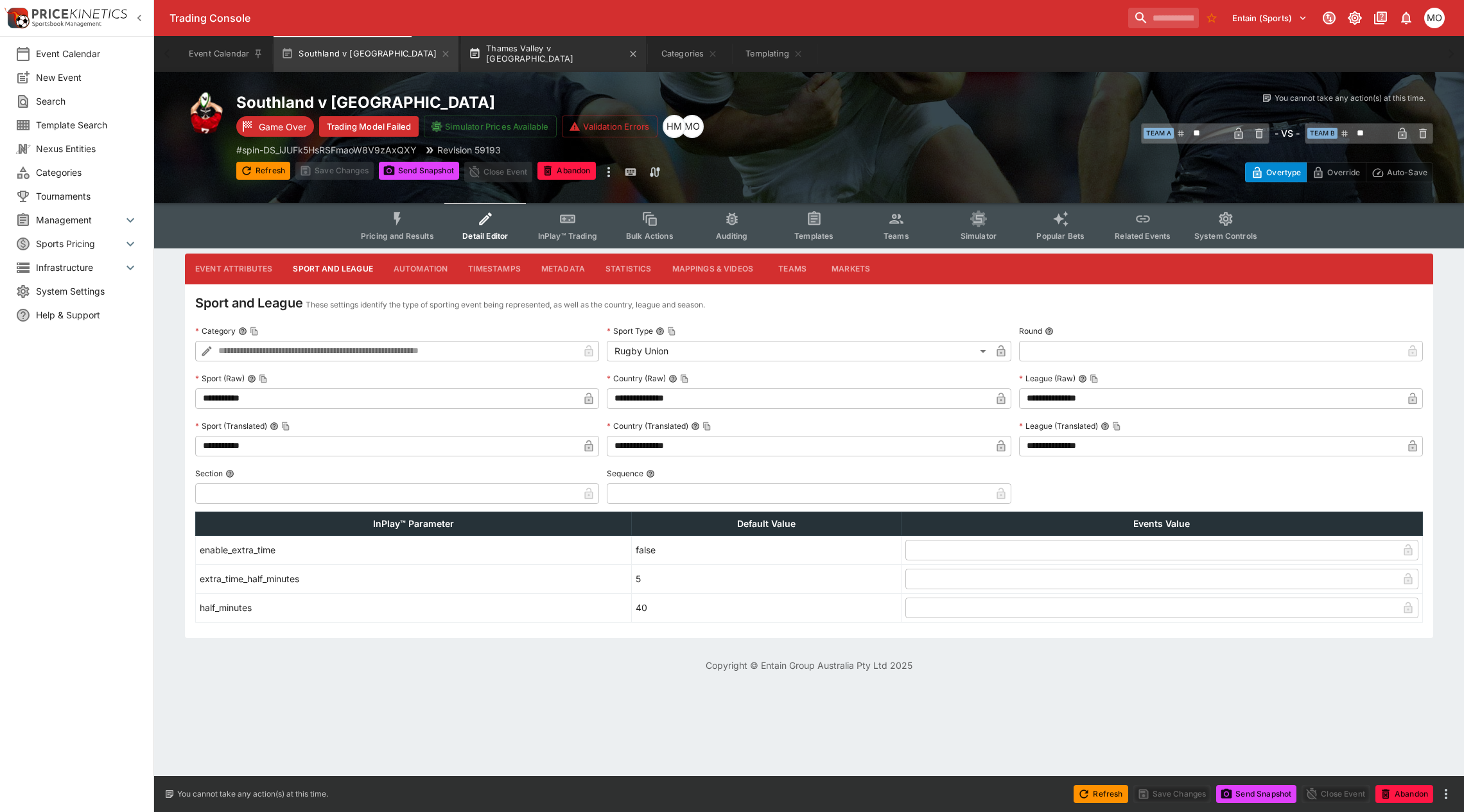
click at [491, 48] on button "Thames Valley v [GEOGRAPHIC_DATA]" at bounding box center [554, 53] width 185 height 36
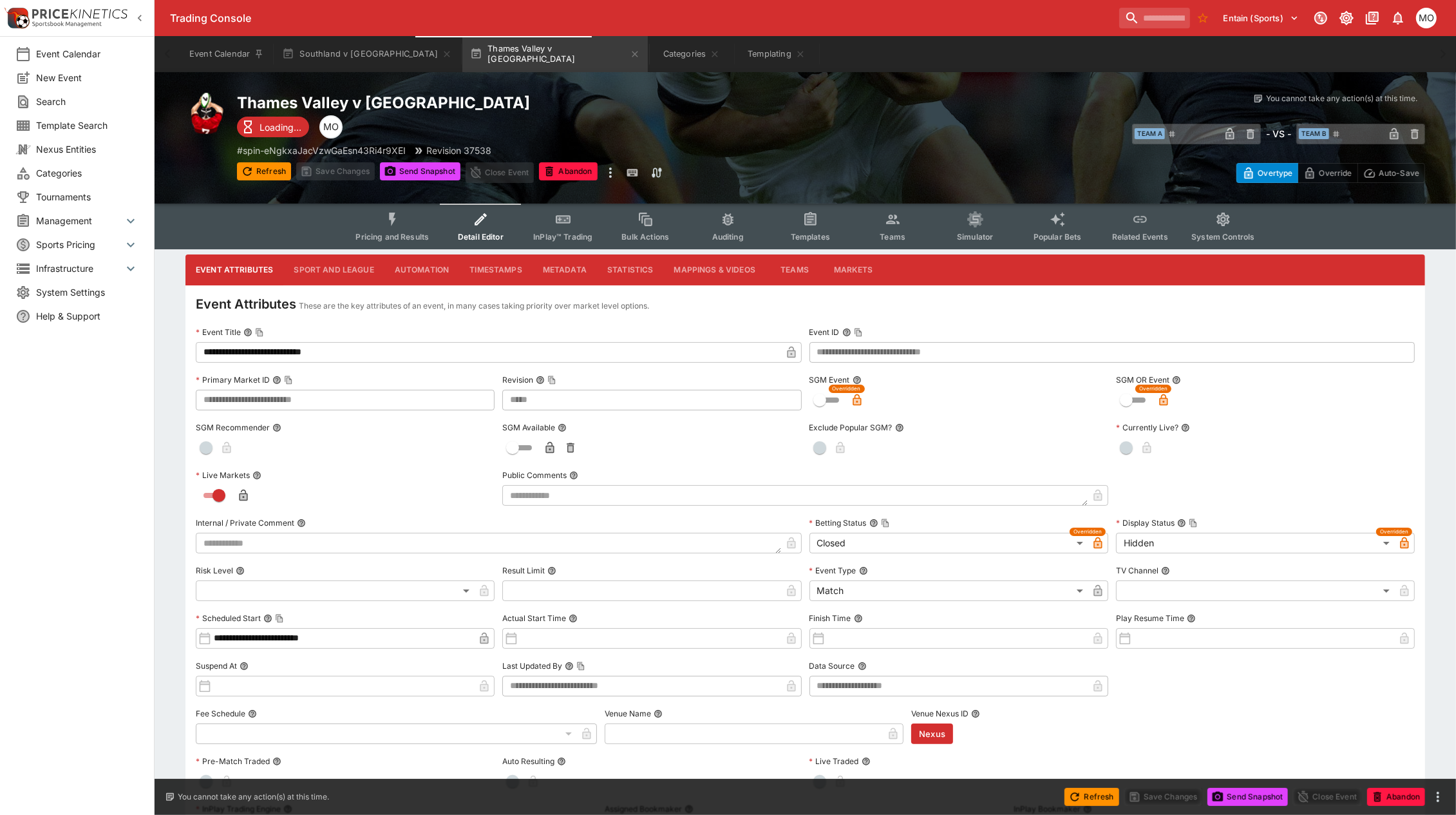
click at [355, 269] on button "Sport and League" at bounding box center [334, 270] width 100 height 31
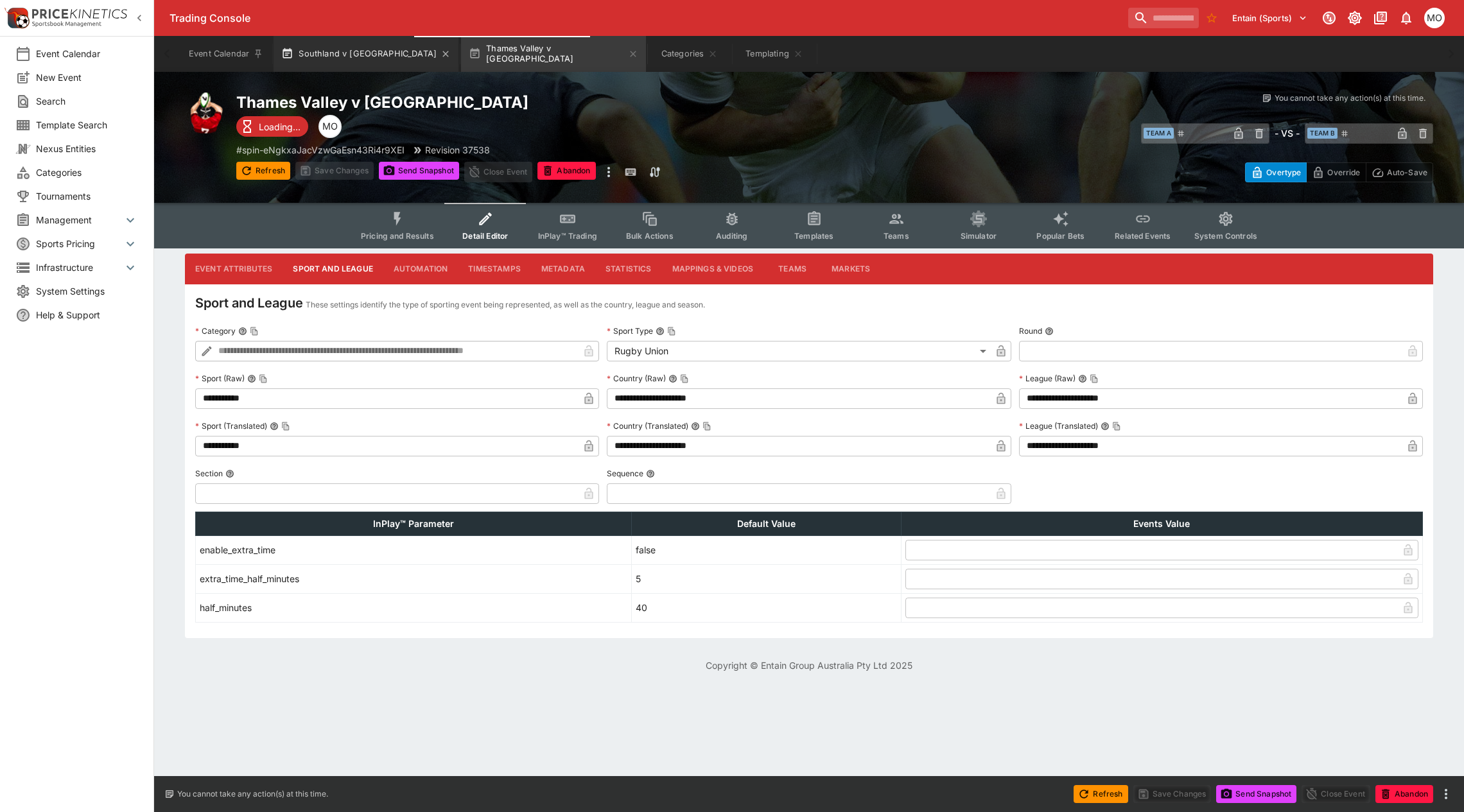
click at [318, 50] on button "Southland v [GEOGRAPHIC_DATA]" at bounding box center [366, 53] width 185 height 36
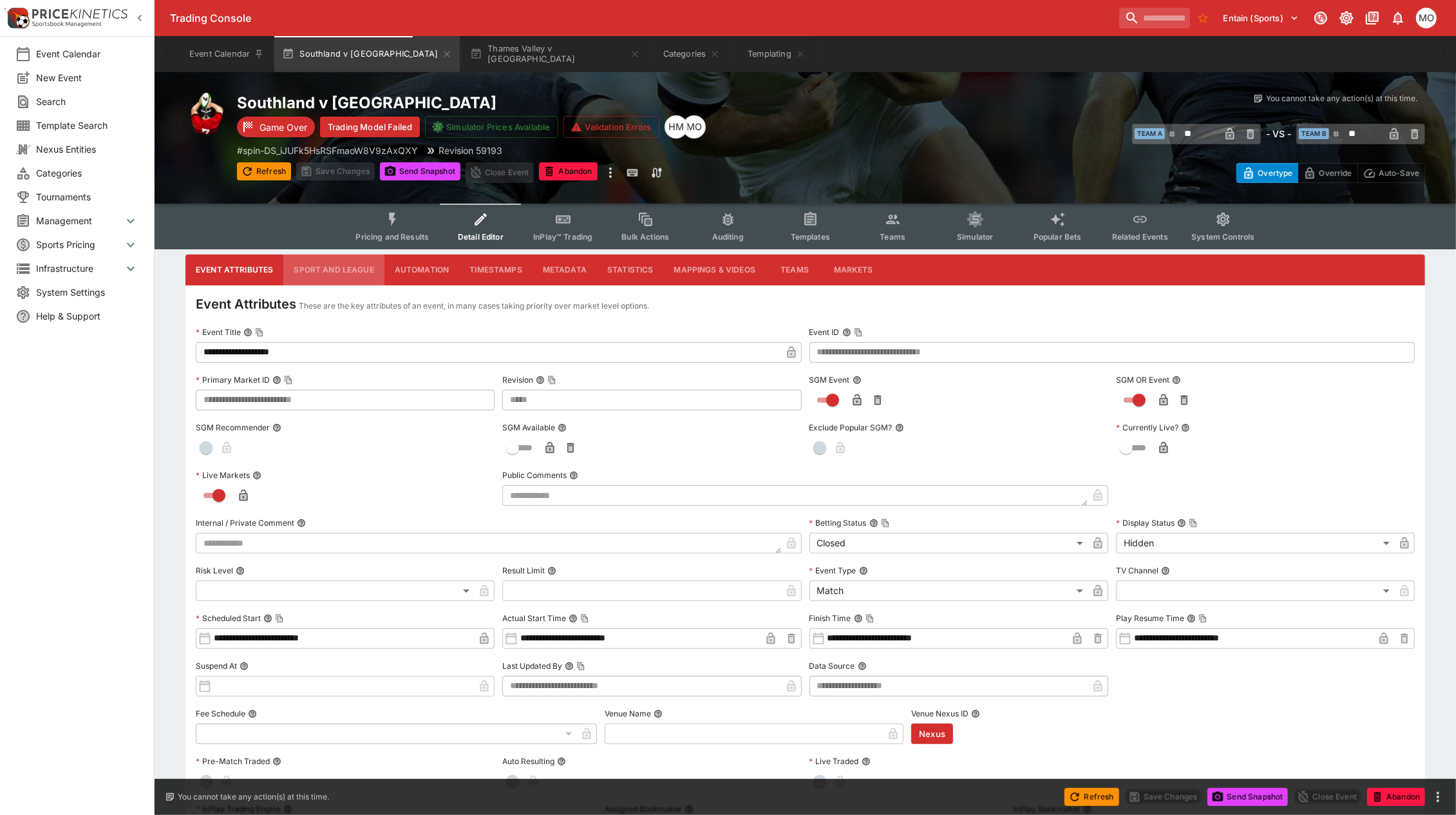
click at [330, 284] on button "Sport and League" at bounding box center [334, 270] width 100 height 31
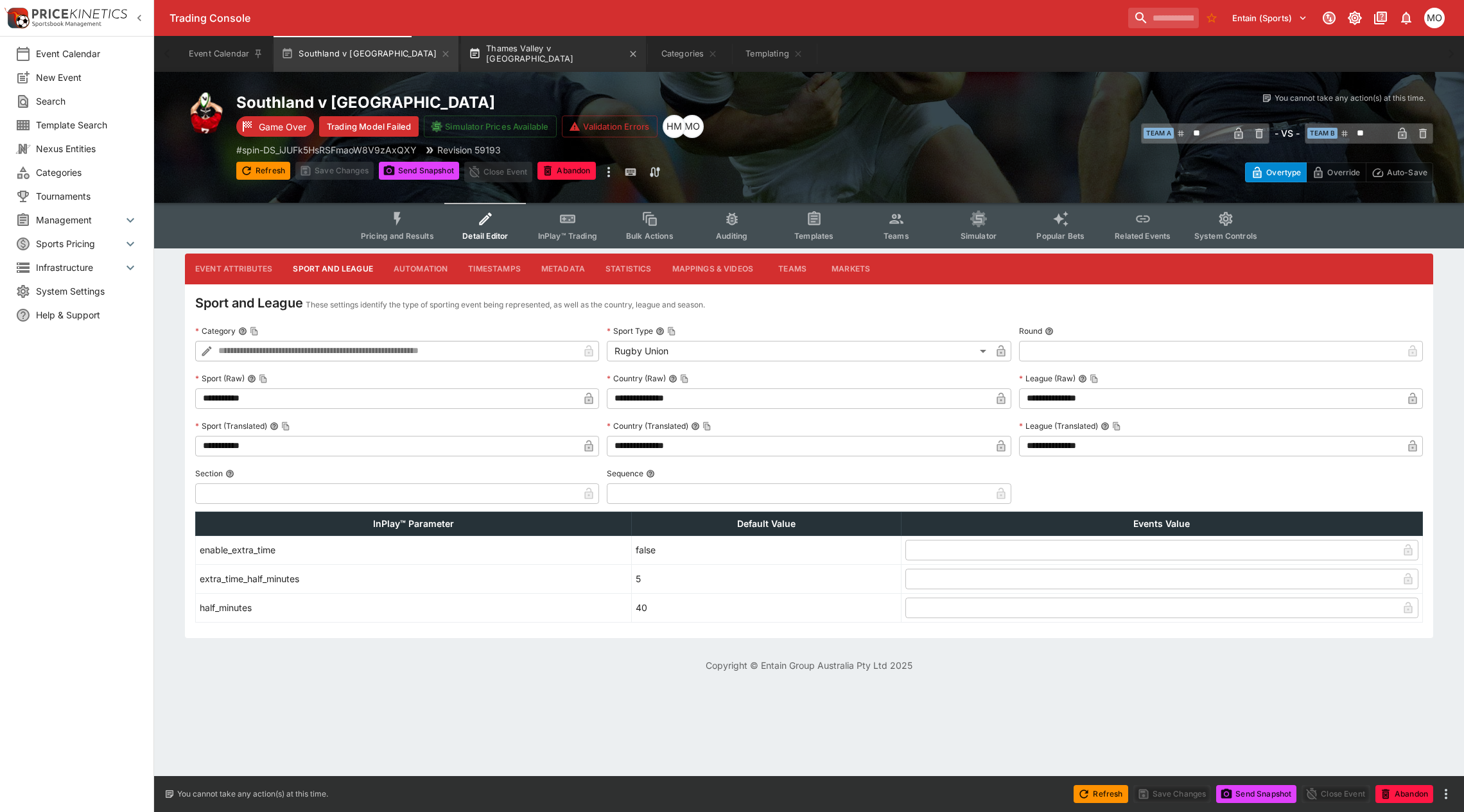
click at [480, 45] on button "Thames Valley v [GEOGRAPHIC_DATA]" at bounding box center [554, 53] width 185 height 36
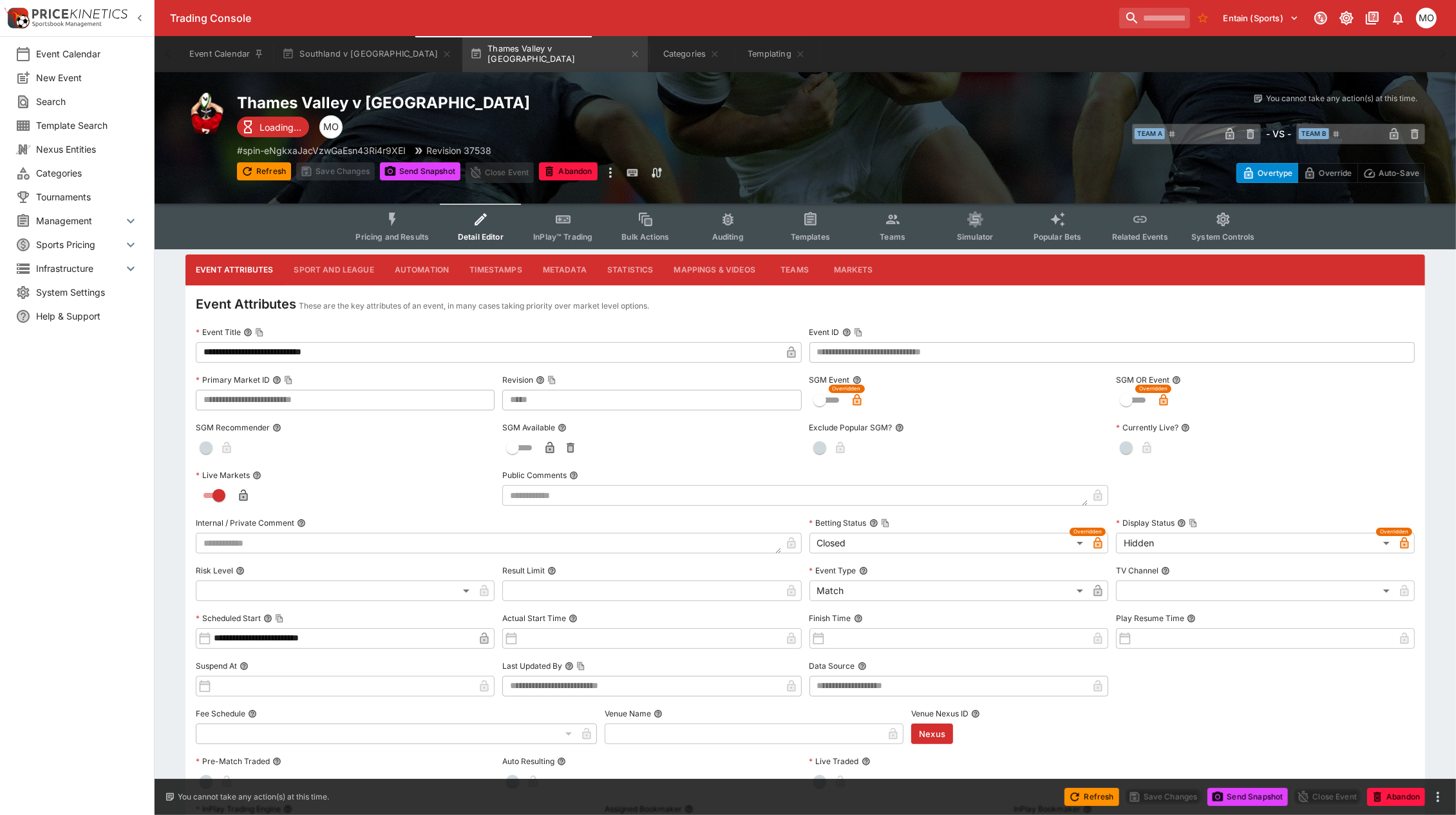
click at [330, 258] on button "Sport and League" at bounding box center [334, 270] width 100 height 31
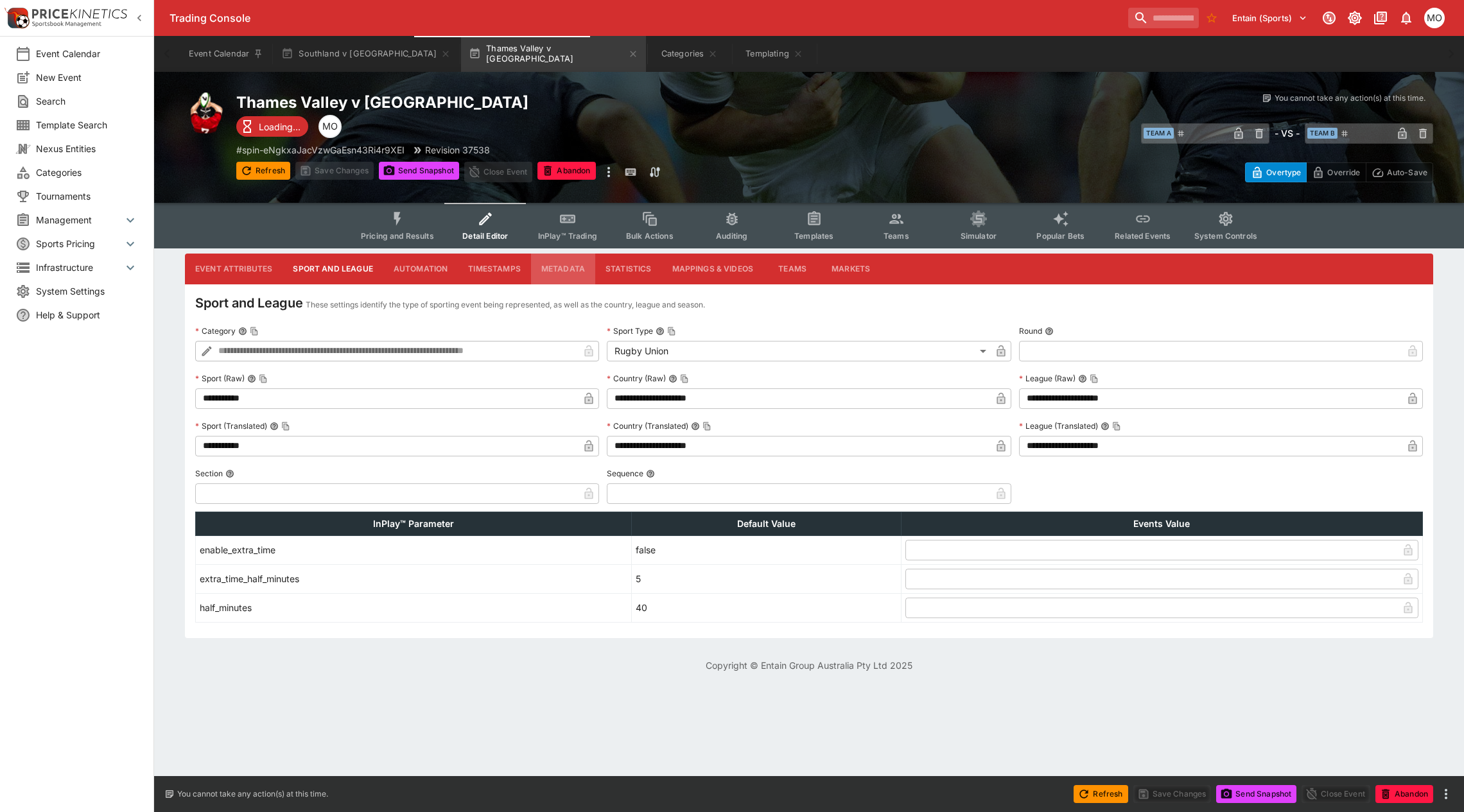
click at [552, 265] on button "Metadata" at bounding box center [563, 269] width 64 height 31
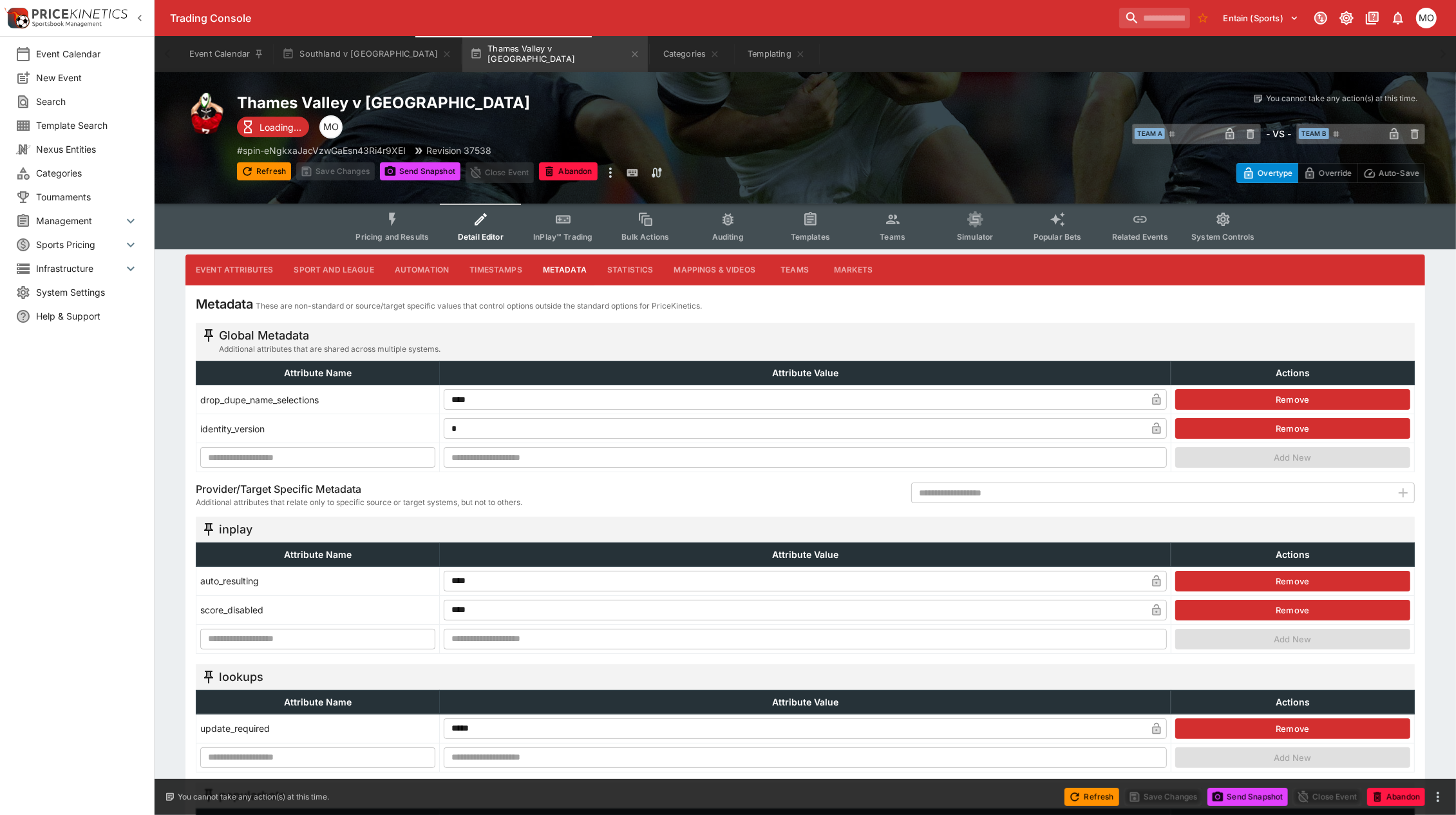
click at [809, 233] on span "Templates" at bounding box center [810, 237] width 39 height 10
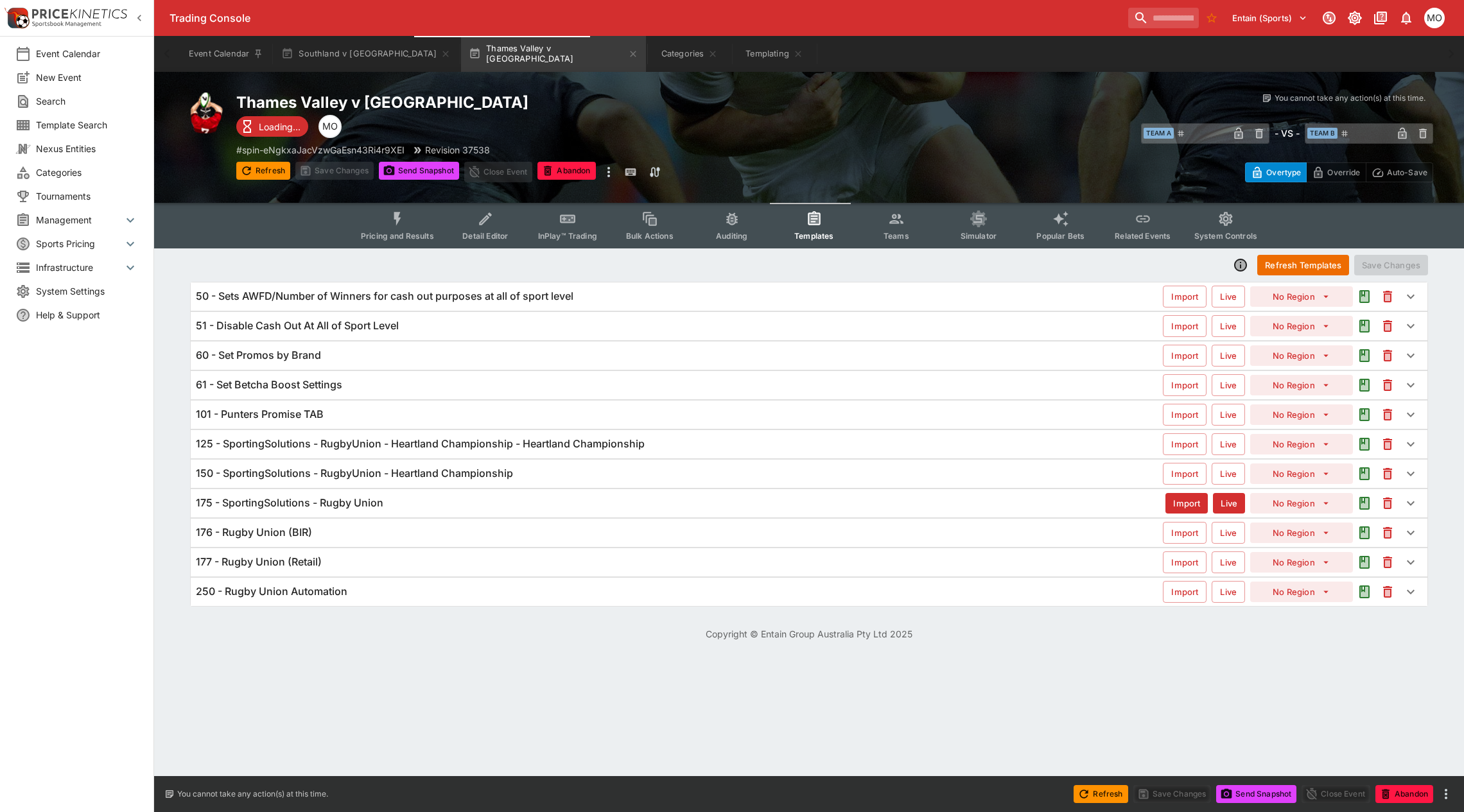
click at [558, 438] on h6 "125 - SportingSolutions - RugbyUnion - Heartland Championship - Heartland Champ…" at bounding box center [420, 444] width 449 height 14
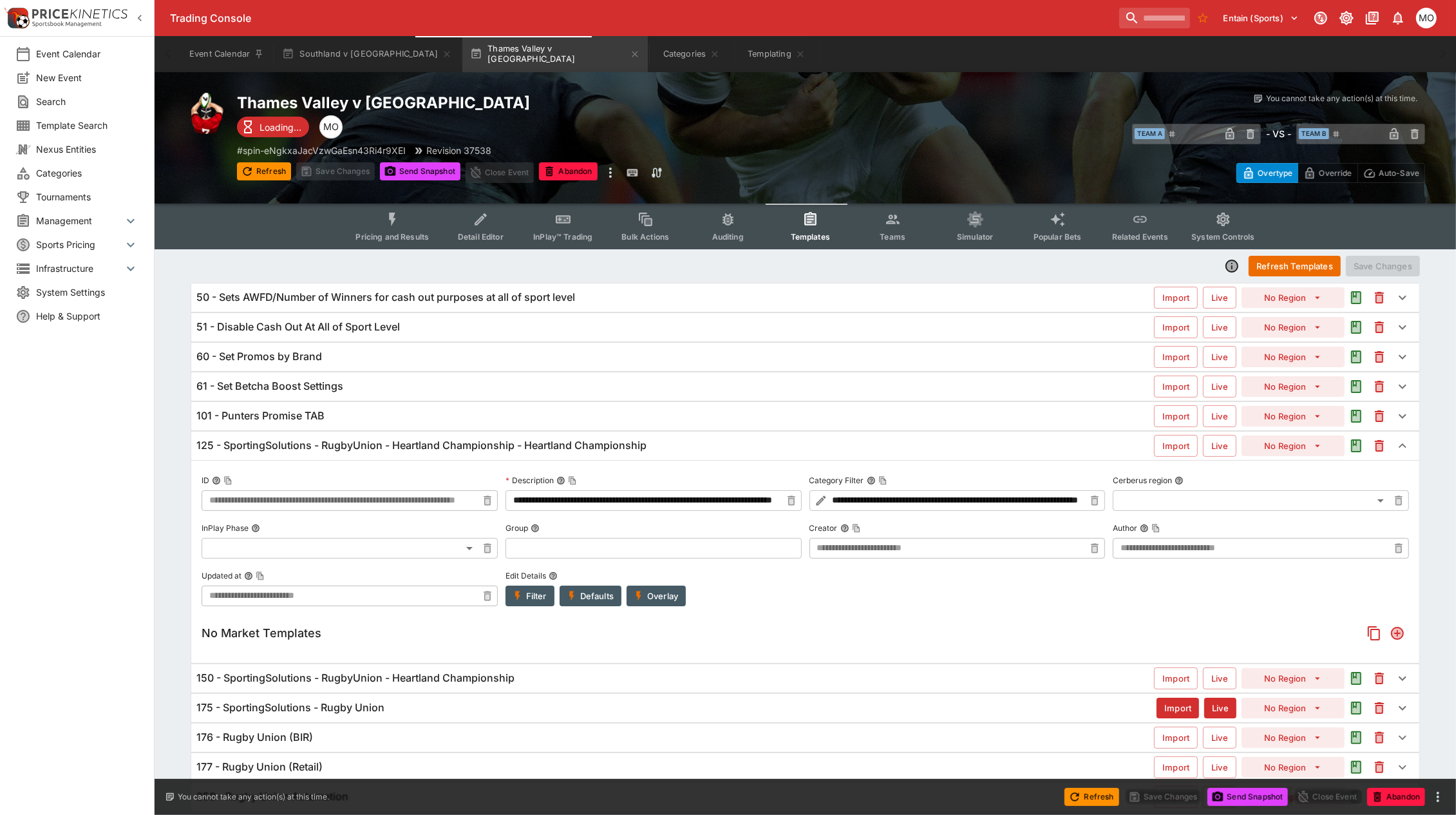
type input "**********"
click at [537, 597] on button "Filter" at bounding box center [530, 596] width 49 height 21
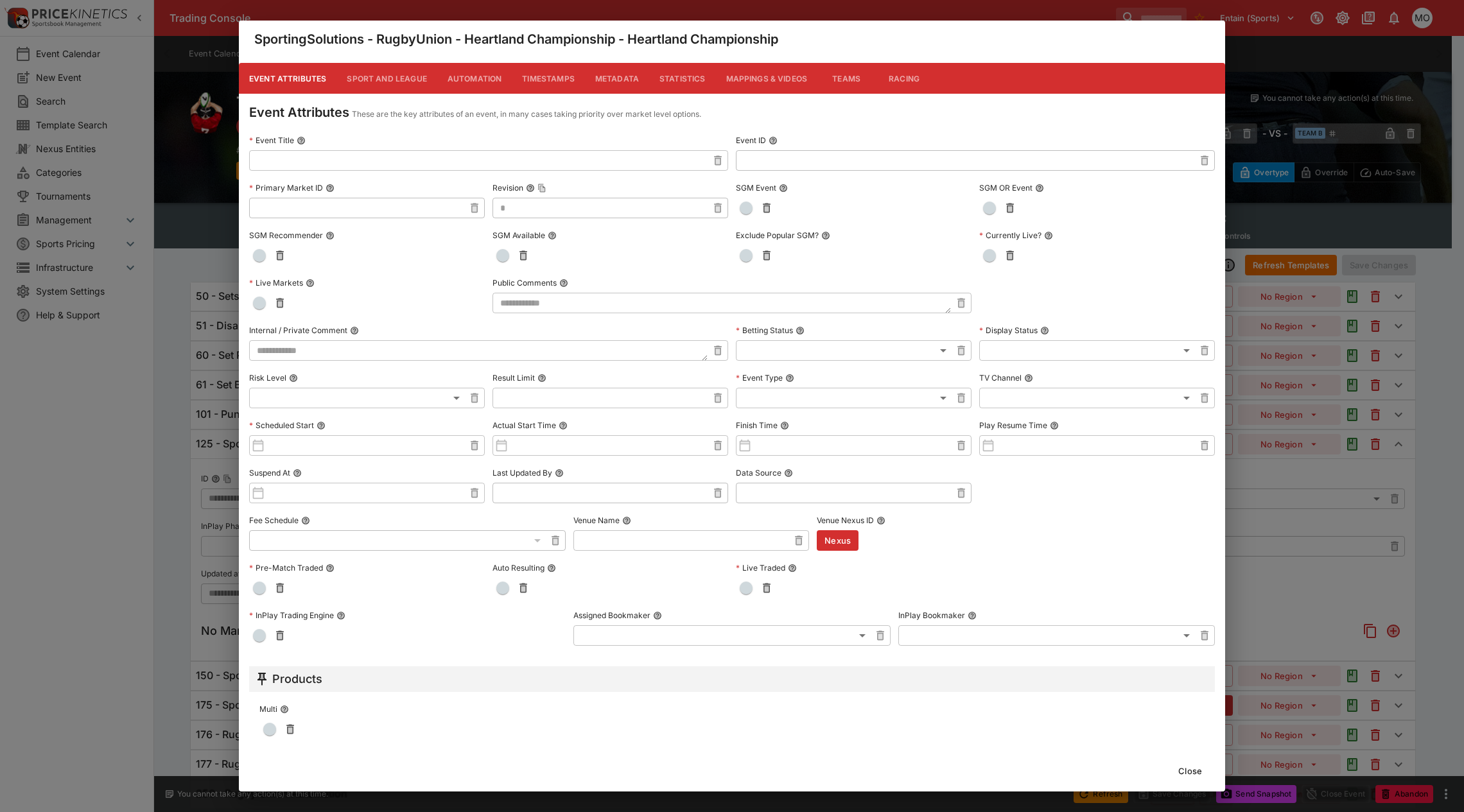
click at [380, 82] on button "Sport and League" at bounding box center [386, 78] width 100 height 31
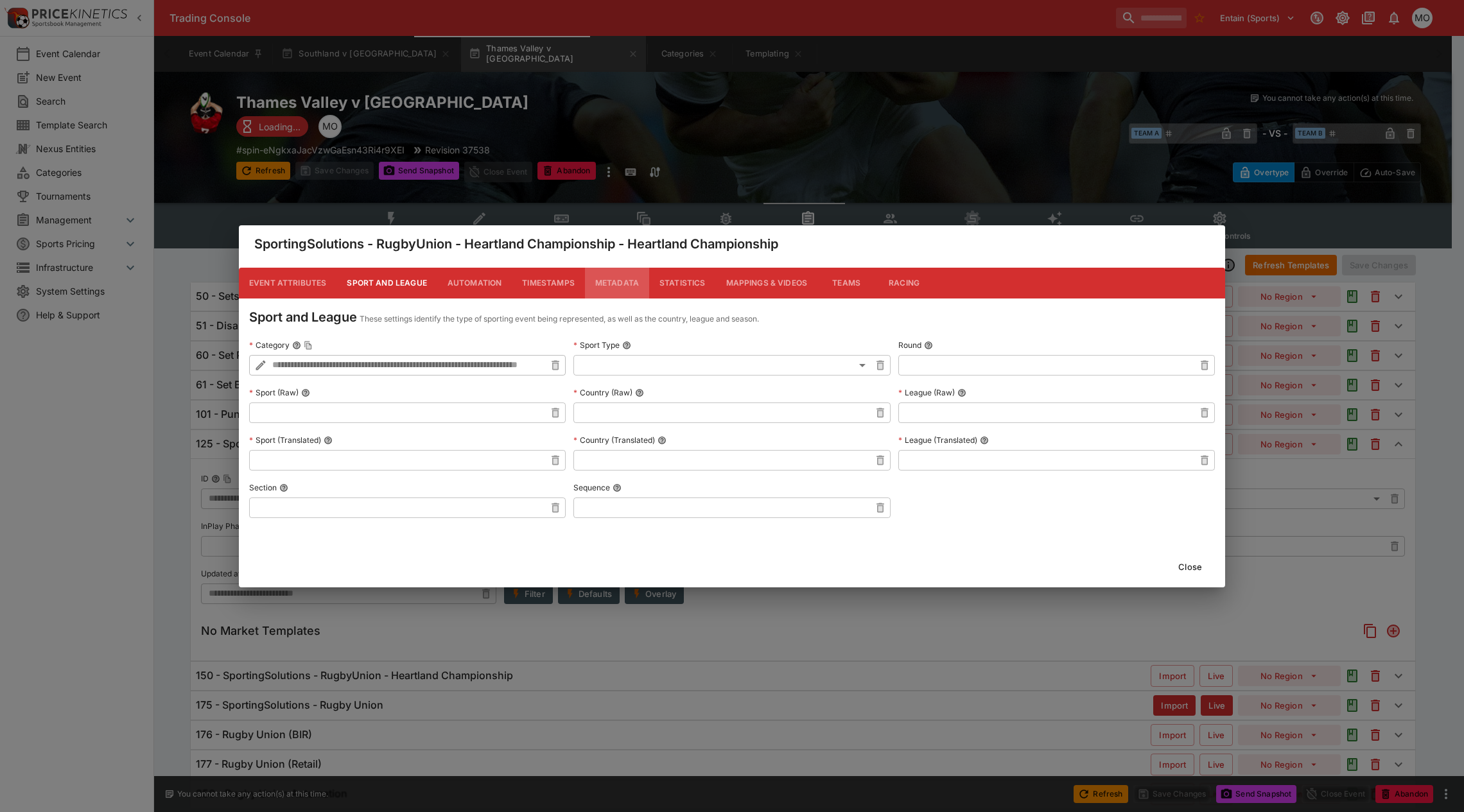
click at [627, 281] on button "Metadata" at bounding box center [617, 283] width 64 height 31
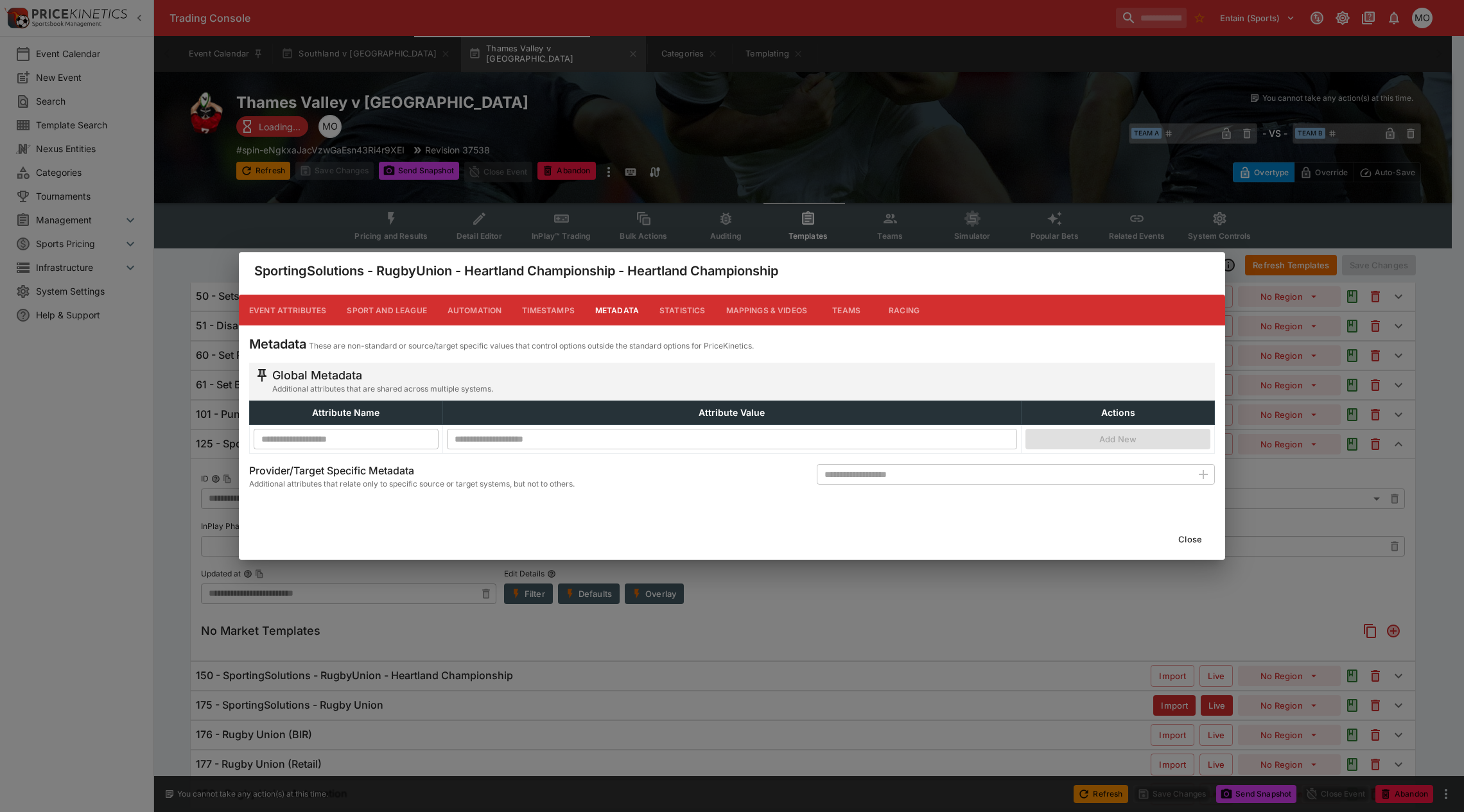
click at [1188, 536] on button "Close" at bounding box center [1190, 539] width 39 height 21
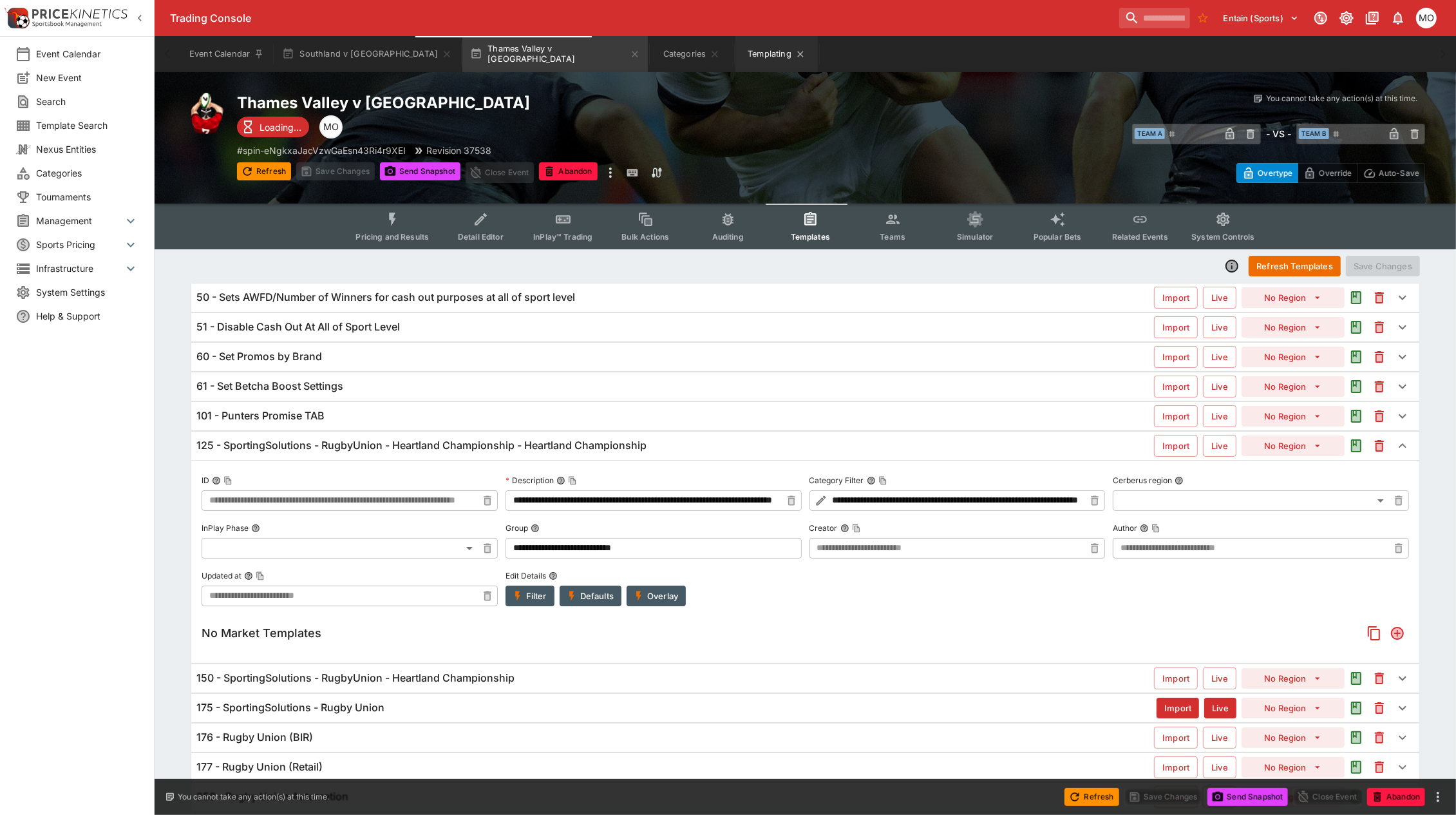
click at [736, 58] on button "Templating" at bounding box center [777, 54] width 83 height 36
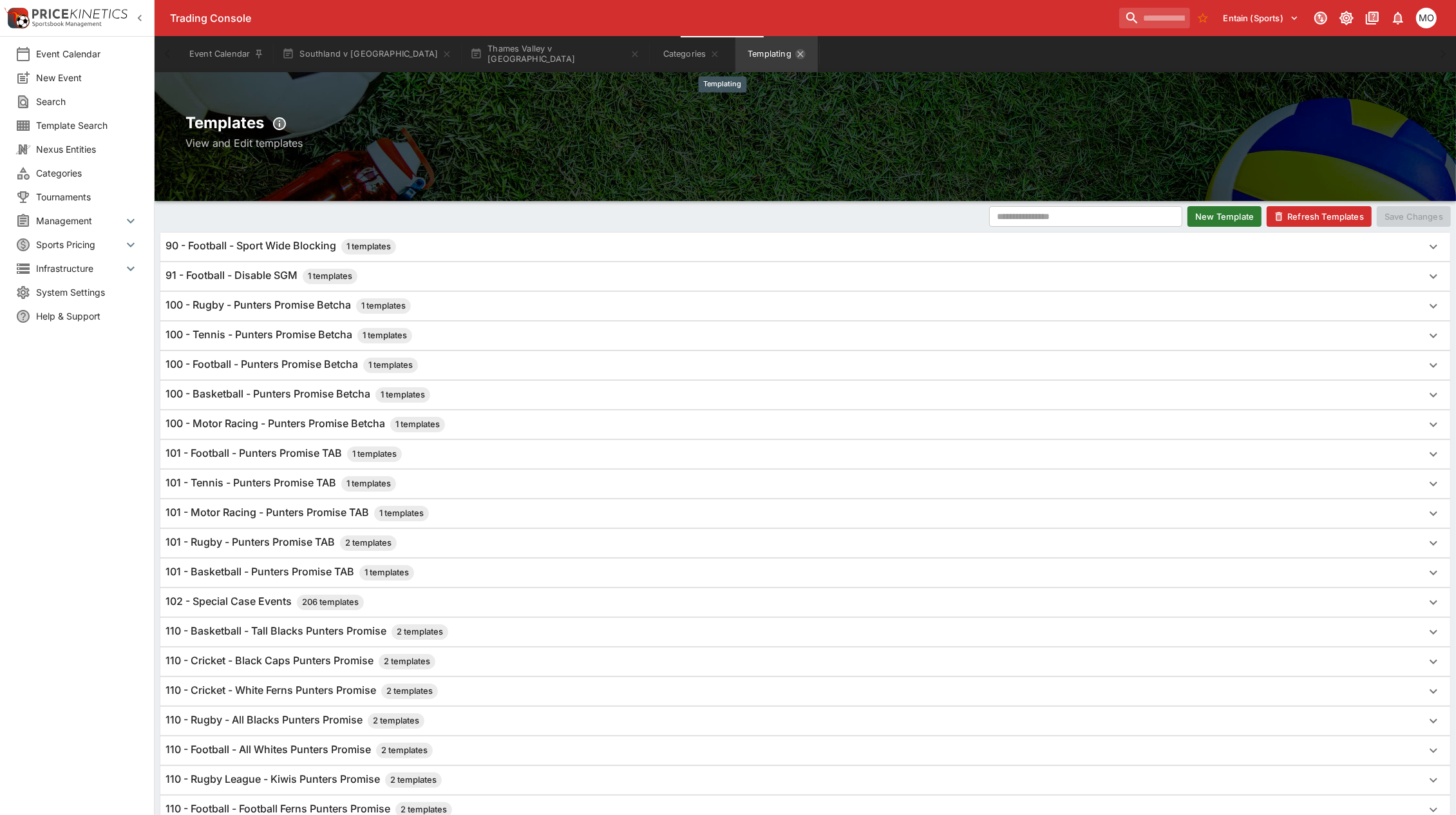
click at [795, 56] on icon "Templating" at bounding box center [800, 54] width 10 height 10
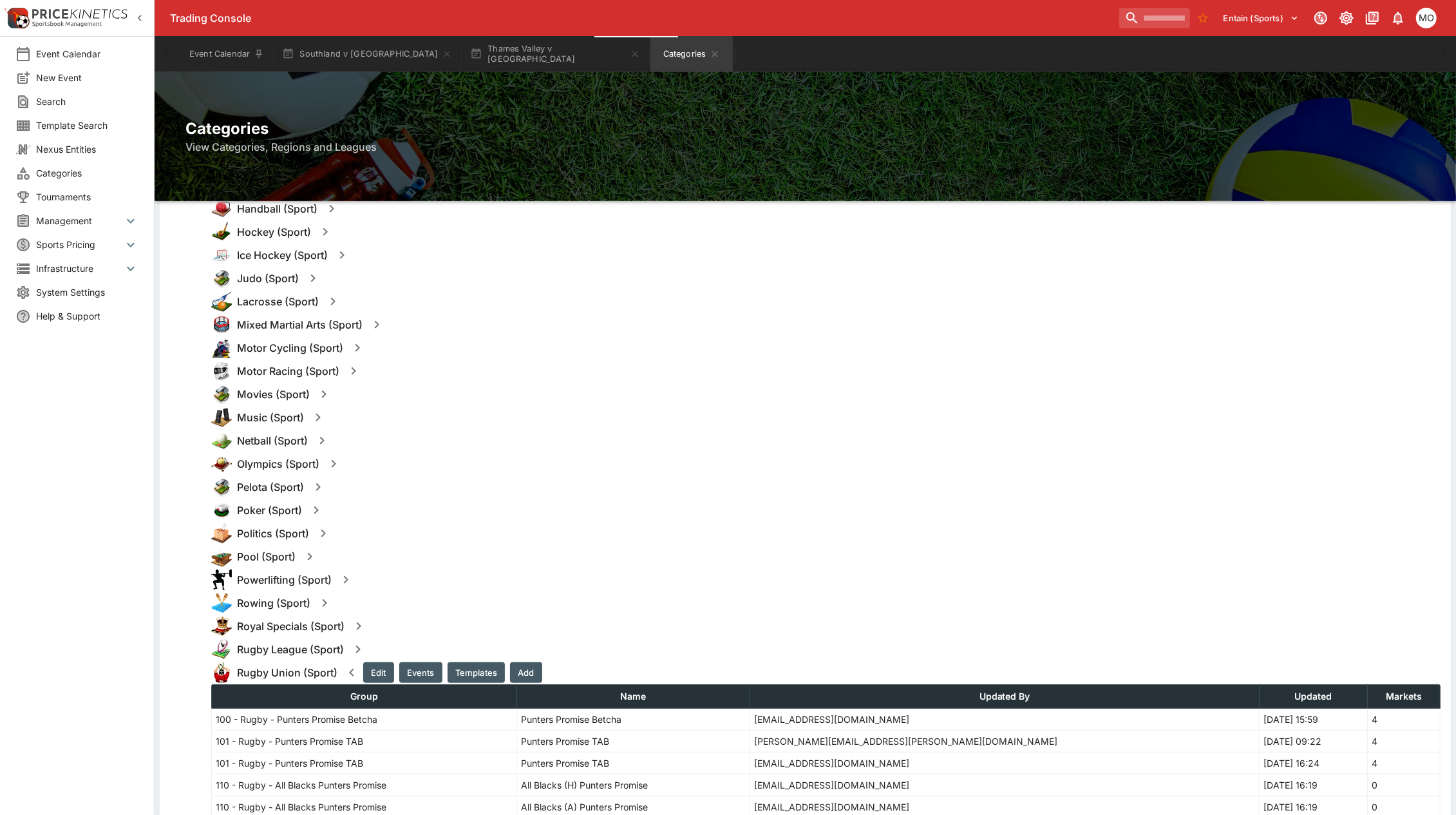
scroll to position [1128, 0]
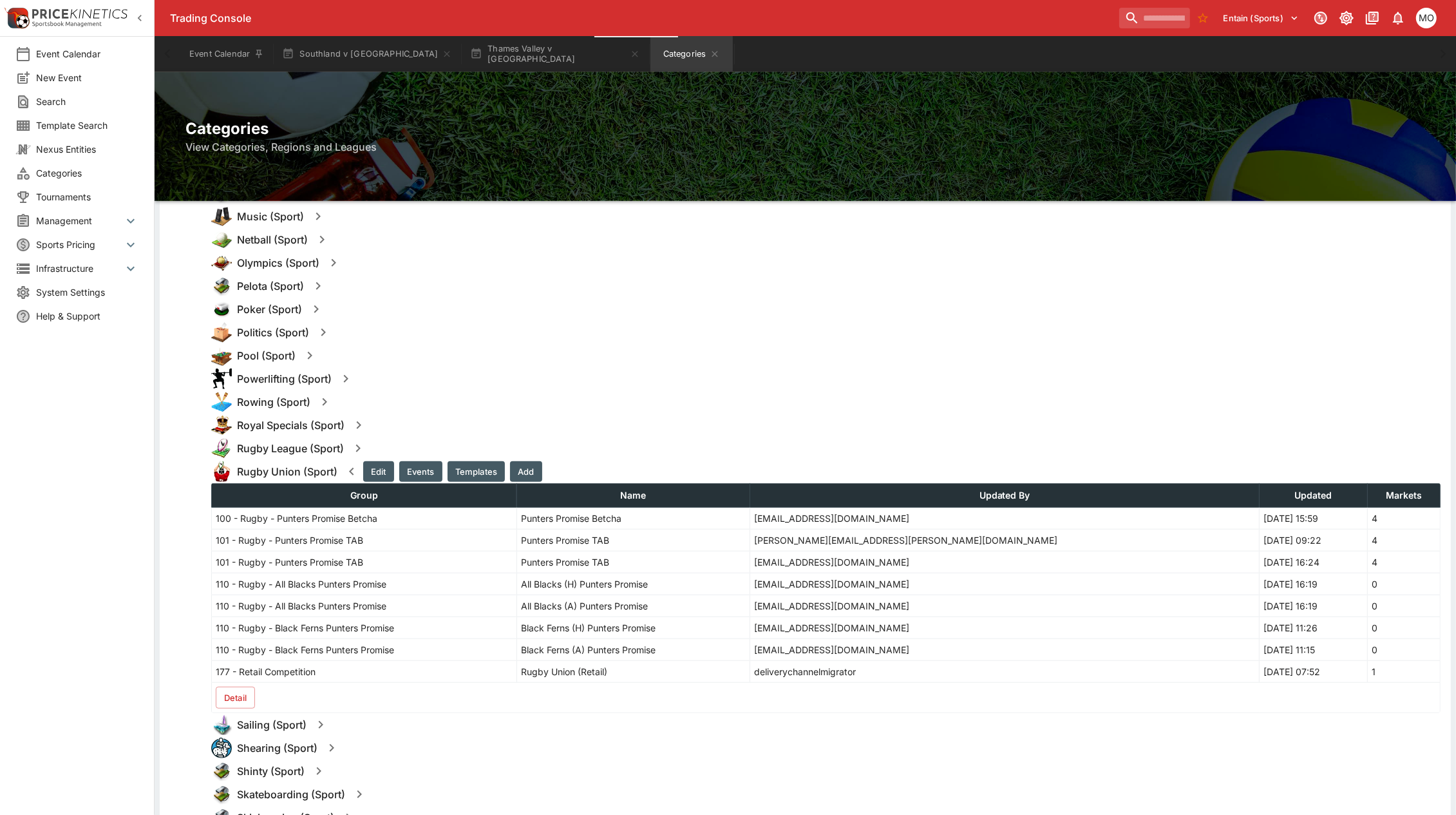
click at [357, 445] on icon "button" at bounding box center [358, 448] width 5 height 8
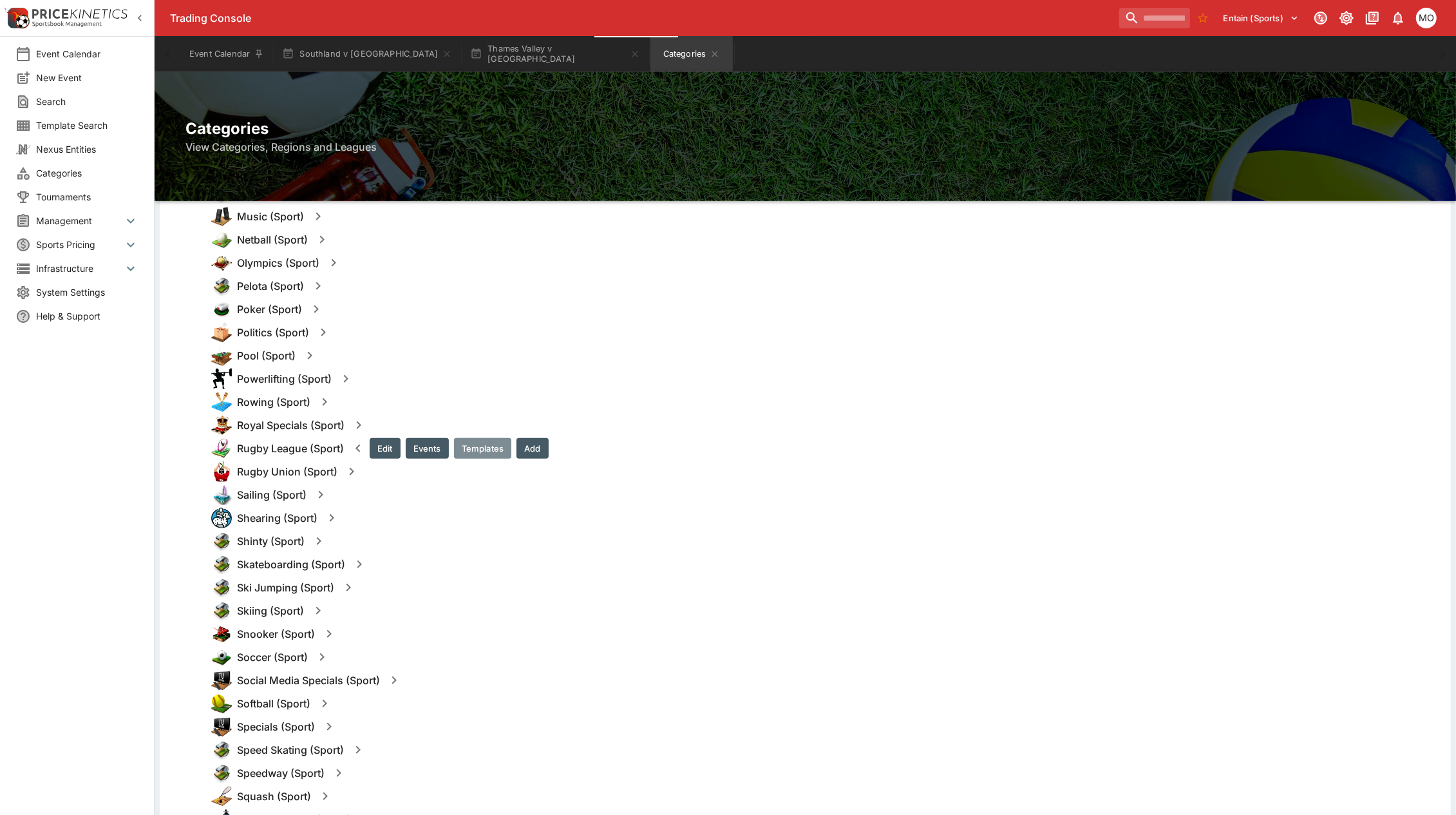
click at [485, 445] on button "Templates" at bounding box center [482, 448] width 57 height 21
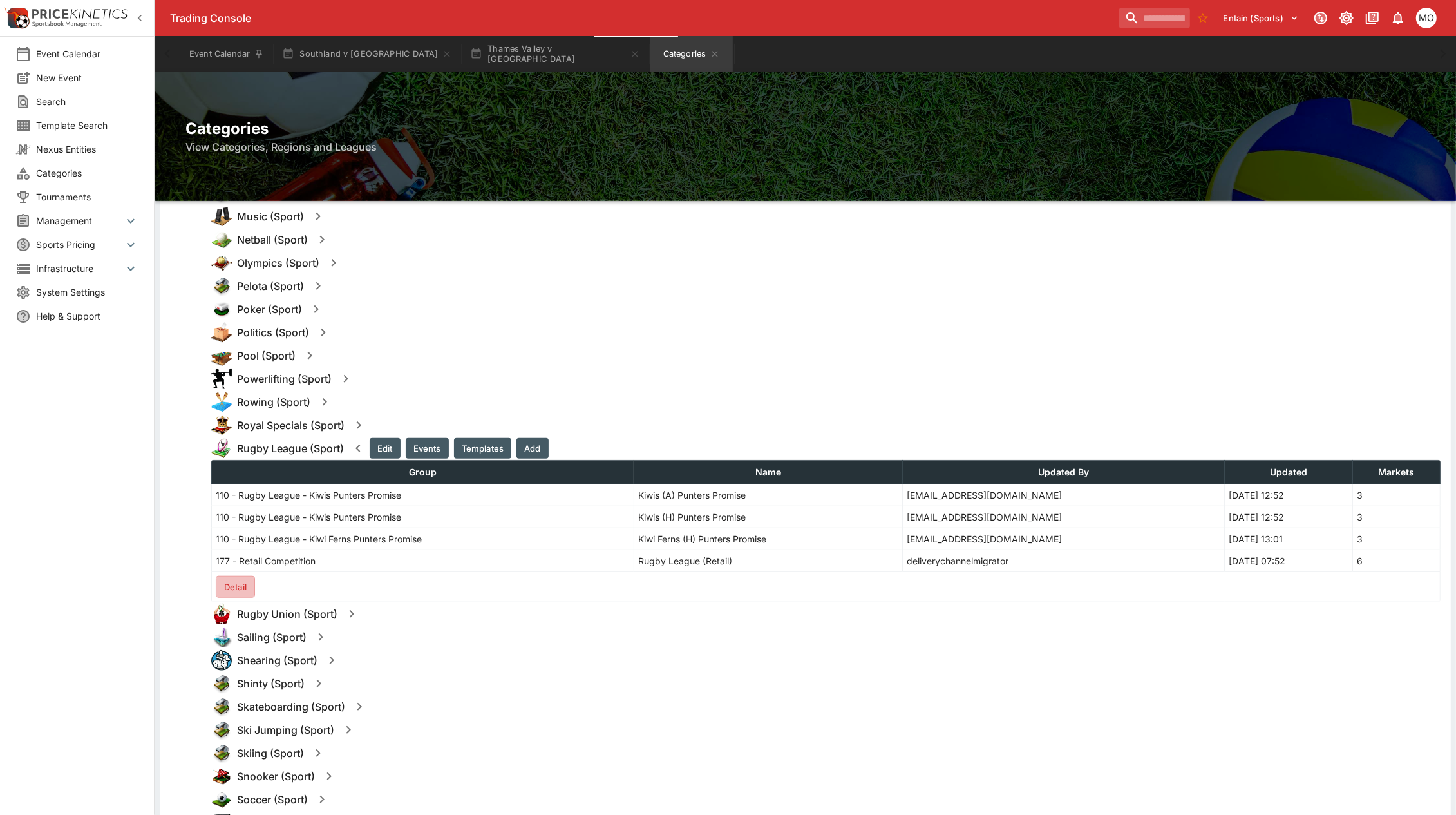
click at [226, 587] on button "Detail" at bounding box center [235, 587] width 39 height 22
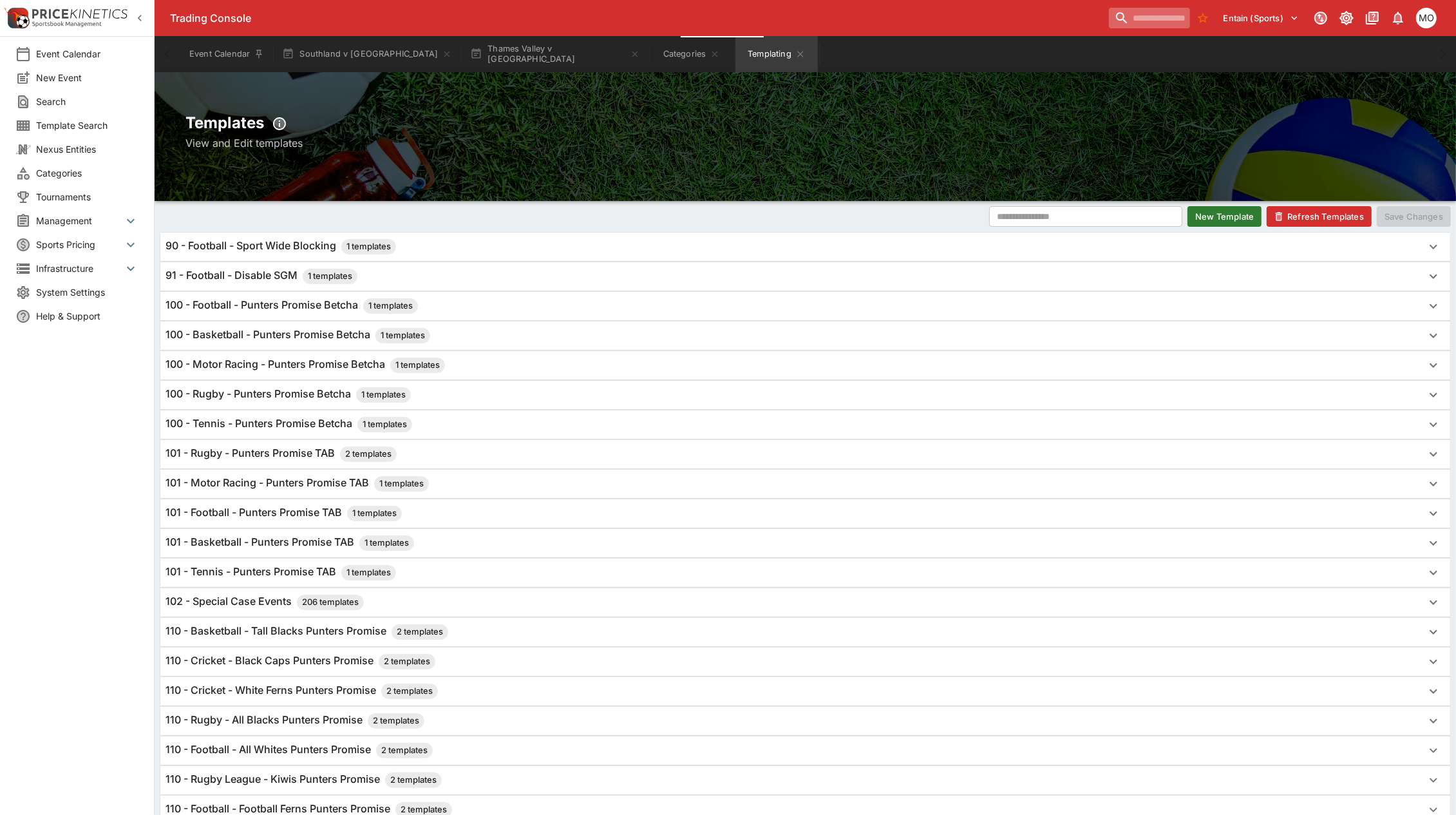
click at [1109, 19] on input "search" at bounding box center [1150, 18] width 81 height 21
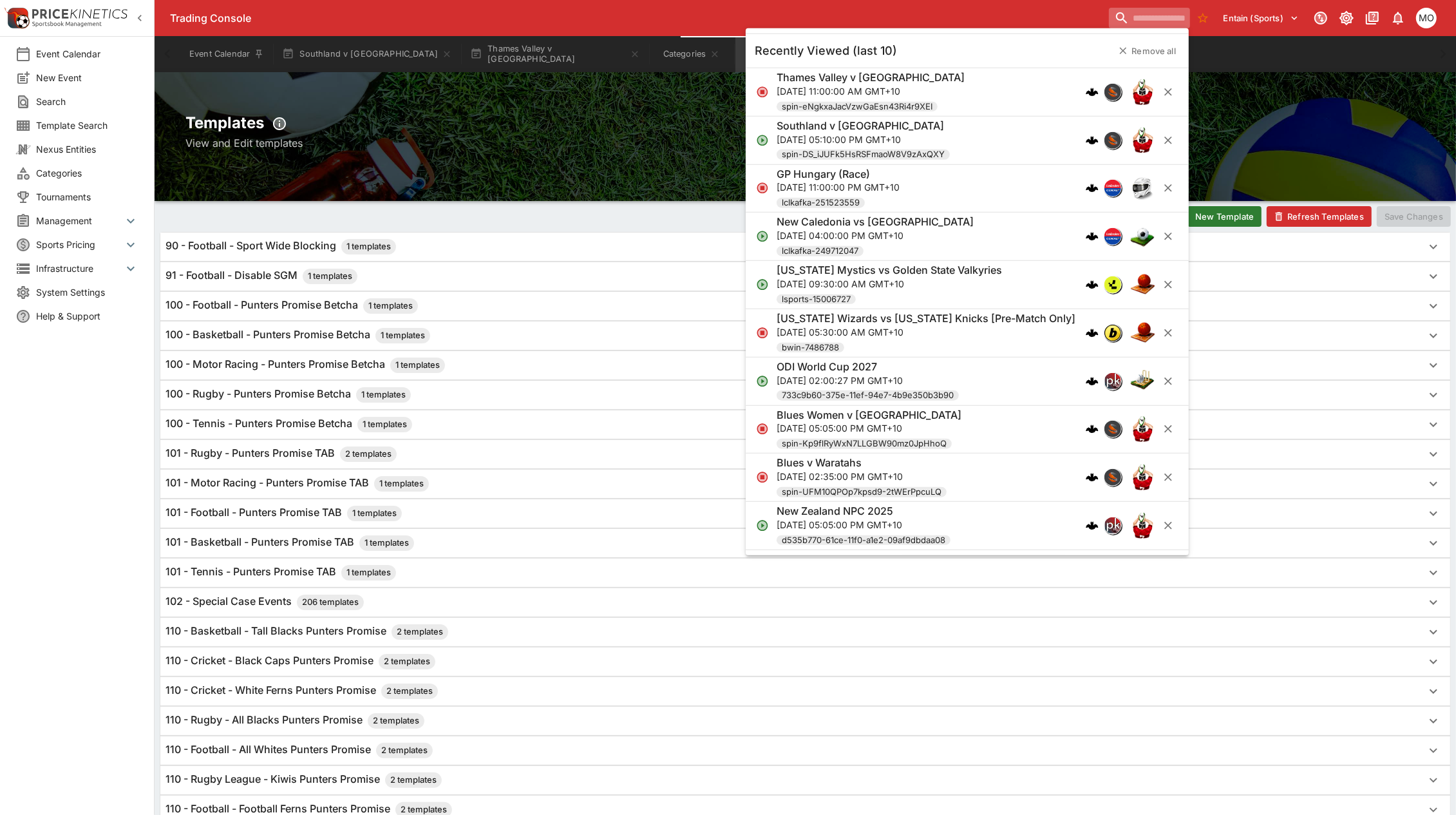
click at [1131, 17] on input "search" at bounding box center [1150, 18] width 81 height 21
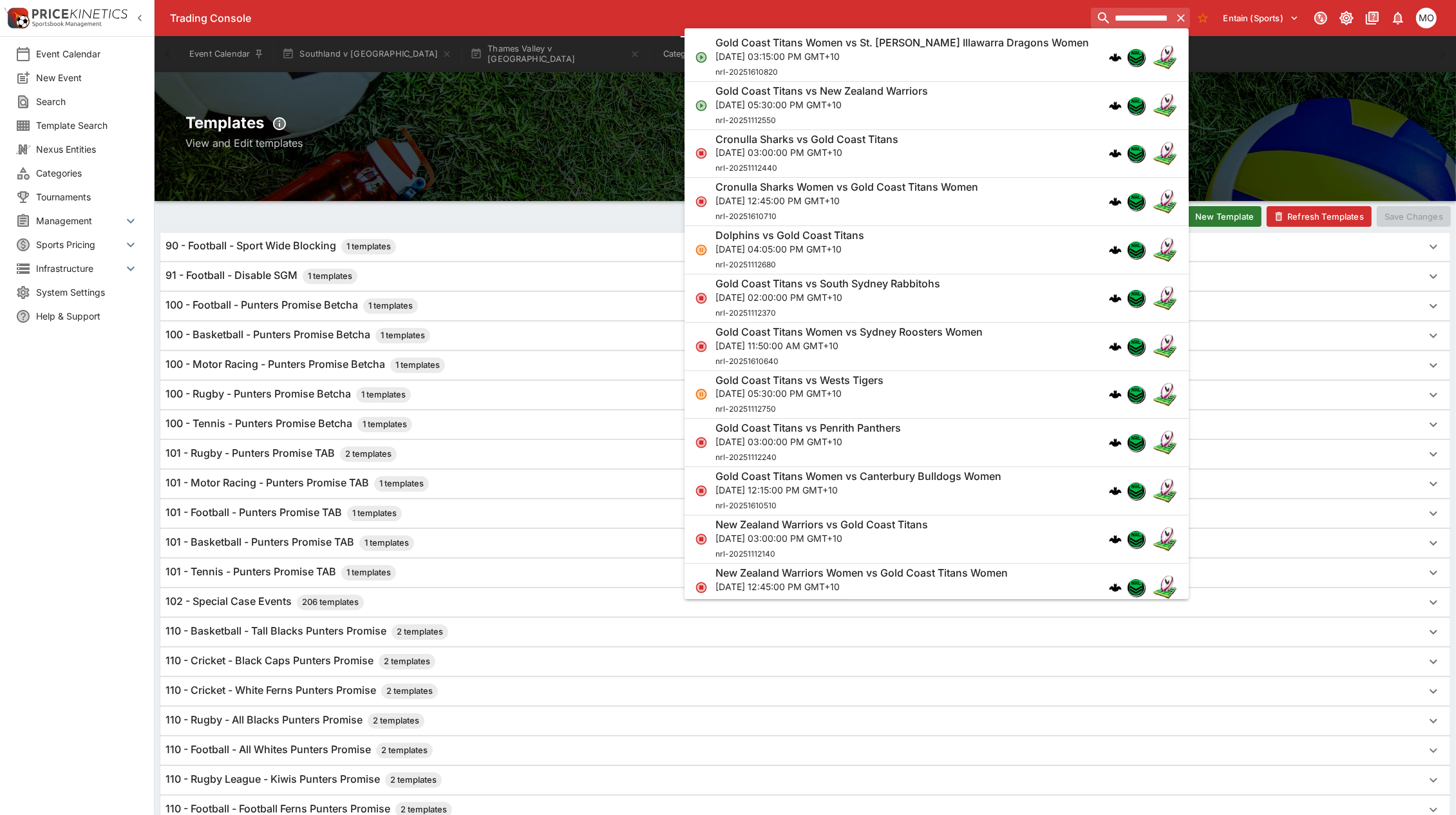
type input "**********"
click at [928, 55] on p "[DATE] 03:15:00 PM GMT+10" at bounding box center [902, 56] width 374 height 14
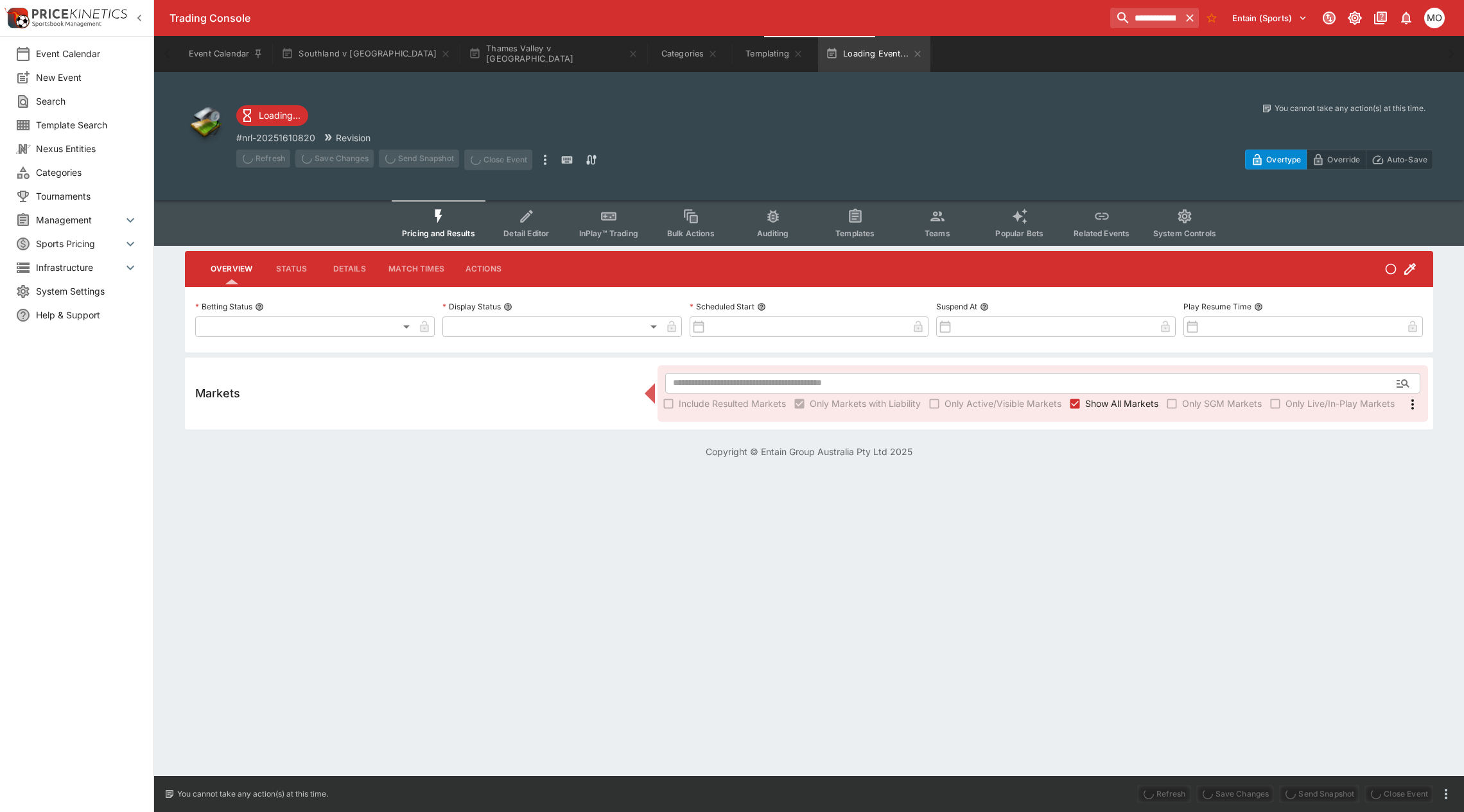
type input "**********"
type input "*******"
type input "**********"
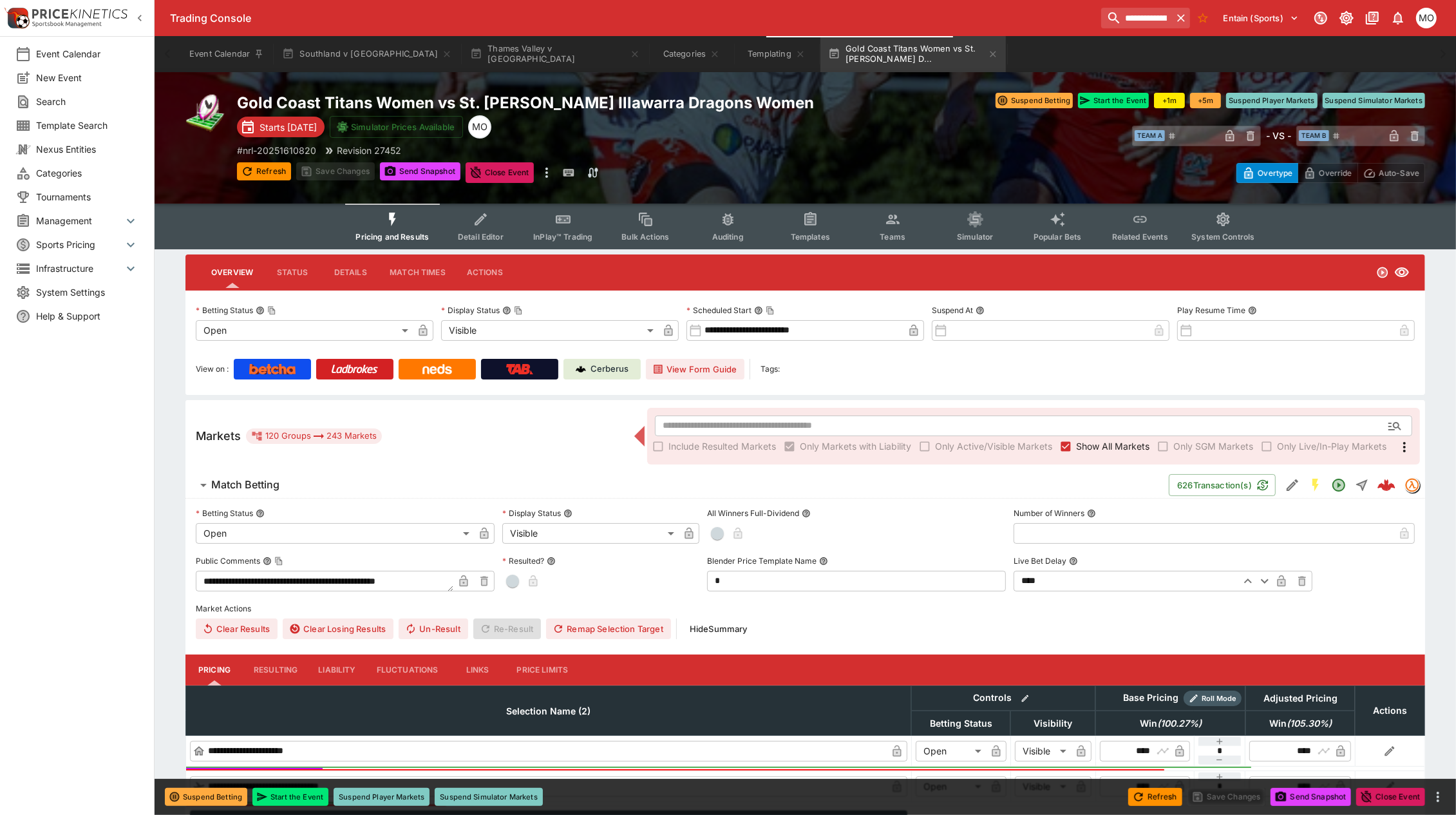
click at [813, 224] on icon "Event type filters" at bounding box center [811, 219] width 12 height 14
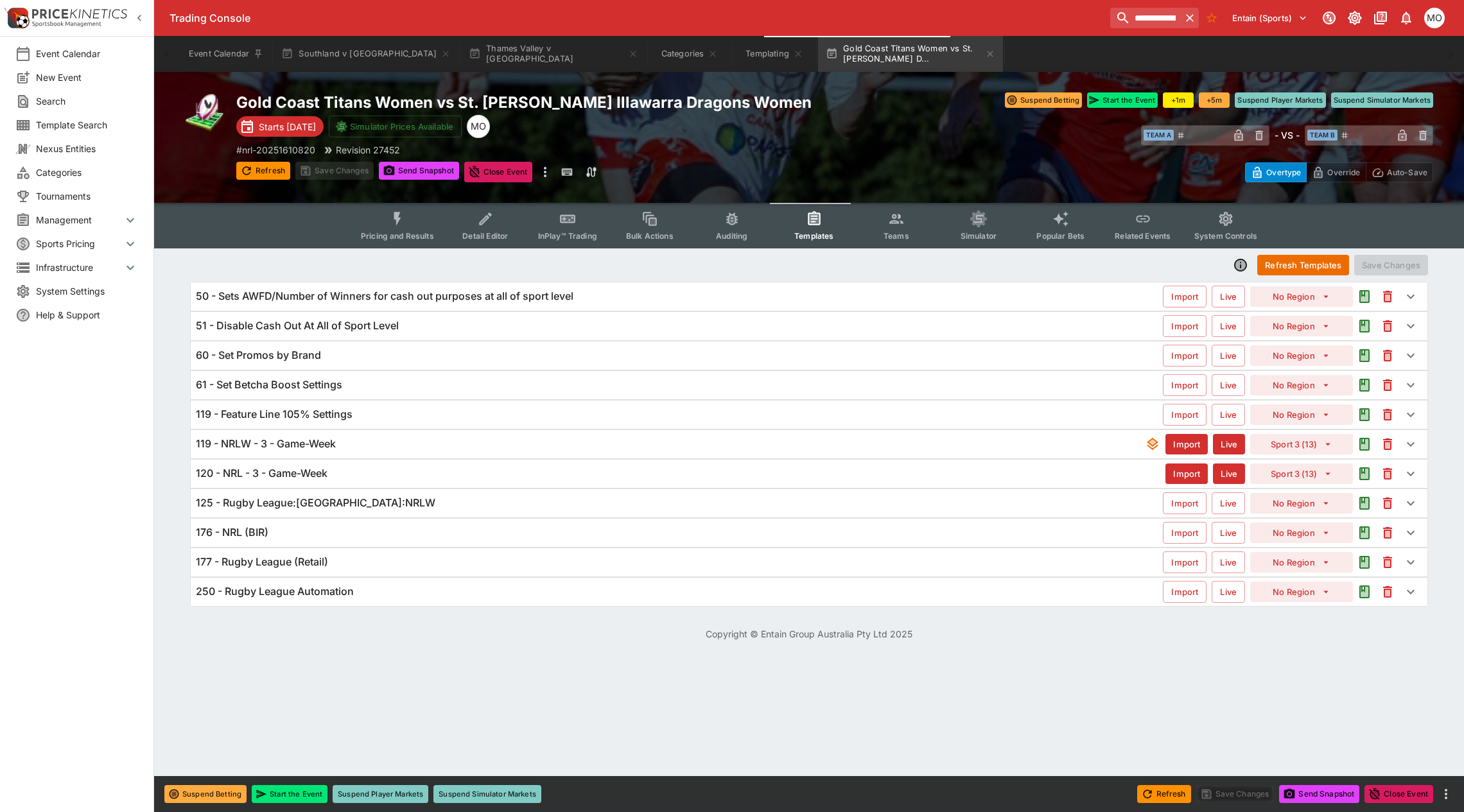
click at [386, 231] on span "Pricing and Results" at bounding box center [397, 236] width 73 height 10
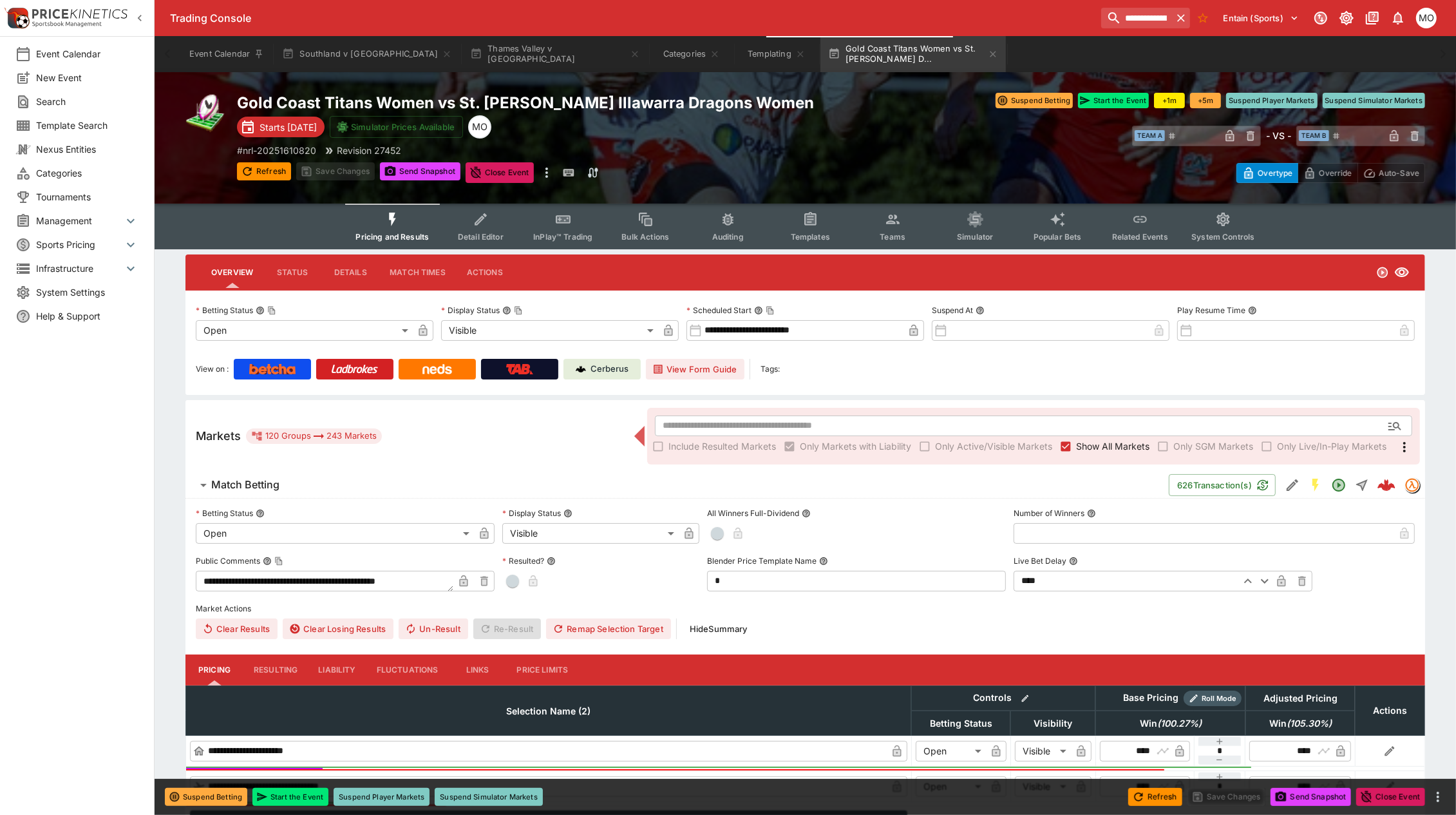
click at [603, 368] on p "Cerberus" at bounding box center [610, 369] width 38 height 13
click at [798, 224] on button "Templates" at bounding box center [810, 226] width 83 height 45
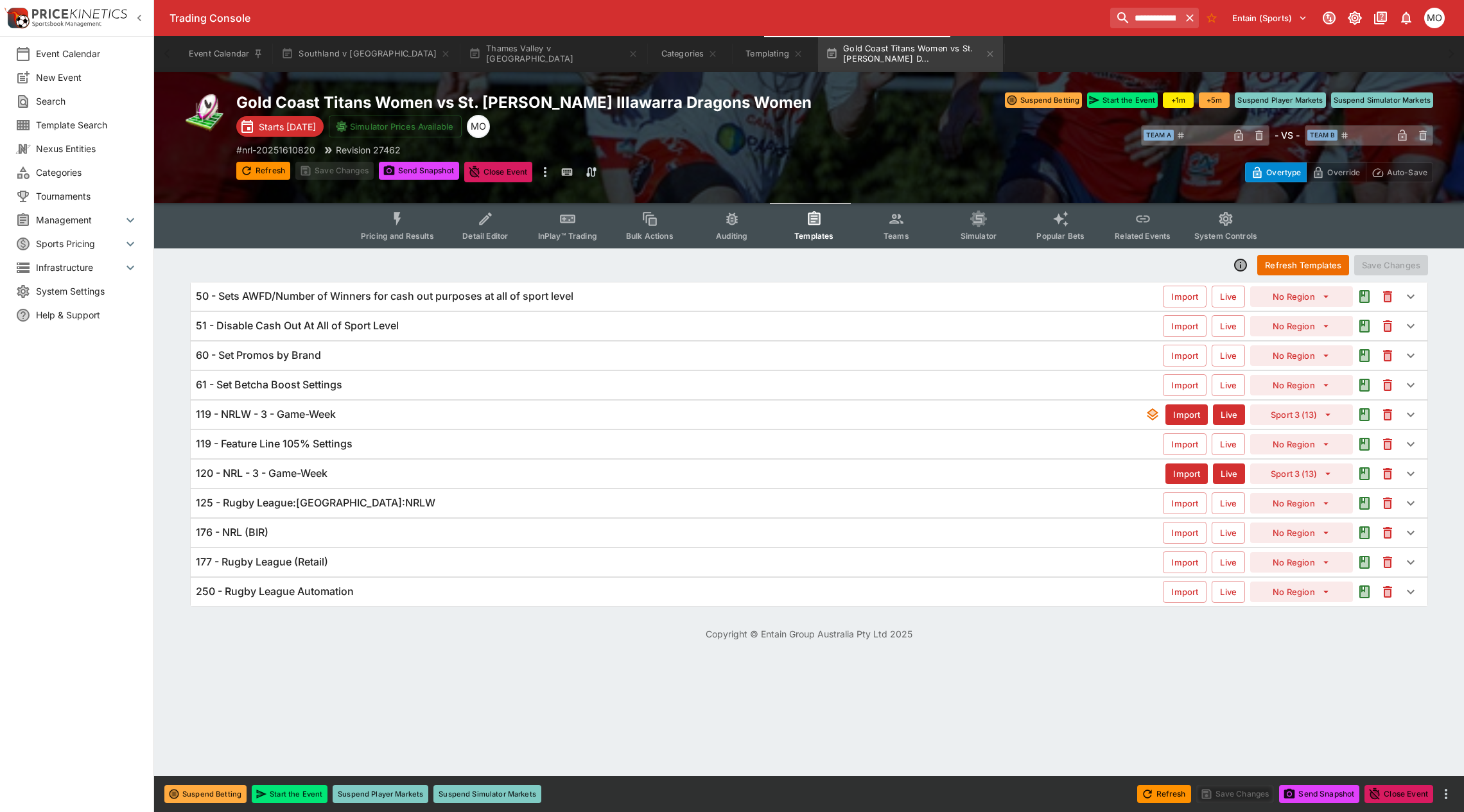
click at [303, 444] on h6 "119 - Feature Line 105% Settings" at bounding box center [274, 444] width 156 height 14
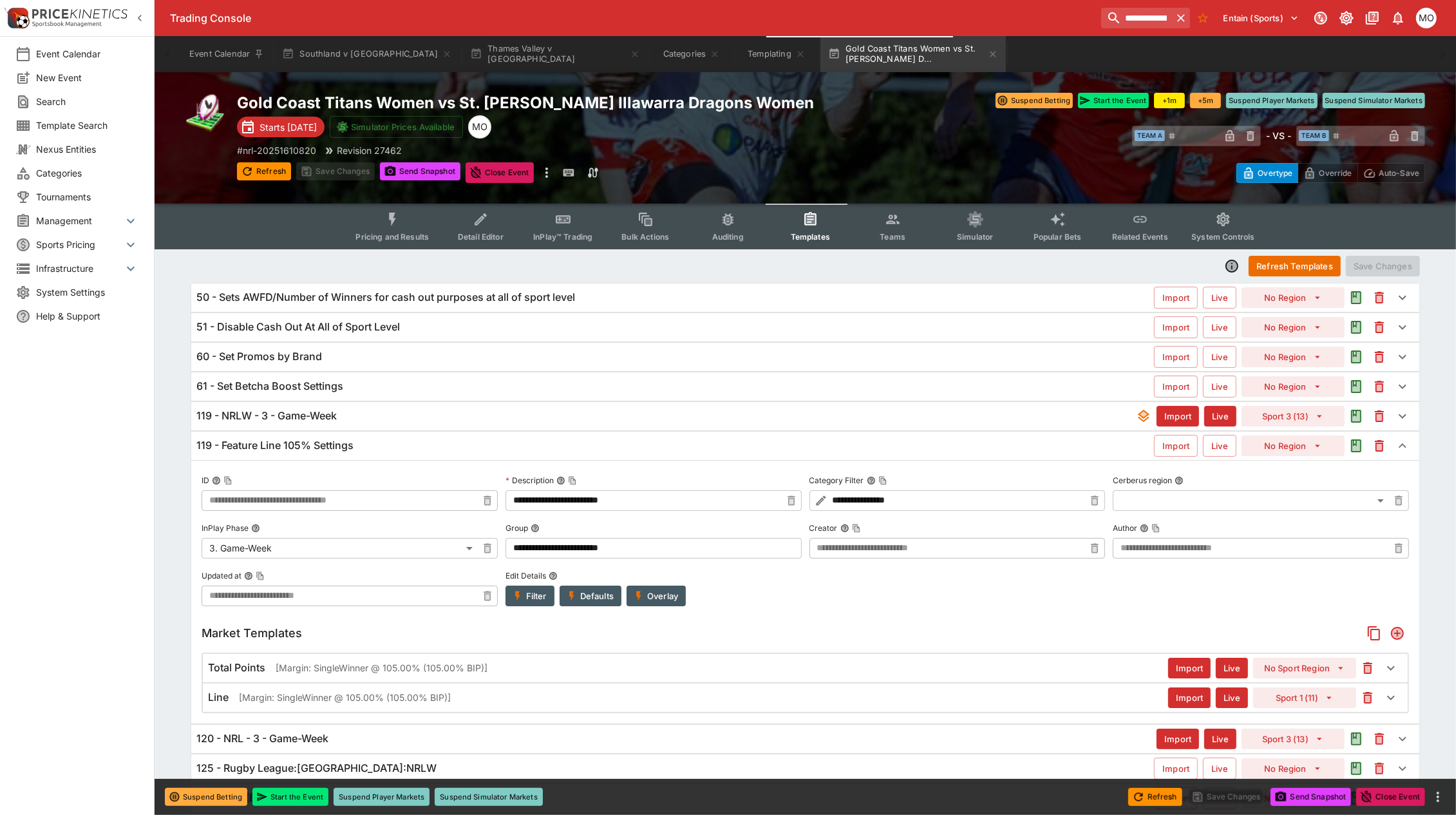
click at [514, 596] on icon "button" at bounding box center [517, 595] width 12 height 12
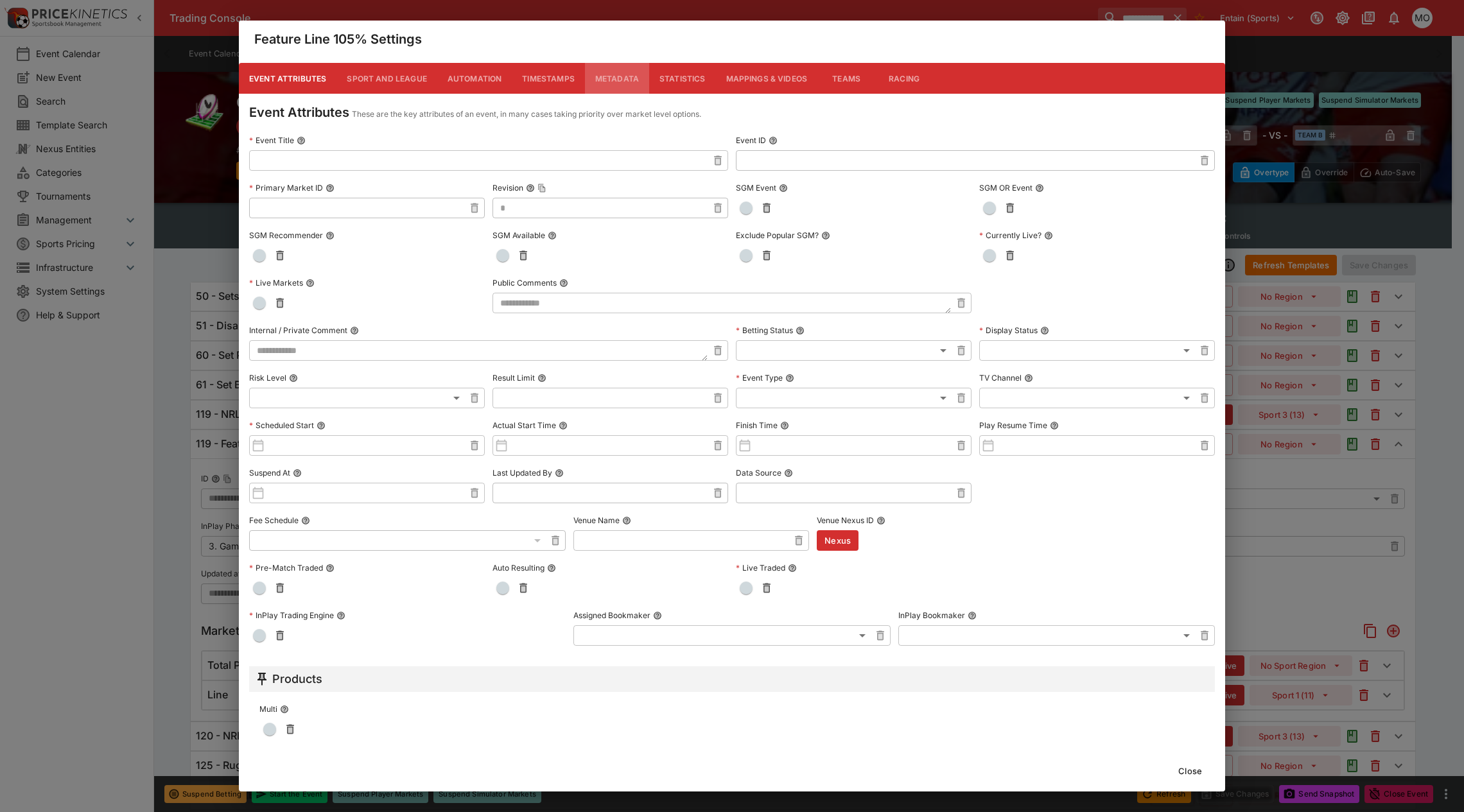
click at [602, 80] on button "Metadata" at bounding box center [617, 78] width 64 height 31
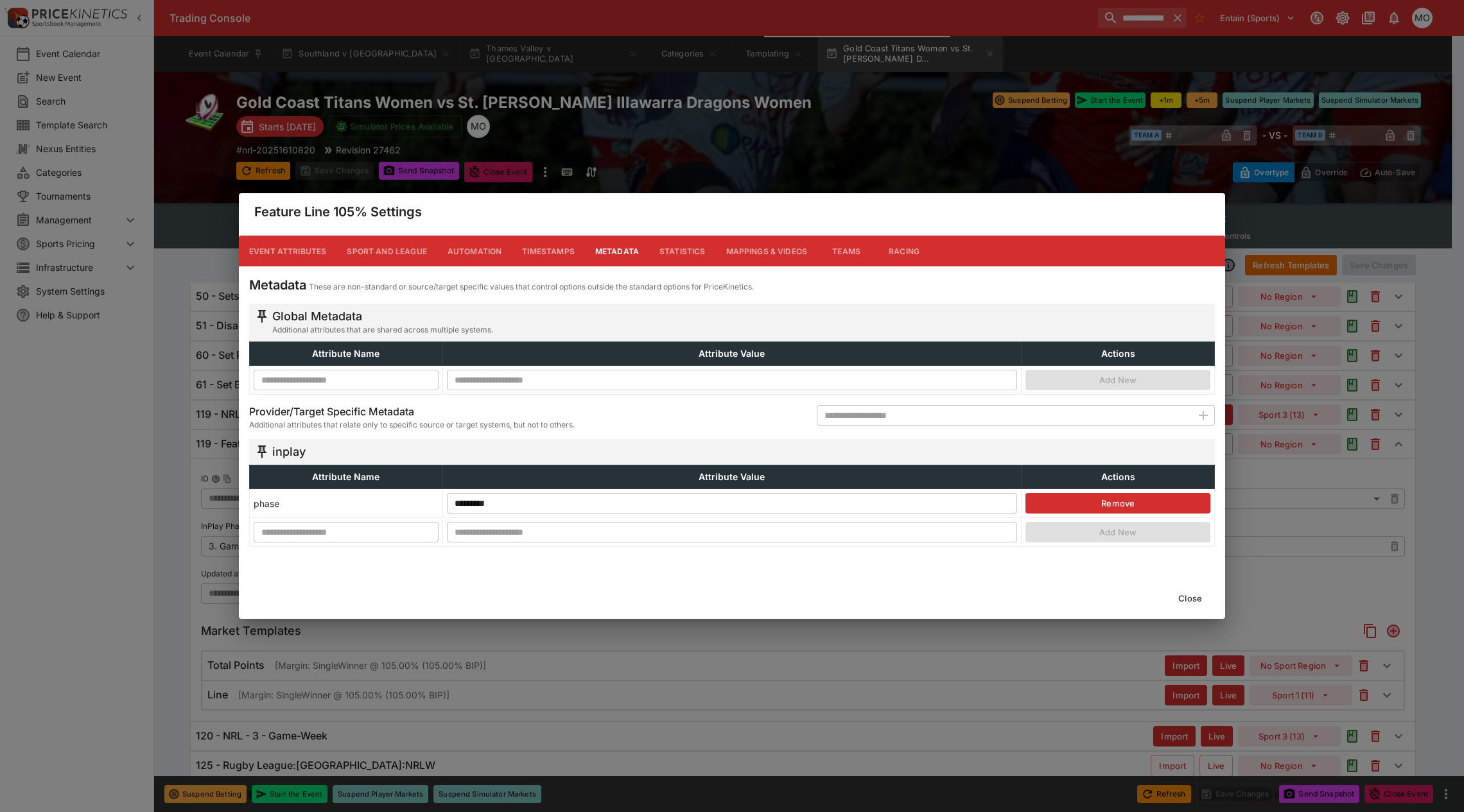
click at [1196, 597] on button "Close" at bounding box center [1190, 598] width 39 height 21
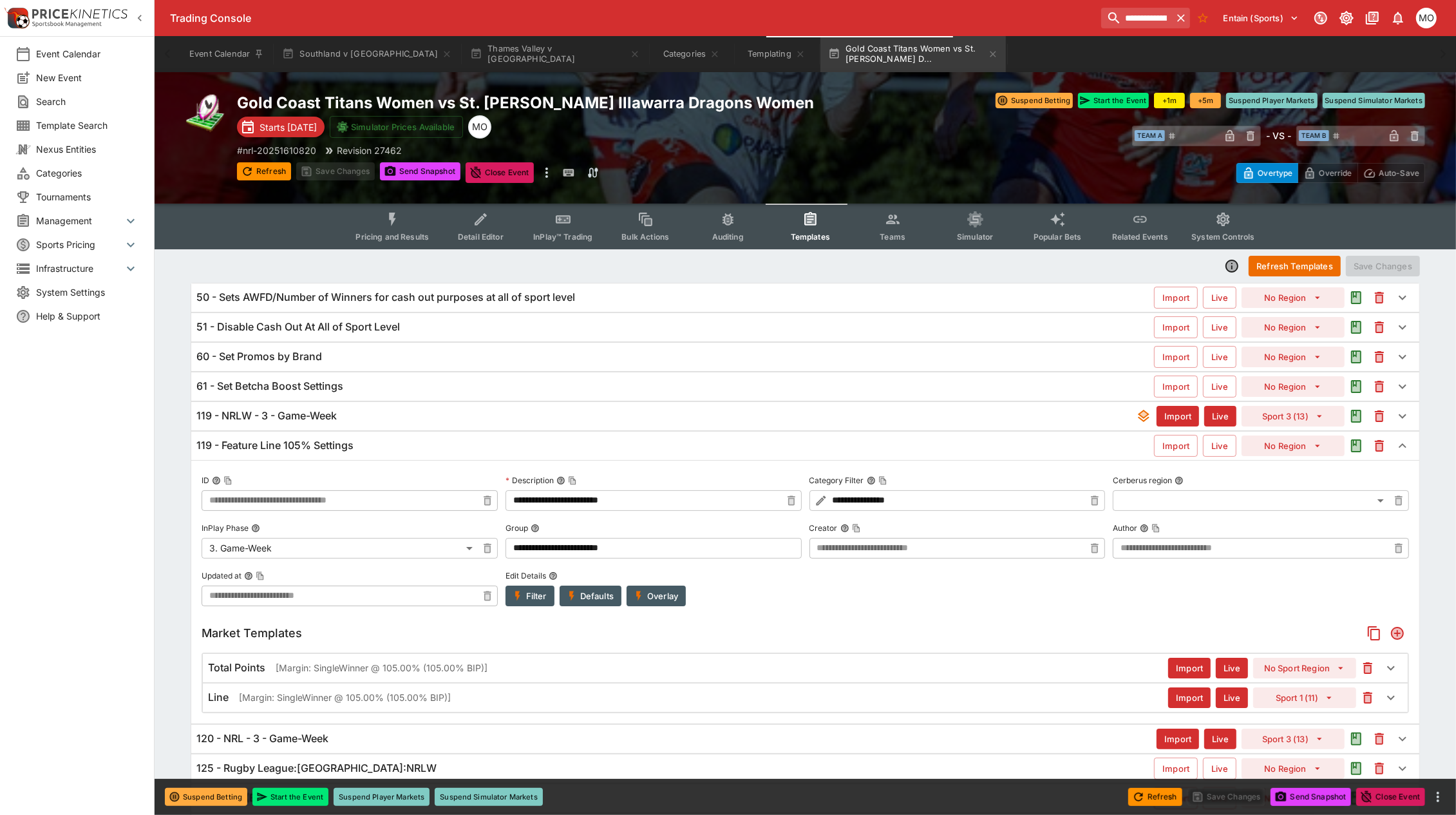
click at [658, 593] on button "Overlay" at bounding box center [656, 596] width 59 height 21
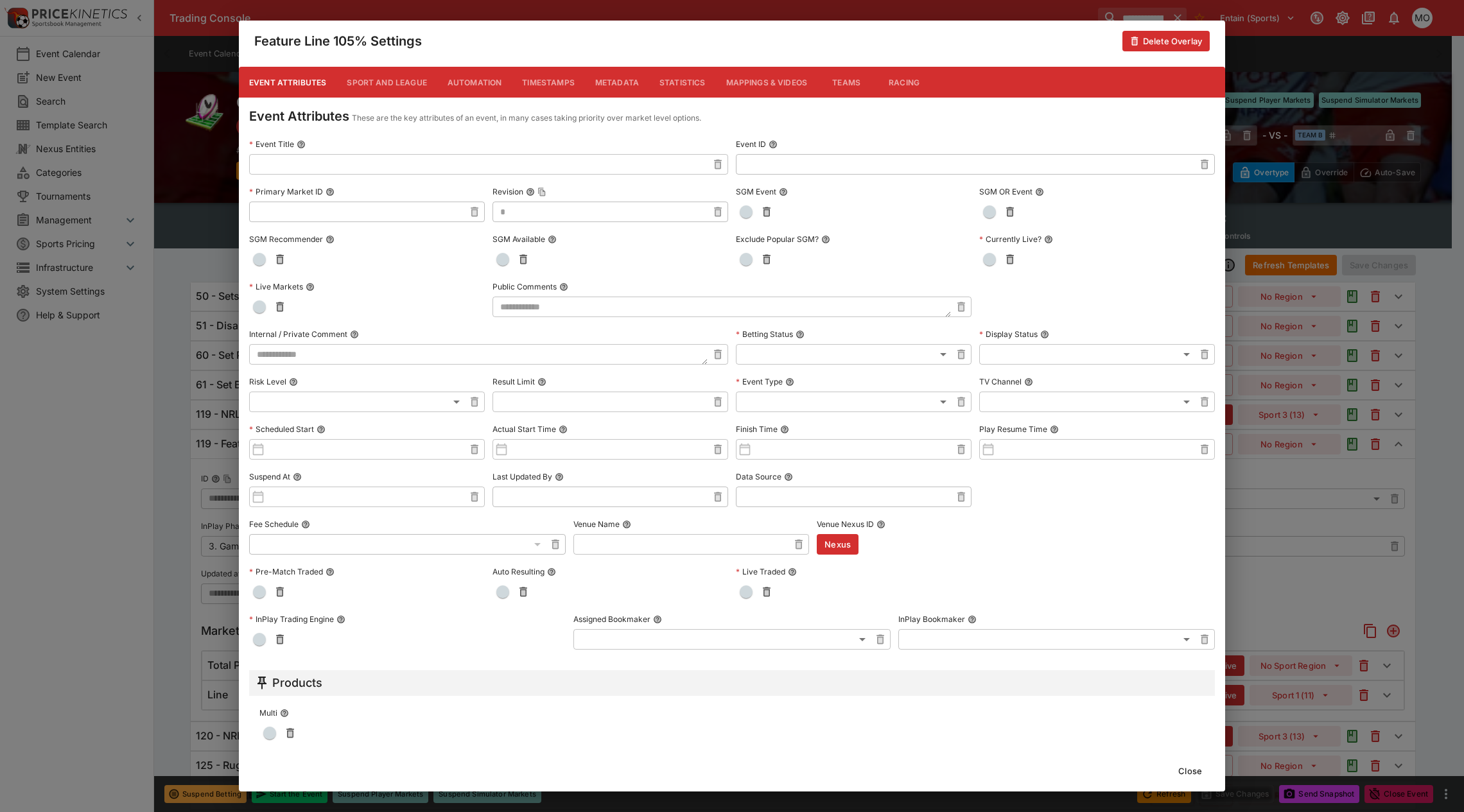
click at [606, 78] on button "Metadata" at bounding box center [617, 82] width 64 height 31
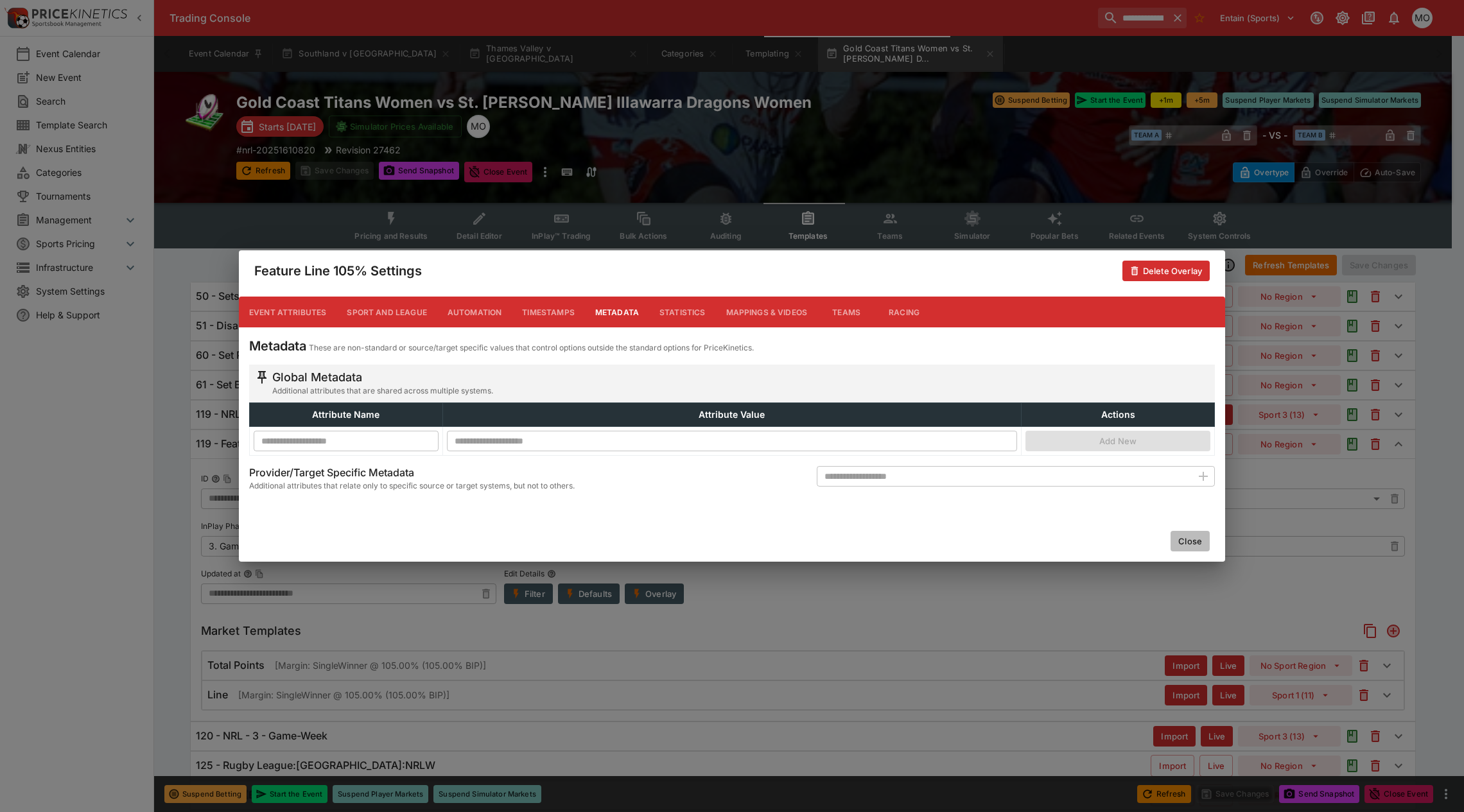
click at [1182, 538] on button "Close" at bounding box center [1190, 541] width 39 height 21
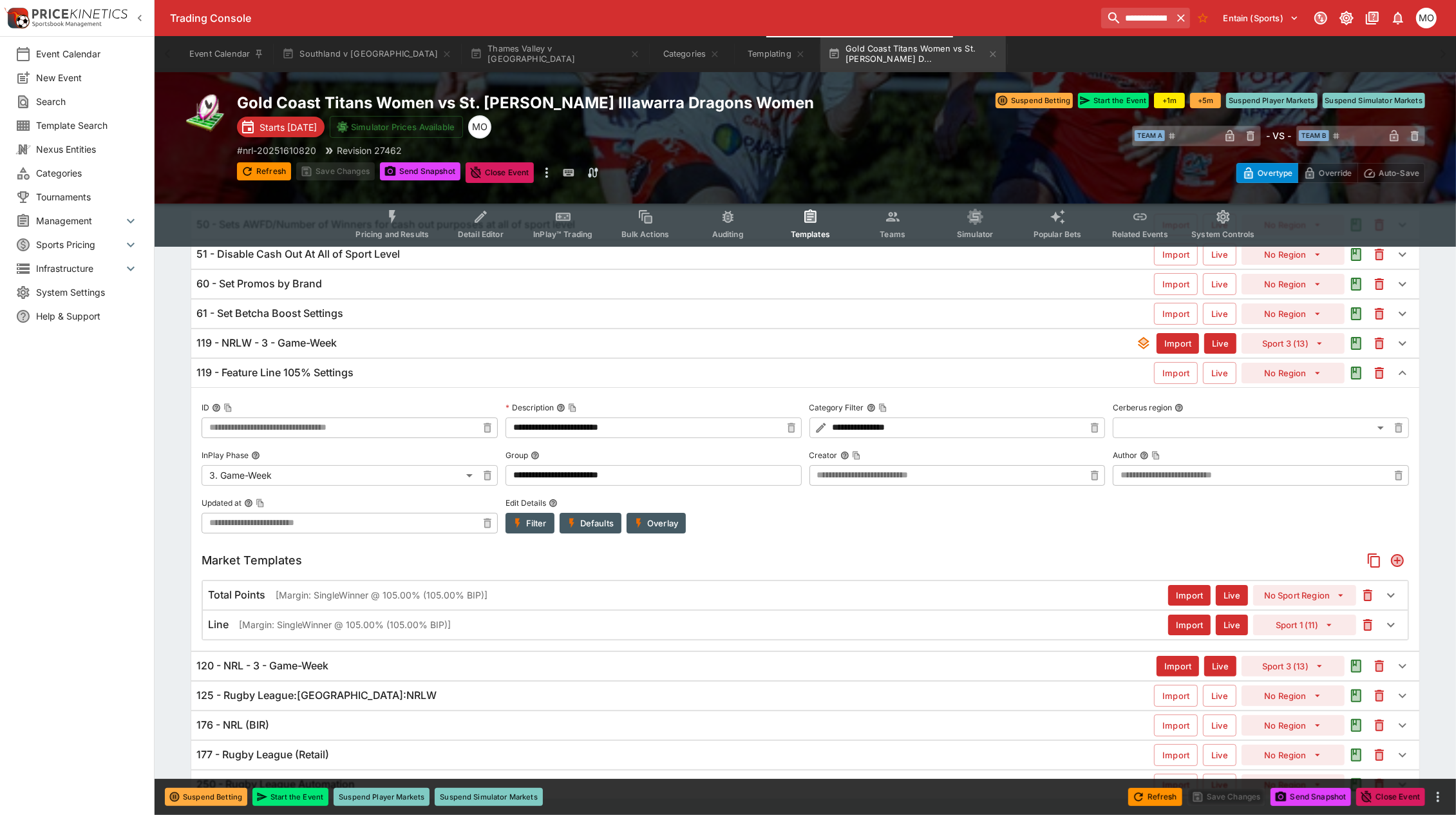
scroll to position [109, 0]
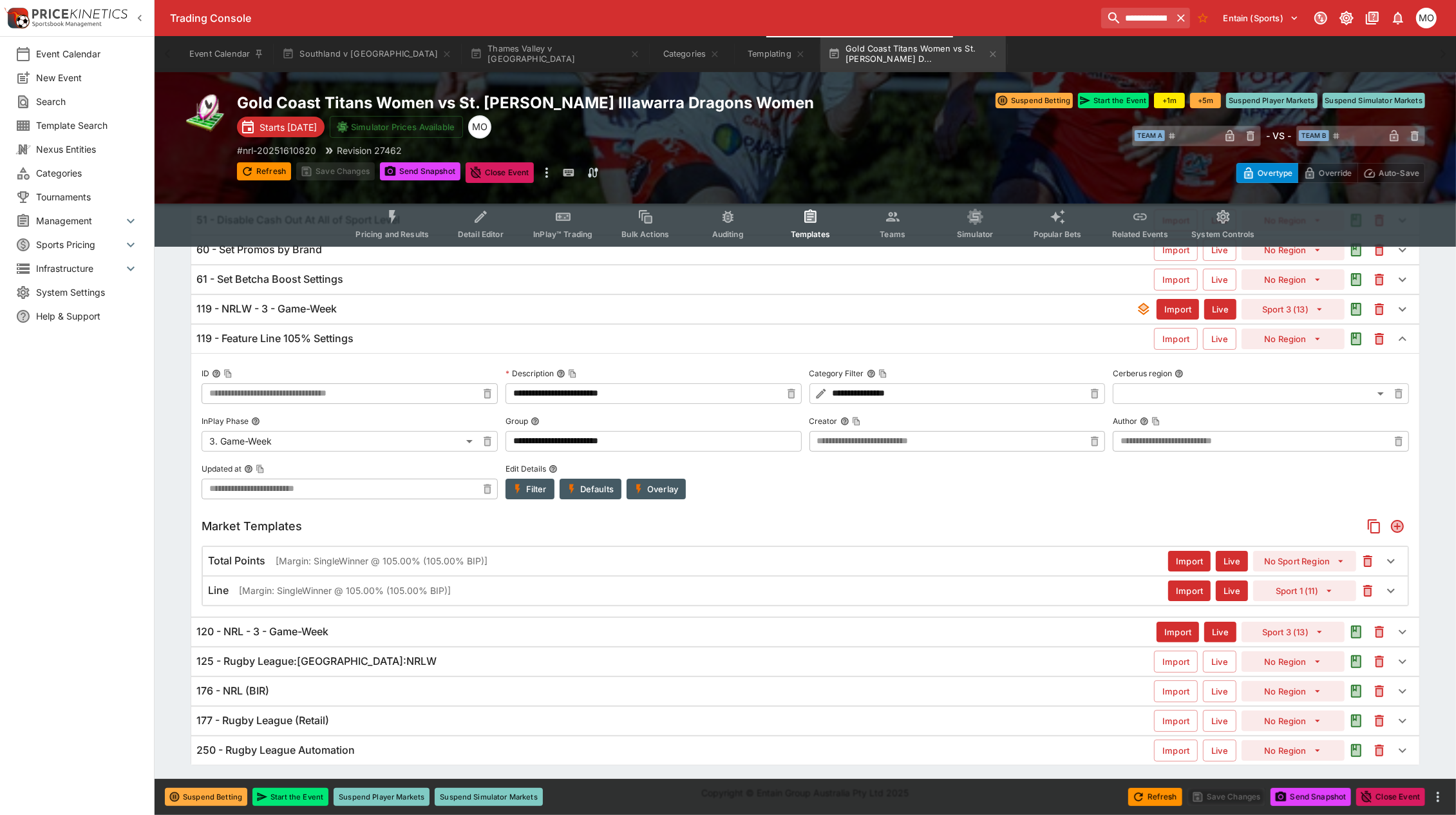
click at [642, 612] on div "**********" at bounding box center [805, 485] width 1228 height 264
click at [639, 628] on div "120 - NRL - 3 - Game-Week" at bounding box center [676, 632] width 960 height 14
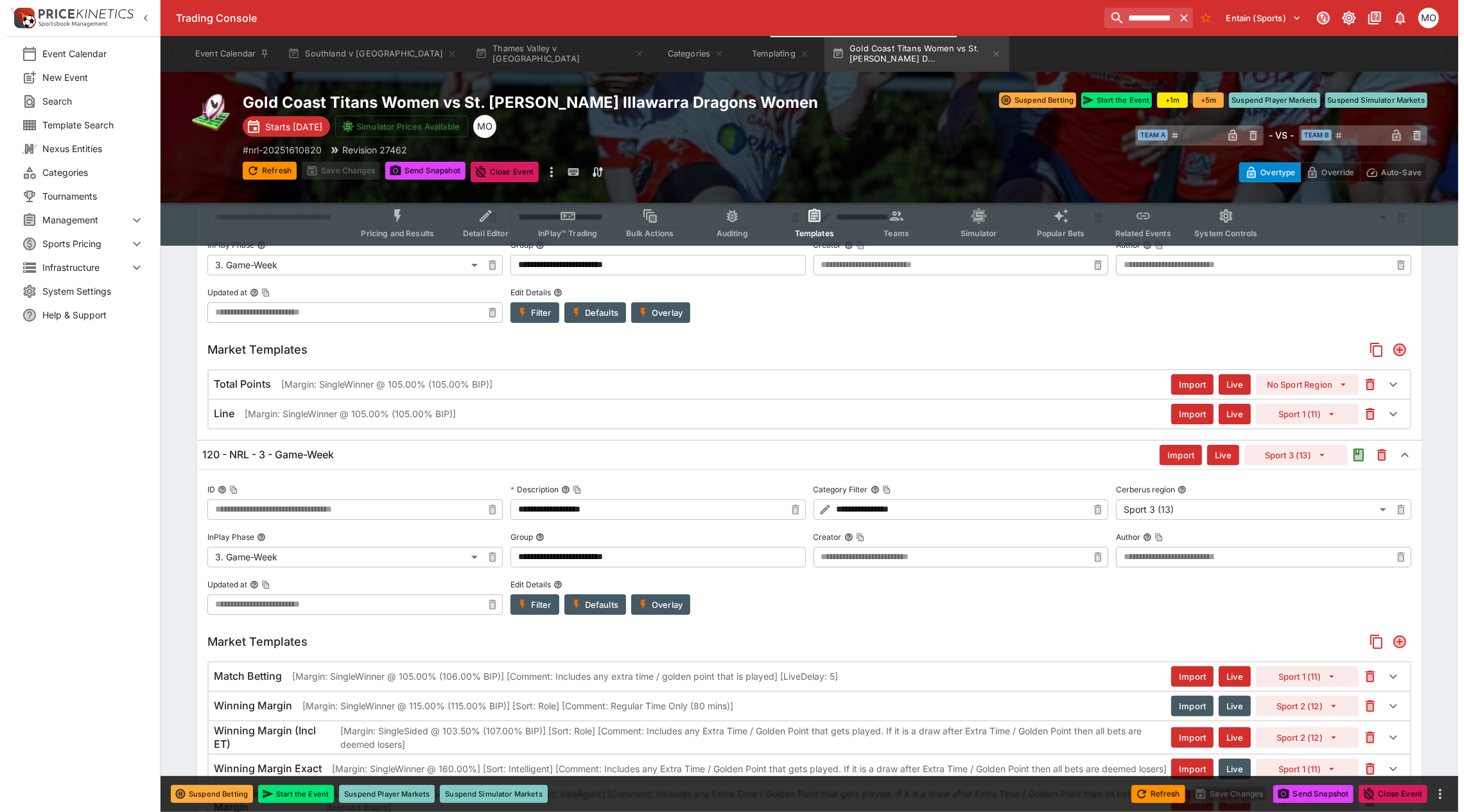
scroll to position [321, 0]
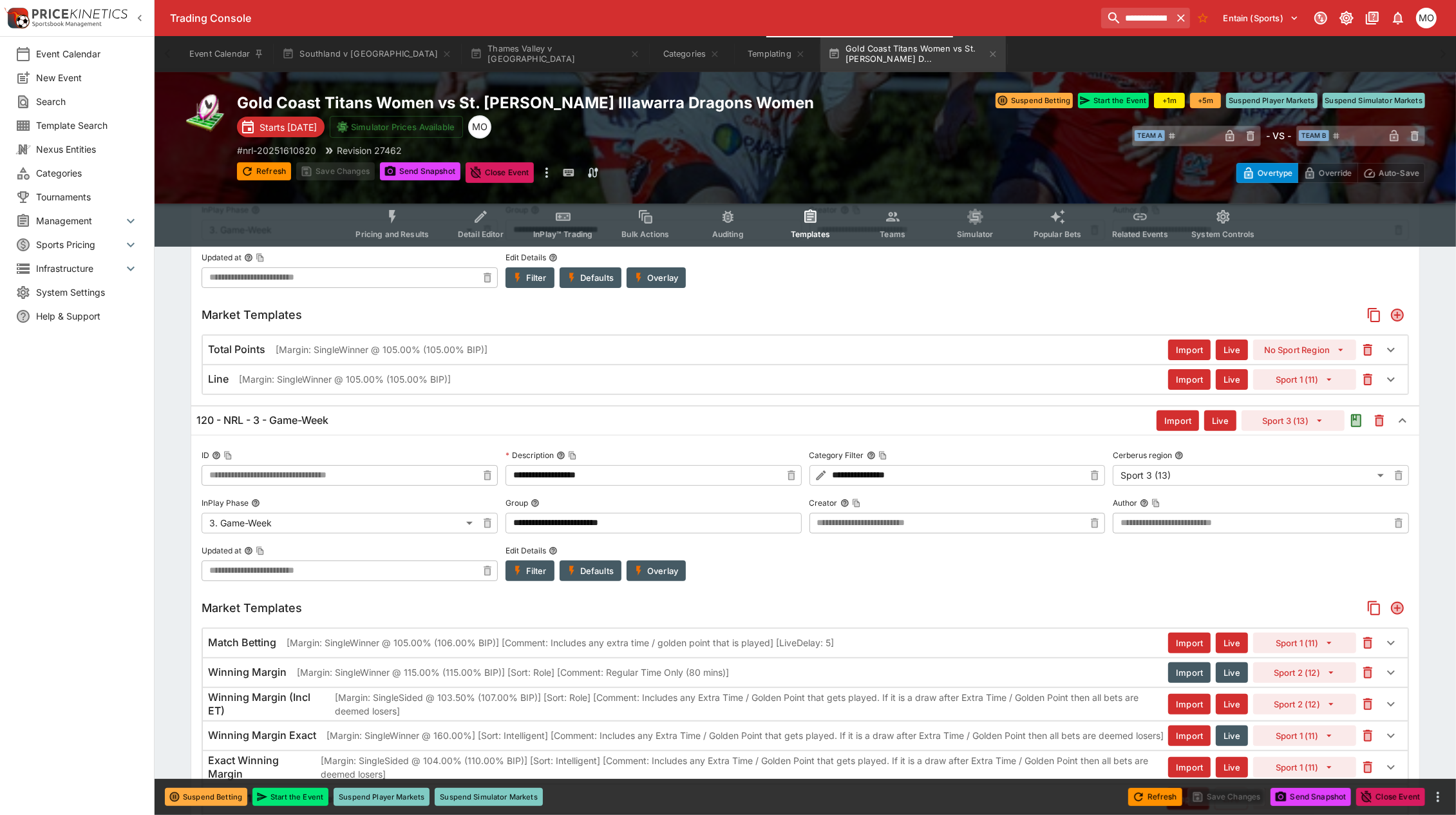
click at [676, 580] on button "Overlay" at bounding box center [656, 571] width 59 height 21
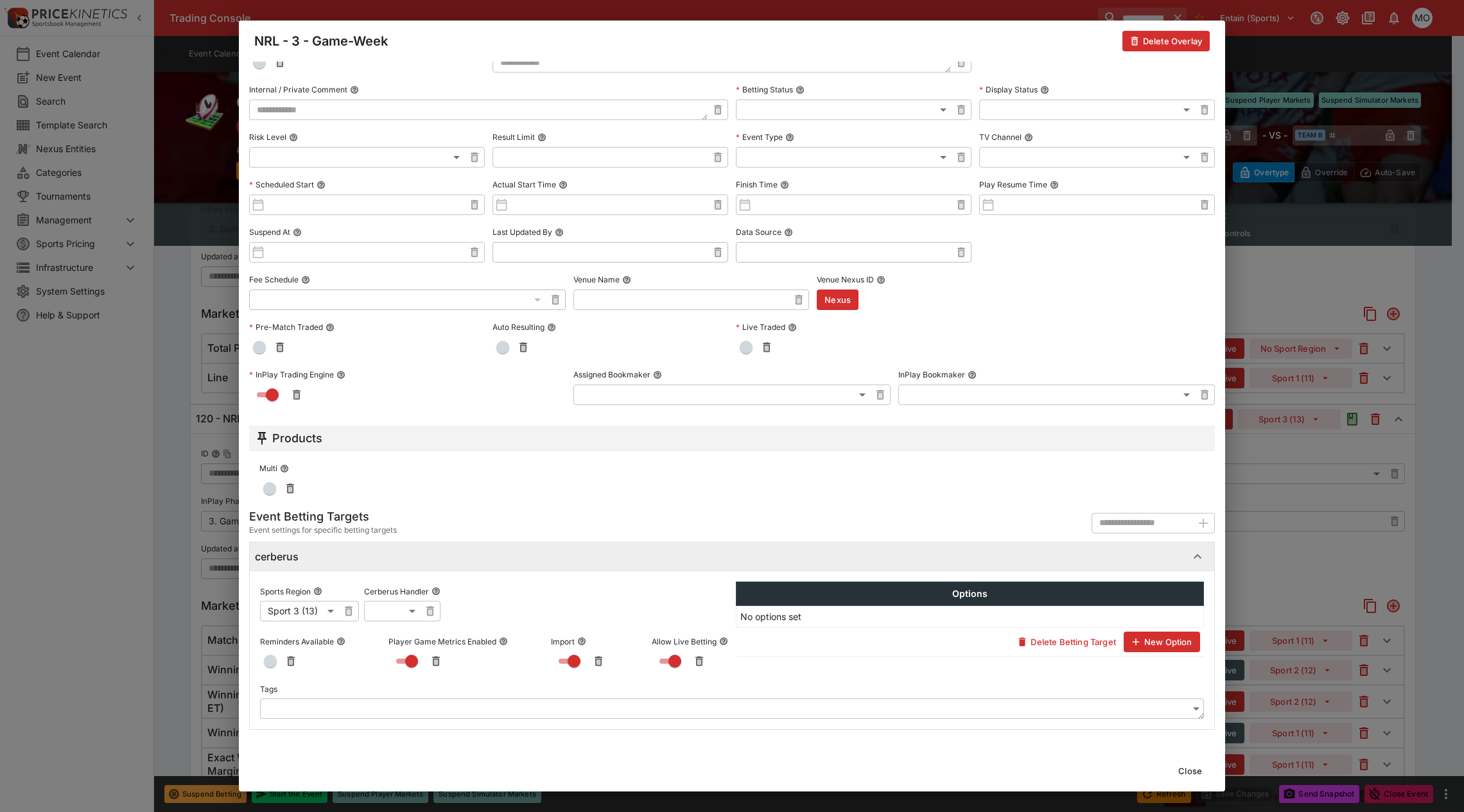
scroll to position [0, 0]
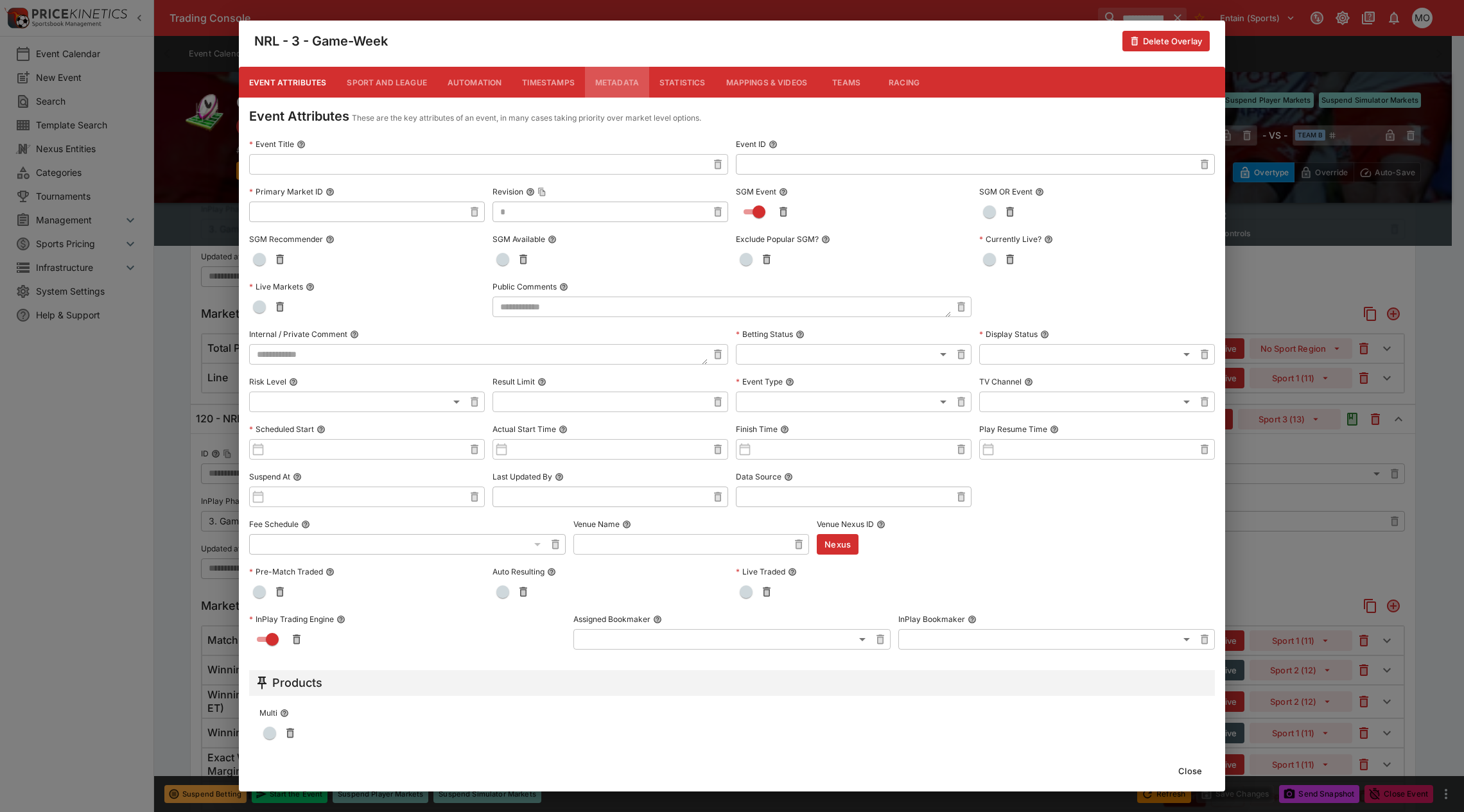
click at [611, 82] on button "Metadata" at bounding box center [617, 82] width 64 height 31
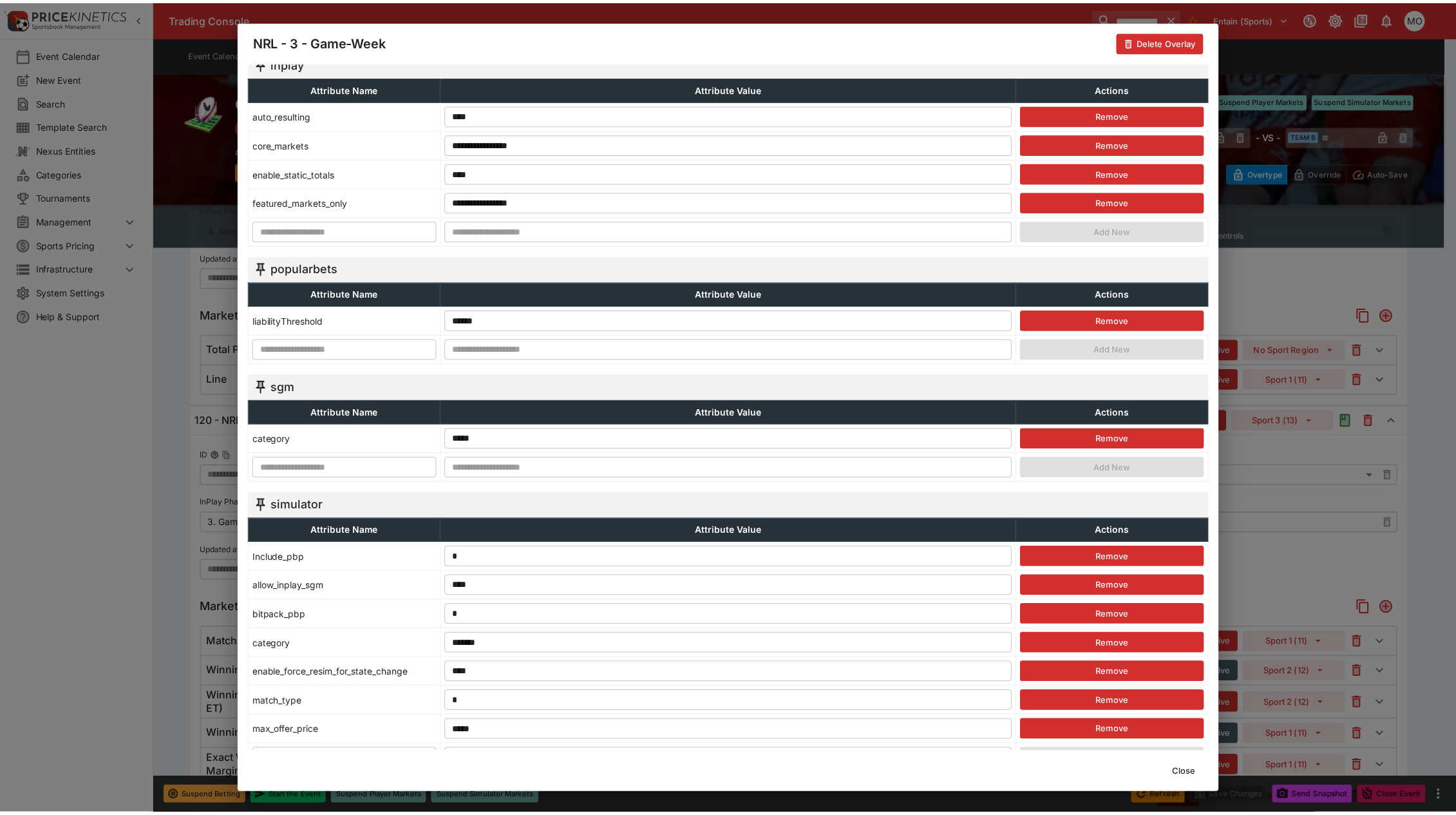
scroll to position [277, 0]
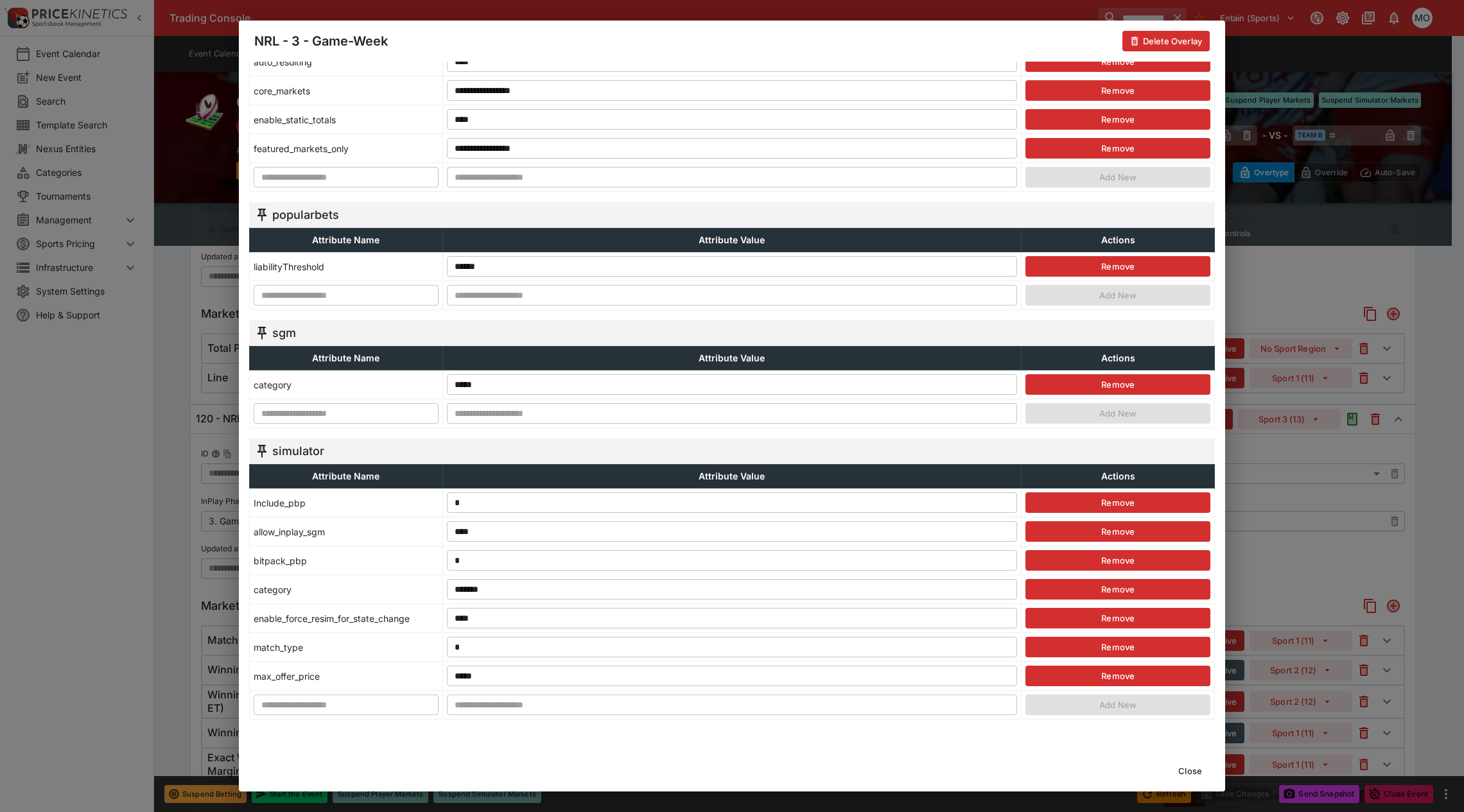
click at [1183, 770] on button "Close" at bounding box center [1190, 771] width 39 height 21
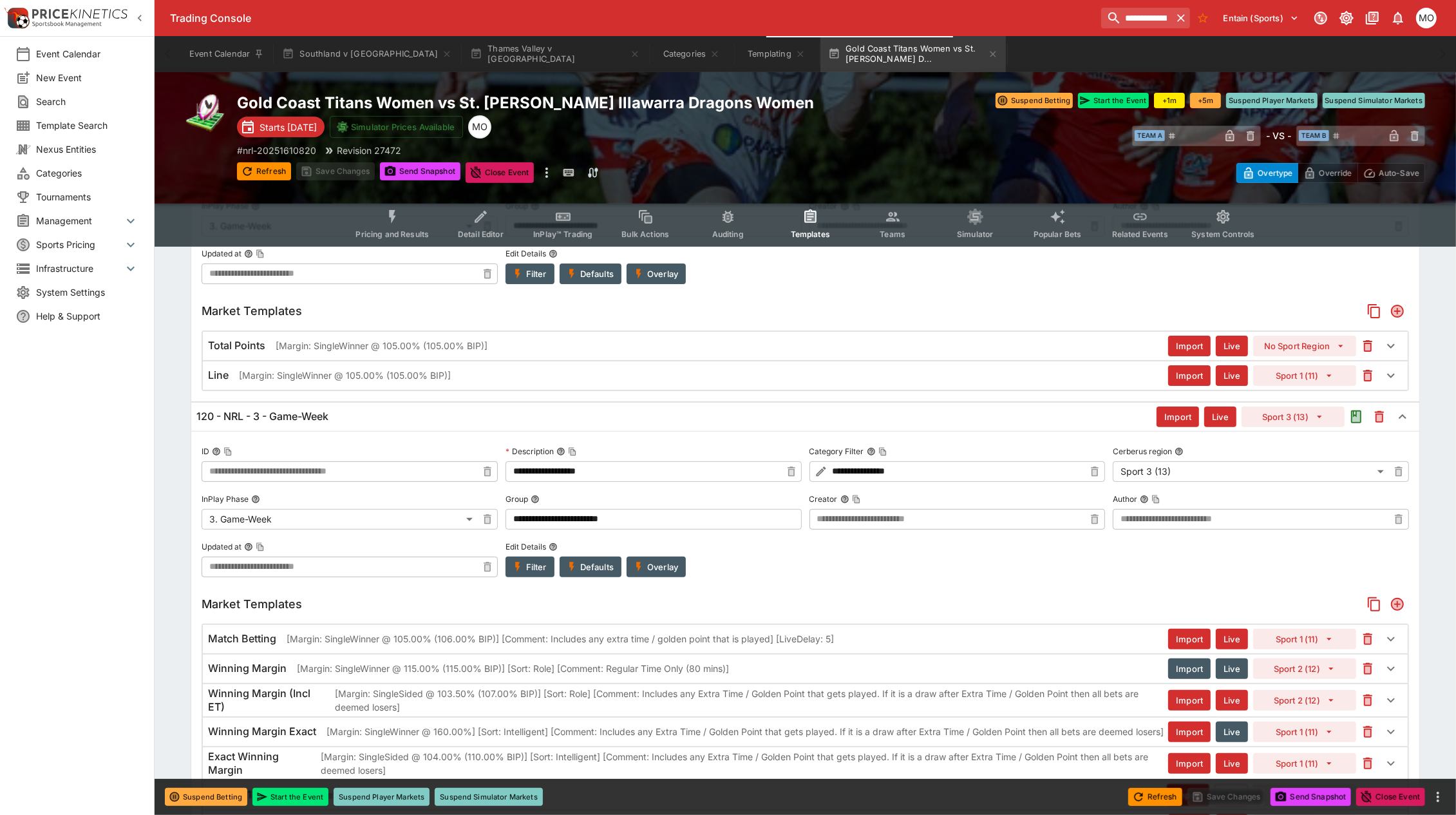
scroll to position [0, 0]
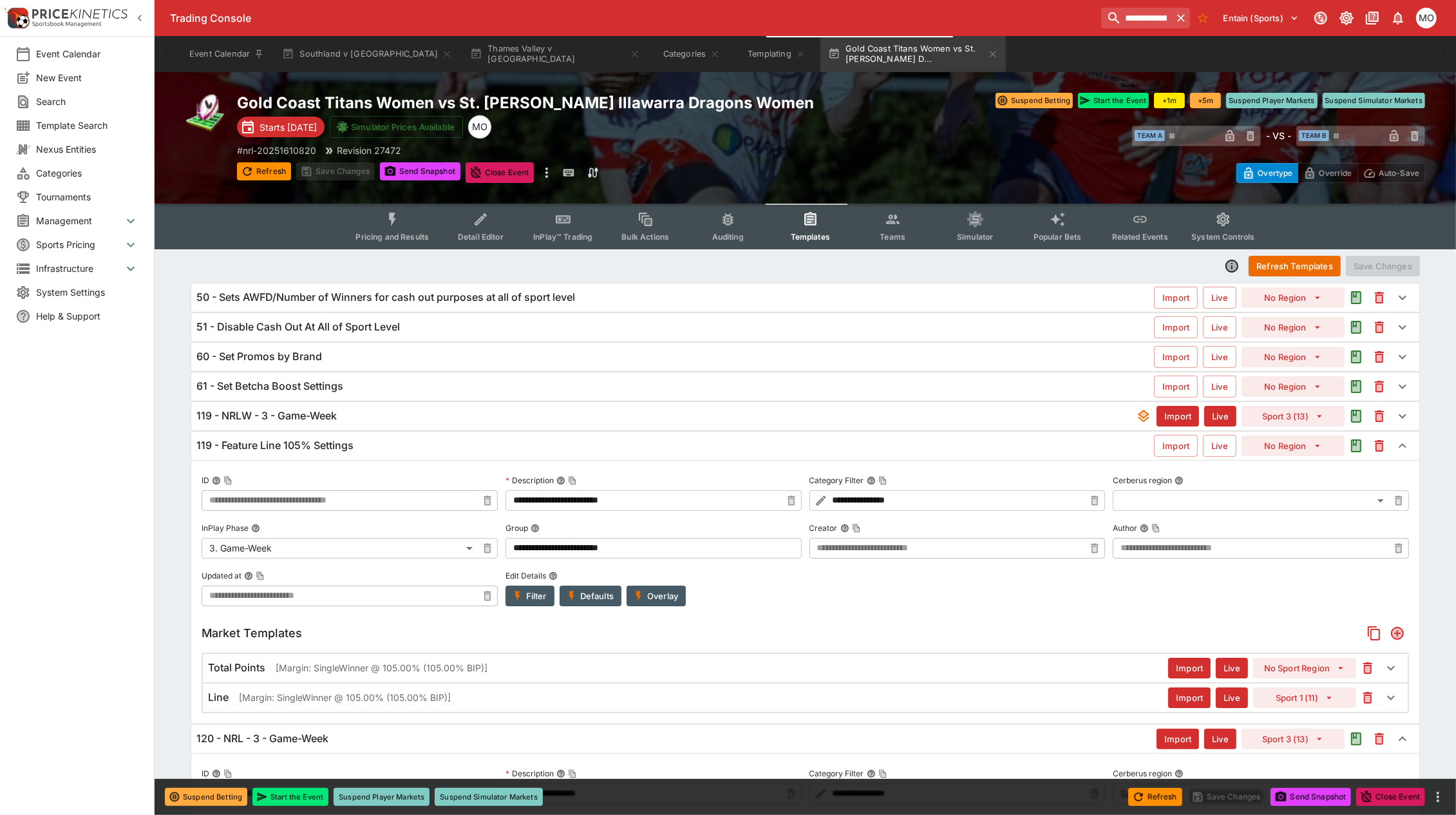
click at [153, 615] on div "Event Calendar New Event Search Template Search Nexus Entities Categories Tourn…" at bounding box center [77, 408] width 155 height 815
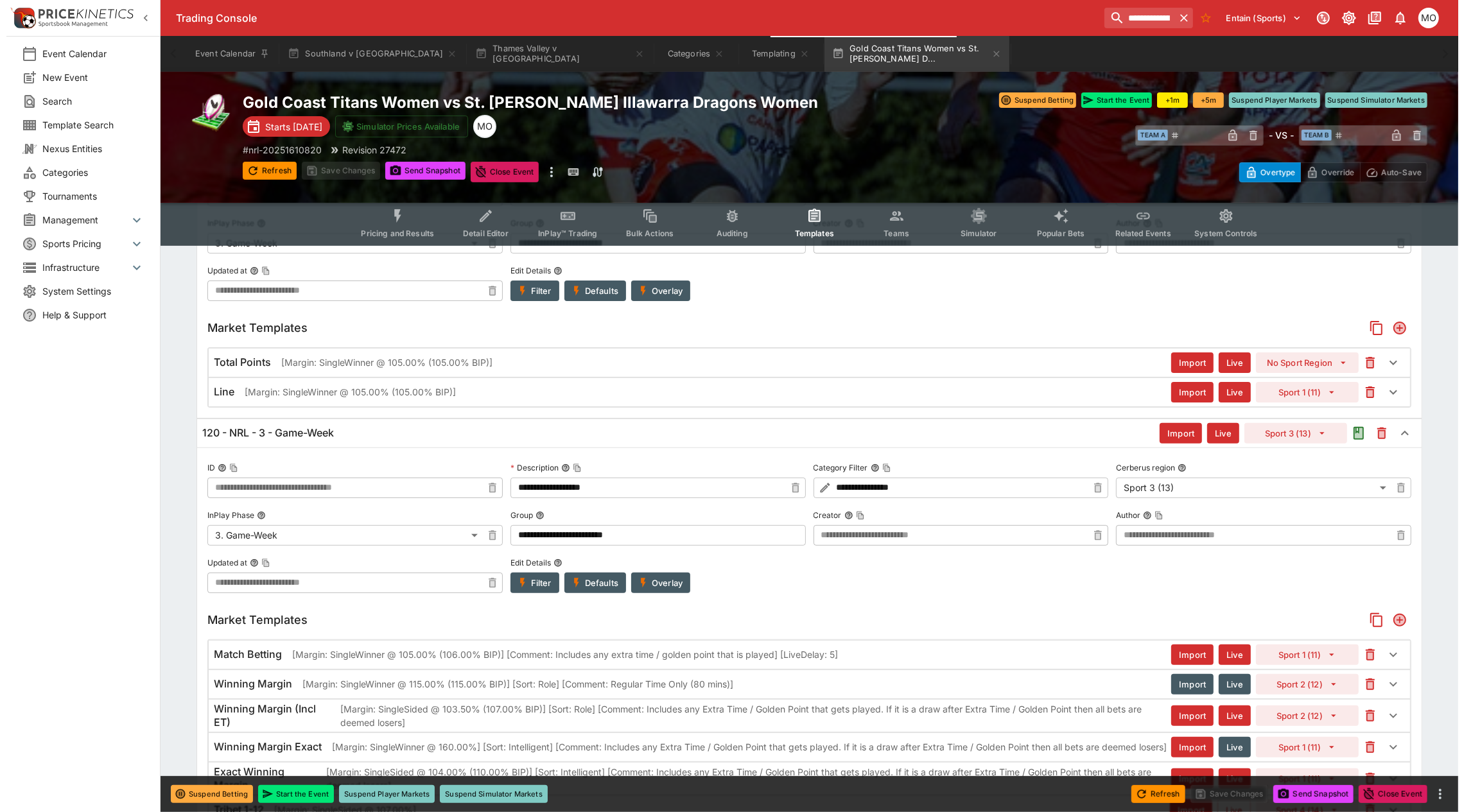
scroll to position [321, 0]
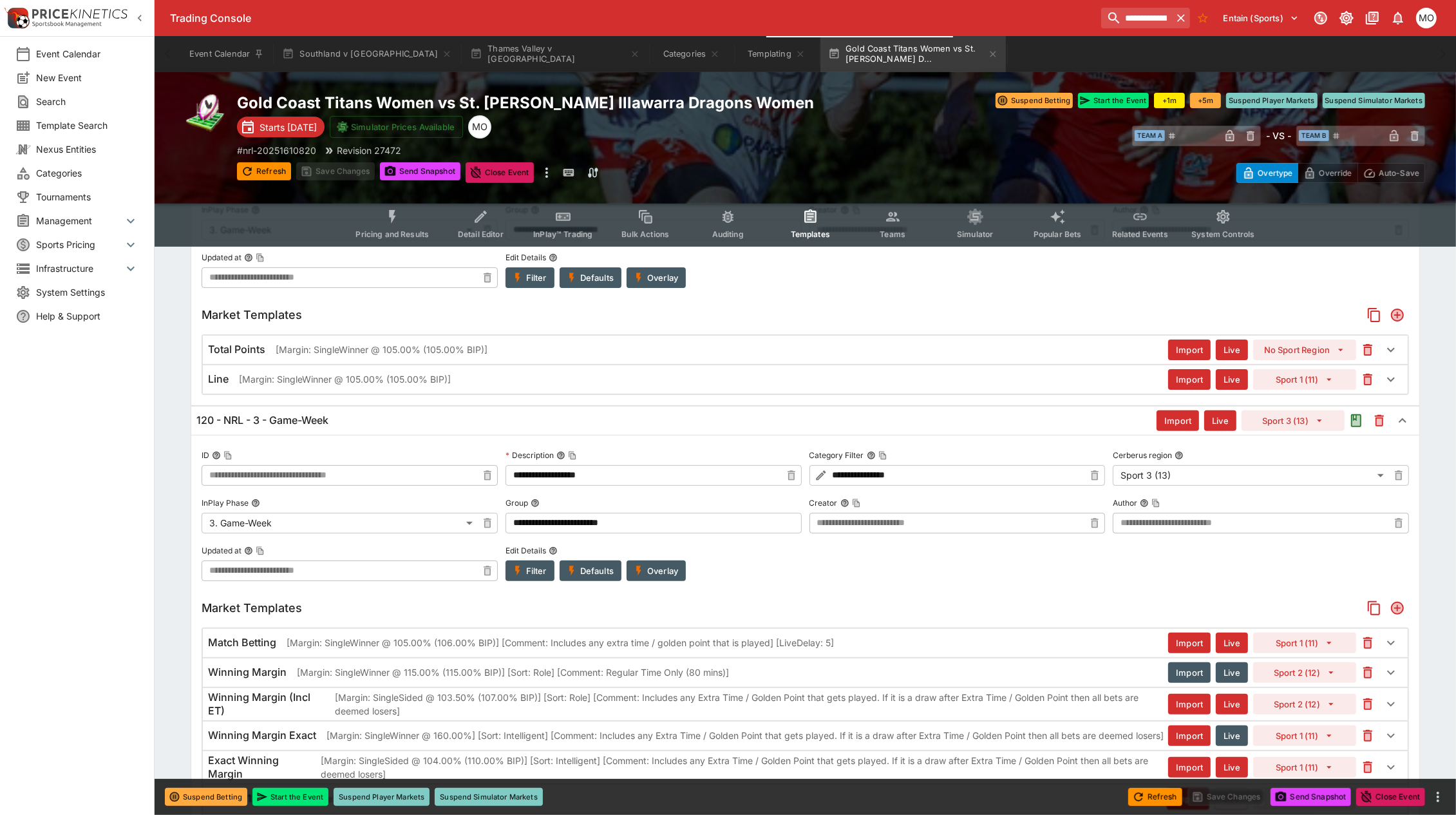
click at [648, 566] on button "Overlay" at bounding box center [656, 571] width 59 height 21
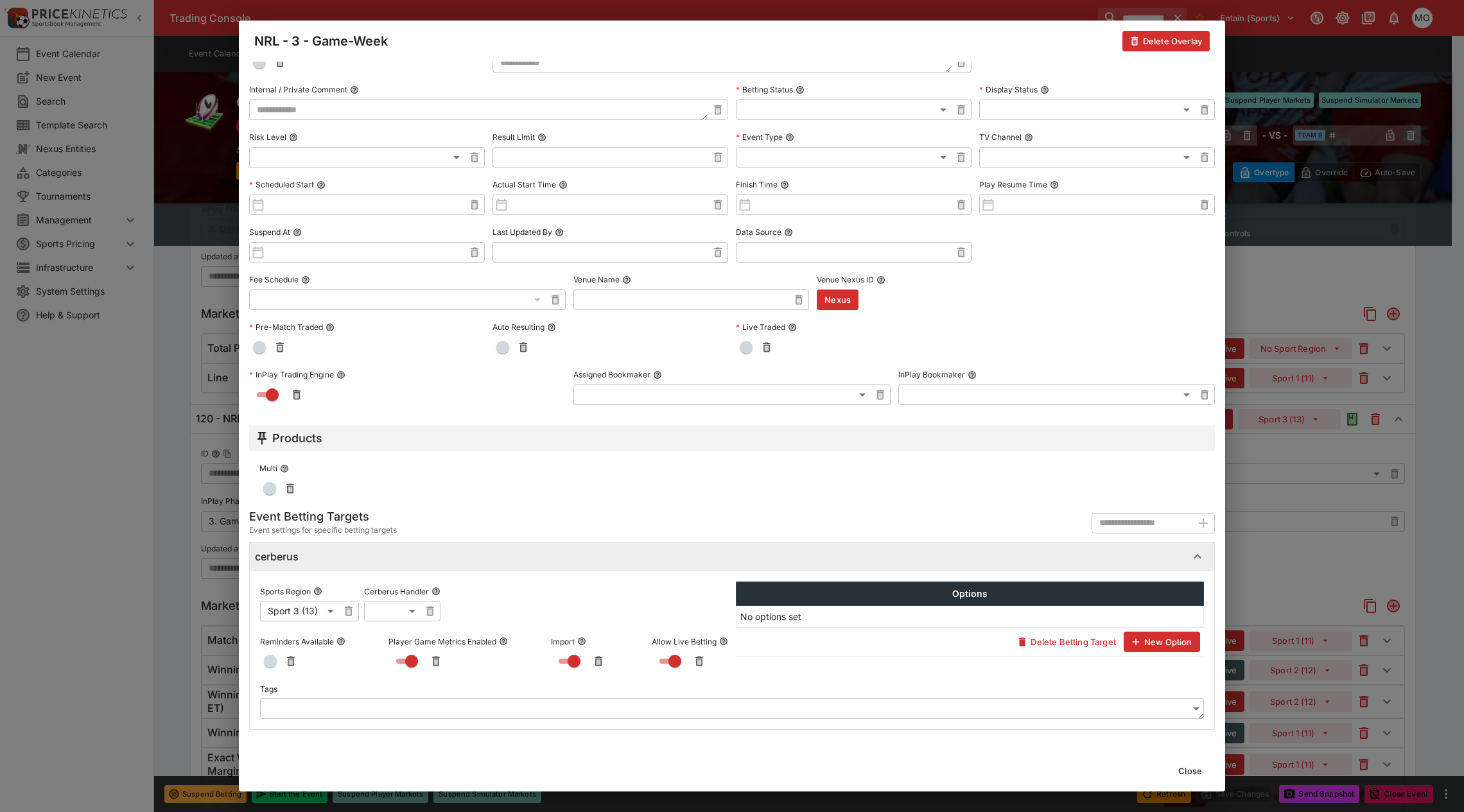
scroll to position [0, 0]
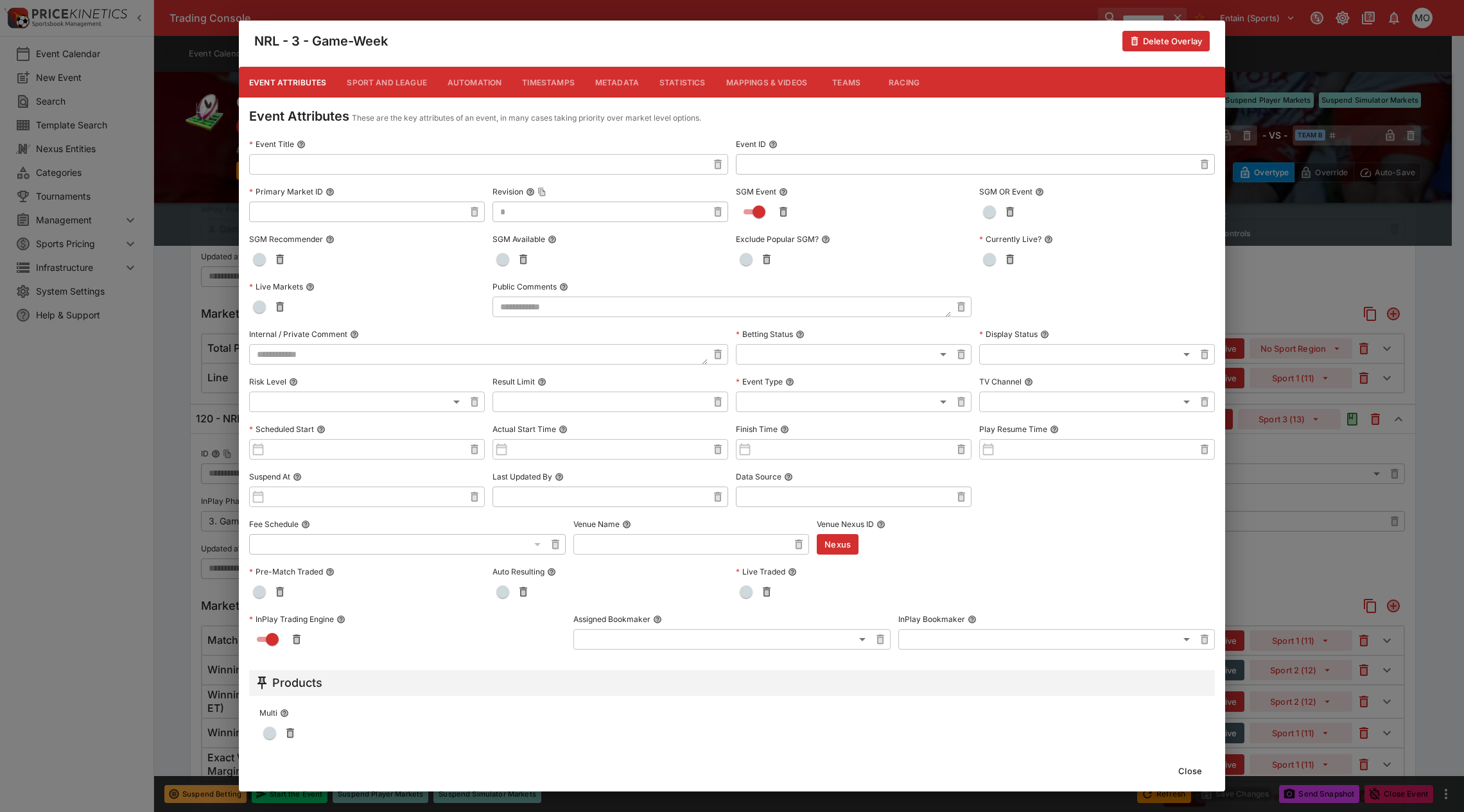
click at [605, 77] on button "Metadata" at bounding box center [617, 82] width 64 height 31
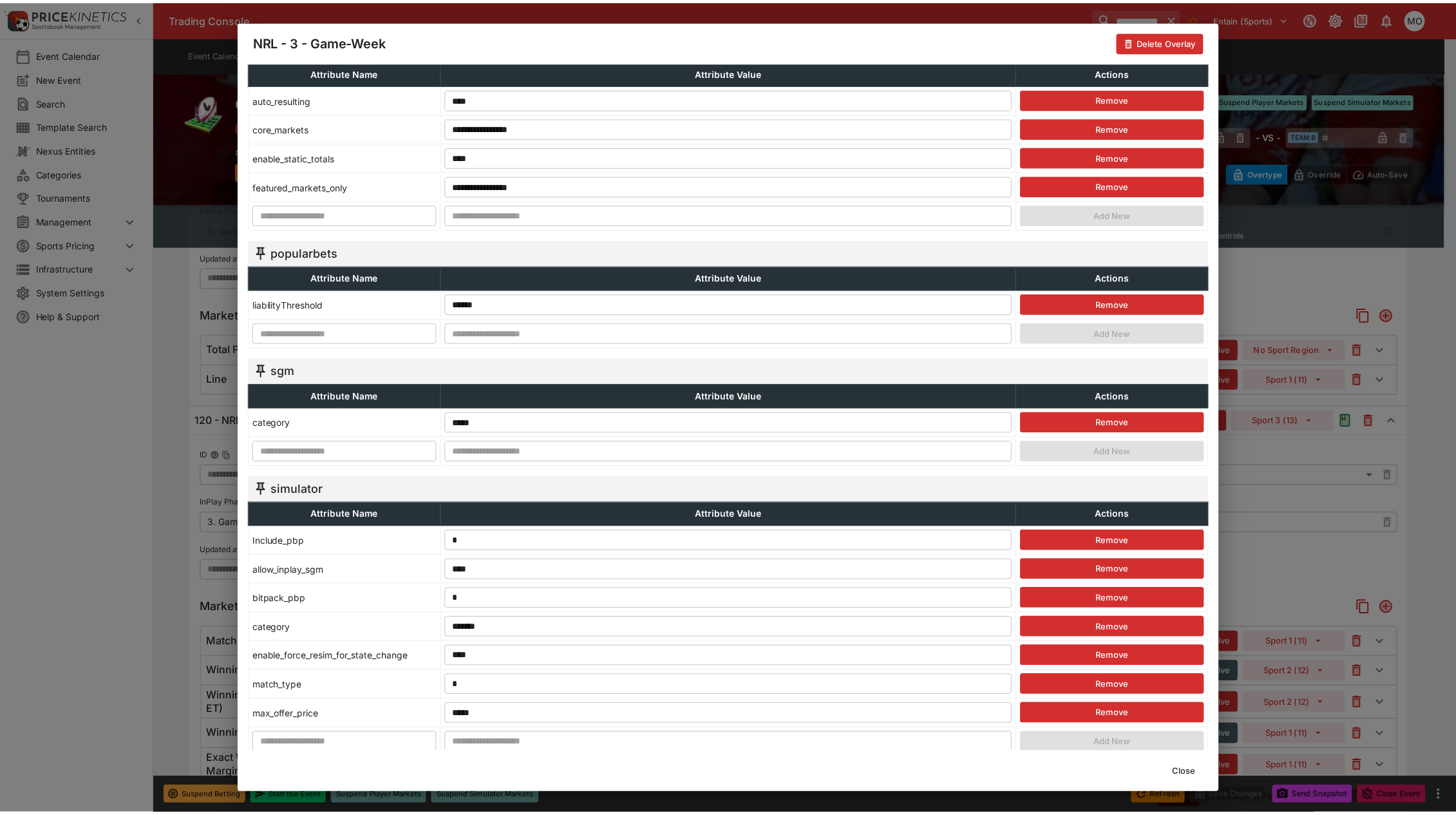
scroll to position [277, 0]
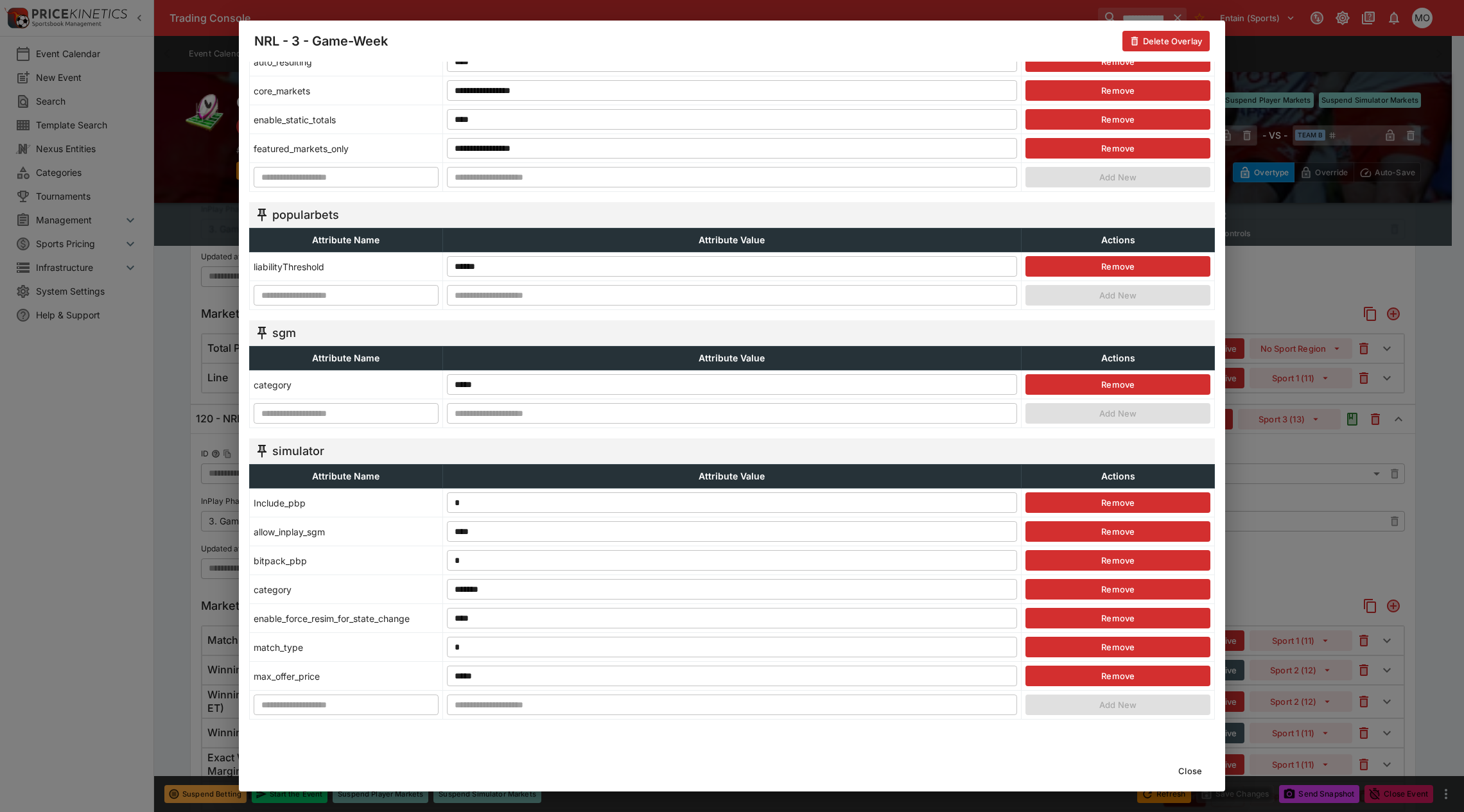
click at [1199, 776] on button "Close" at bounding box center [1190, 771] width 39 height 21
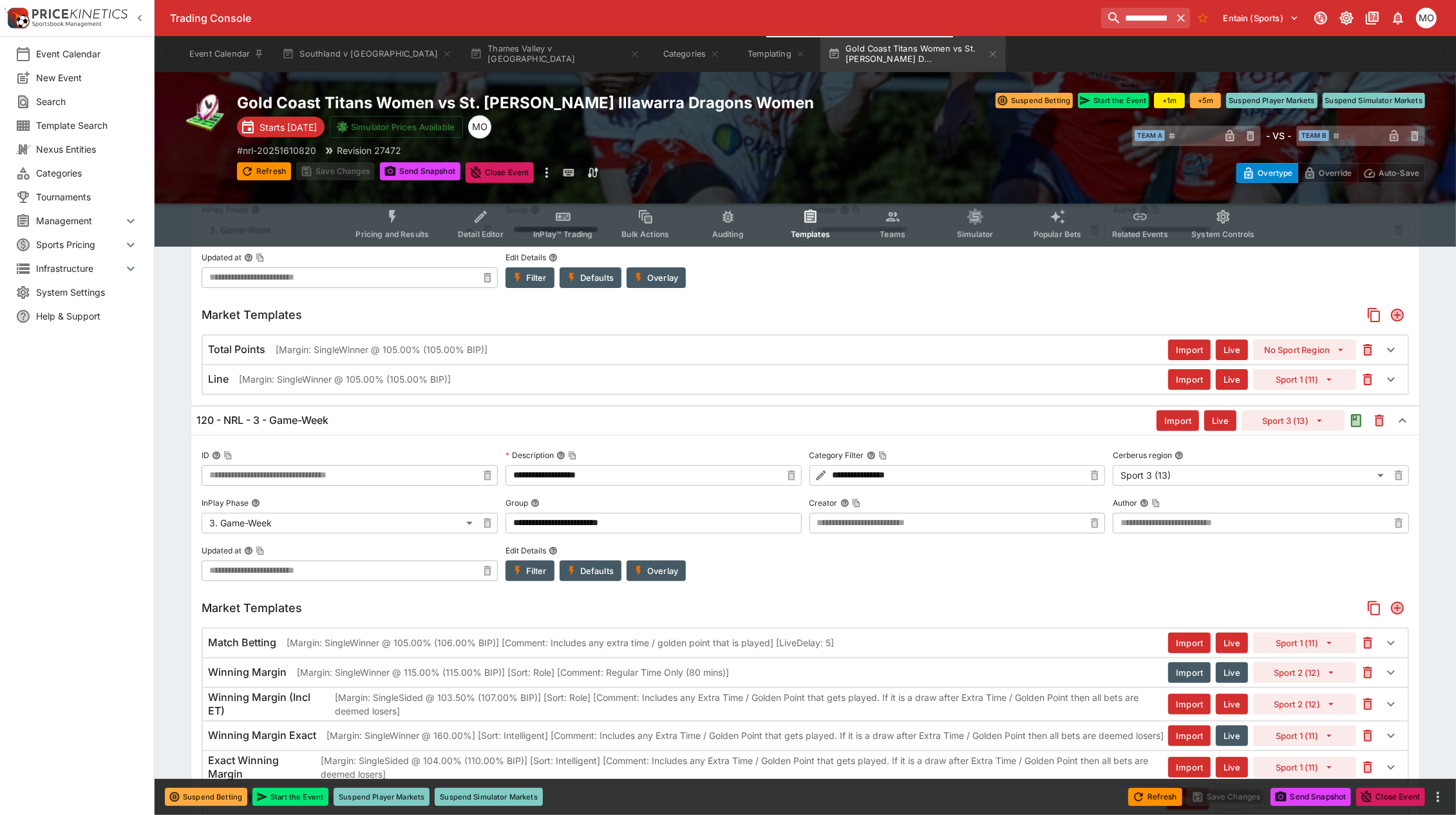
click at [837, 648] on div "Match Betting [Margin: SingleWinner @ 105.00% (106.00% BIP)] [Comment: Includes…" at bounding box center [687, 643] width 960 height 14
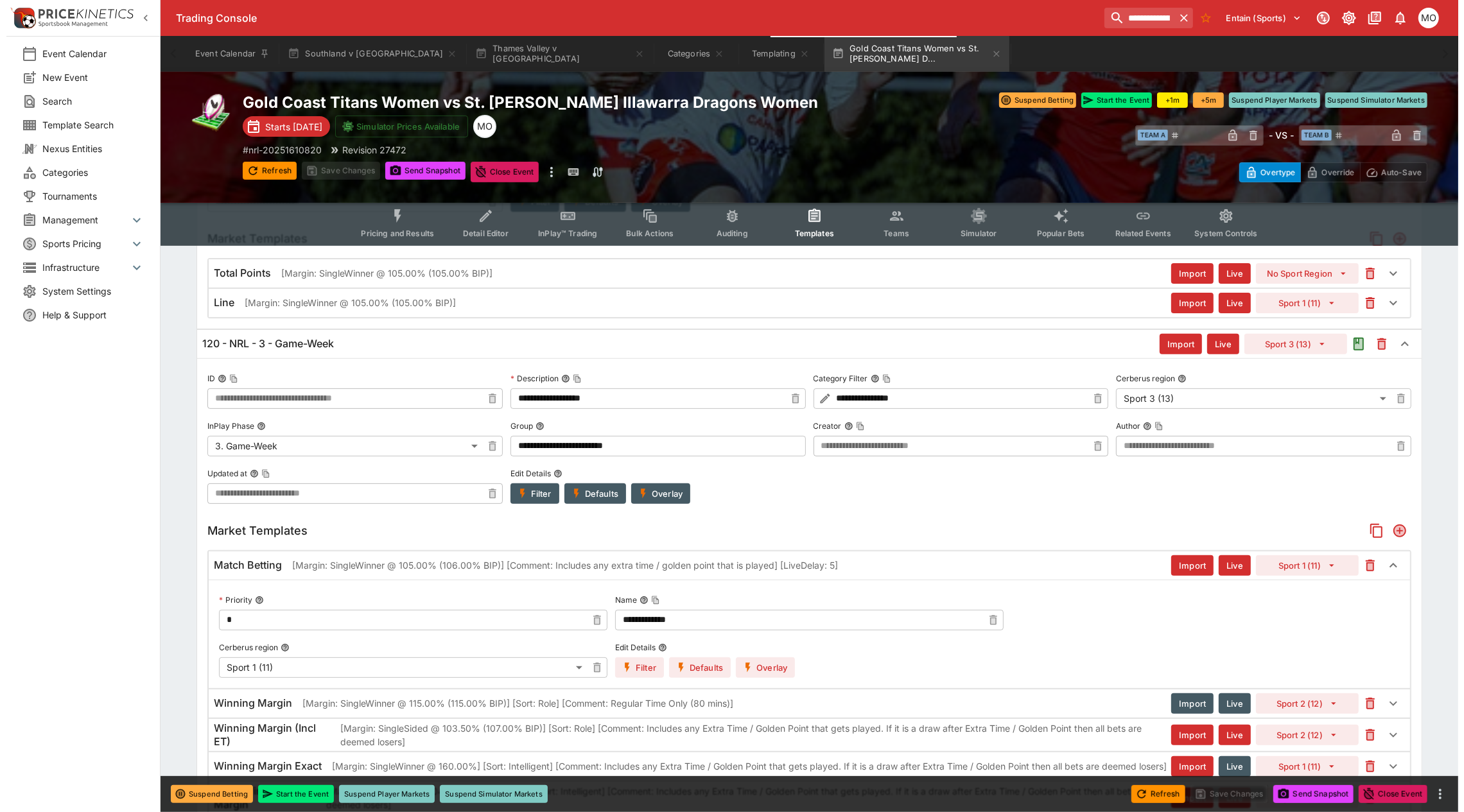
scroll to position [481, 0]
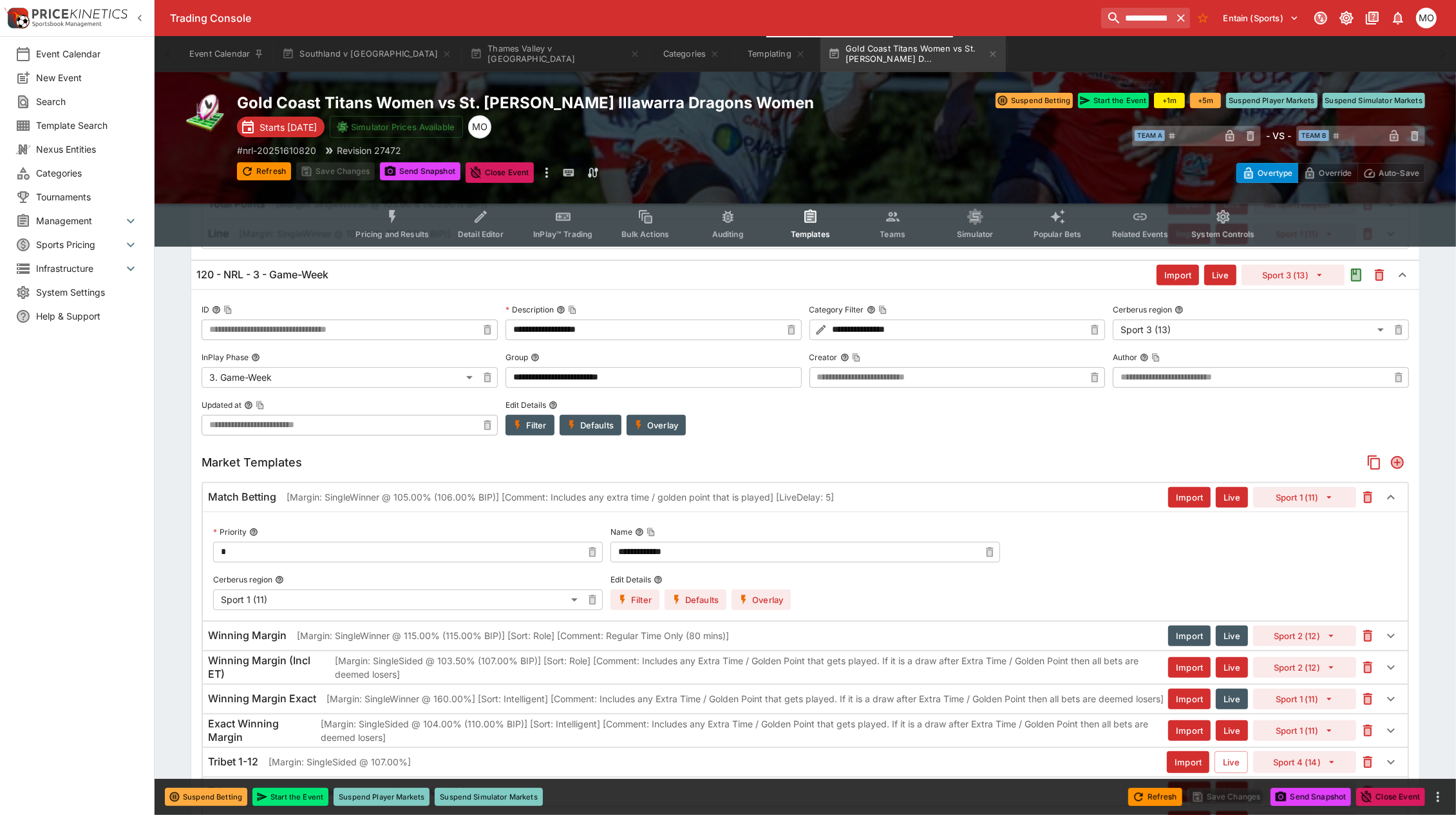
click at [774, 593] on button "Overlay" at bounding box center [761, 600] width 59 height 21
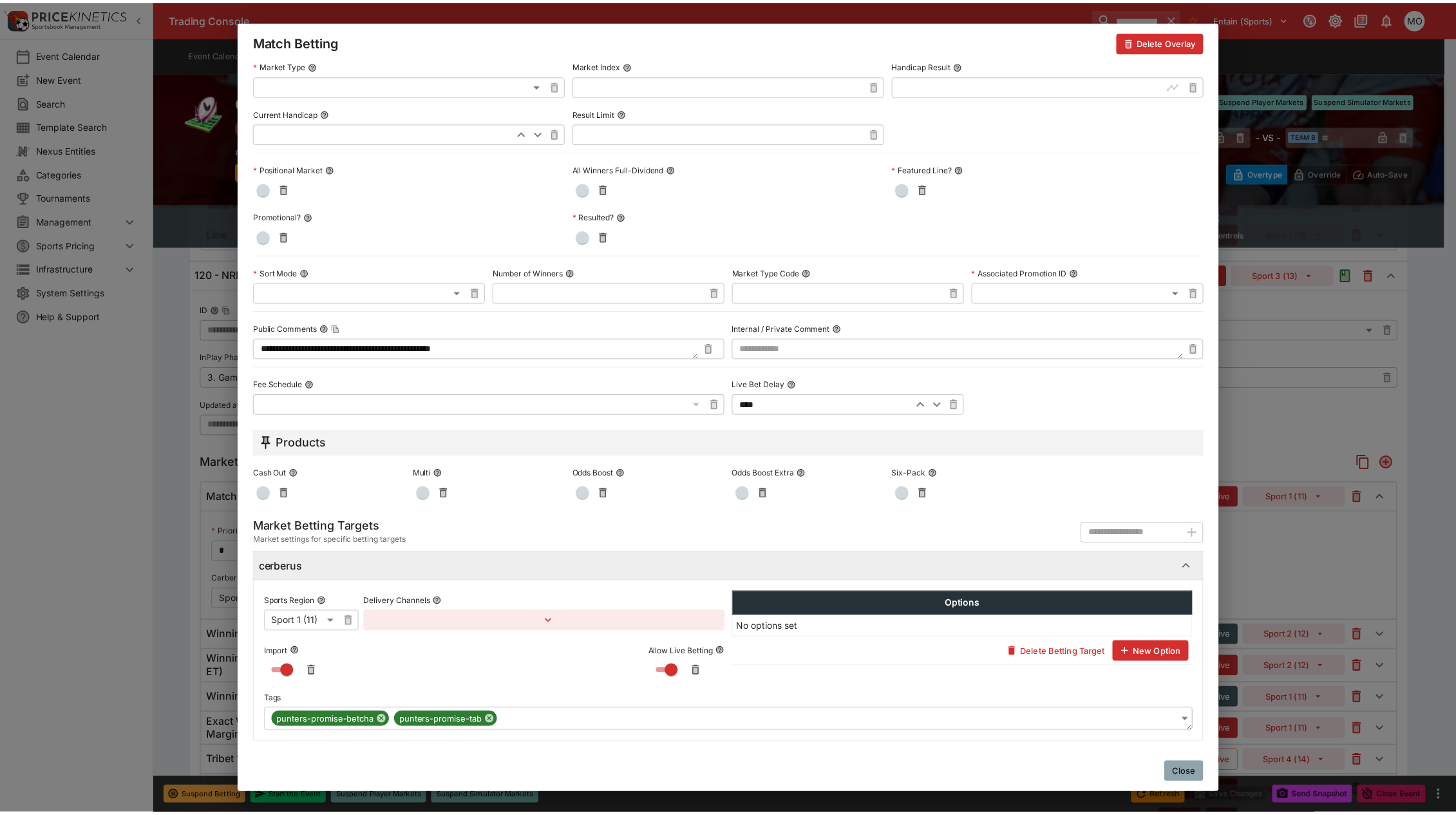
scroll to position [358, 0]
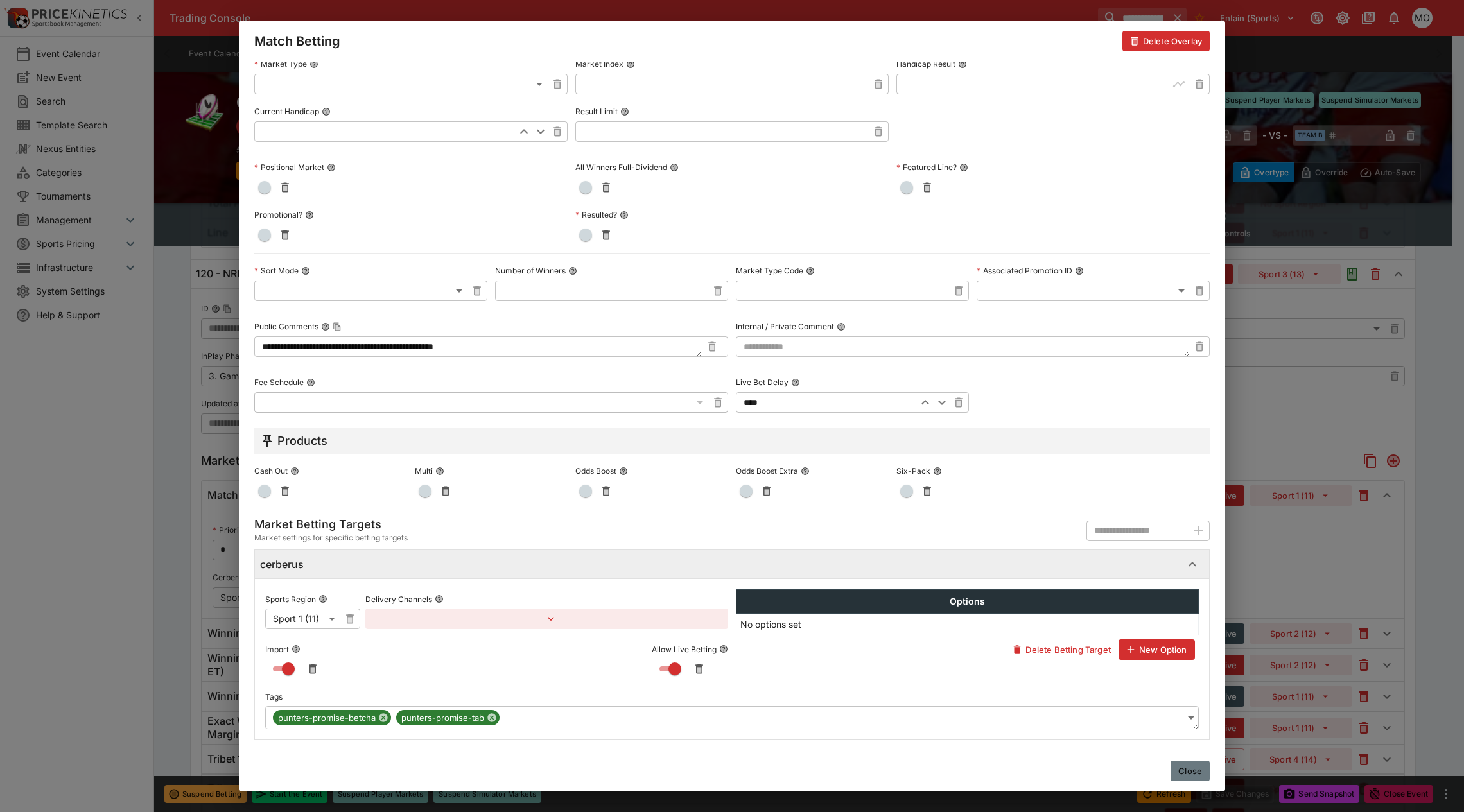
click at [1177, 769] on button "Close" at bounding box center [1190, 771] width 39 height 21
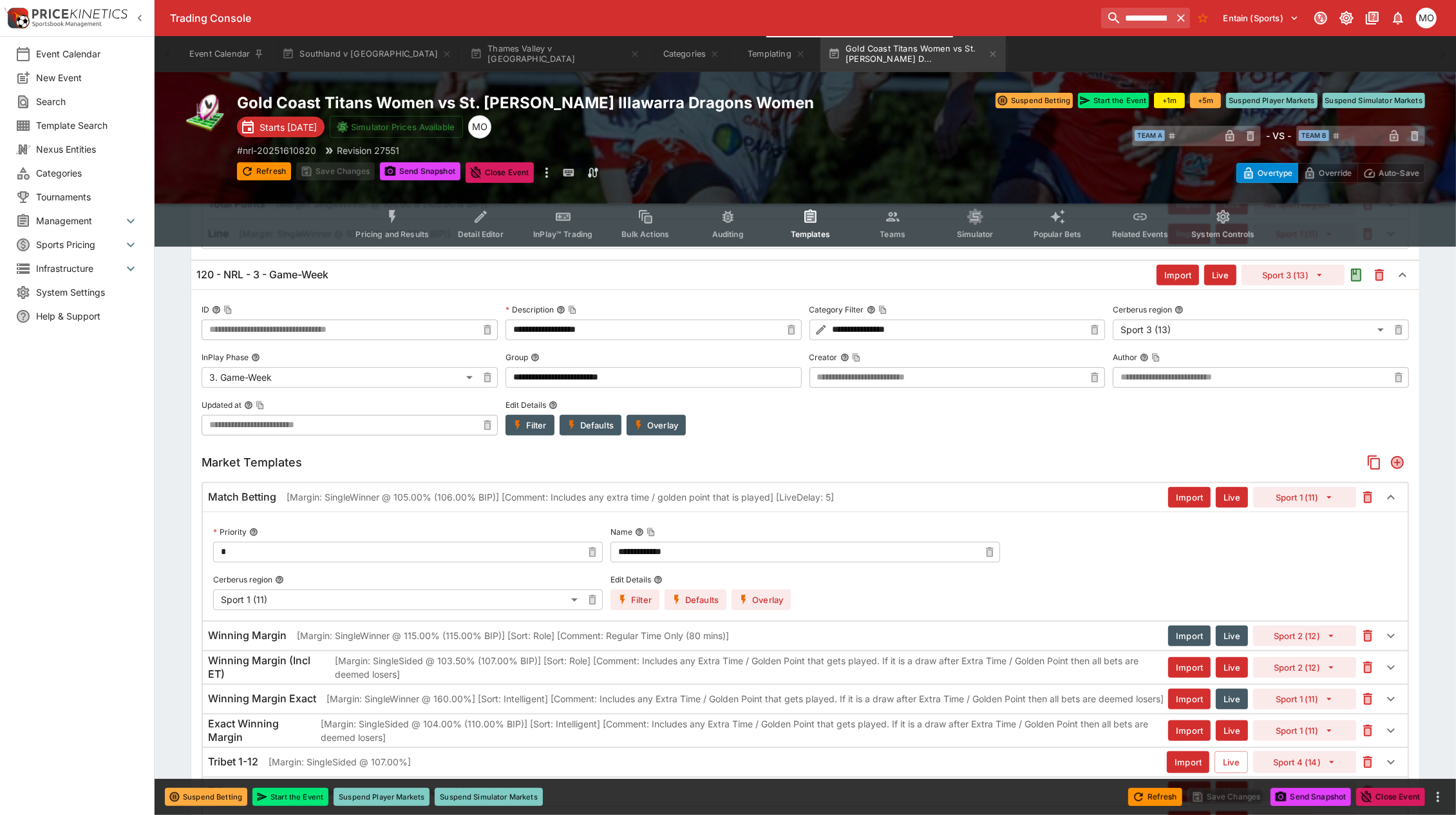
click at [75, 562] on div "Event Calendar New Event Search Template Search Nexus Entities Categories Tourn…" at bounding box center [77, 408] width 155 height 815
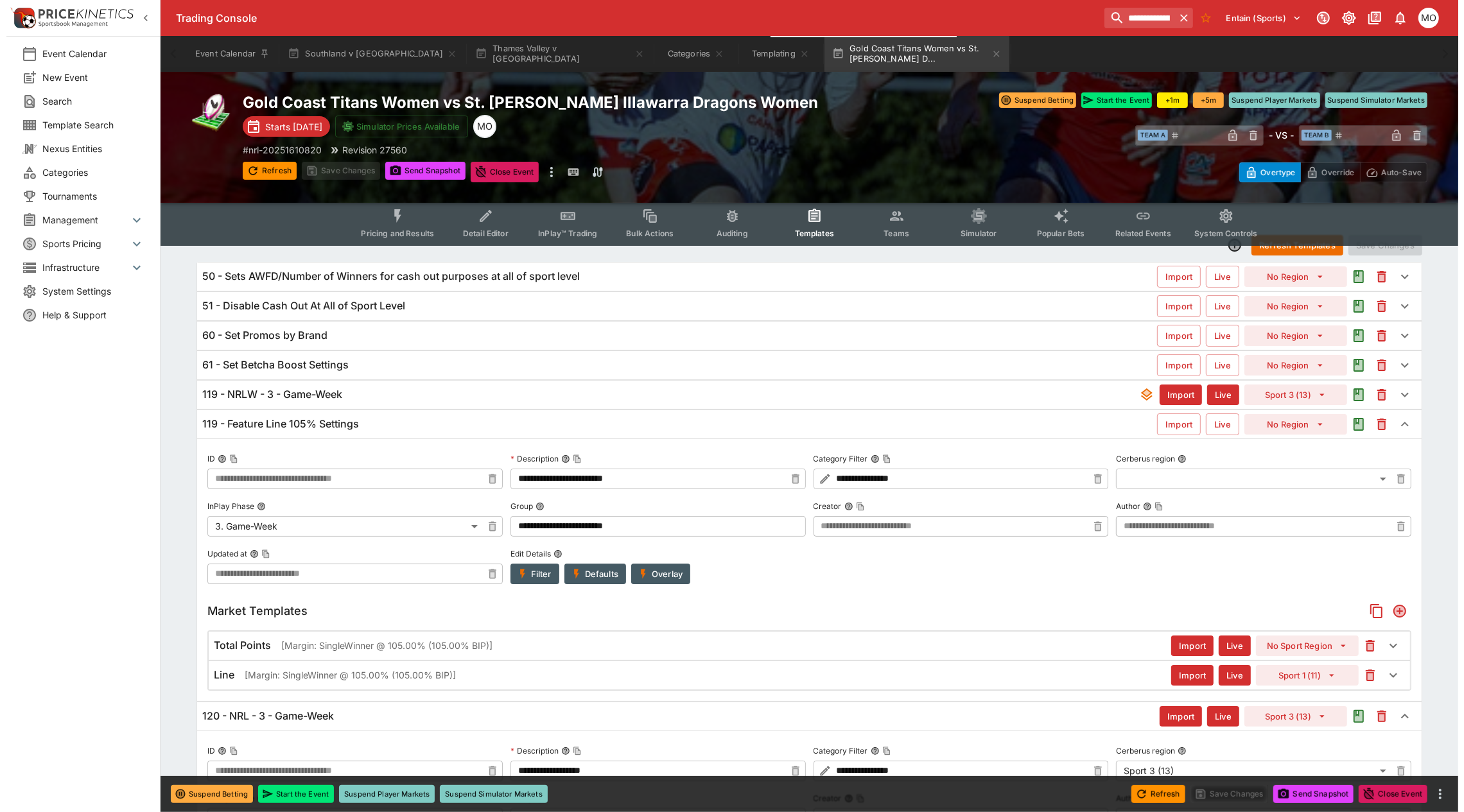
scroll to position [0, 0]
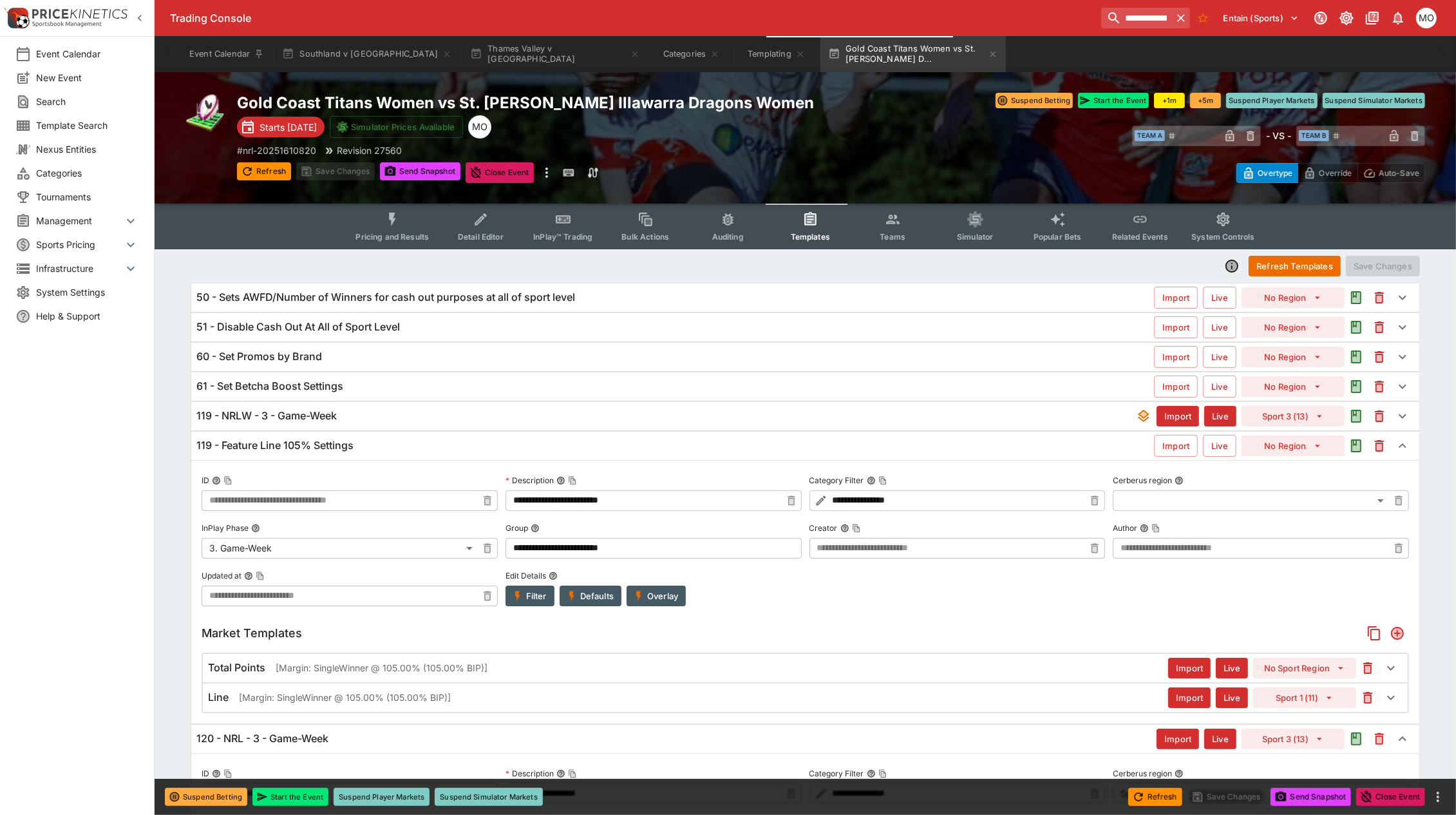
click at [541, 594] on button "Filter" at bounding box center [530, 596] width 49 height 21
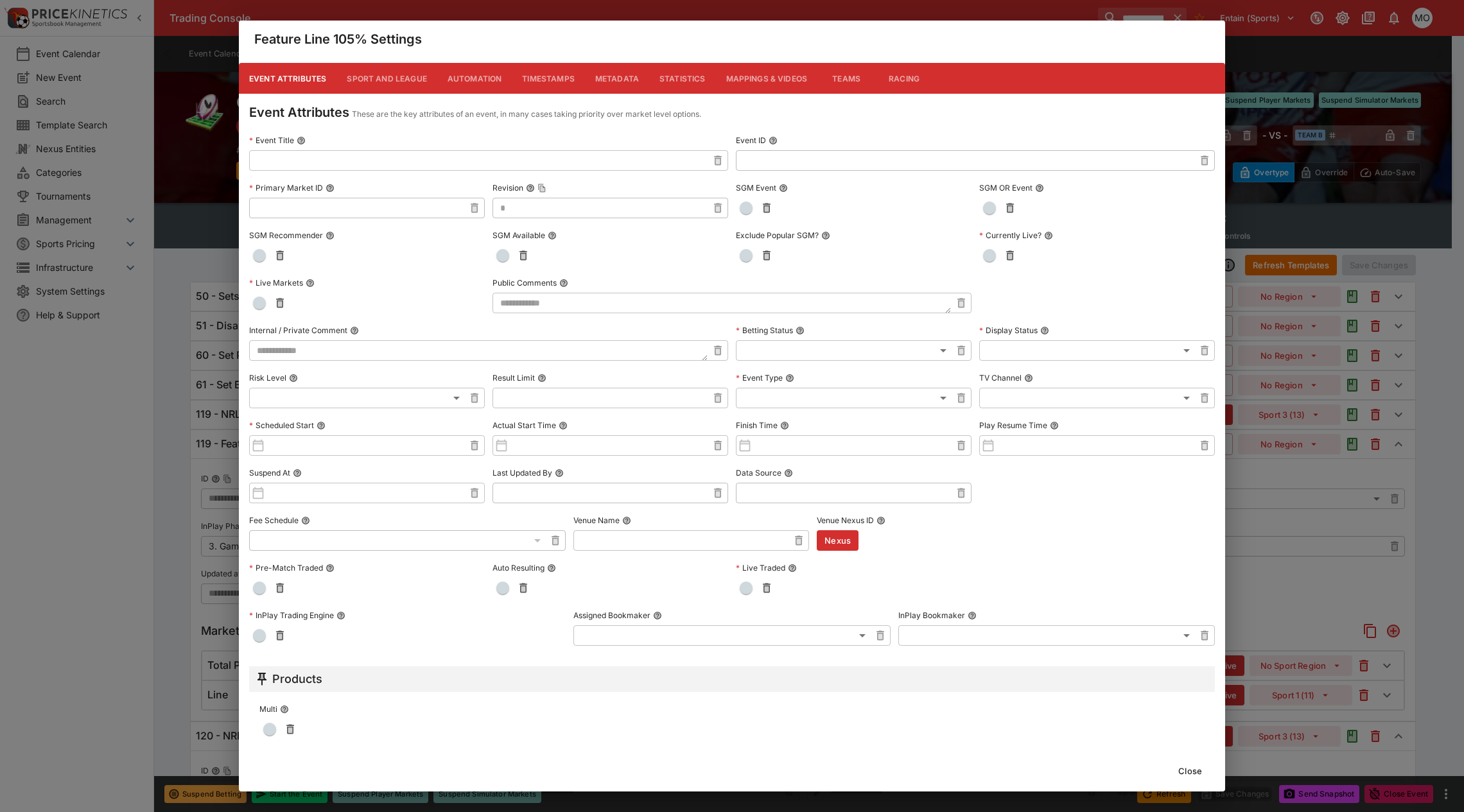
click at [635, 78] on button "Metadata" at bounding box center [617, 78] width 64 height 31
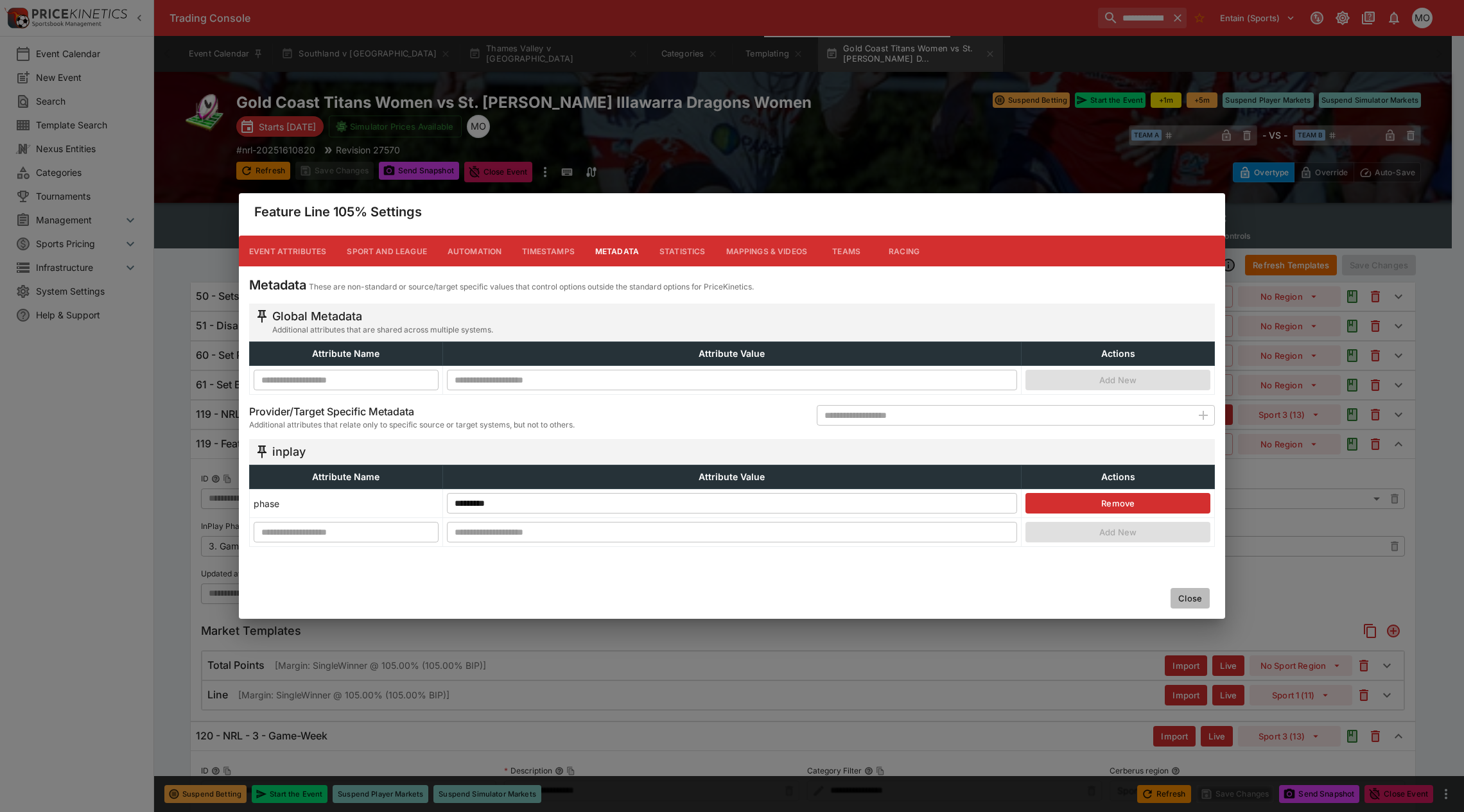
click at [1201, 598] on button "Close" at bounding box center [1190, 598] width 39 height 21
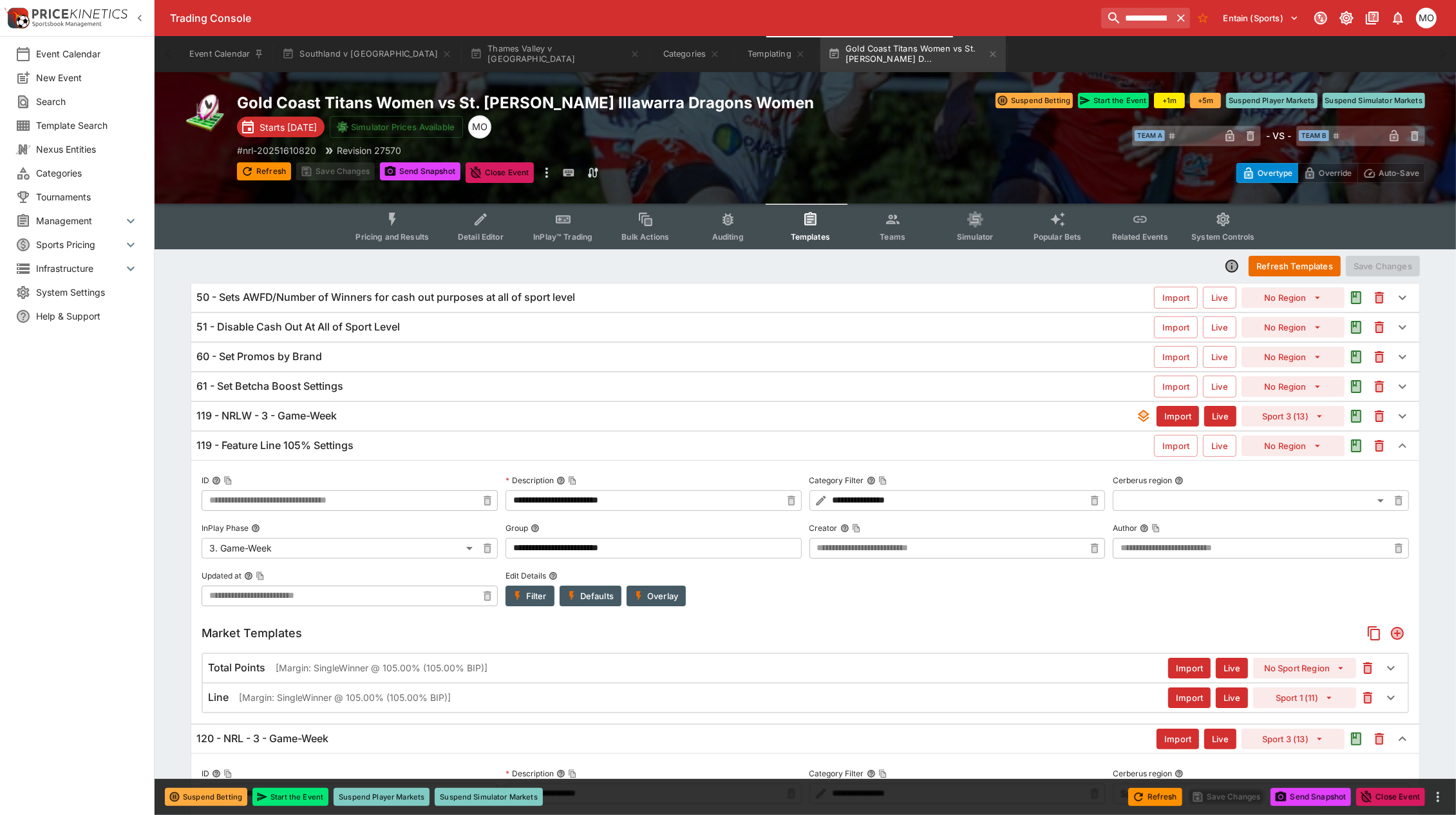
click at [652, 593] on button "Overlay" at bounding box center [656, 596] width 59 height 21
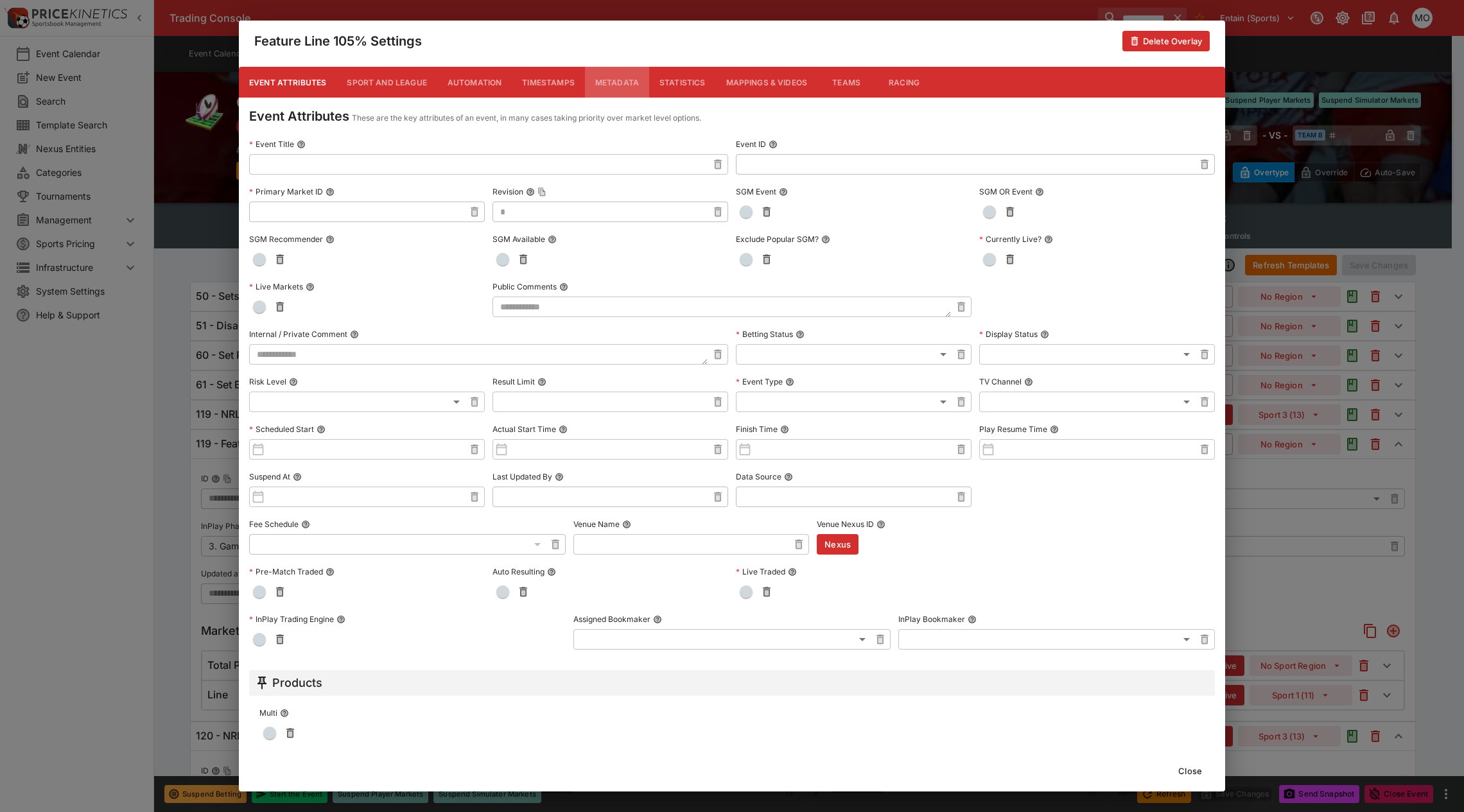
click at [607, 81] on button "Metadata" at bounding box center [617, 82] width 64 height 31
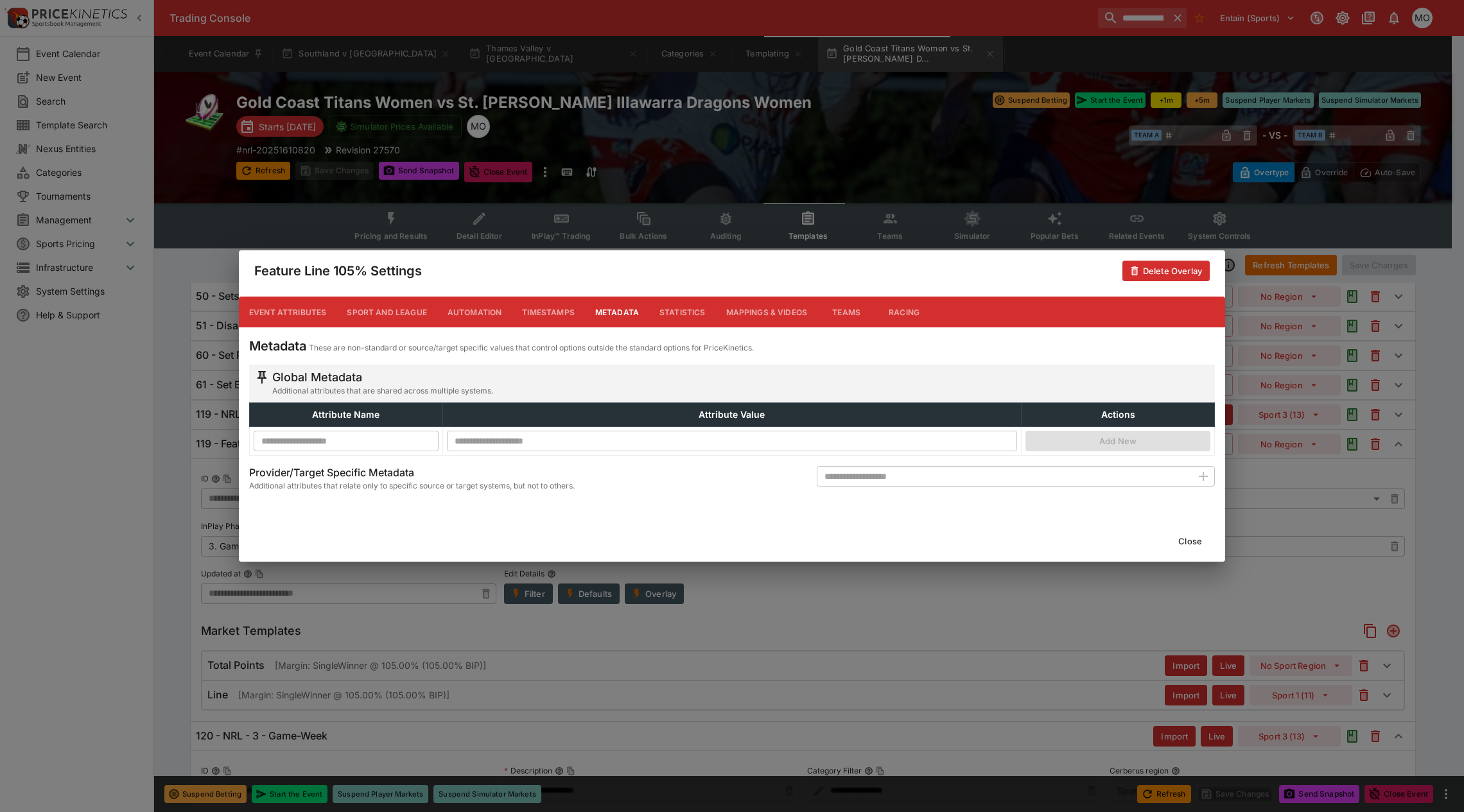
click at [1189, 542] on button "Close" at bounding box center [1190, 541] width 39 height 21
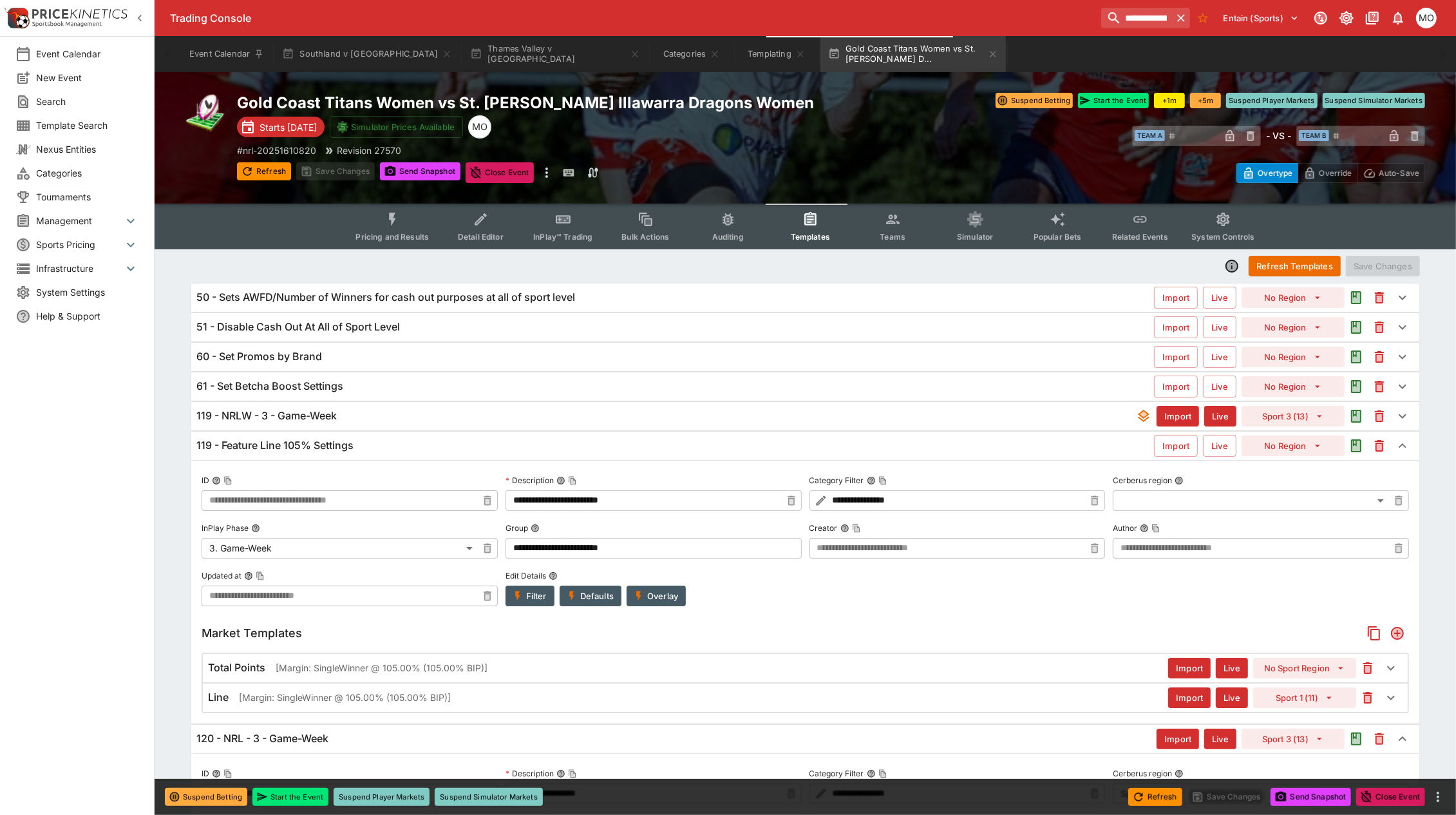
scroll to position [161, 0]
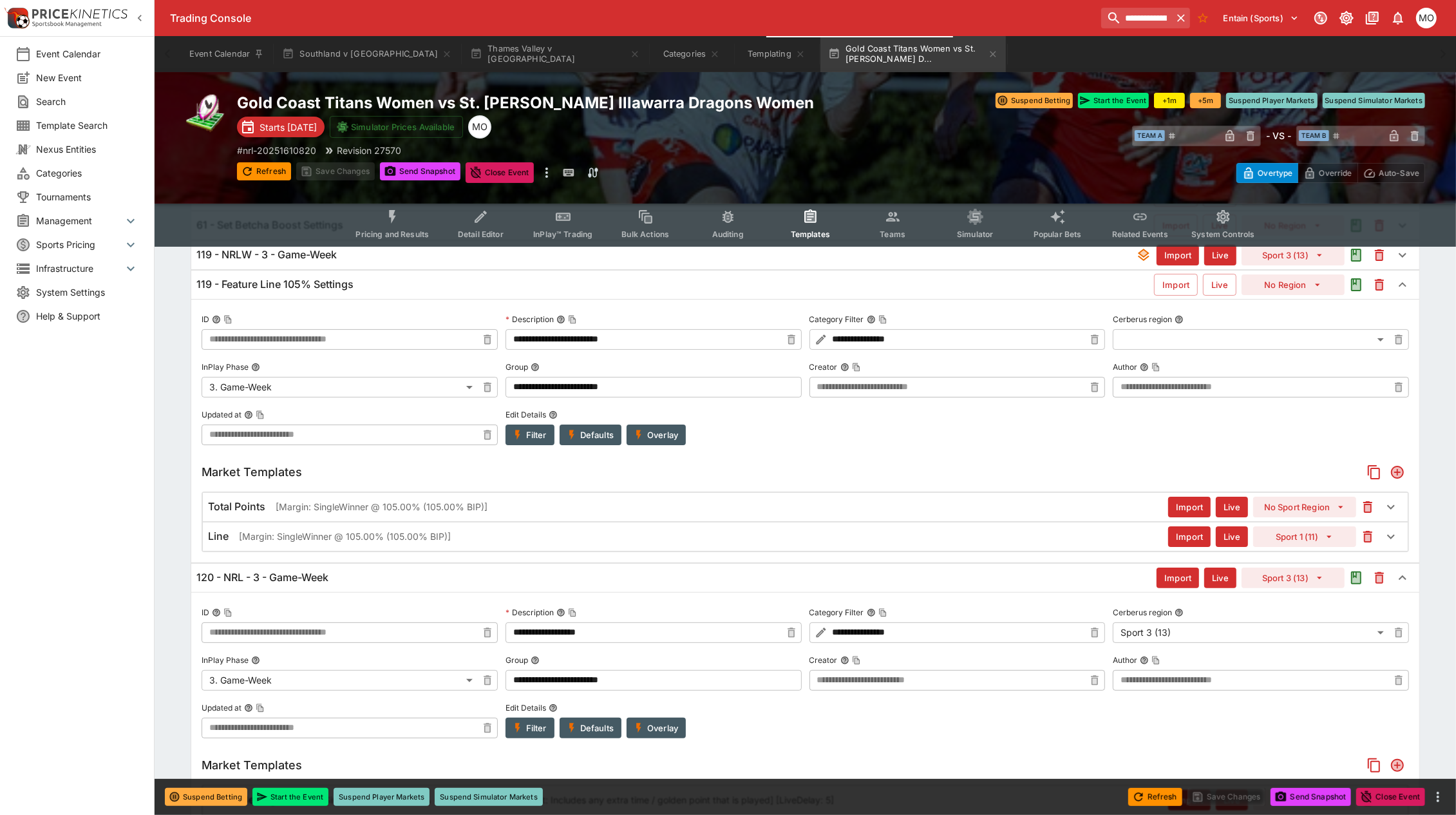
click at [870, 583] on div "120 - NRL - 3 - Game-Week" at bounding box center [676, 578] width 960 height 14
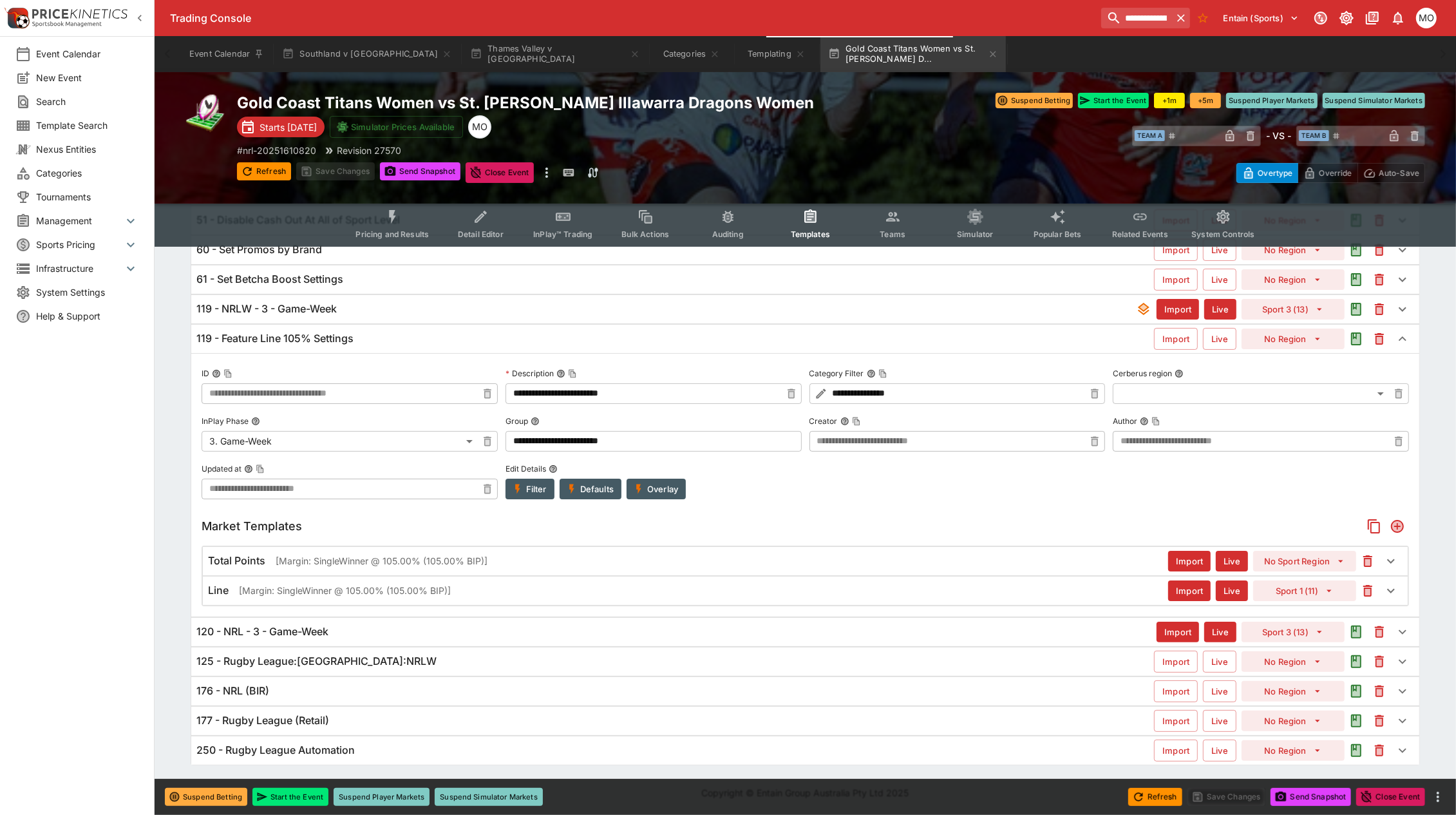
click at [870, 584] on div "Line [Margin: SingleWinner @ 105.00% (105.00% BIP)]" at bounding box center [687, 591] width 960 height 14
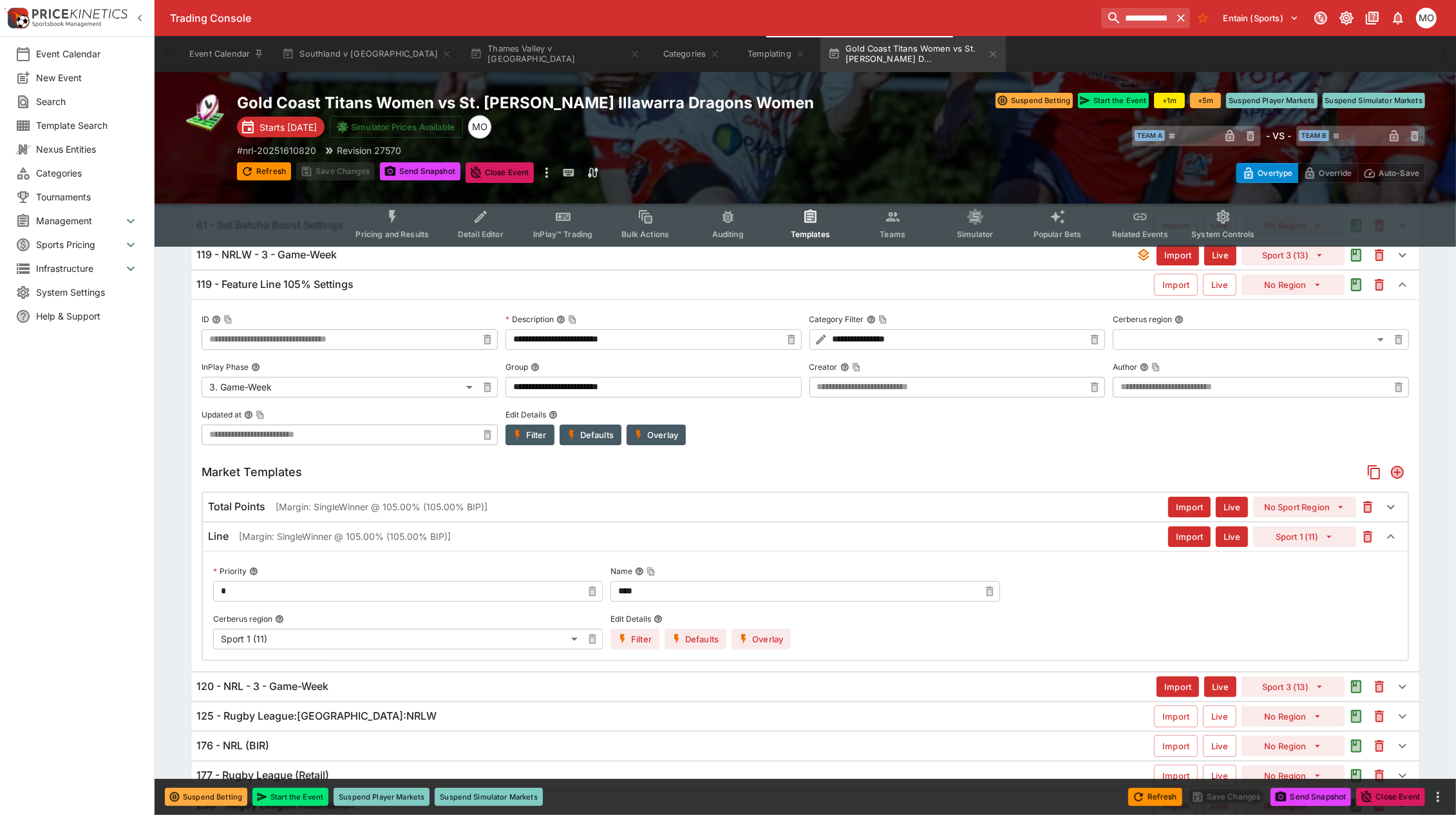
click at [858, 533] on div "Line [Margin: SingleWinner @ 105.00% (105.00% BIP)]" at bounding box center [687, 536] width 960 height 14
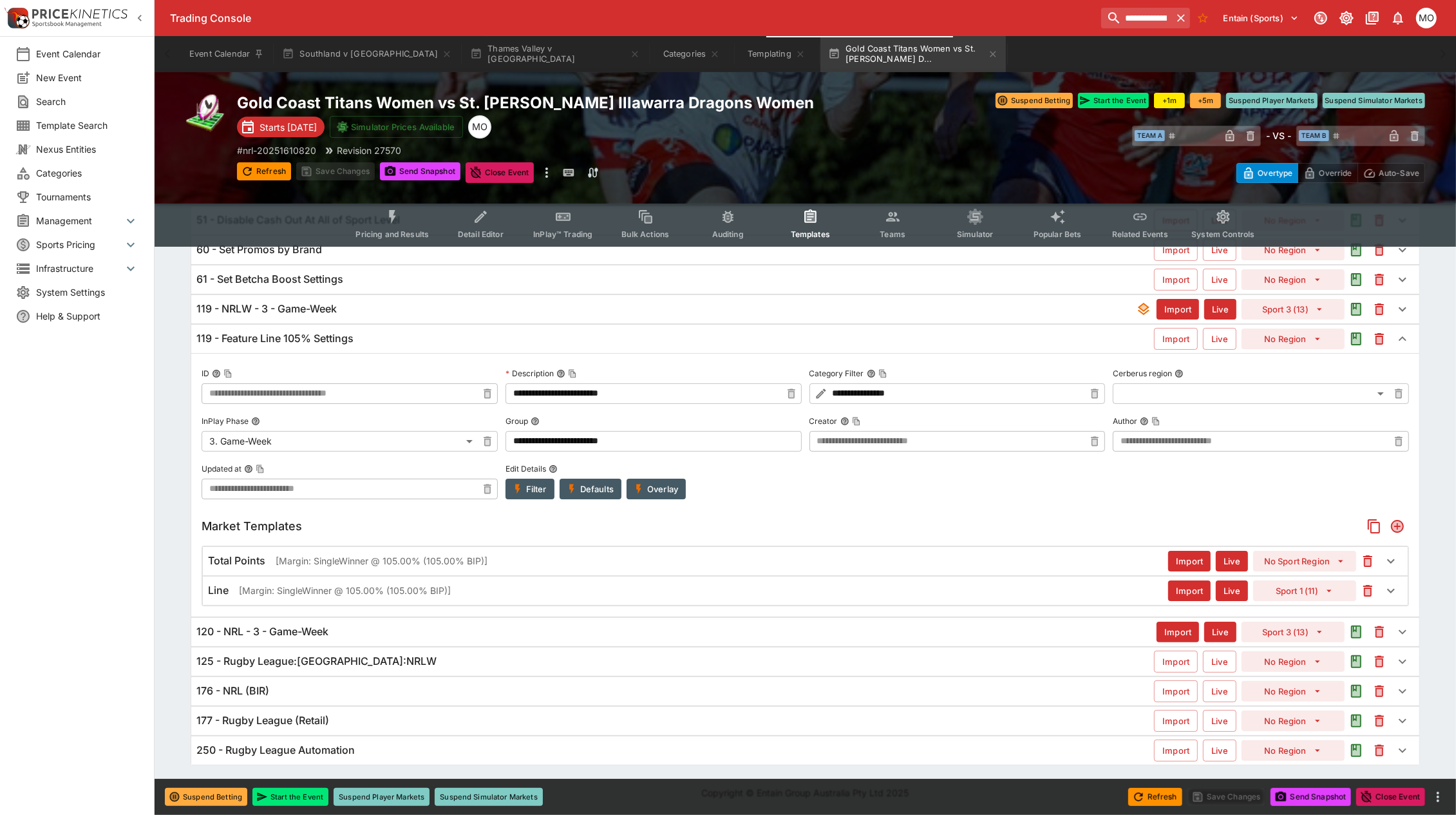
scroll to position [109, 0]
click at [979, 564] on div "Total Points [Margin: SingleWinner @ 105.00% (105.00% BIP)]" at bounding box center [687, 561] width 960 height 14
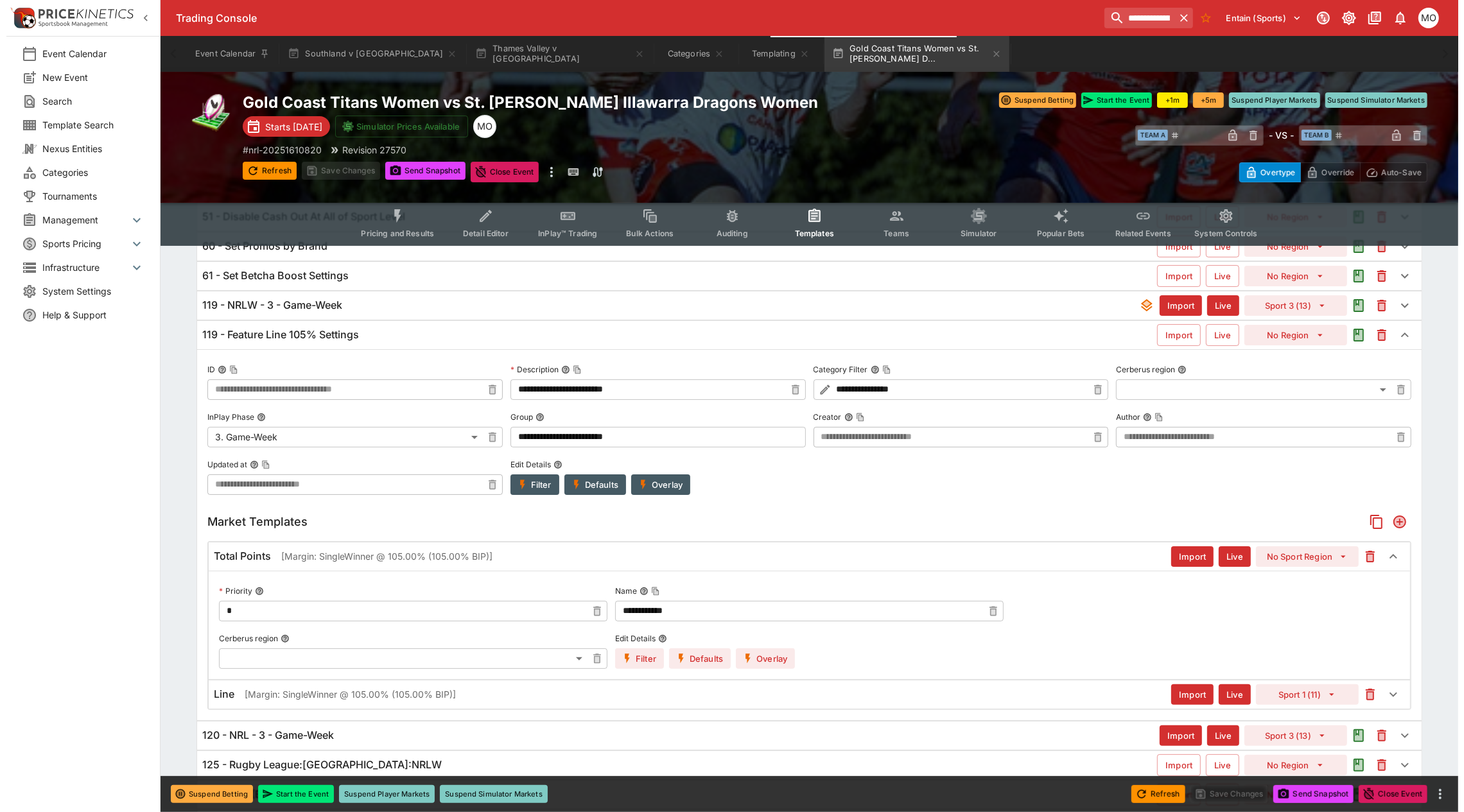
scroll to position [160, 0]
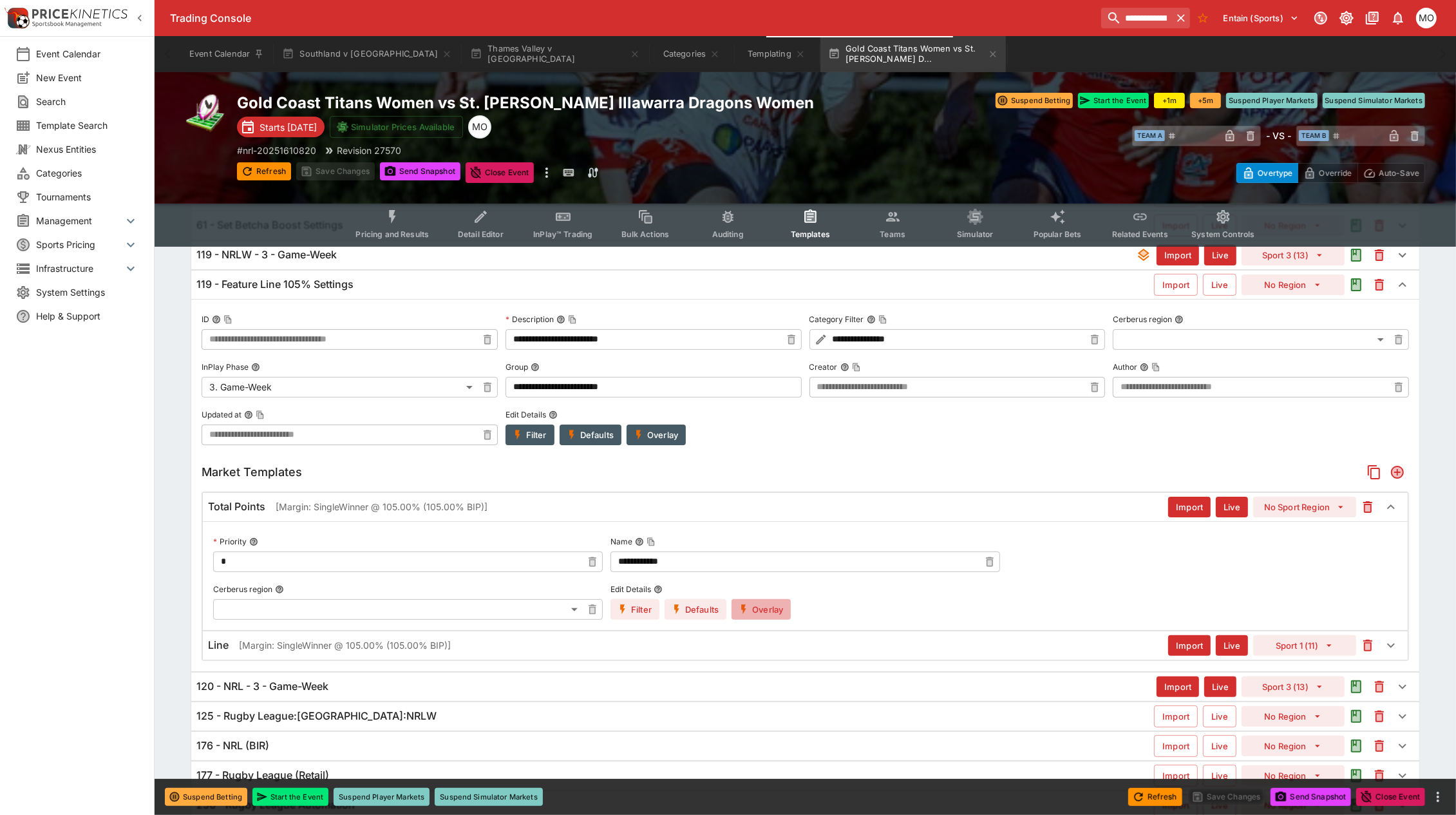
click at [749, 614] on icon "button" at bounding box center [744, 609] width 12 height 12
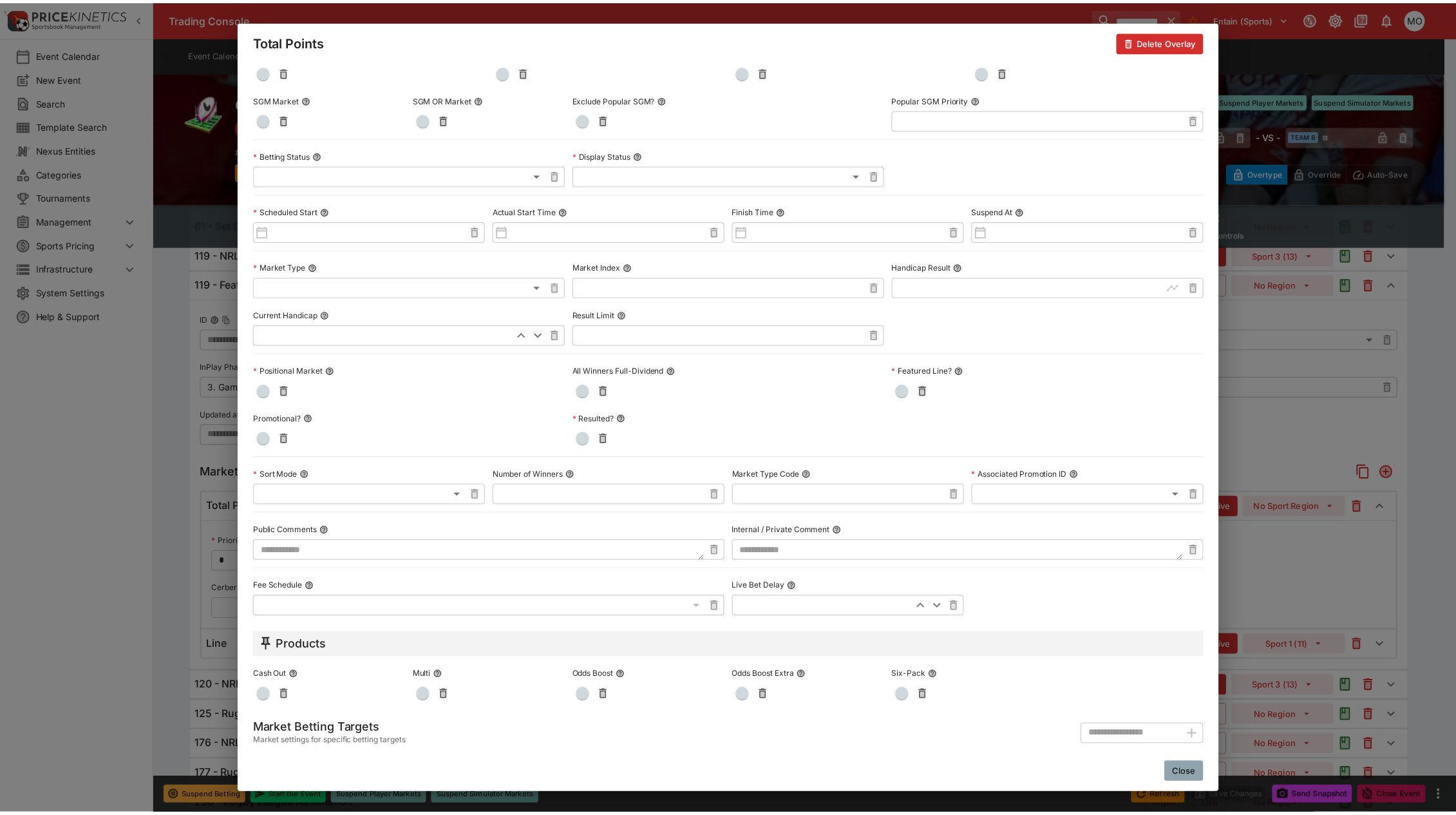
scroll to position [0, 0]
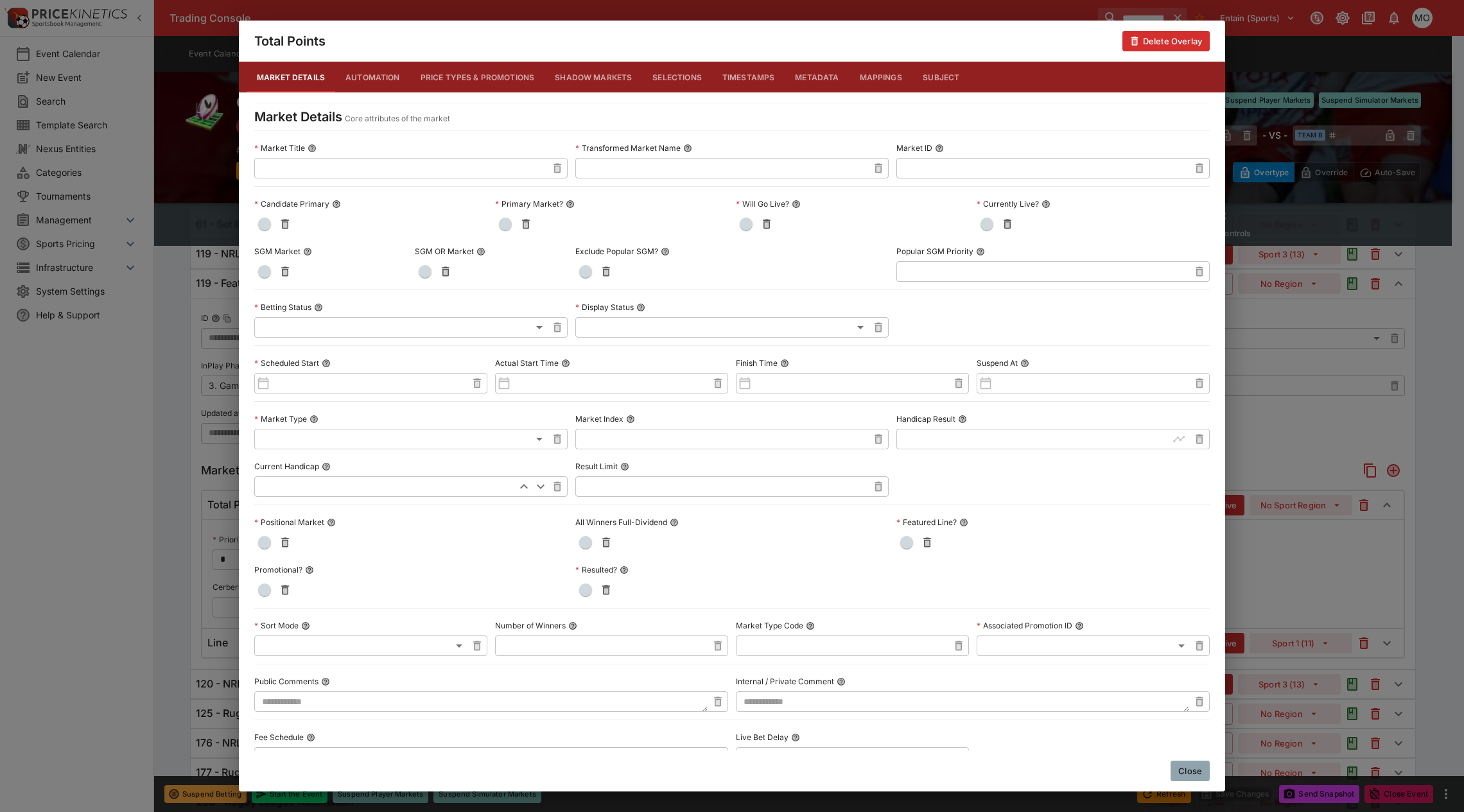
click at [805, 80] on button "Metadata" at bounding box center [817, 77] width 64 height 31
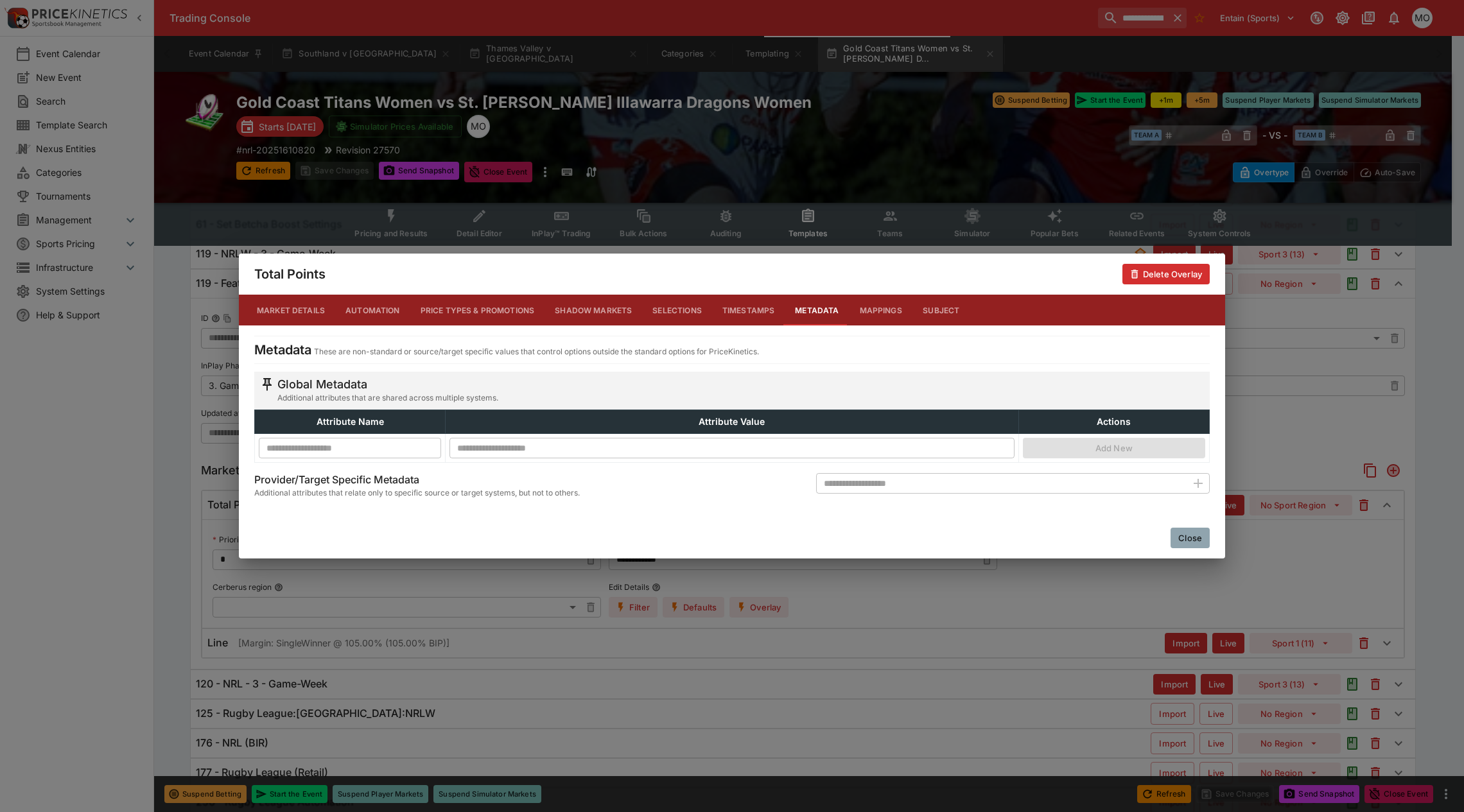
click at [1183, 528] on button "Close" at bounding box center [1190, 538] width 39 height 21
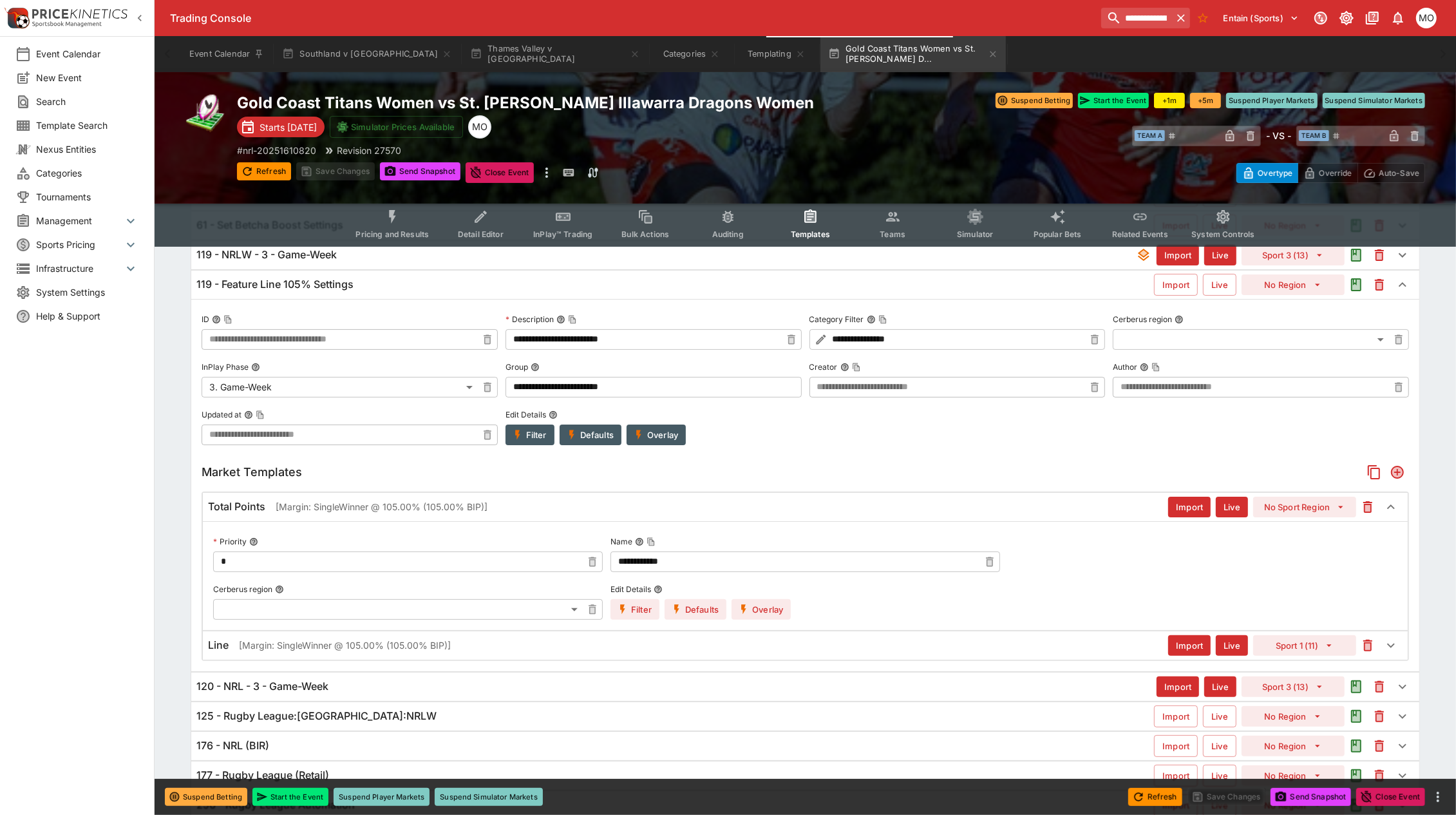
click at [842, 645] on div "Line [Margin: SingleWinner @ 105.00% (105.00% BIP)]" at bounding box center [687, 645] width 960 height 14
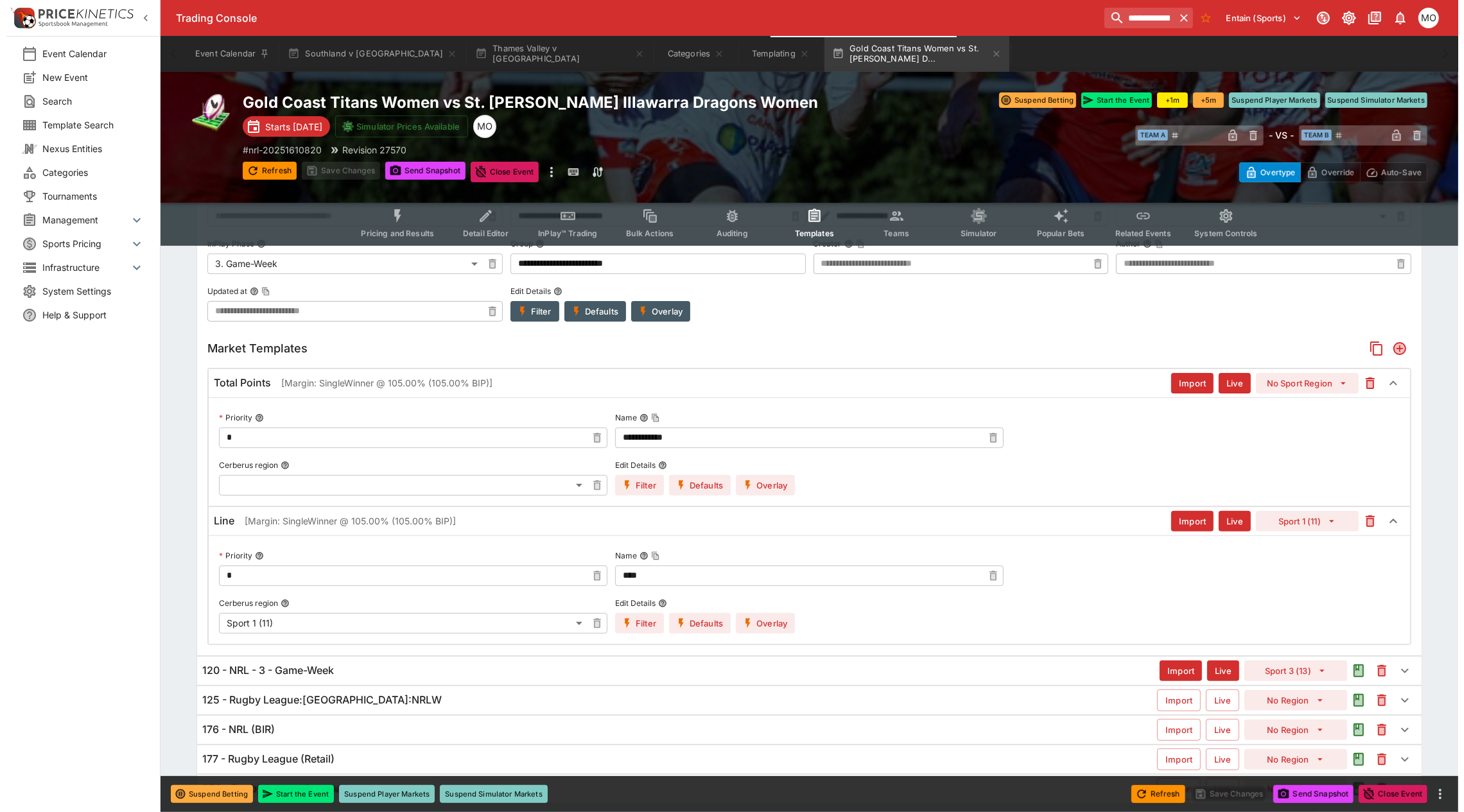
scroll to position [321, 0]
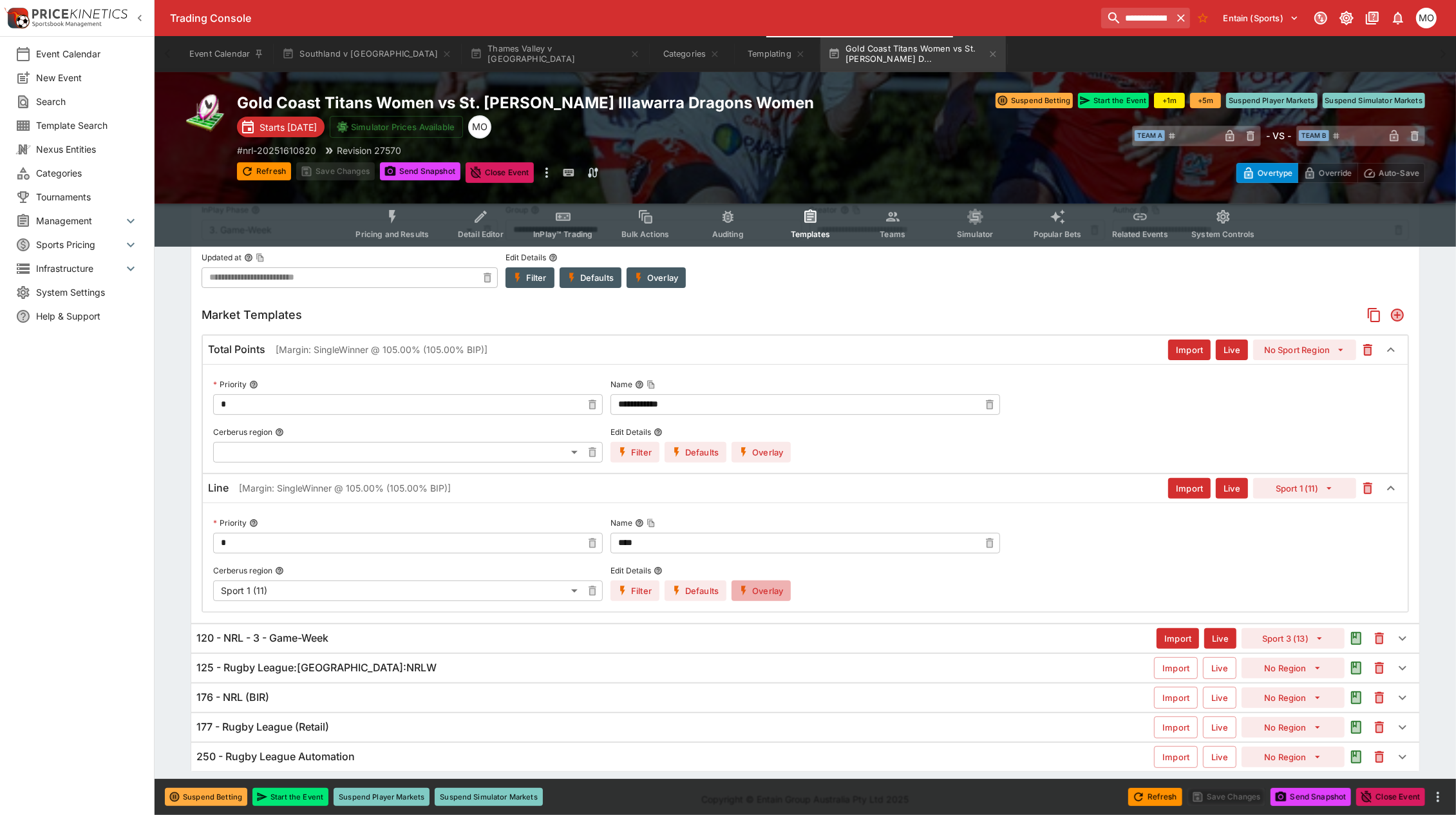
click at [767, 593] on button "Overlay" at bounding box center [761, 591] width 59 height 21
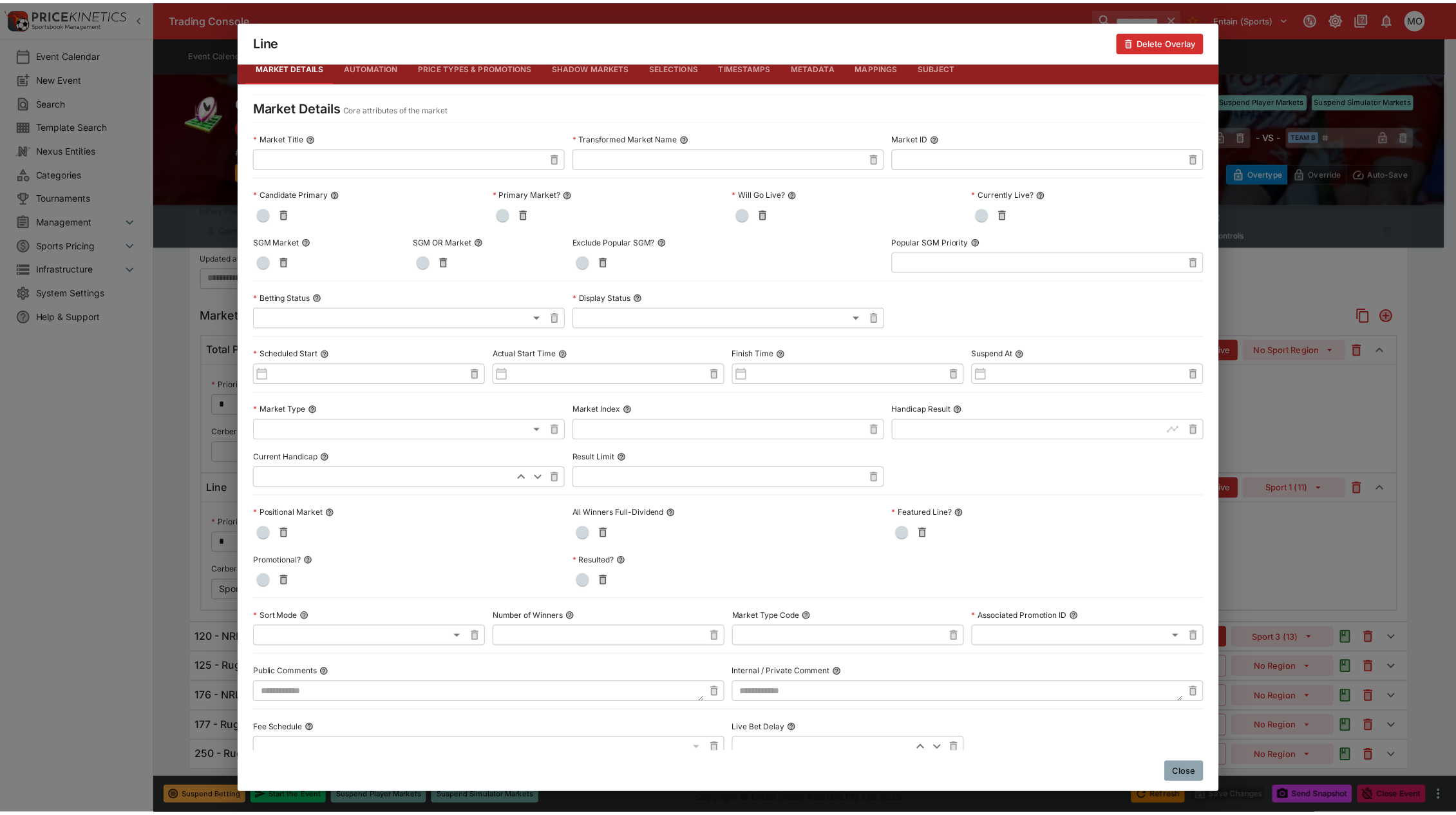
scroll to position [0, 0]
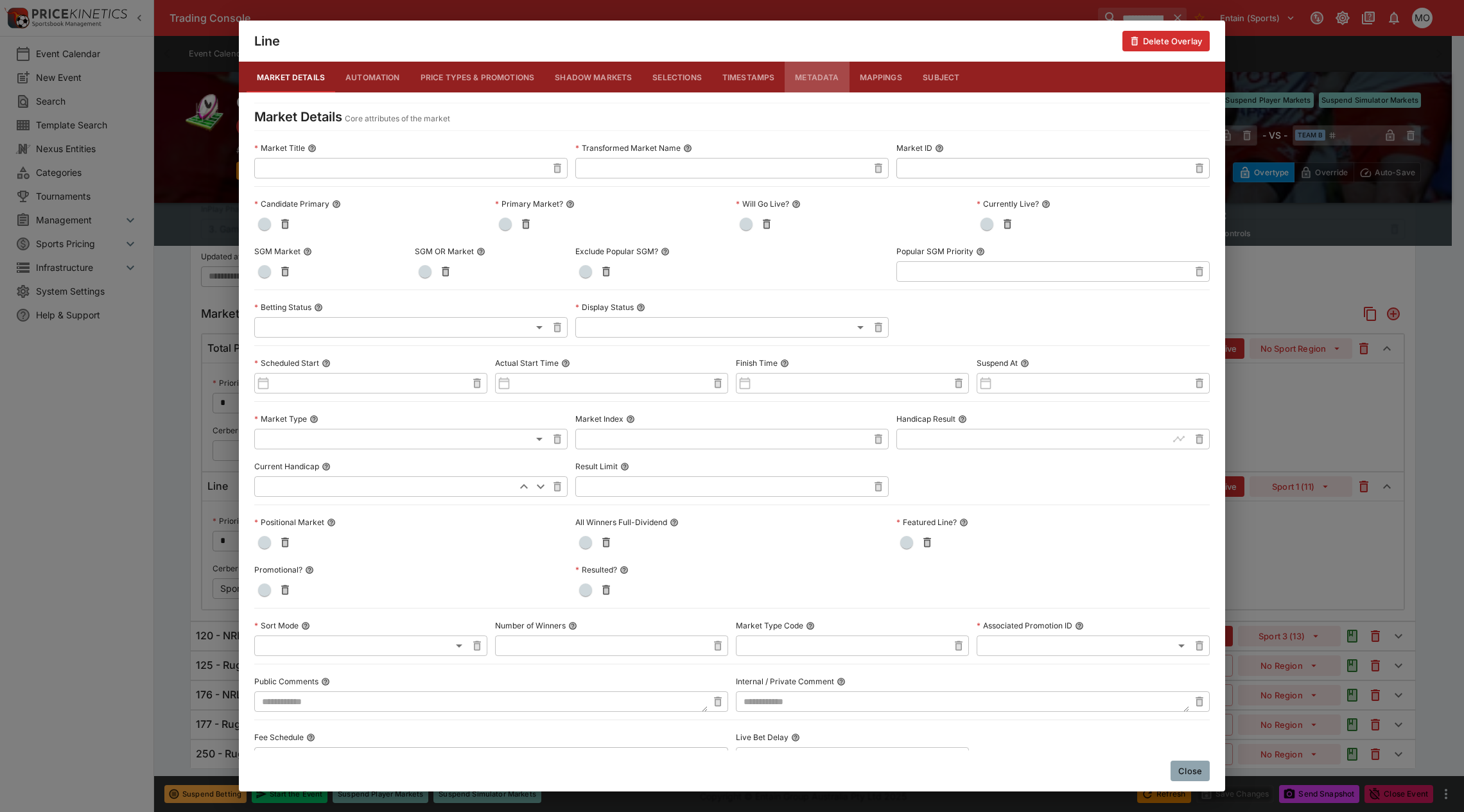
click at [812, 75] on button "Metadata" at bounding box center [817, 77] width 64 height 31
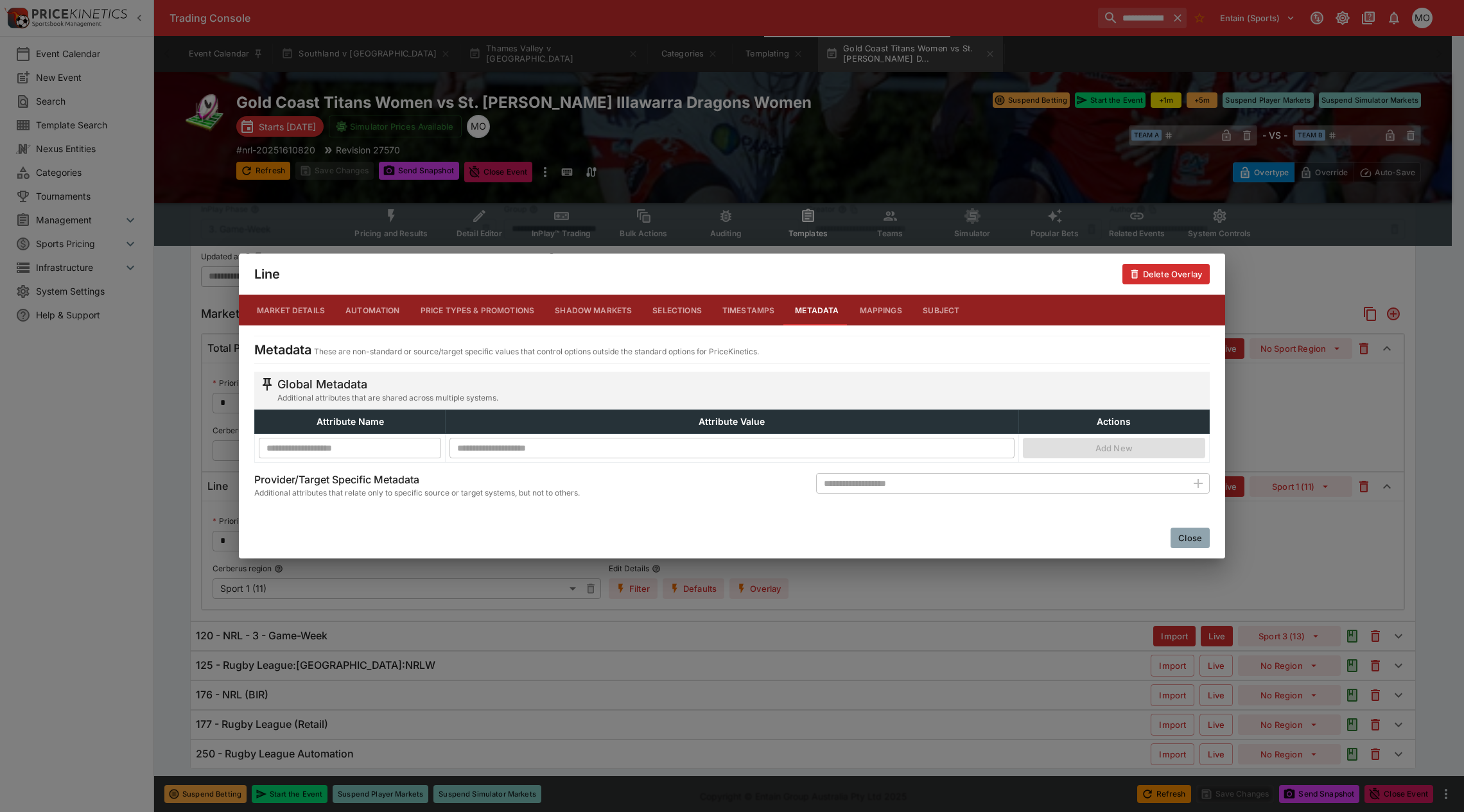
click at [1178, 536] on button "Close" at bounding box center [1190, 538] width 39 height 21
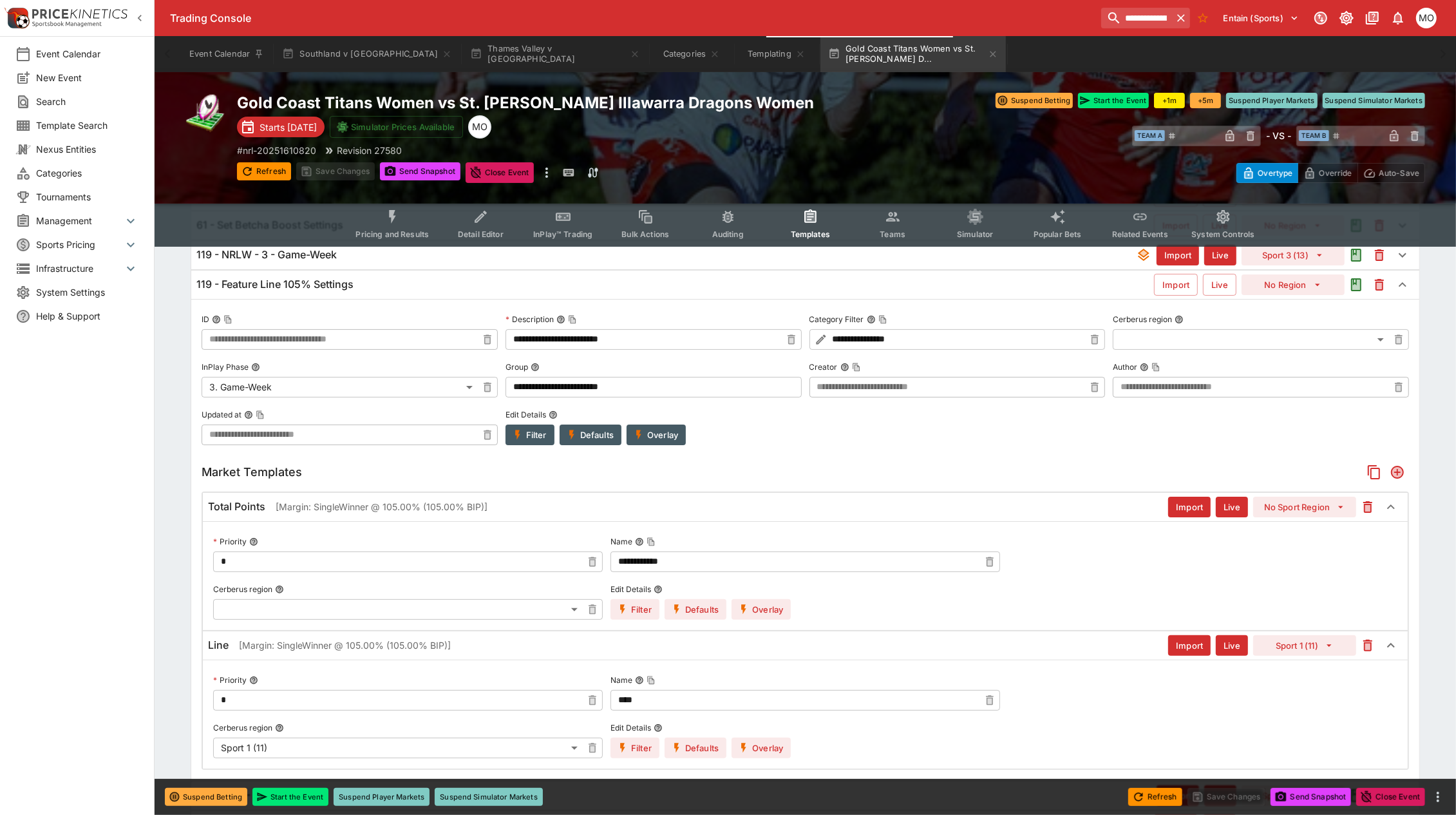
scroll to position [322, 0]
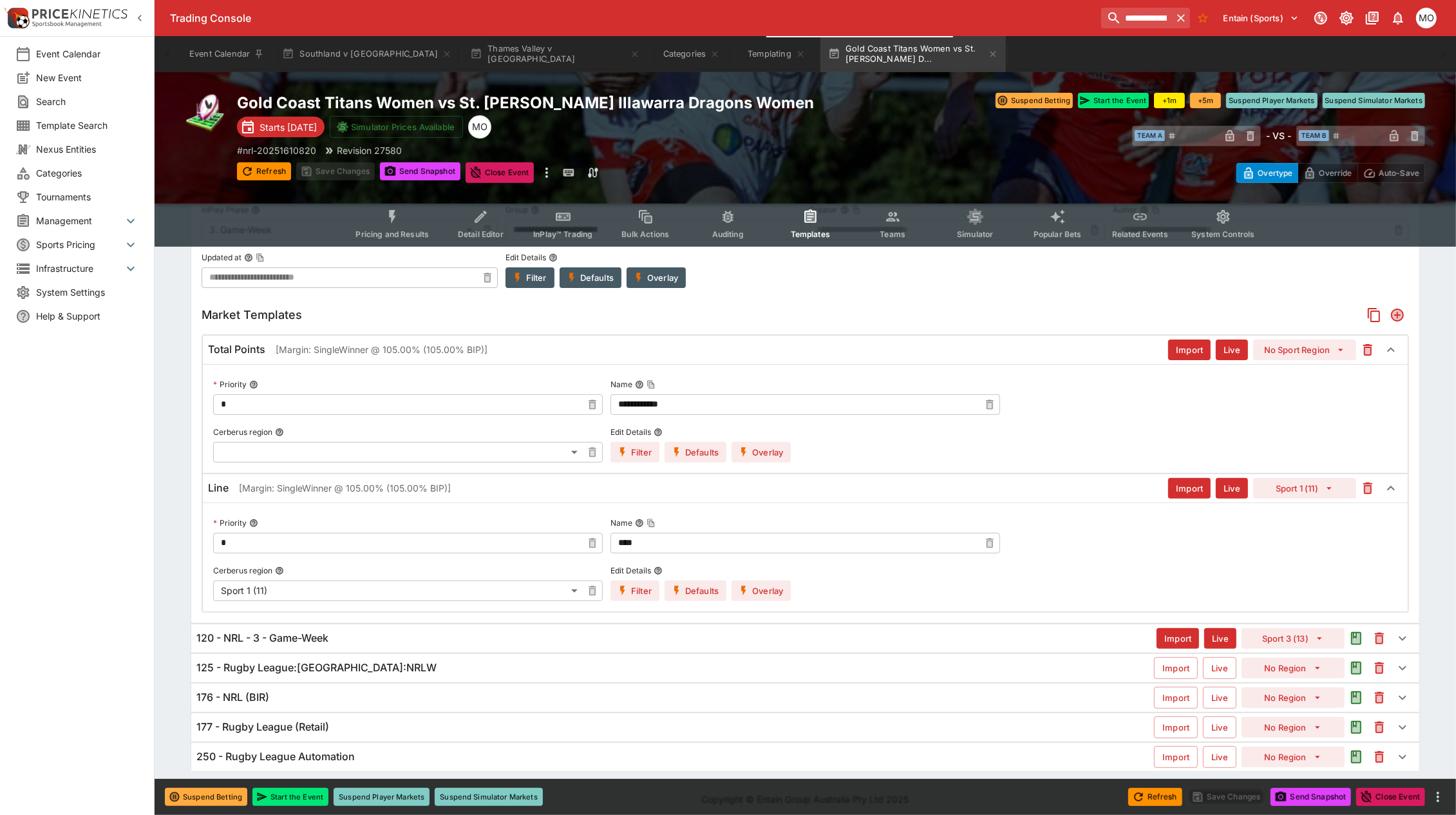
click at [789, 628] on div "120 - NRL - 3 - Game-Week Import Live Sport 3 (13)" at bounding box center [805, 638] width 1228 height 28
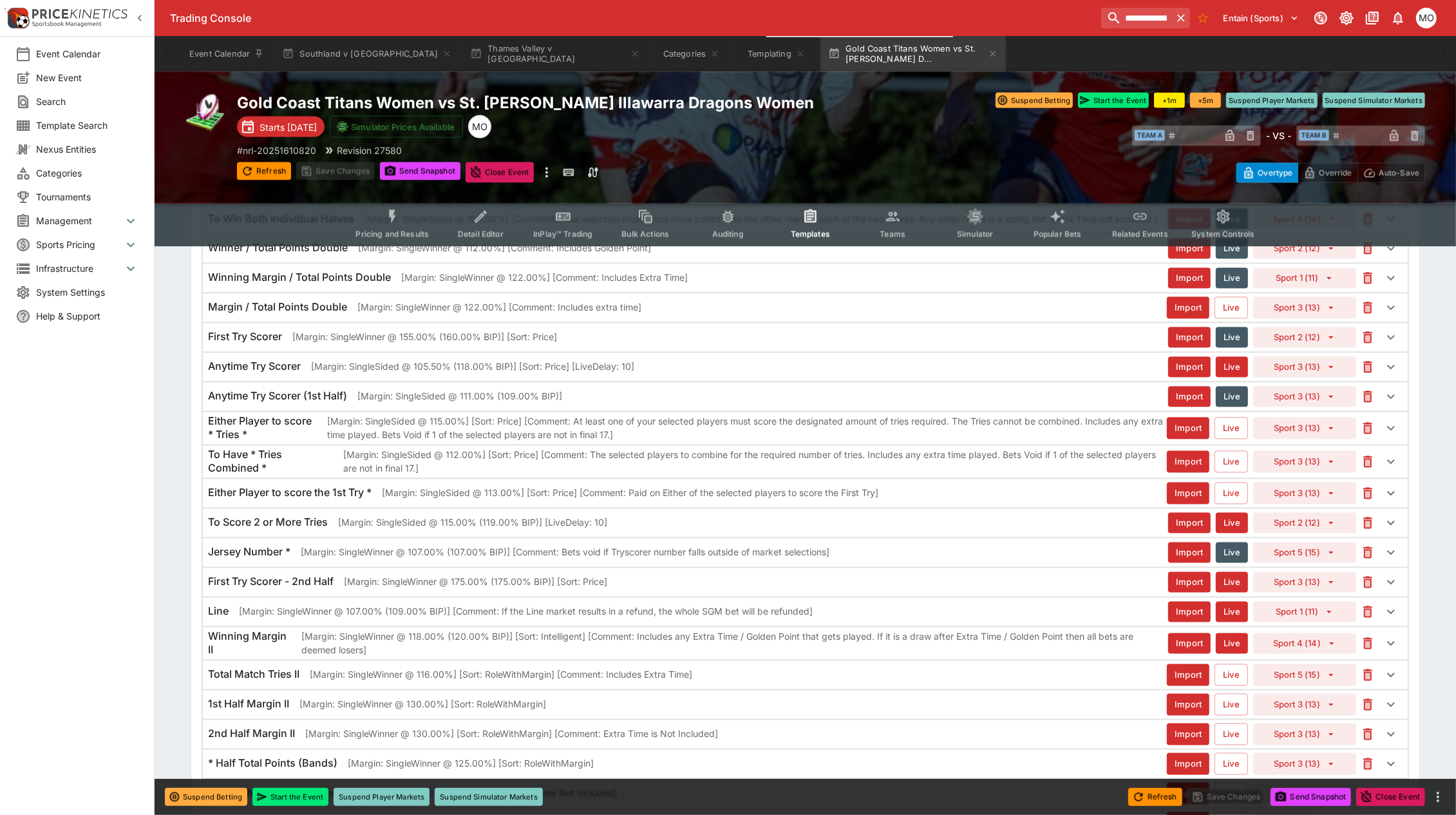
scroll to position [2738, 0]
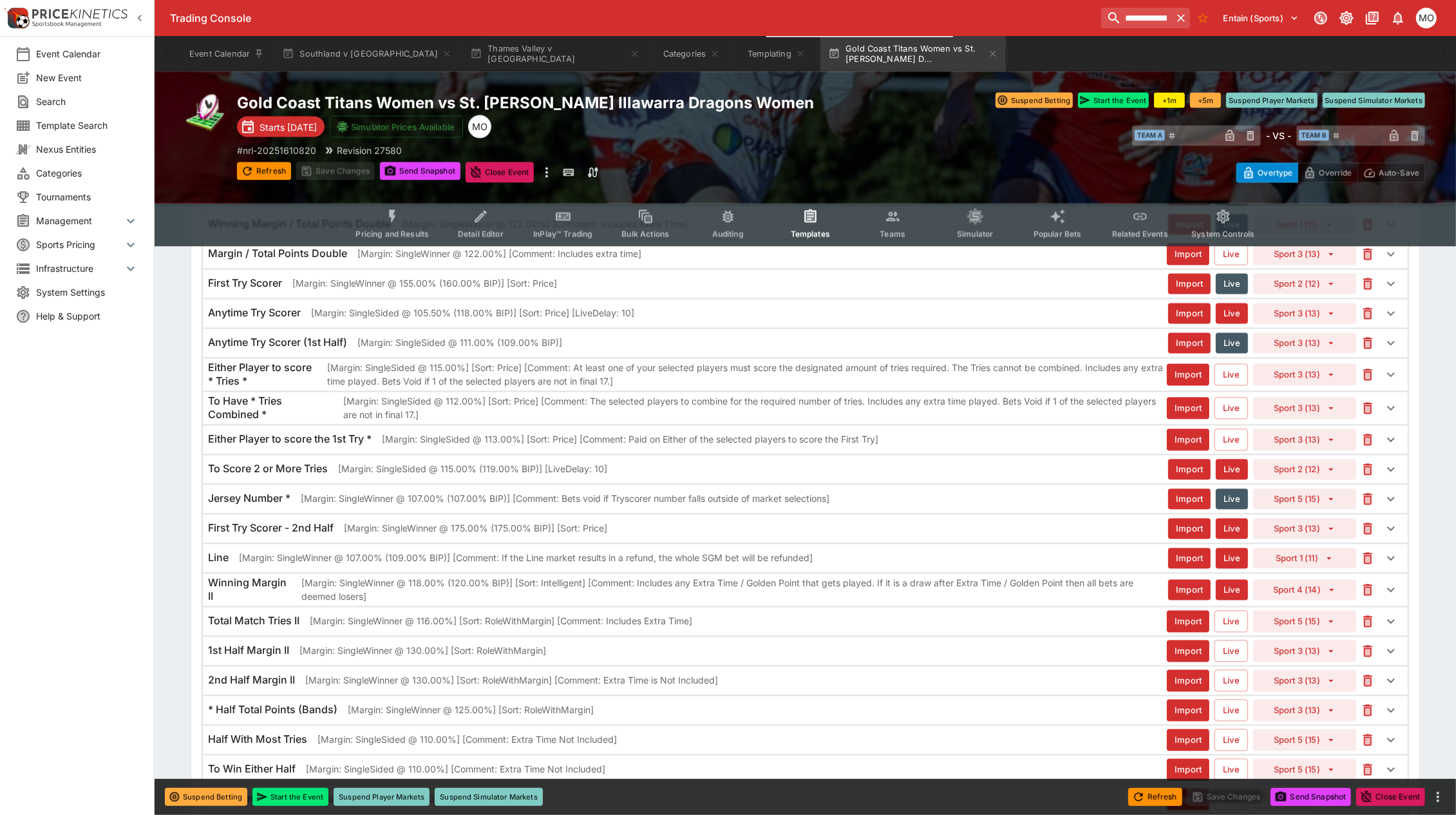
click at [745, 573] on div "Line [Margin: SingleWinner @ 107.00% (109.00% BIP)] [Comment: If the Line marke…" at bounding box center [805, 558] width 1205 height 28
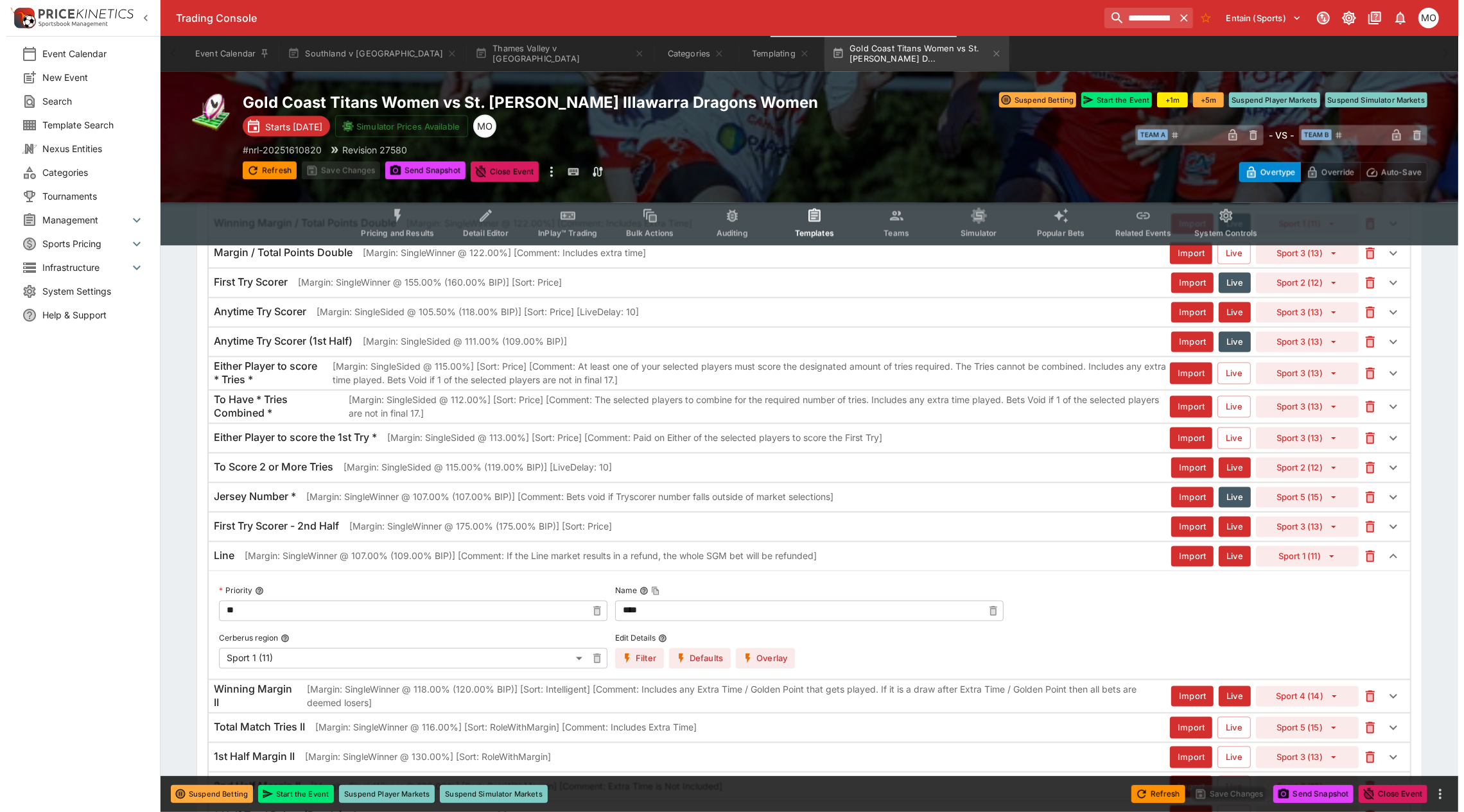
scroll to position [2888, 0]
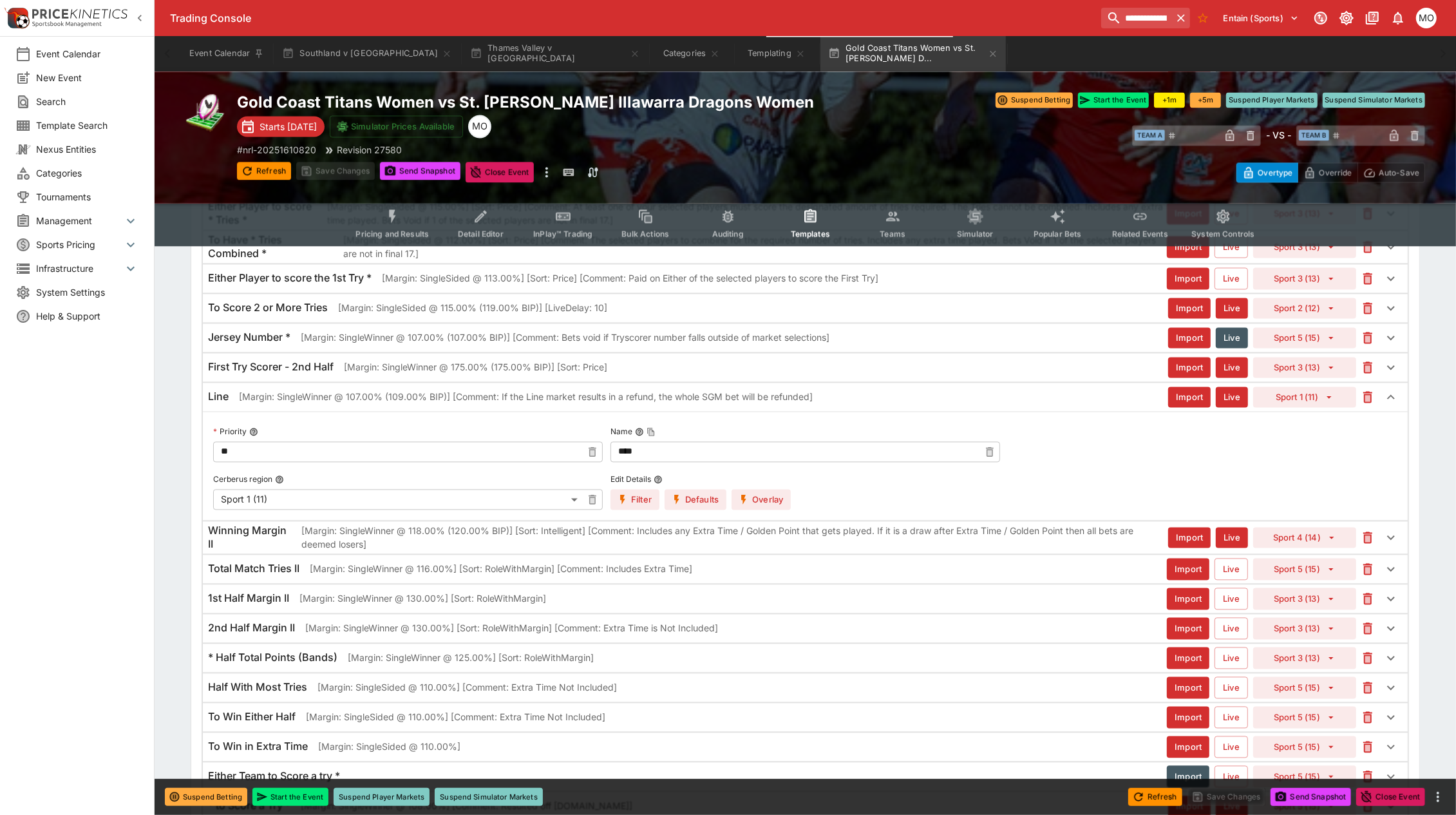
click at [758, 510] on button "Overlay" at bounding box center [761, 500] width 59 height 21
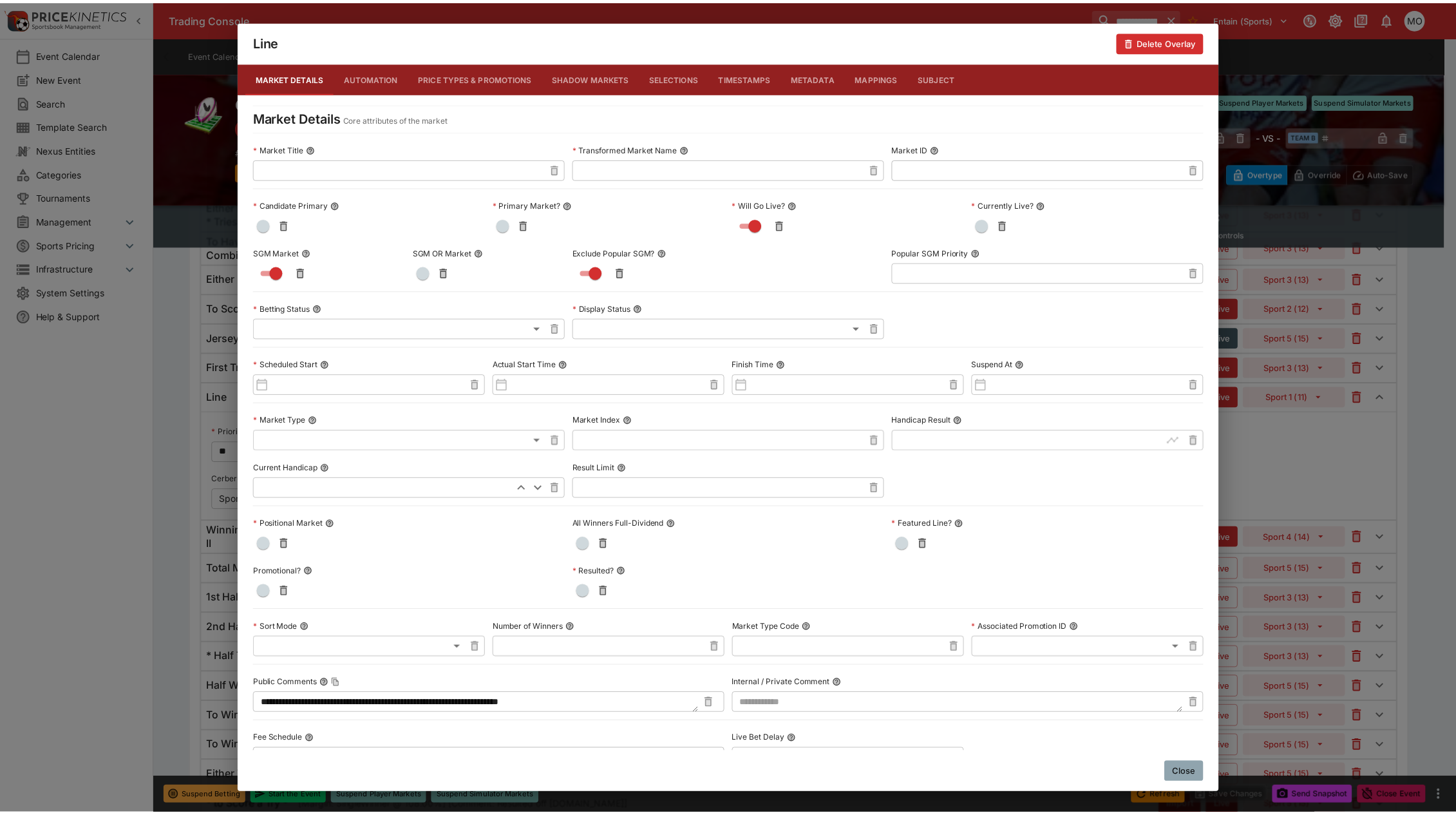
scroll to position [358, 0]
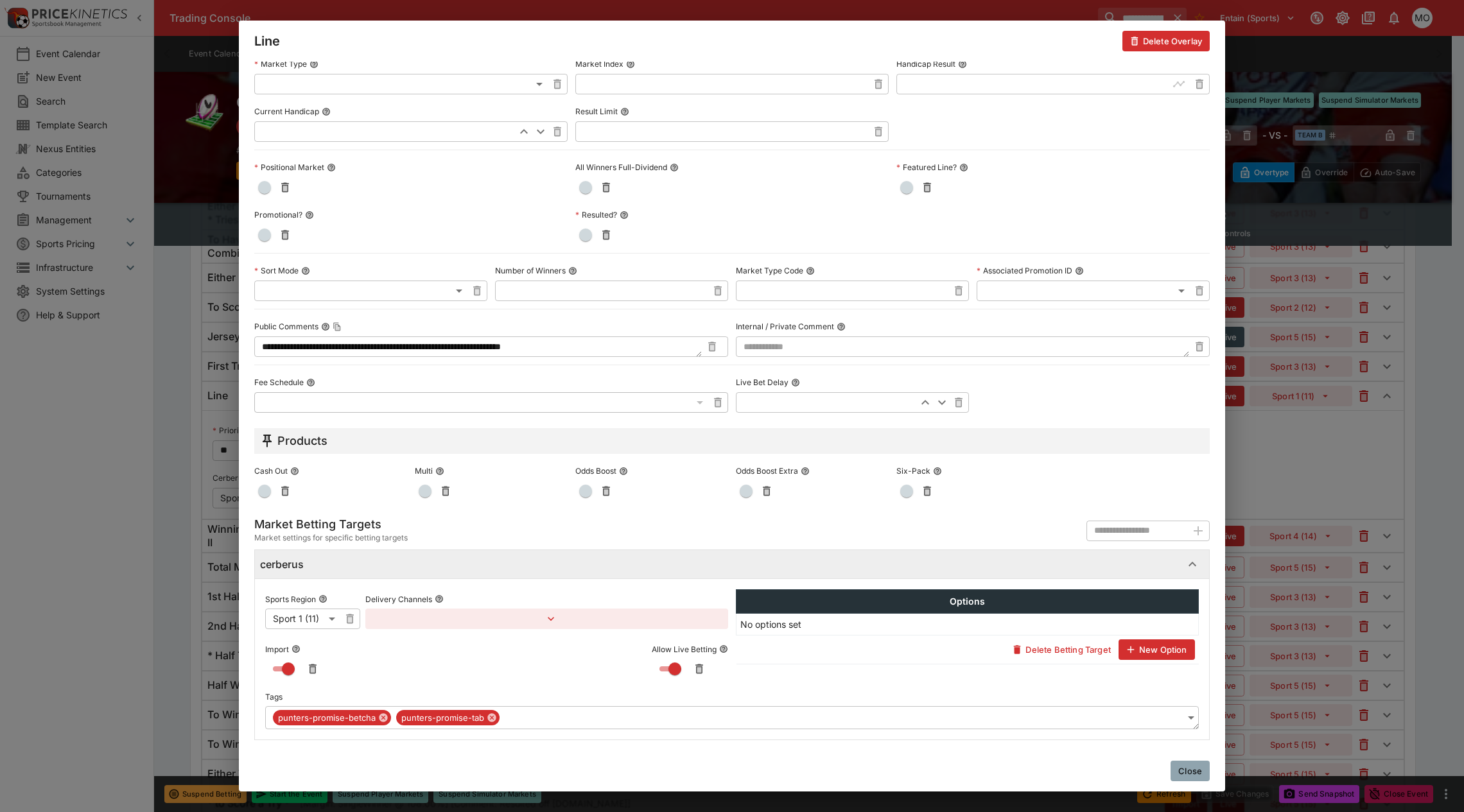
click at [1178, 768] on button "Close" at bounding box center [1190, 771] width 39 height 21
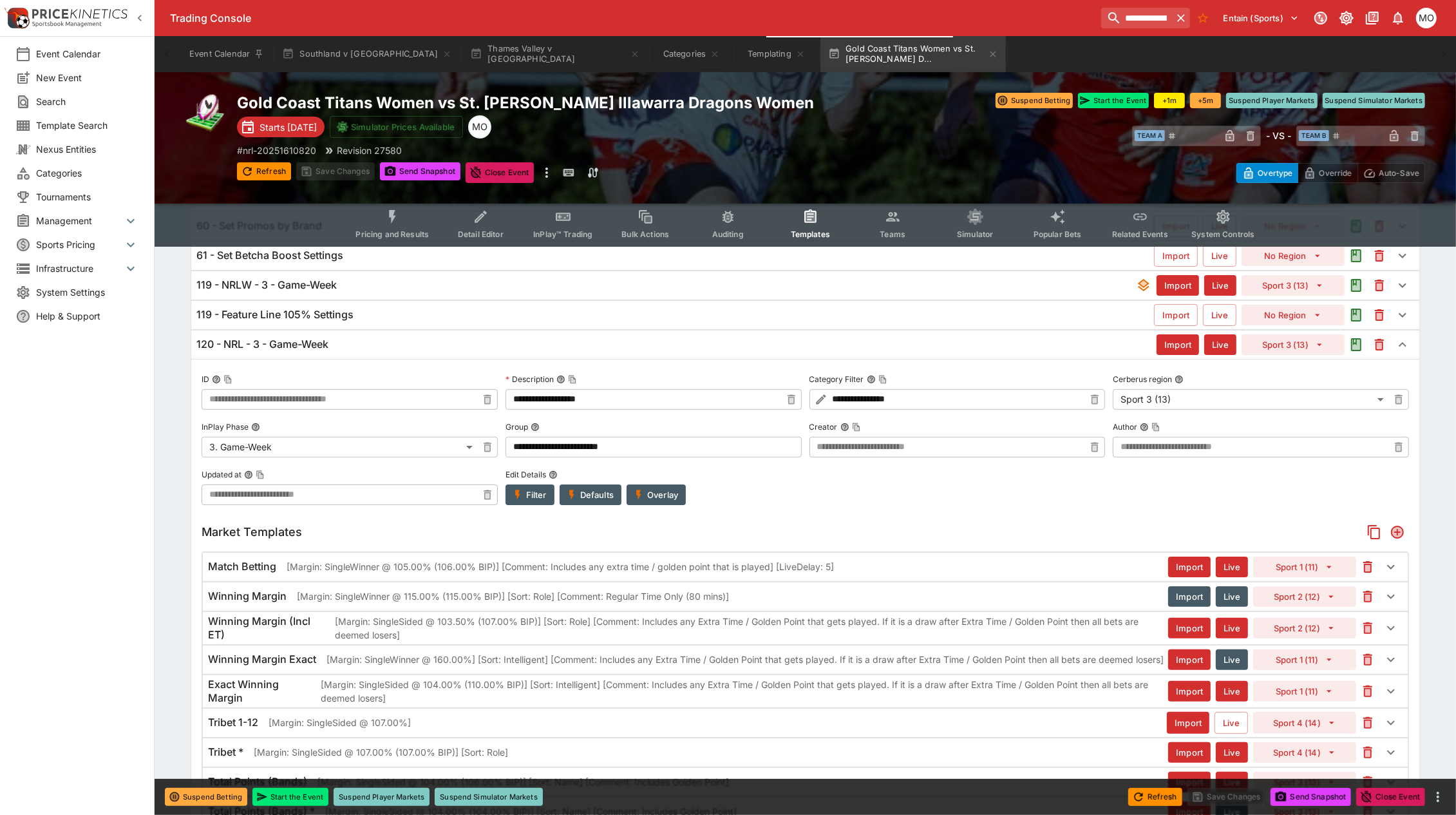
scroll to position [0, 0]
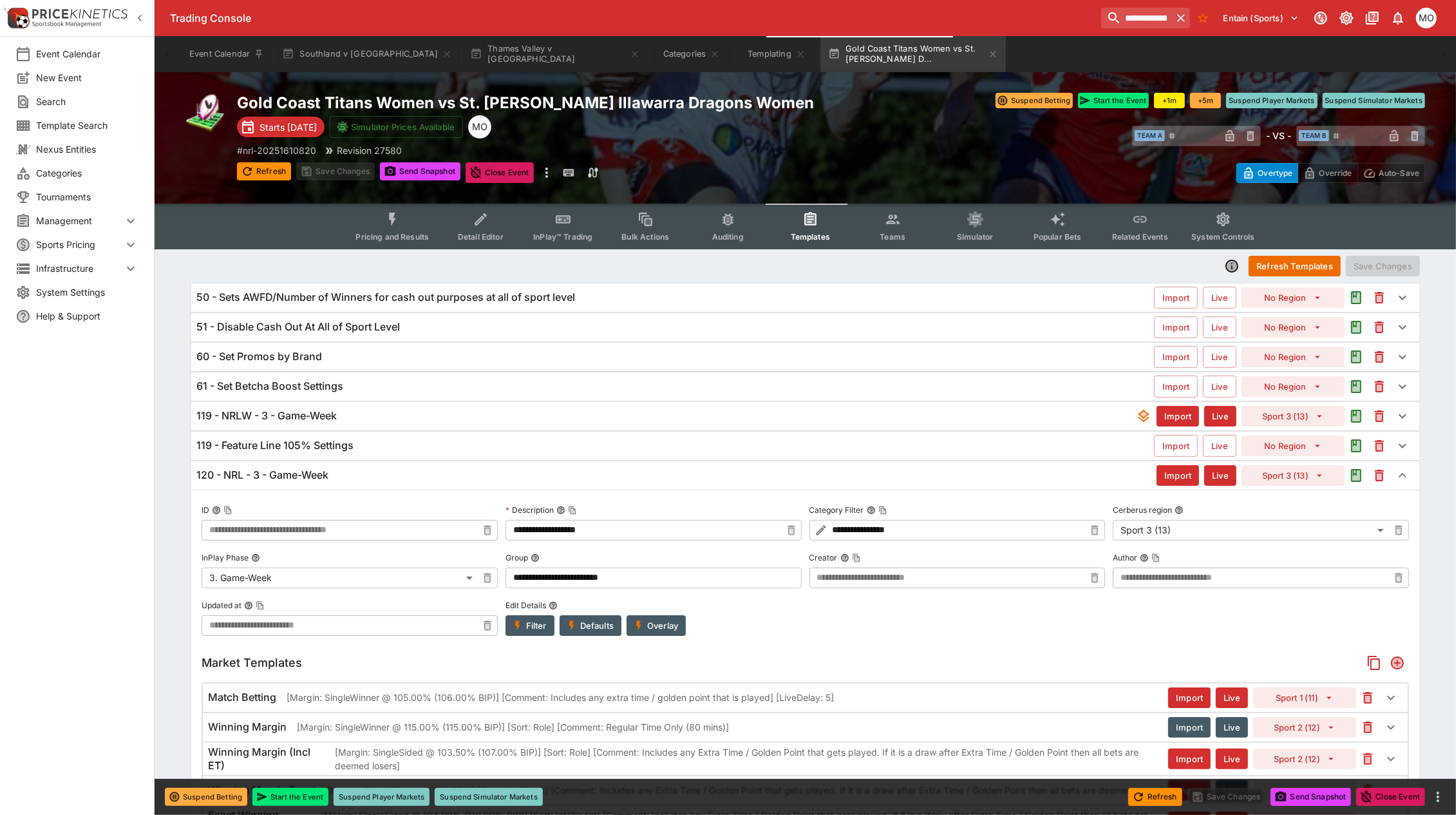
click at [500, 454] on div "119 - Feature Line 105% Settings Import Live No Region" at bounding box center [805, 445] width 1228 height 28
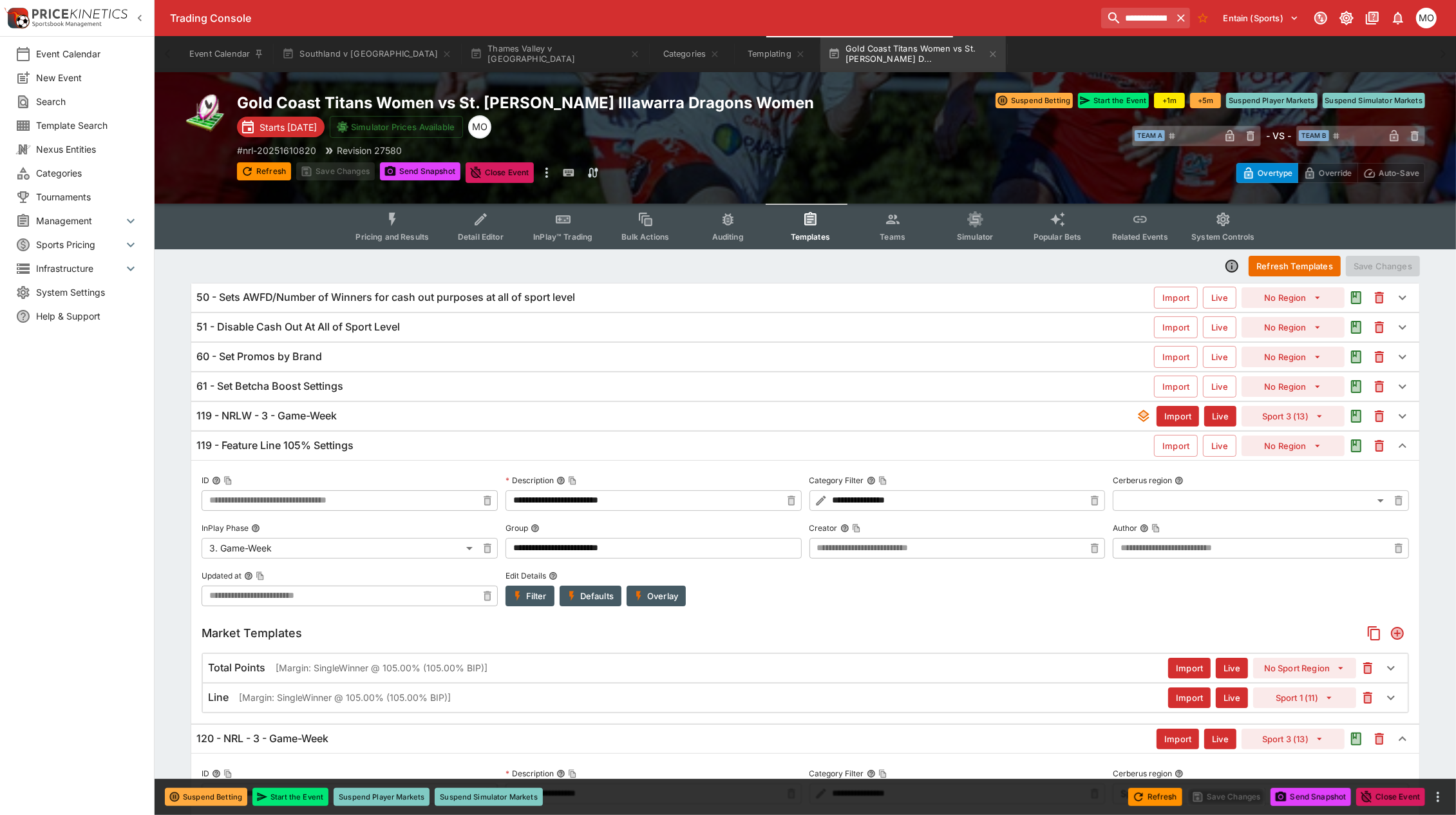
click at [560, 697] on div "Line [Margin: SingleWinner @ 105.00% (105.00% BIP)]" at bounding box center [687, 697] width 960 height 14
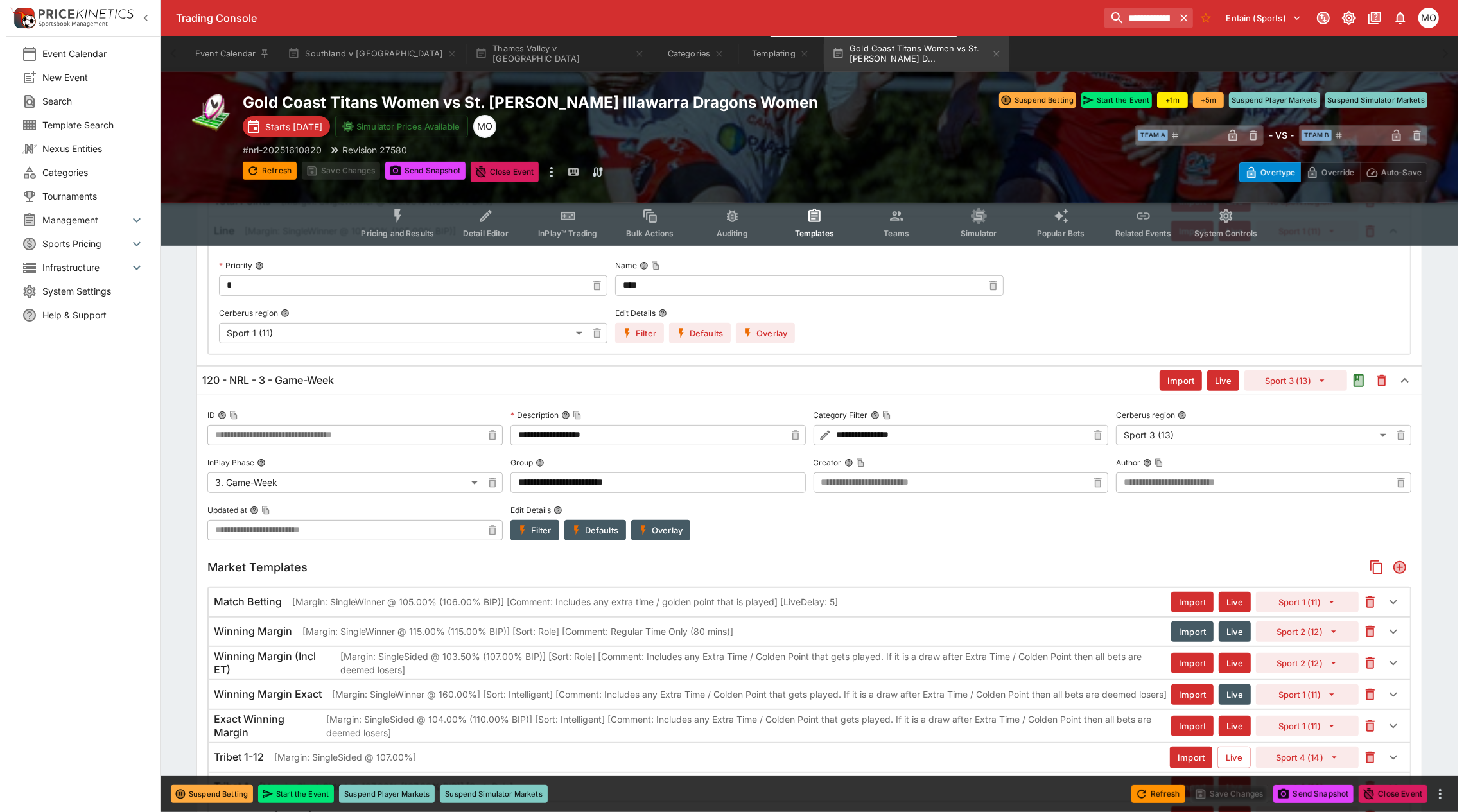
scroll to position [321, 0]
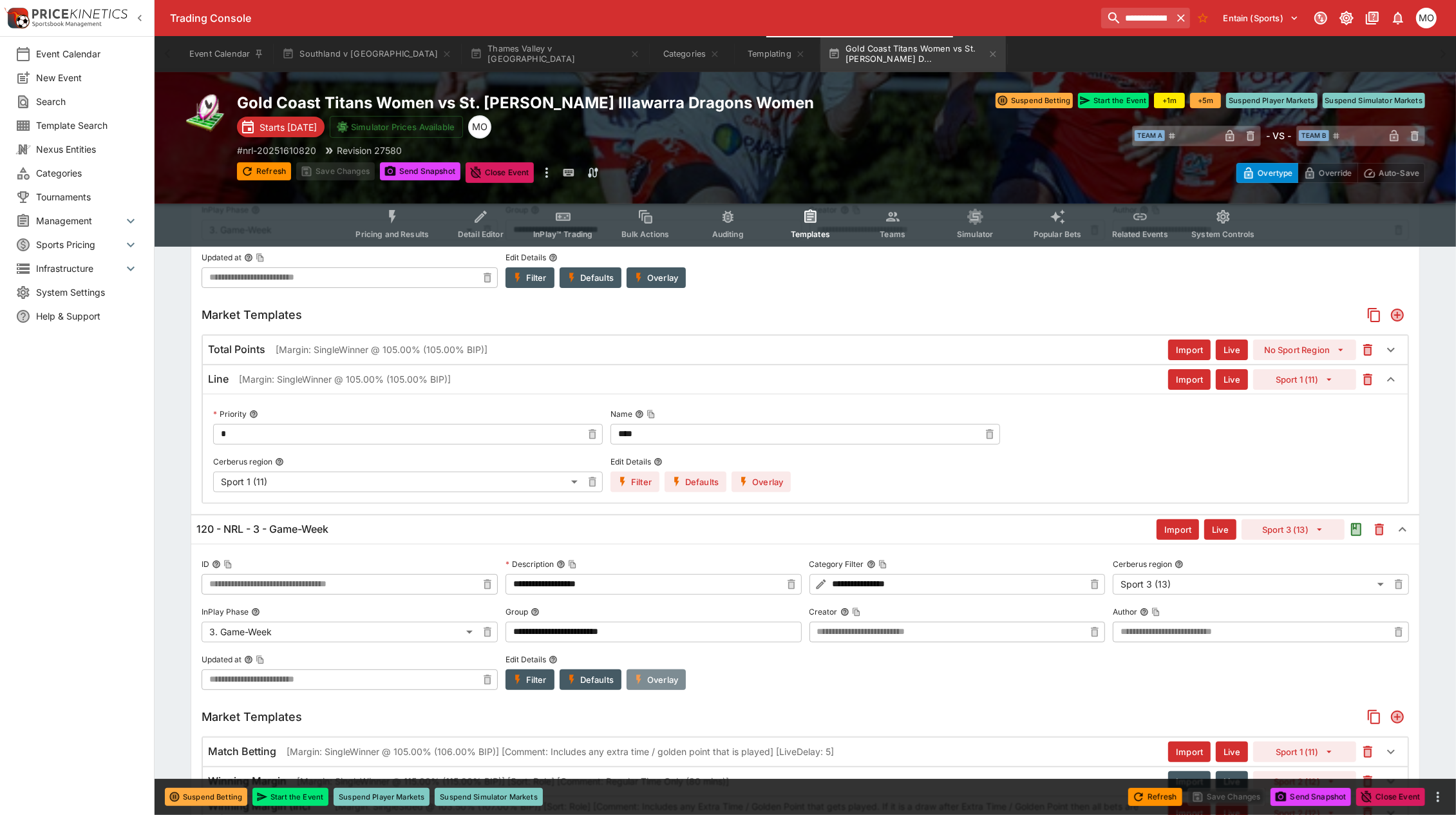
click at [657, 684] on button "Overlay" at bounding box center [656, 679] width 59 height 21
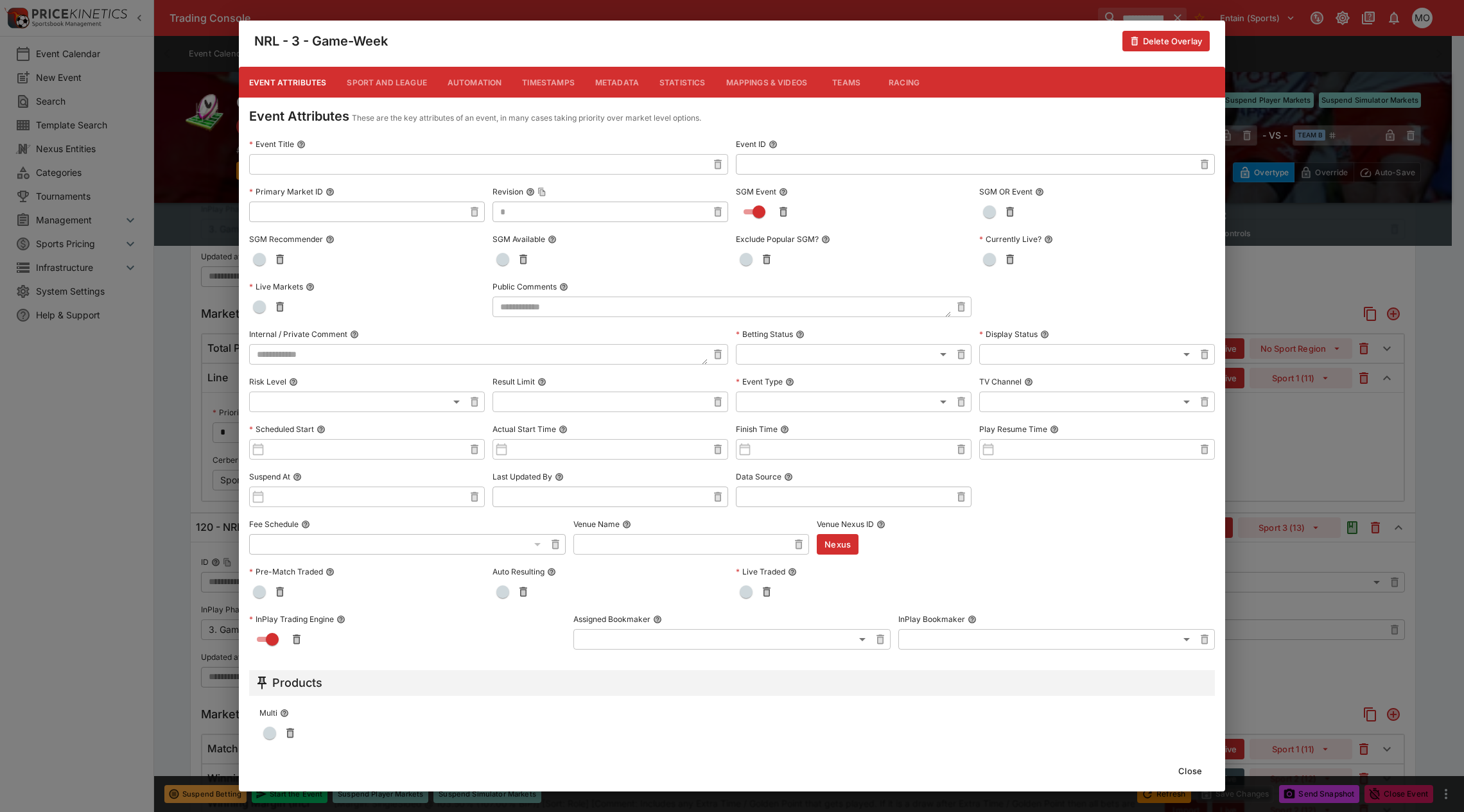
scroll to position [246, 0]
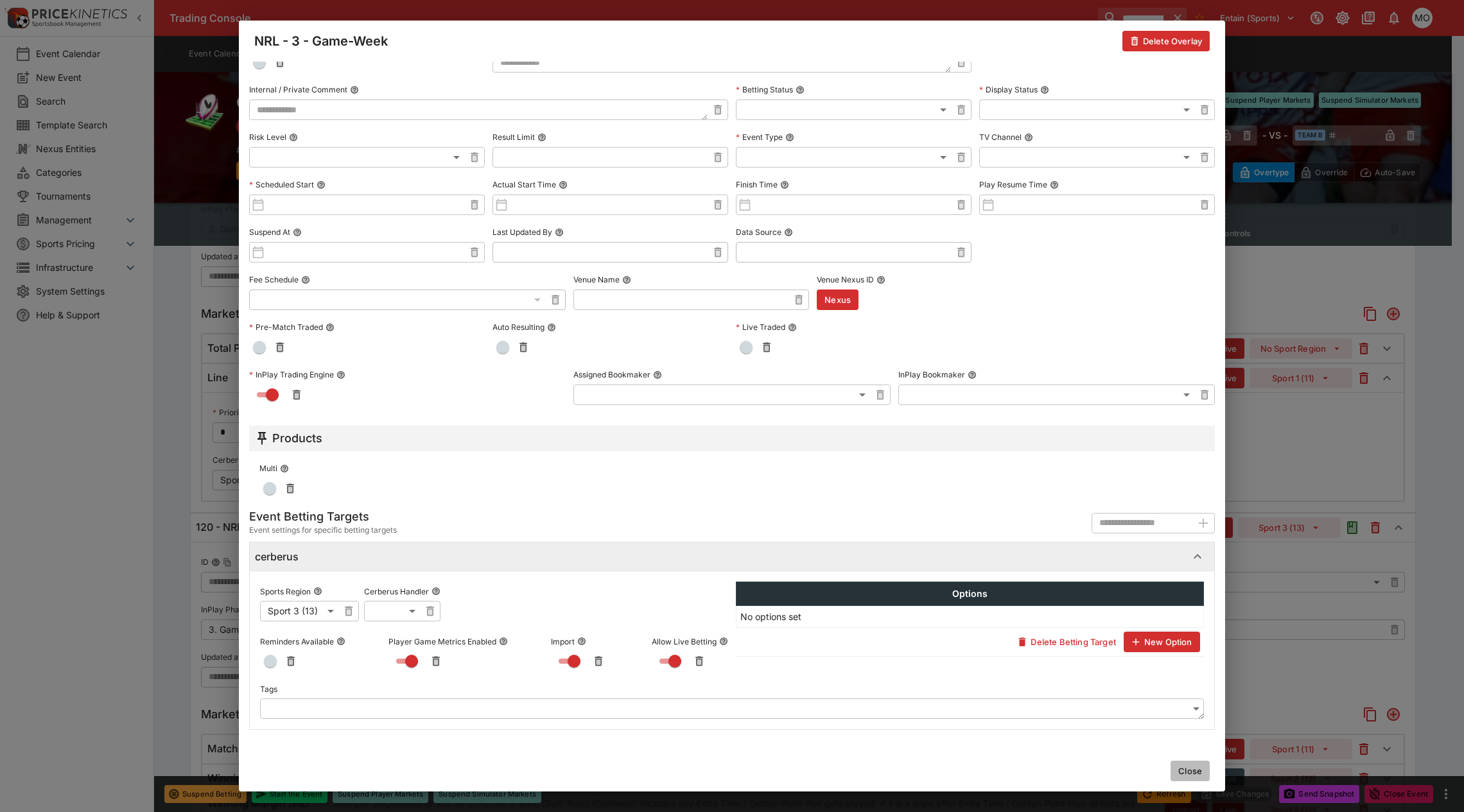
click at [1196, 776] on button "Close" at bounding box center [1190, 771] width 39 height 21
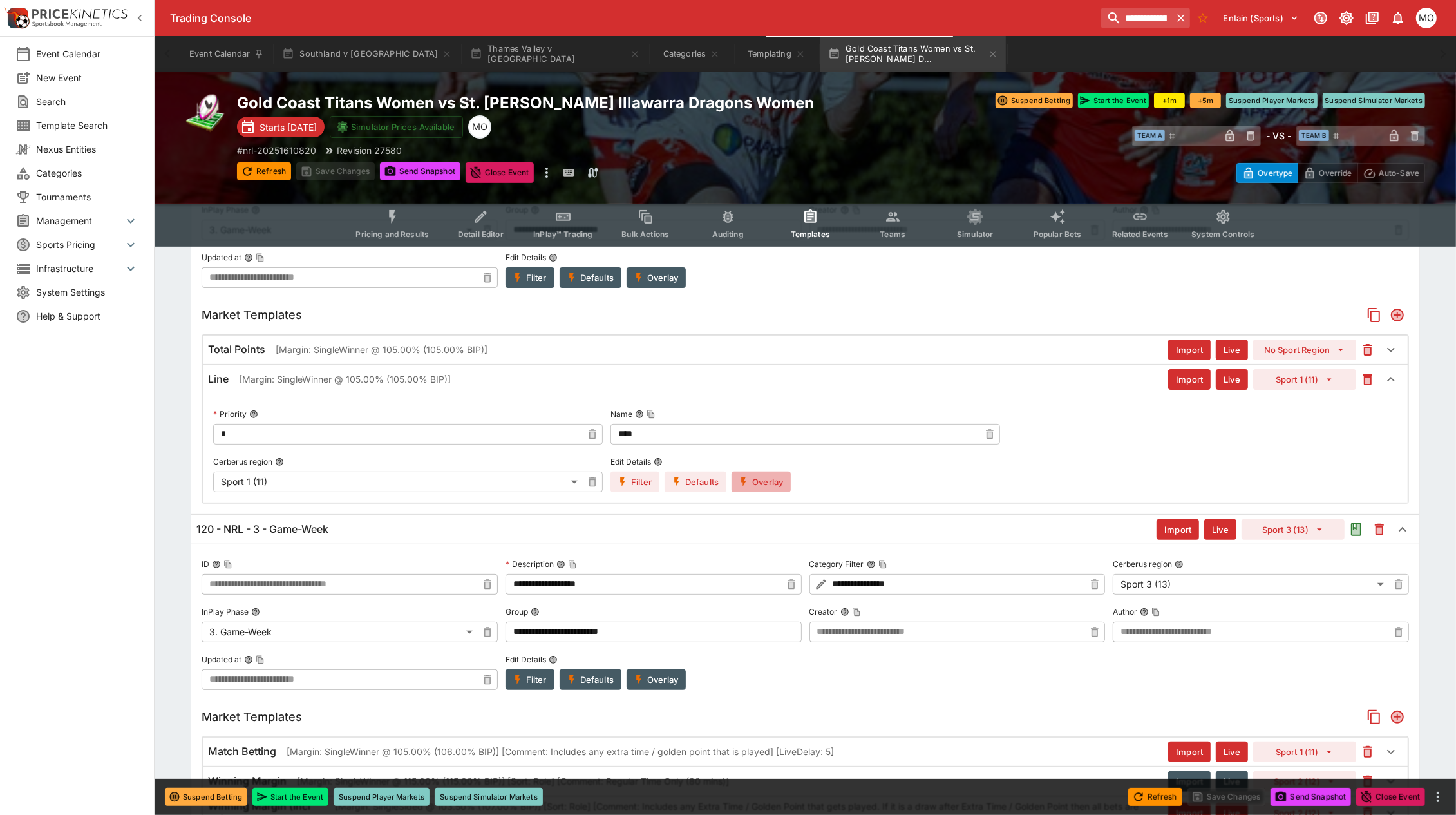
click at [746, 483] on icon "button" at bounding box center [744, 482] width 12 height 12
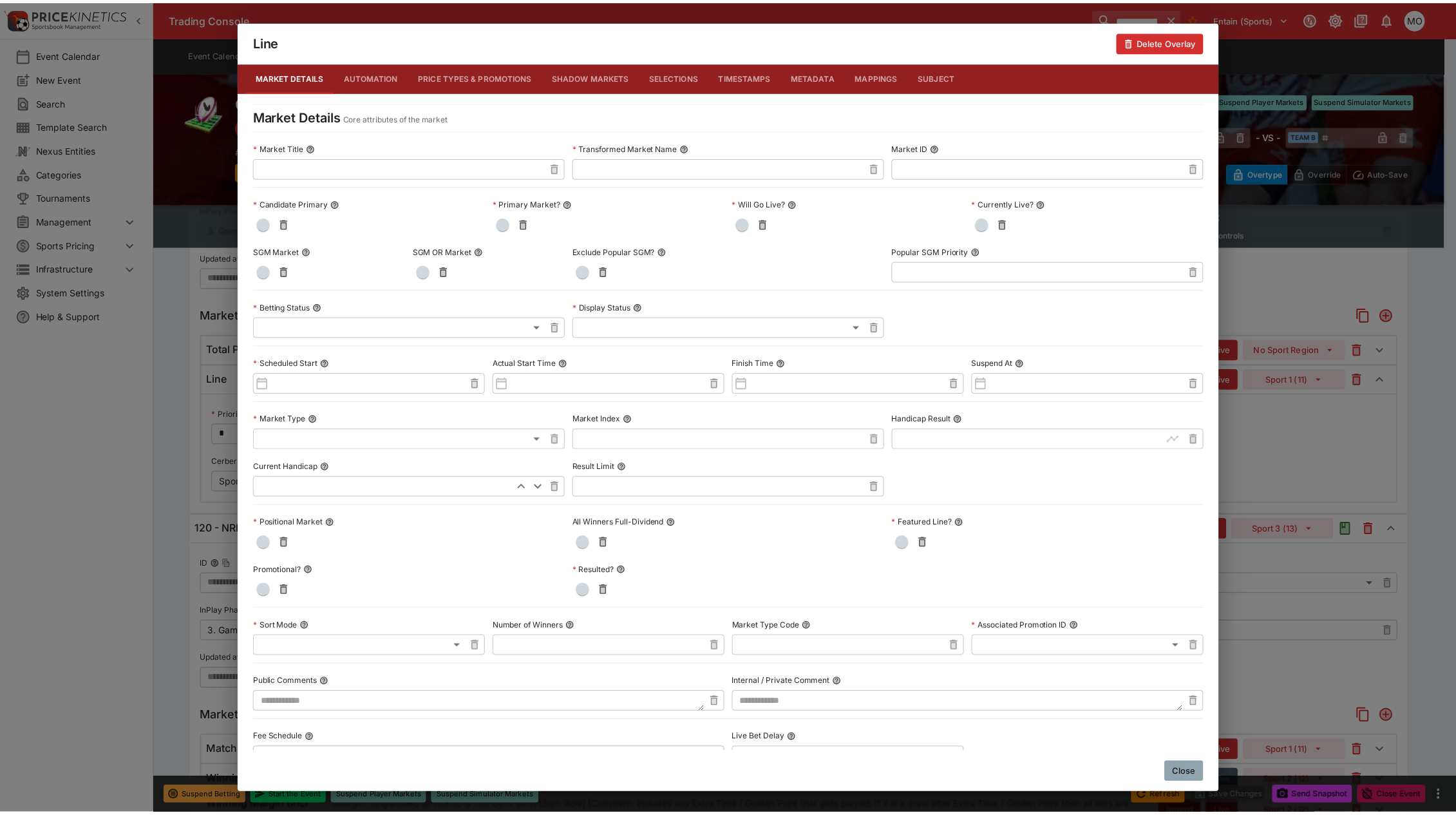
scroll to position [0, 0]
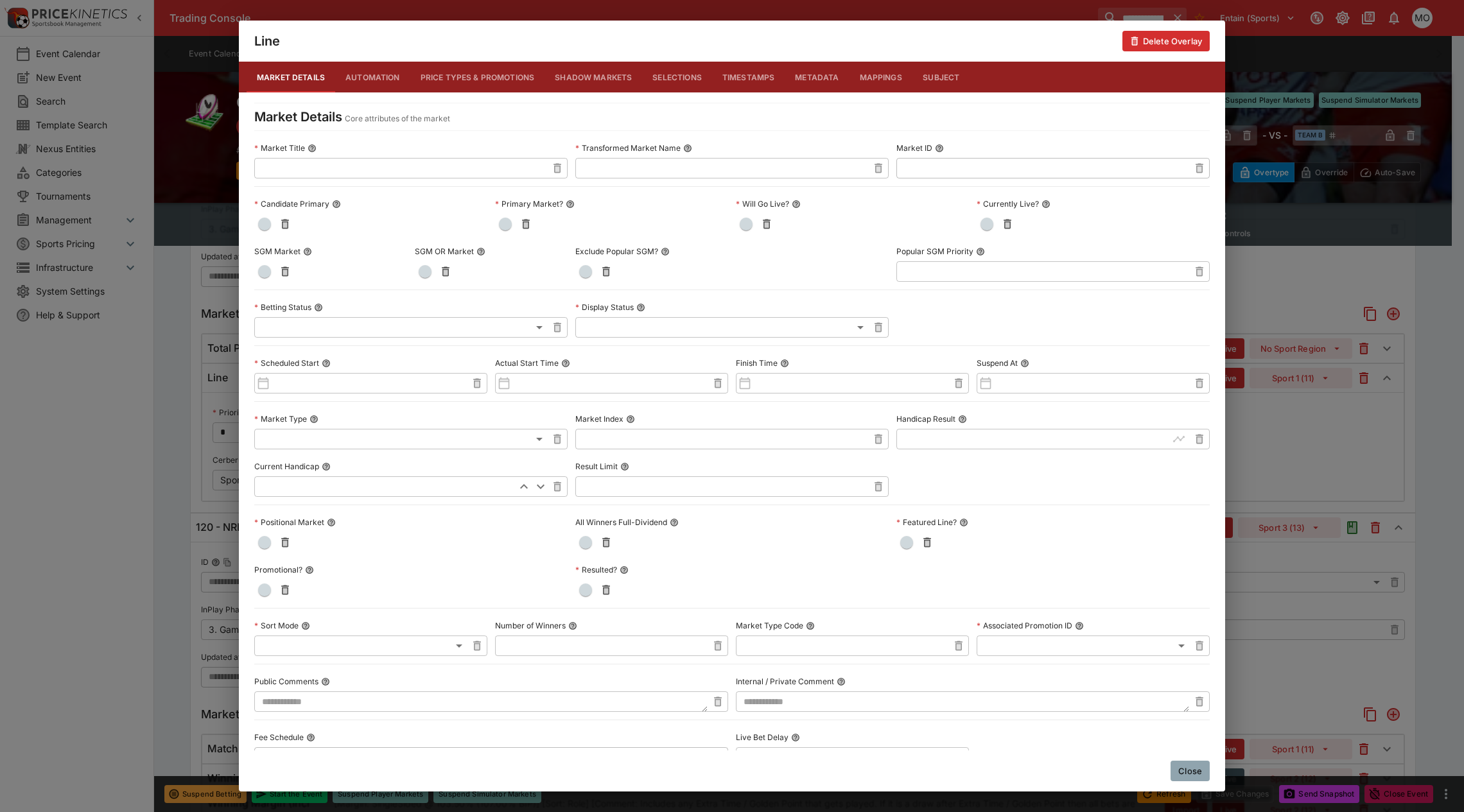
click at [811, 81] on button "Metadata" at bounding box center [817, 77] width 64 height 31
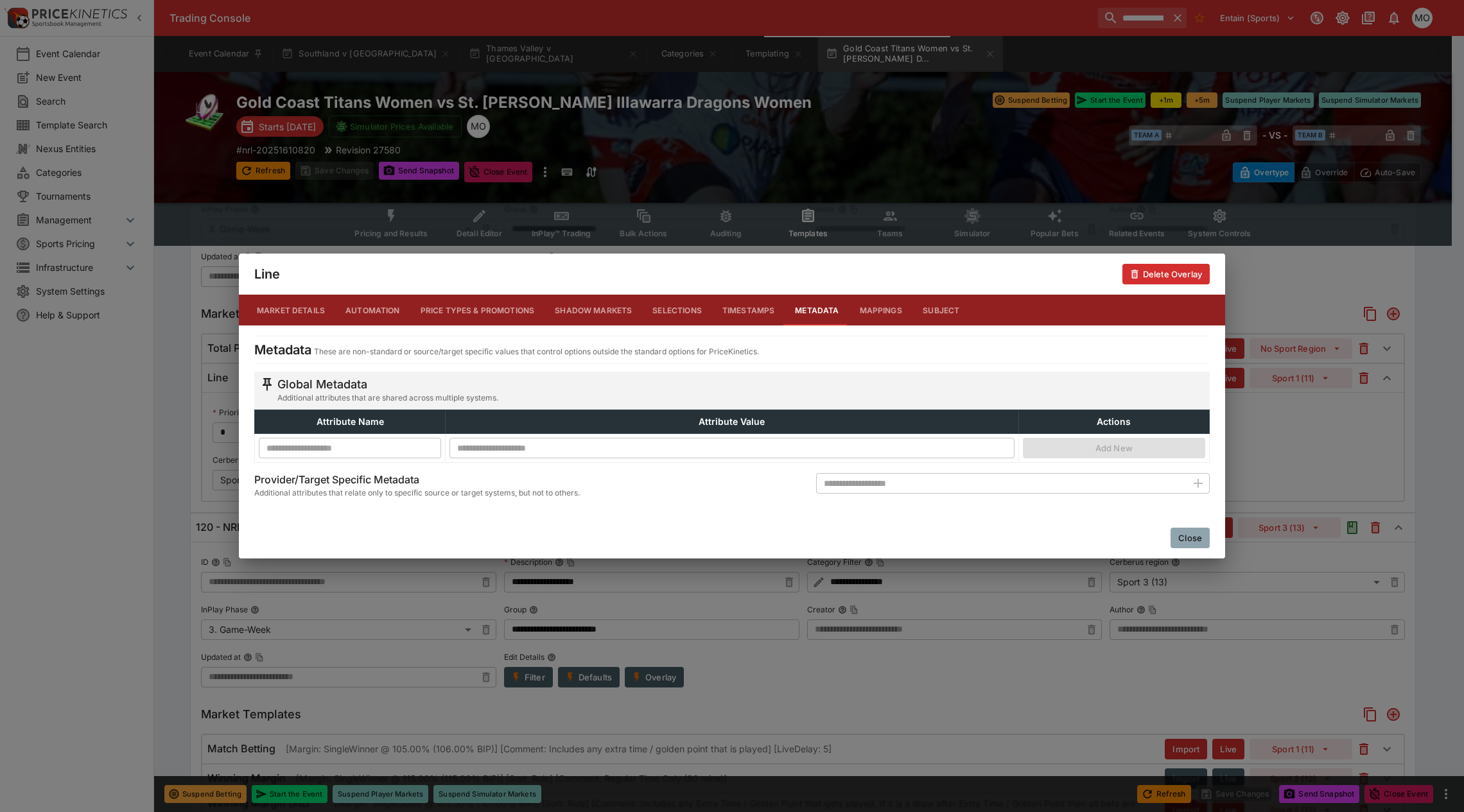
click at [1195, 538] on button "Close" at bounding box center [1190, 538] width 39 height 21
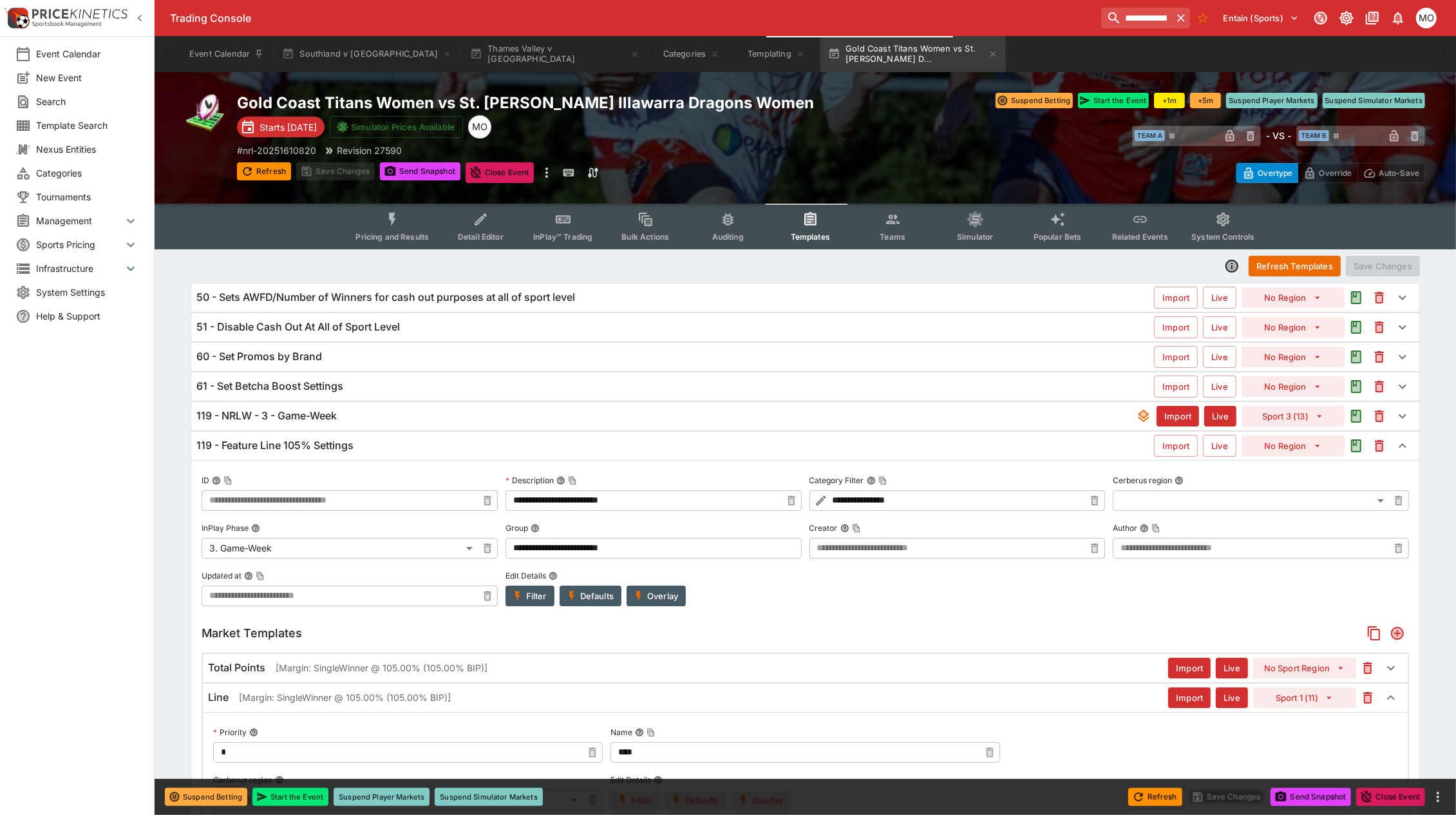
click at [503, 419] on div "119 - NRLW - 3 - Game-Week" at bounding box center [665, 416] width 939 height 14
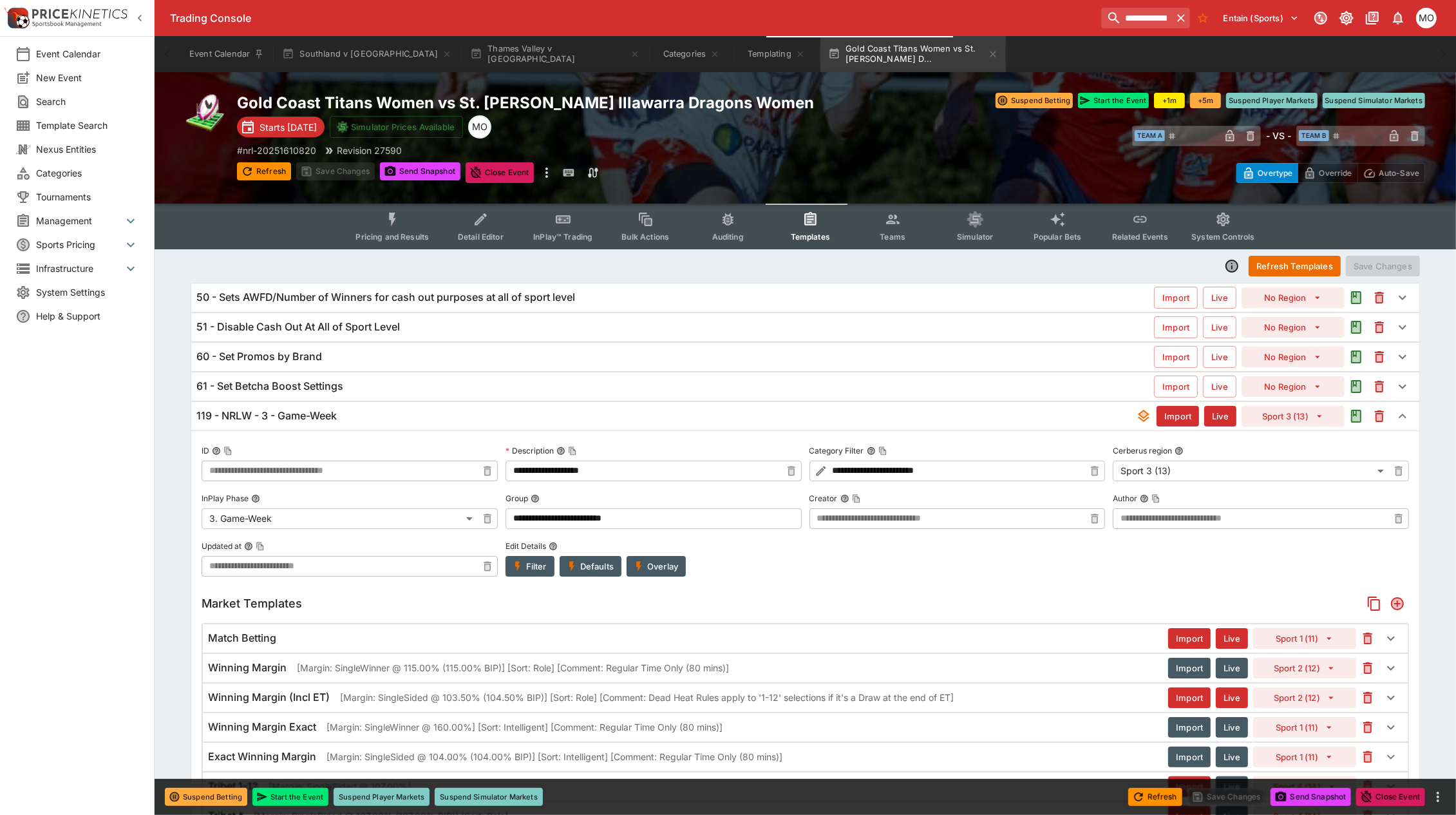
click at [680, 633] on div "Match Betting" at bounding box center [687, 638] width 960 height 14
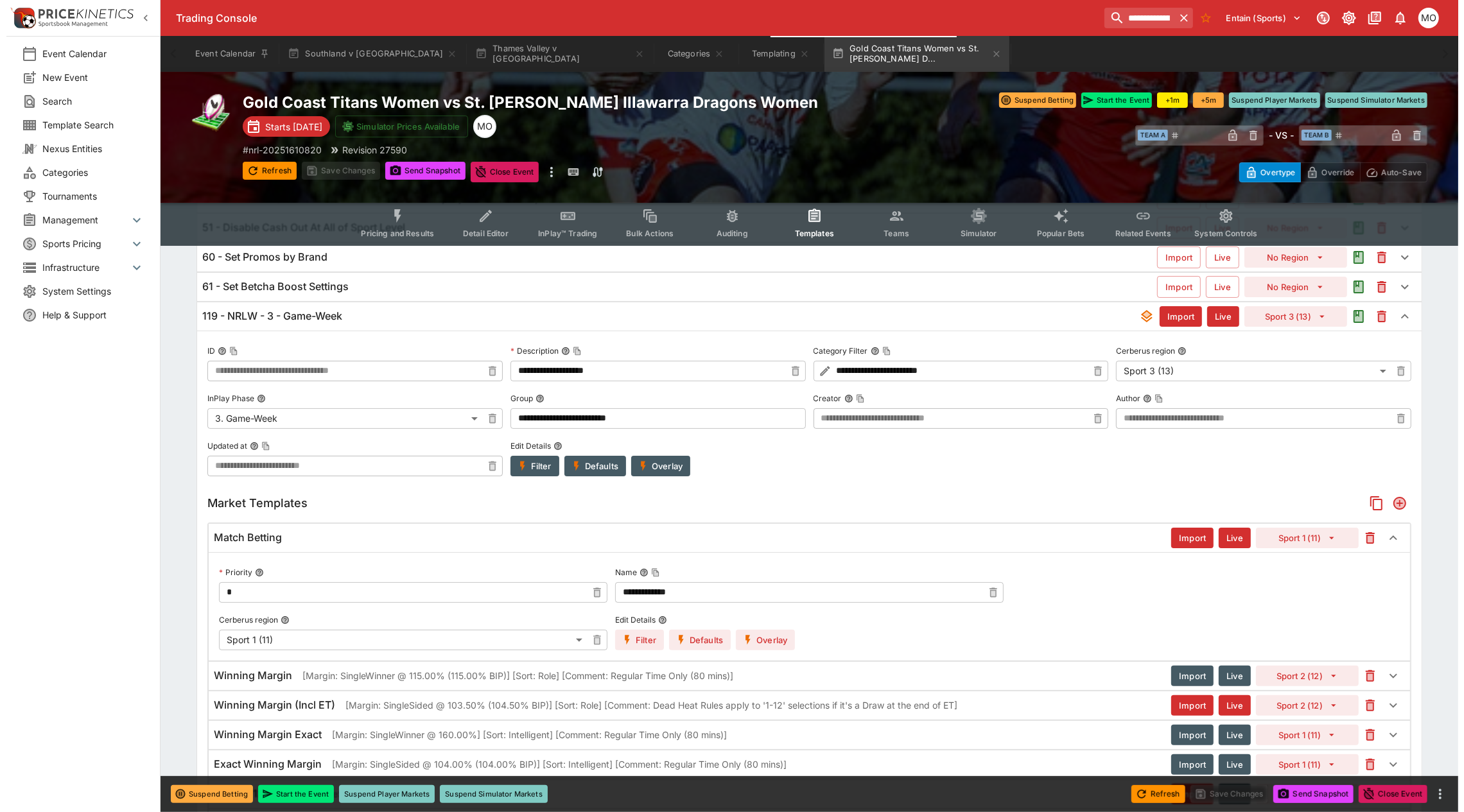
scroll to position [160, 0]
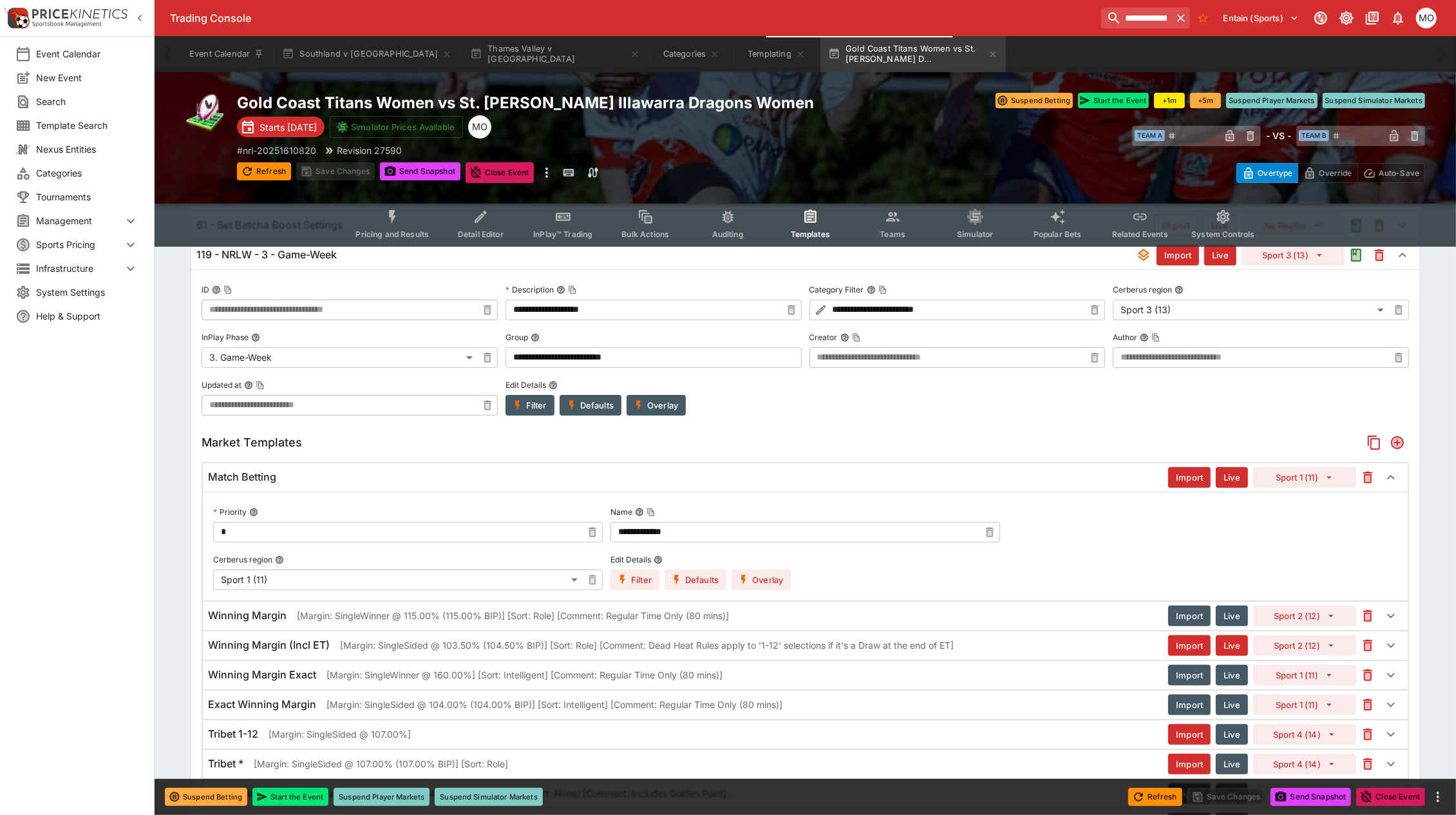
click at [767, 586] on button "Overlay" at bounding box center [761, 580] width 59 height 21
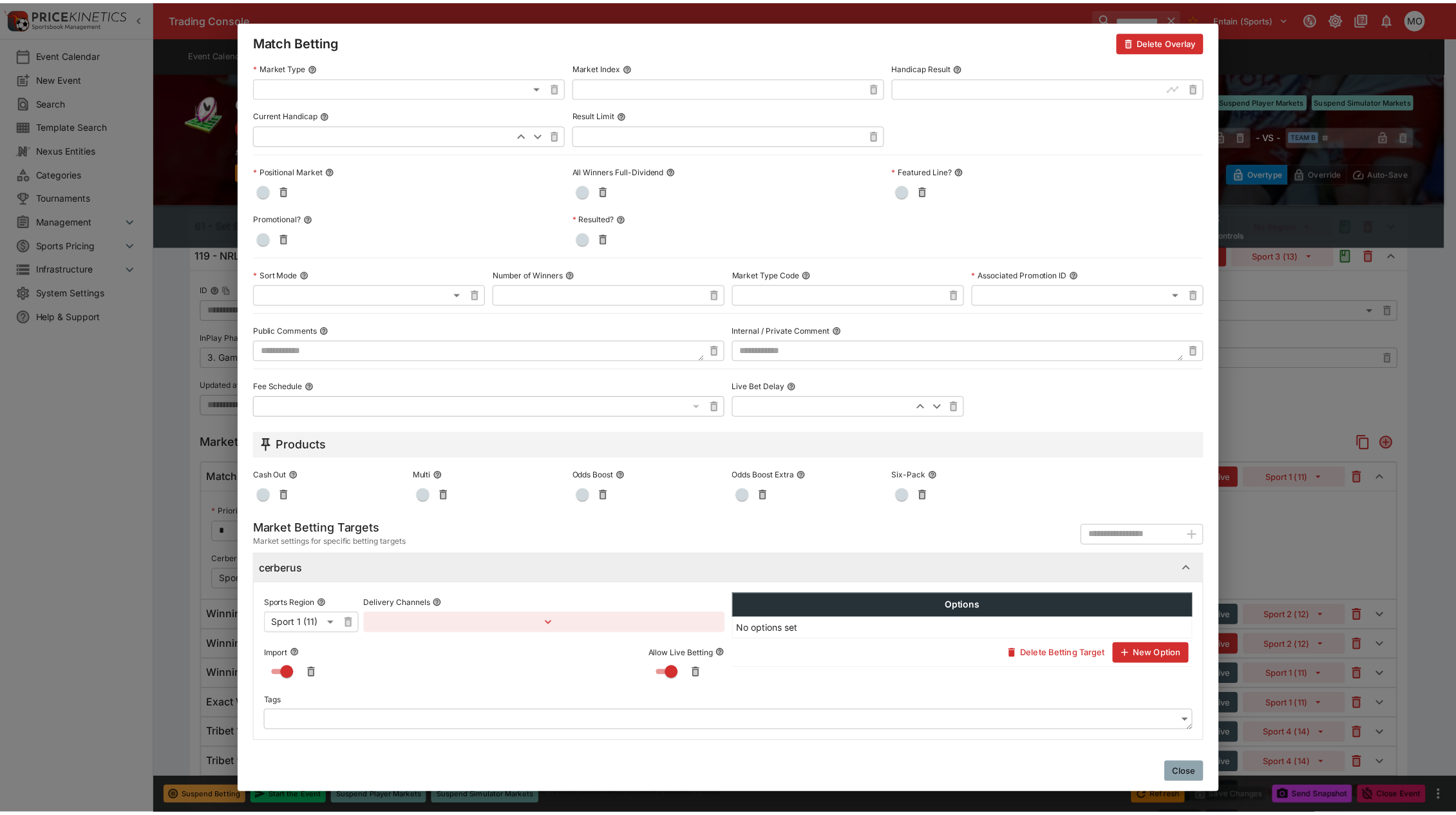
scroll to position [0, 0]
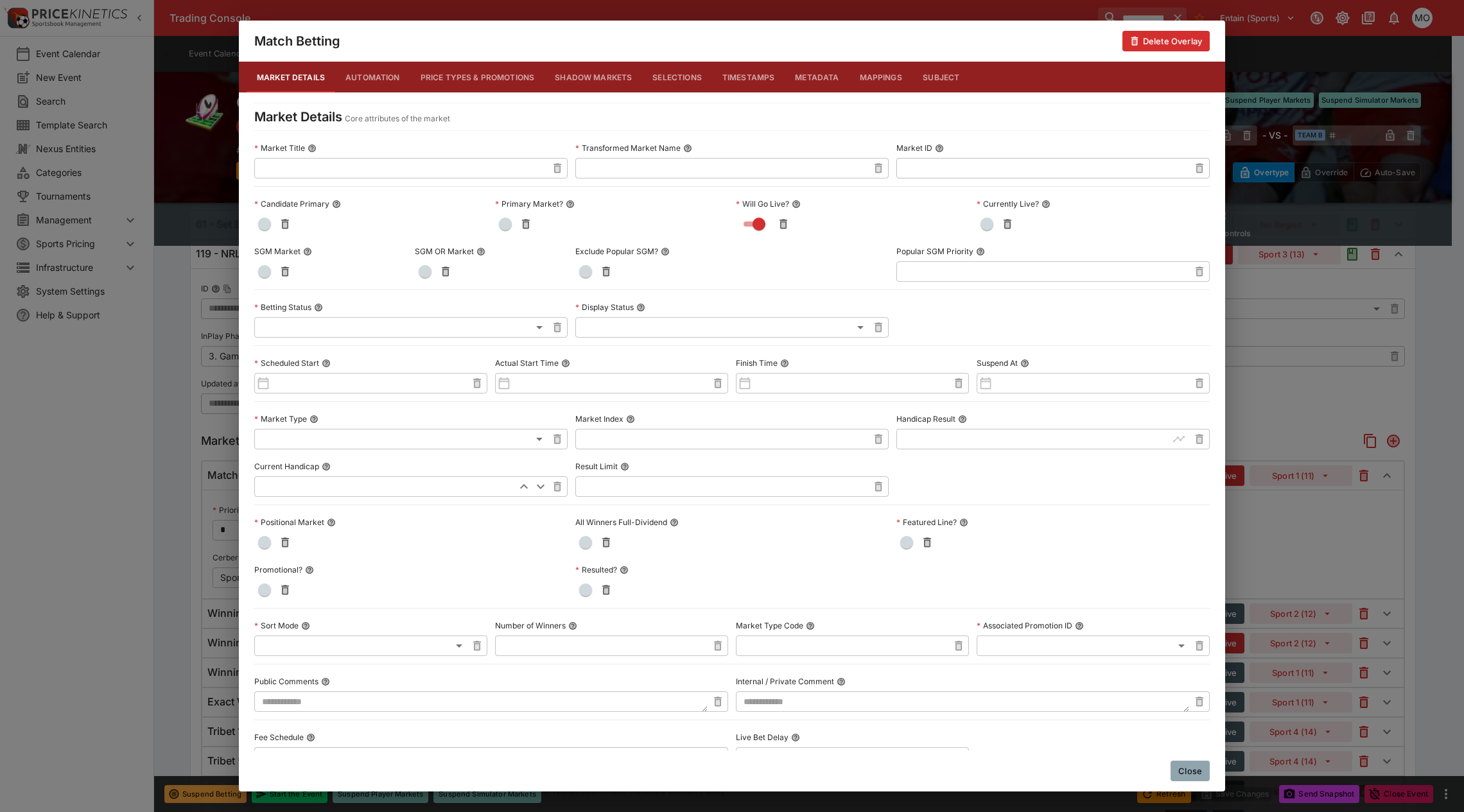
click at [816, 79] on button "Metadata" at bounding box center [817, 77] width 64 height 31
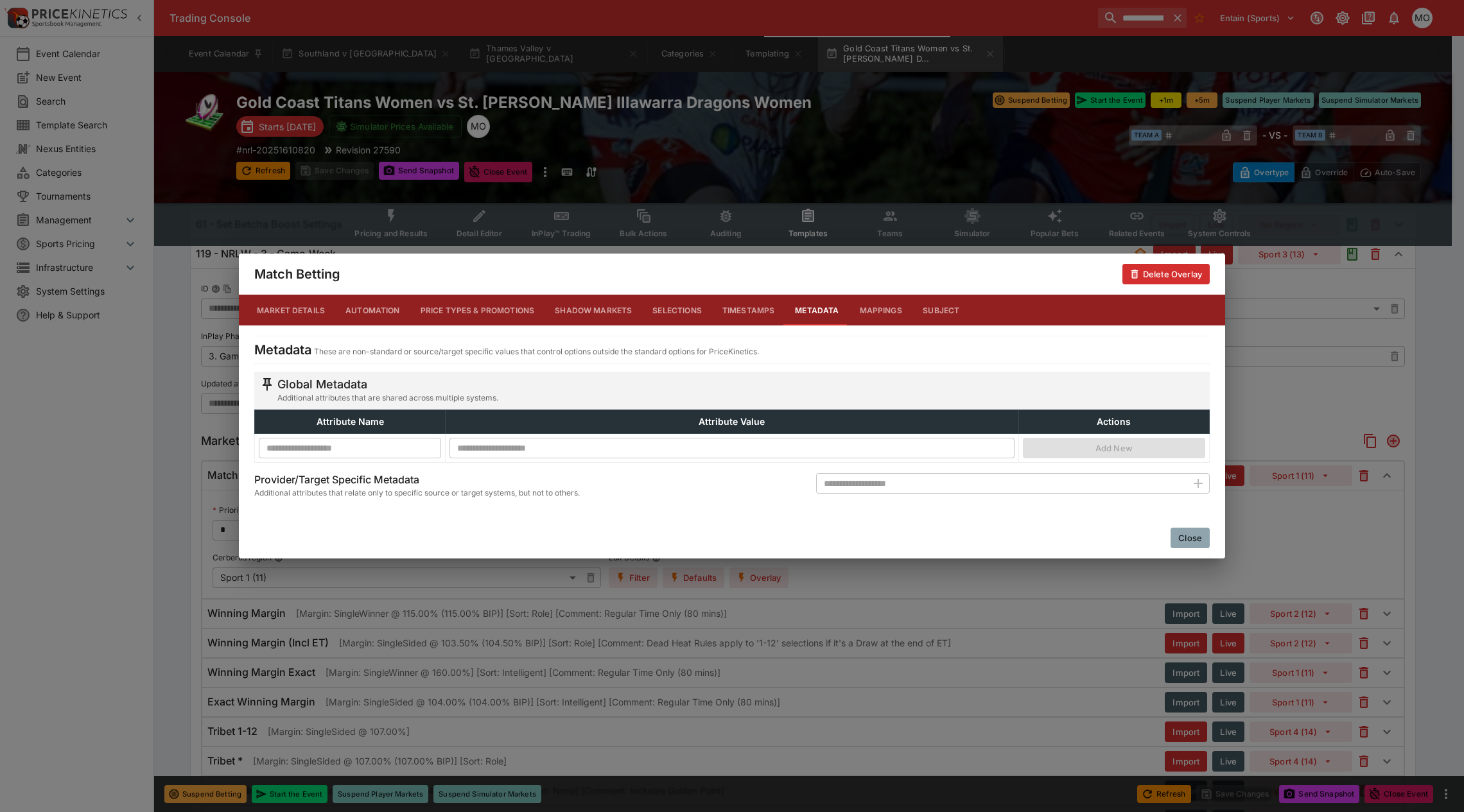
click at [1182, 540] on button "Close" at bounding box center [1190, 538] width 39 height 21
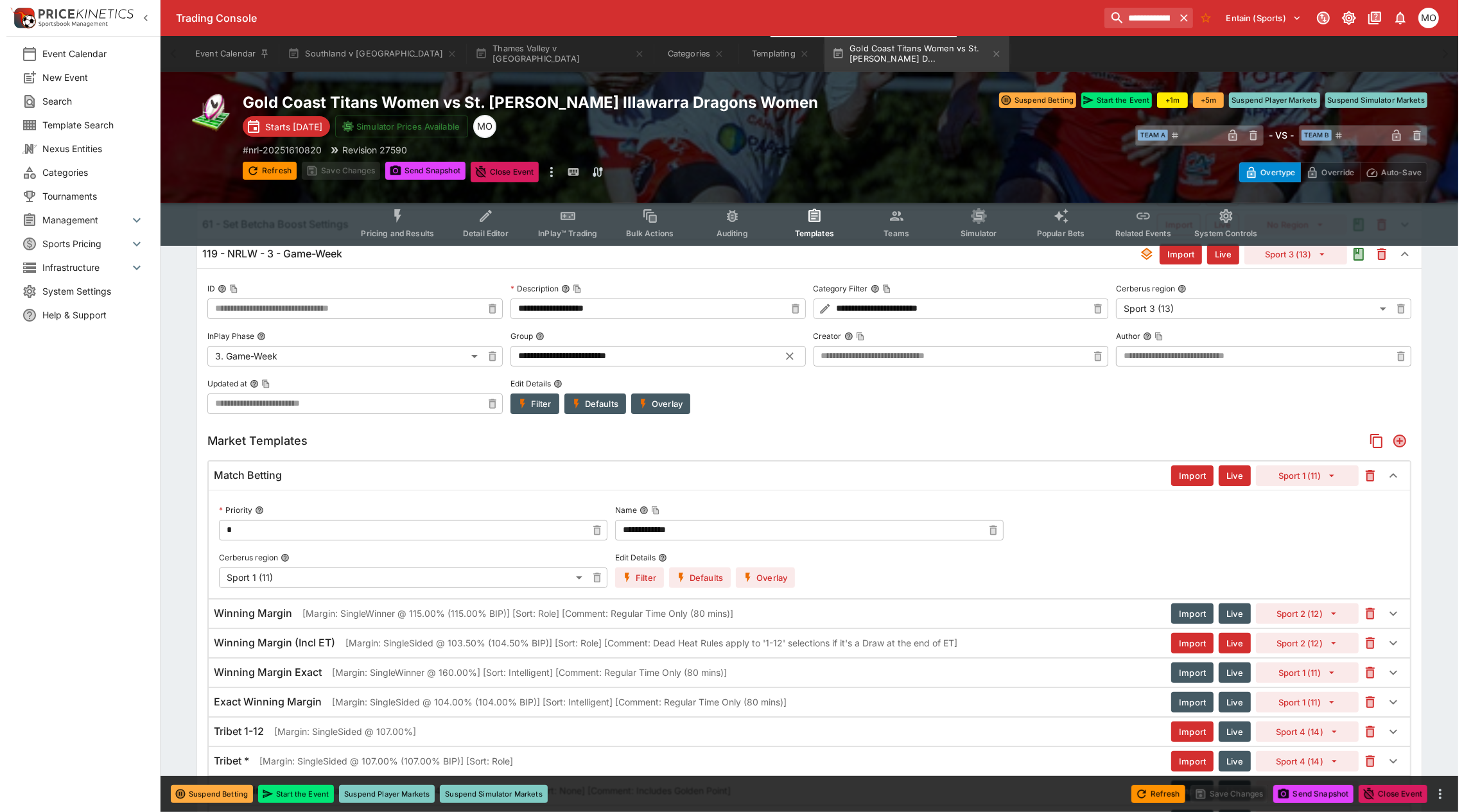
scroll to position [321, 0]
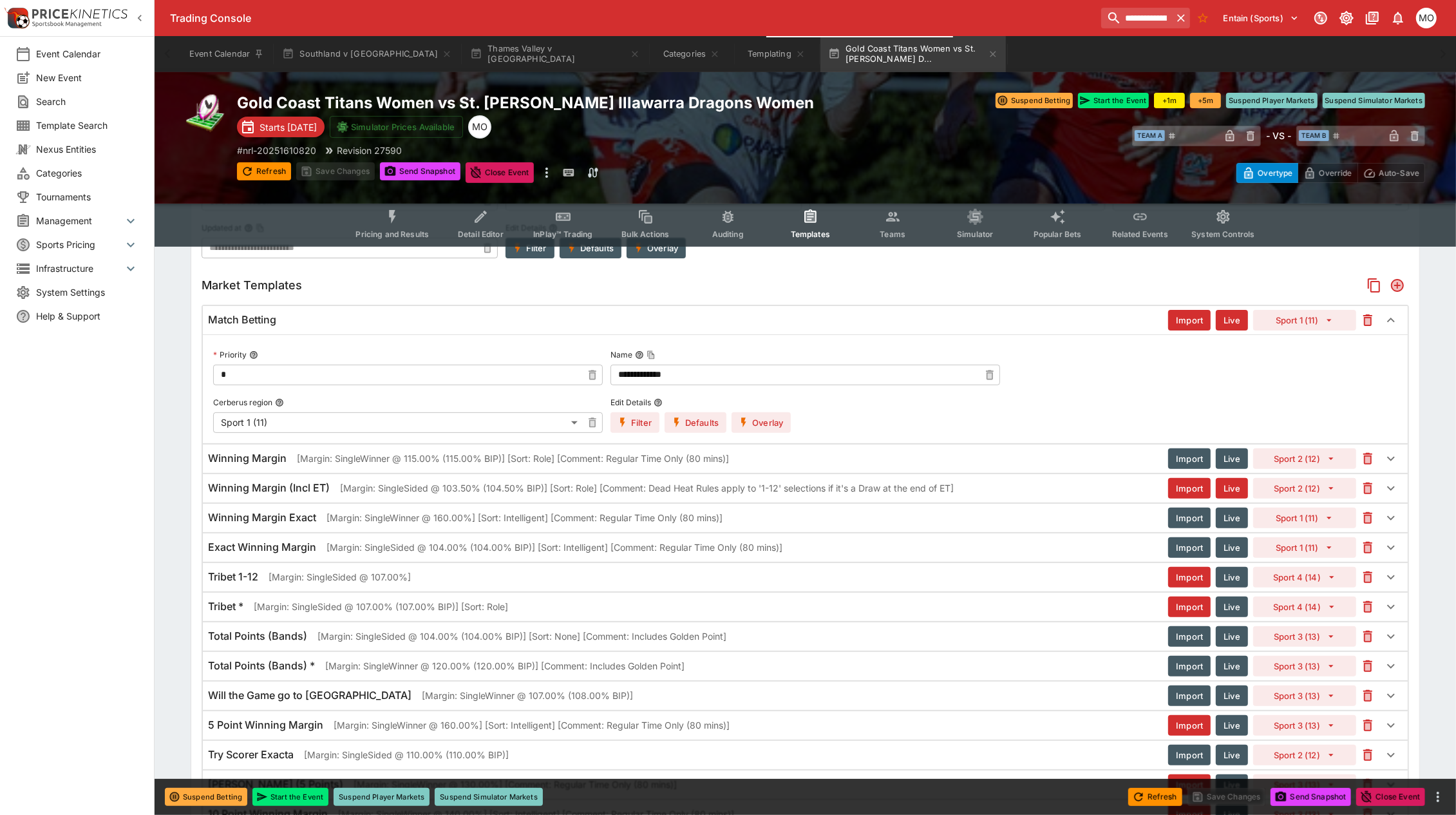
click at [634, 419] on button "Filter" at bounding box center [634, 423] width 49 height 21
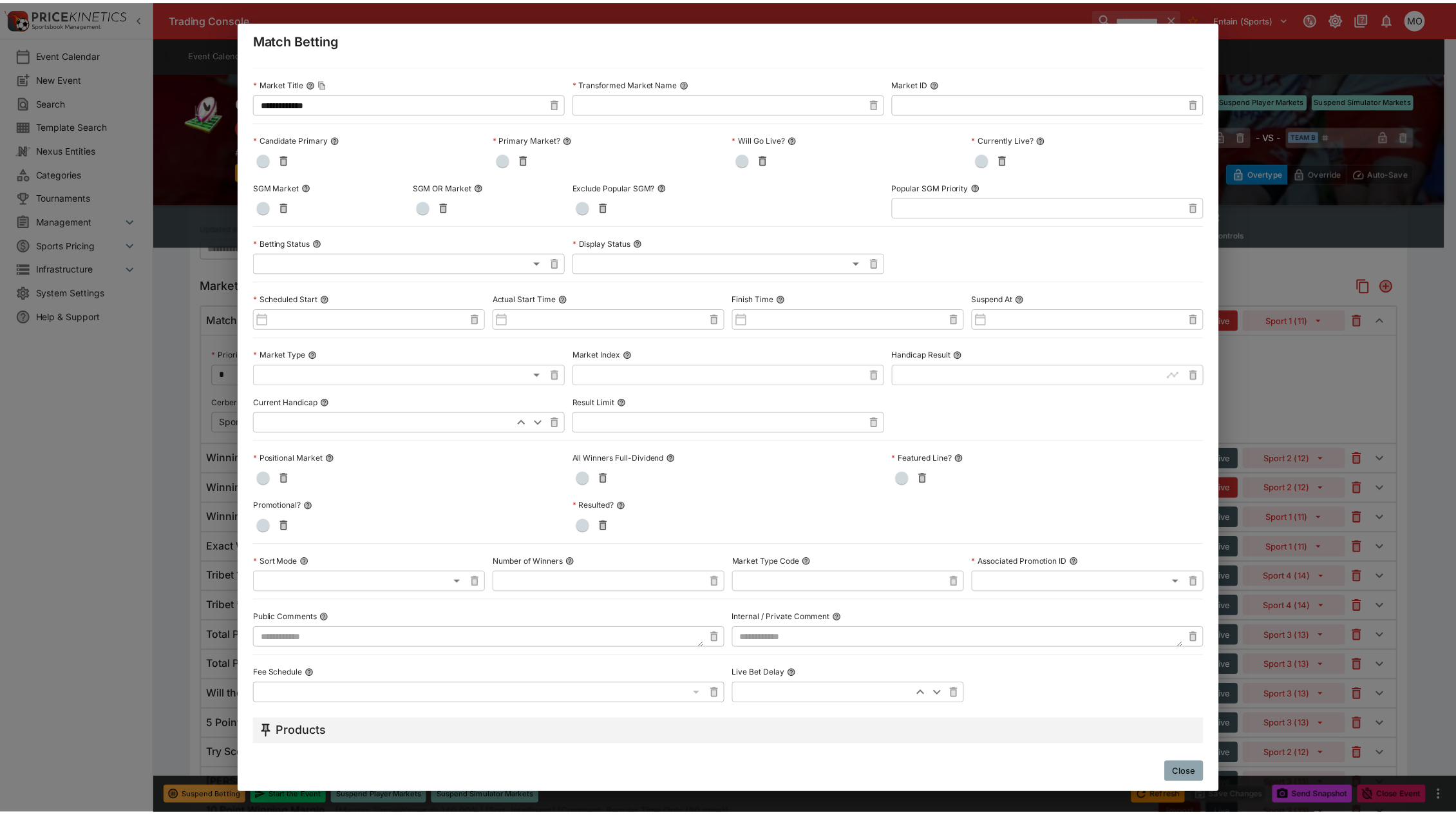
scroll to position [0, 0]
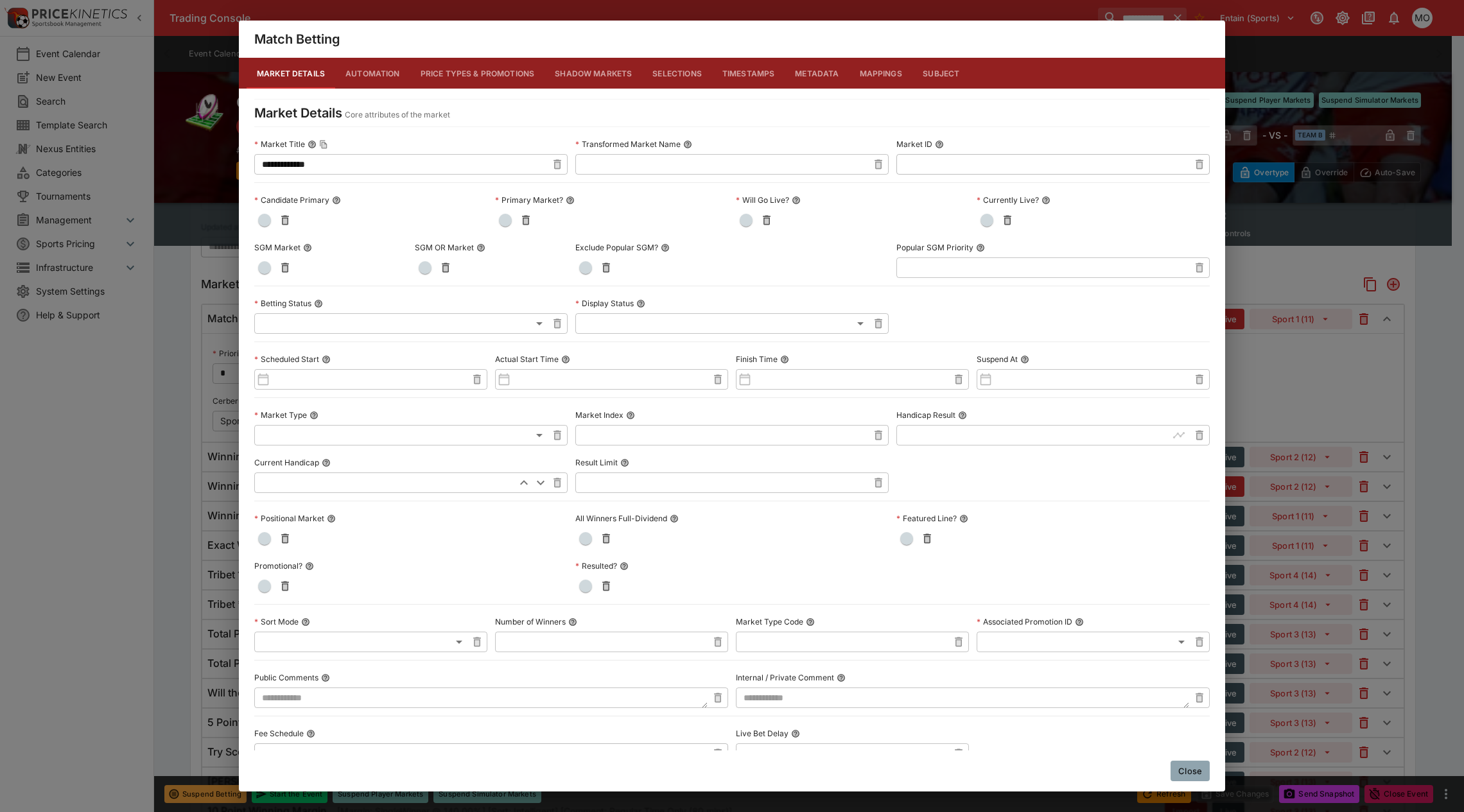
click at [813, 63] on button "Metadata" at bounding box center [817, 73] width 64 height 31
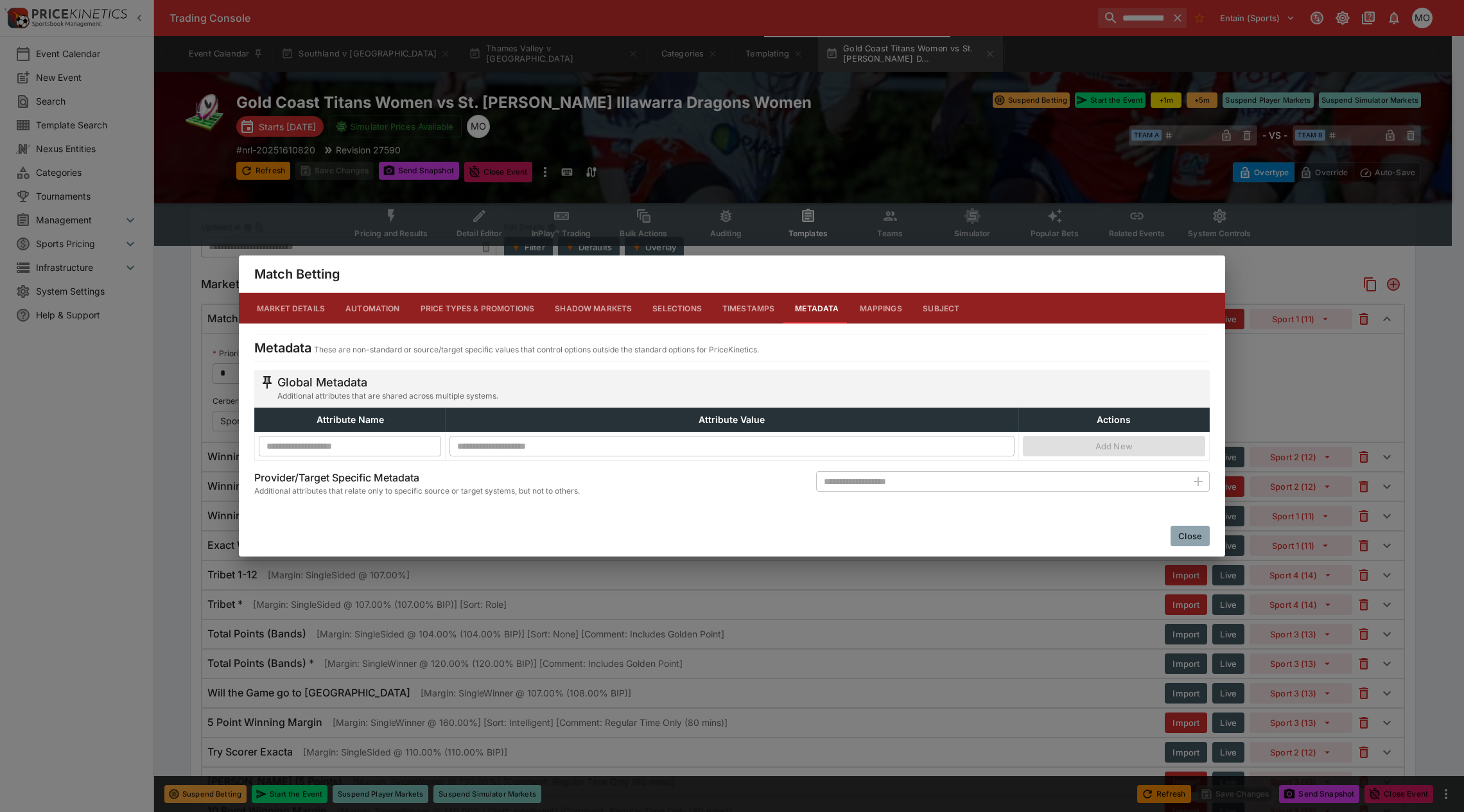
click at [1197, 529] on button "Close" at bounding box center [1190, 536] width 39 height 21
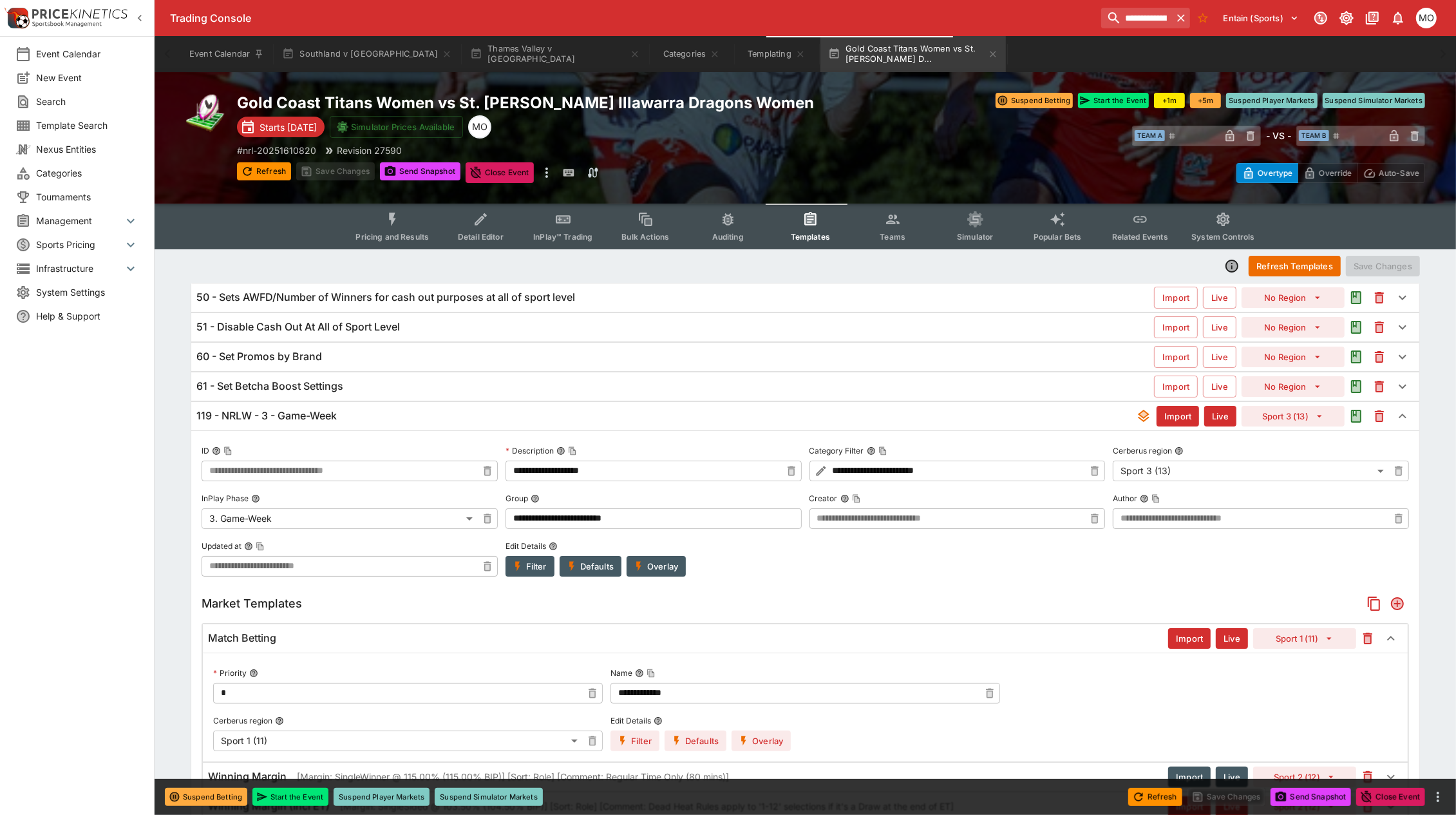
click at [657, 565] on button "Overlay" at bounding box center [656, 567] width 59 height 21
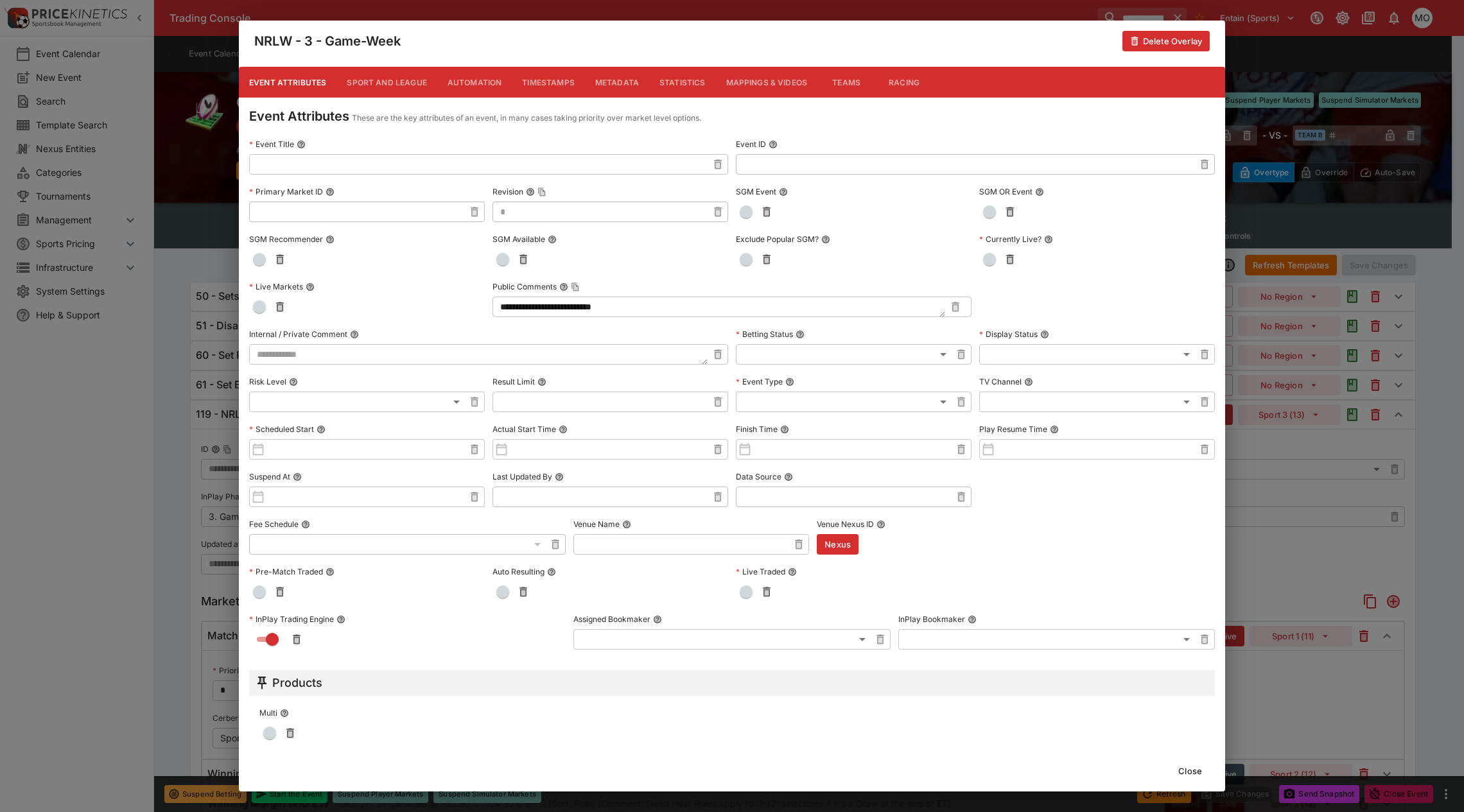
click at [608, 82] on button "Metadata" at bounding box center [617, 82] width 64 height 31
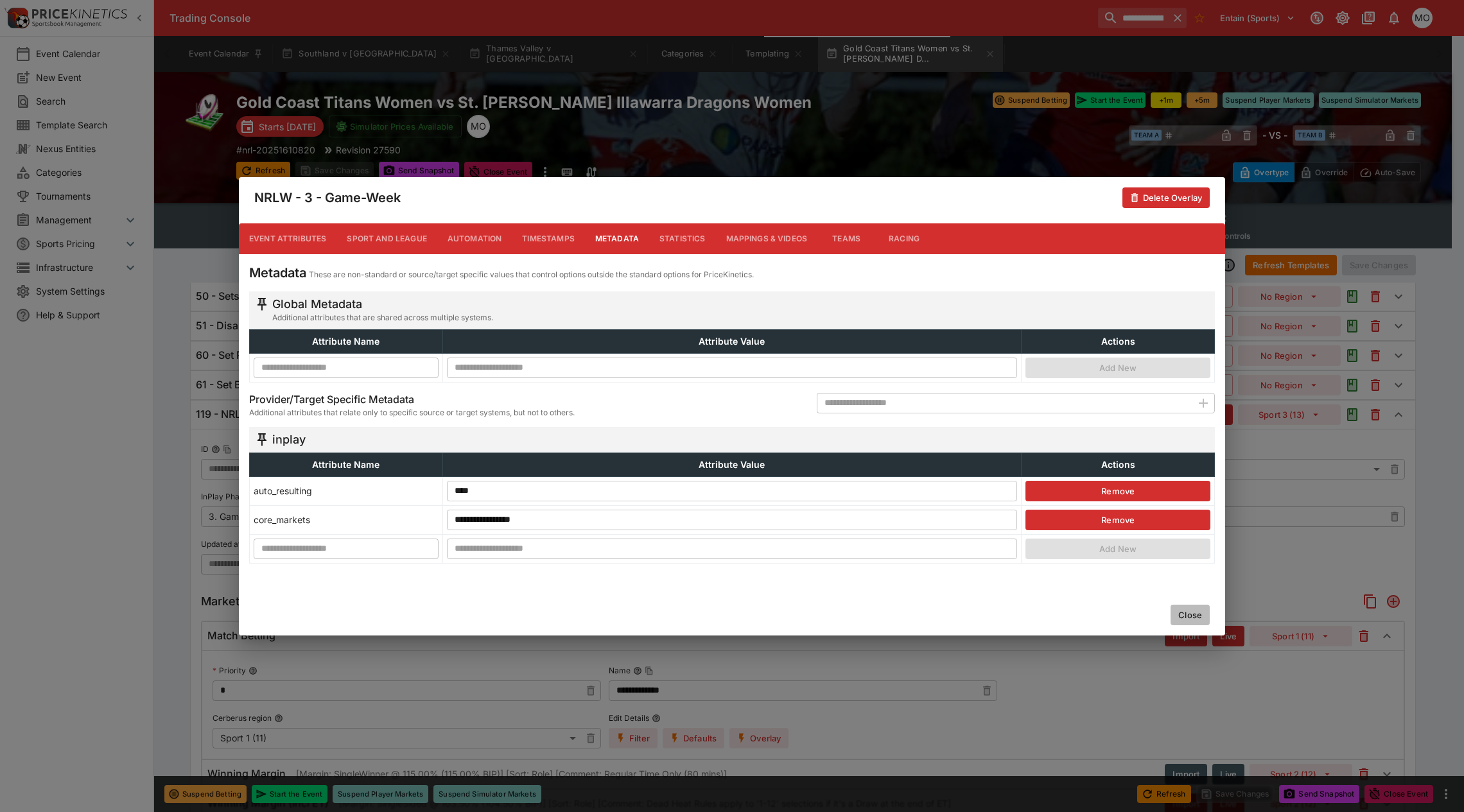
click at [1182, 612] on button "Close" at bounding box center [1190, 615] width 39 height 21
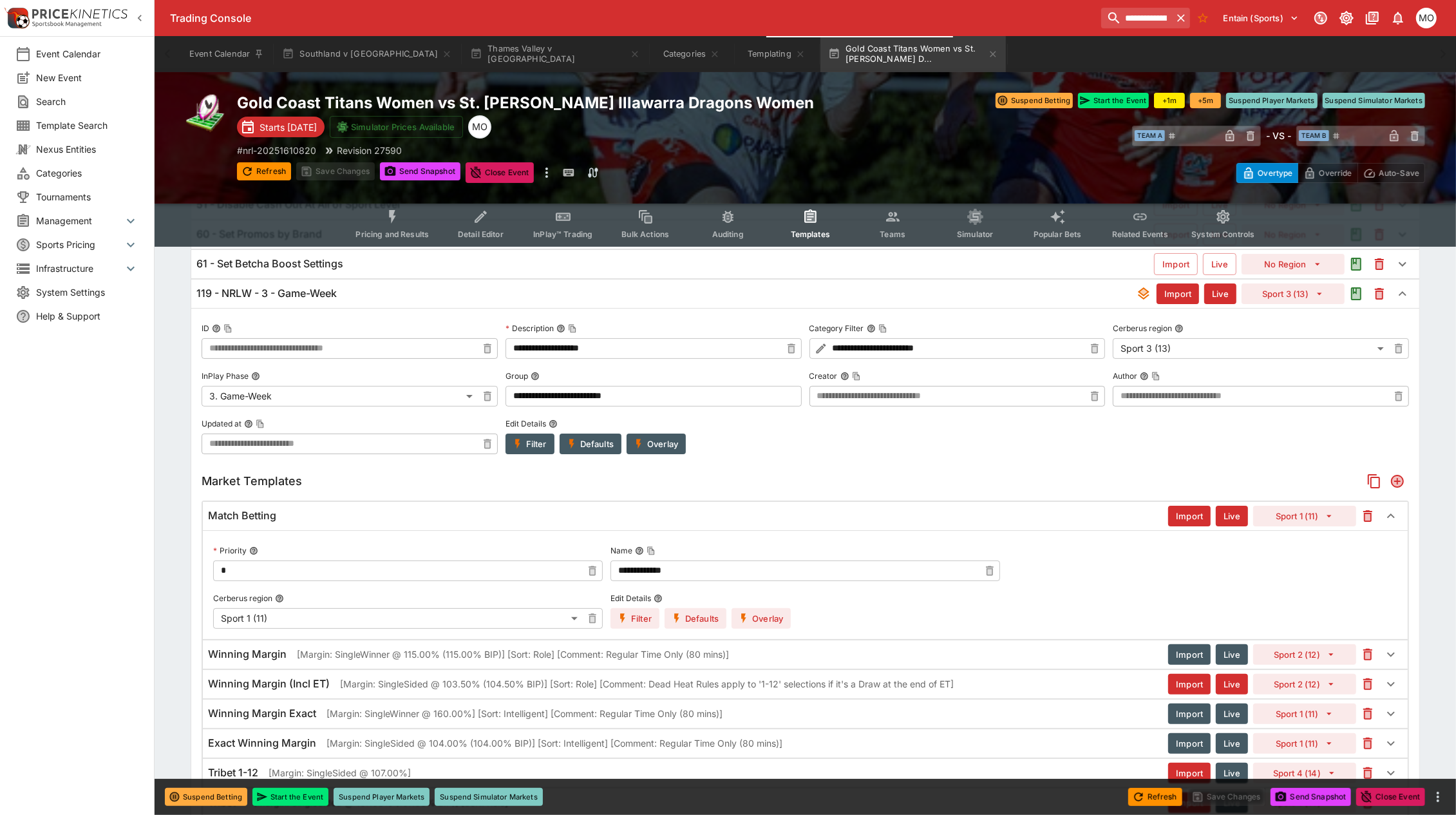
scroll to position [161, 0]
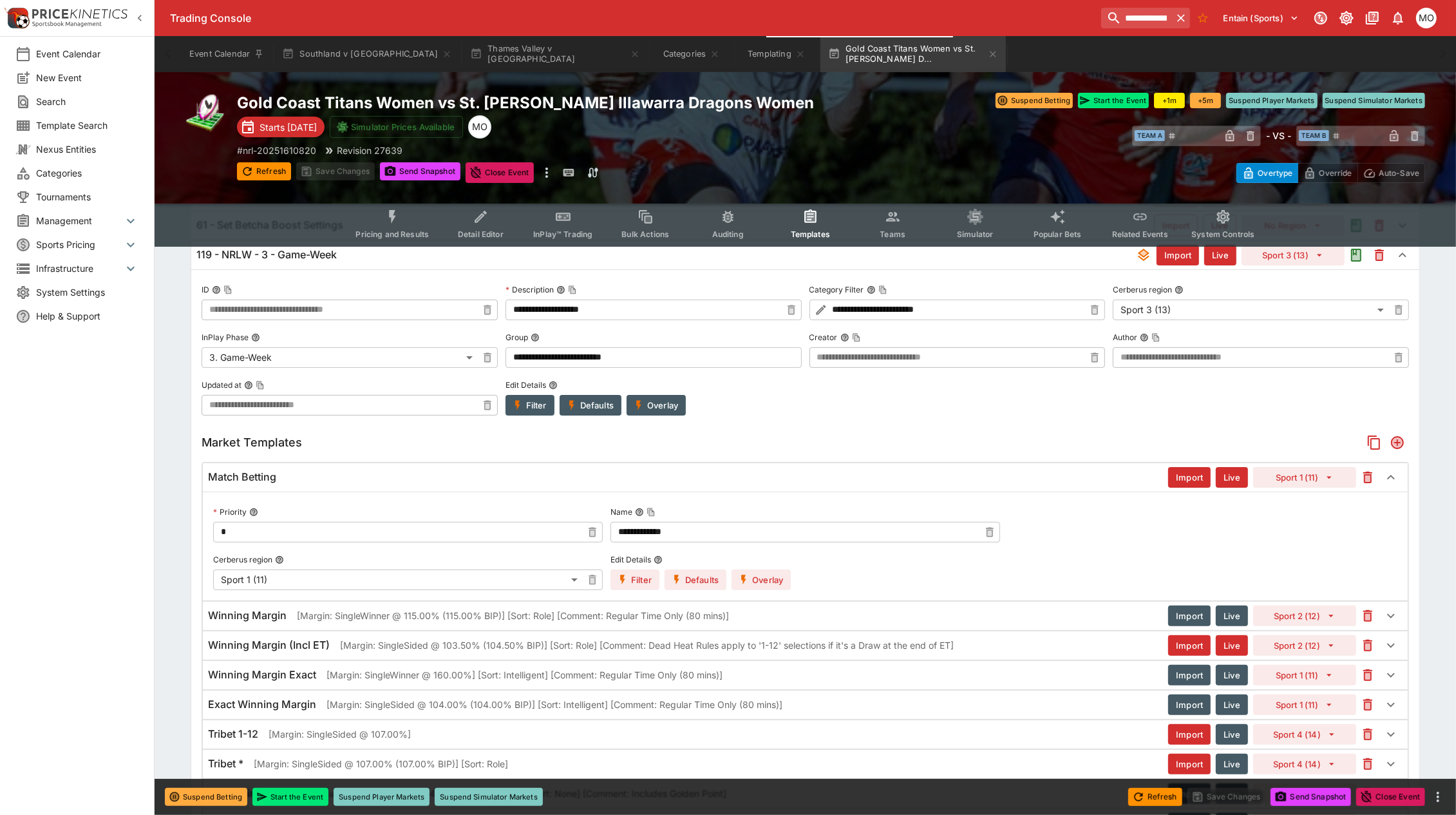
click at [111, 620] on div "Event Calendar New Event Search Template Search Nexus Entities Categories Tourn…" at bounding box center [77, 408] width 155 height 815
